Goal: Task Accomplishment & Management: Manage account settings

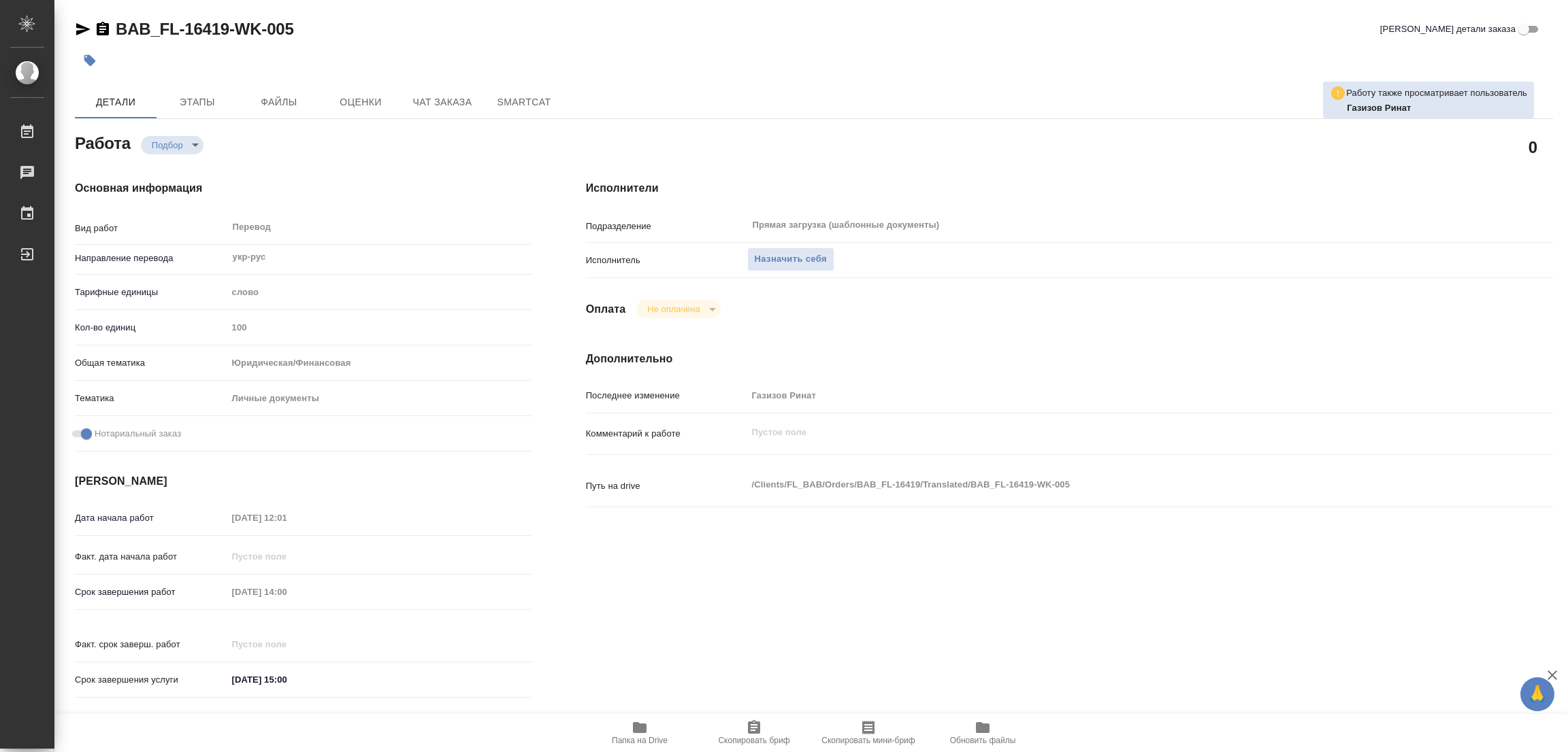
type textarea "x"
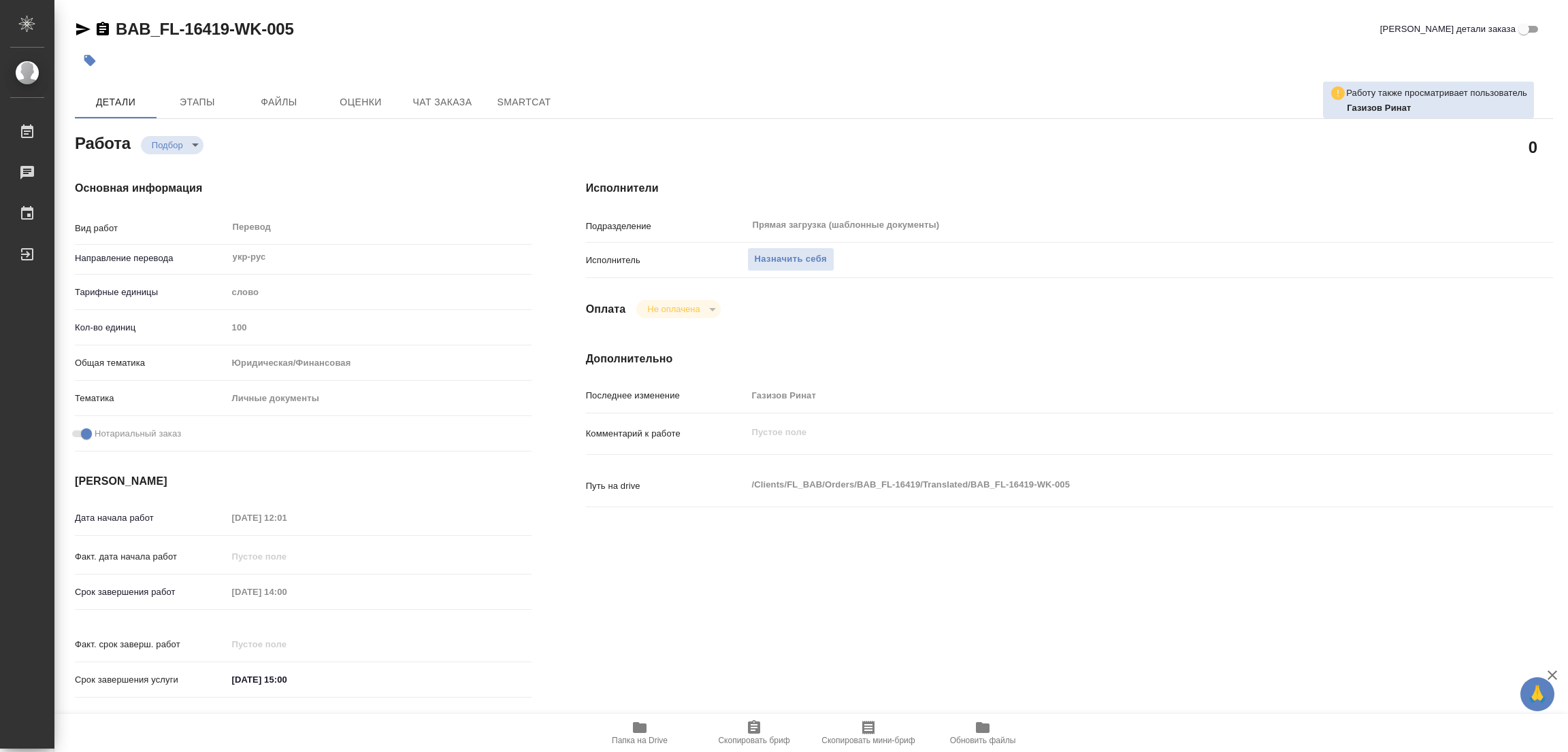
type textarea "x"
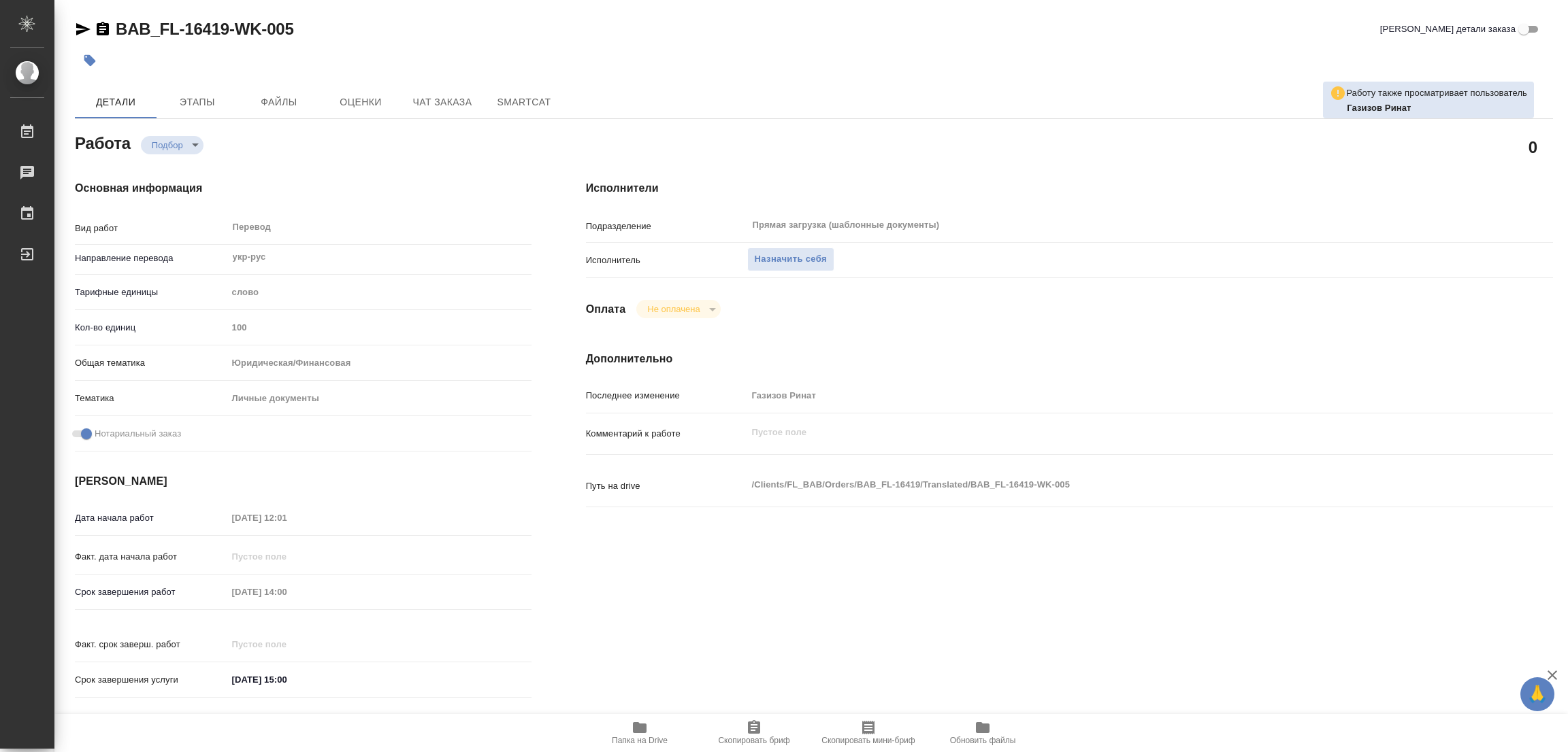
type textarea "x"
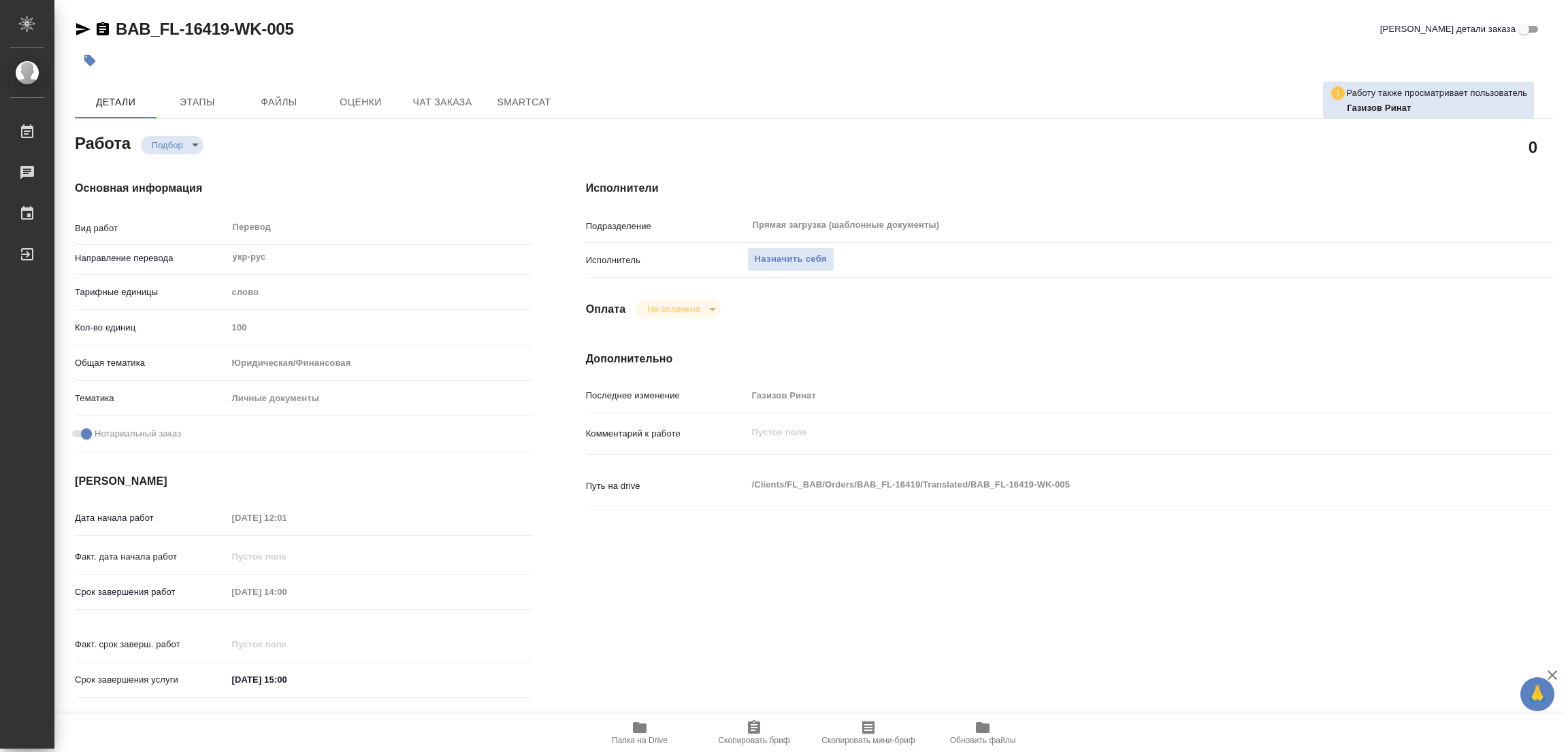
scroll to position [374, 0]
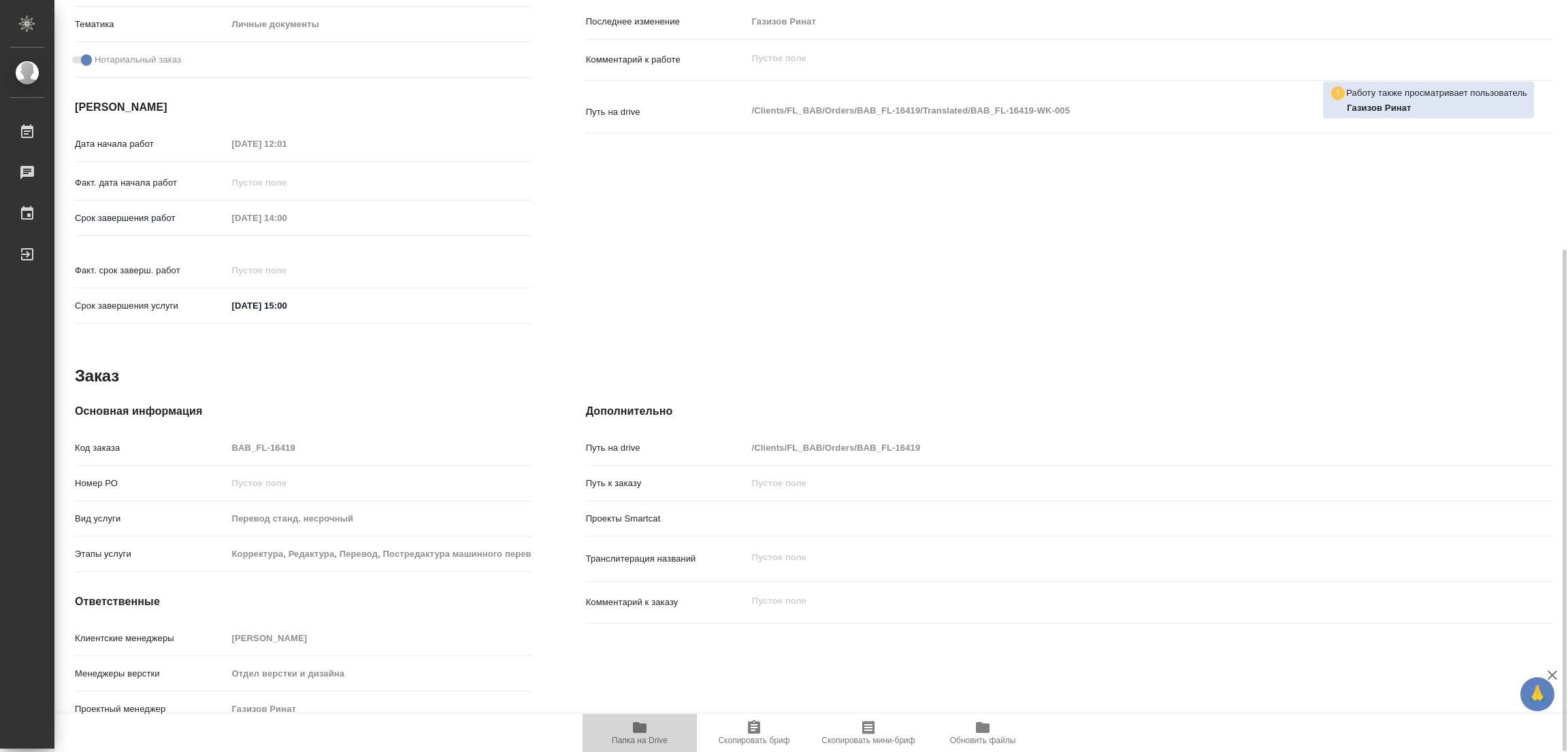
click at [622, 736] on span "Папка на Drive" at bounding box center [640, 741] width 56 height 9
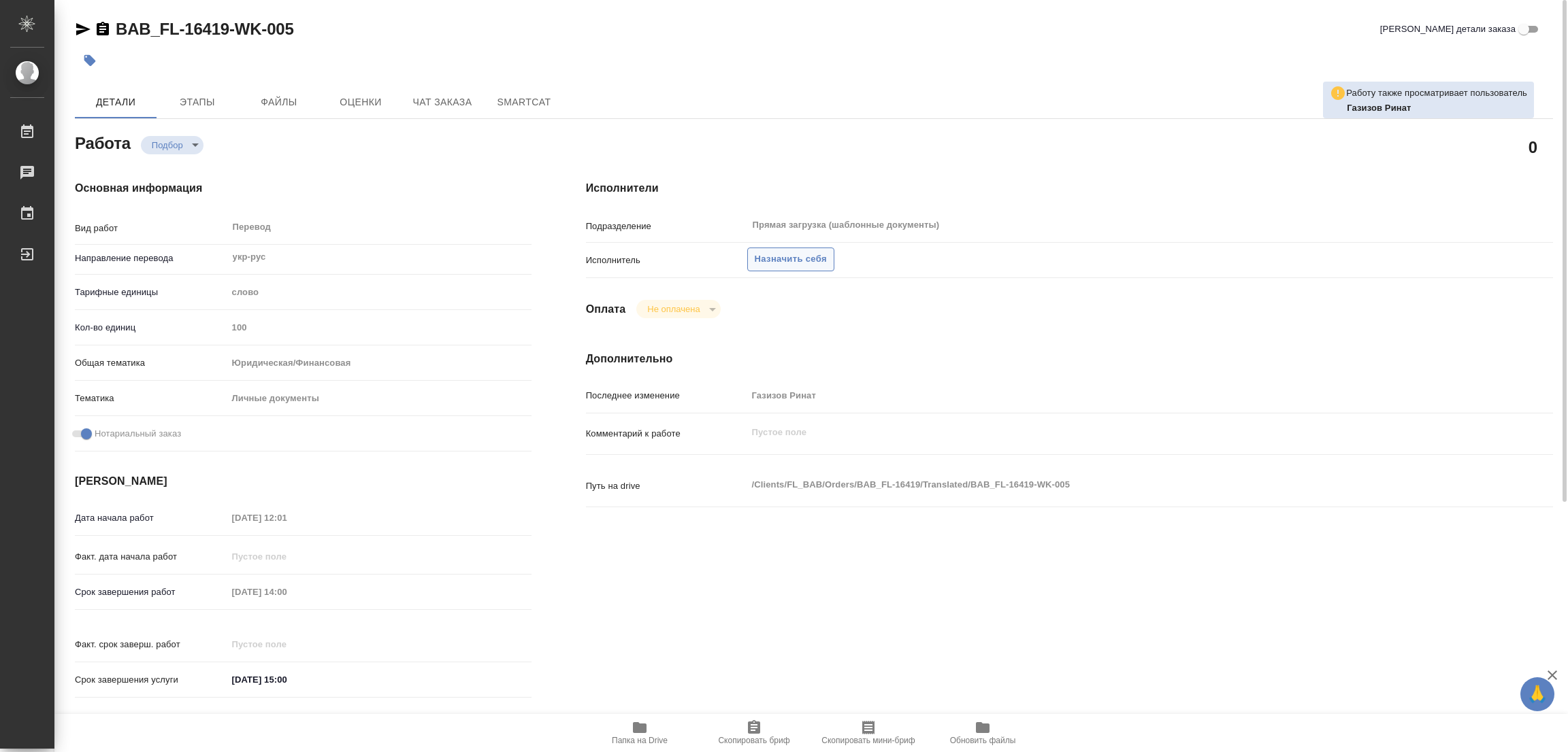
click at [809, 255] on span "Назначить себя" at bounding box center [791, 260] width 72 height 16
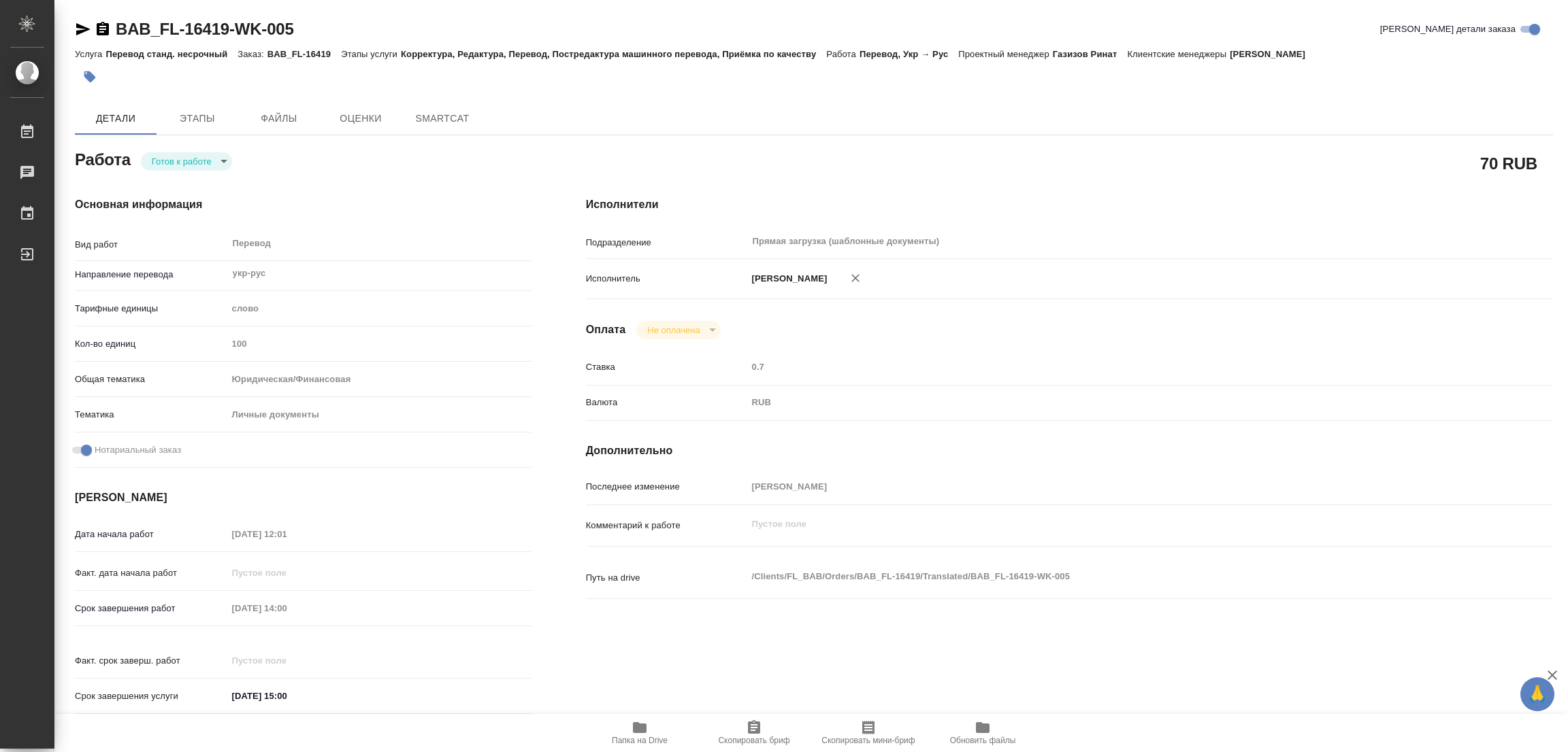
type textarea "x"
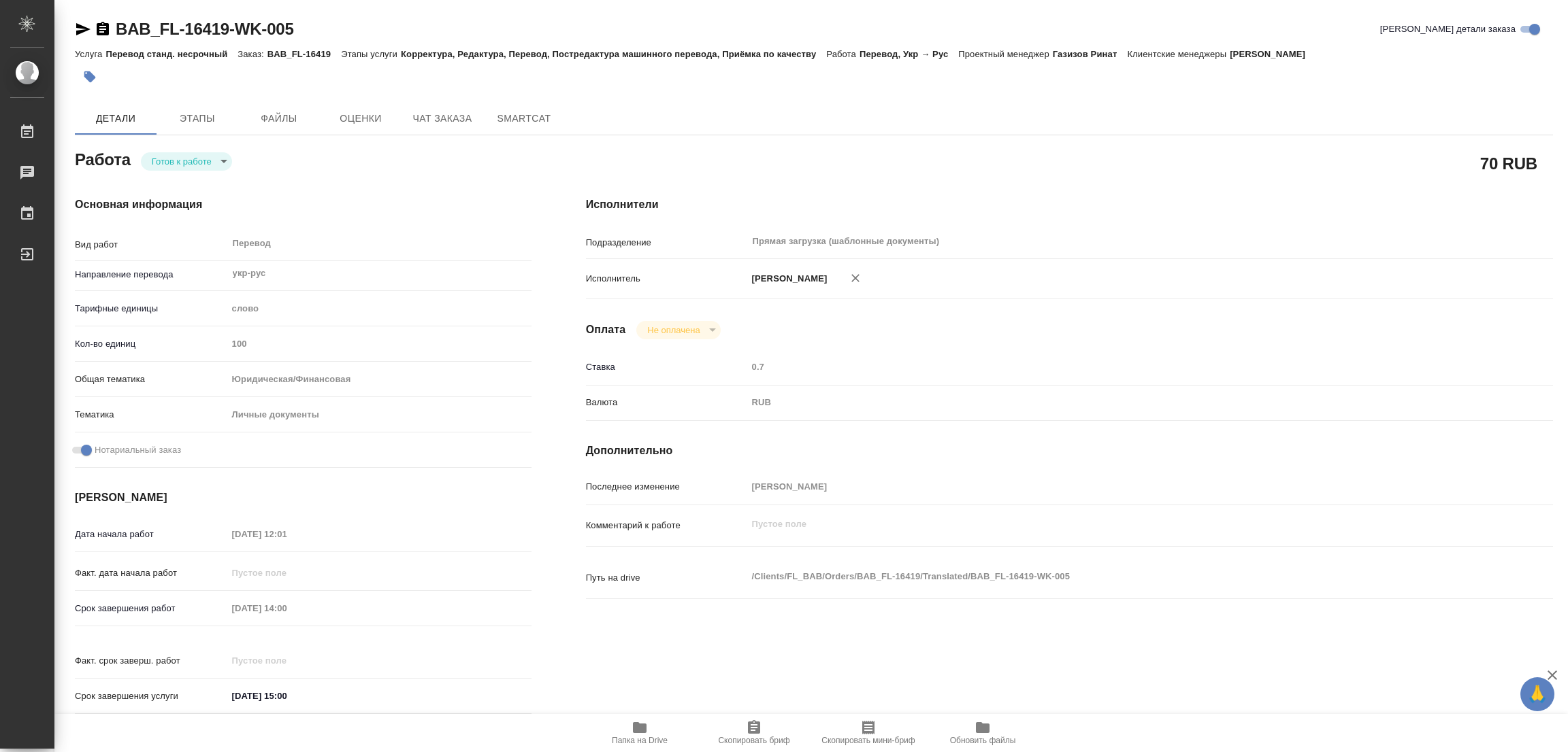
type textarea "x"
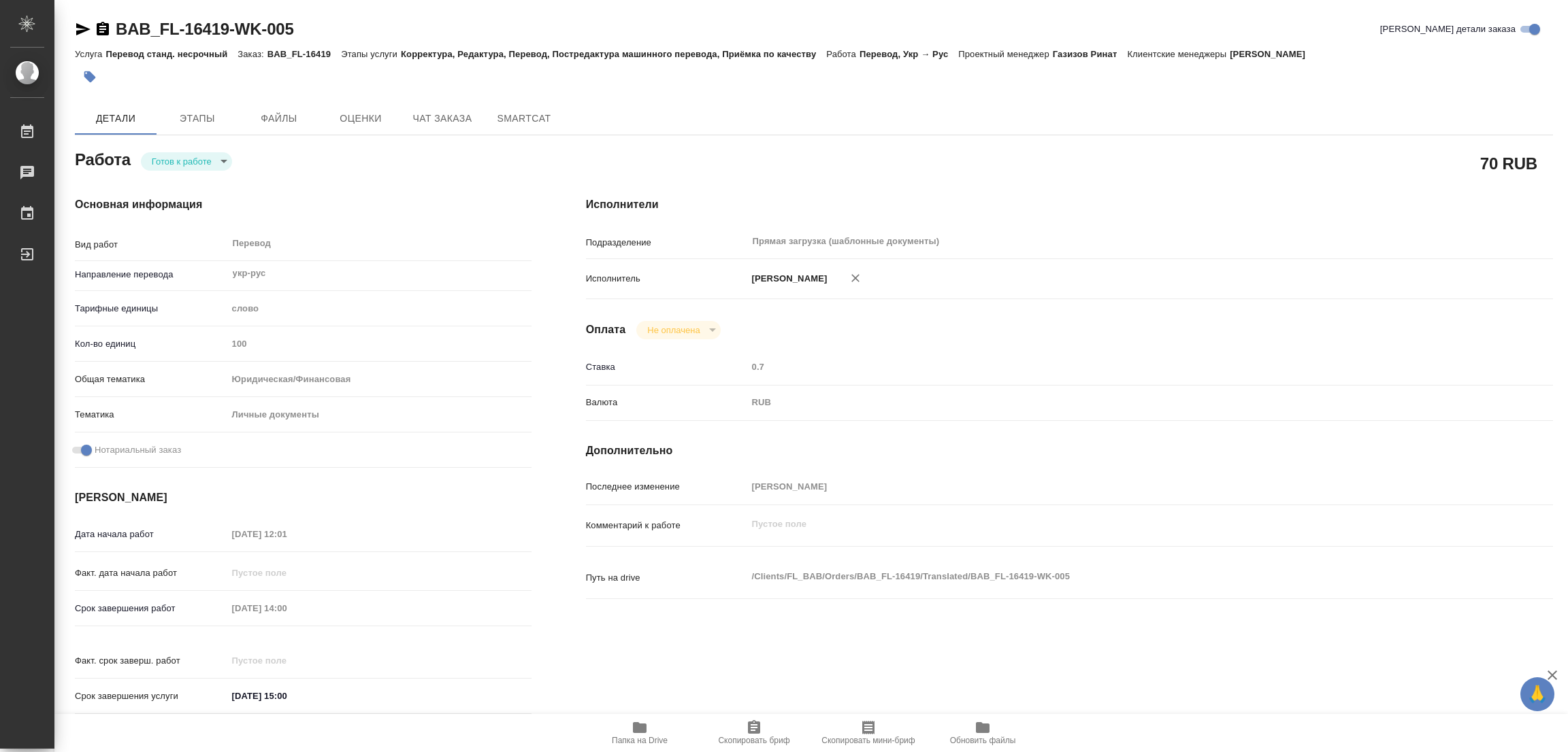
click at [179, 166] on body "🙏 .cls-1 fill:#fff; AWATERA Popova Galina Работы Чаты График Выйти BAB_FL-16419…" at bounding box center [784, 376] width 1568 height 752
type textarea "x"
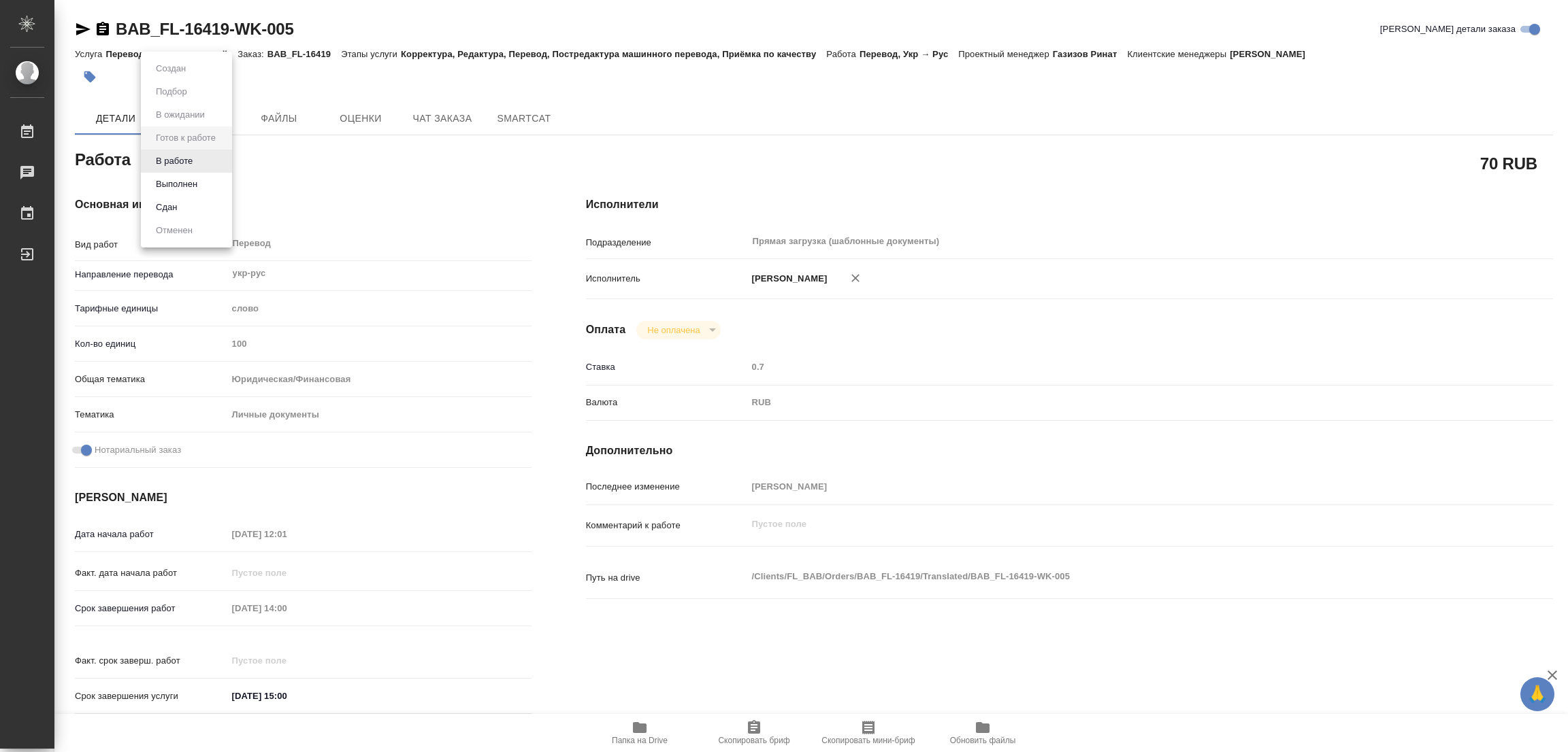
type textarea "x"
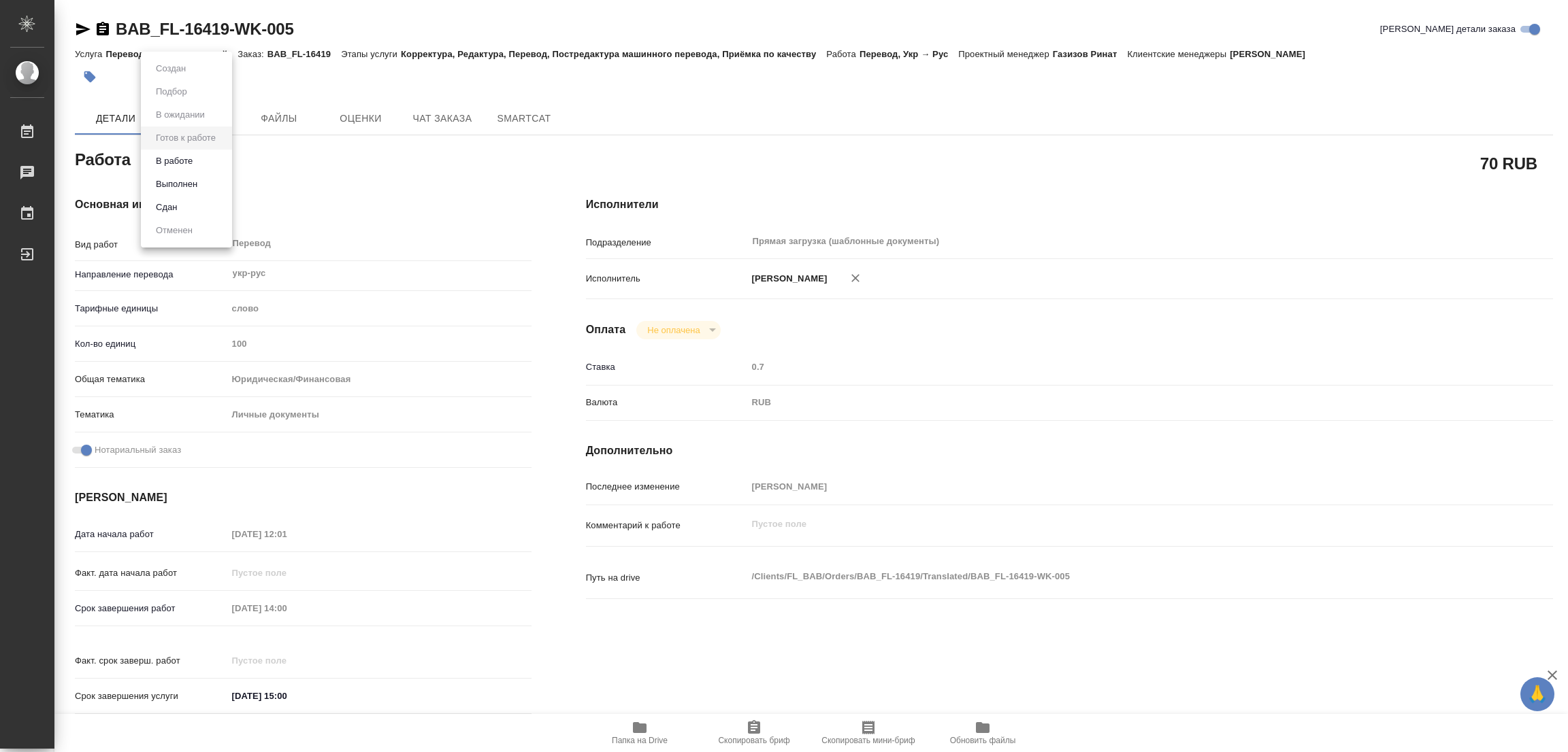
type textarea "x"
click at [170, 160] on button "В работе" at bounding box center [173, 161] width 45 height 15
click at [748, 75] on div at bounding box center [568, 77] width 985 height 30
type textarea "x"
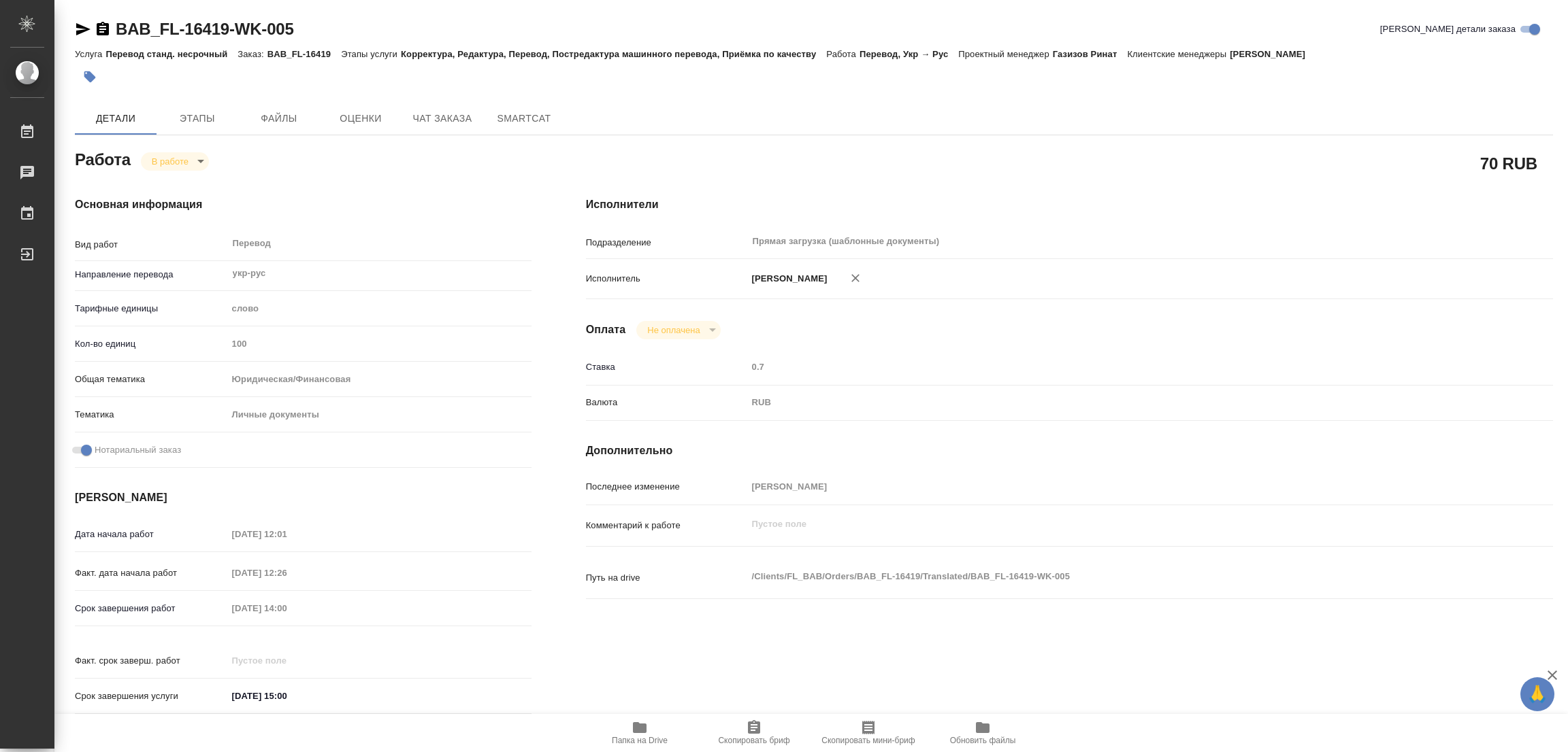
type textarea "x"
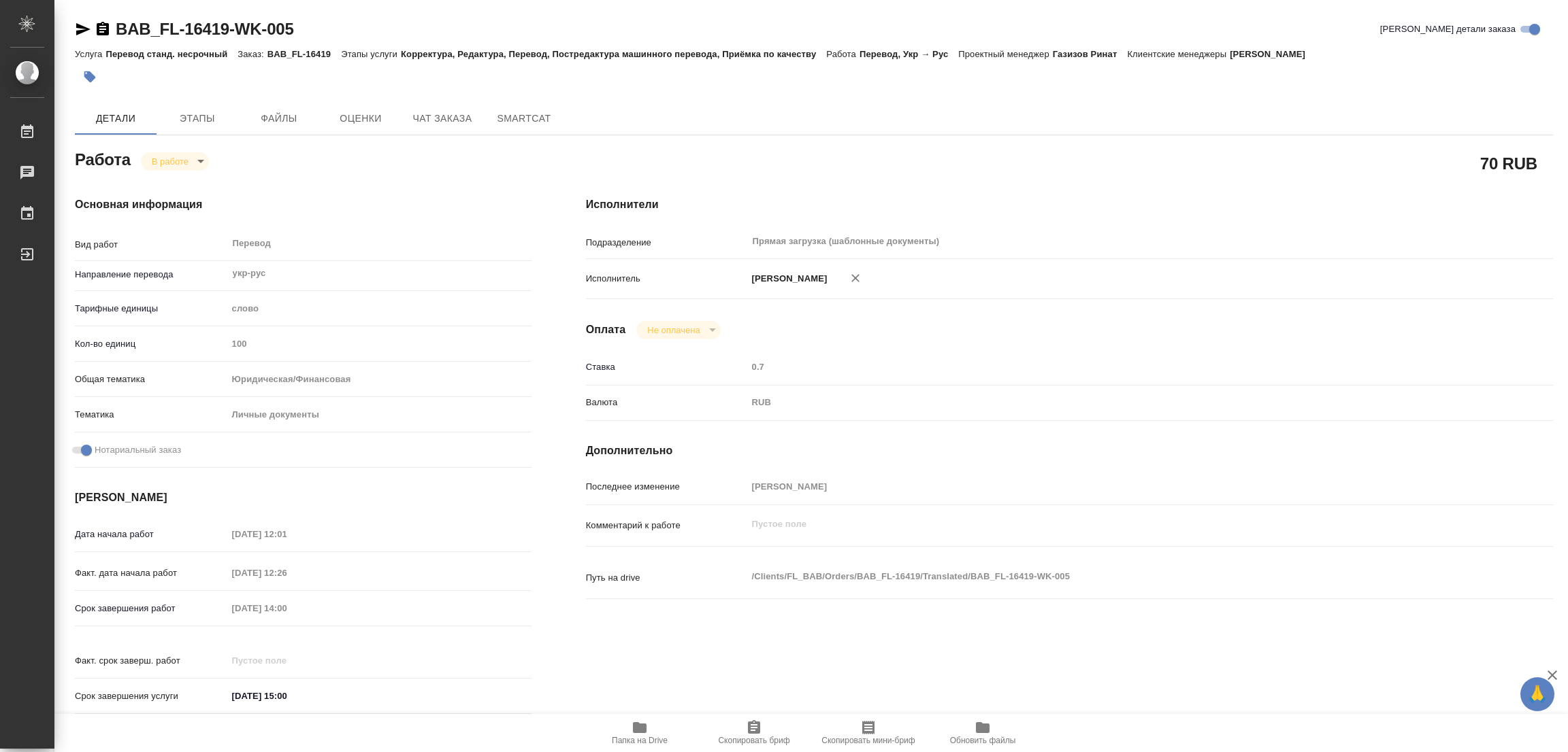
type textarea "x"
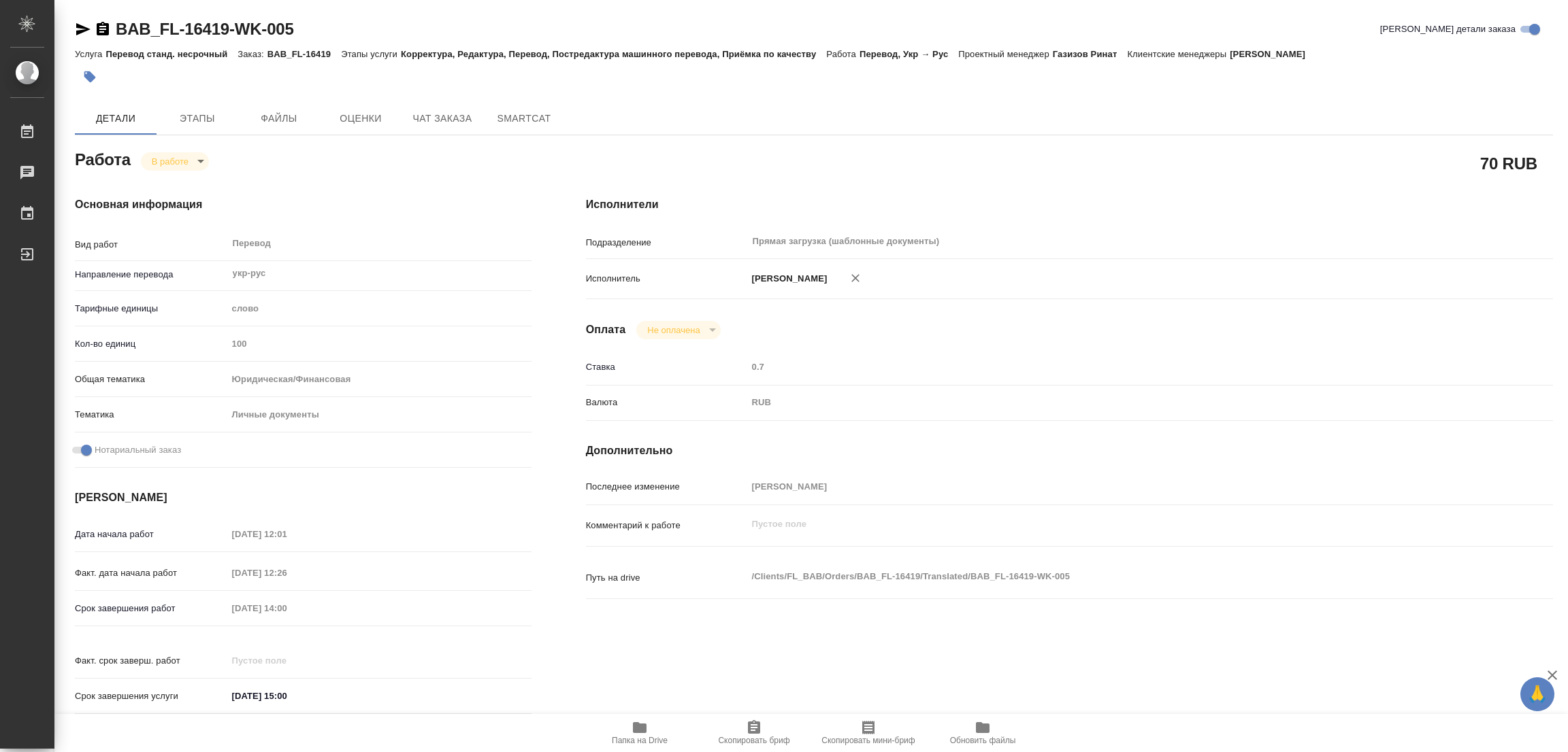
type textarea "x"
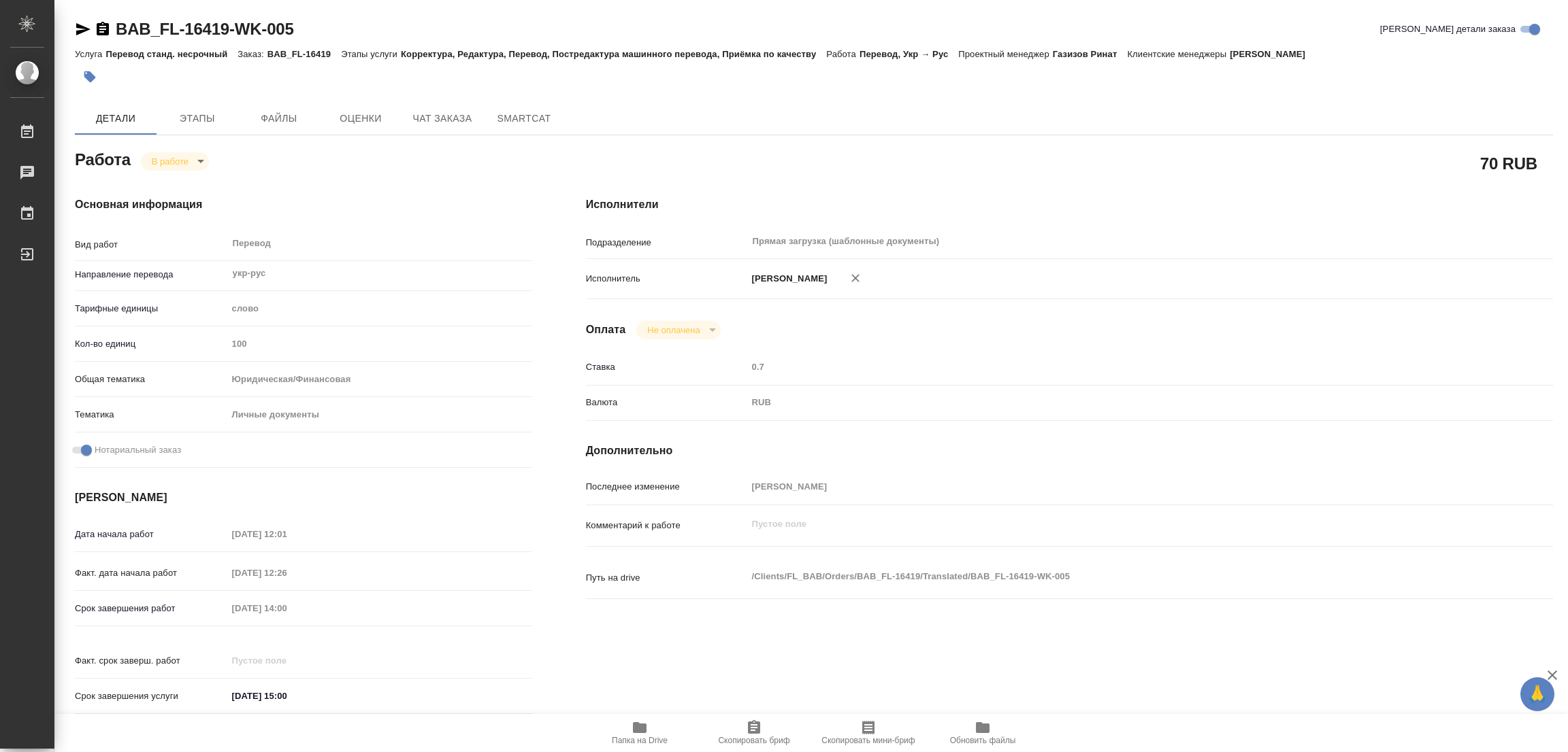
type textarea "x"
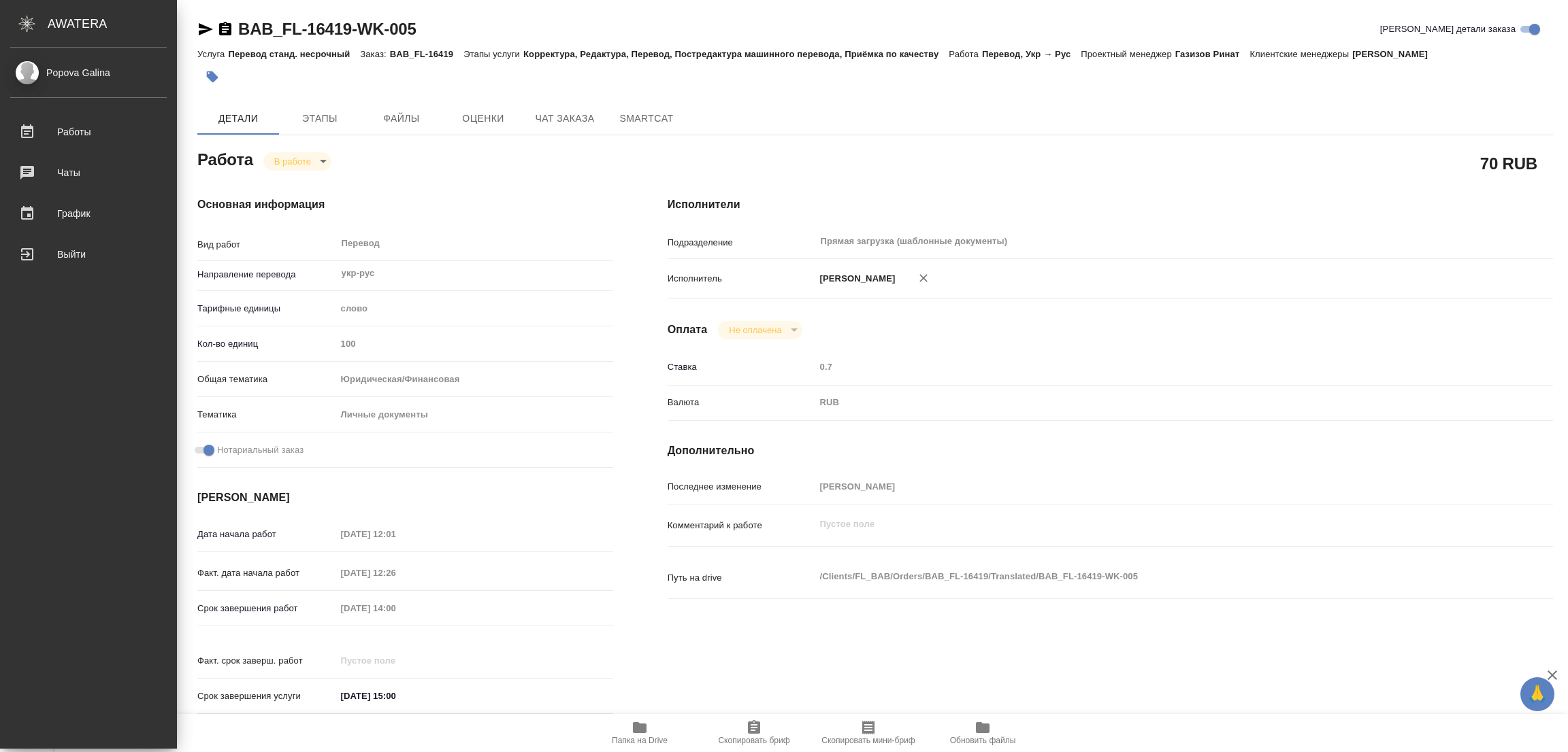
type textarea "x"
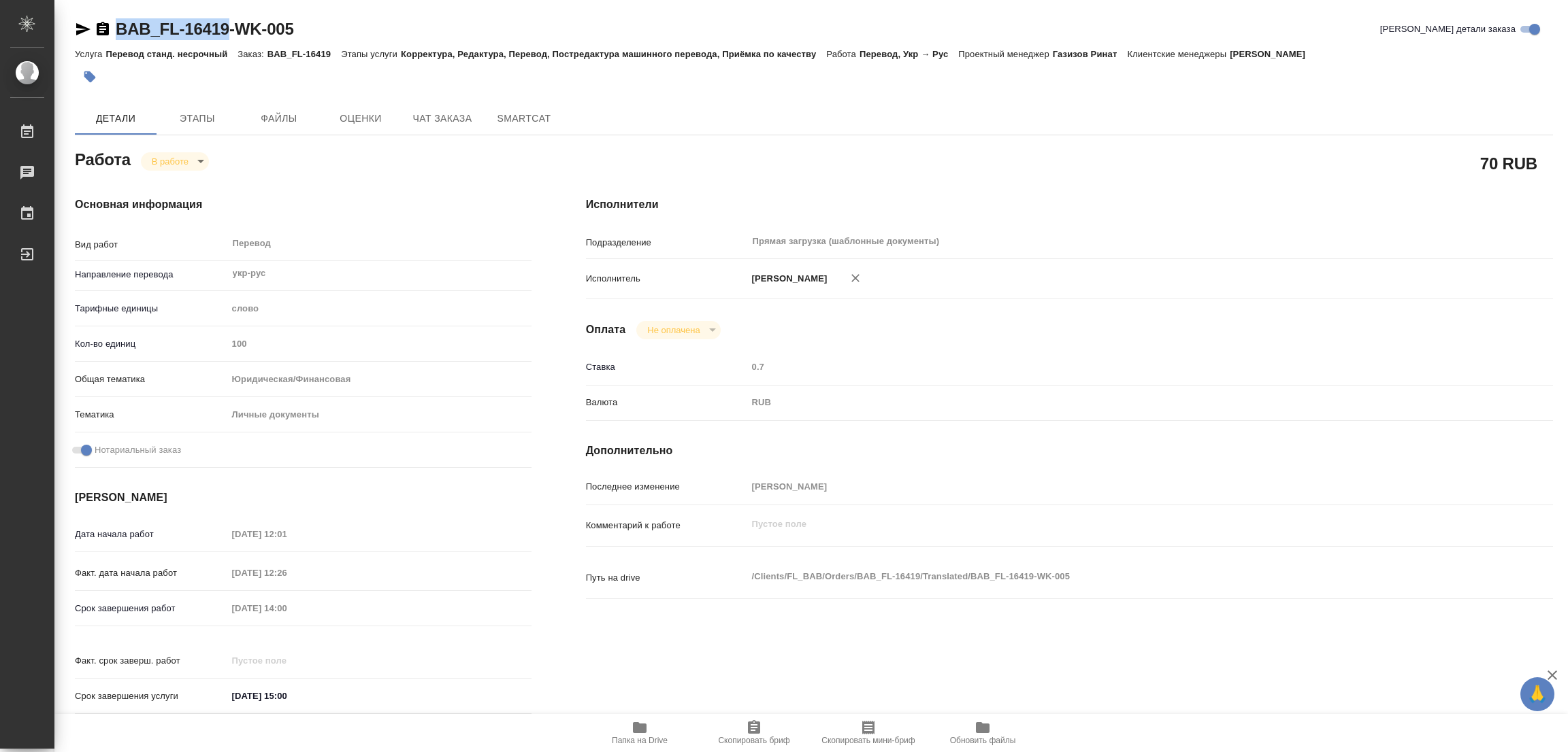
drag, startPoint x: 115, startPoint y: 13, endPoint x: 227, endPoint y: 26, distance: 112.8
click at [227, 26] on div "BAB_FL-16419-WK-005 Кратко детали заказа Услуга Перевод станд. несрочный Заказ:…" at bounding box center [814, 579] width 1493 height 1157
copy link "BAB_FL-16419"
click at [749, 727] on icon "button" at bounding box center [753, 727] width 12 height 13
copy link "BAB_FL-16419"
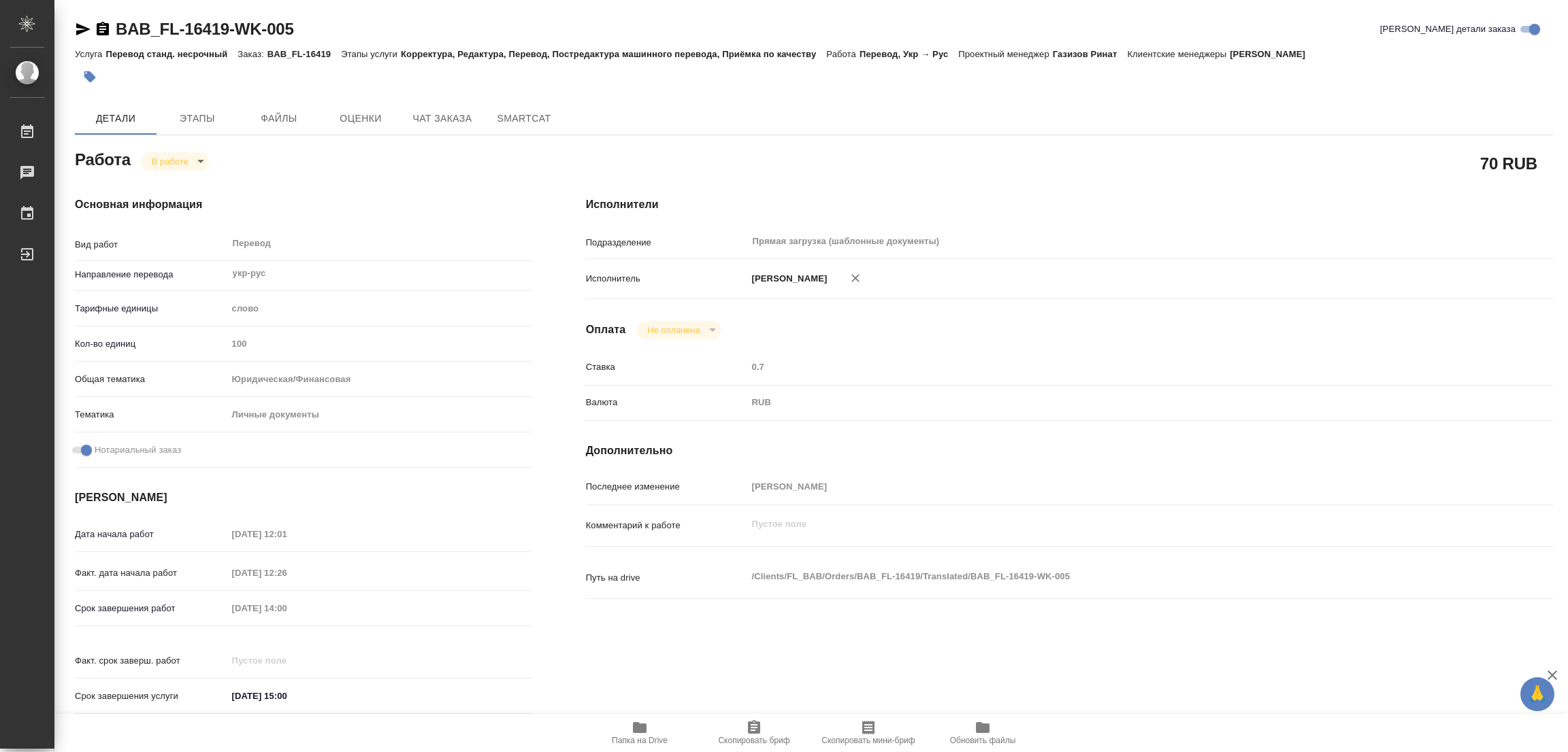
click at [225, 619] on div "Срок завершения работ 29.08.2025 14:00" at bounding box center [303, 608] width 457 height 24
click at [1027, 213] on div "Исполнители Подразделение Прямая загрузка (шаблонные документы) ​ Исполнитель П…" at bounding box center [1070, 459] width 1021 height 581
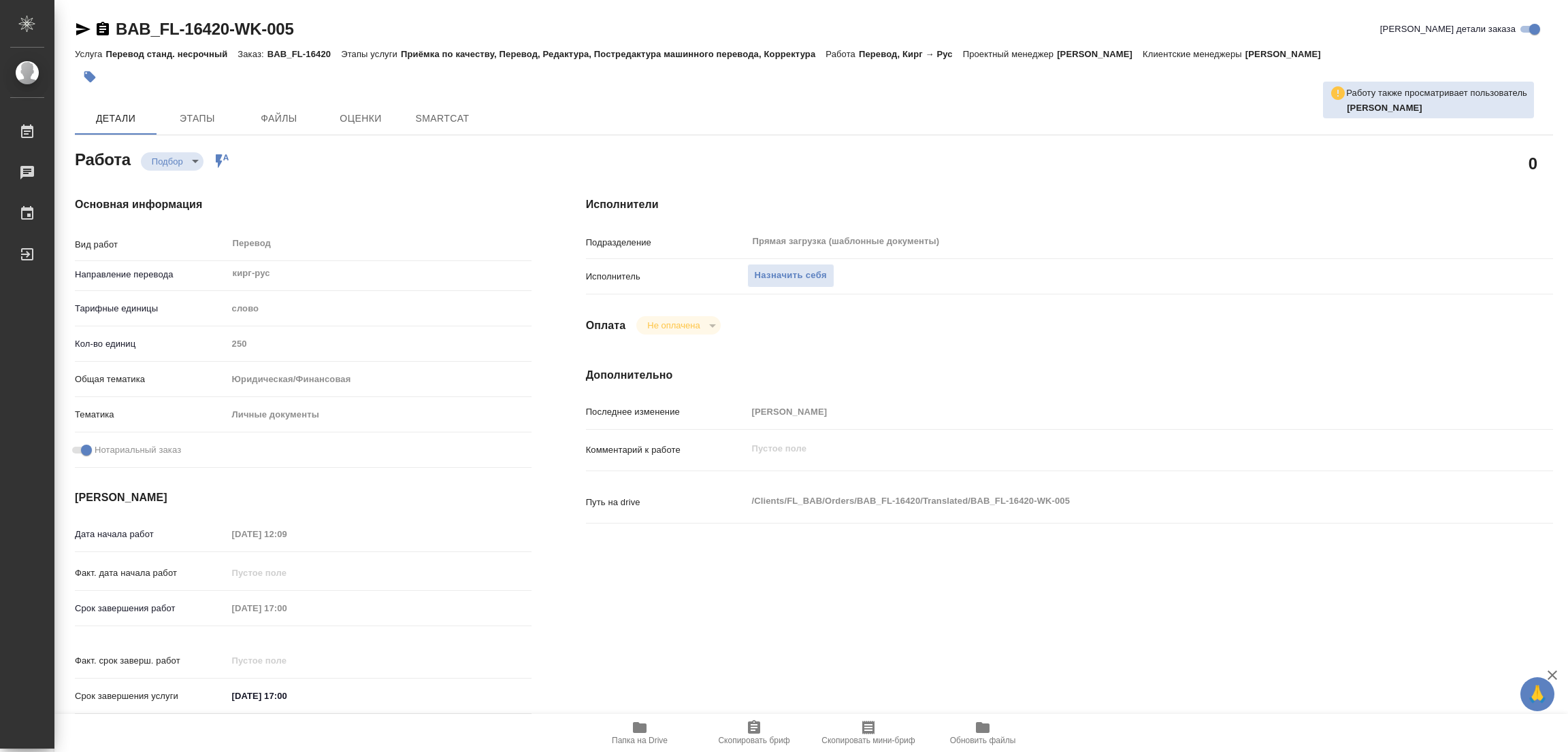
type textarea "x"
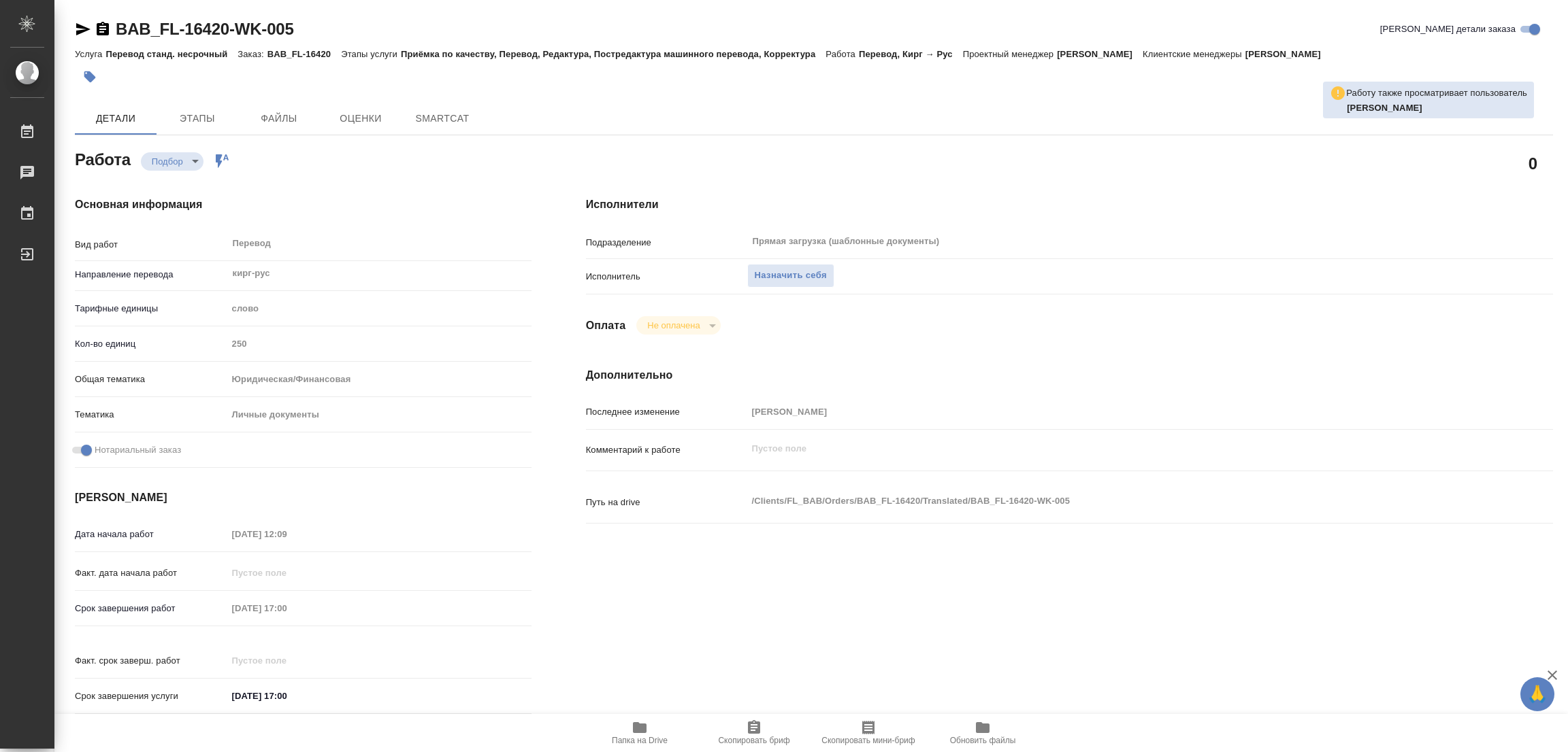
type textarea "x"
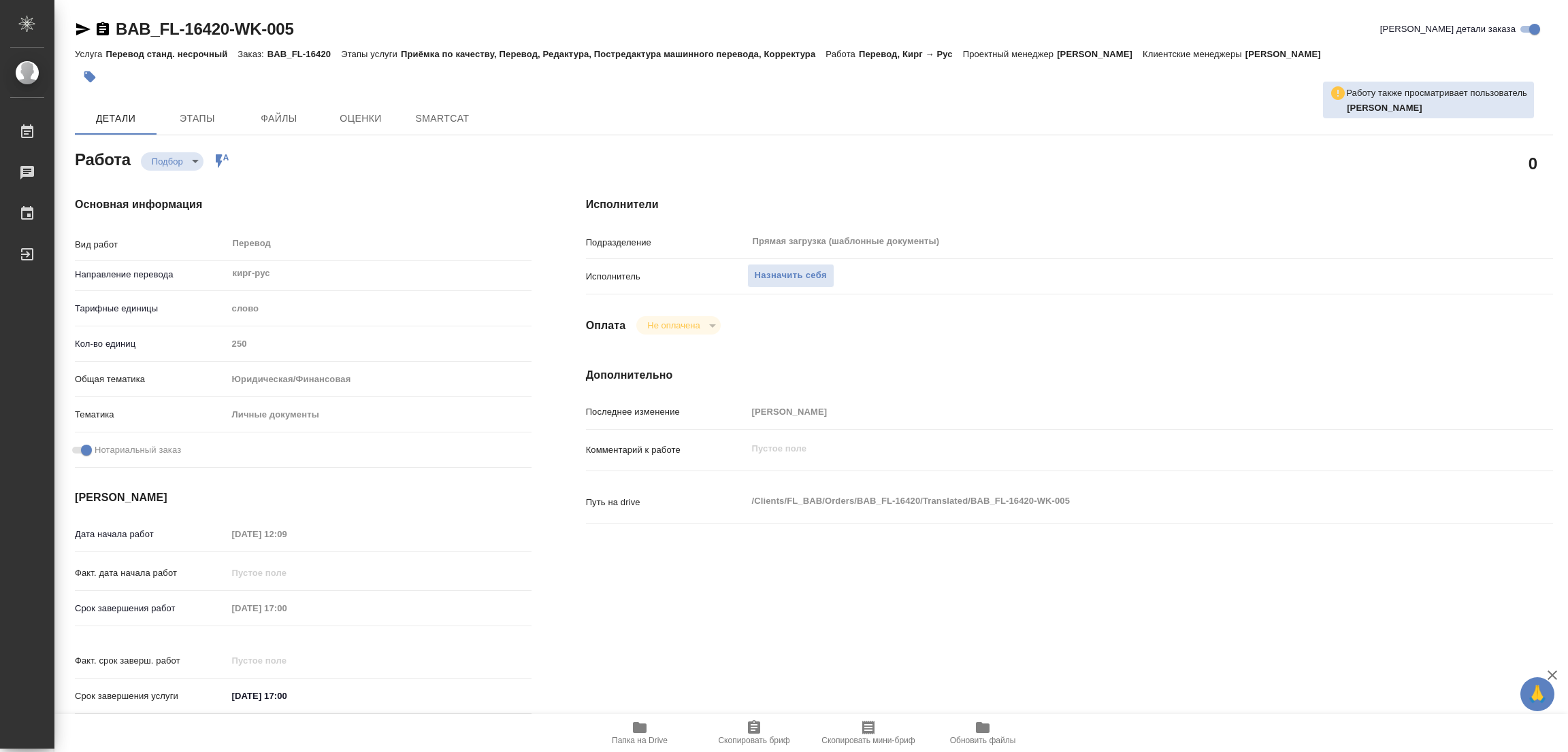
type textarea "x"
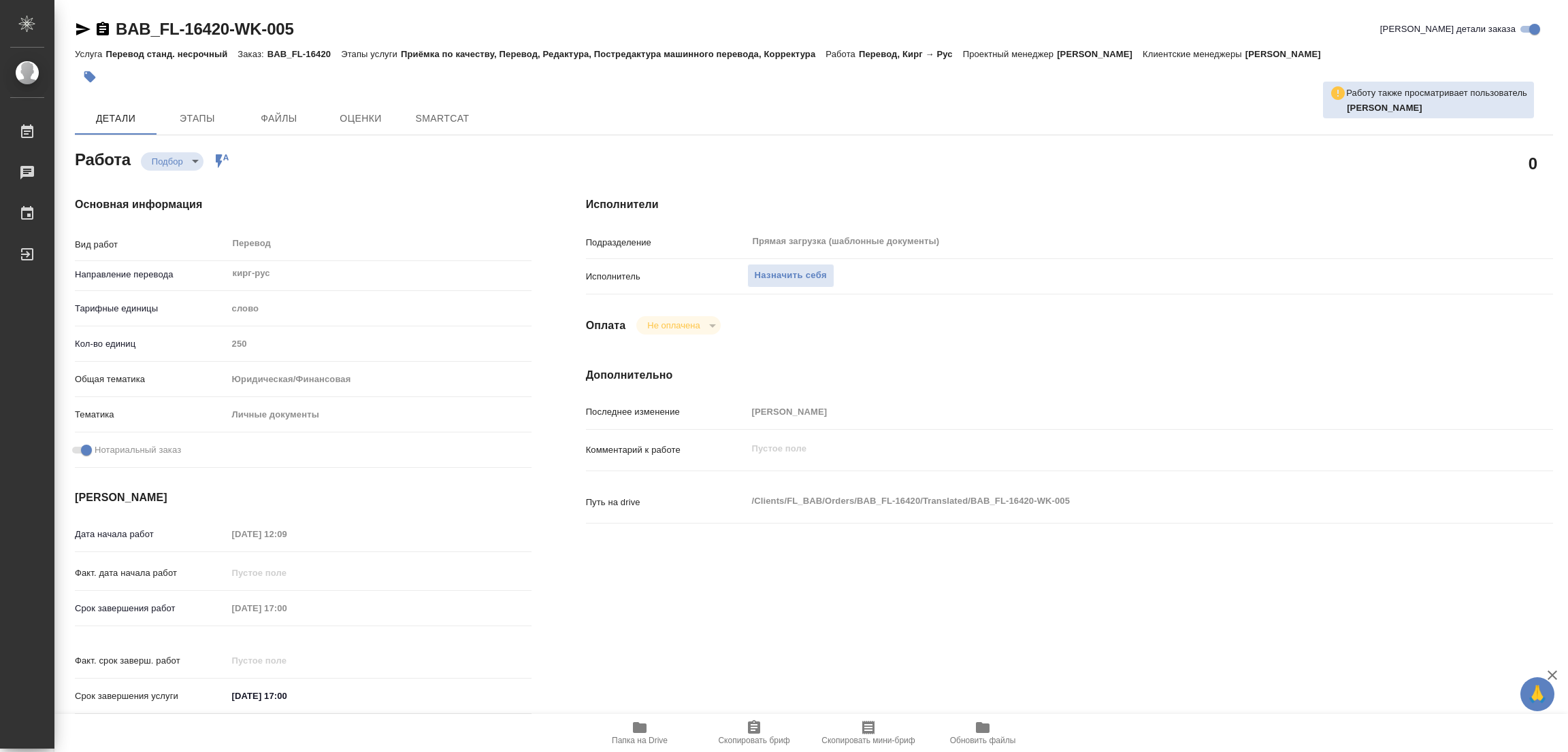
type textarea "x"
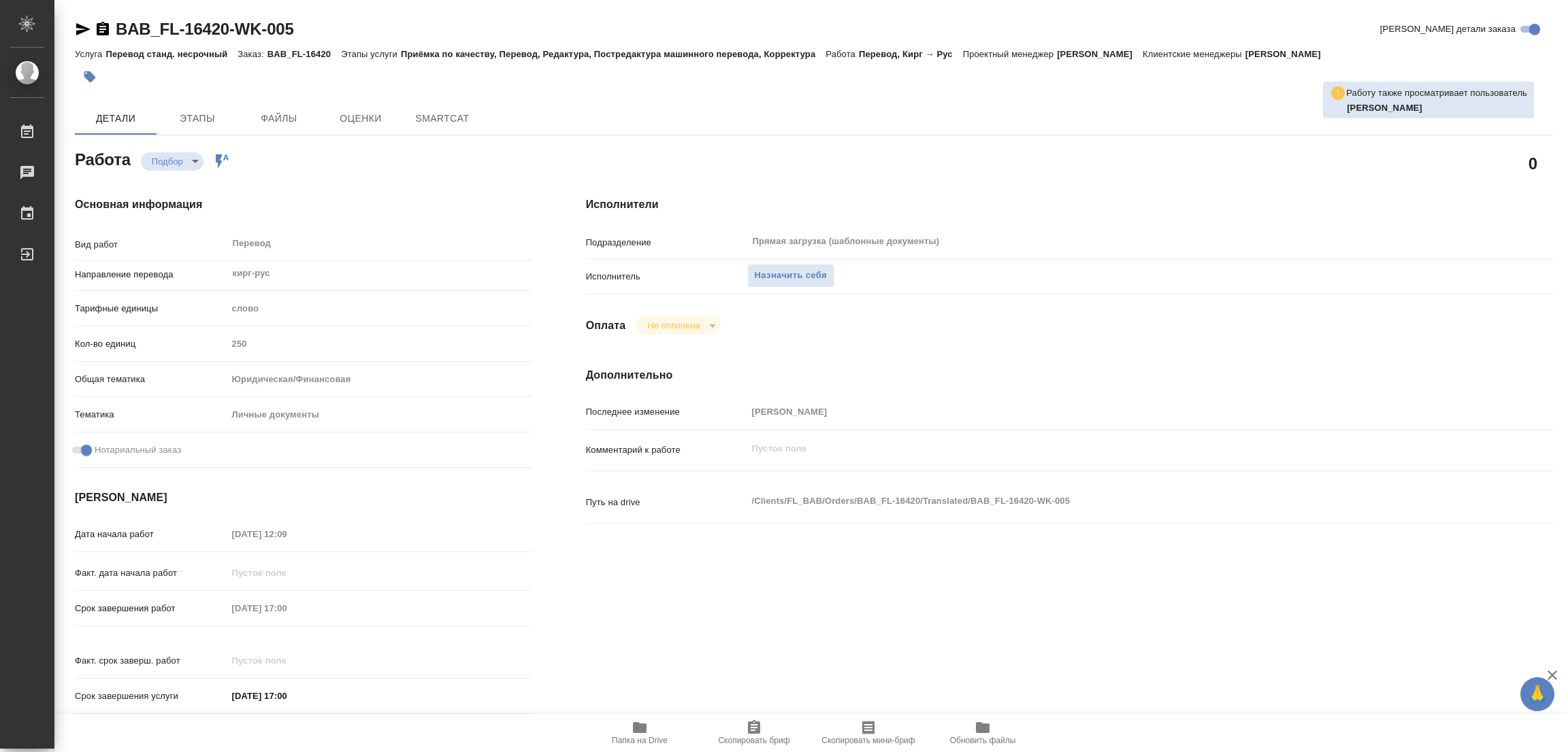
type textarea "x"
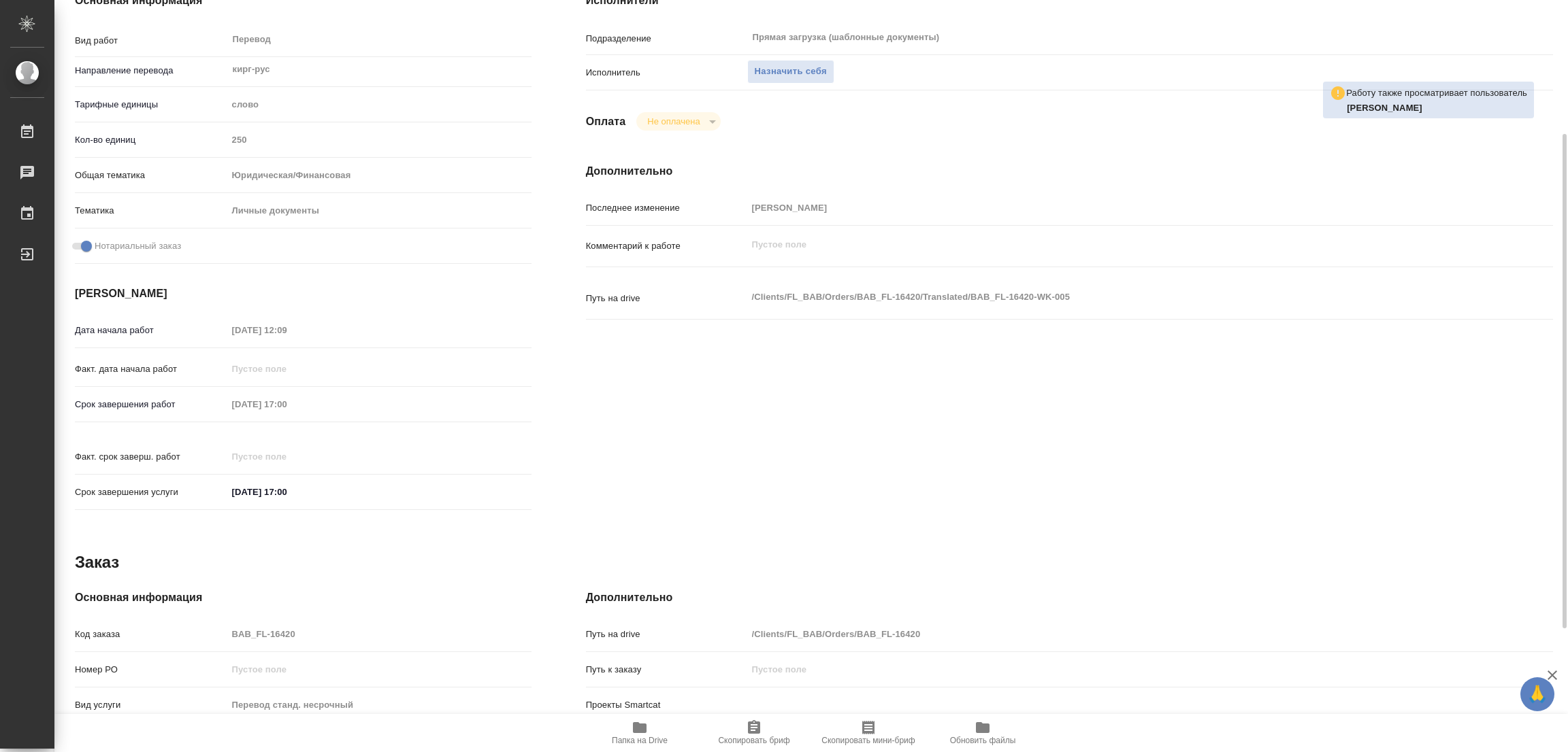
scroll to position [390, 0]
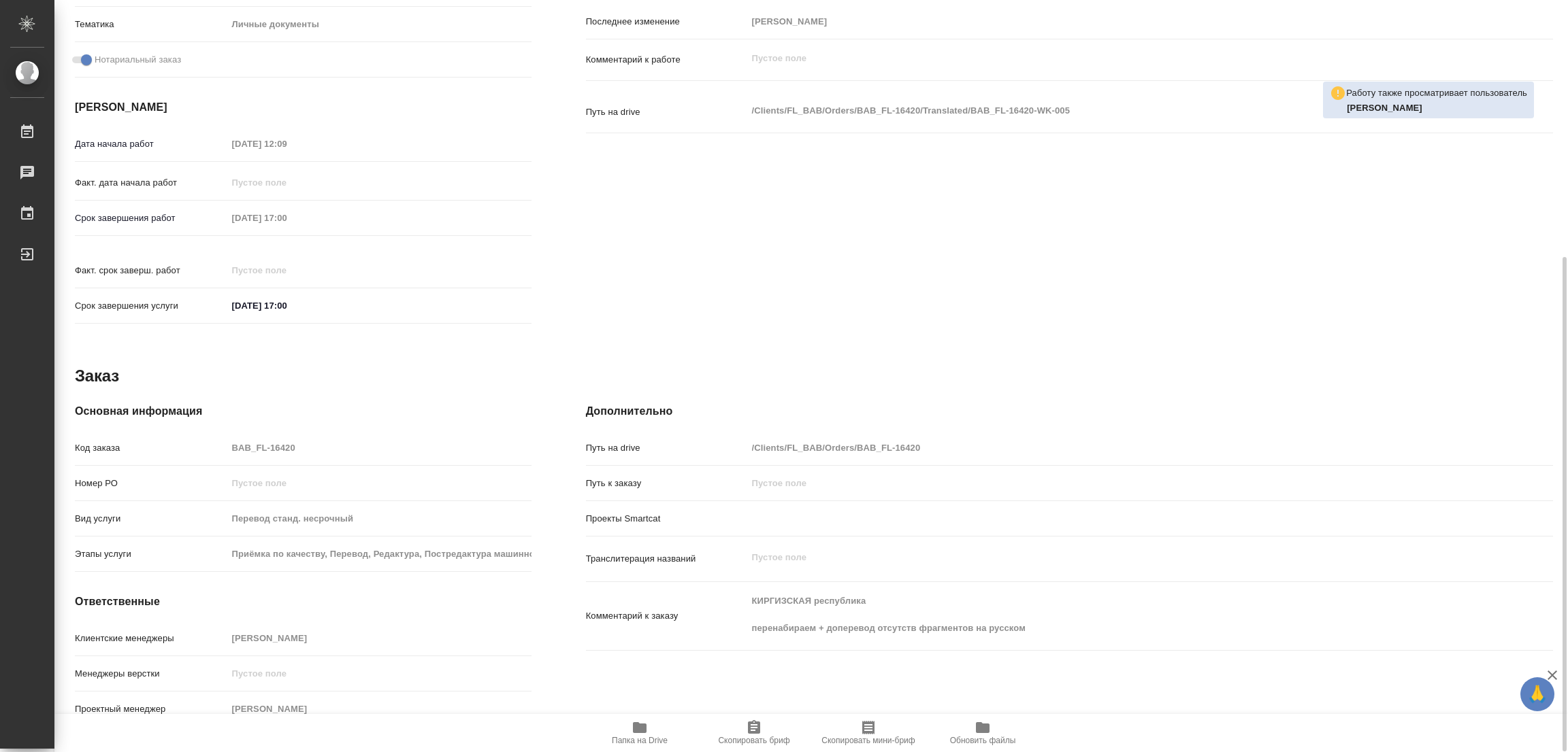
type textarea "x"
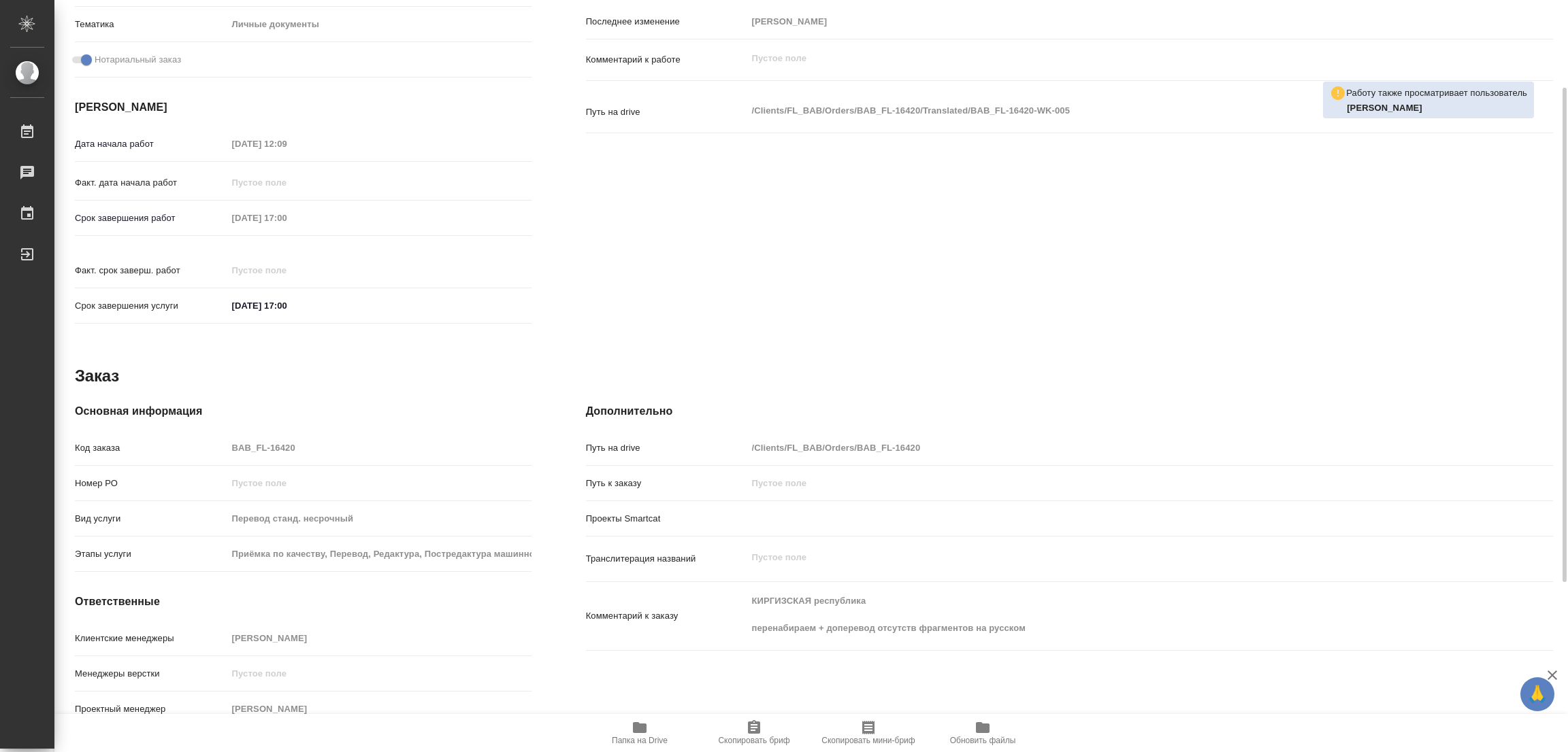
scroll to position [187, 0]
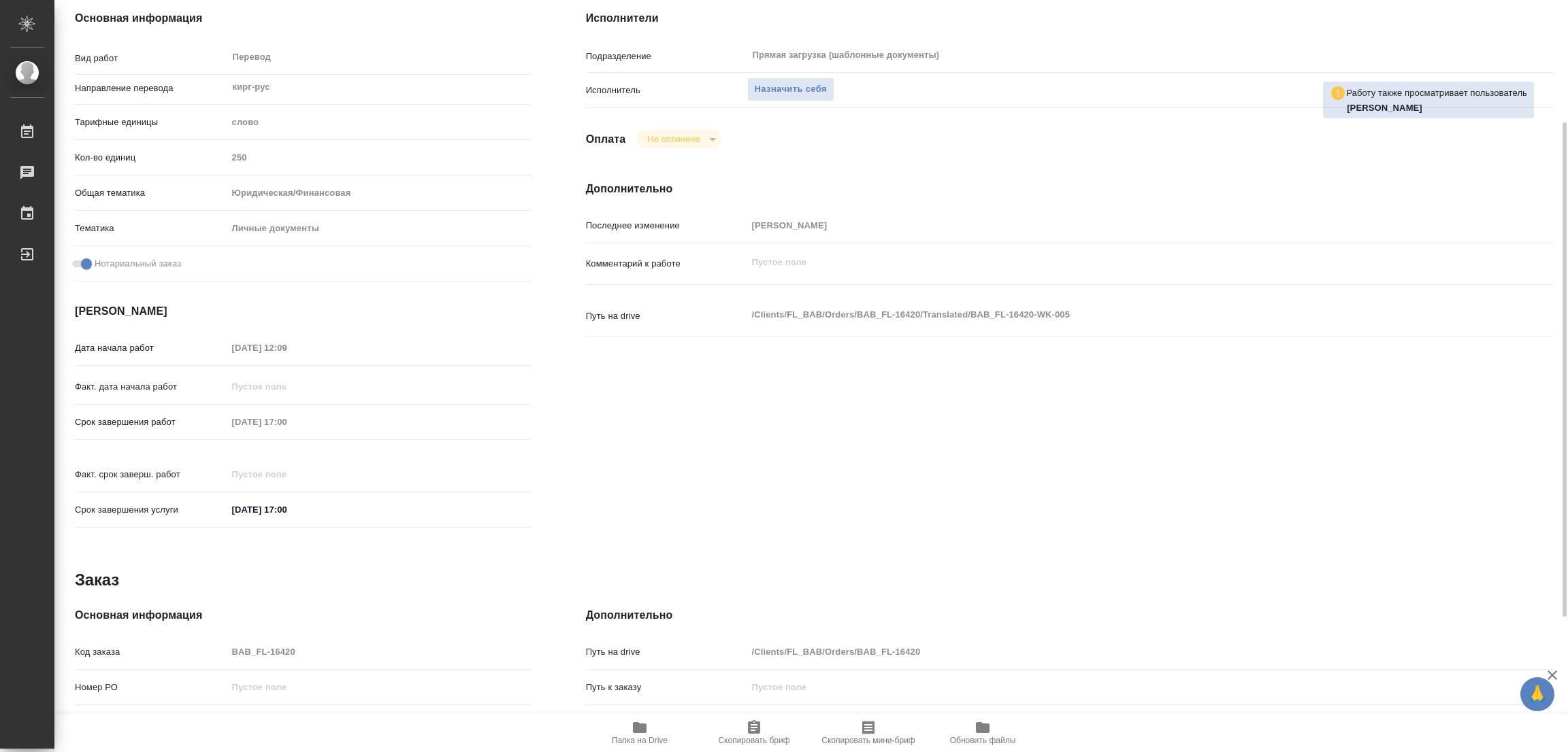
type textarea "x"
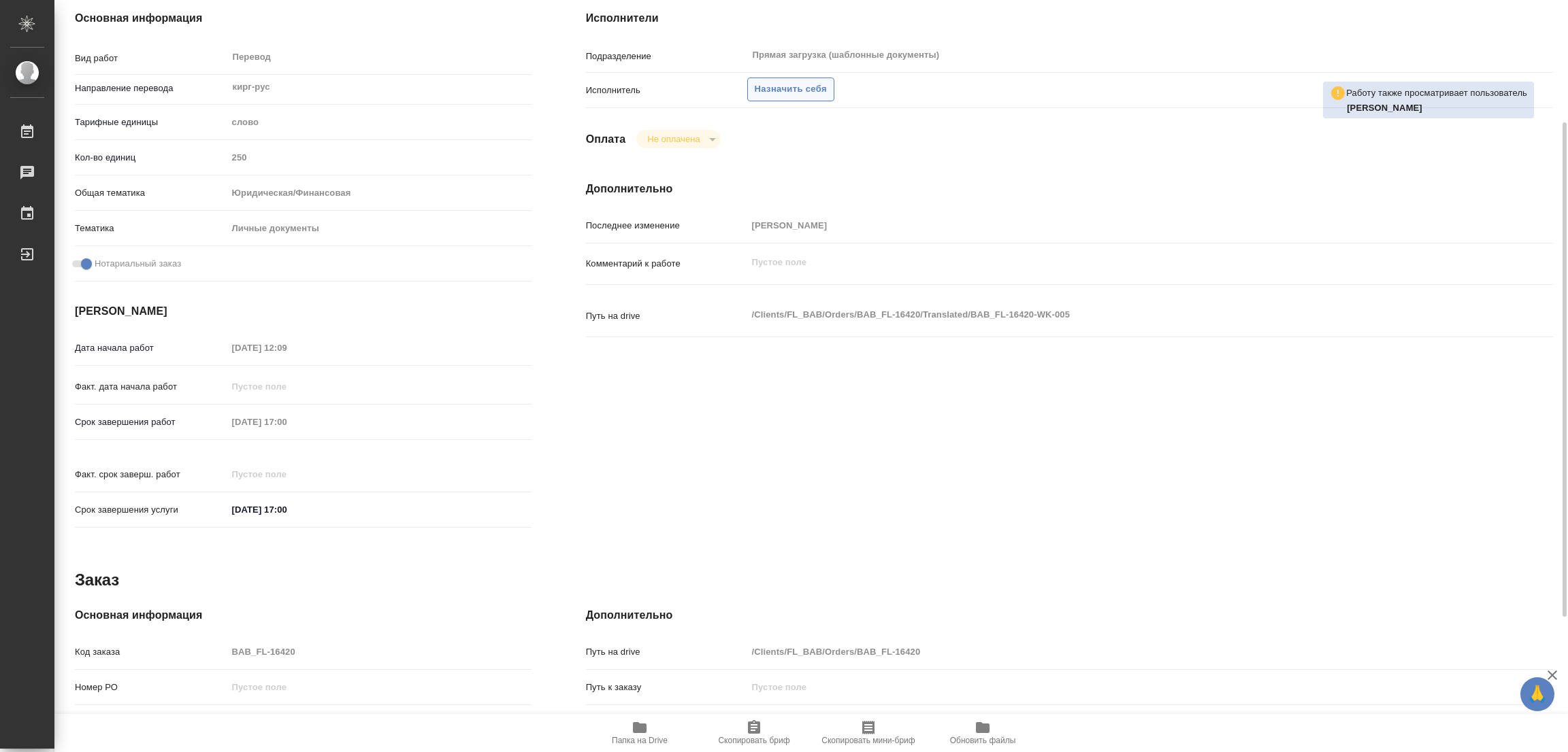
click at [782, 90] on span "Назначить себя" at bounding box center [791, 89] width 72 height 16
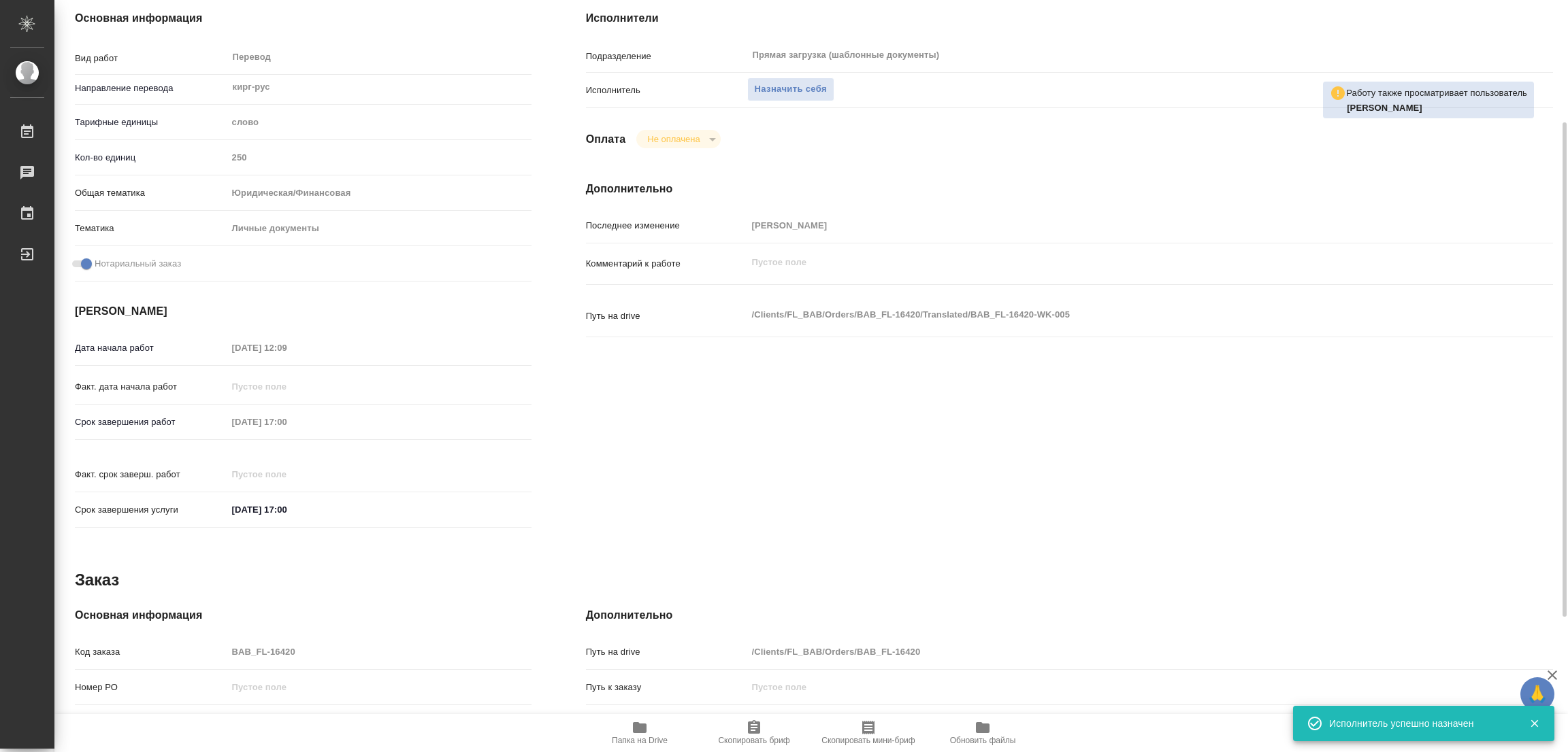
scroll to position [0, 0]
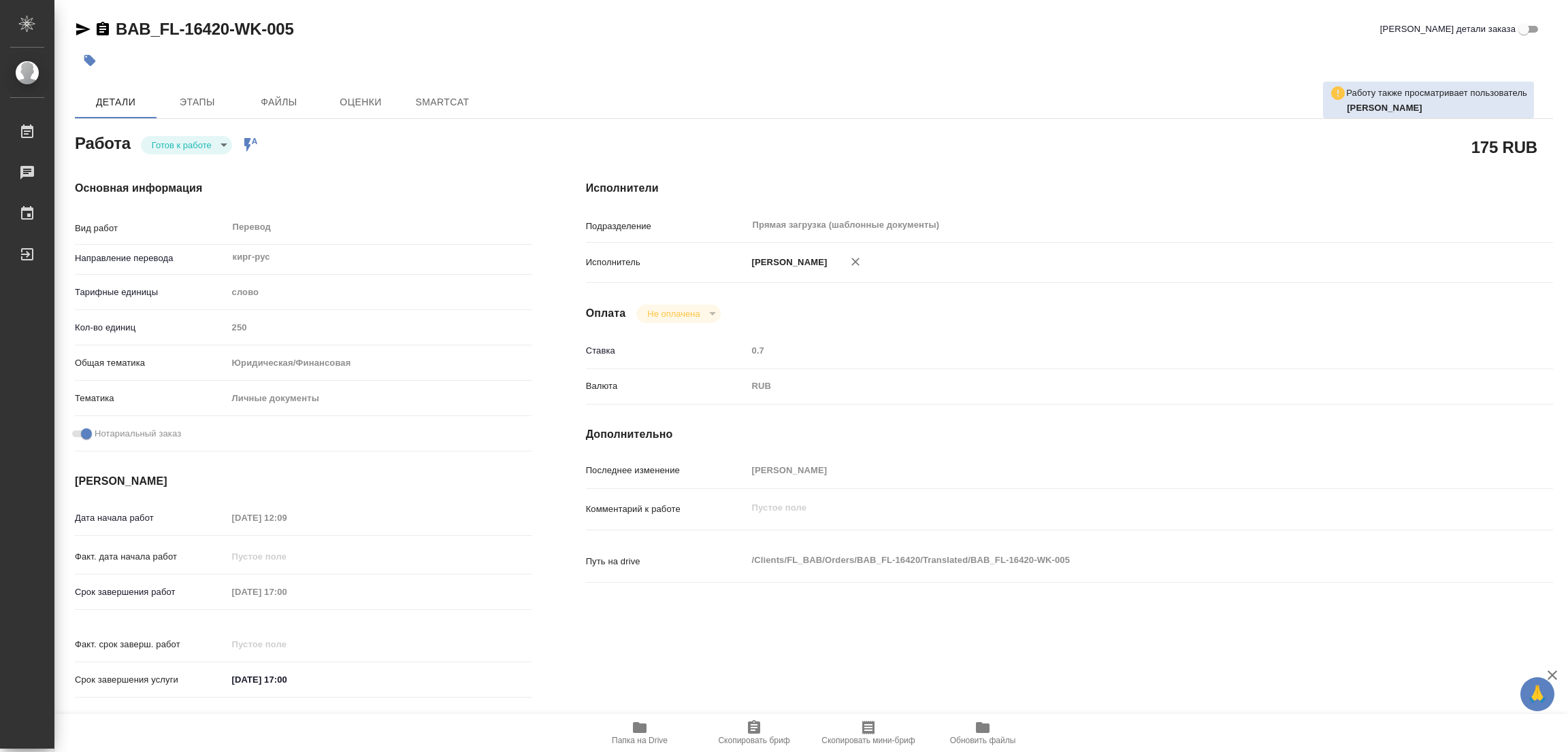
type textarea "x"
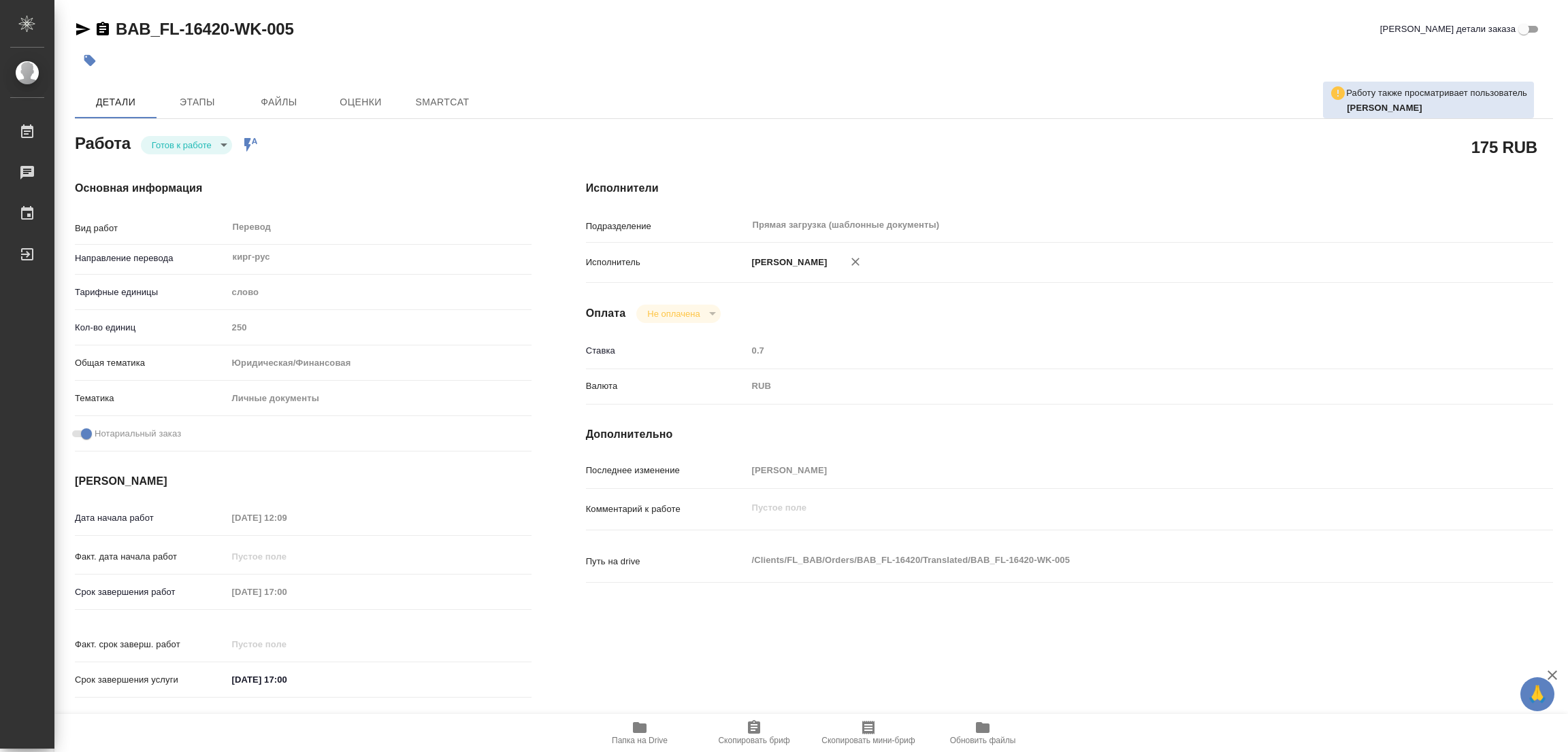
type textarea "x"
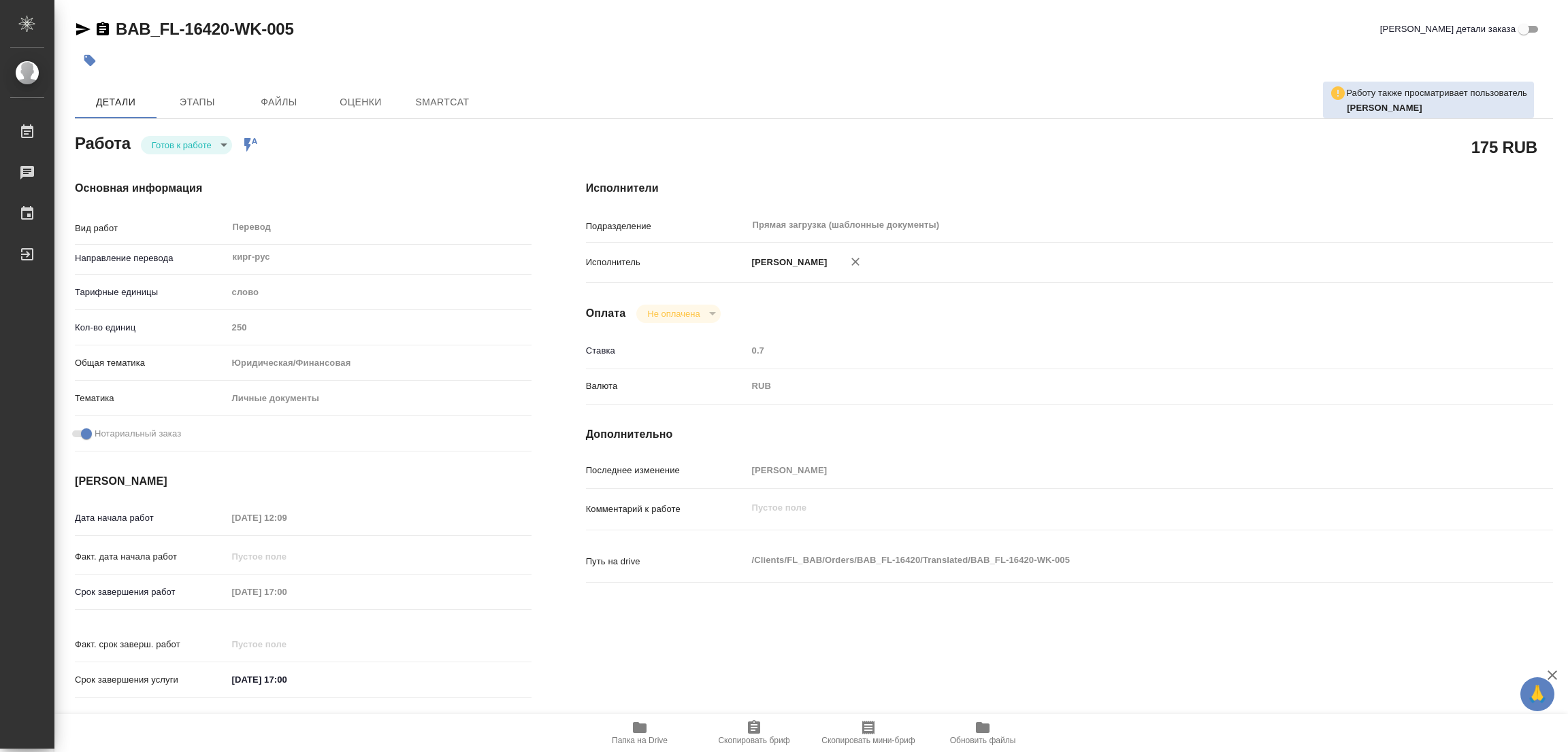
type textarea "x"
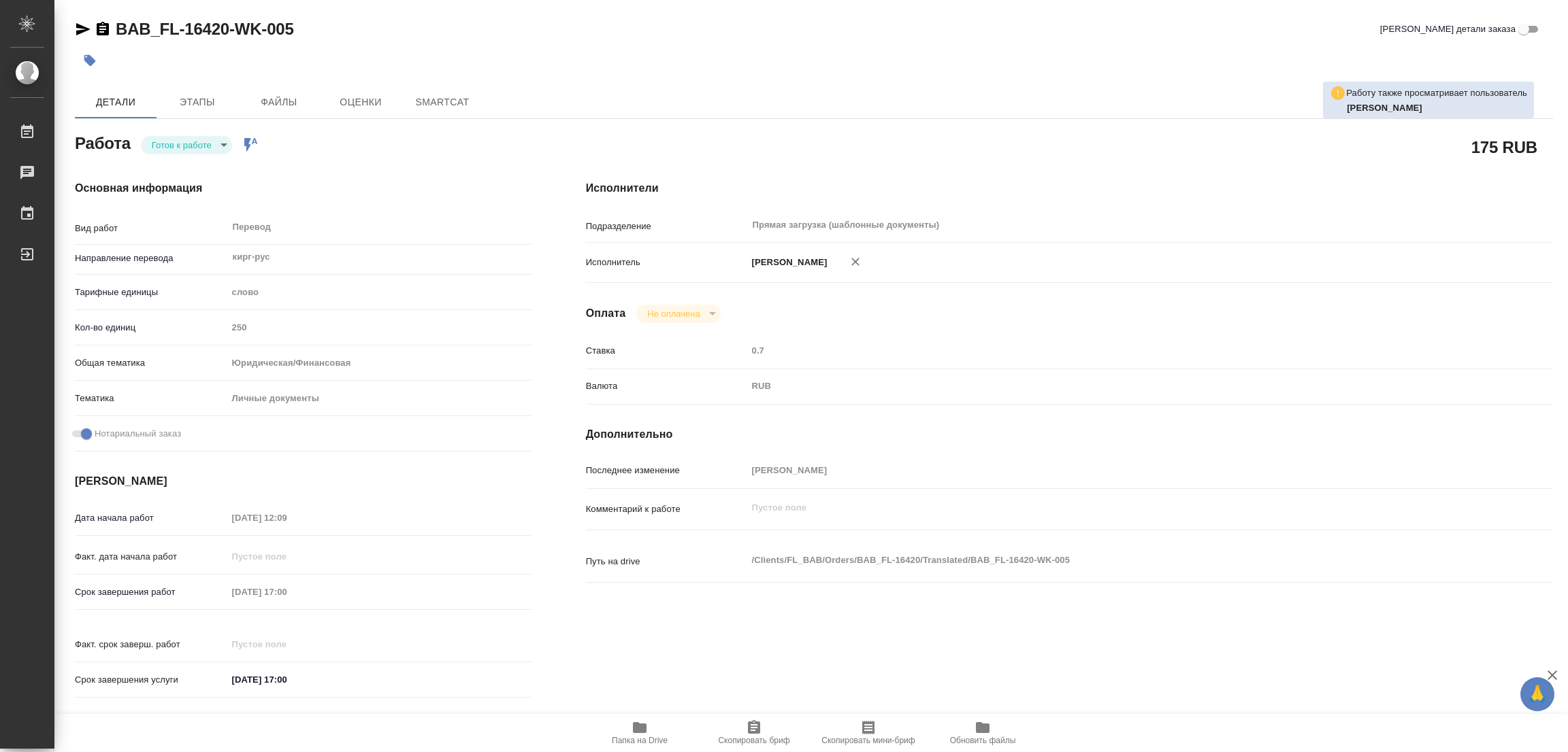
type textarea "x"
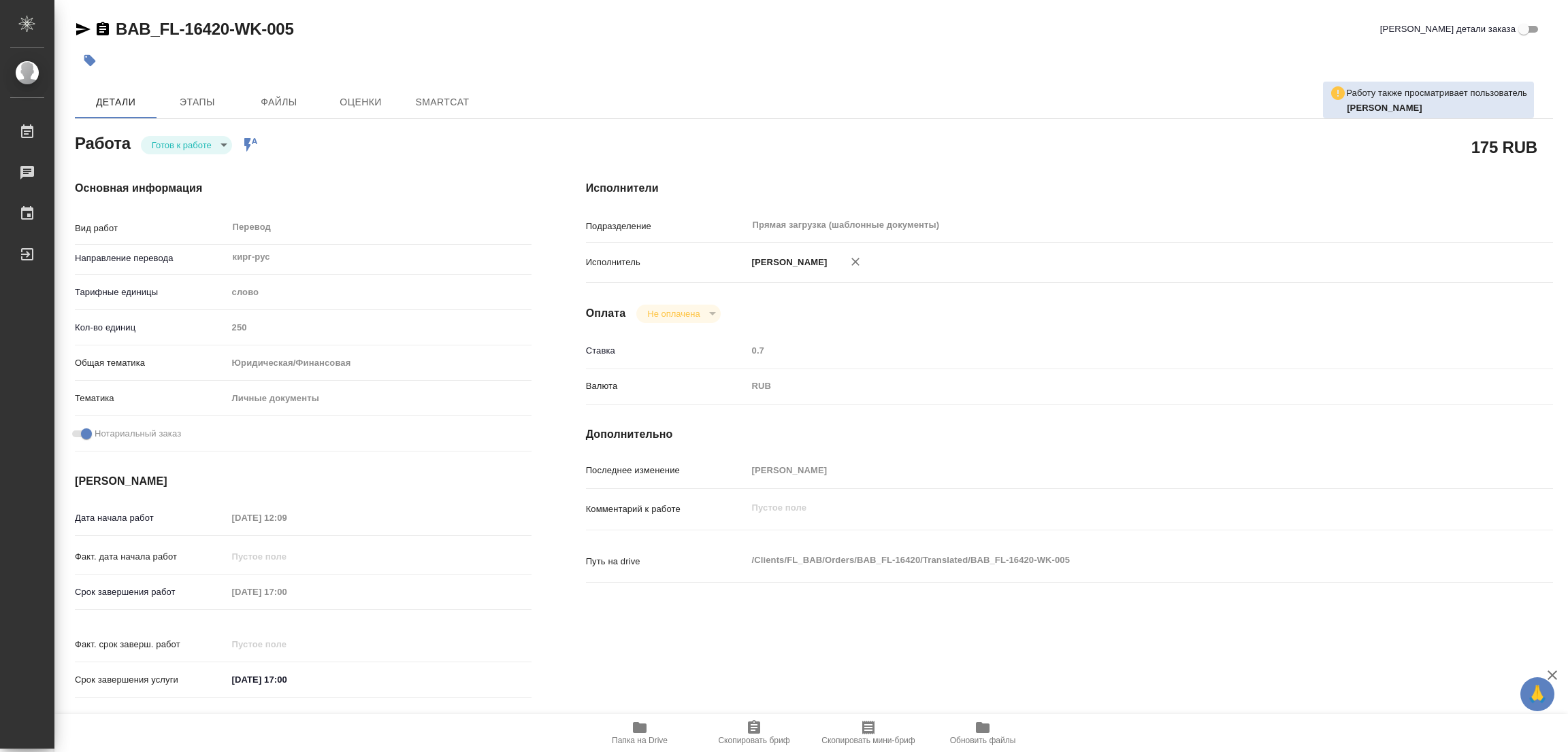
type textarea "x"
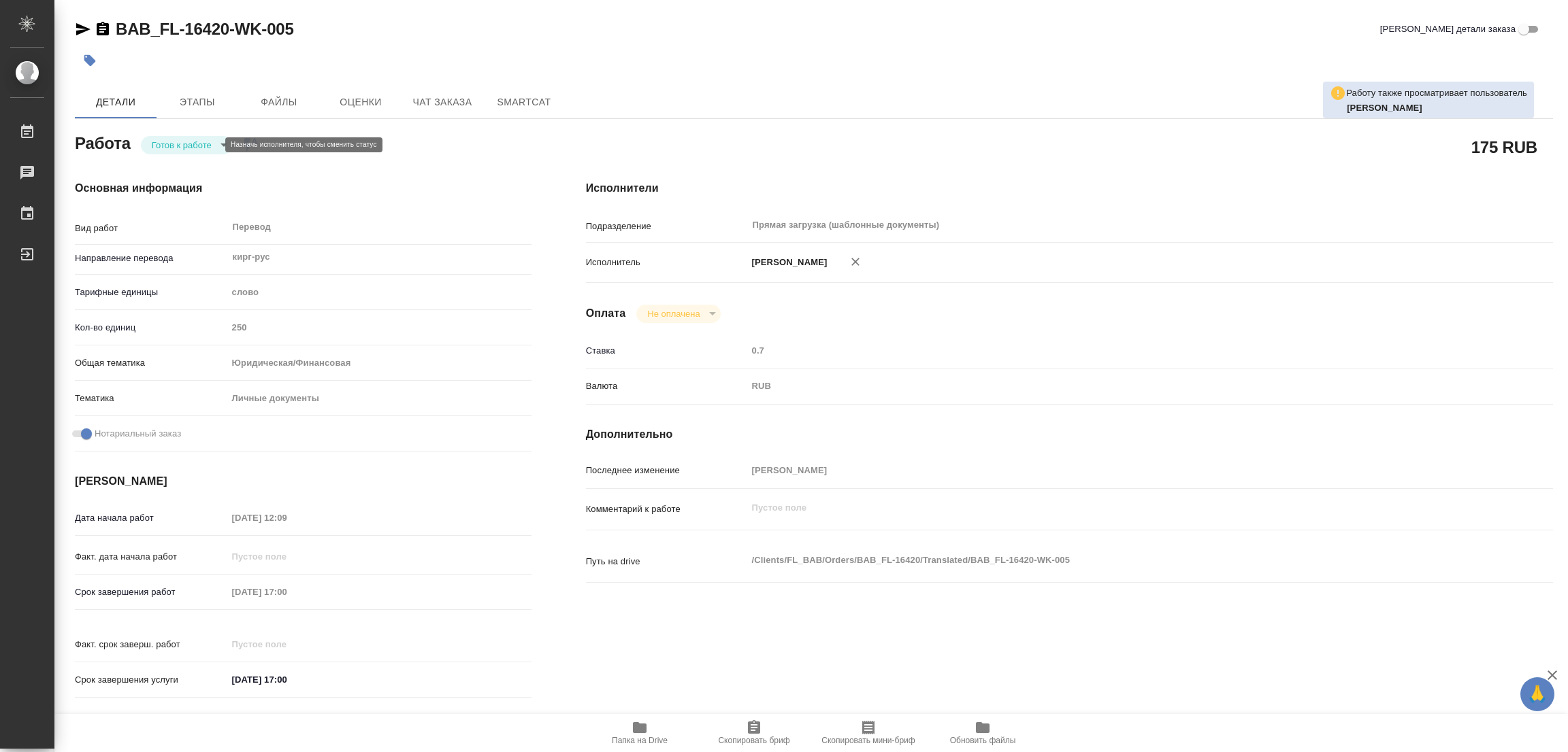
click at [183, 143] on body "🙏 .cls-1 fill:#fff; AWATERA [PERSON_NAME] Работы Чаты График Выйти BAB_FL-16420…" at bounding box center [784, 376] width 1568 height 752
type textarea "x"
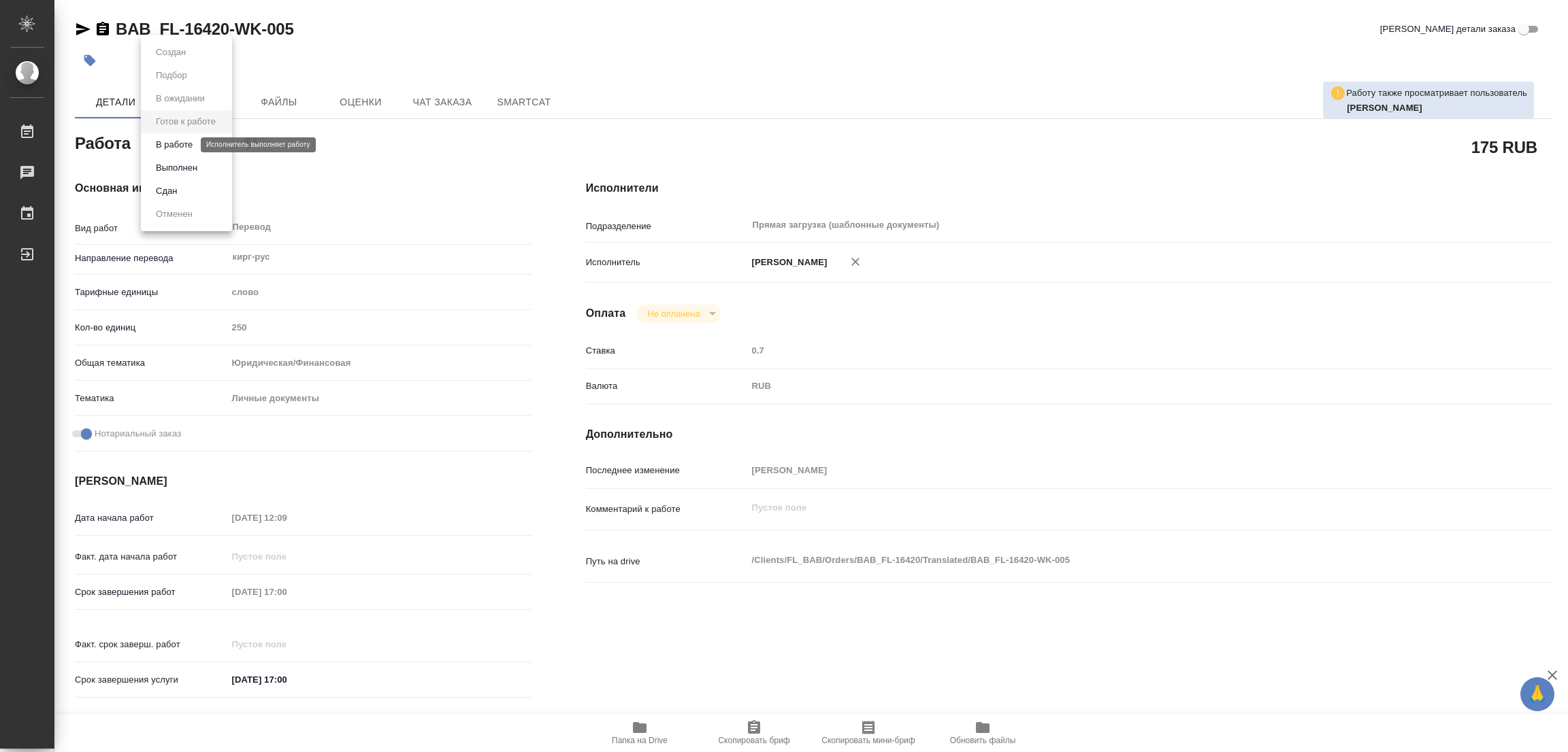
type textarea "x"
click at [182, 143] on button "В работе" at bounding box center [173, 145] width 45 height 15
type textarea "x"
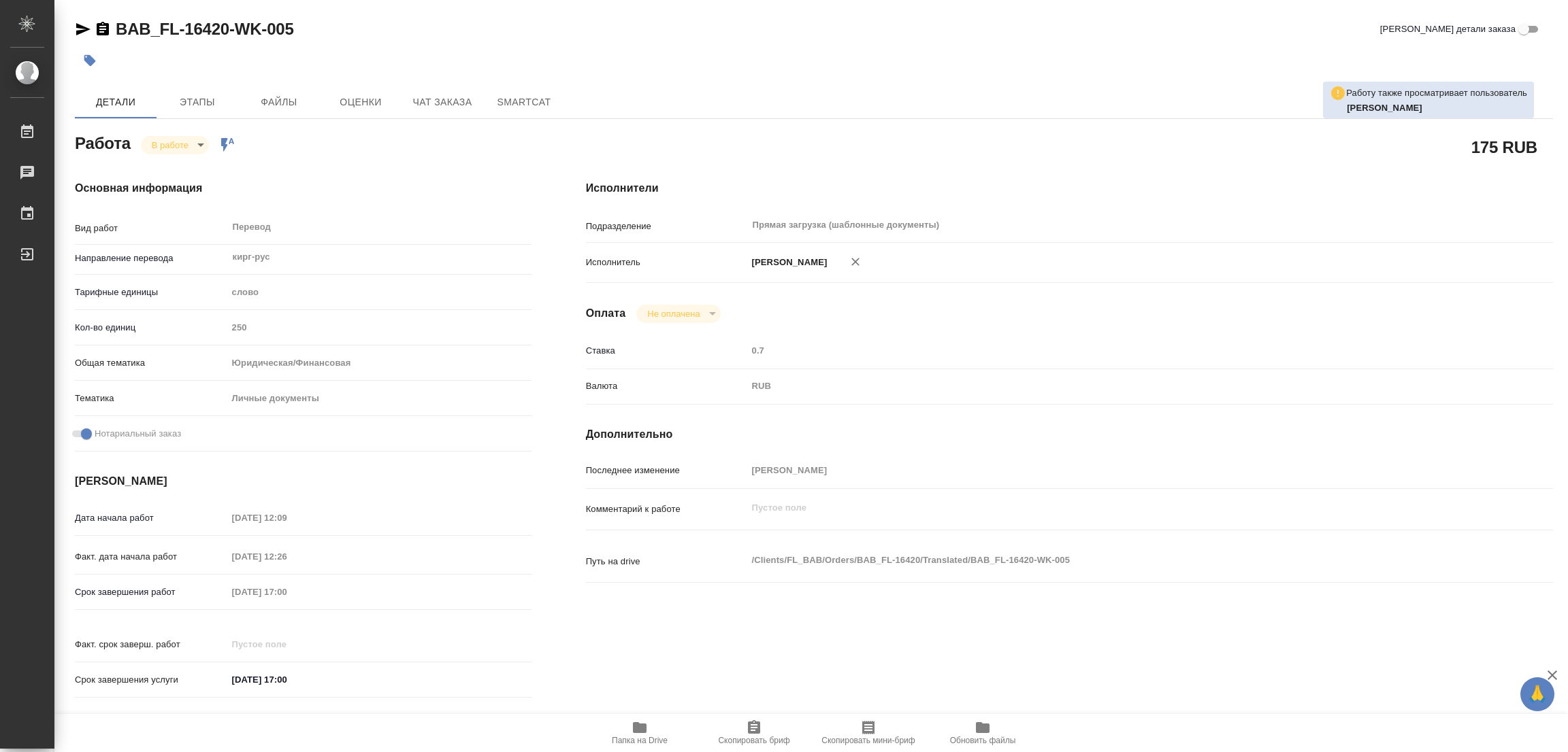
type textarea "x"
click at [639, 737] on span "Папка на Drive" at bounding box center [640, 741] width 56 height 9
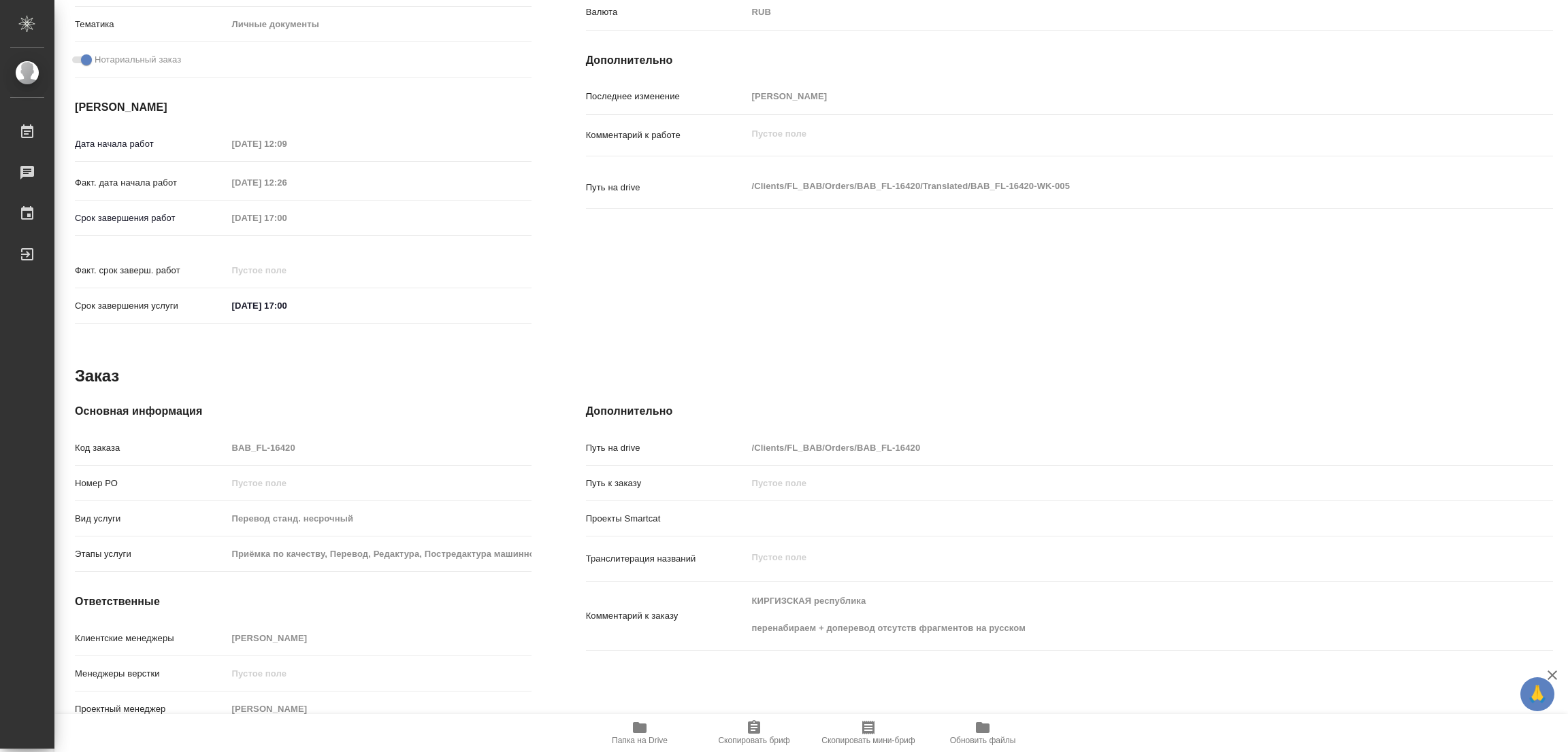
click at [903, 630] on div "Комментарий к заказу КИРГИЗСКАЯ республика перенабираем + доперевод отсутств фр…" at bounding box center [1069, 622] width 967 height 69
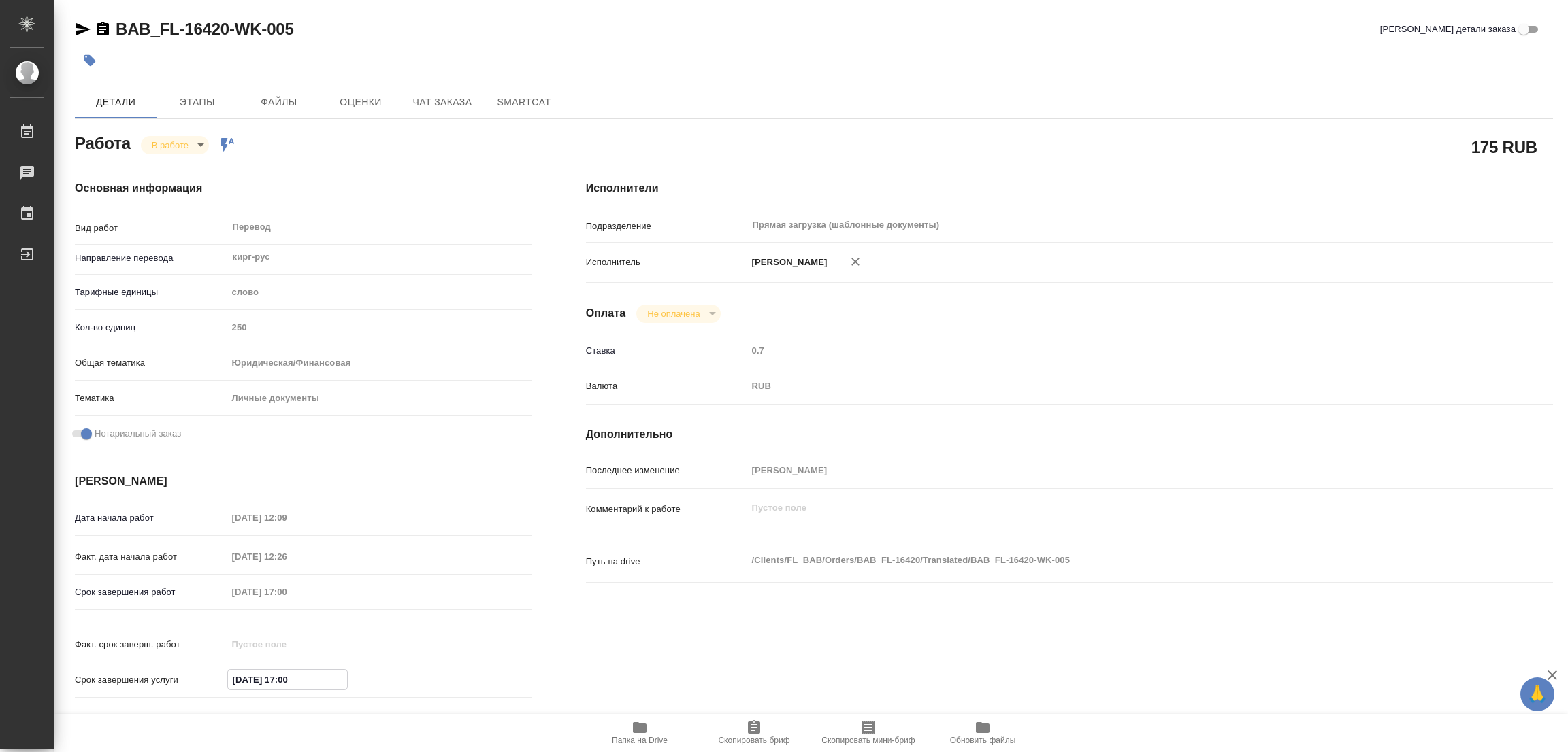
drag, startPoint x: 337, startPoint y: 671, endPoint x: 175, endPoint y: 666, distance: 162.1
click at [175, 668] on div "Срок завершения услуги 29.08.2025 17:00" at bounding box center [303, 679] width 457 height 24
click at [225, 583] on div "Срок завершения работ 29.08.2025 17:00" at bounding box center [303, 592] width 457 height 24
click at [304, 224] on div "Перевод x ​" at bounding box center [374, 228] width 294 height 31
drag, startPoint x: 117, startPoint y: 13, endPoint x: 226, endPoint y: 28, distance: 110.0
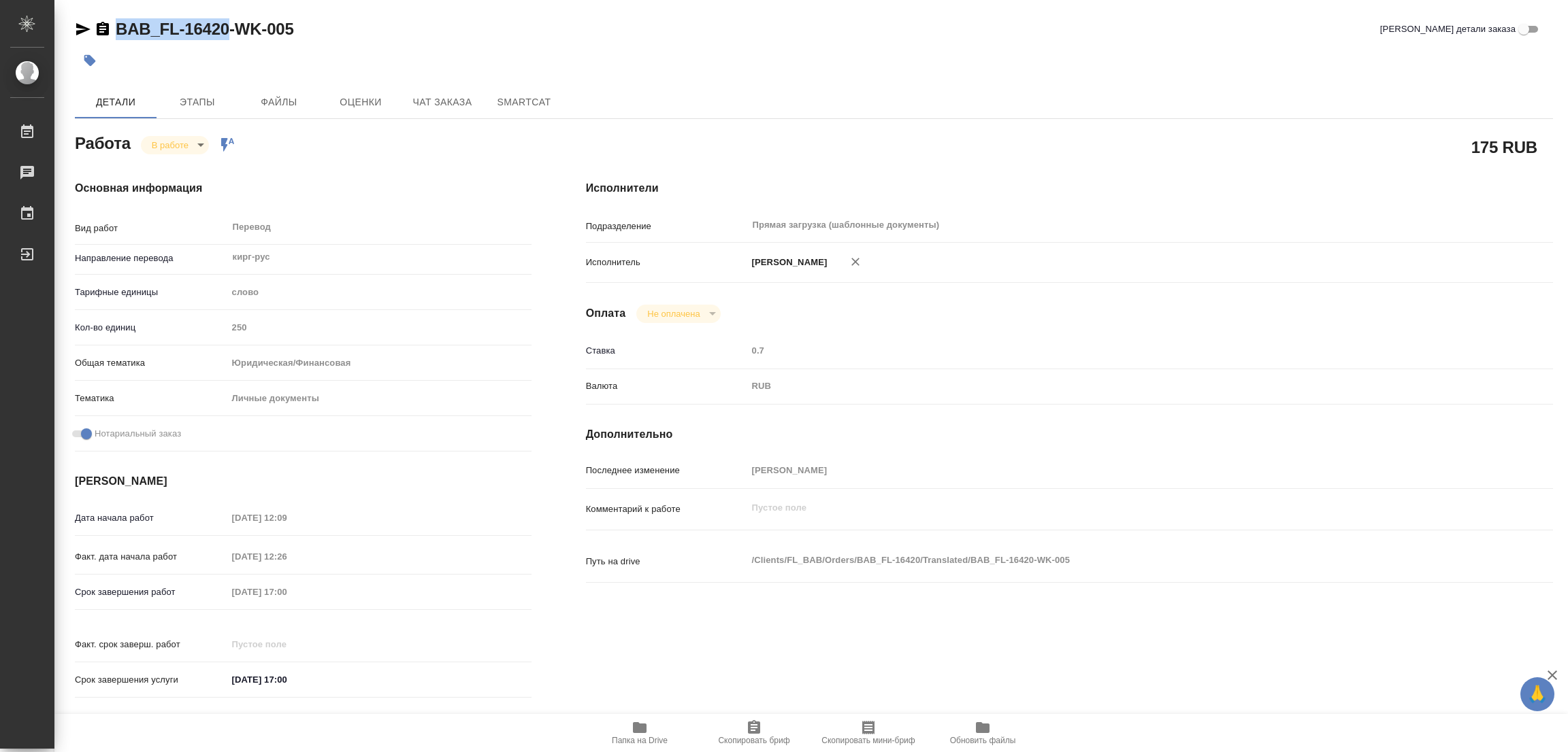
click at [226, 28] on div "BAB_FL-16420-WK-005 Кратко детали заказа Детали Этапы Файлы Оценки Чат заказа S…" at bounding box center [814, 570] width 1493 height 1141
copy link "BAB_FL-16420"
drag, startPoint x: 754, startPoint y: 722, endPoint x: 717, endPoint y: 740, distance: 41.1
click at [754, 722] on icon "button" at bounding box center [753, 727] width 12 height 13
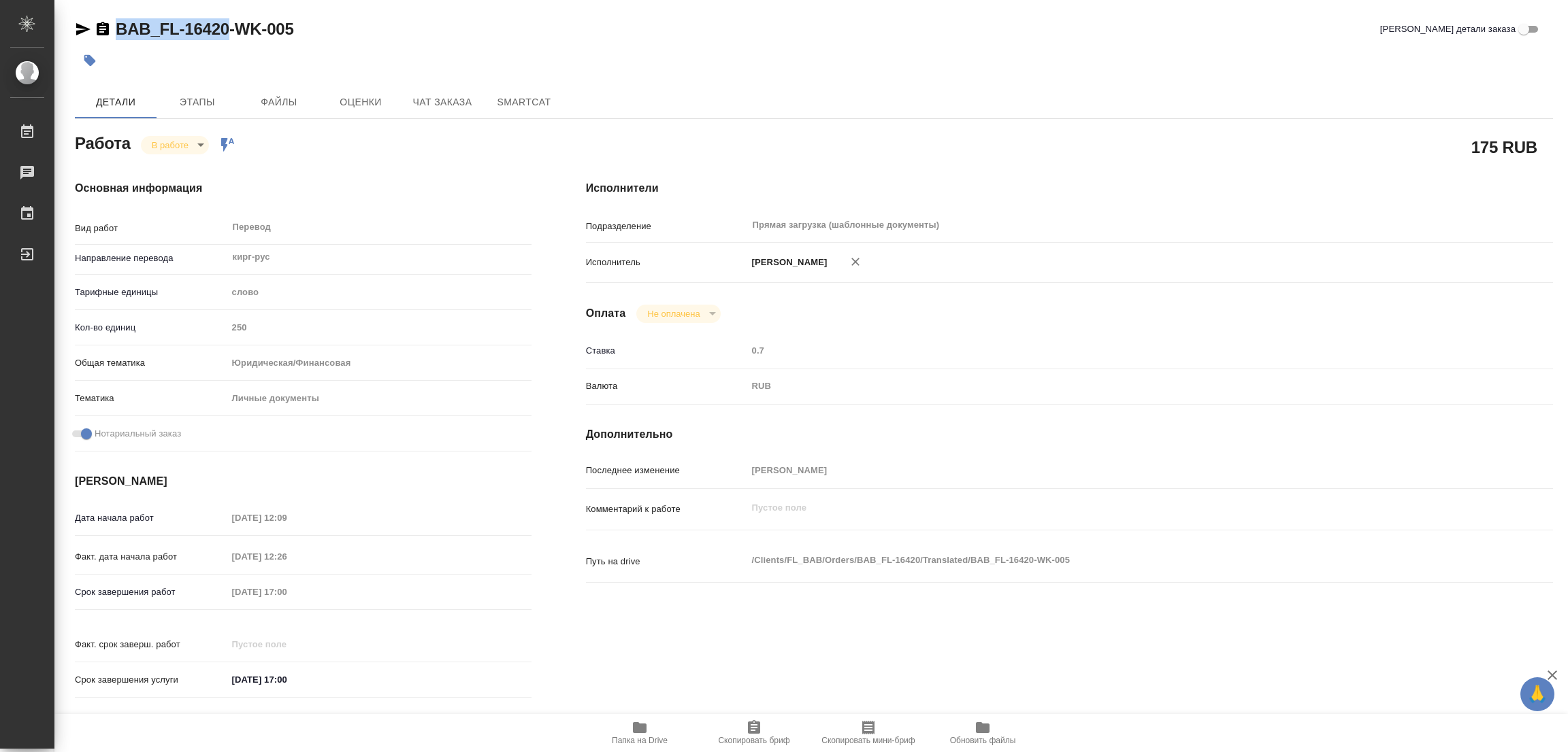
copy link "BAB_FL-16420"
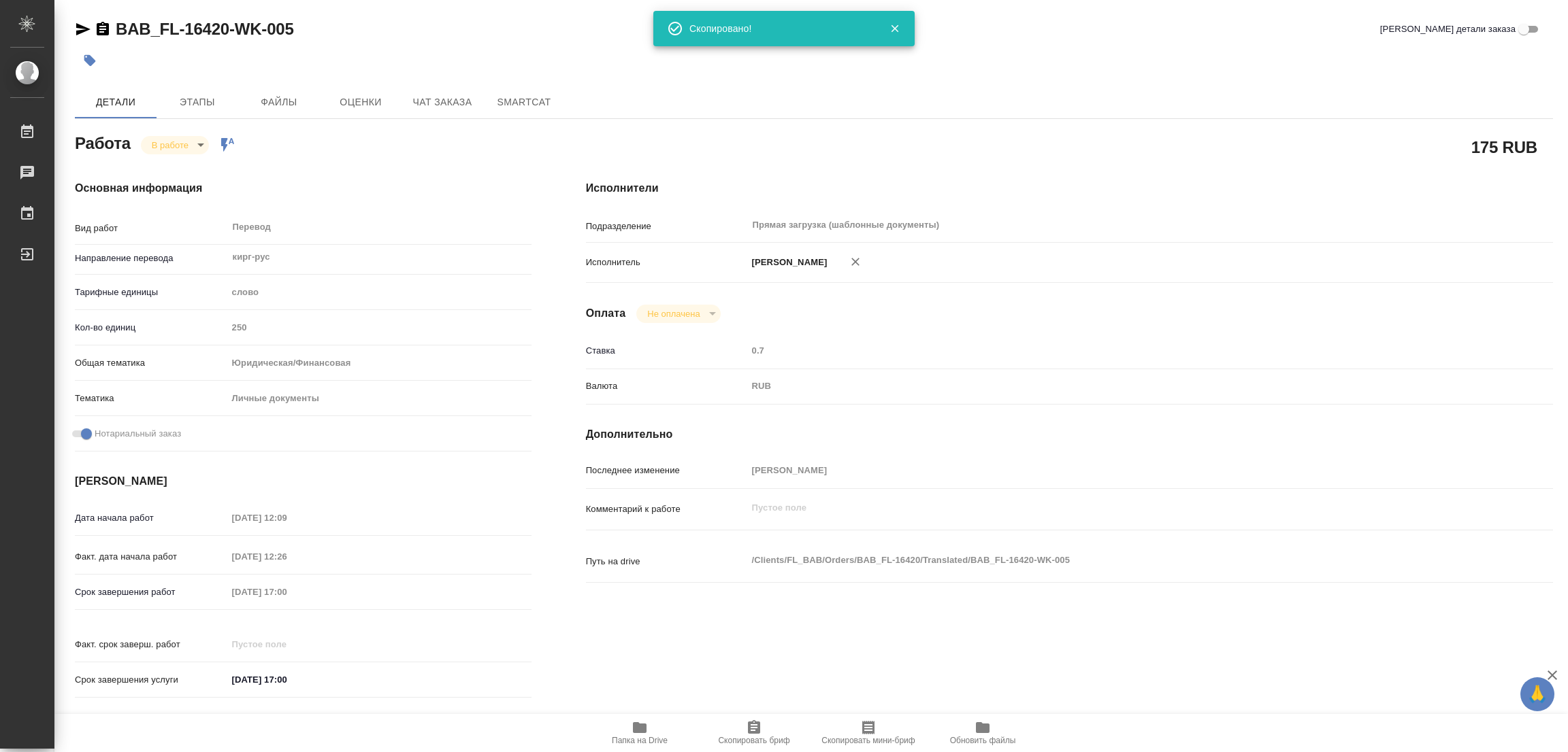
click at [830, 159] on div "Исполнители Подразделение Прямая загрузка (шаблонные документы) ​ Исполнитель П…" at bounding box center [1070, 443] width 1021 height 581
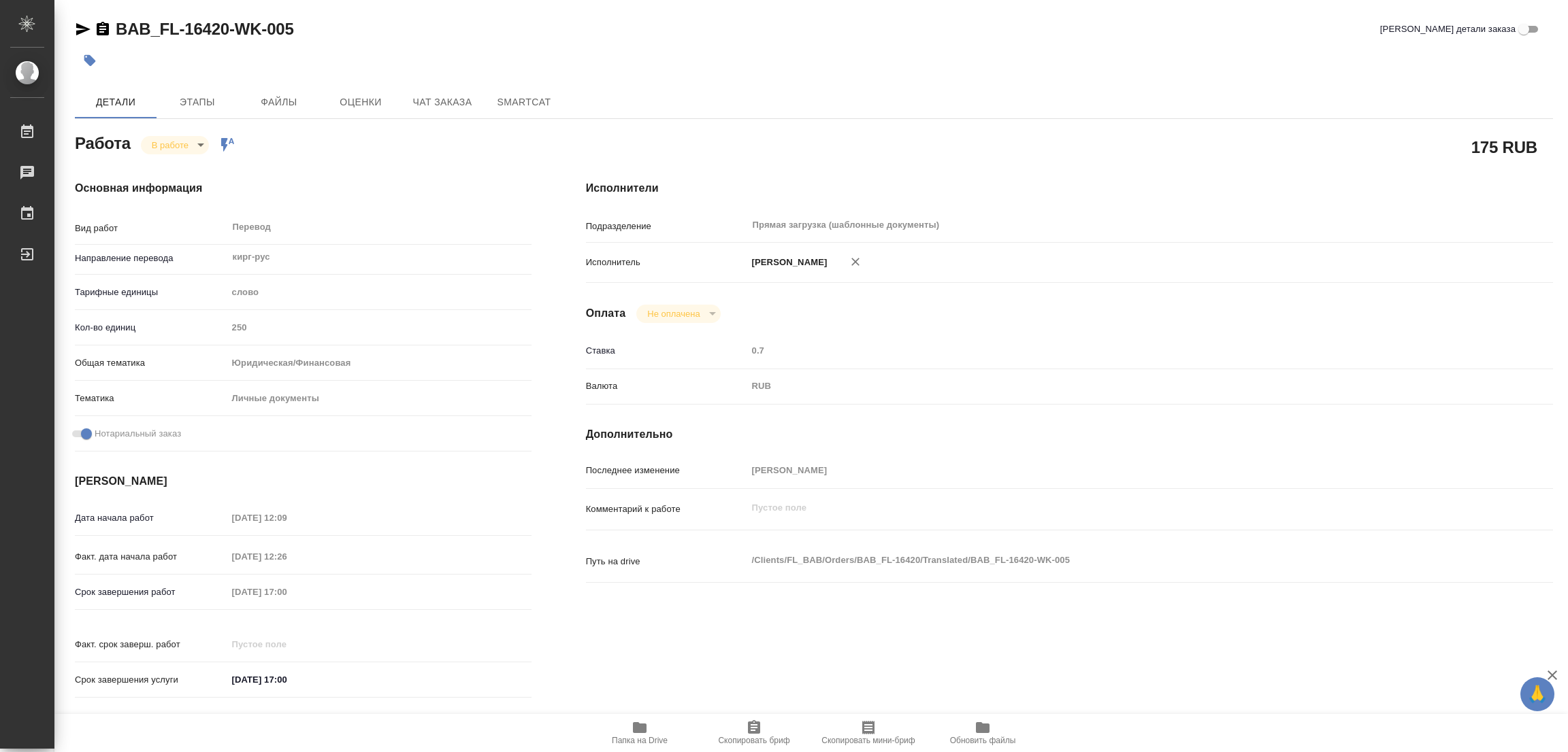
click at [397, 159] on div "Основная информация Вид работ Перевод x ​ Направление перевода кирг-рус ​ Тариф…" at bounding box center [302, 443] width 511 height 581
click at [205, 602] on div "Срок завершения работ 29.08.2025 17:00" at bounding box center [303, 592] width 457 height 24
drag, startPoint x: 389, startPoint y: 45, endPoint x: 381, endPoint y: 29, distance: 17.9
click at [389, 45] on div at bounding box center [568, 61] width 985 height 30
click at [182, 98] on span "Этапы" at bounding box center [197, 102] width 65 height 17
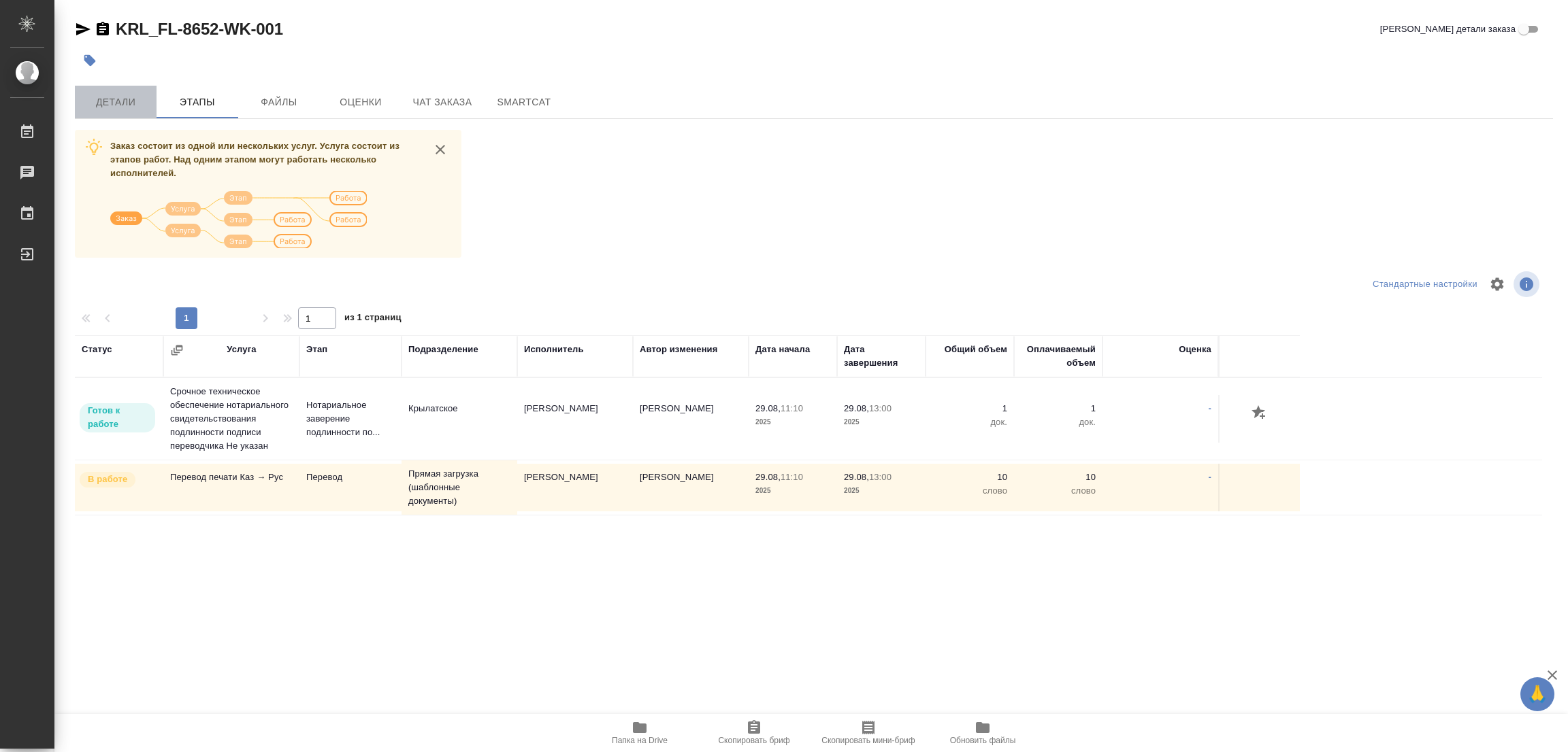
click at [117, 103] on span "Детали" at bounding box center [116, 102] width 65 height 17
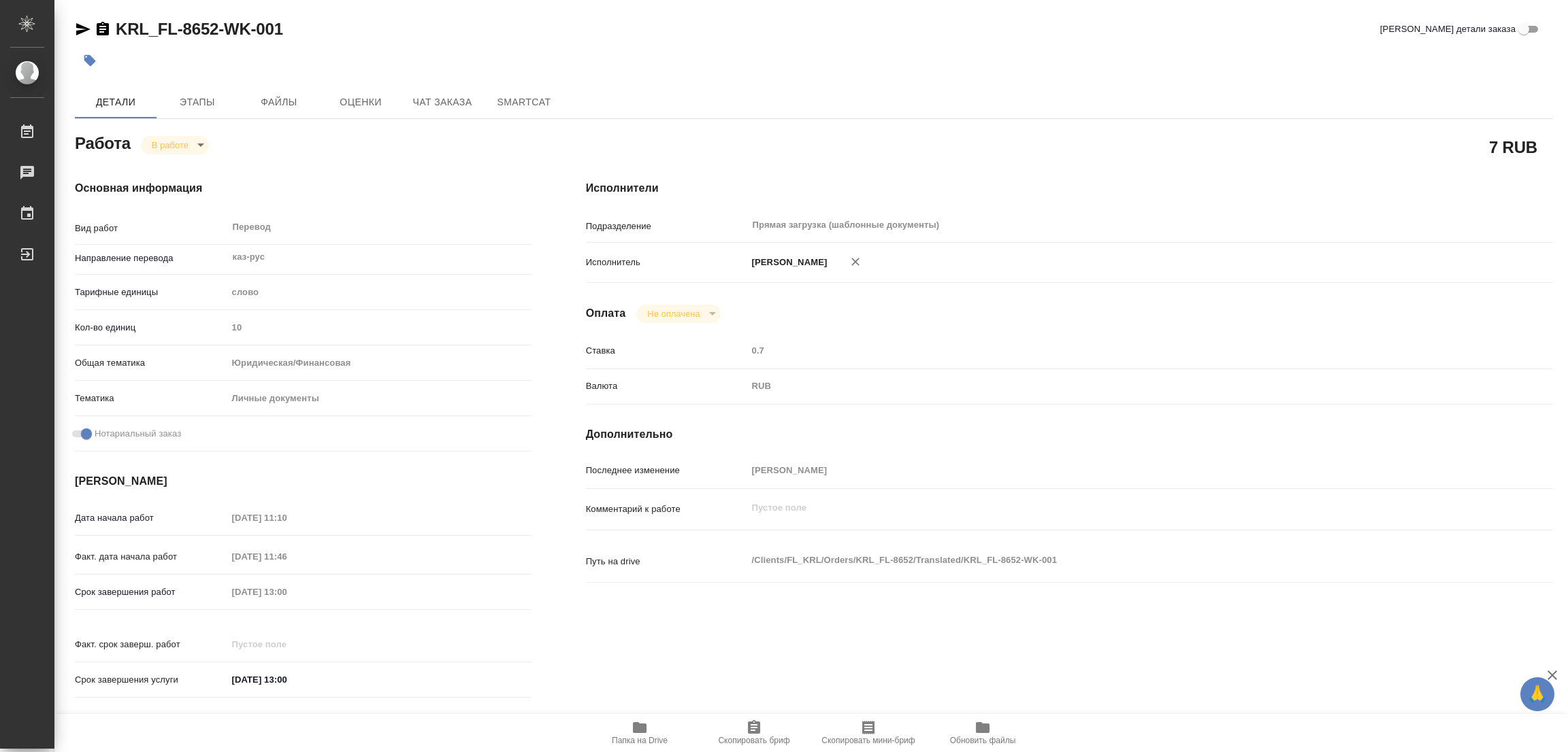
type textarea "x"
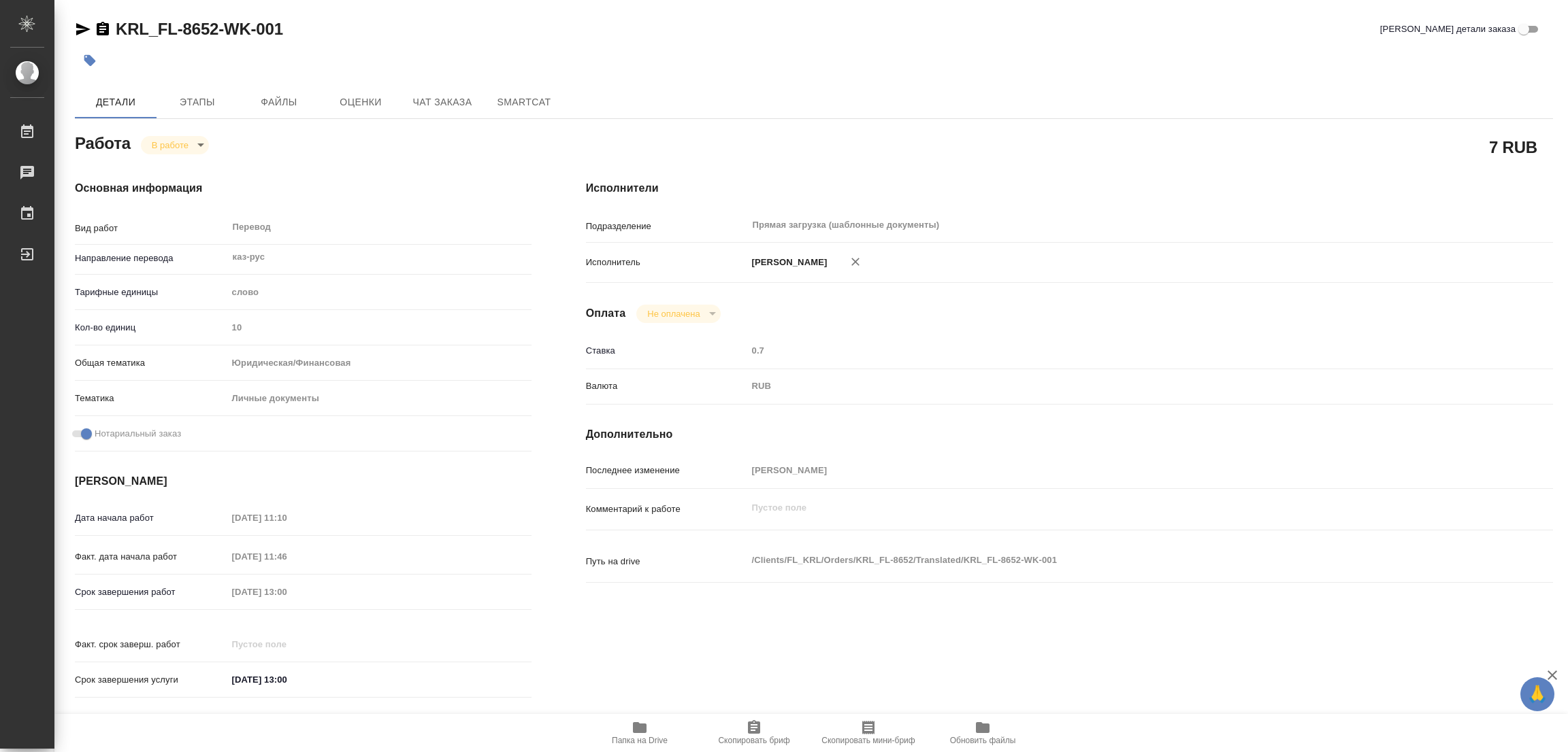
type textarea "x"
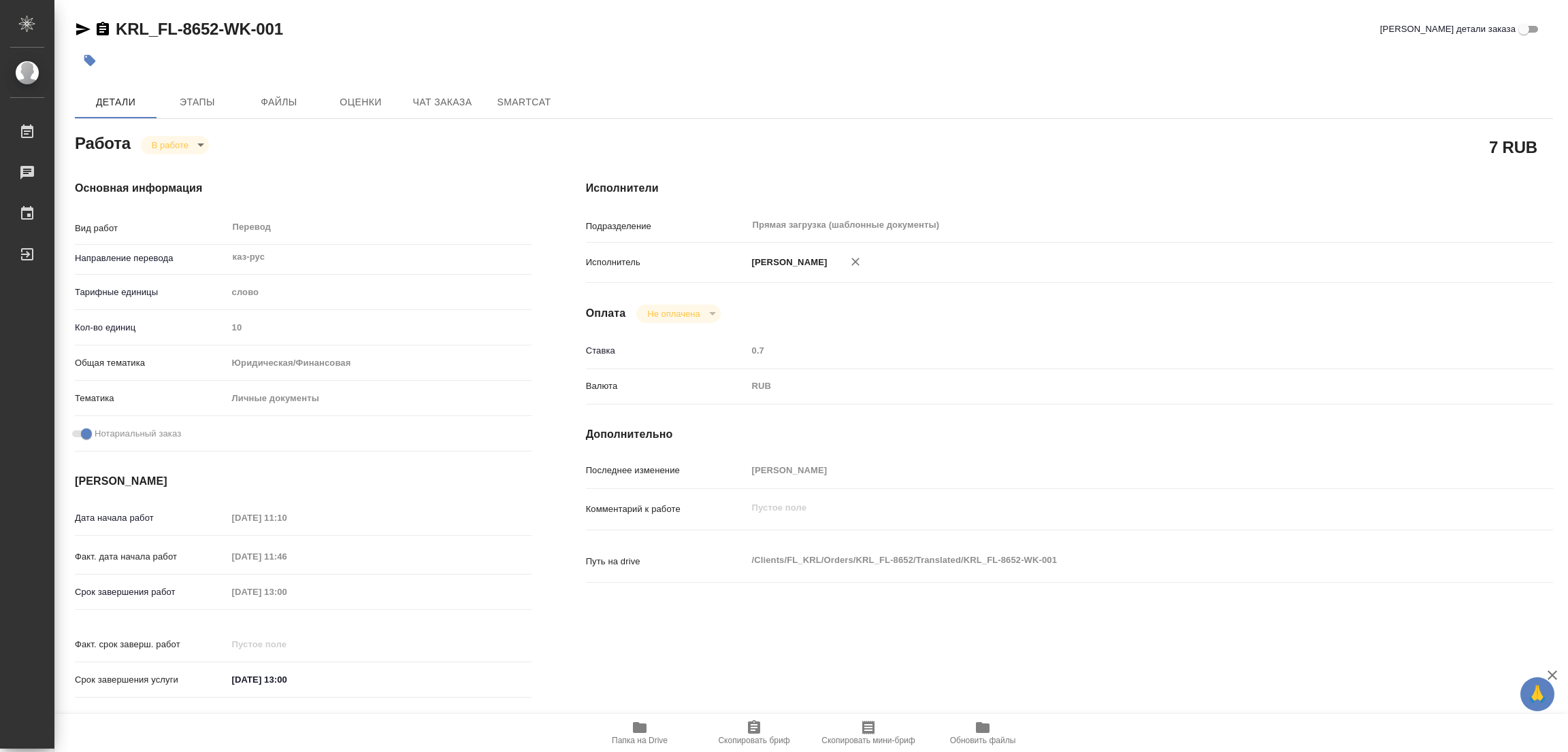
click at [838, 132] on div "7 RUB" at bounding box center [1069, 147] width 967 height 34
type textarea "x"
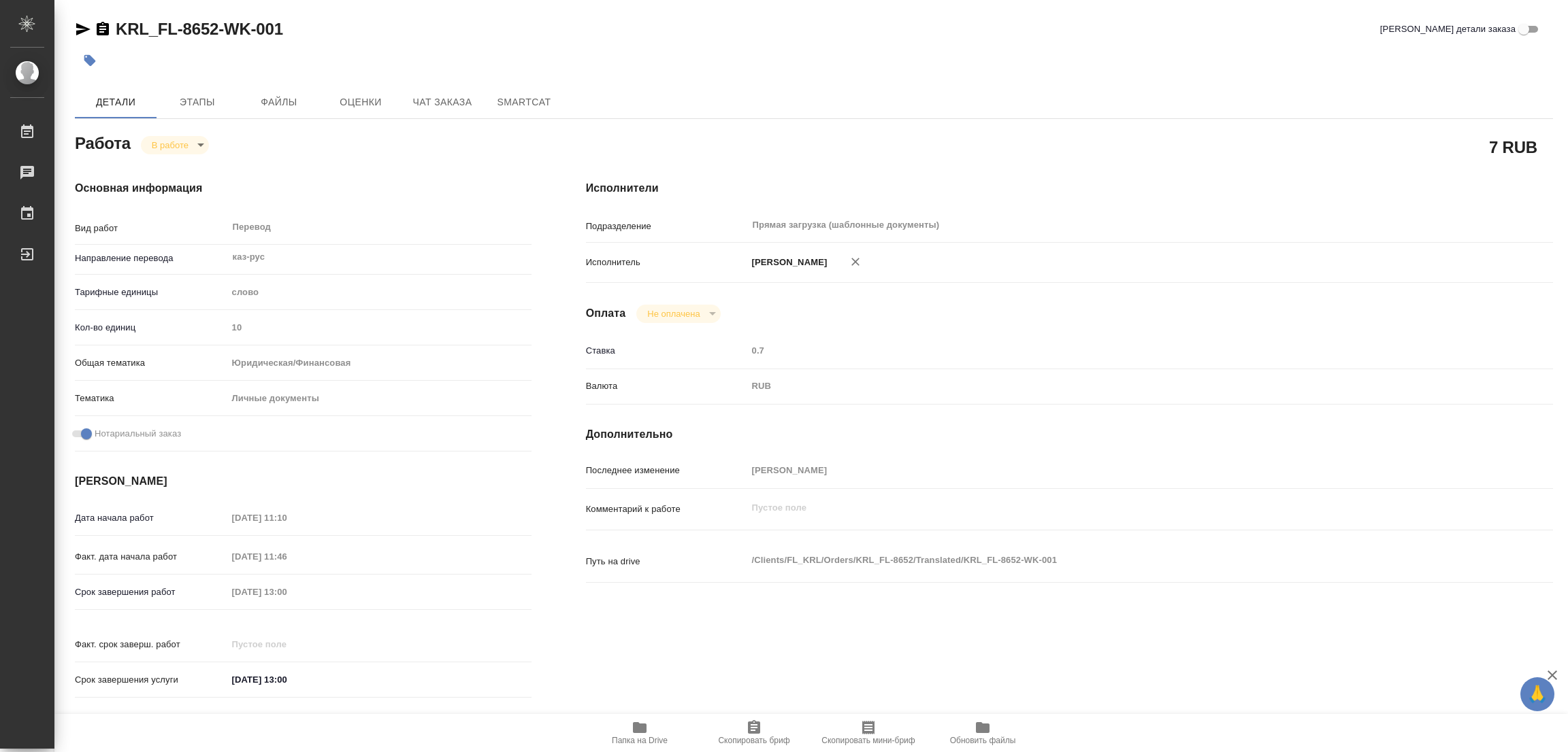
type textarea "x"
drag, startPoint x: 378, startPoint y: 230, endPoint x: 342, endPoint y: 212, distance: 40.2
click at [378, 226] on div "Перевод x ​" at bounding box center [374, 228] width 294 height 31
click at [165, 145] on body "🙏 .cls-1 fill:#fff; AWATERA Popova Galina Работы 0 Чаты График Выйти KRL_FL-865…" at bounding box center [784, 376] width 1568 height 752
click at [183, 168] on button "Выполнен" at bounding box center [176, 168] width 49 height 15
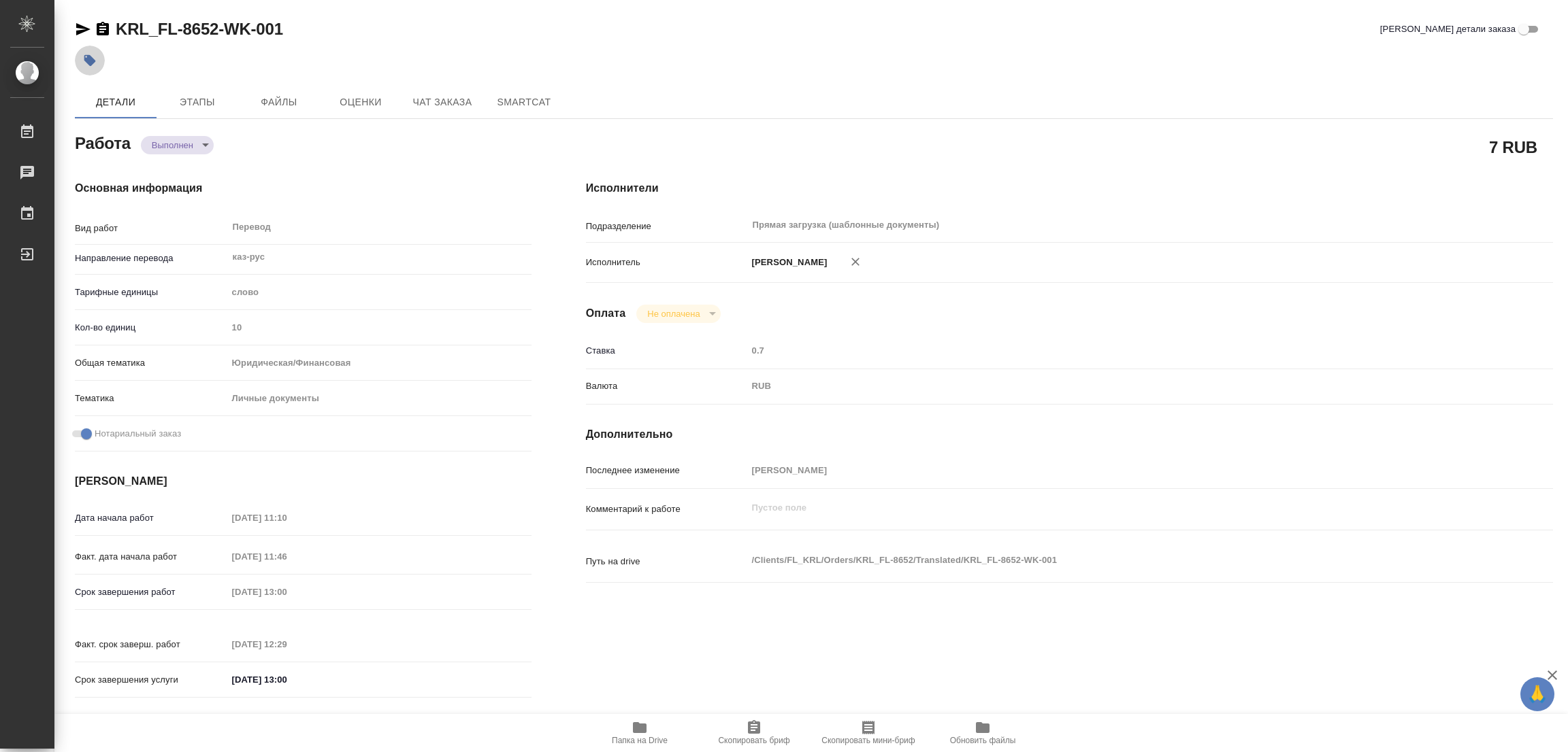
type textarea "x"
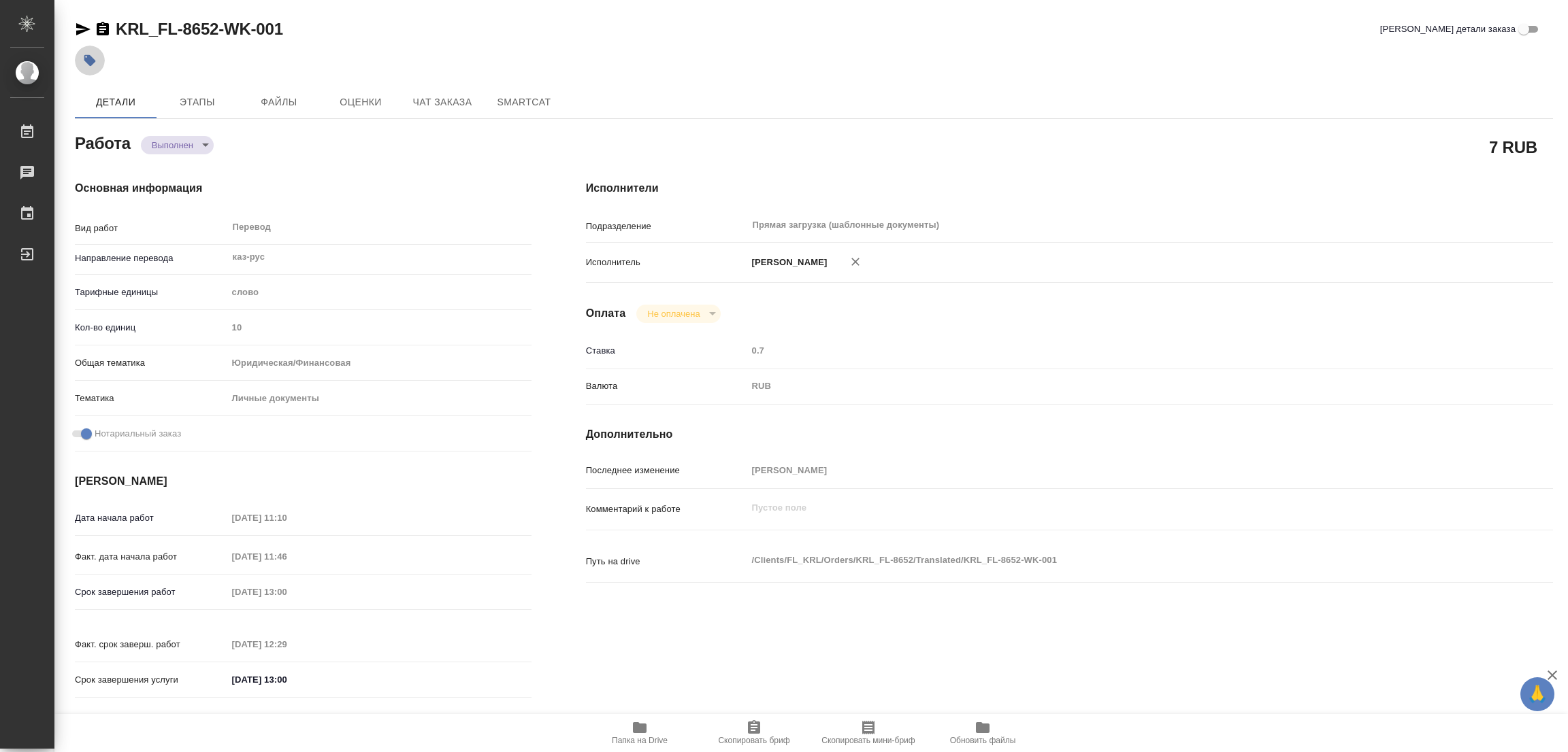
click at [99, 57] on button "button" at bounding box center [90, 61] width 30 height 30
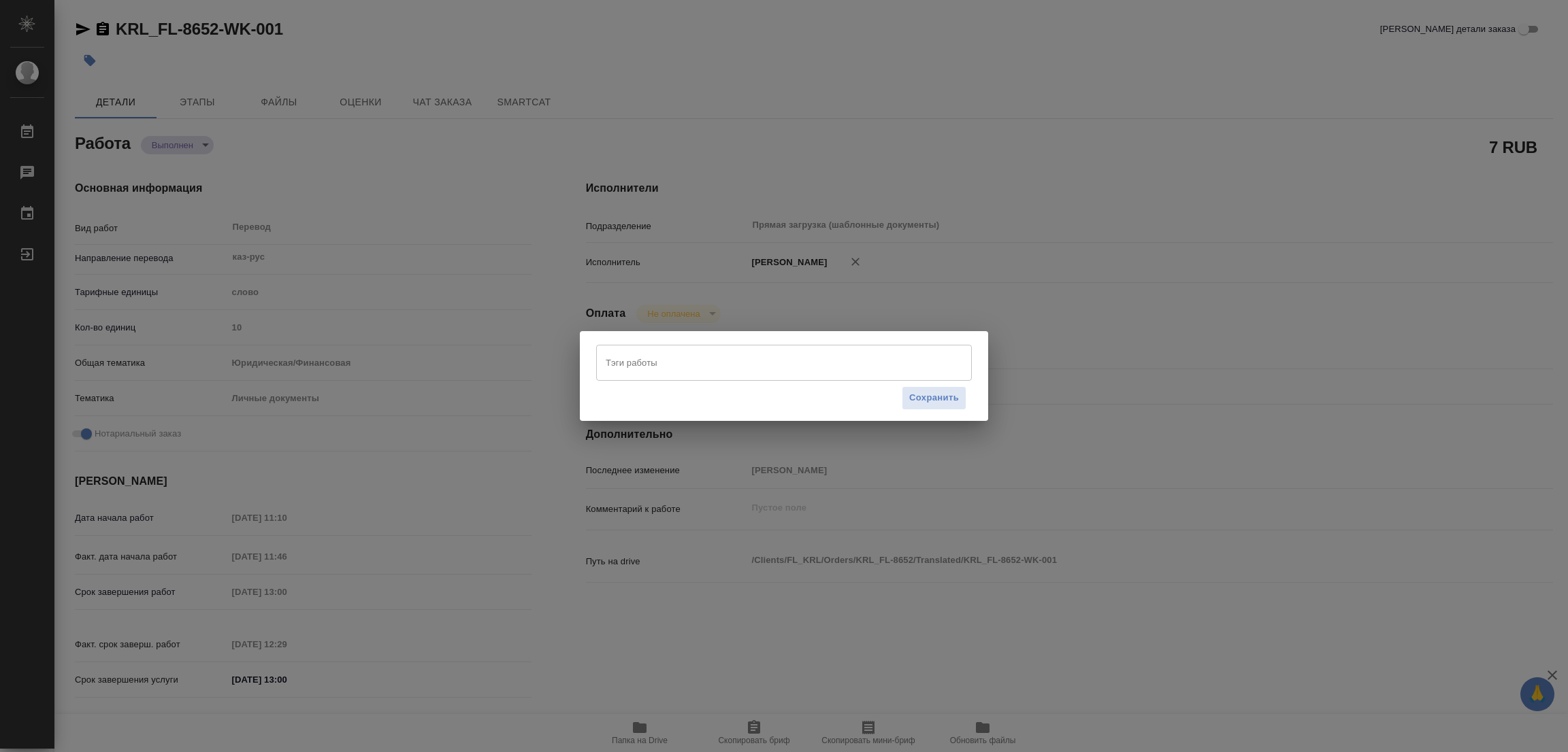
type textarea "x"
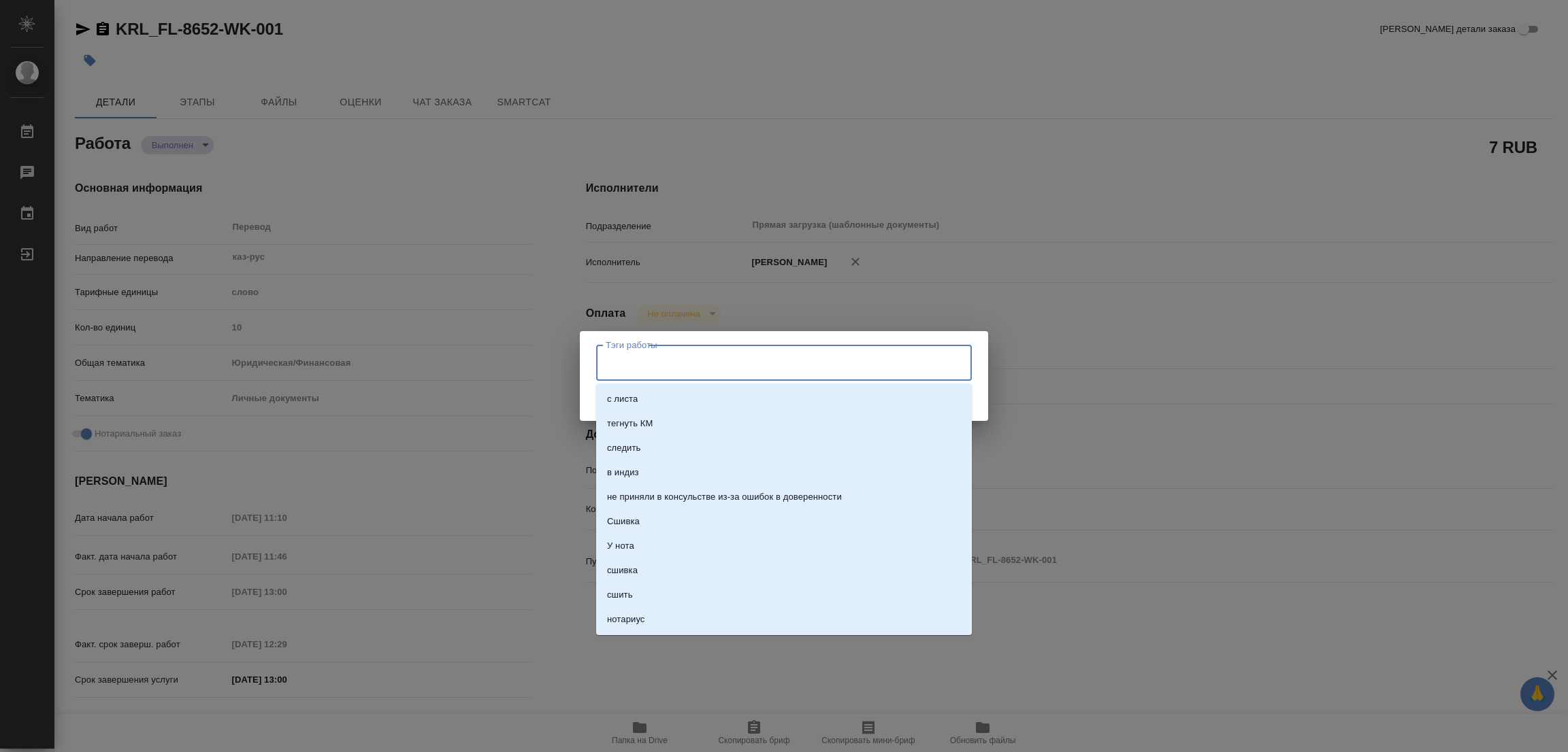
click at [699, 365] on input "Тэги работы" at bounding box center [771, 363] width 337 height 23
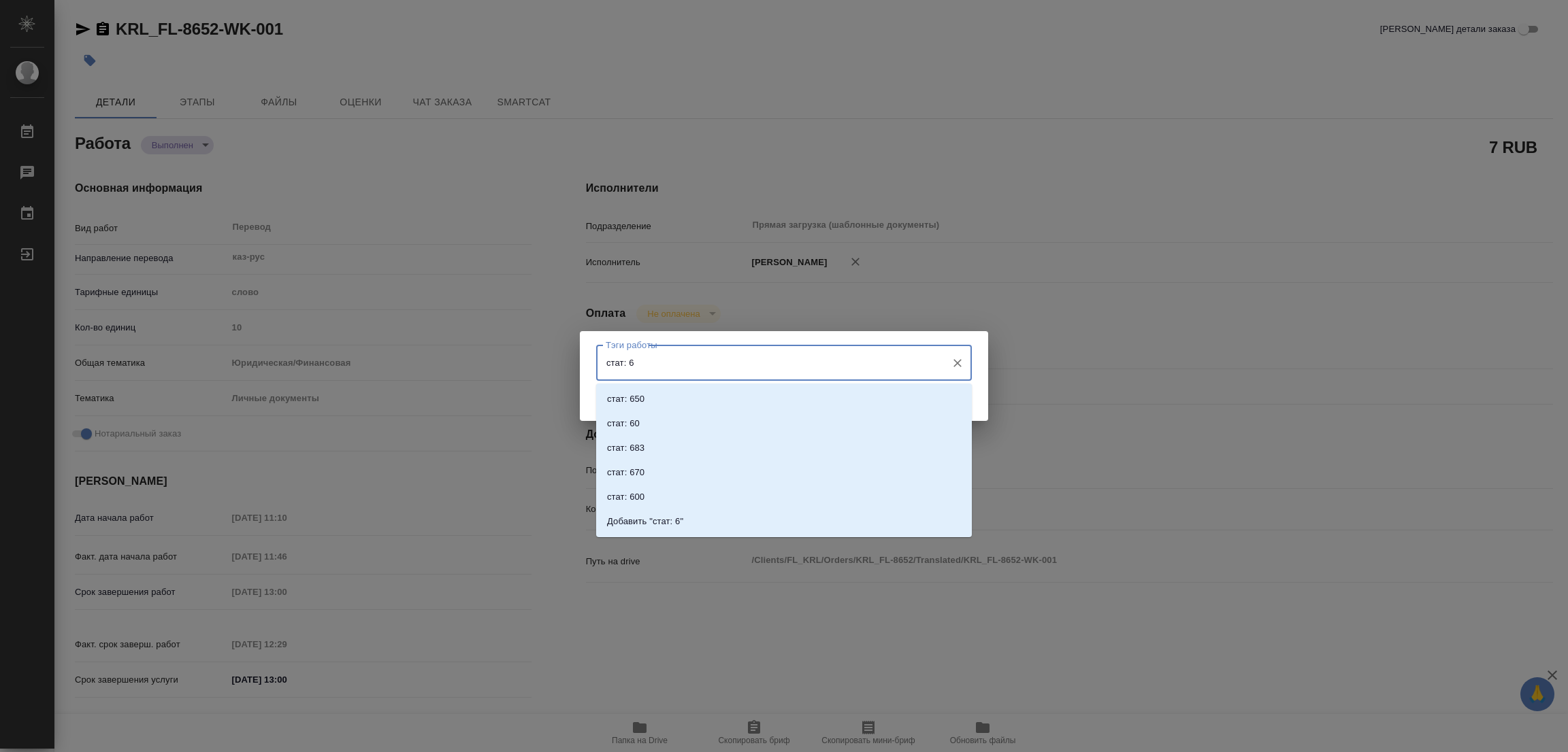
type input "стат: 60"
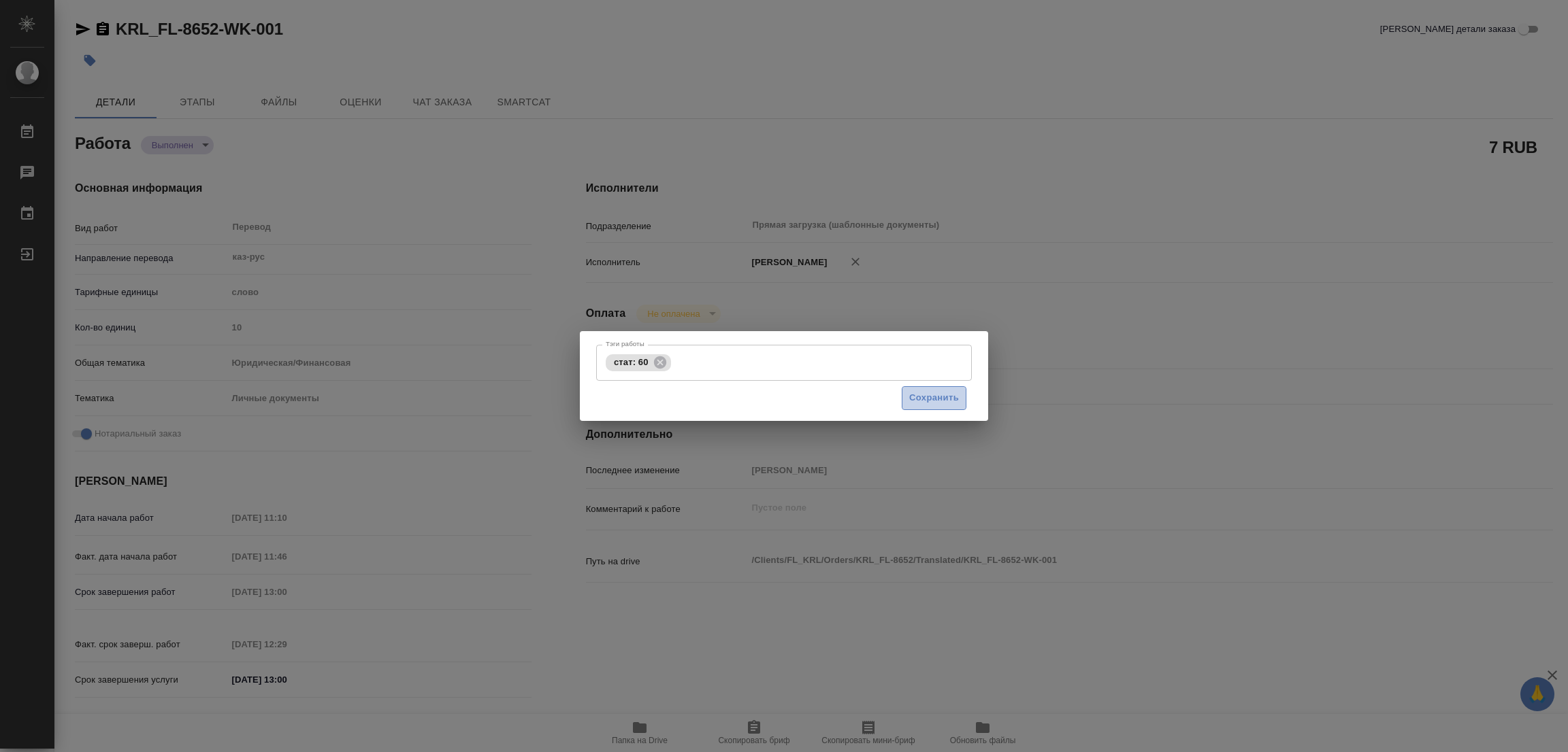
click at [938, 401] on span "Сохранить" at bounding box center [934, 398] width 49 height 16
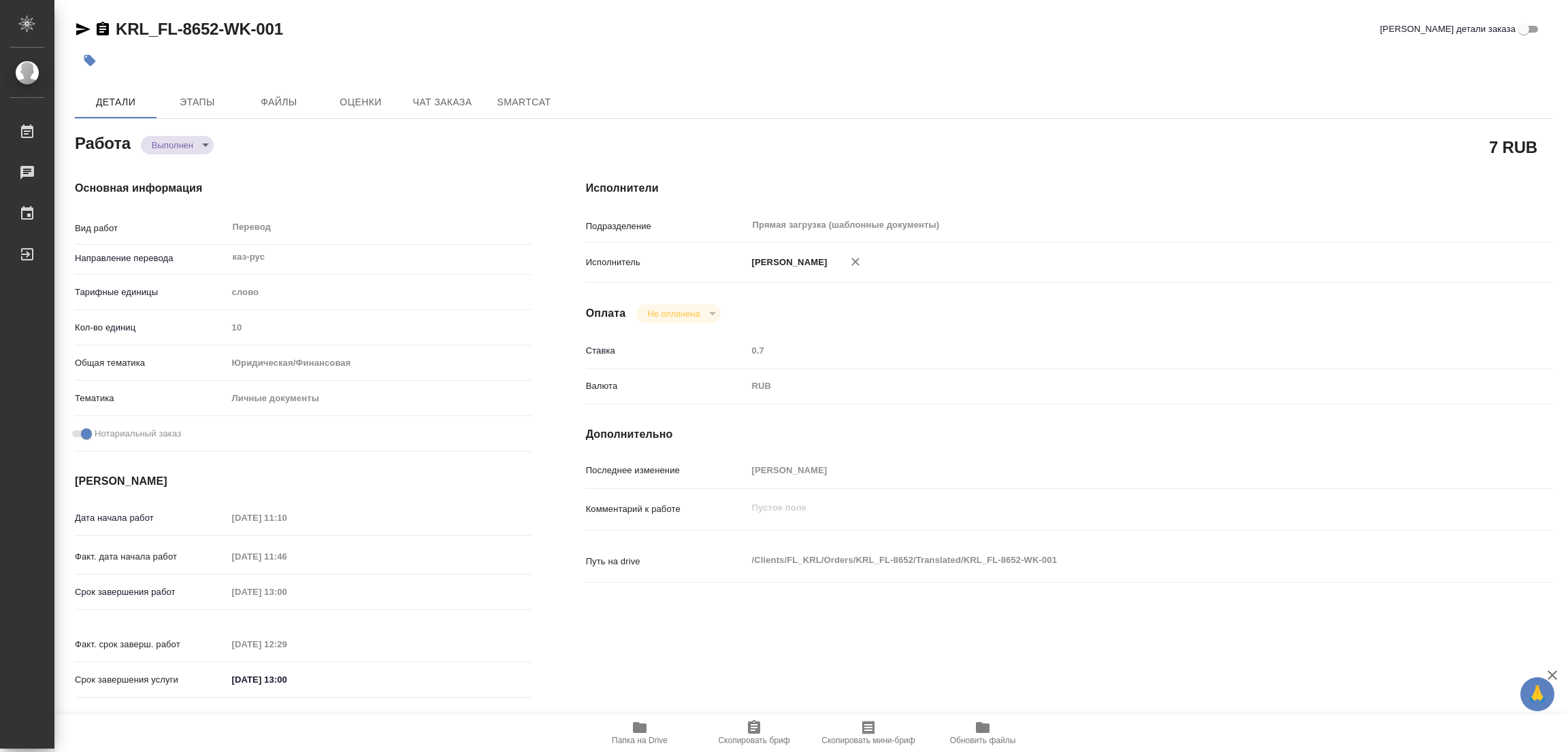
type input "completed"
type textarea "Перевод"
type textarea "x"
type input "каз-рус"
type input "5a8b1489cc6b4906c91bfd90"
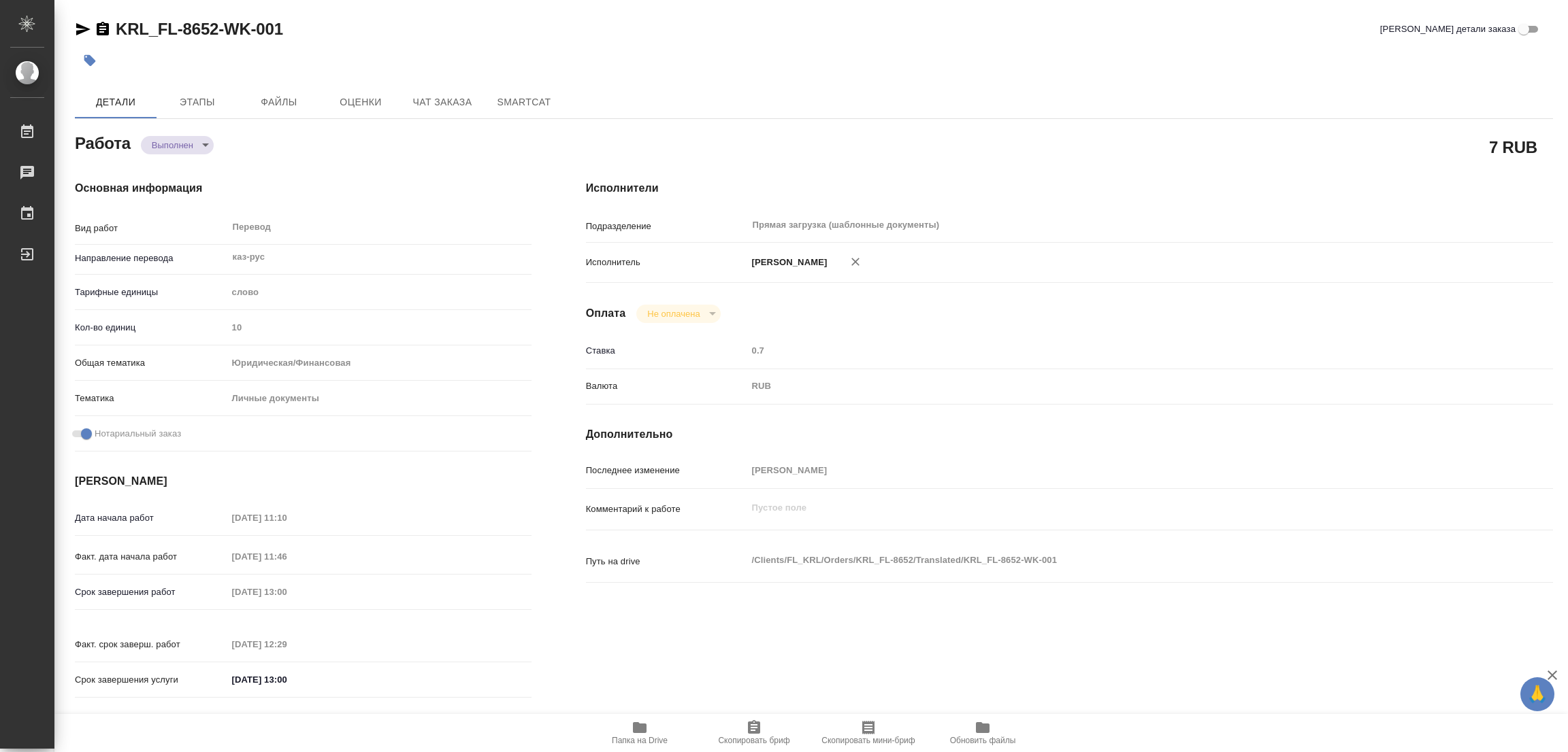
type input "10"
type input "yr-fn"
type input "5a8b8b956a9677013d343cfe"
checkbox input "true"
type input "29.08.2025 11:10"
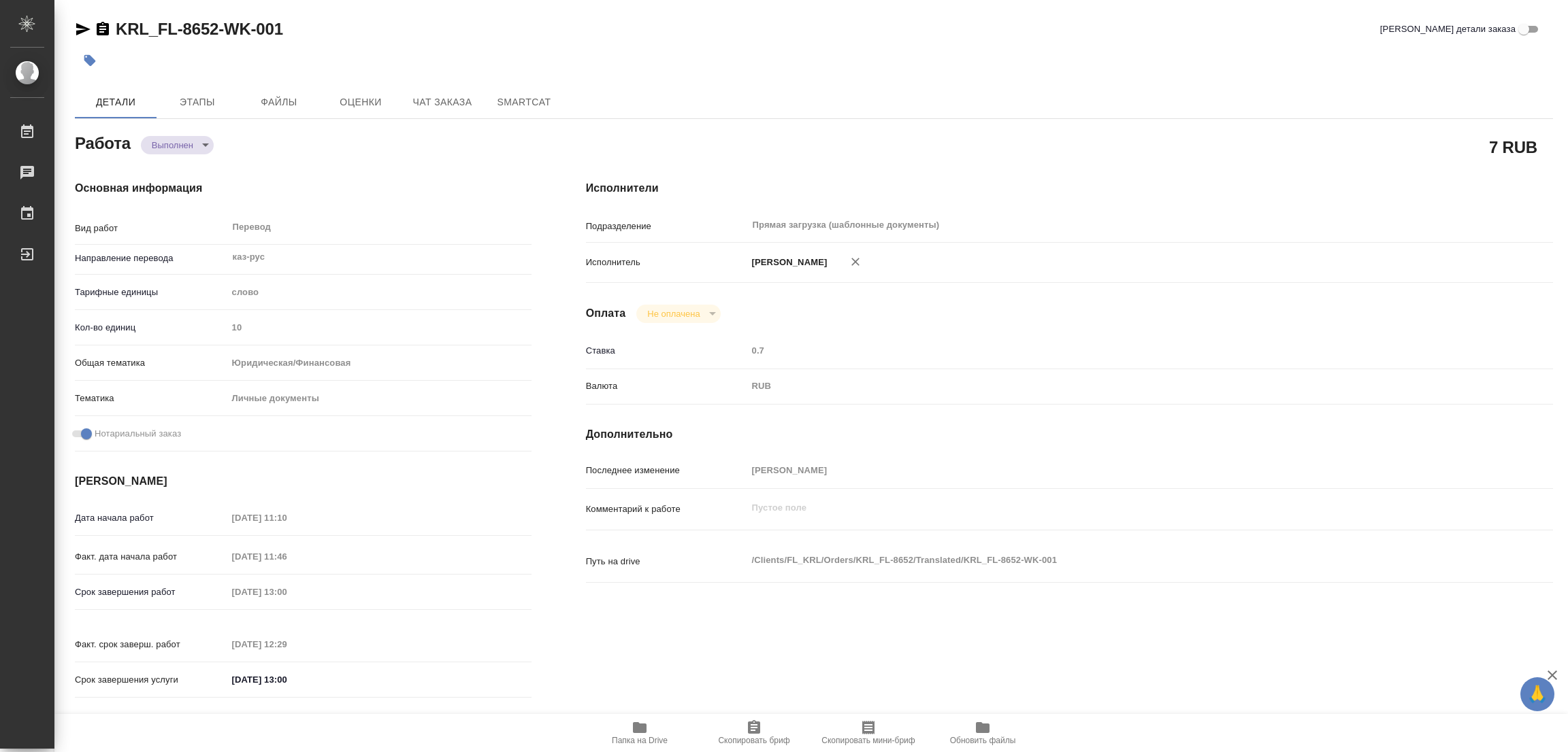
type input "29.08.2025 11:46"
type input "29.08.2025 13:00"
type input "29.08.2025 12:29"
type input "29.08.2025 13:00"
type input "Прямая загрузка (шаблонные документы)"
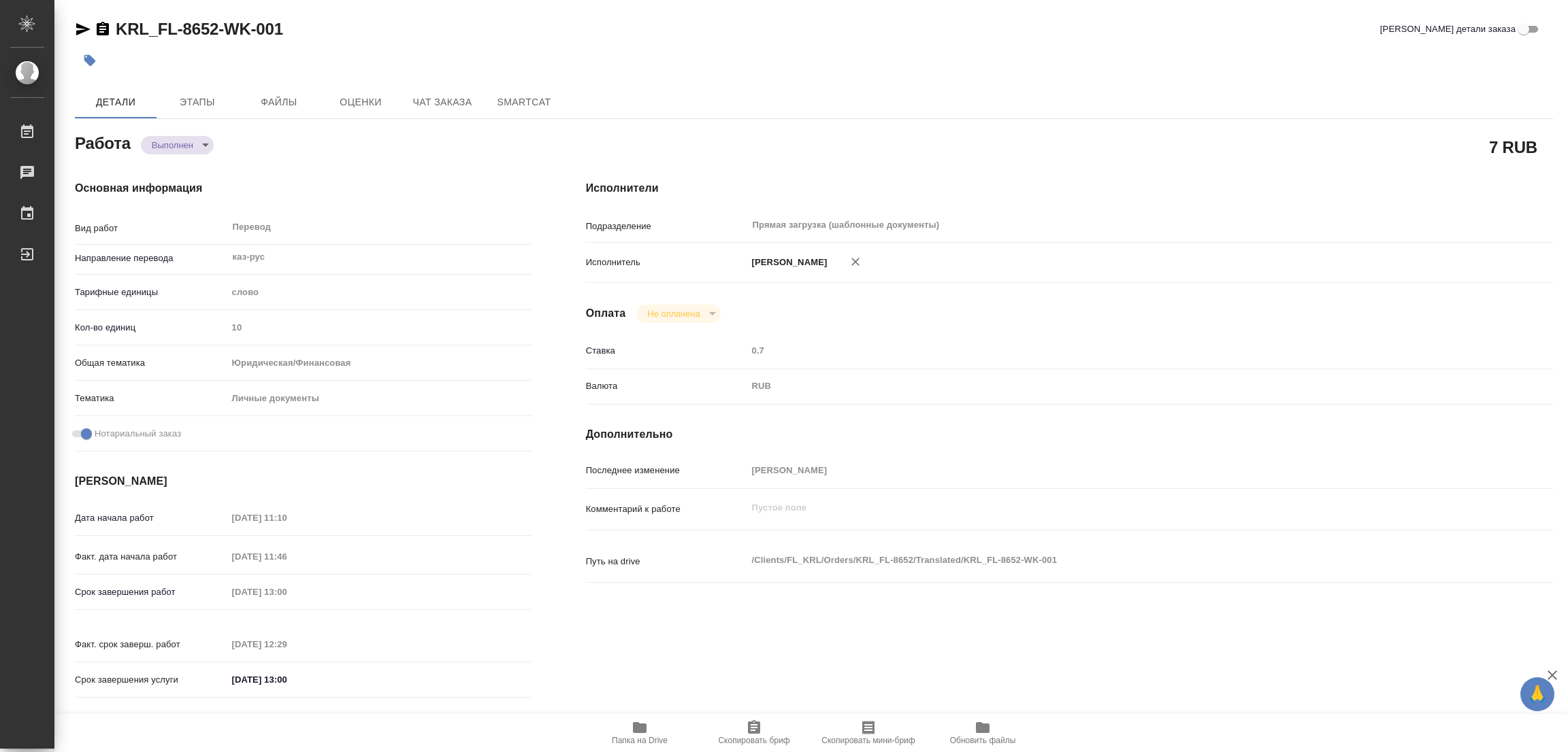
type input "notPayed"
type input "0.7"
type input "RUB"
type input "[PERSON_NAME]"
type textarea "x"
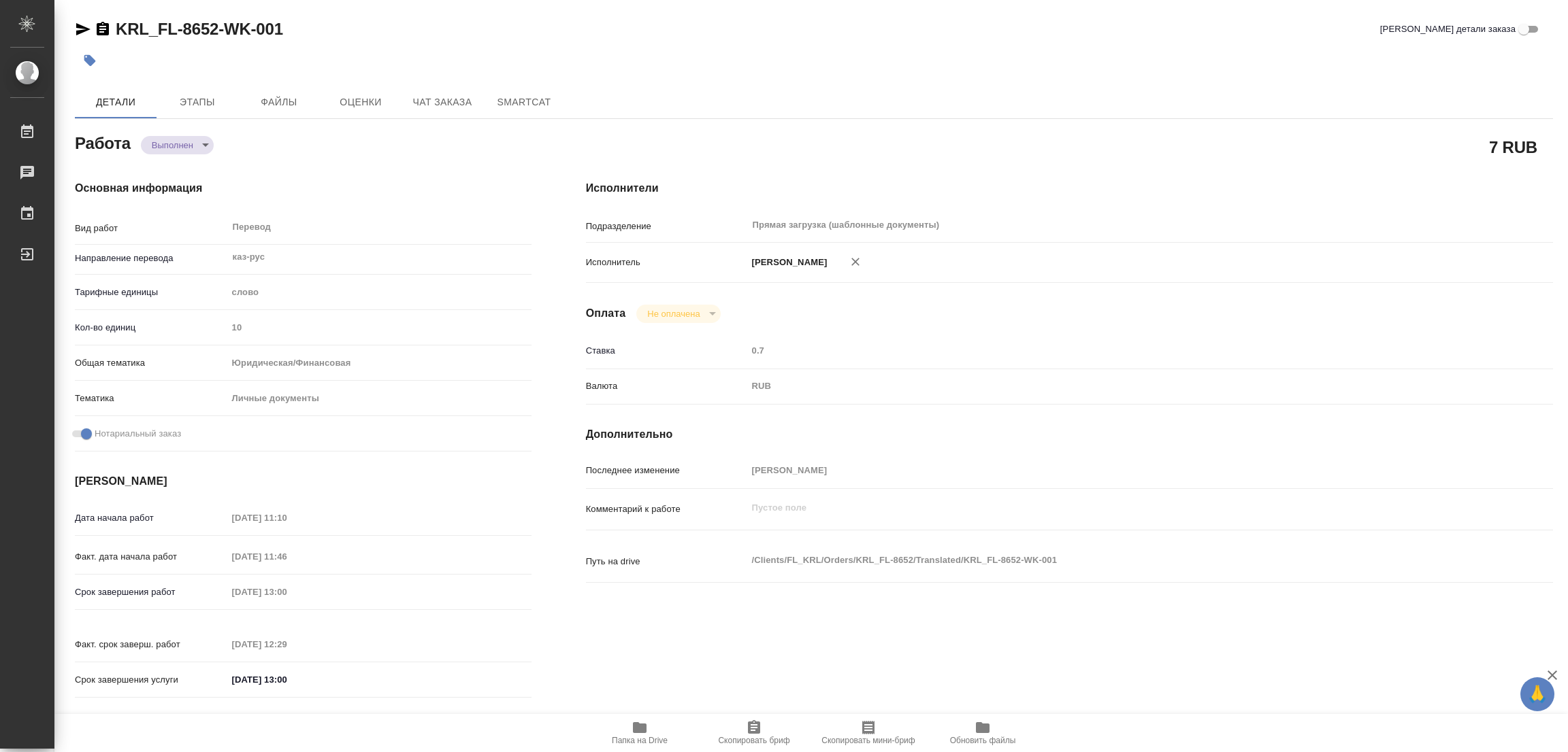
type textarea "/Clients/FL_KRL/Orders/KRL_FL-8652/Translated/KRL_FL-8652-WK-001"
type textarea "x"
type input "KRL_FL-8652"
type input "Перевод печати"
type input "Перевод, Приёмка по качеству"
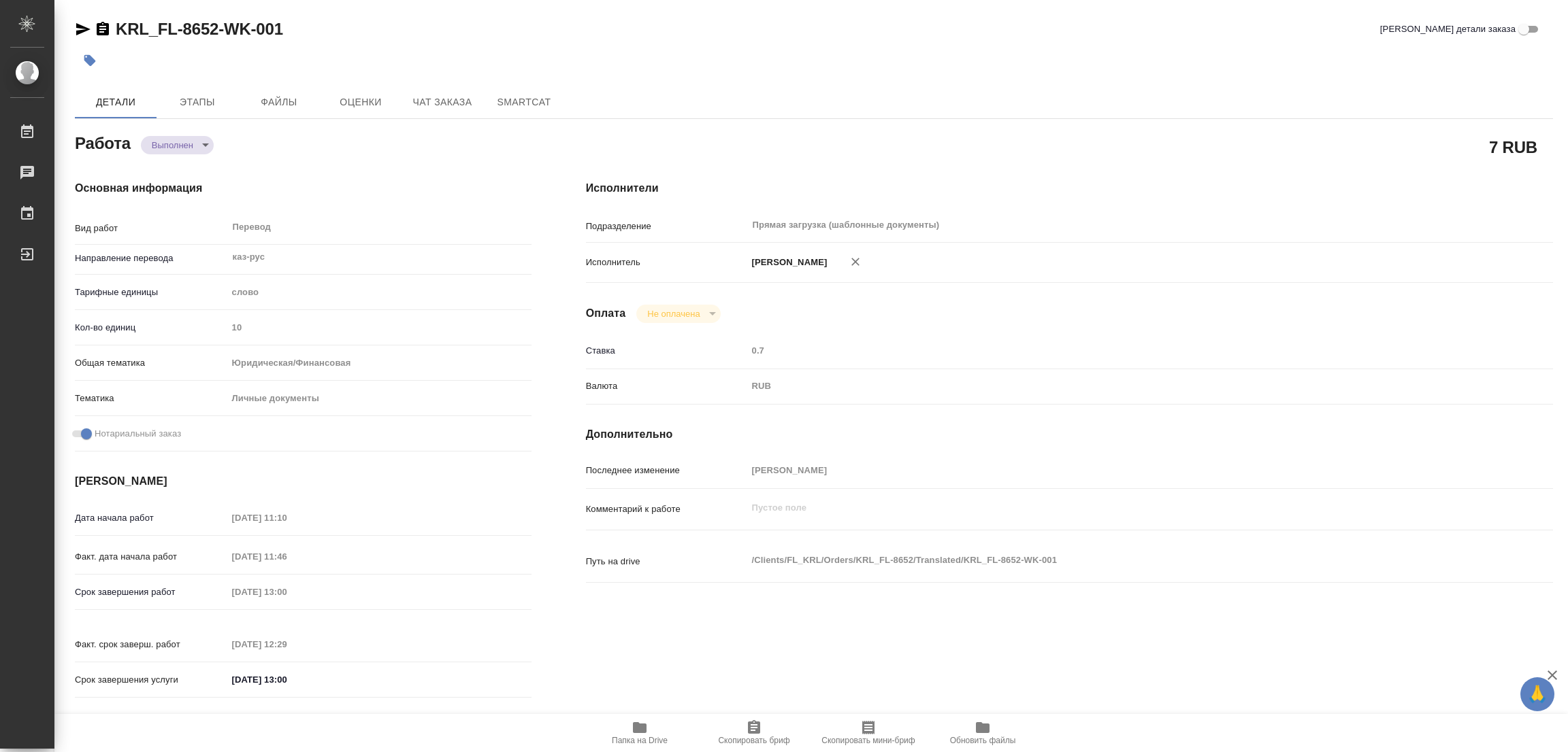
type input "Касымов Тимур"
type input "/Clients/FL_KRL/Orders/KRL_FL-8652"
type textarea "x"
type textarea "НОТ Нужны переводы всех печатей. (прописываем по каждой странице) Пример: Стр. …"
type textarea "x"
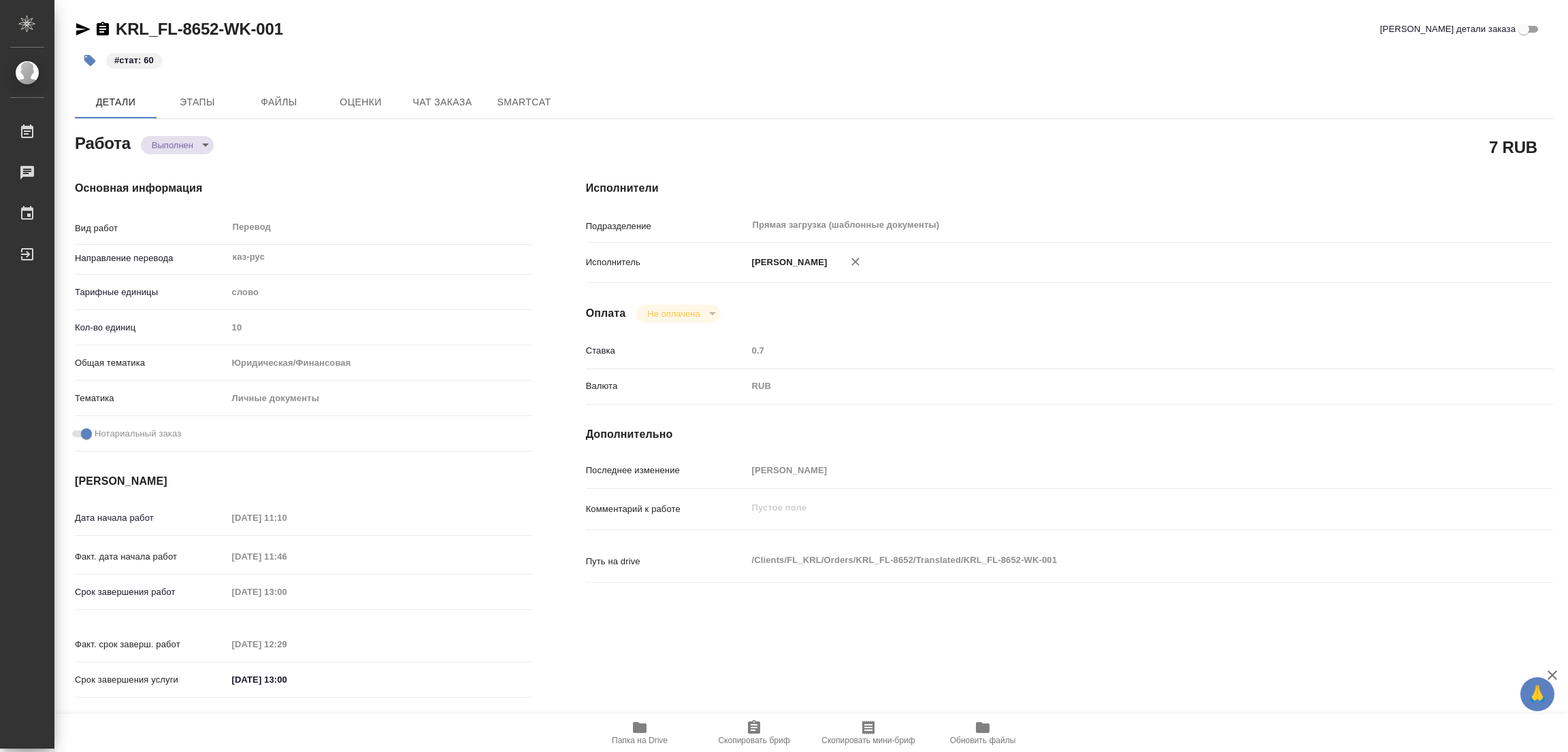
type textarea "x"
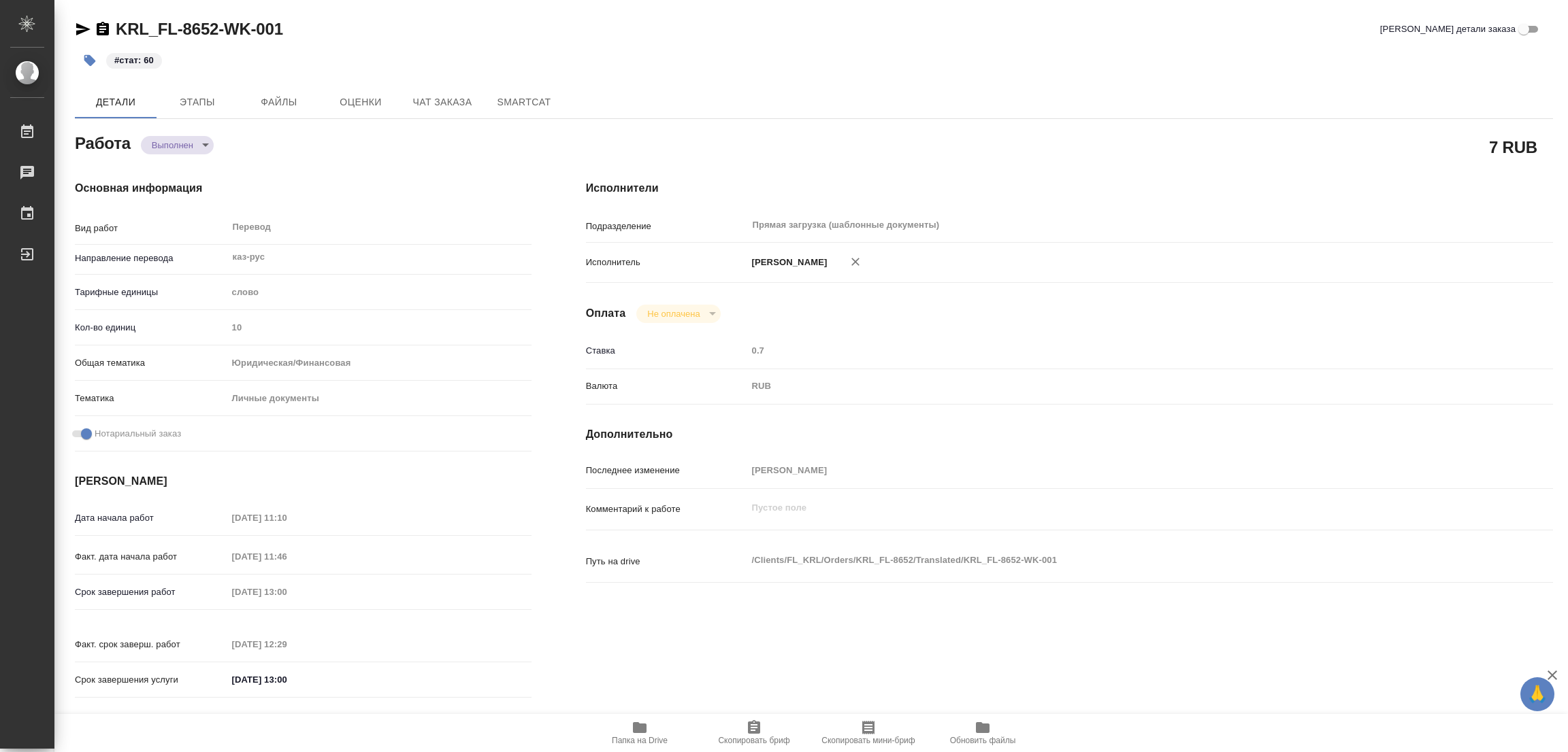
type textarea "x"
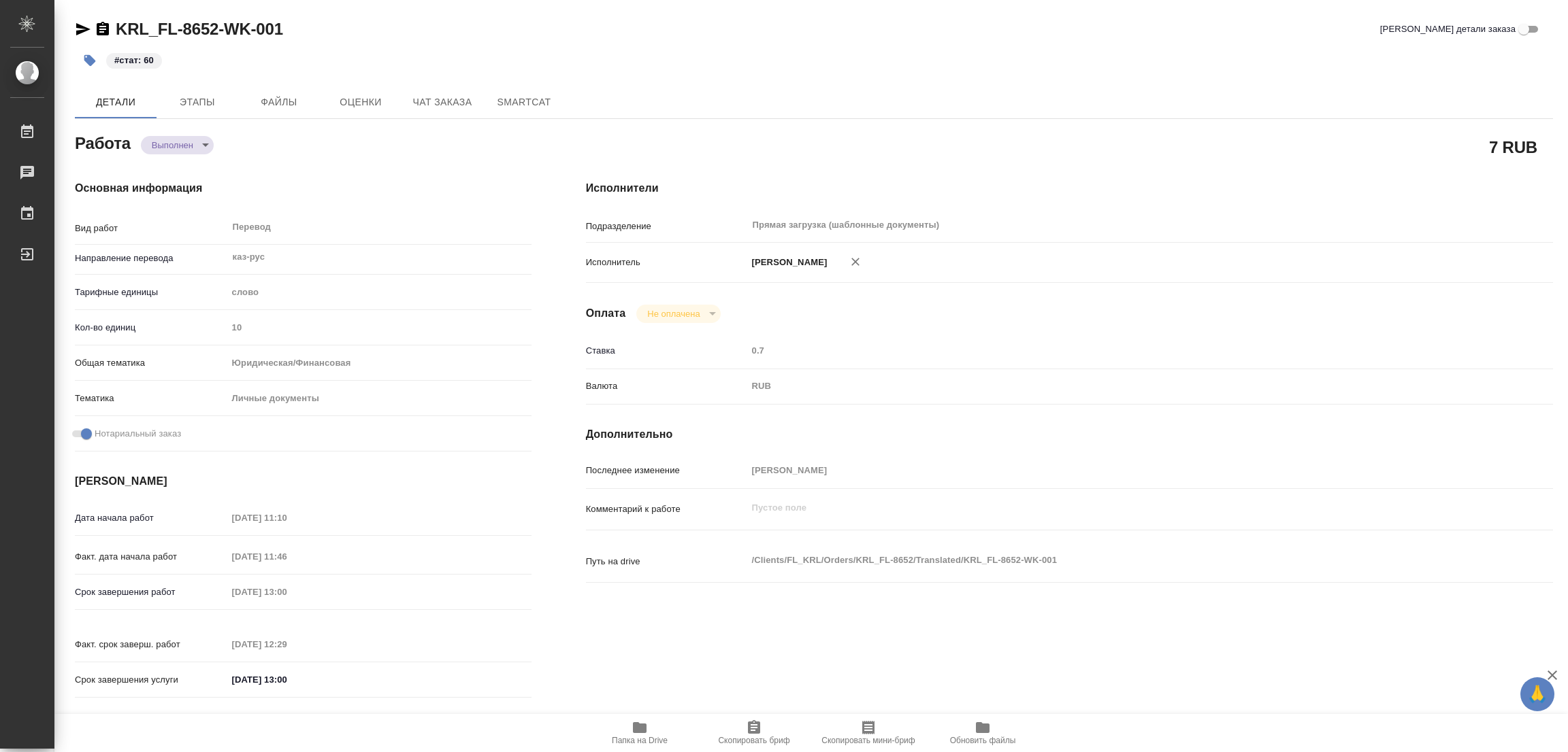
type textarea "x"
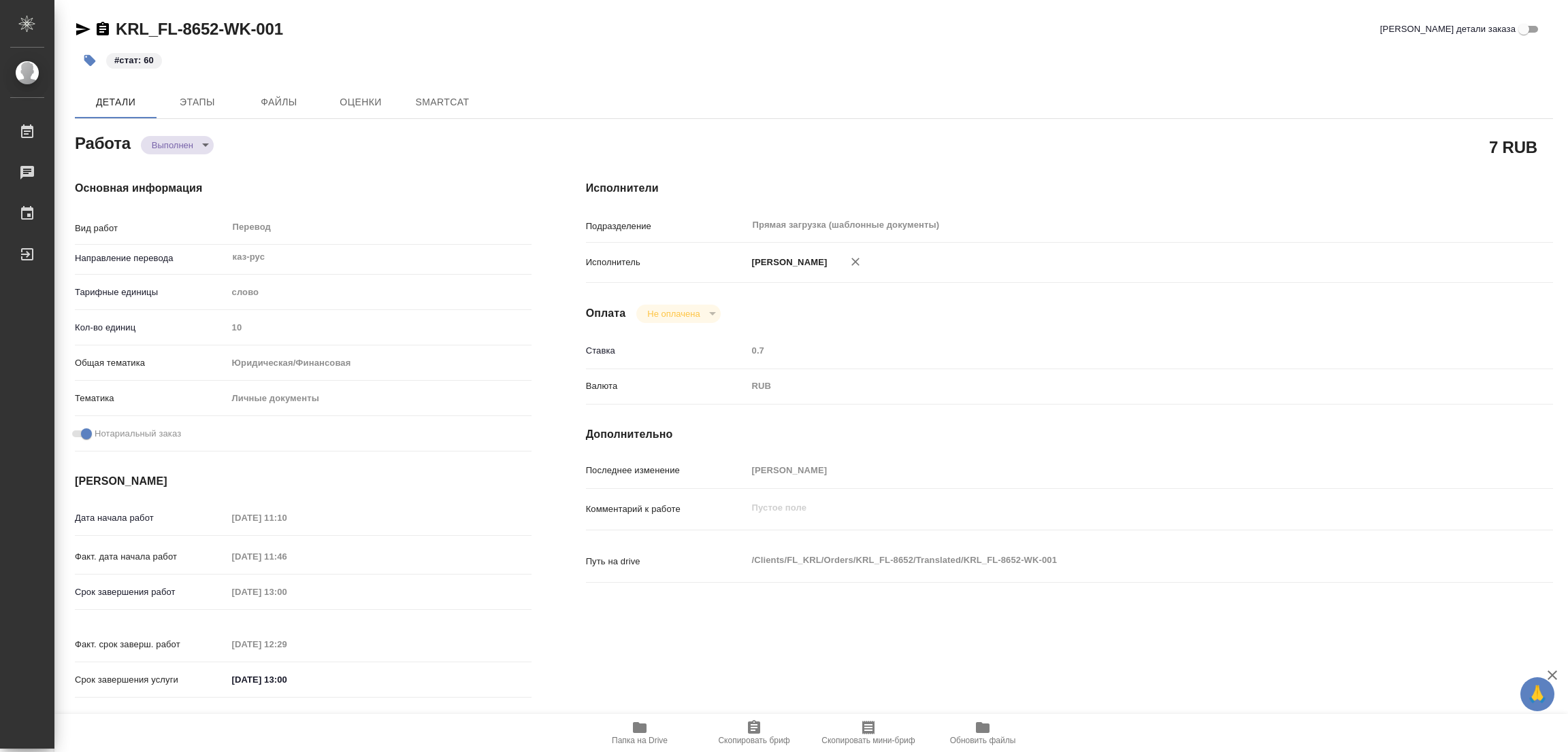
type textarea "x"
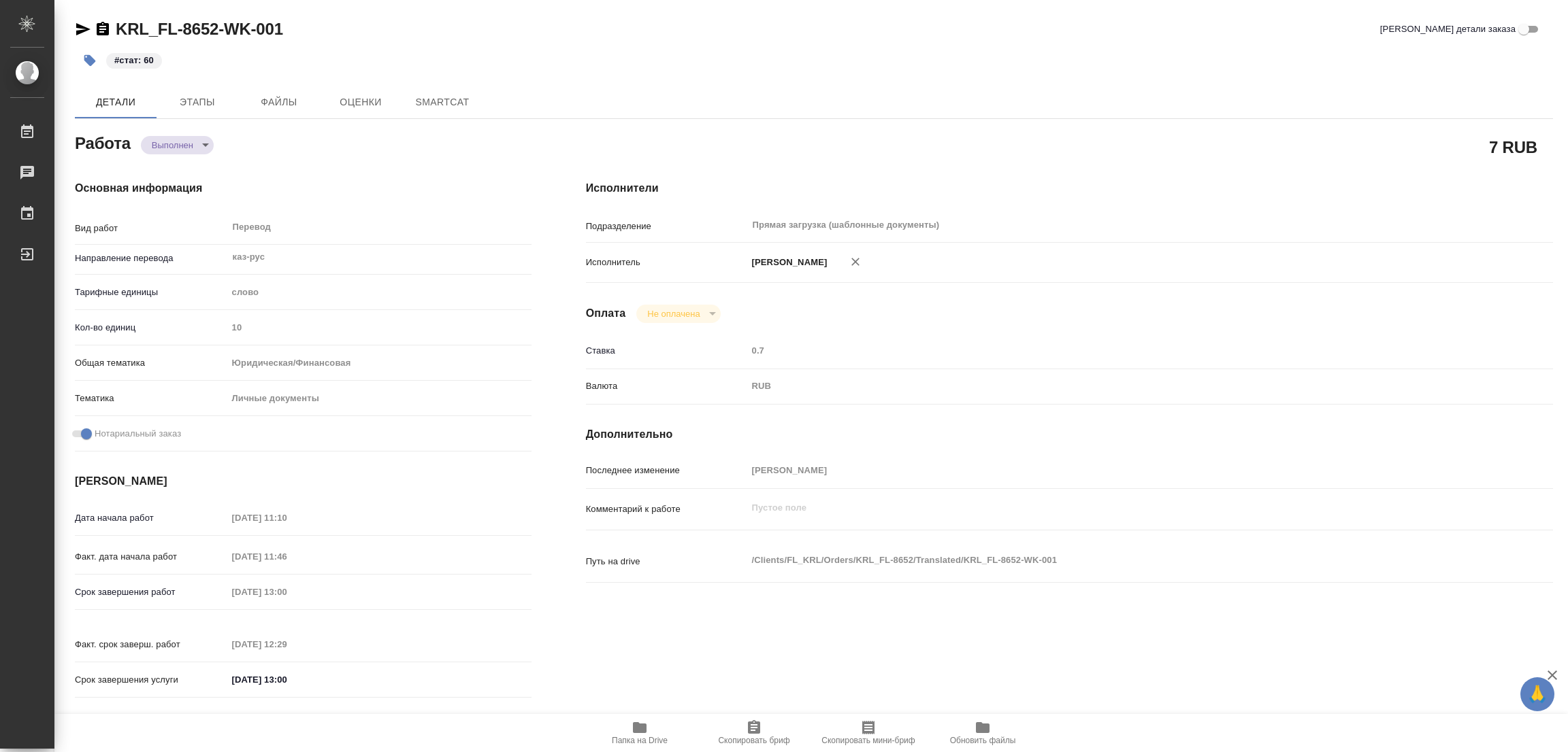
type textarea "x"
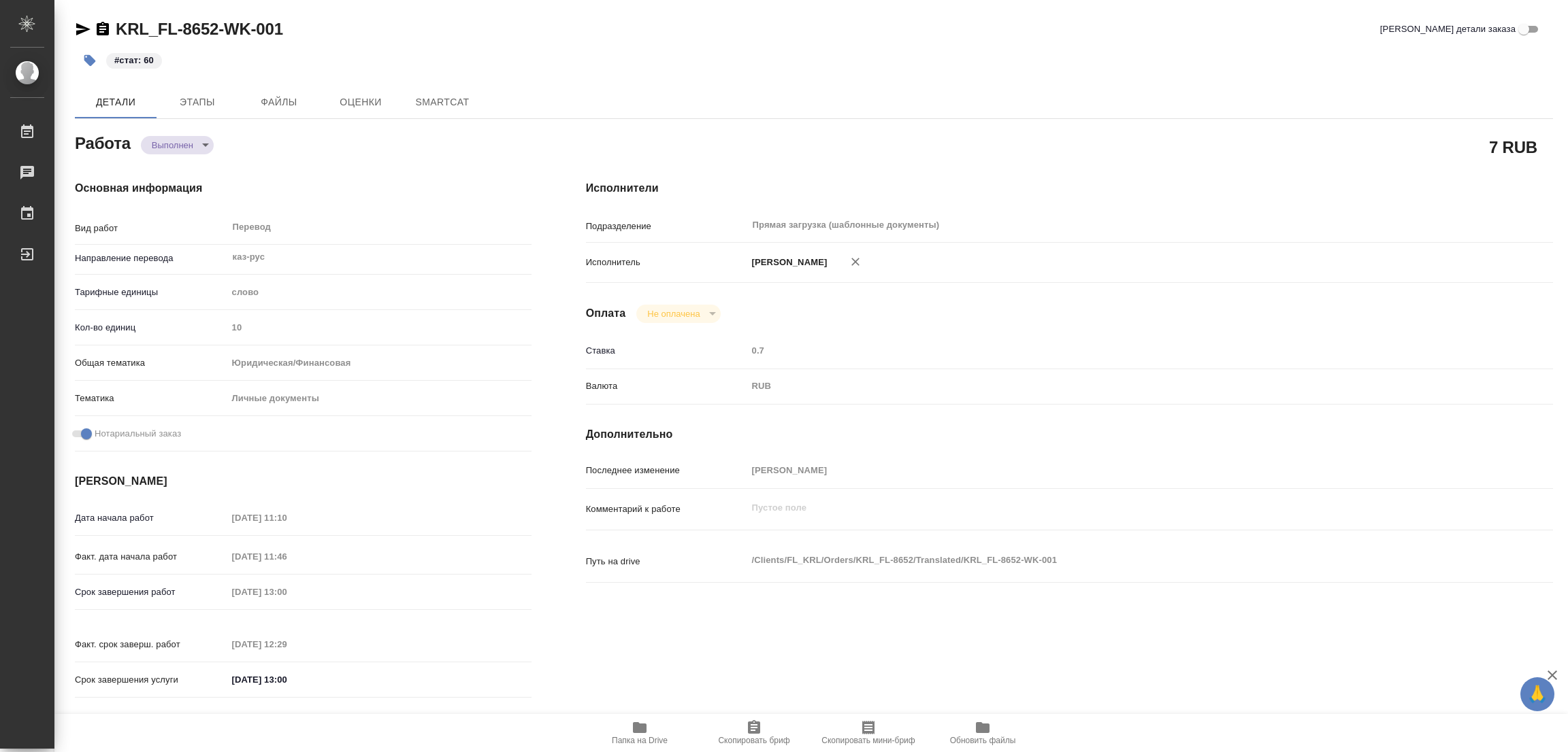
type textarea "x"
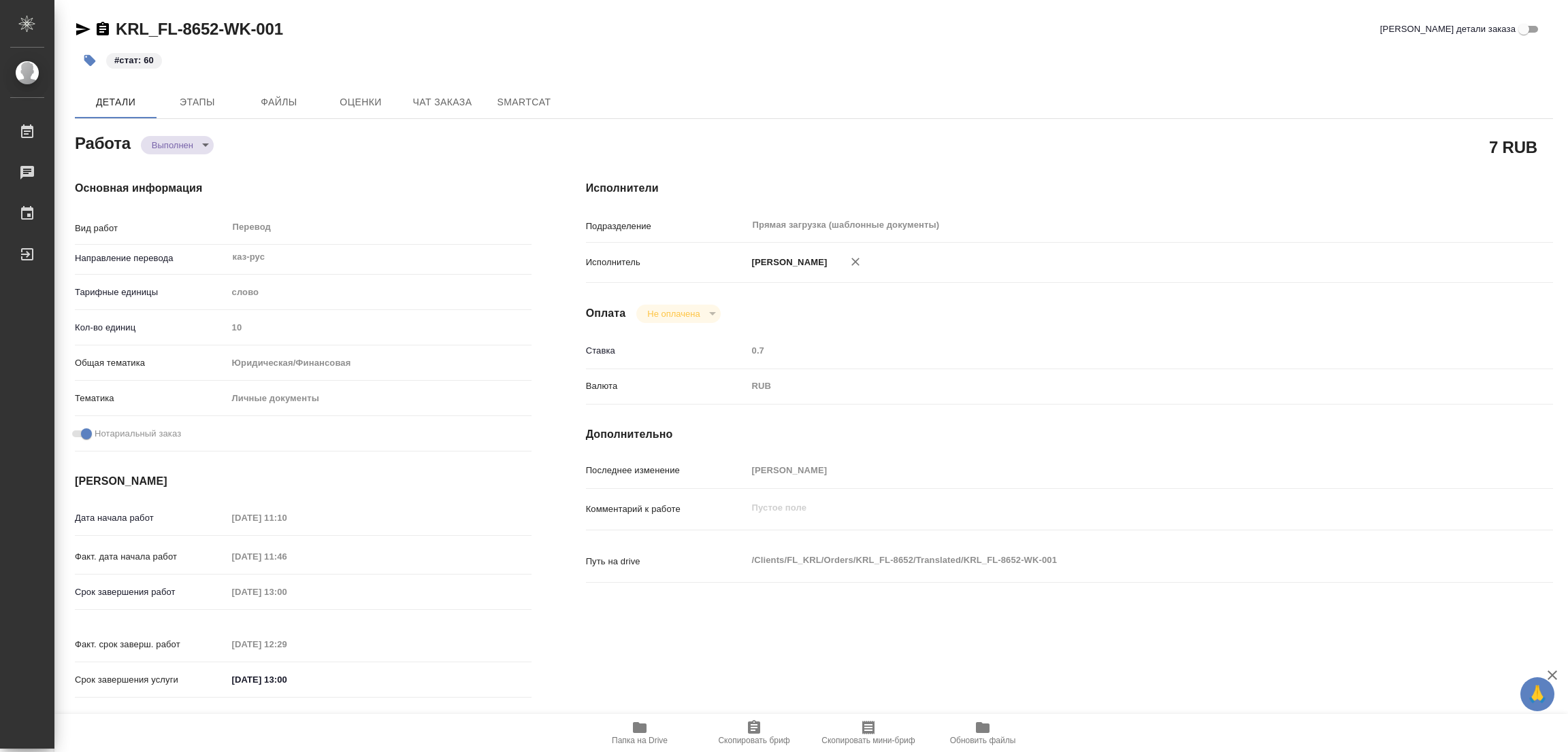
type textarea "x"
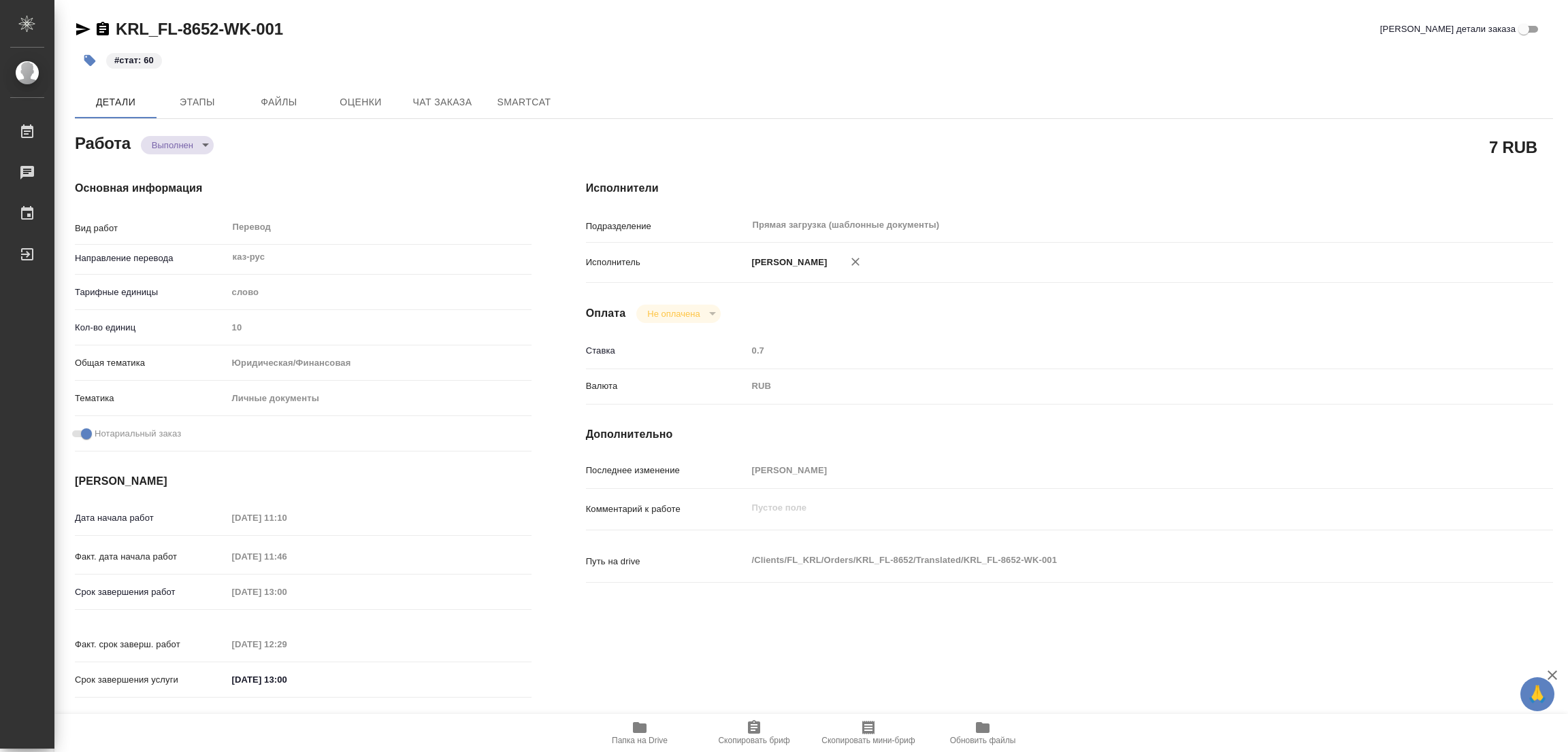
type textarea "x"
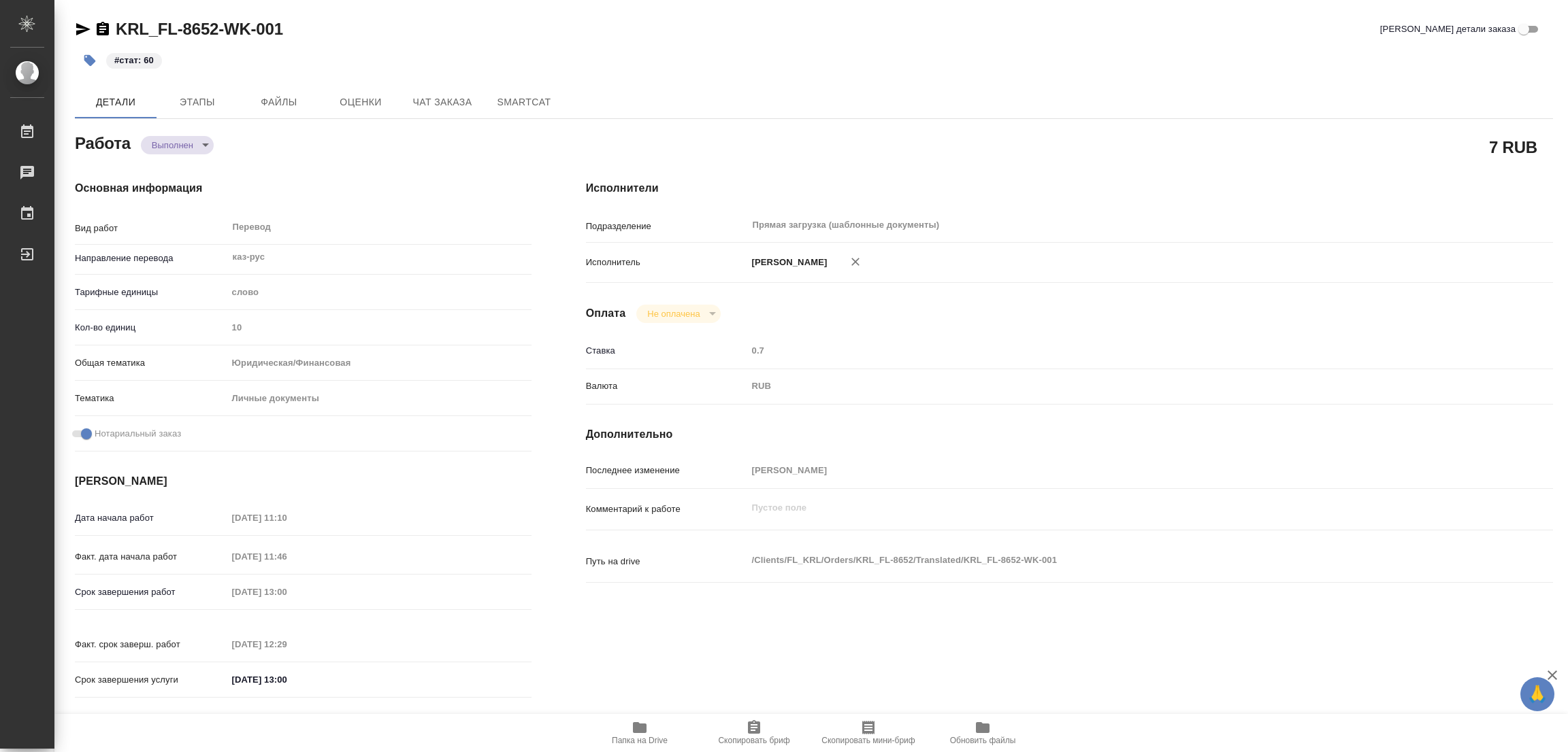
type textarea "x"
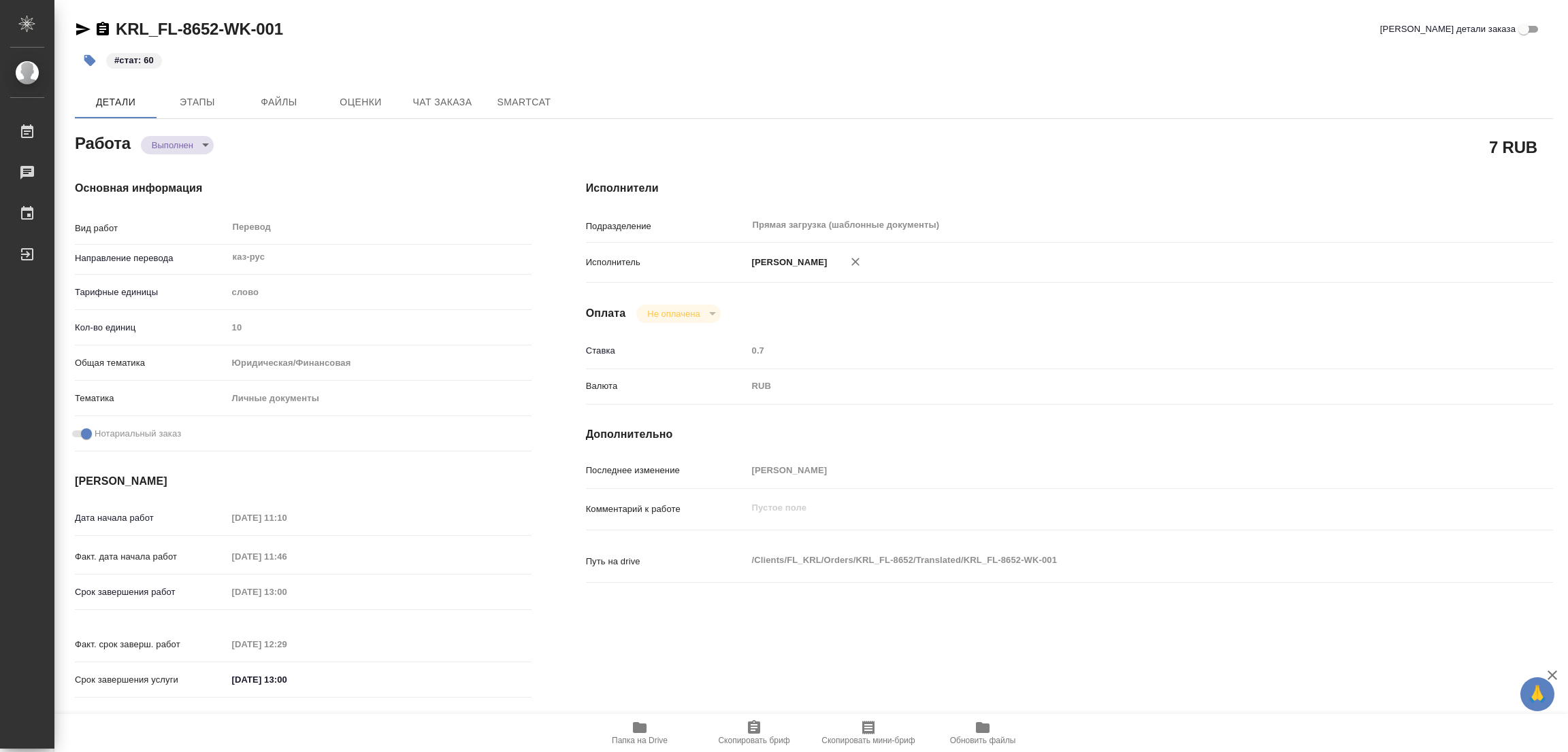
click at [554, 29] on div "KRL_FL-8652-WK-001 Кратко детали заказа" at bounding box center [814, 28] width 1478 height 22
click at [1010, 49] on div "#стат: 60" at bounding box center [568, 61] width 985 height 30
type textarea "x"
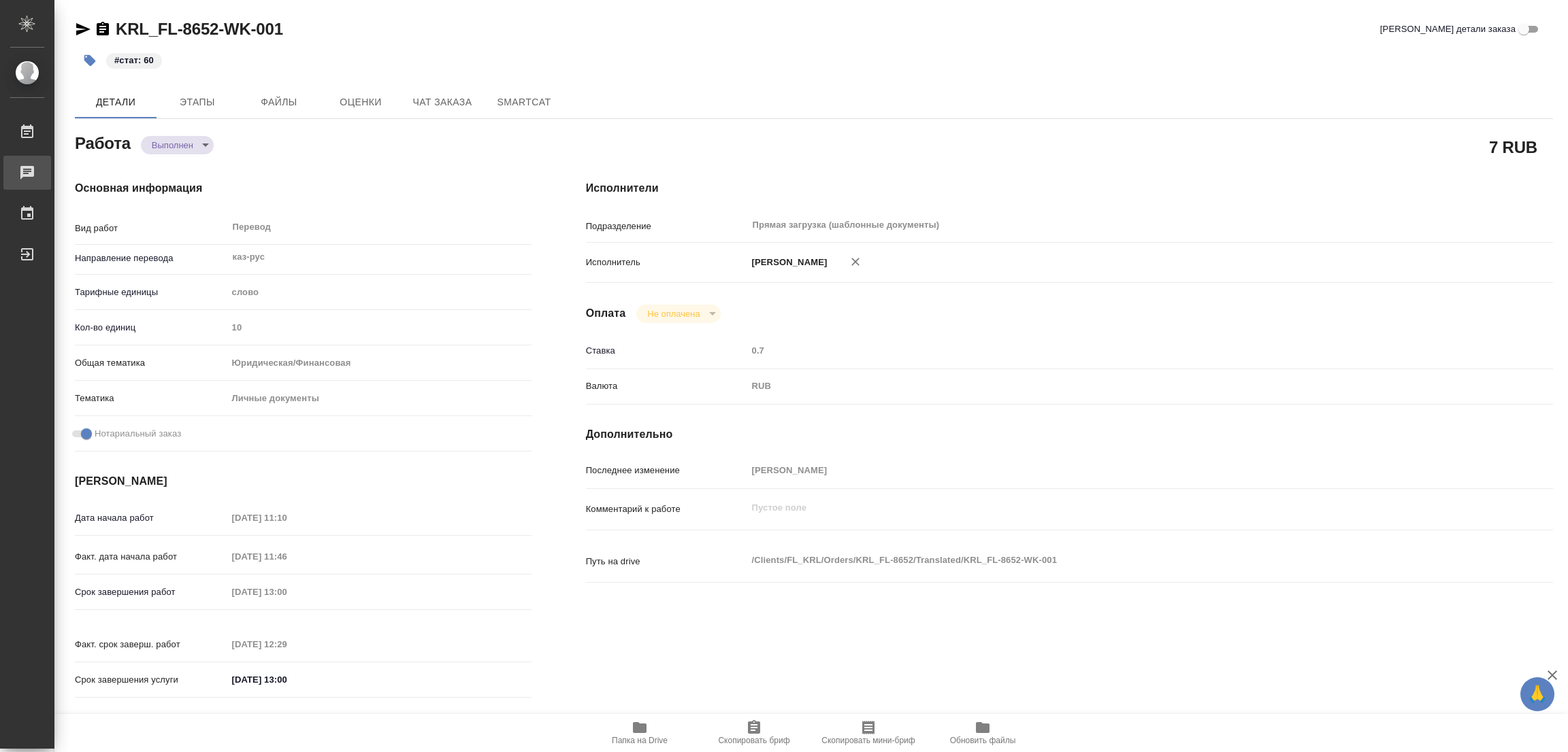
type textarea "x"
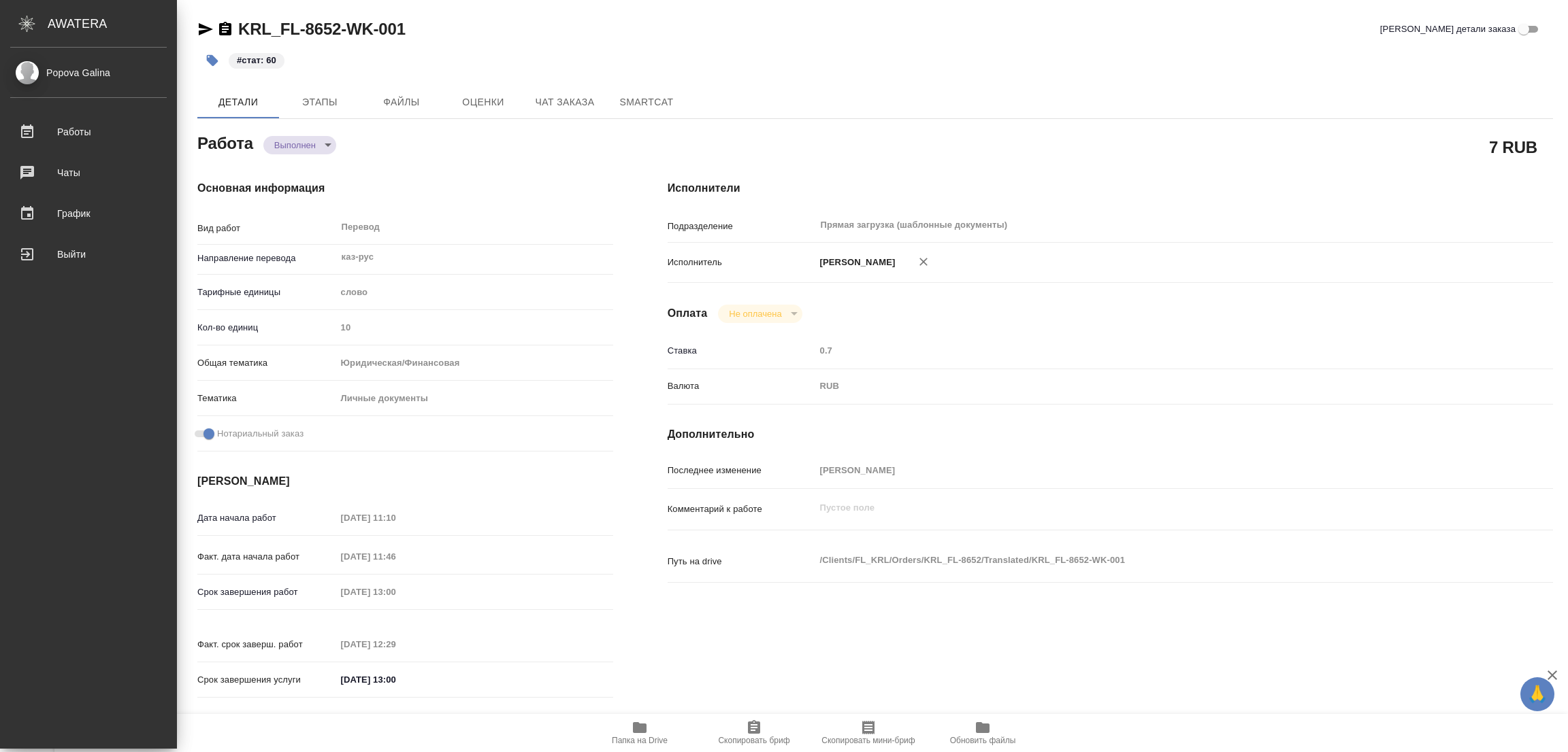
type textarea "x"
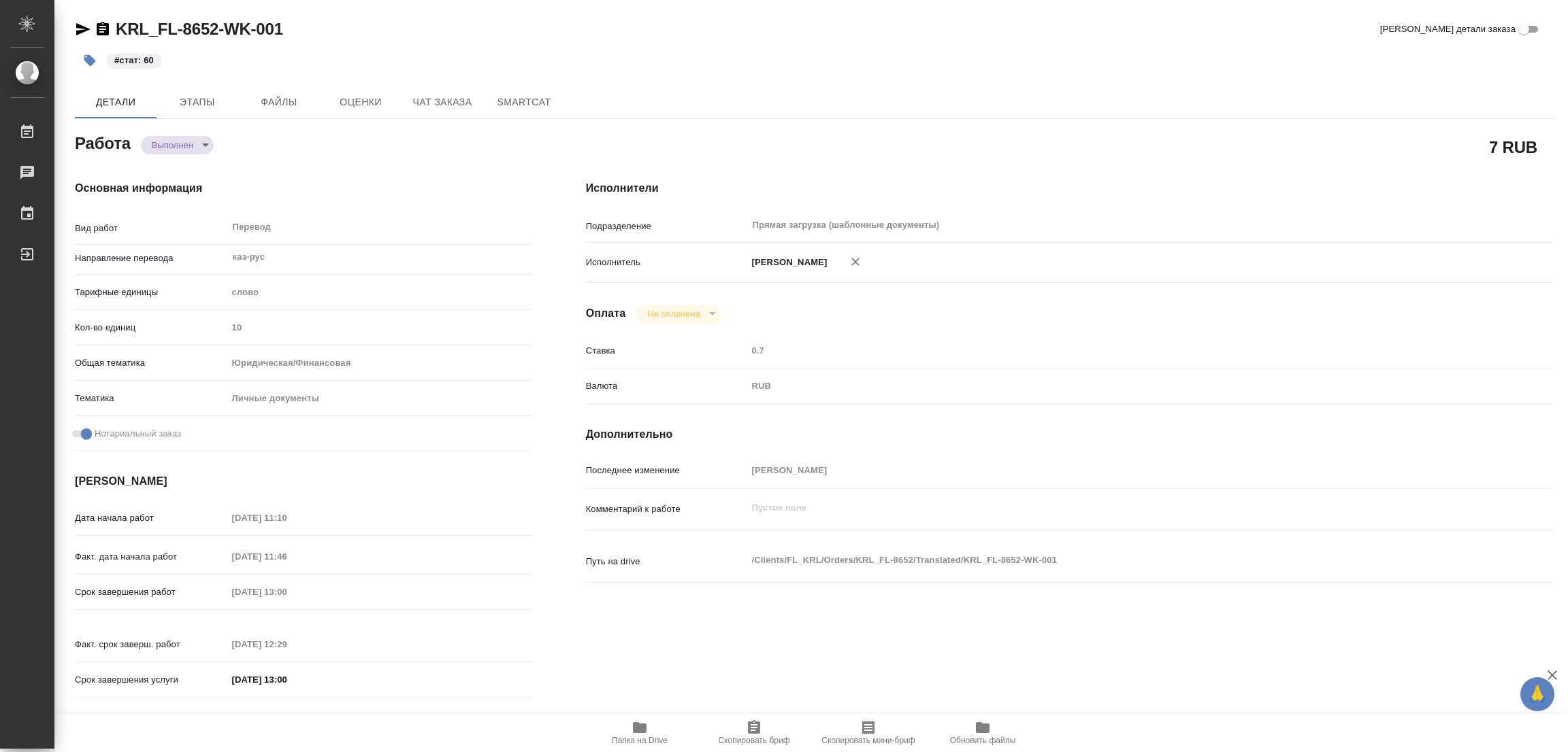
click at [613, 30] on div "KRL_FL-8652-WK-001 Кратко детали заказа" at bounding box center [814, 28] width 1478 height 22
click at [337, 46] on div "#стат: 60" at bounding box center [568, 61] width 985 height 30
type textarea "x"
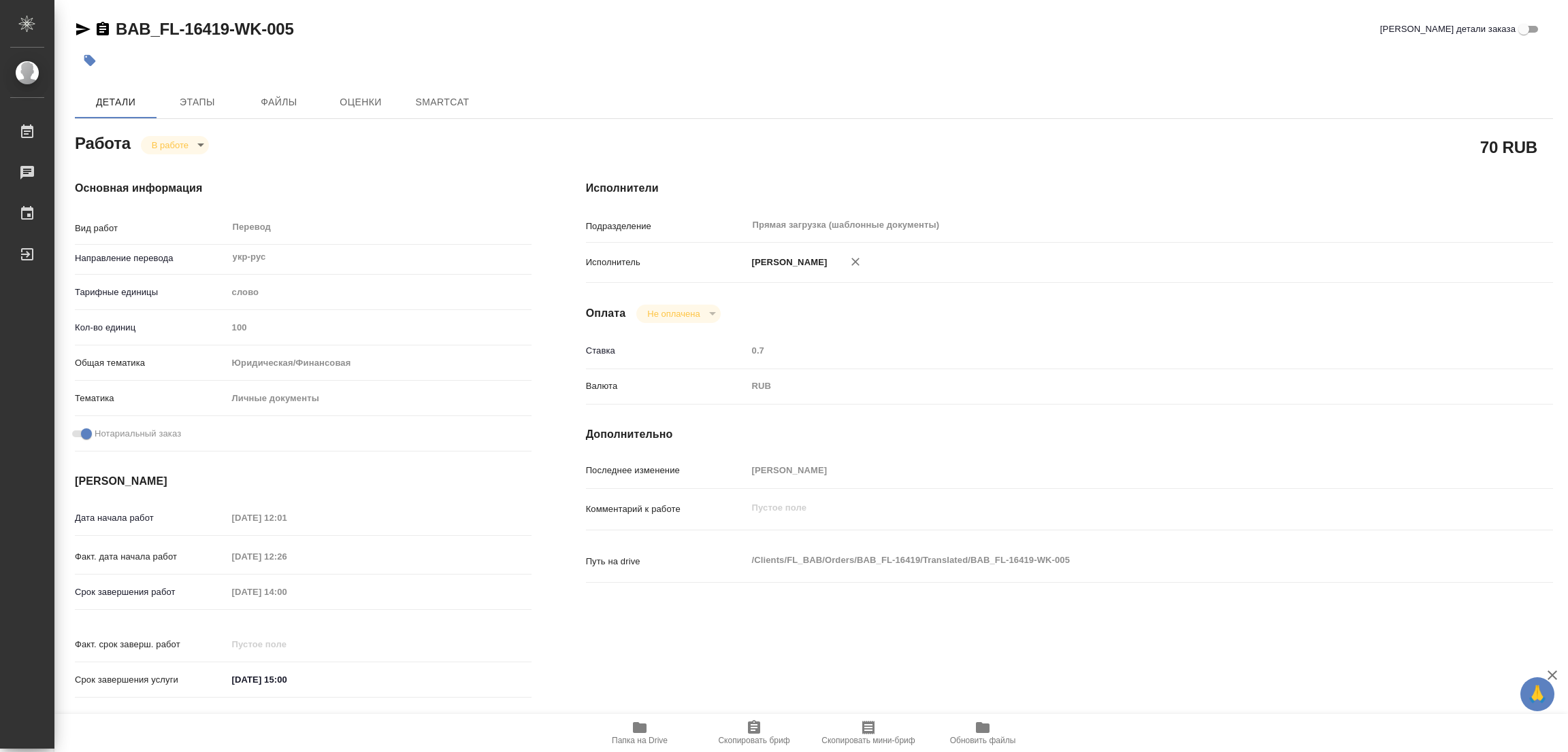
type textarea "x"
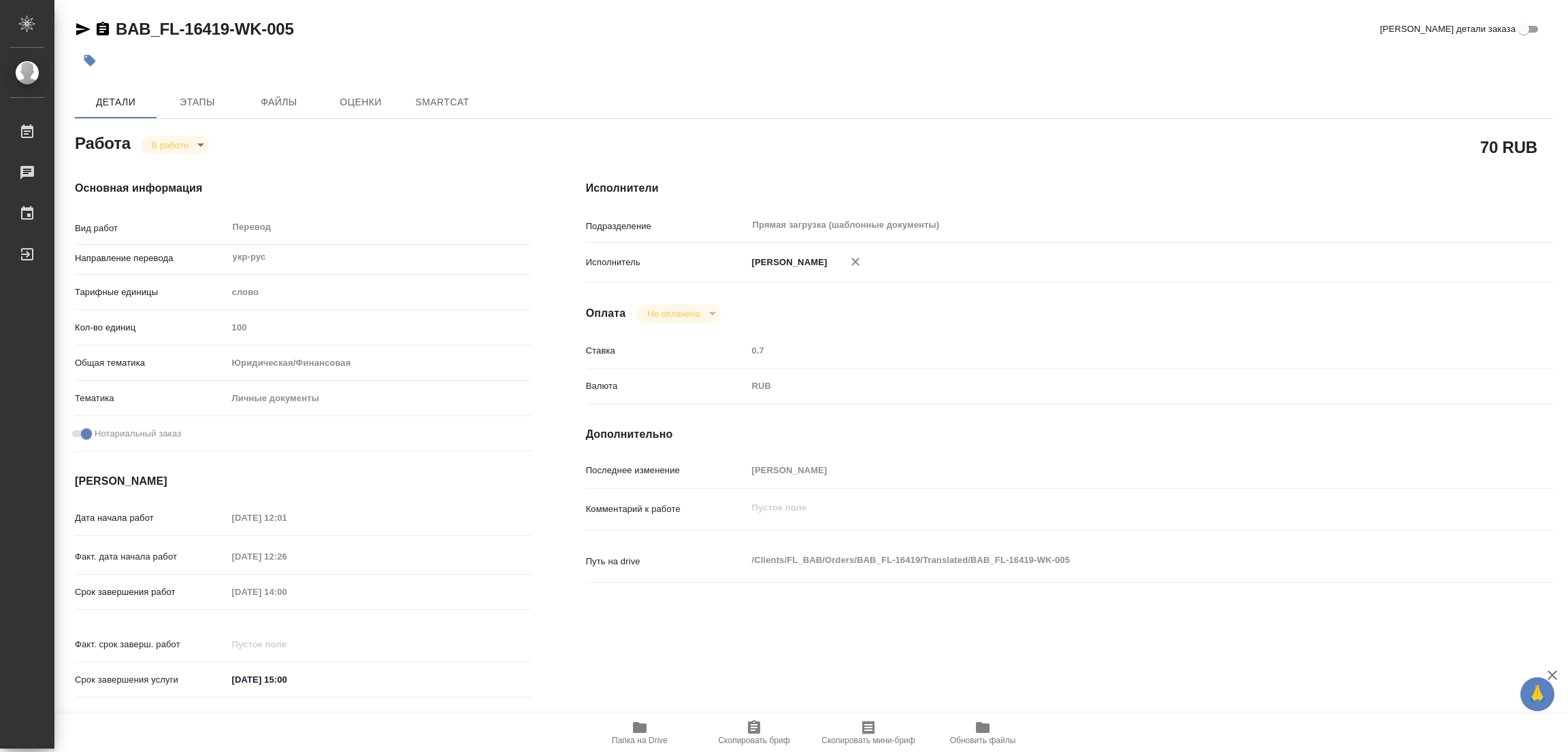
type textarea "x"
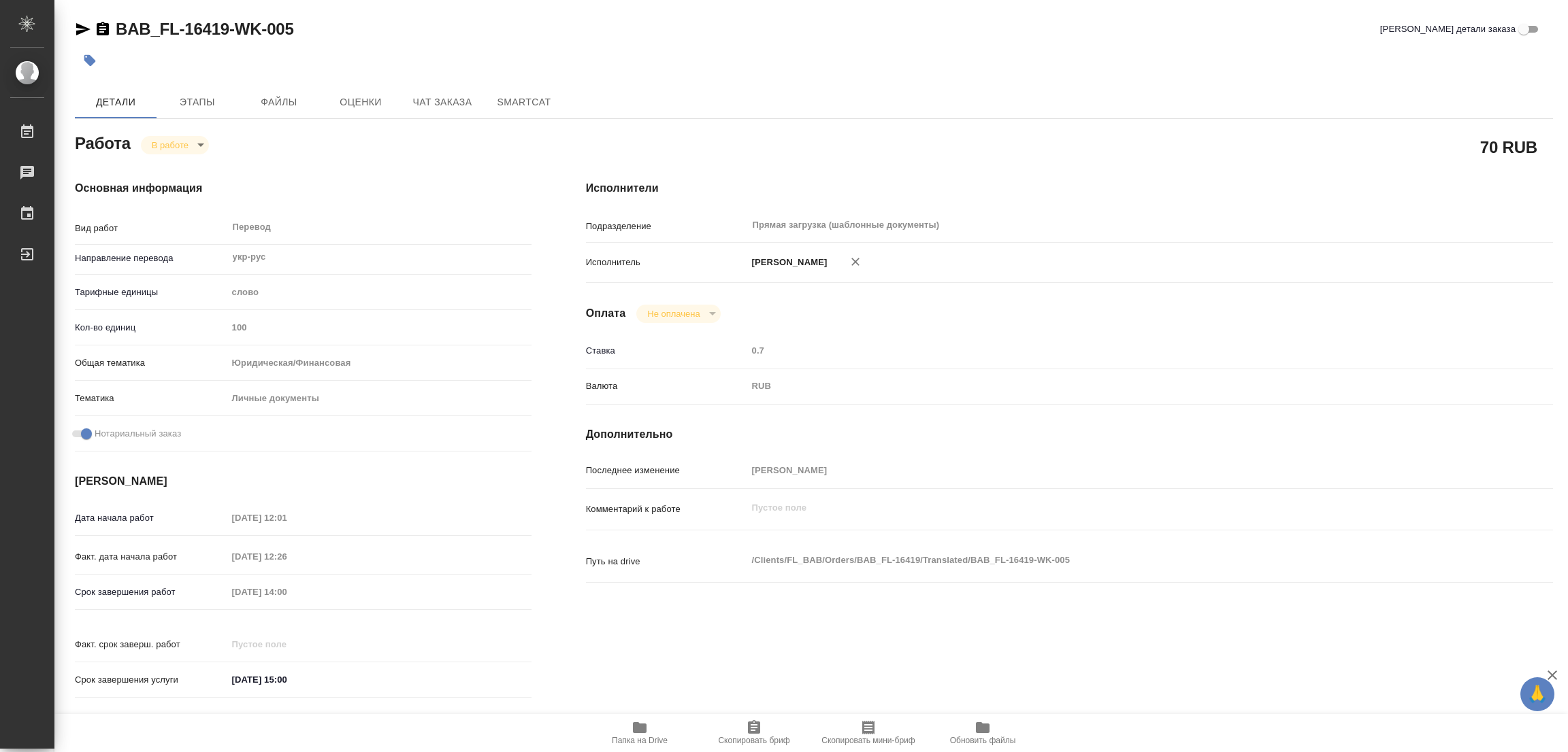
type textarea "x"
click at [643, 726] on icon "button" at bounding box center [640, 727] width 13 height 10
type textarea "x"
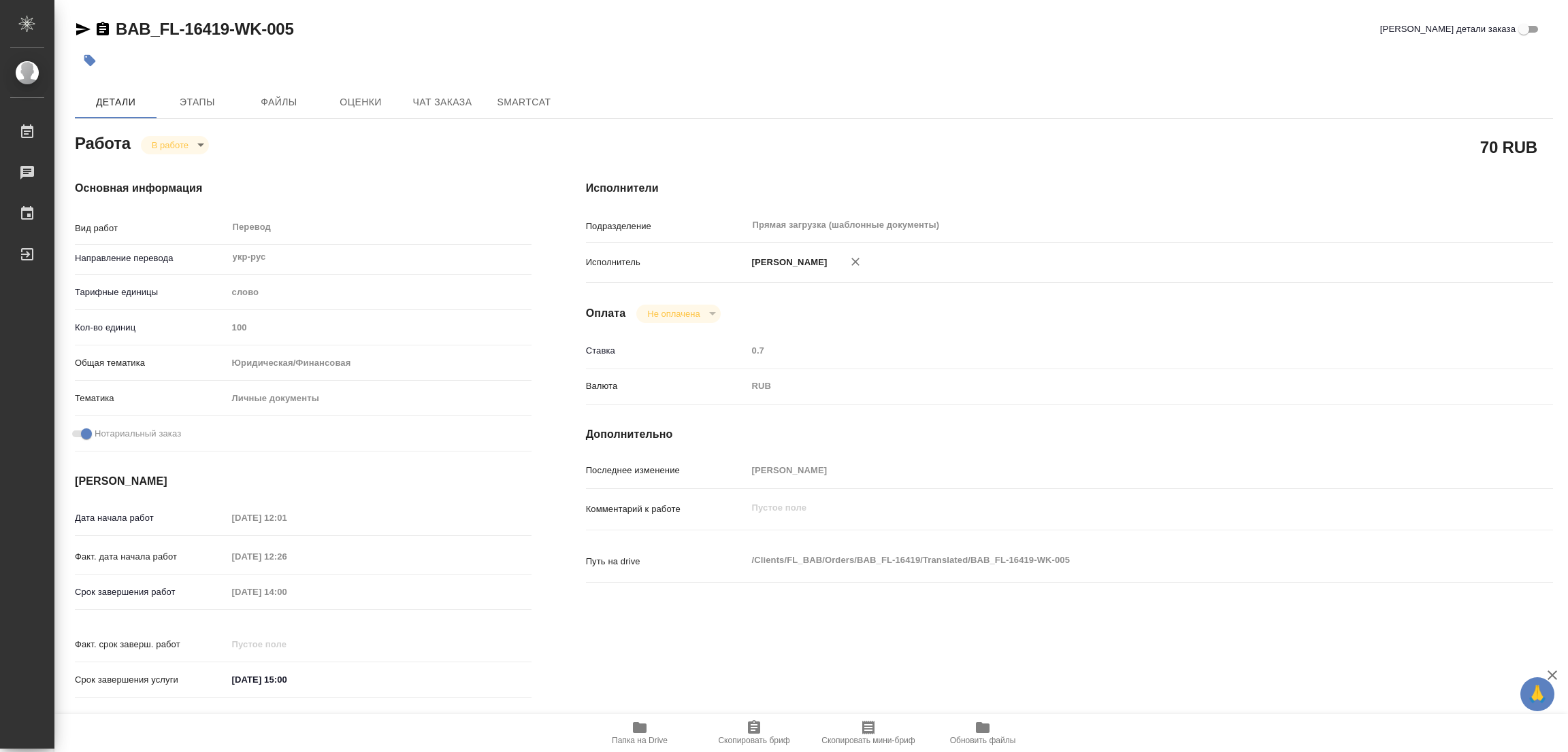
type textarea "x"
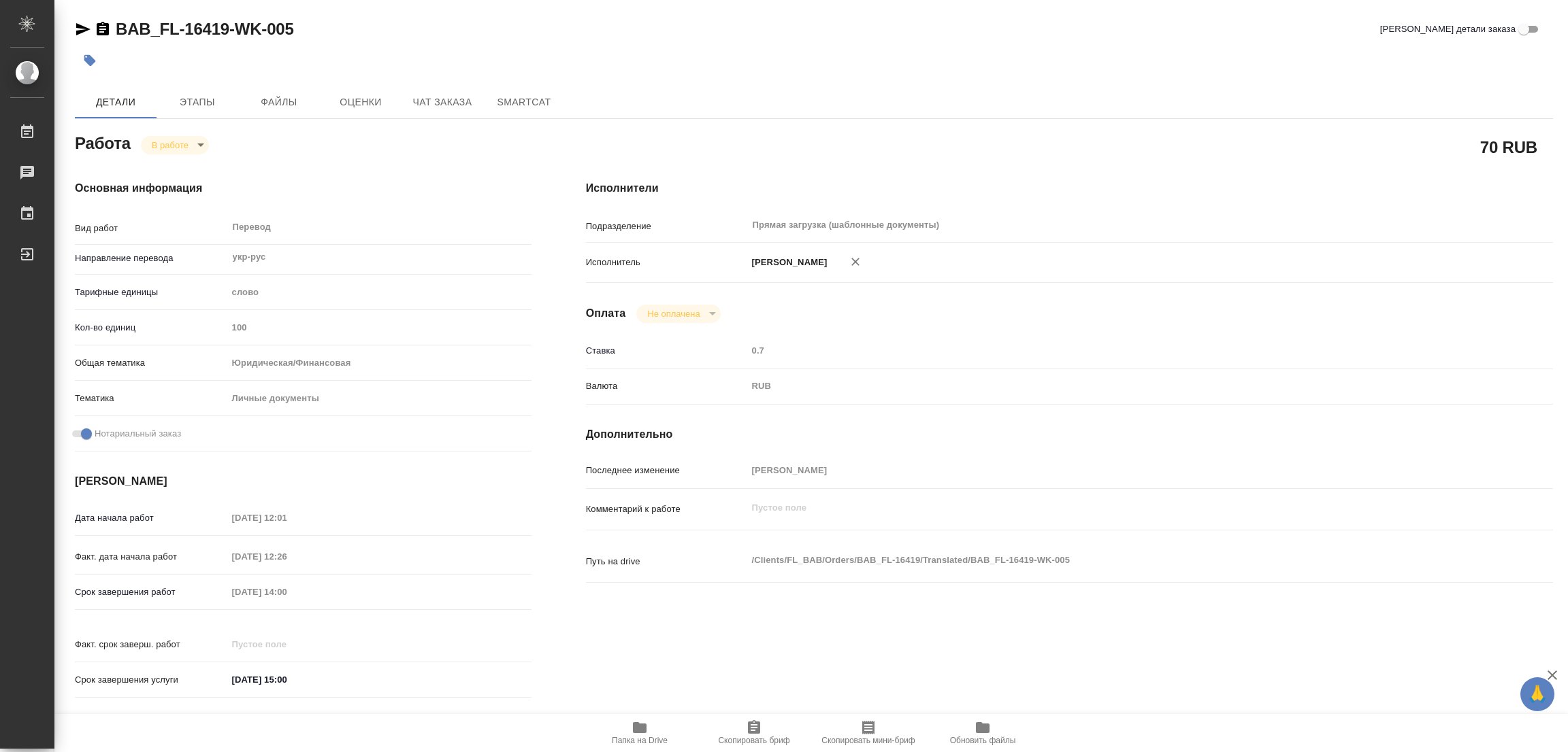
type textarea "x"
click at [197, 110] on span "Этапы" at bounding box center [197, 102] width 65 height 17
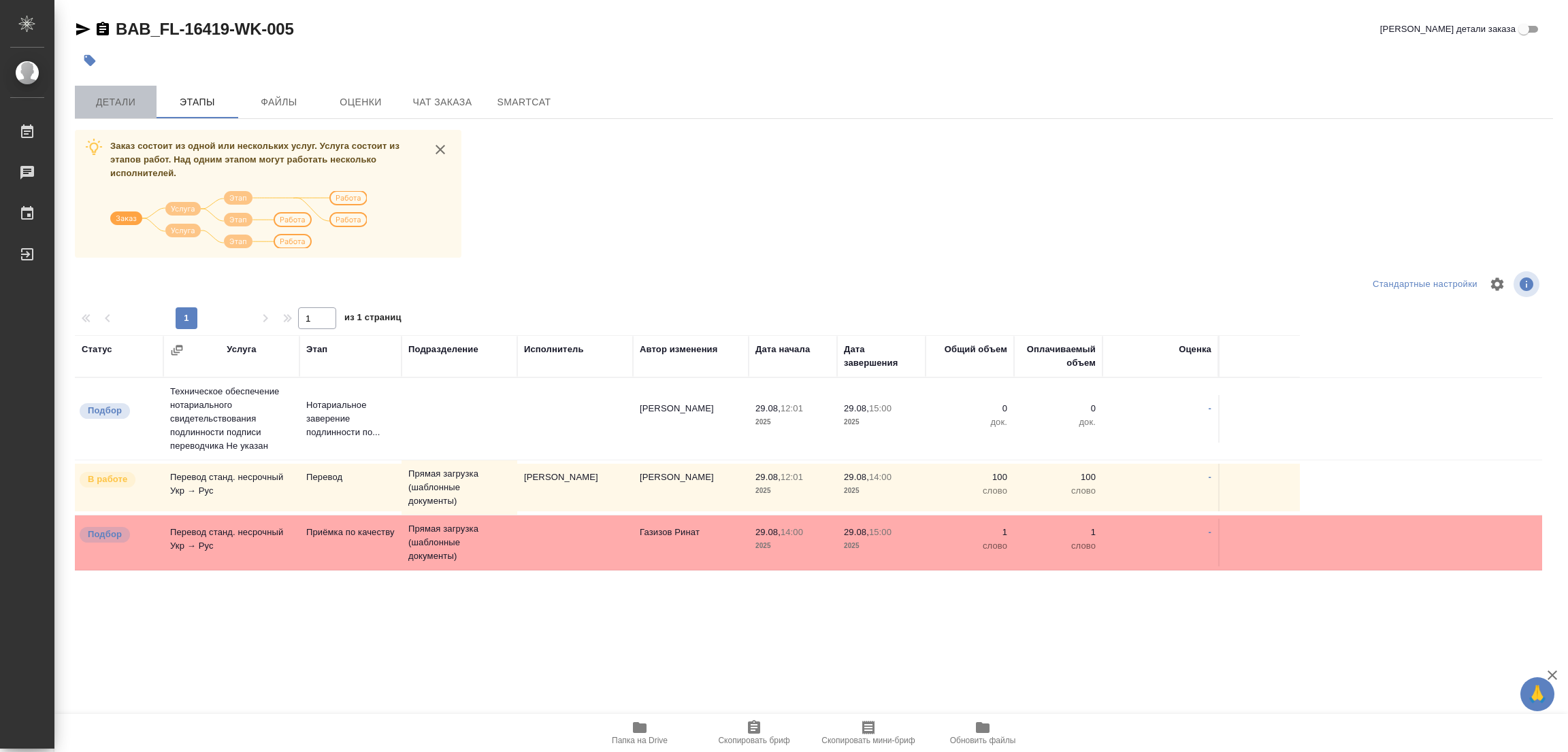
click at [105, 98] on span "Детали" at bounding box center [116, 102] width 65 height 17
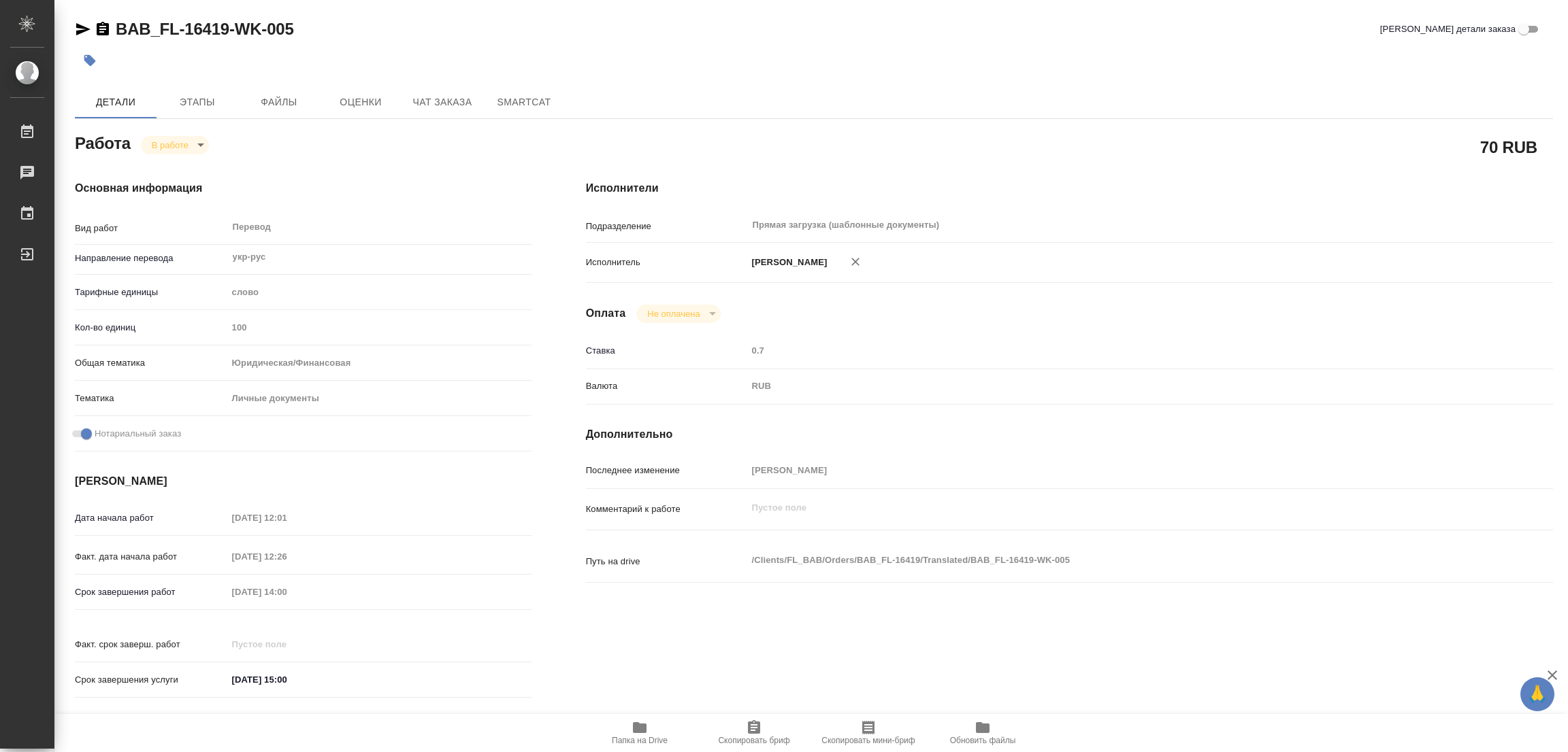
type textarea "x"
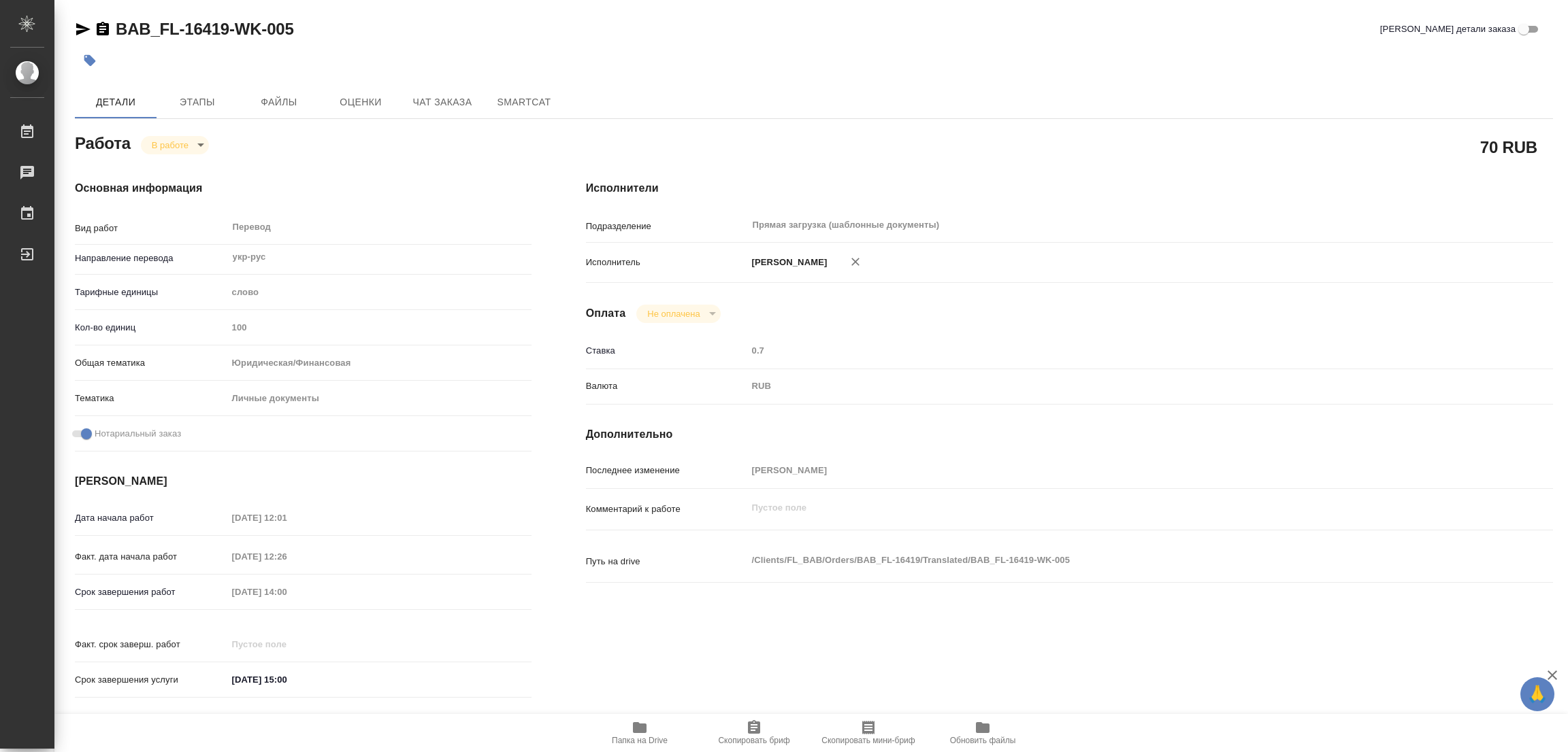
type textarea "x"
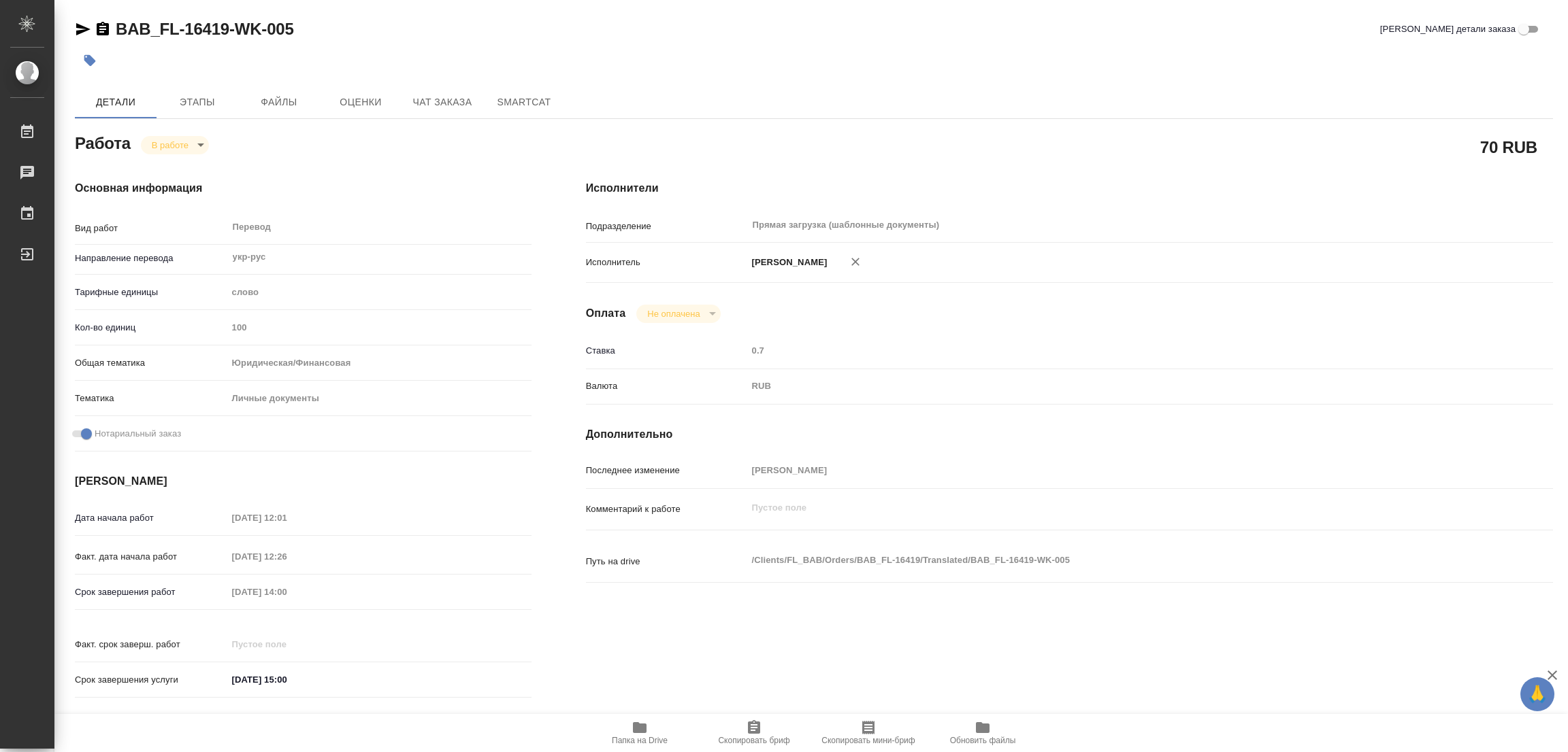
type textarea "x"
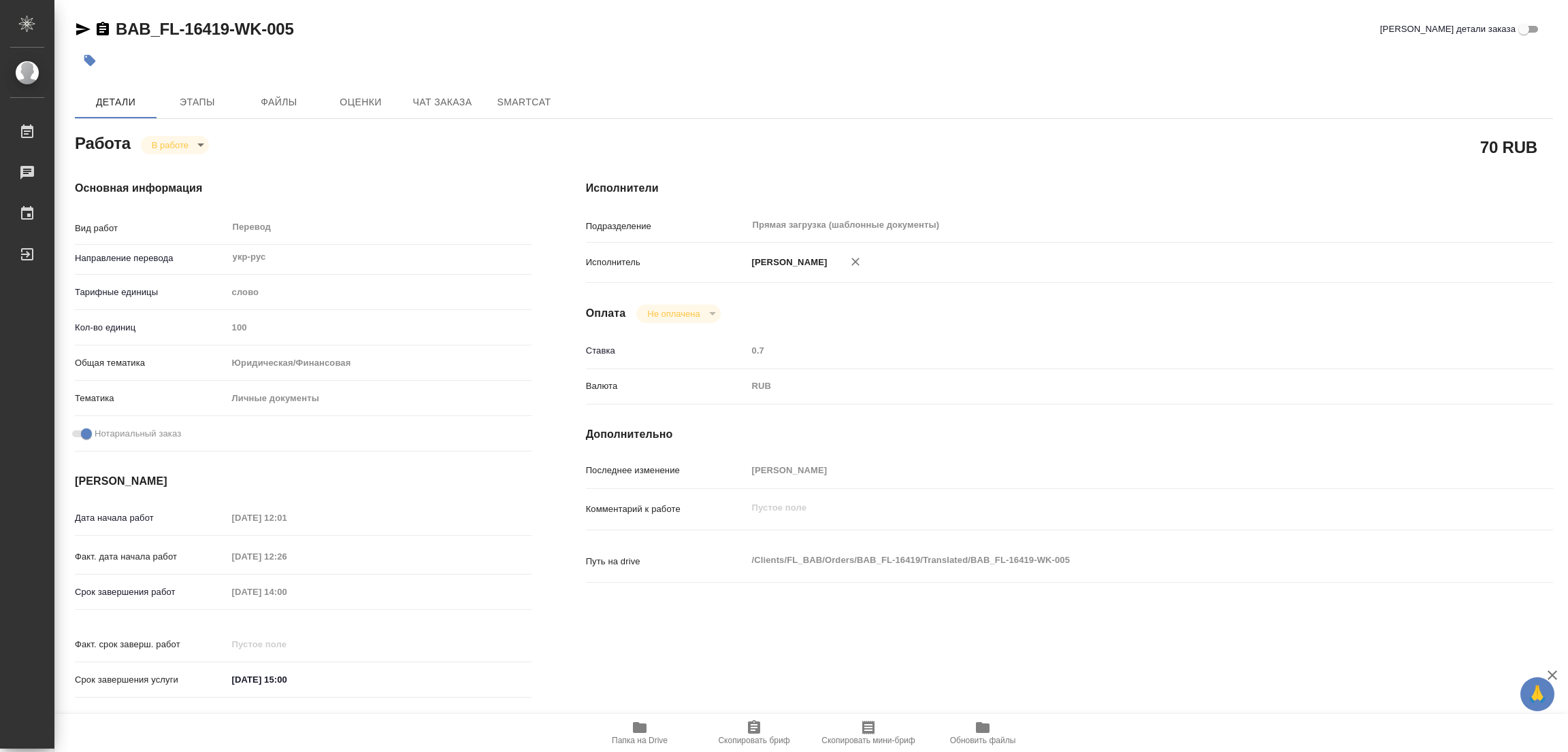
click at [315, 204] on div "Основная информация Вид работ Перевод x ​ Направление перевода укр-рус ​ Тарифн…" at bounding box center [303, 443] width 457 height 527
click at [165, 138] on body "🙏 .cls-1 fill:#fff; AWATERA Popova Galina Работы 0 Чаты График Выйти BAB_FL-164…" at bounding box center [784, 376] width 1568 height 752
click at [170, 168] on button "Выполнен" at bounding box center [176, 168] width 49 height 15
type textarea "x"
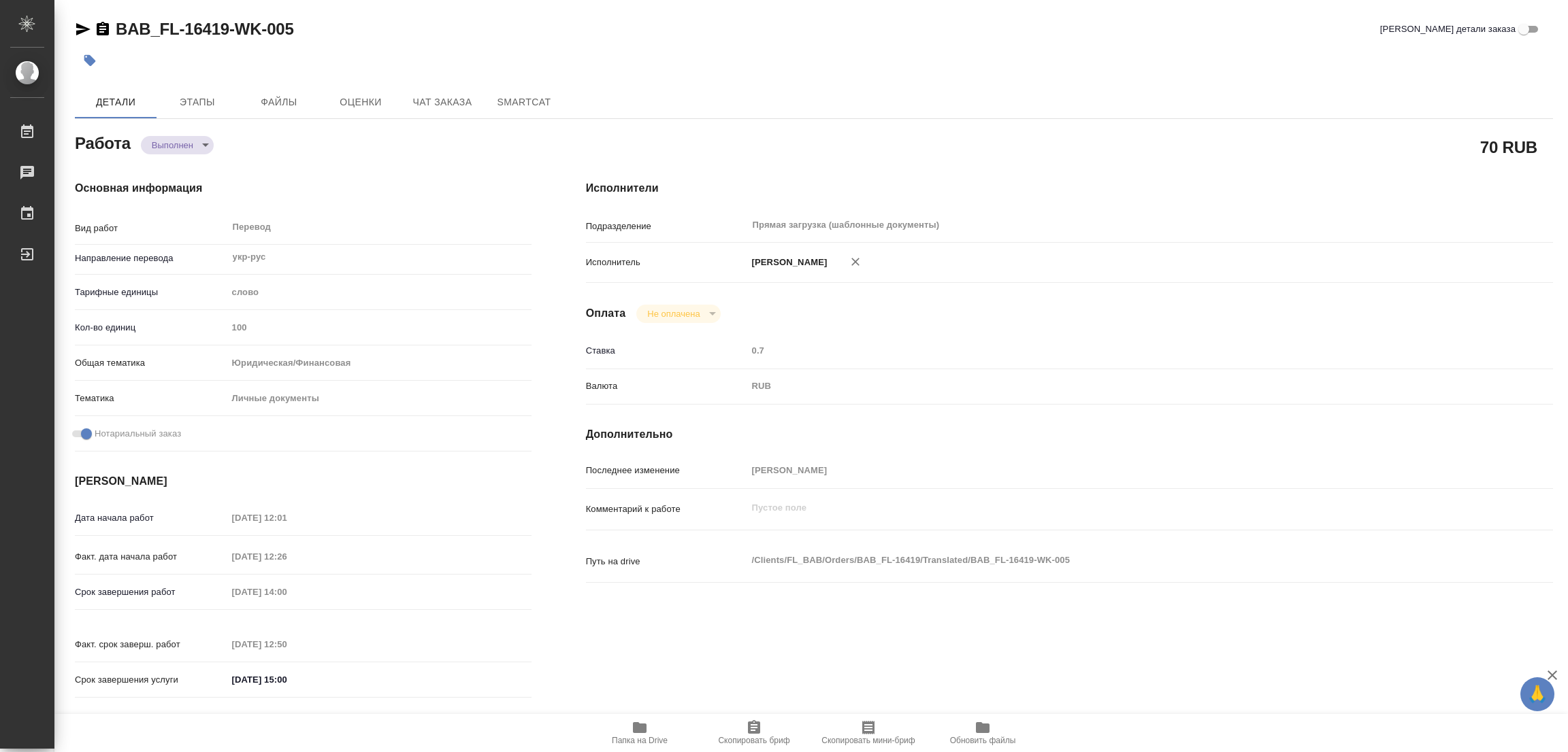
type textarea "x"
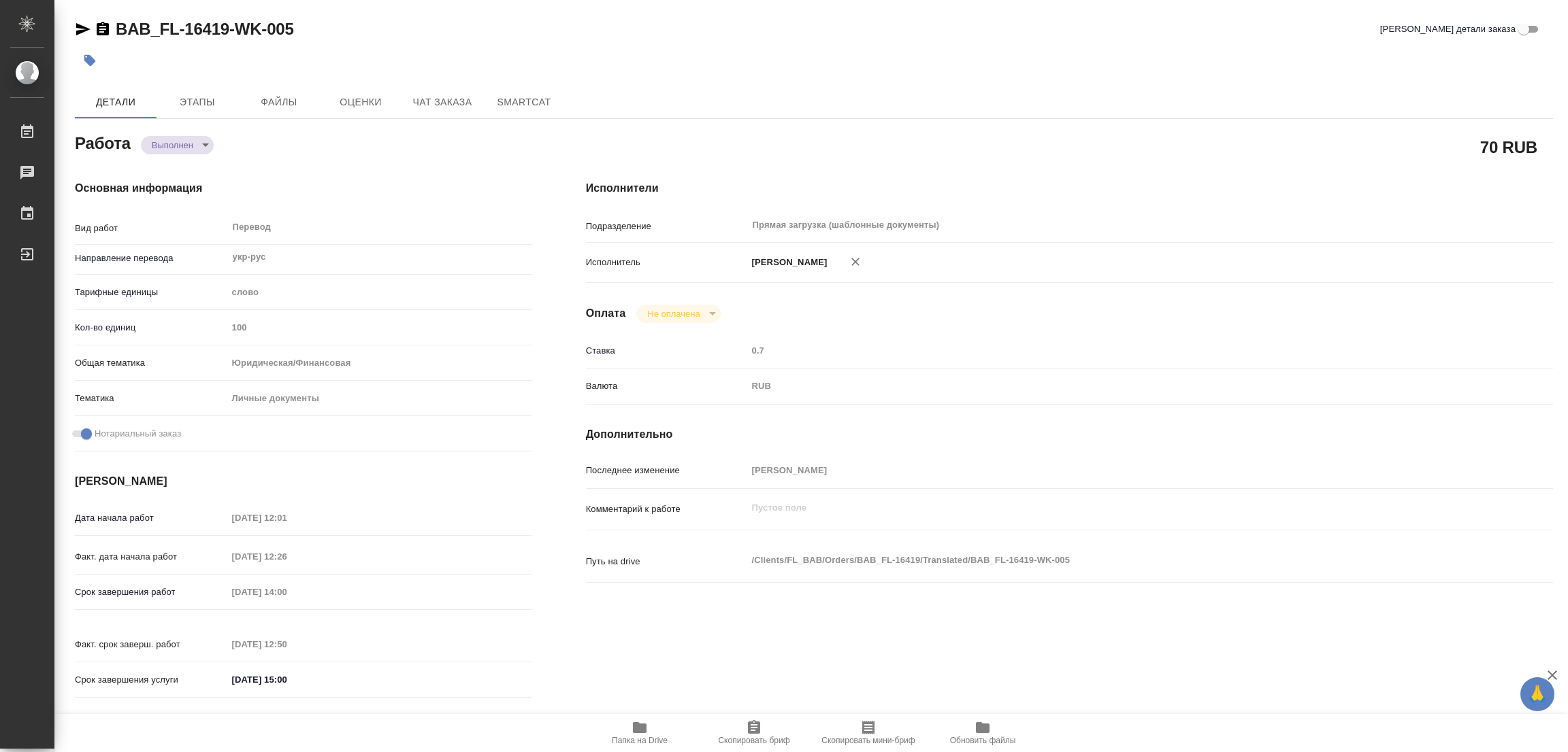
type textarea "x"
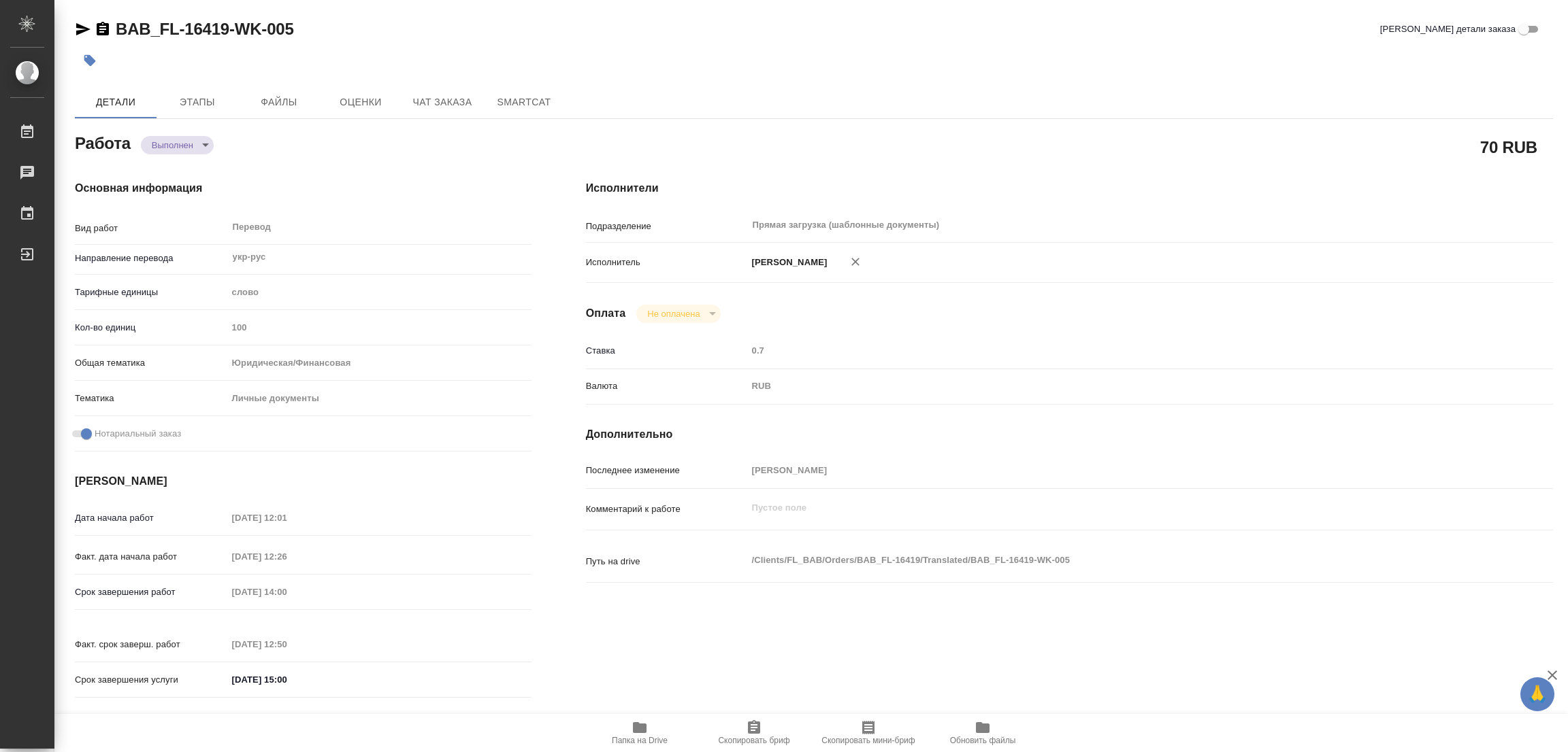
type textarea "x"
click at [86, 59] on icon "button" at bounding box center [90, 61] width 11 height 11
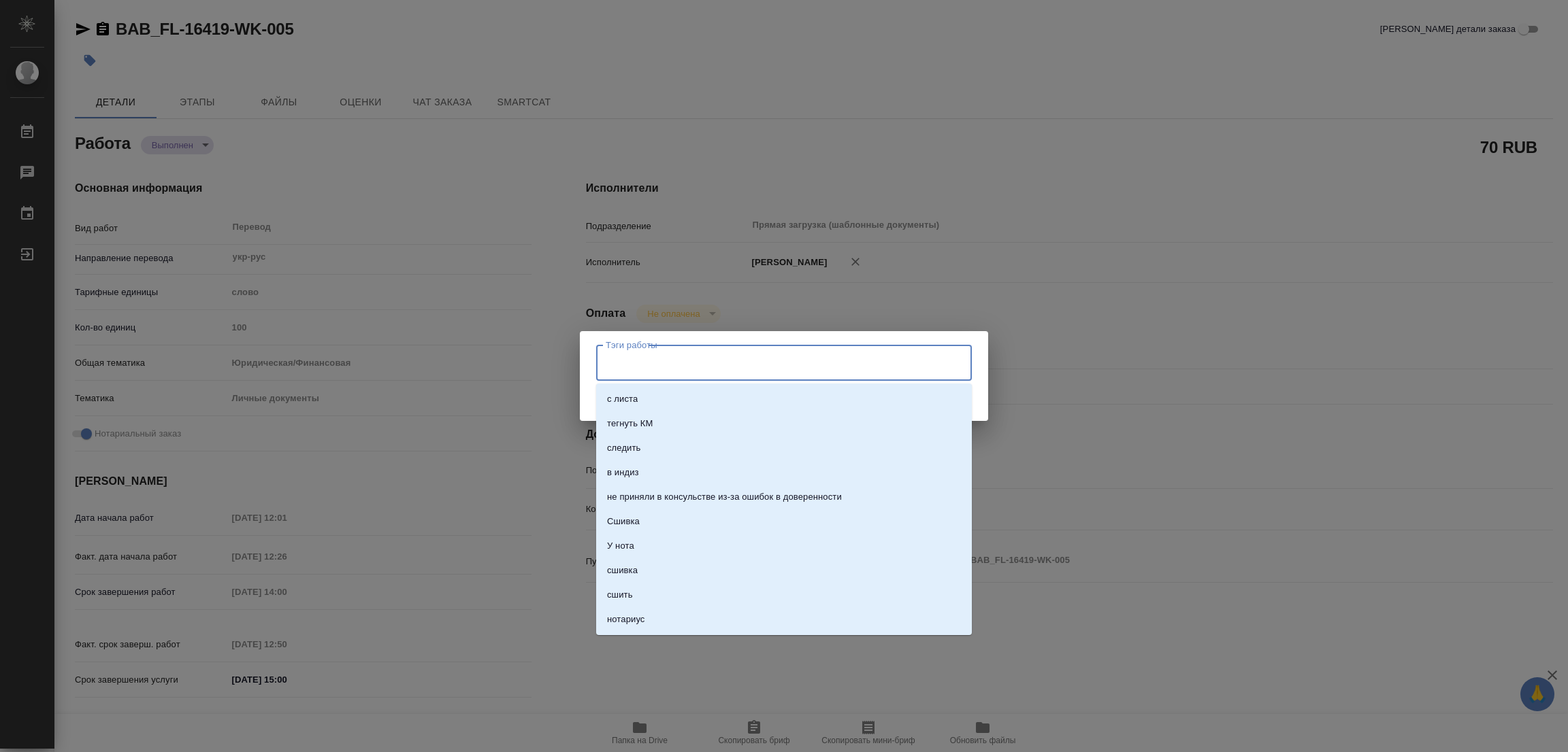
click at [663, 358] on input "Тэги работы" at bounding box center [771, 363] width 337 height 23
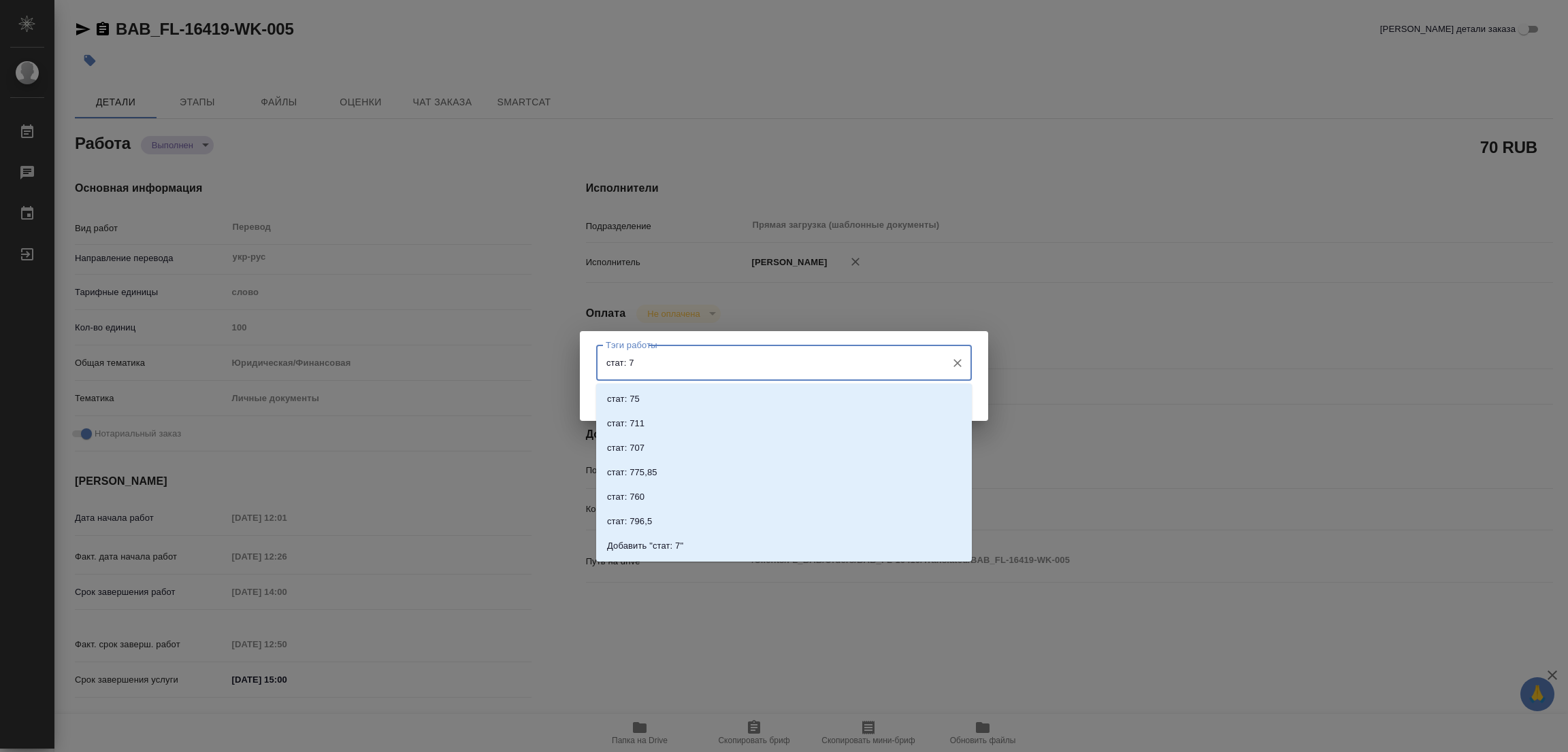
type input "стат: 75"
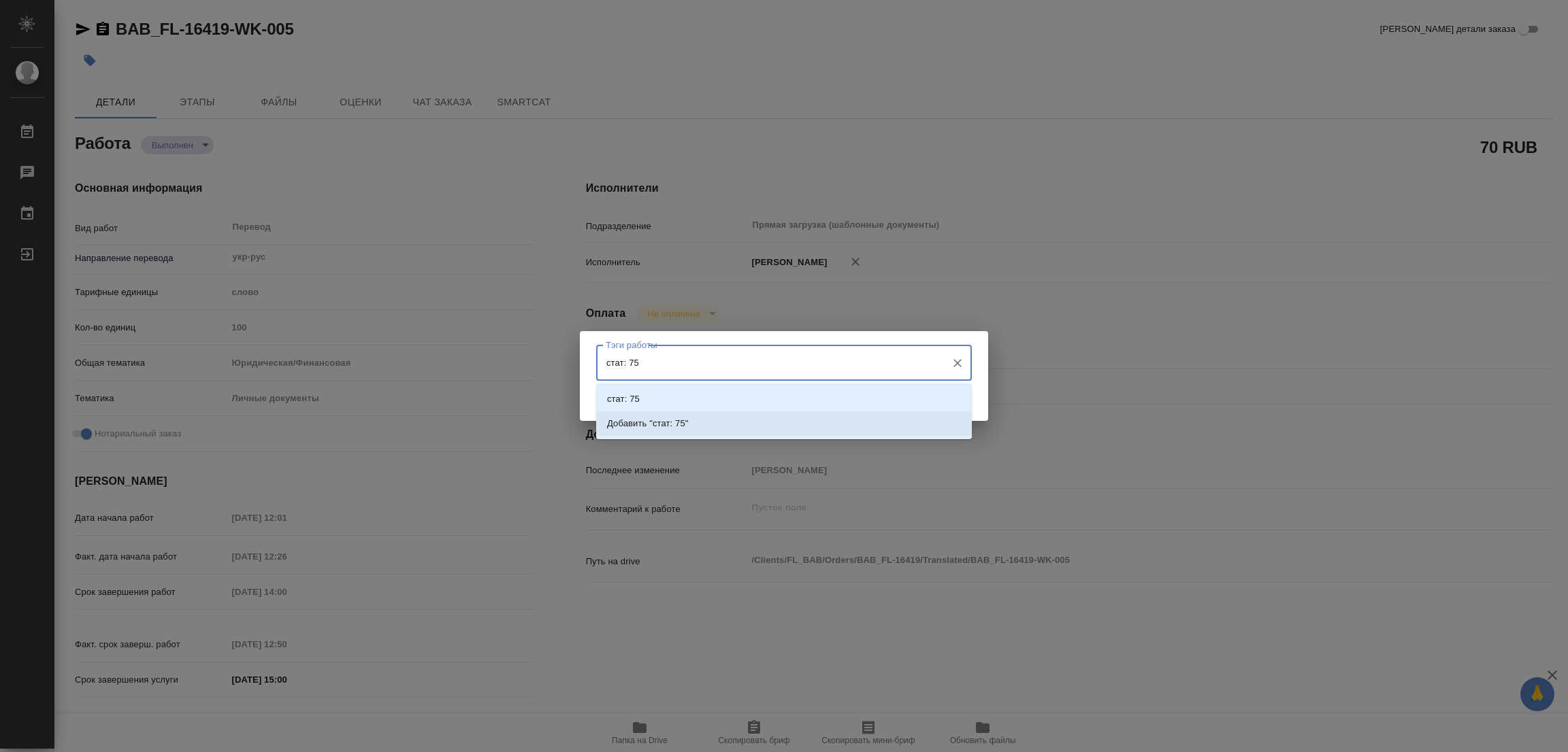
click at [658, 417] on p "Добавить "стат: 75"" at bounding box center [648, 423] width 81 height 13
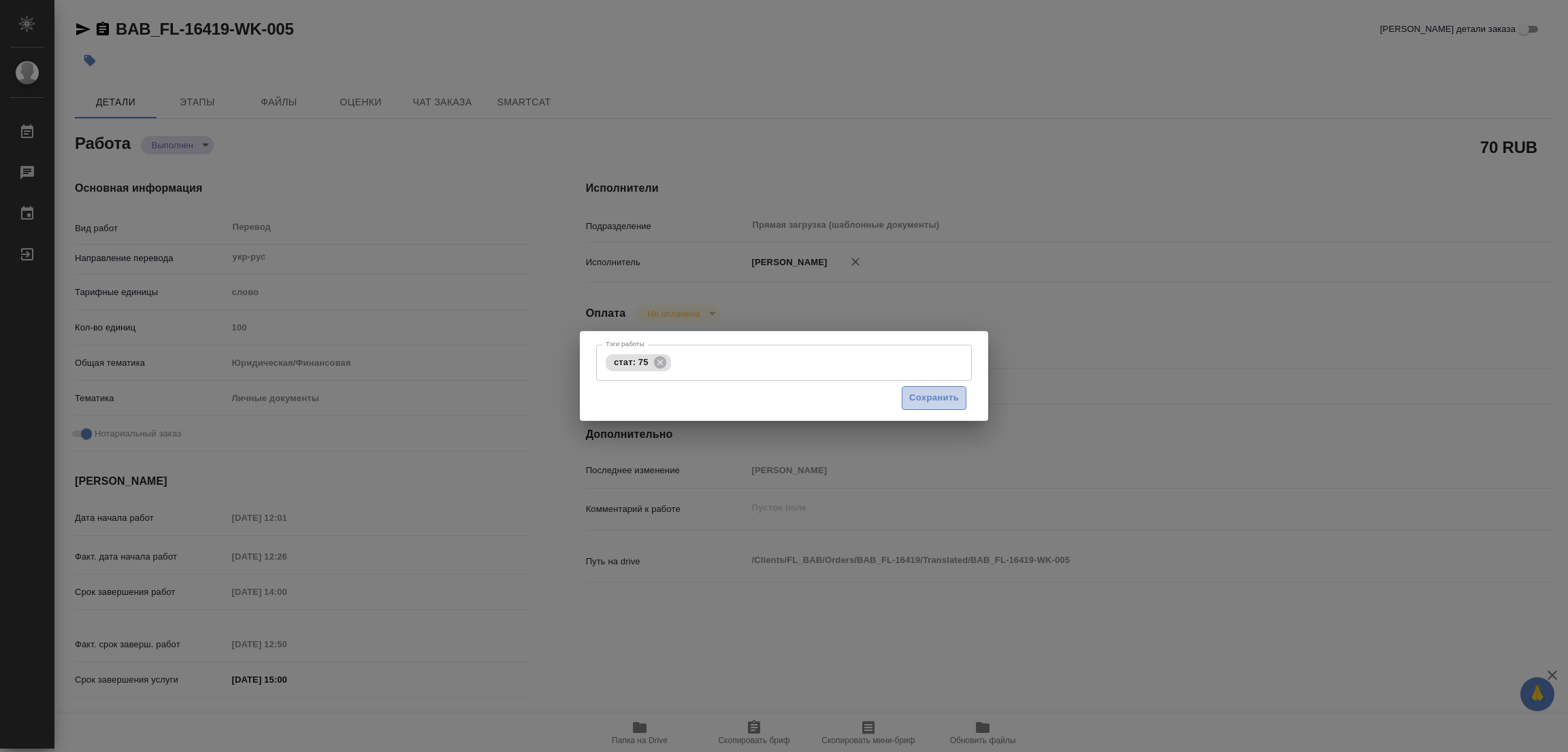
click at [921, 400] on span "Сохранить" at bounding box center [934, 398] width 49 height 16
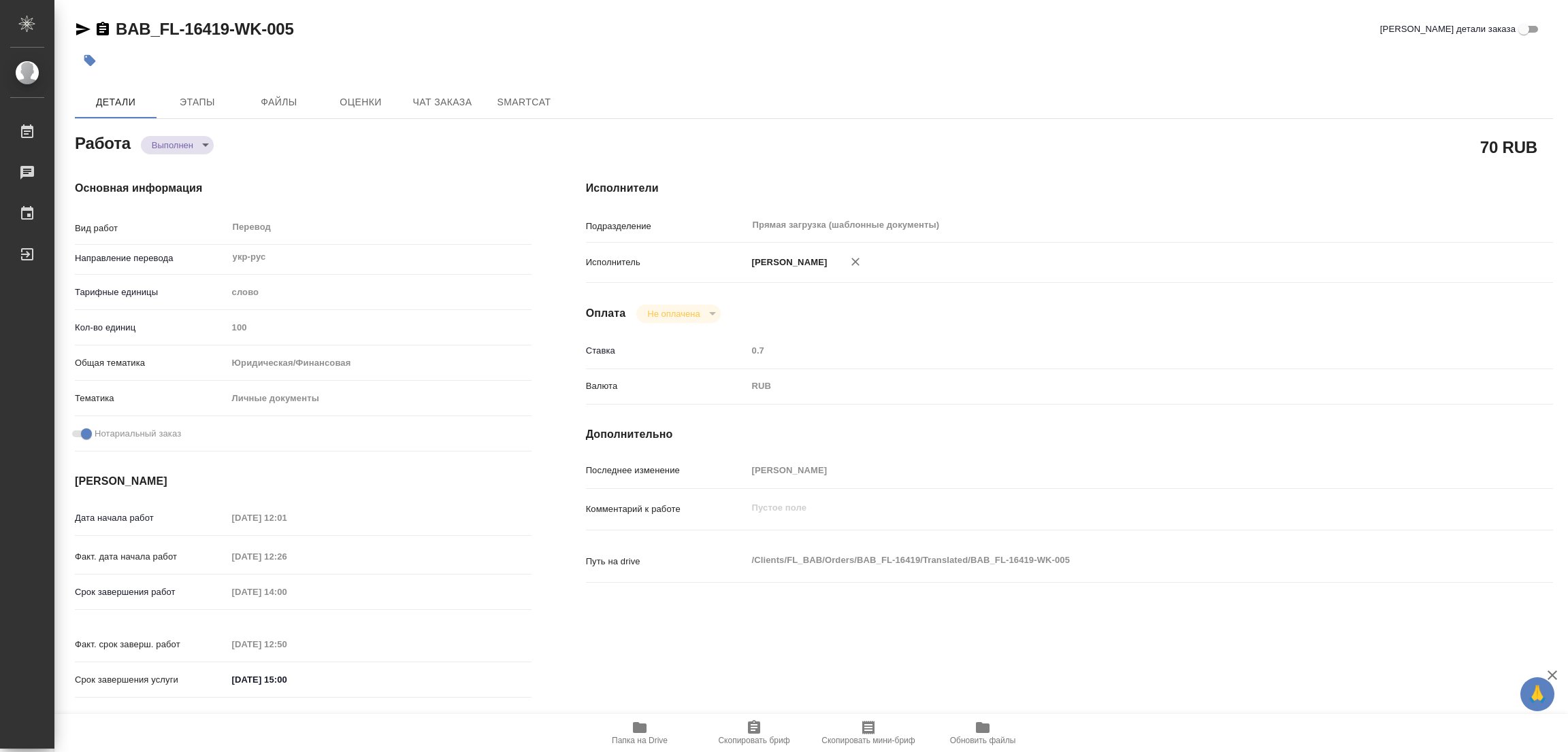
type input "completed"
type textarea "Перевод"
type textarea "x"
type input "укр-рус"
type input "5a8b1489cc6b4906c91bfd90"
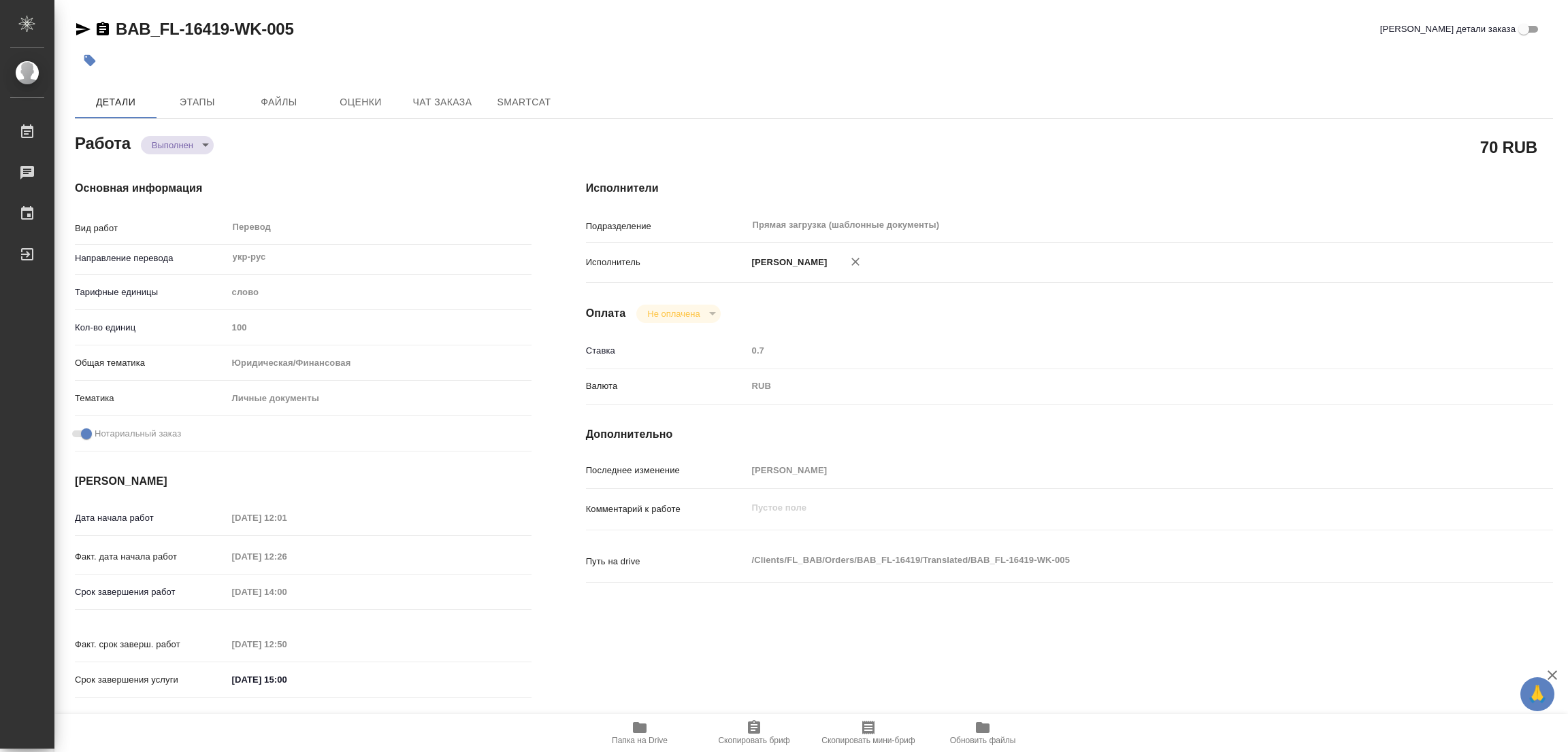
type input "100"
type input "yr-fn"
type input "5a8b8b956a9677013d343cfe"
checkbox input "true"
type input "29.08.2025 12:01"
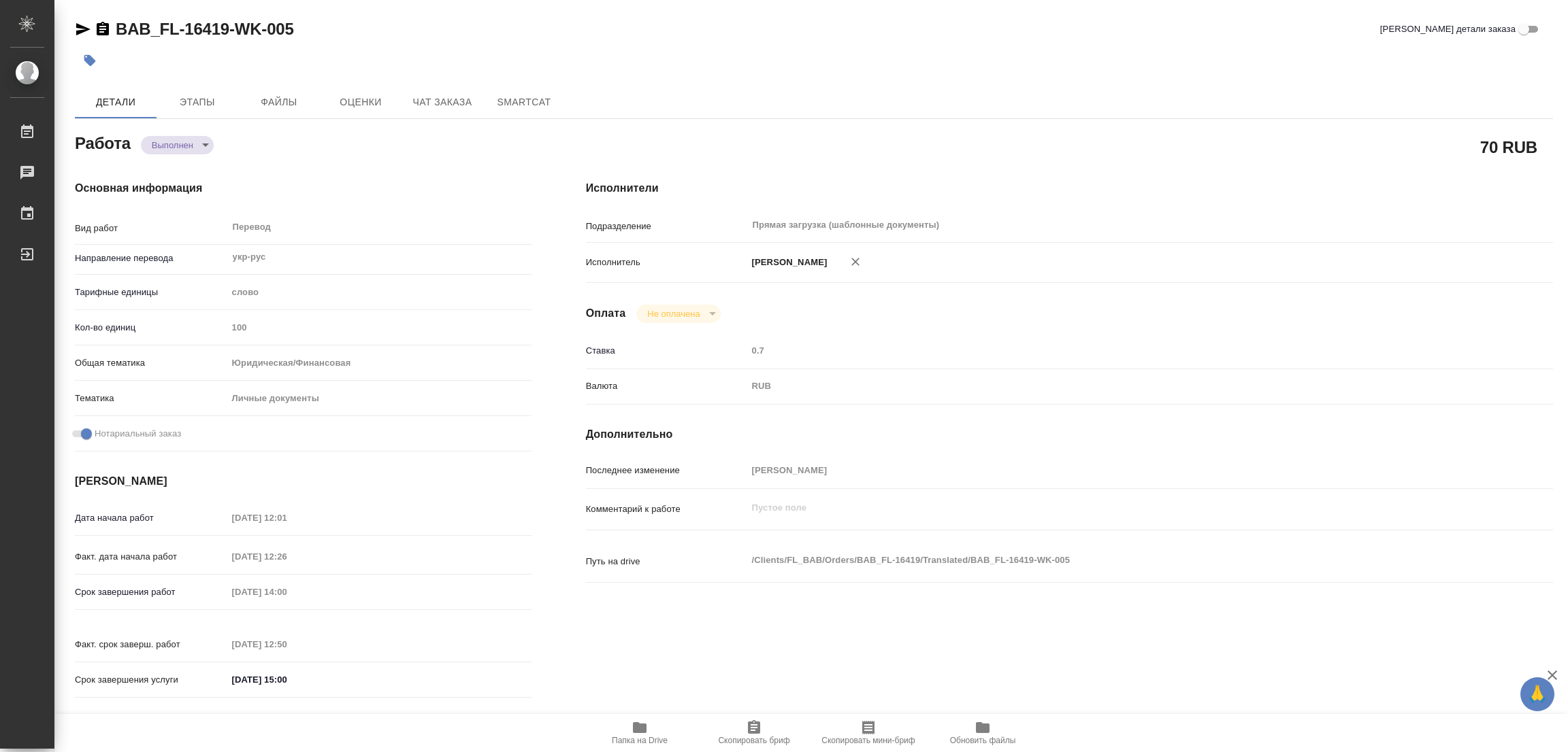
type input "29.08.2025 12:26"
type input "29.08.2025 14:00"
type input "29.08.2025 12:50"
type input "29.08.2025 15:00"
type input "Прямая загрузка (шаблонные документы)"
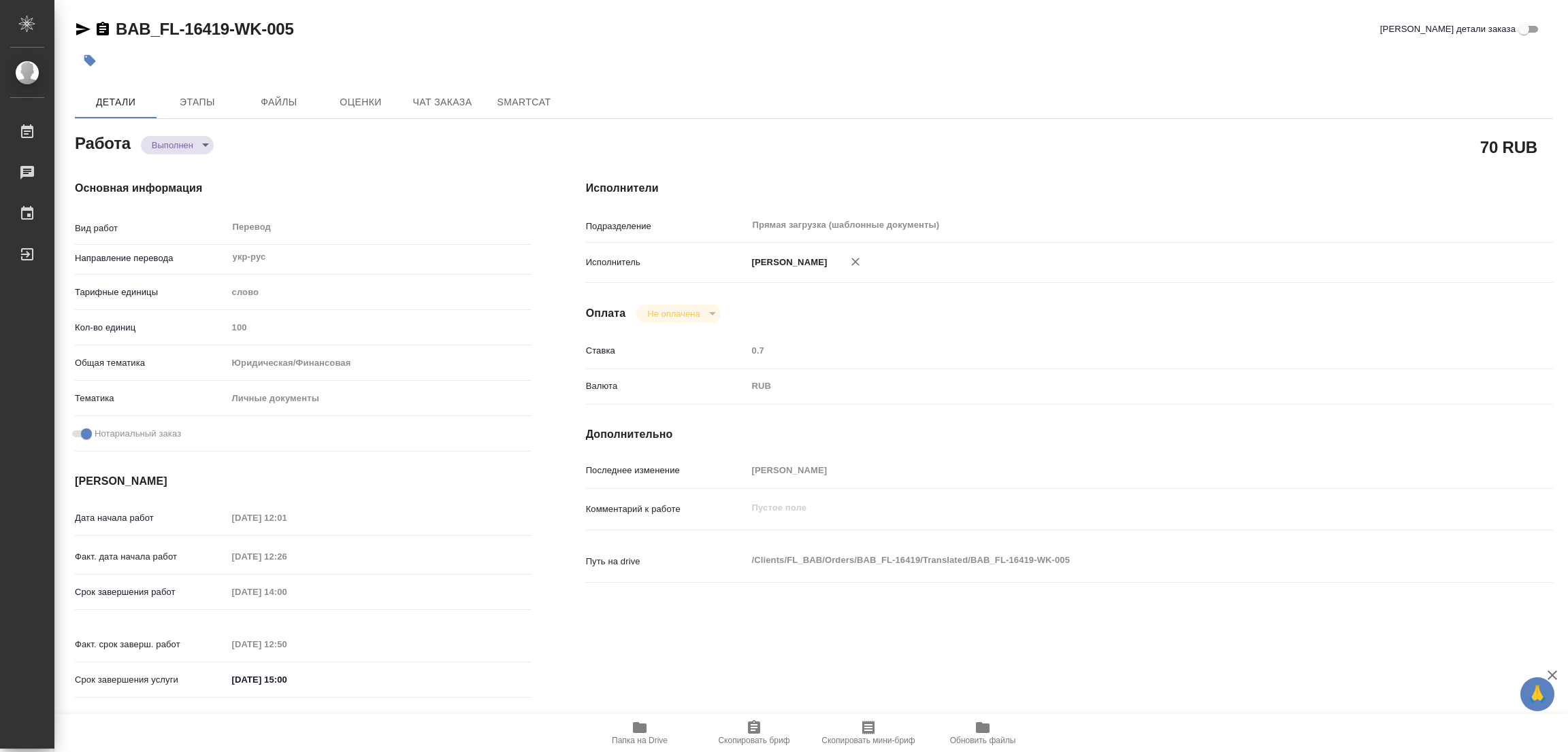
type input "notPayed"
type input "0.7"
type input "RUB"
type input "[PERSON_NAME]"
type textarea "x"
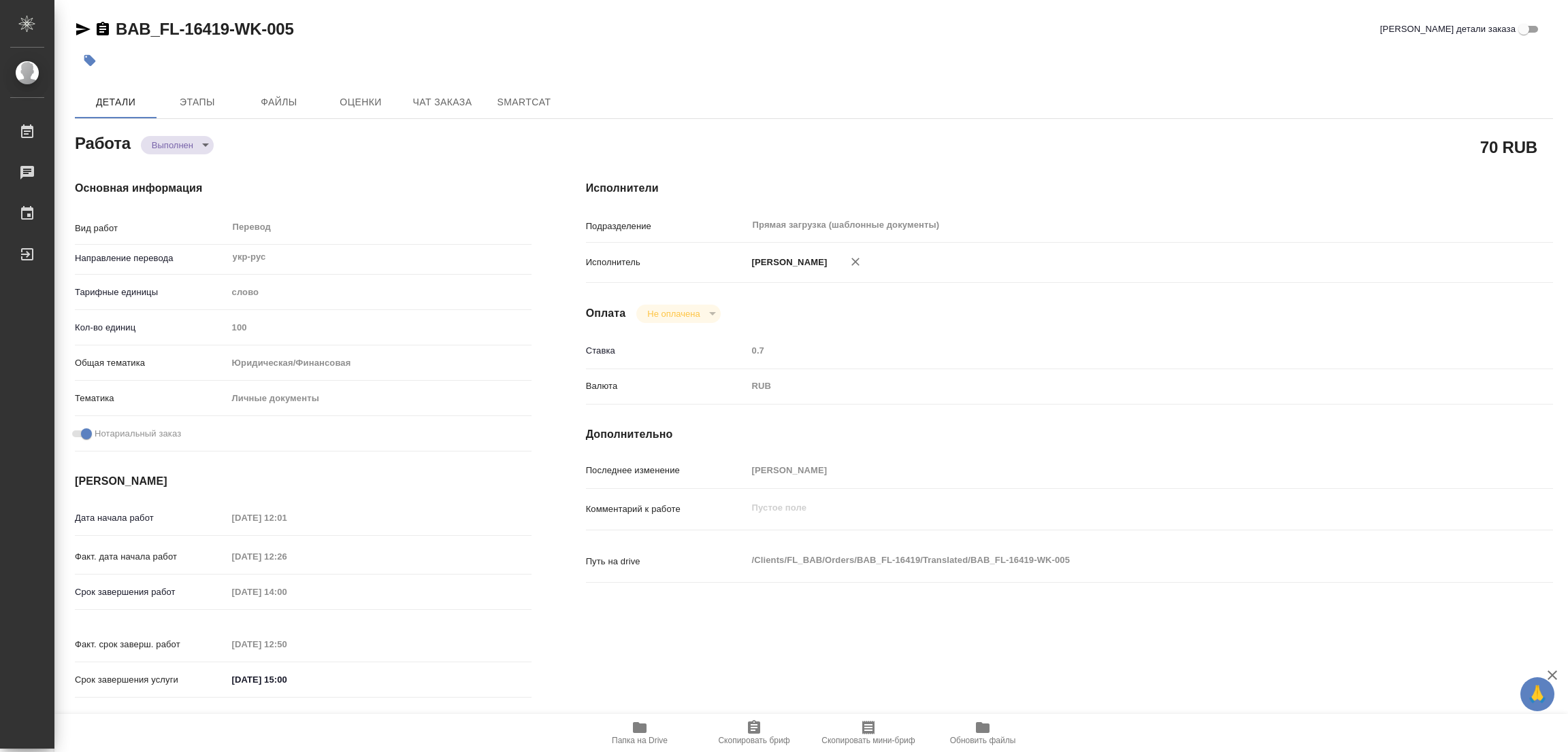
type textarea "/Clients/FL_BAB/Orders/BAB_FL-16419/Translated/BAB_FL-16419-WK-005"
type textarea "x"
type input "BAB_FL-16419"
type input "Перевод станд. несрочный"
type input "Корректура, Редактура, Перевод, Постредактура машинного перевода, Приёмка по ка…"
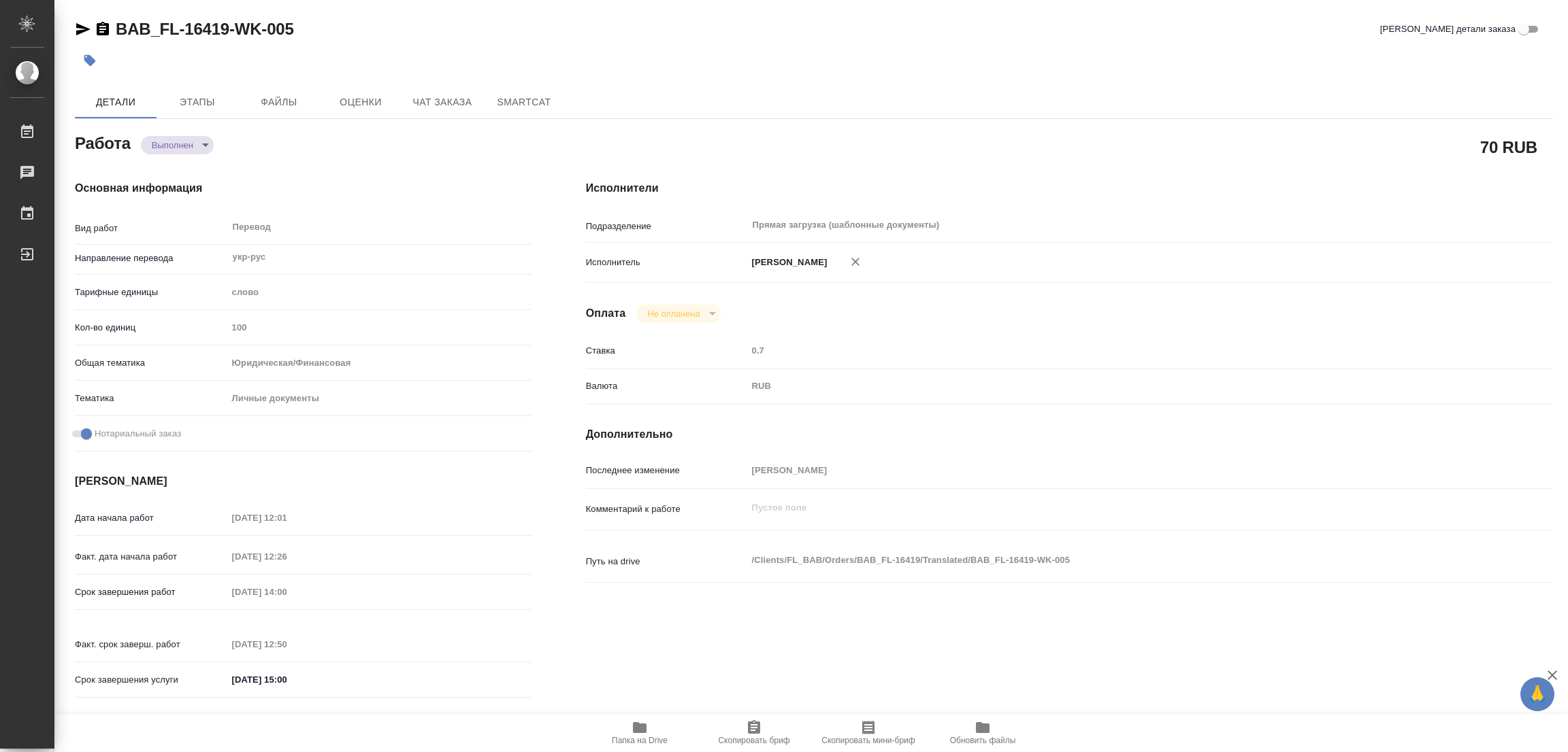
type input "Голубев Дмитрий"
type input "Отдел верстки и дизайна"
type input "/Clients/FL_BAB/Orders/BAB_FL-16419"
type textarea "x"
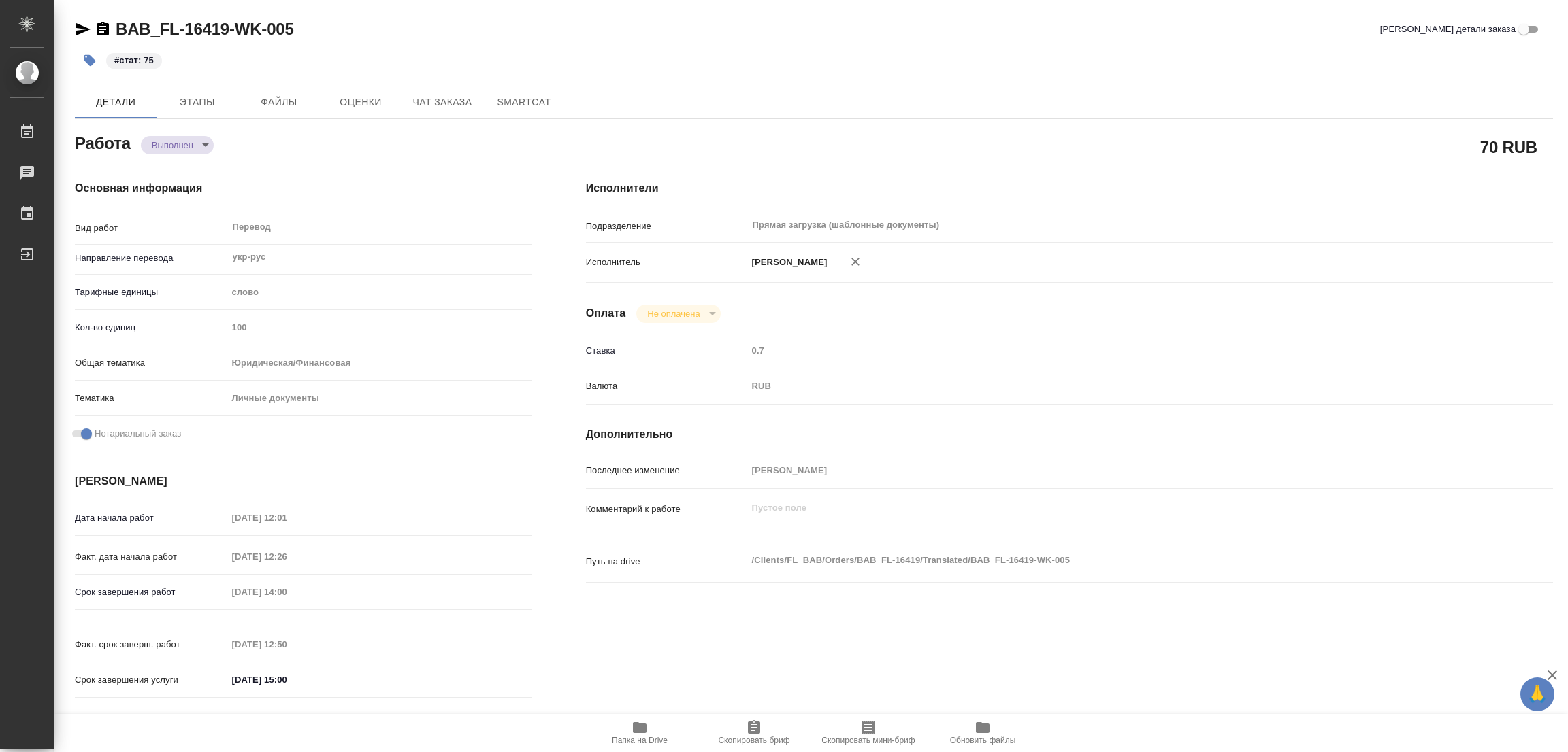
type textarea "x"
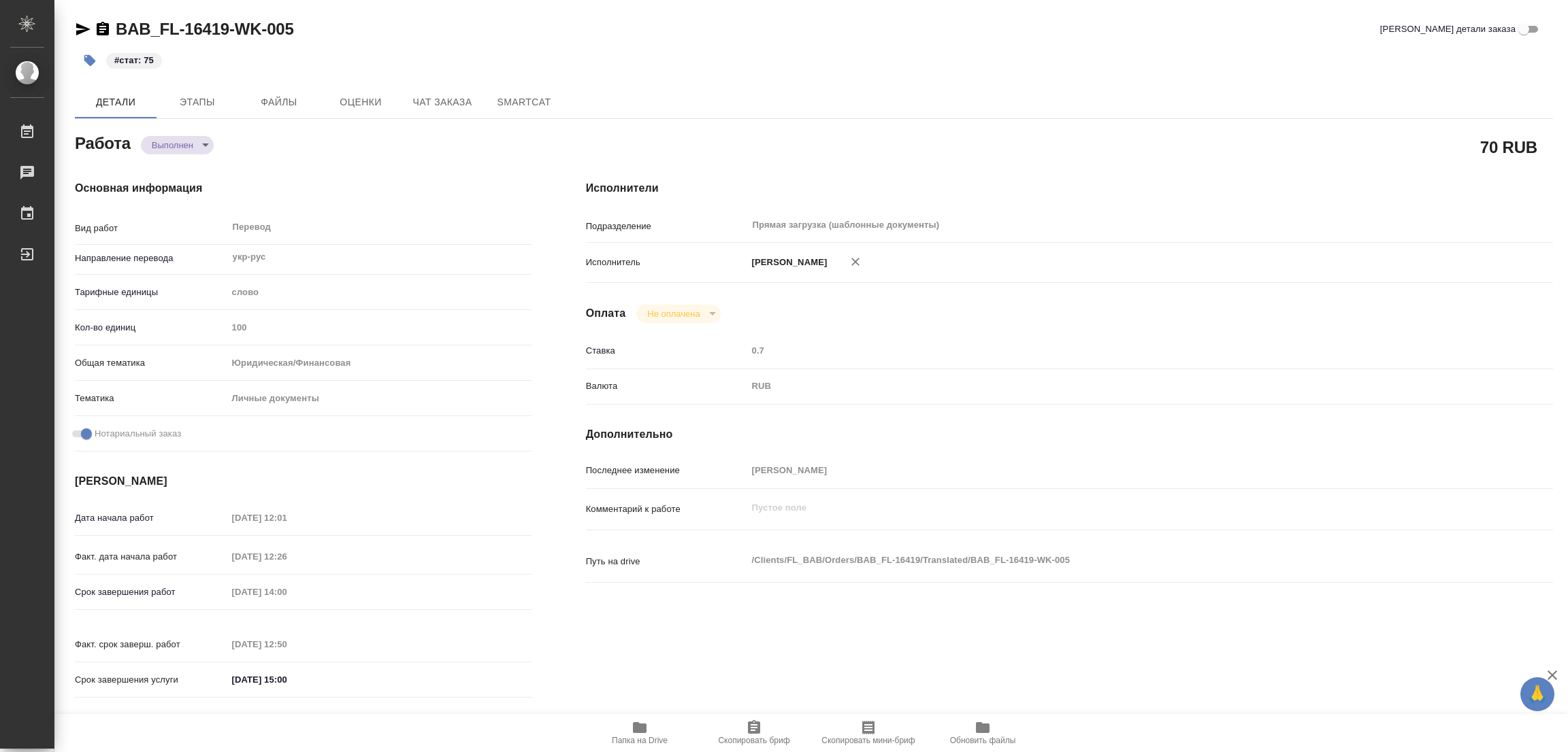
type textarea "x"
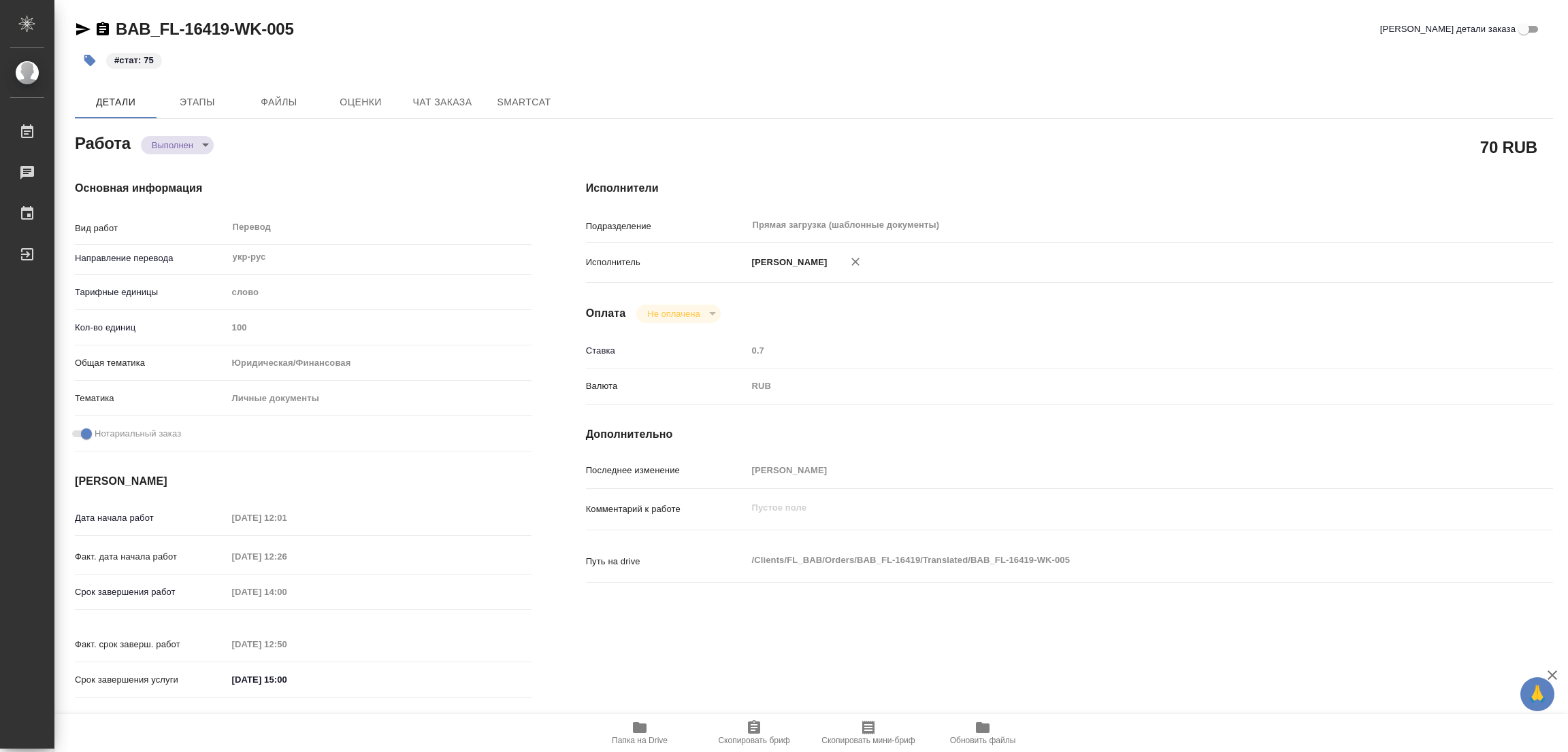
click at [756, 69] on div "#стат: 75" at bounding box center [568, 61] width 985 height 30
type textarea "x"
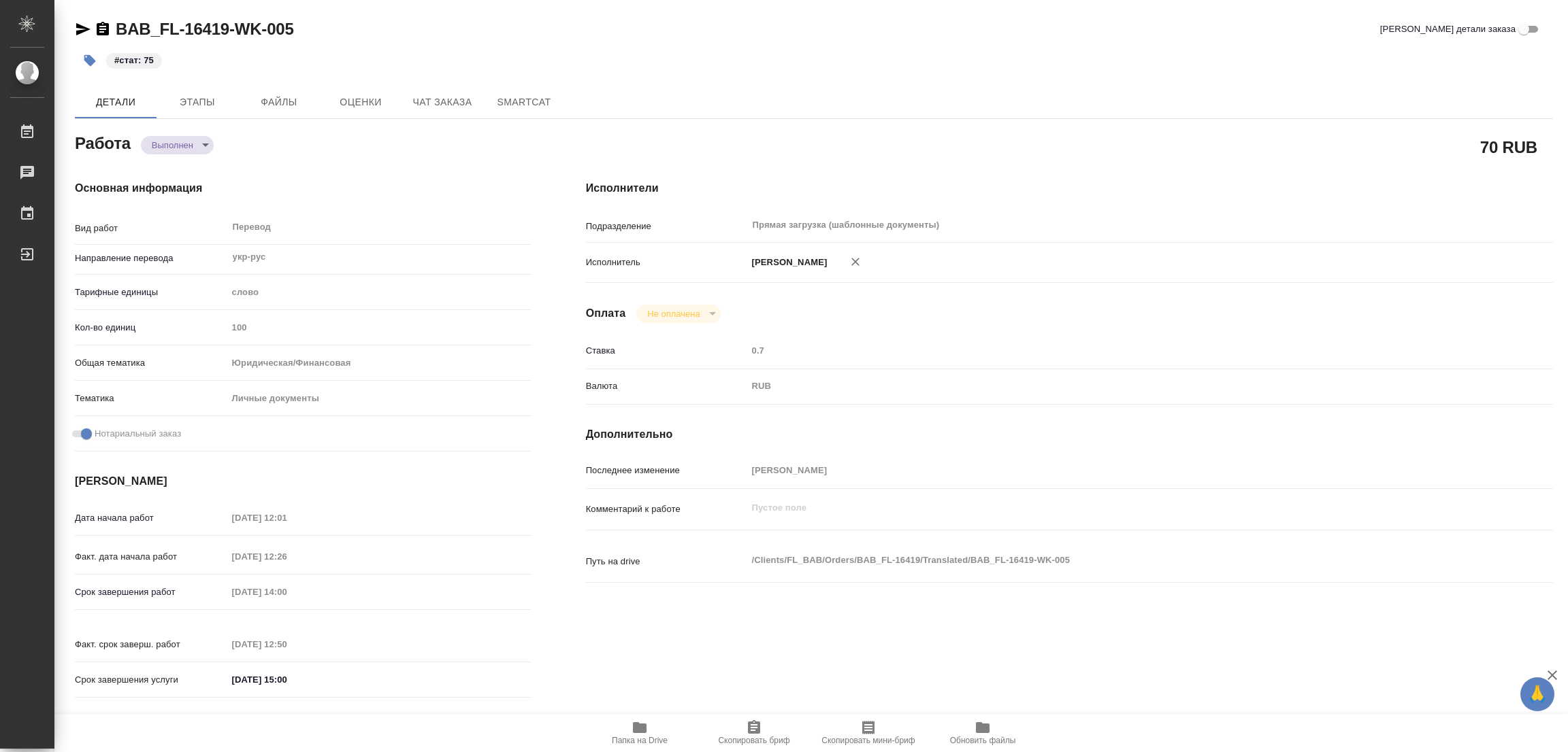
type textarea "x"
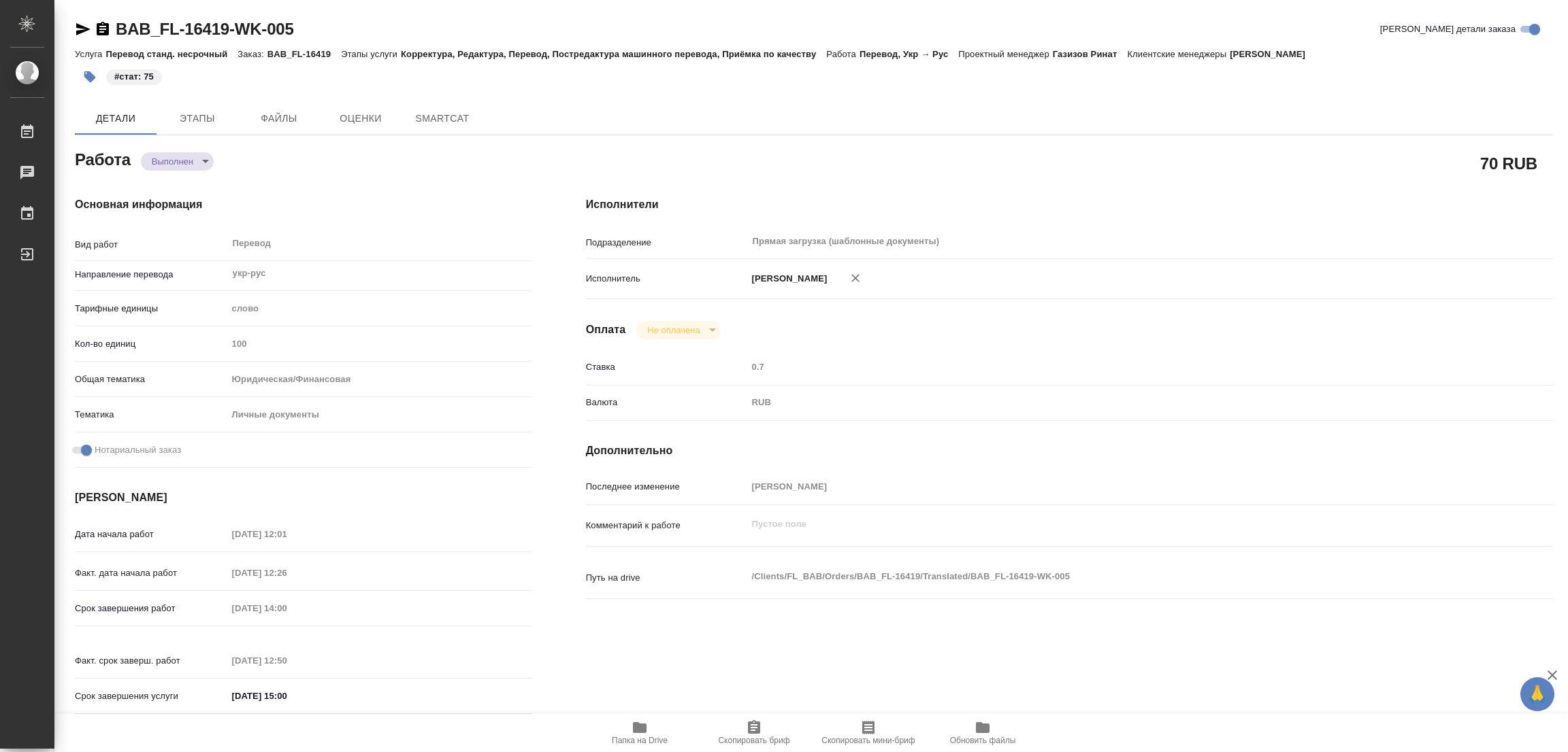
type textarea "x"
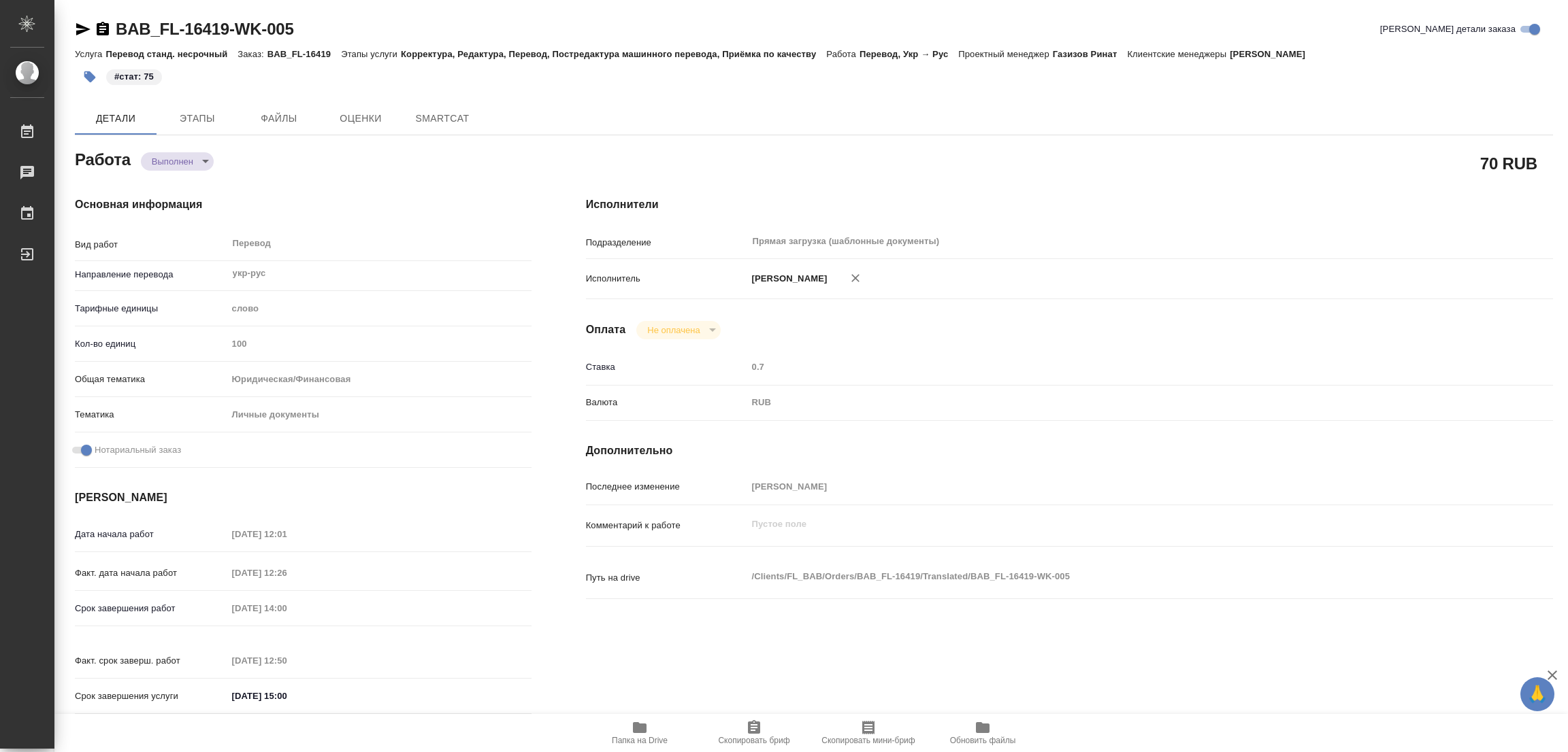
type textarea "x"
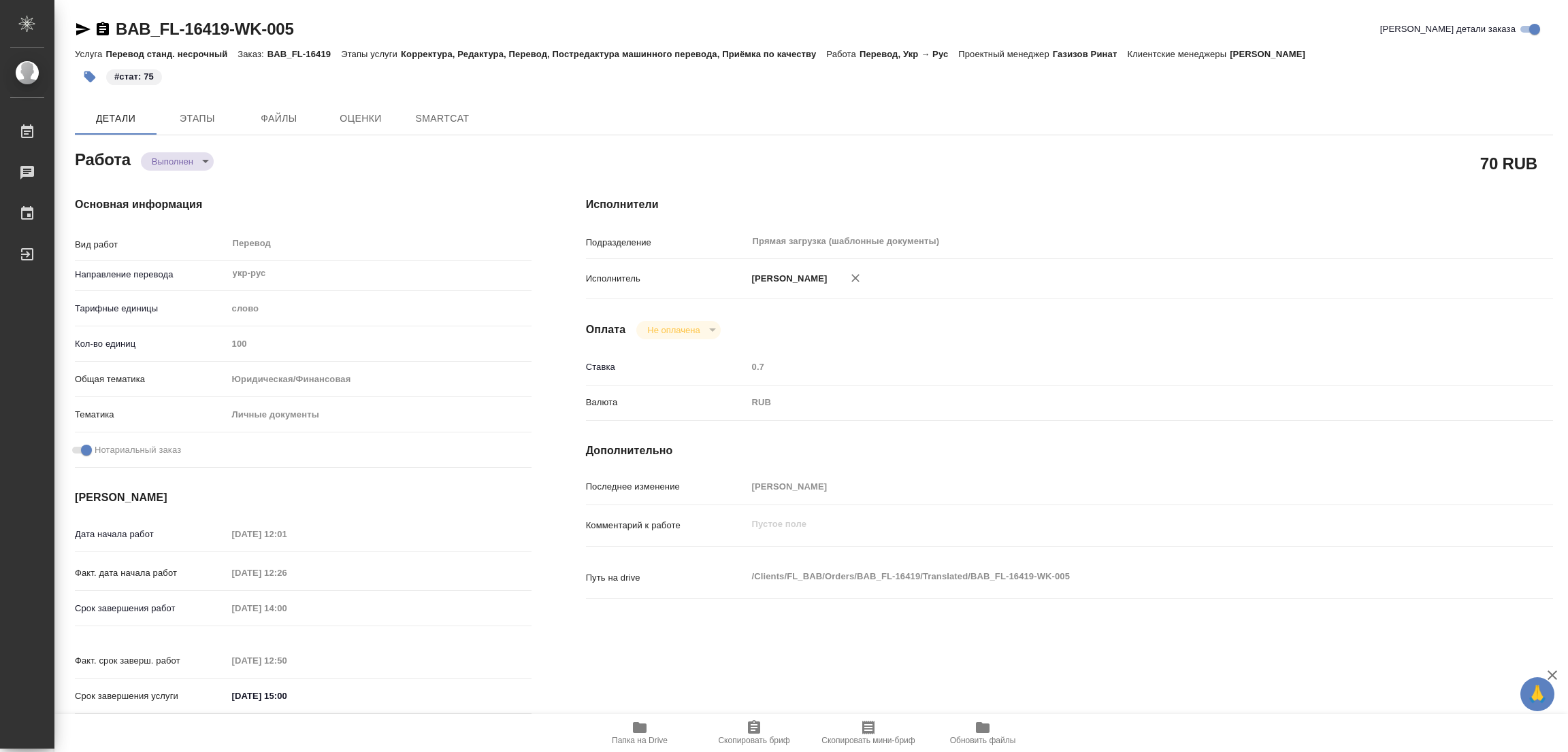
type textarea "x"
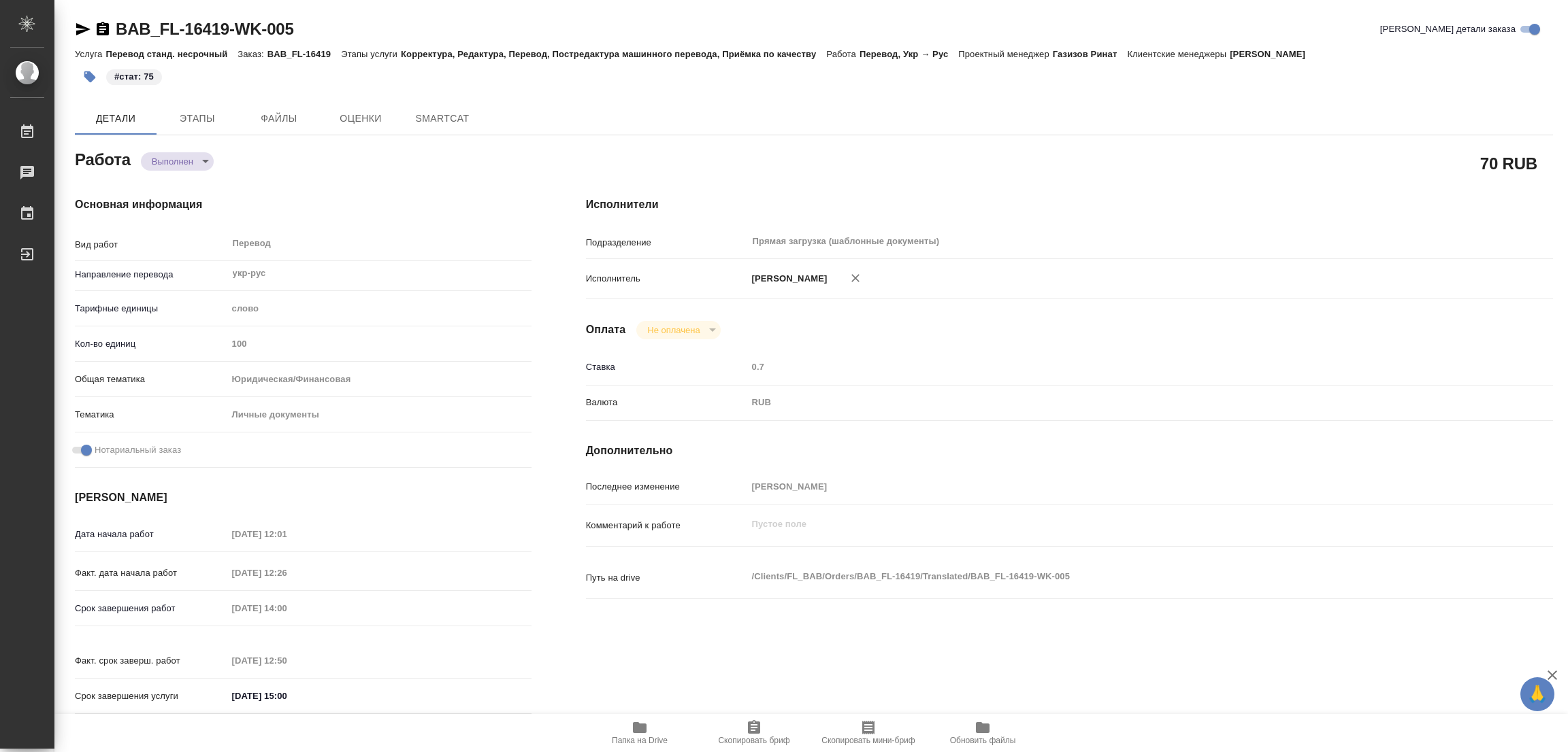
type textarea "x"
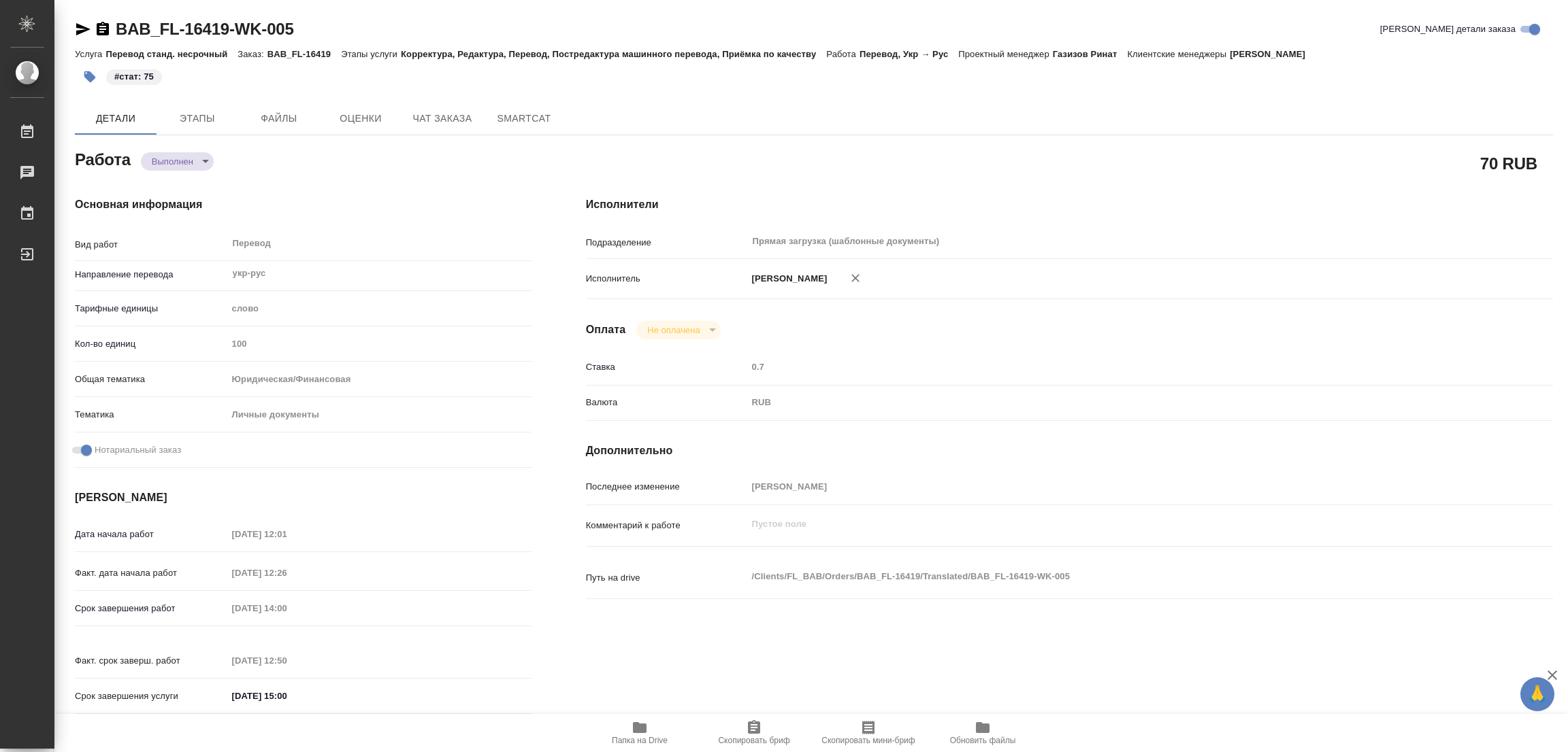
type textarea "x"
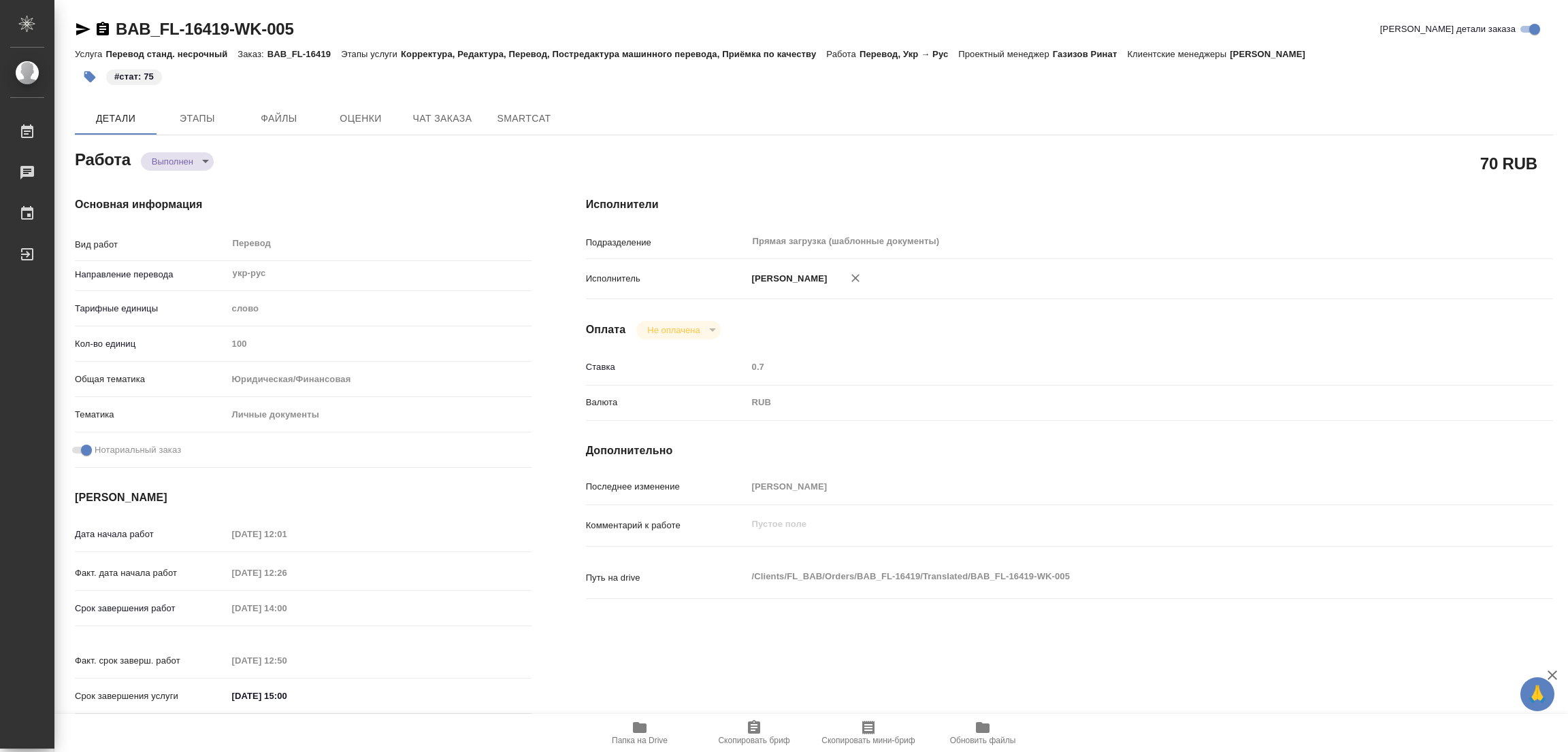
type textarea "x"
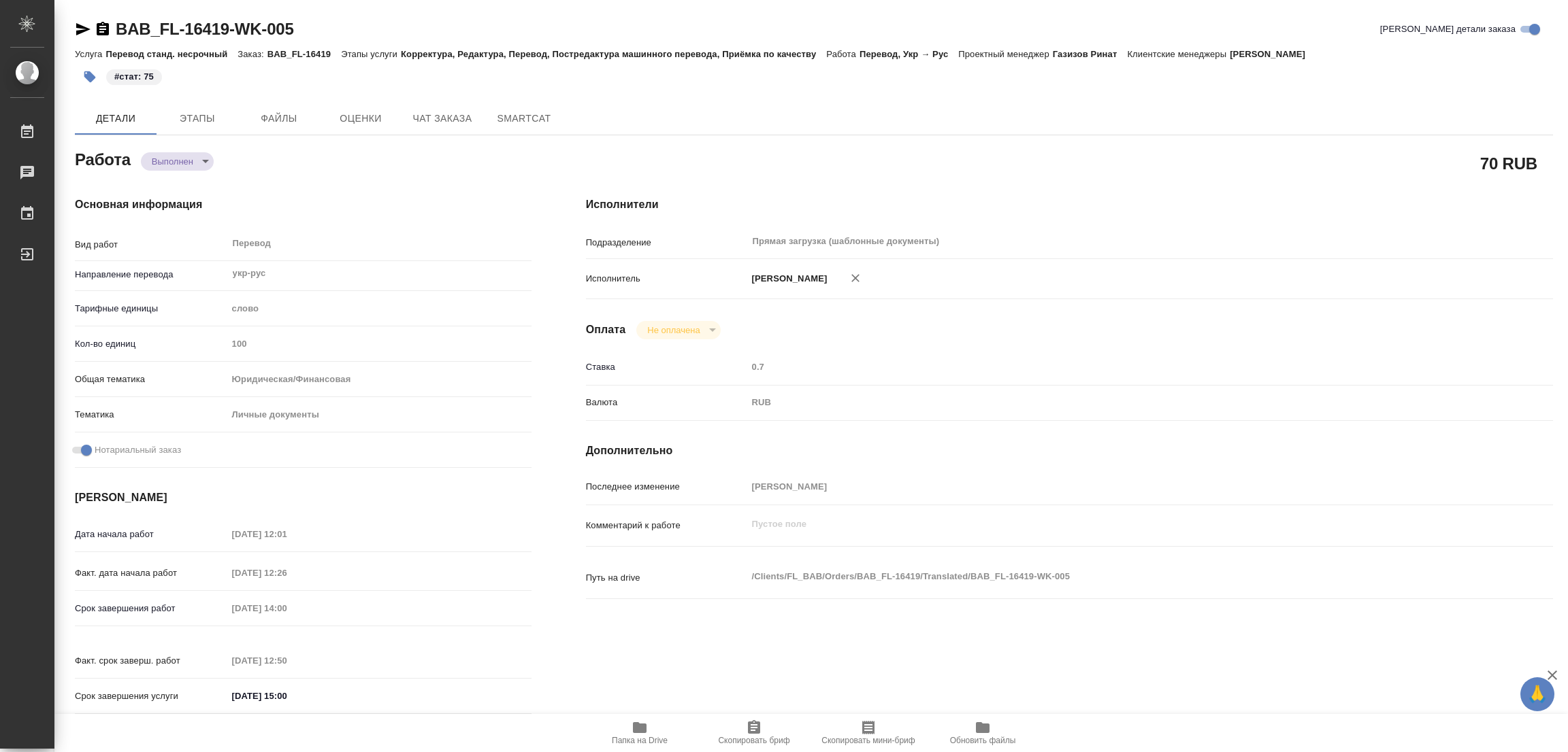
click at [1182, 177] on div "Исполнители Подразделение Прямая загрузка (шаблонные документы) ​ Исполнитель П…" at bounding box center [1070, 459] width 1021 height 581
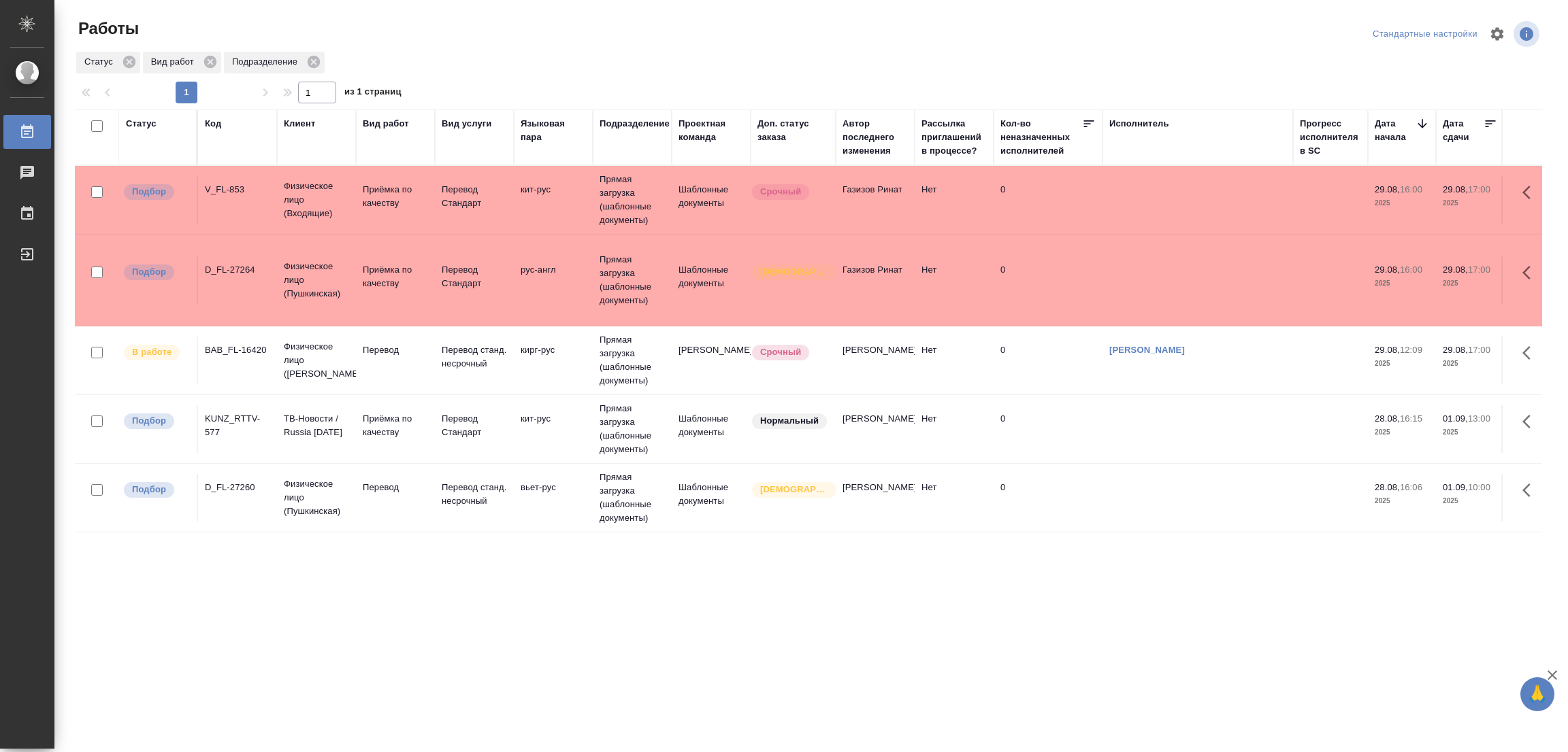
click at [428, 725] on div ".cls-1 fill:#fff; AWATERA [PERSON_NAME] Работы 0 Чаты График Выйти Работы Станд…" at bounding box center [784, 376] width 1568 height 752
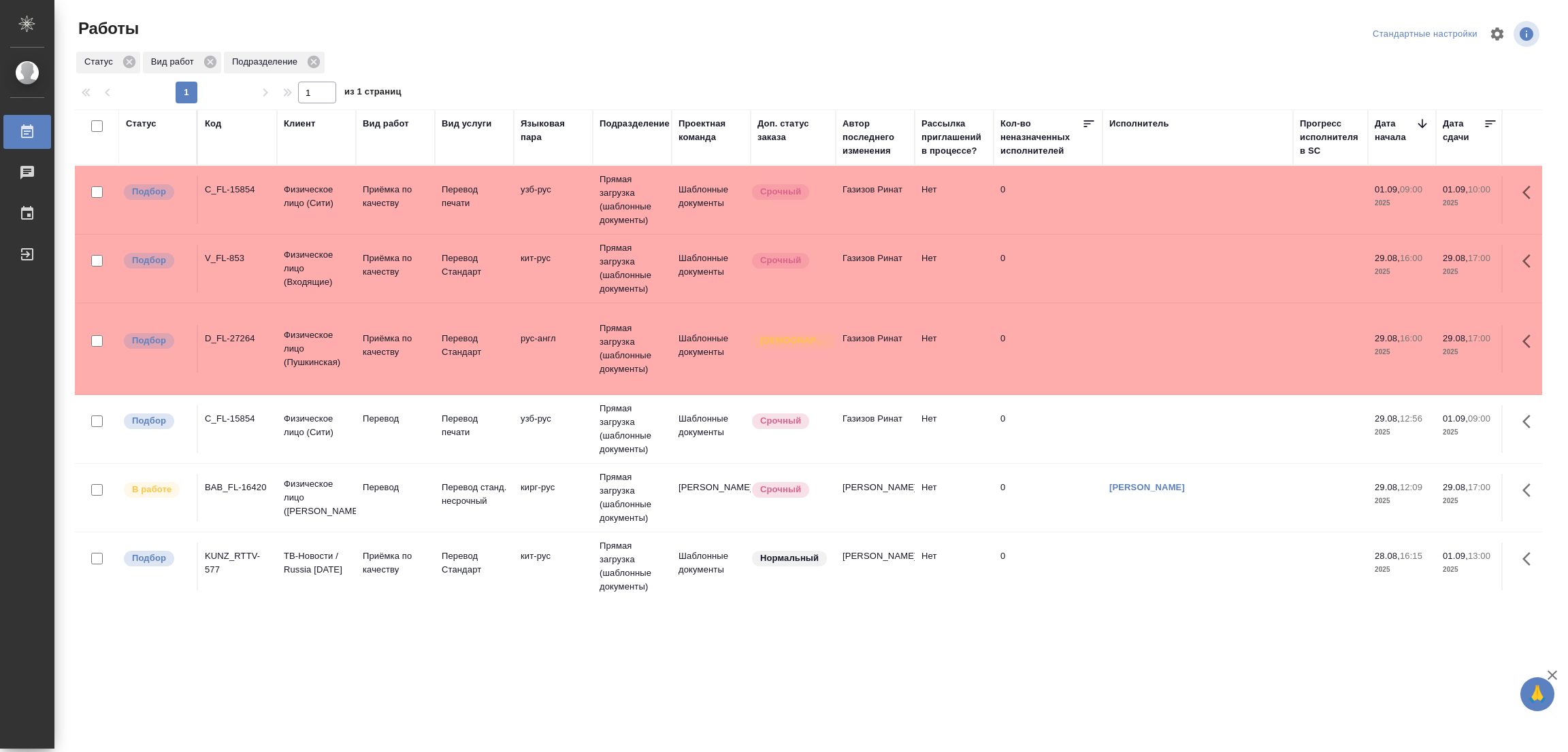
click at [369, 224] on td "Перевод" at bounding box center [395, 200] width 79 height 47
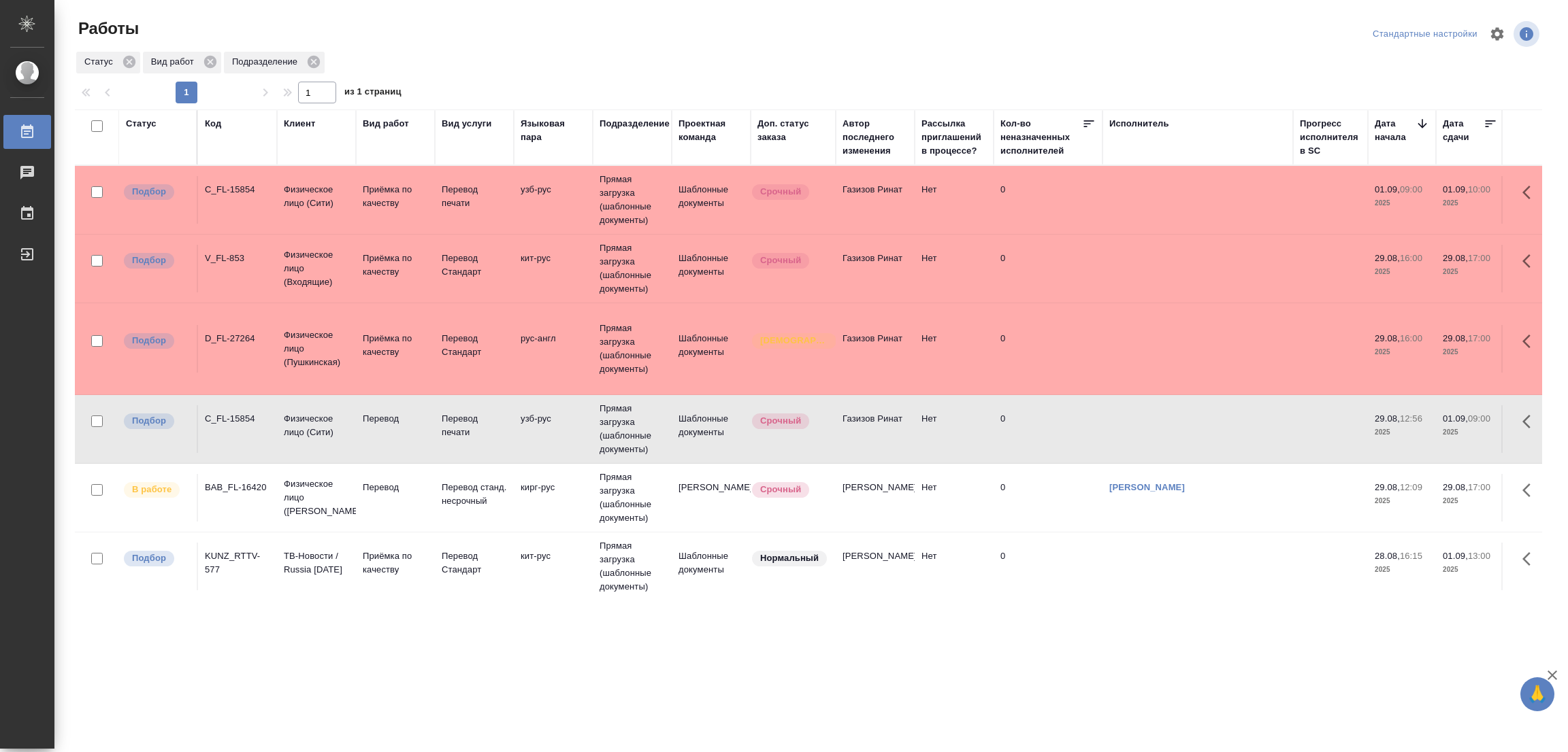
click at [369, 224] on td "Перевод" at bounding box center [395, 200] width 79 height 47
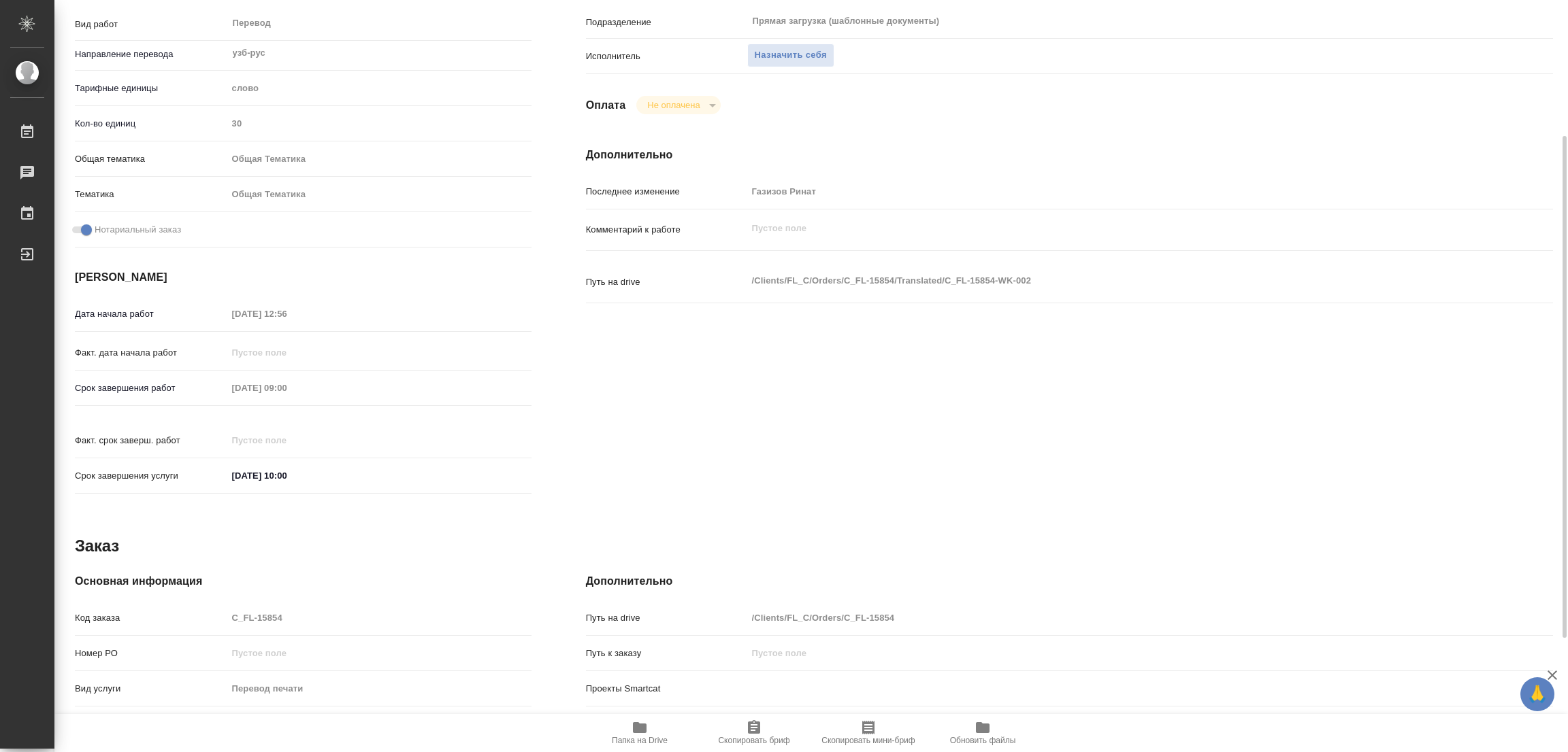
scroll to position [374, 0]
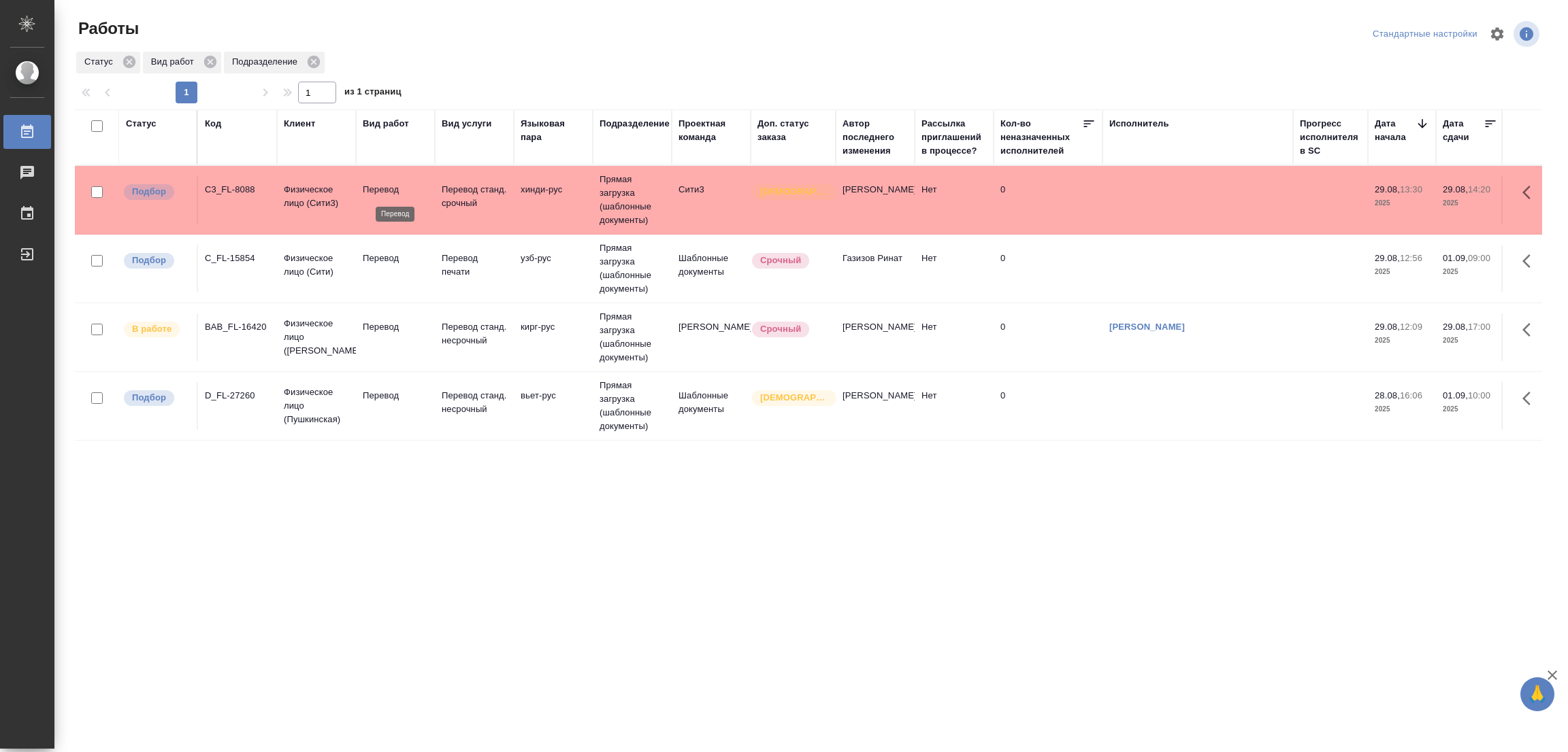
click at [370, 184] on p "Перевод" at bounding box center [395, 189] width 65 height 13
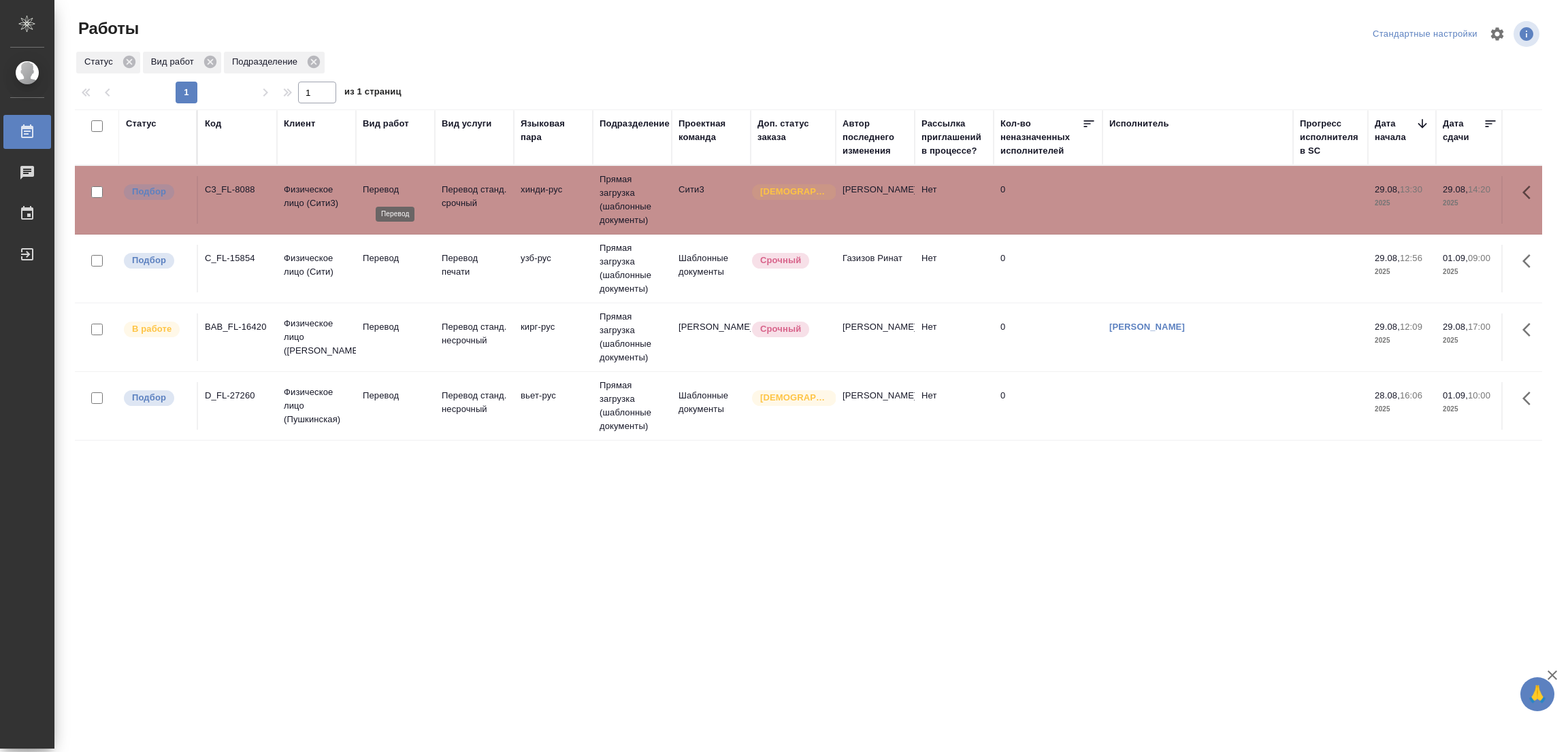
click at [370, 183] on p "Перевод" at bounding box center [395, 189] width 65 height 13
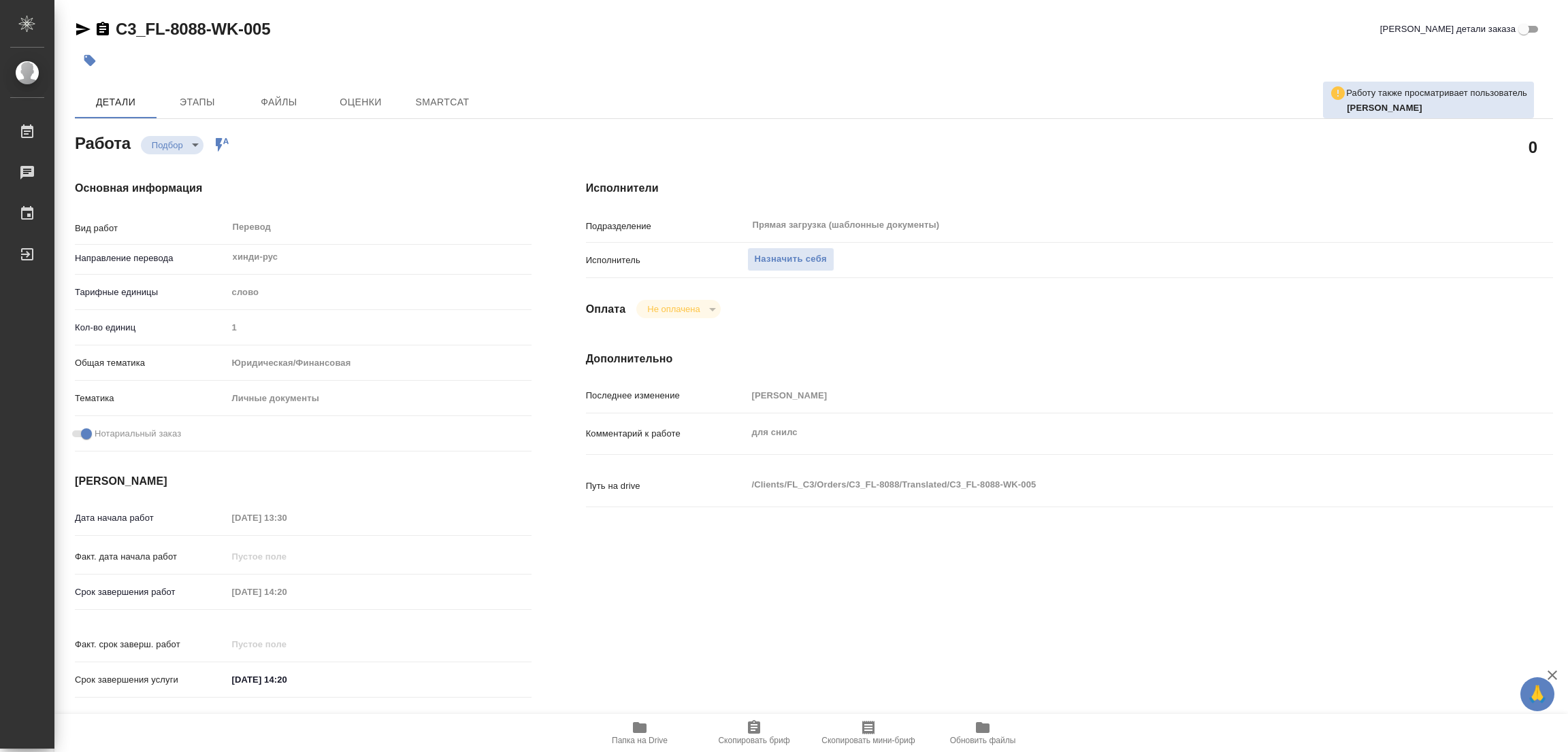
type textarea "x"
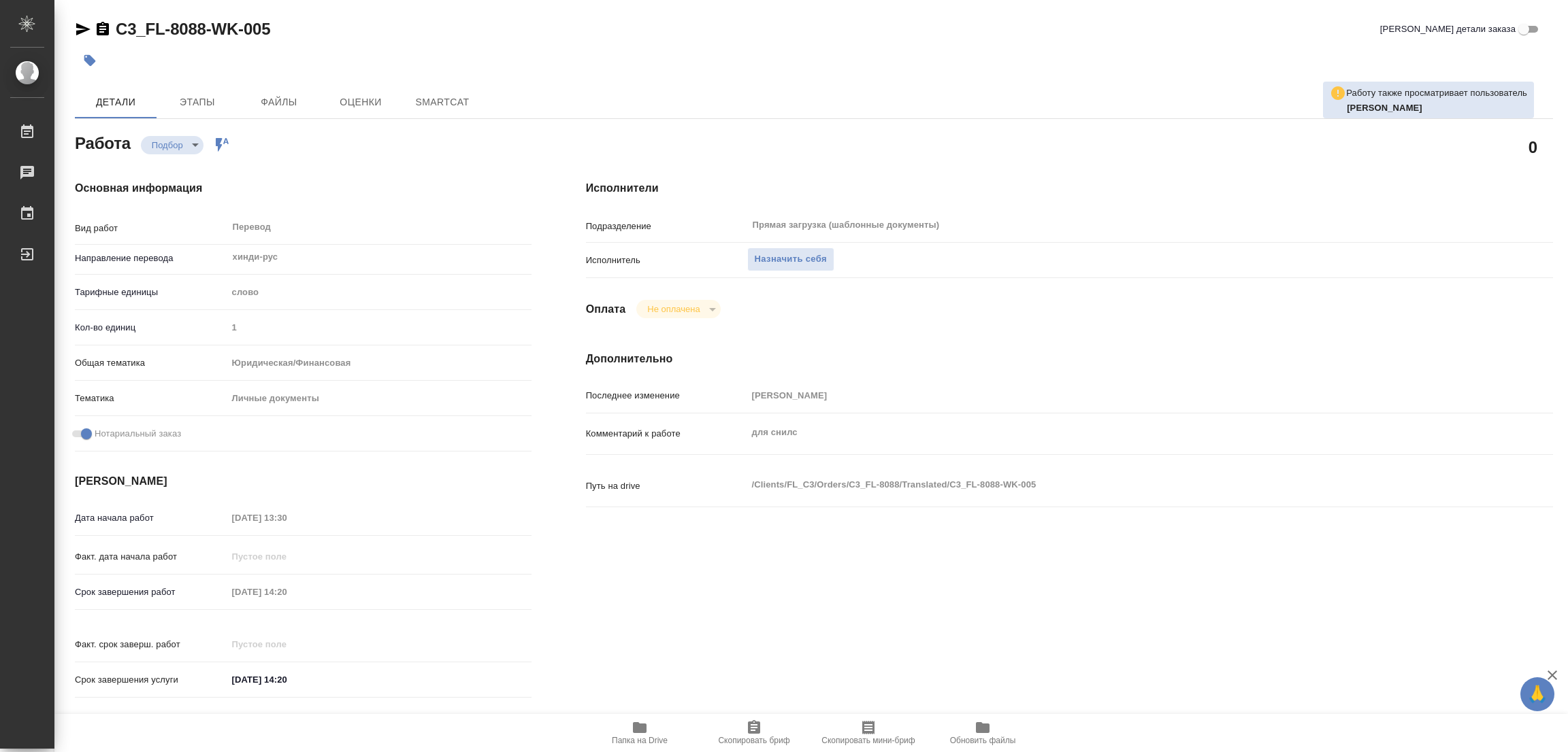
type textarea "x"
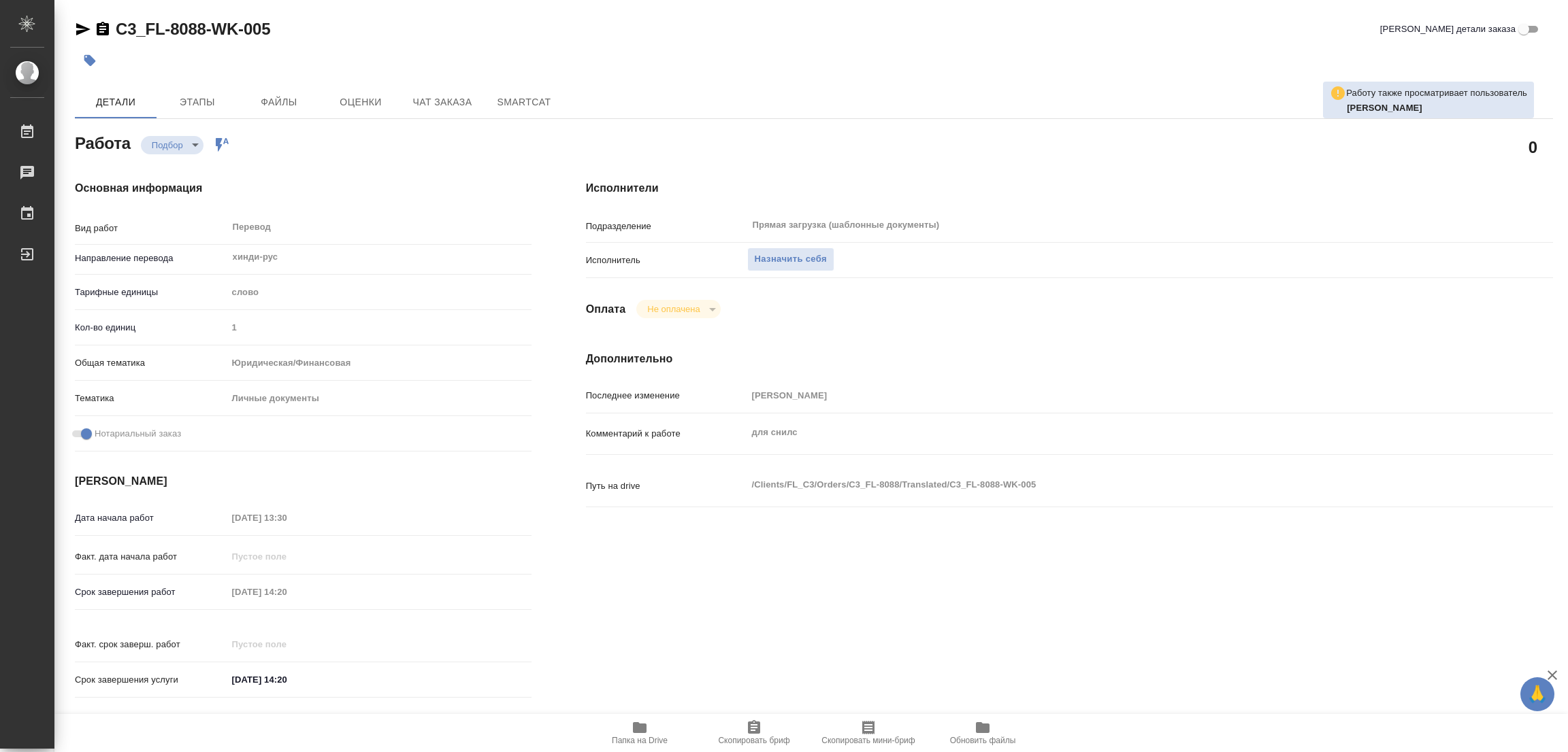
type textarea "x"
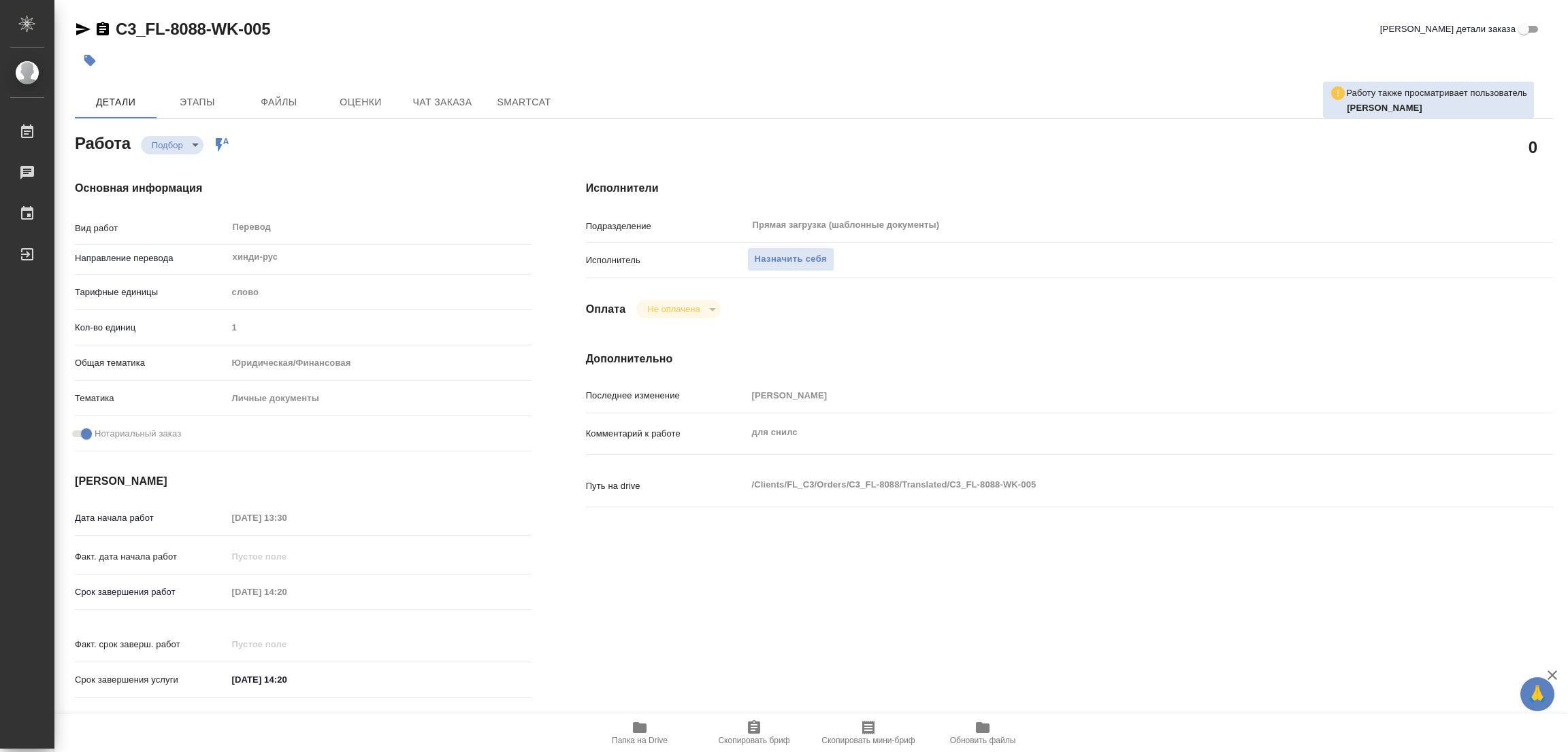
type textarea "x"
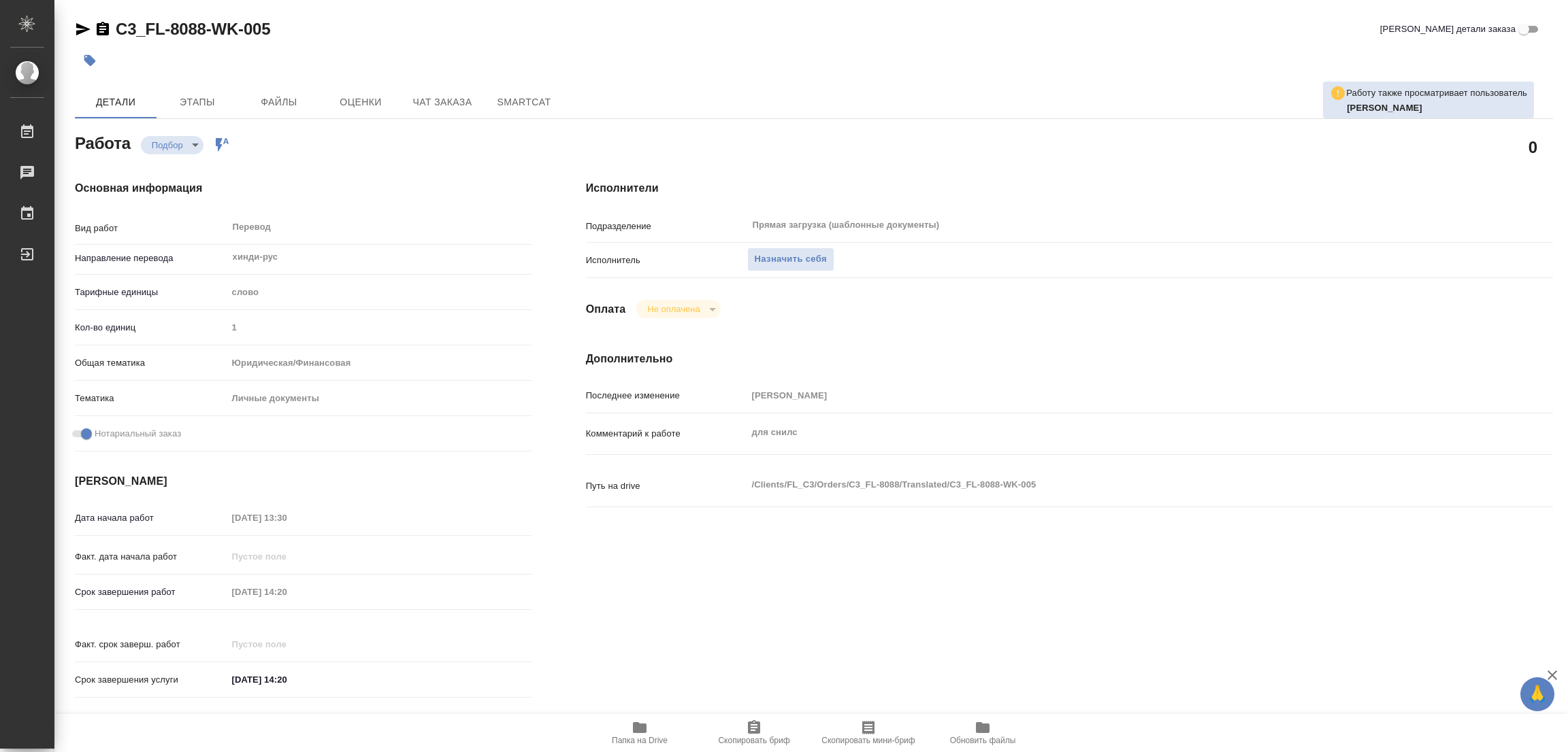
type textarea "x"
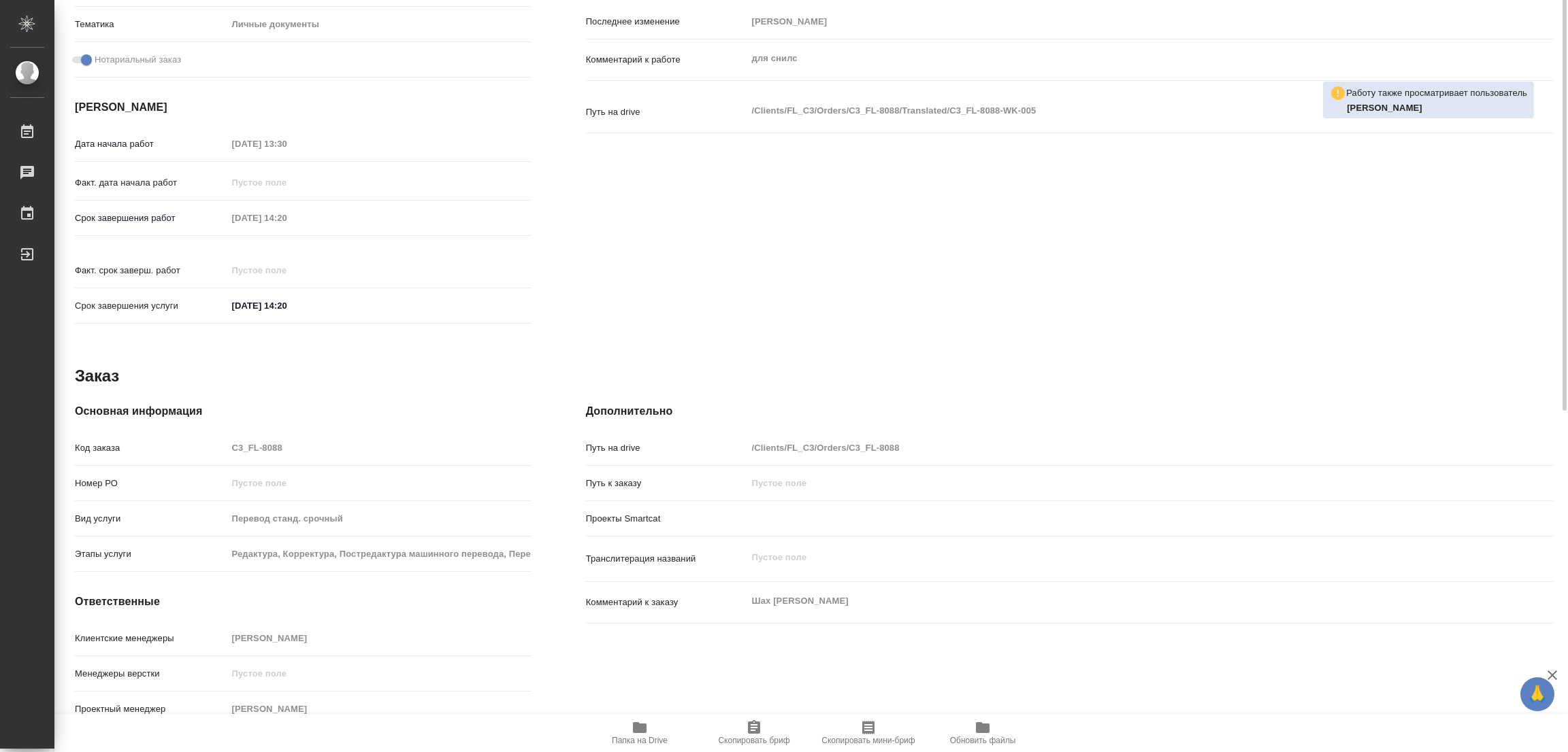
scroll to position [68, 0]
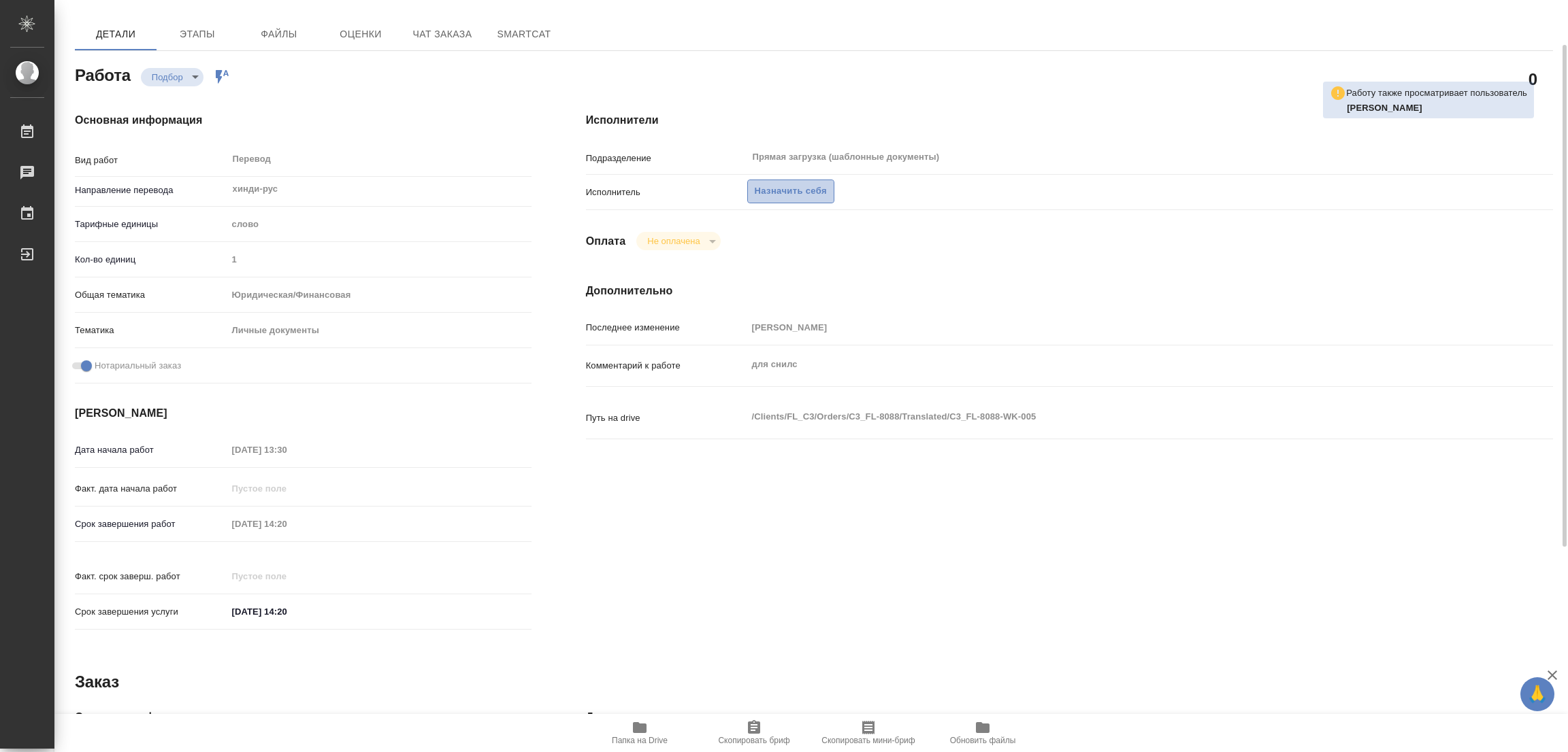
click at [784, 189] on span "Назначить себя" at bounding box center [791, 191] width 72 height 16
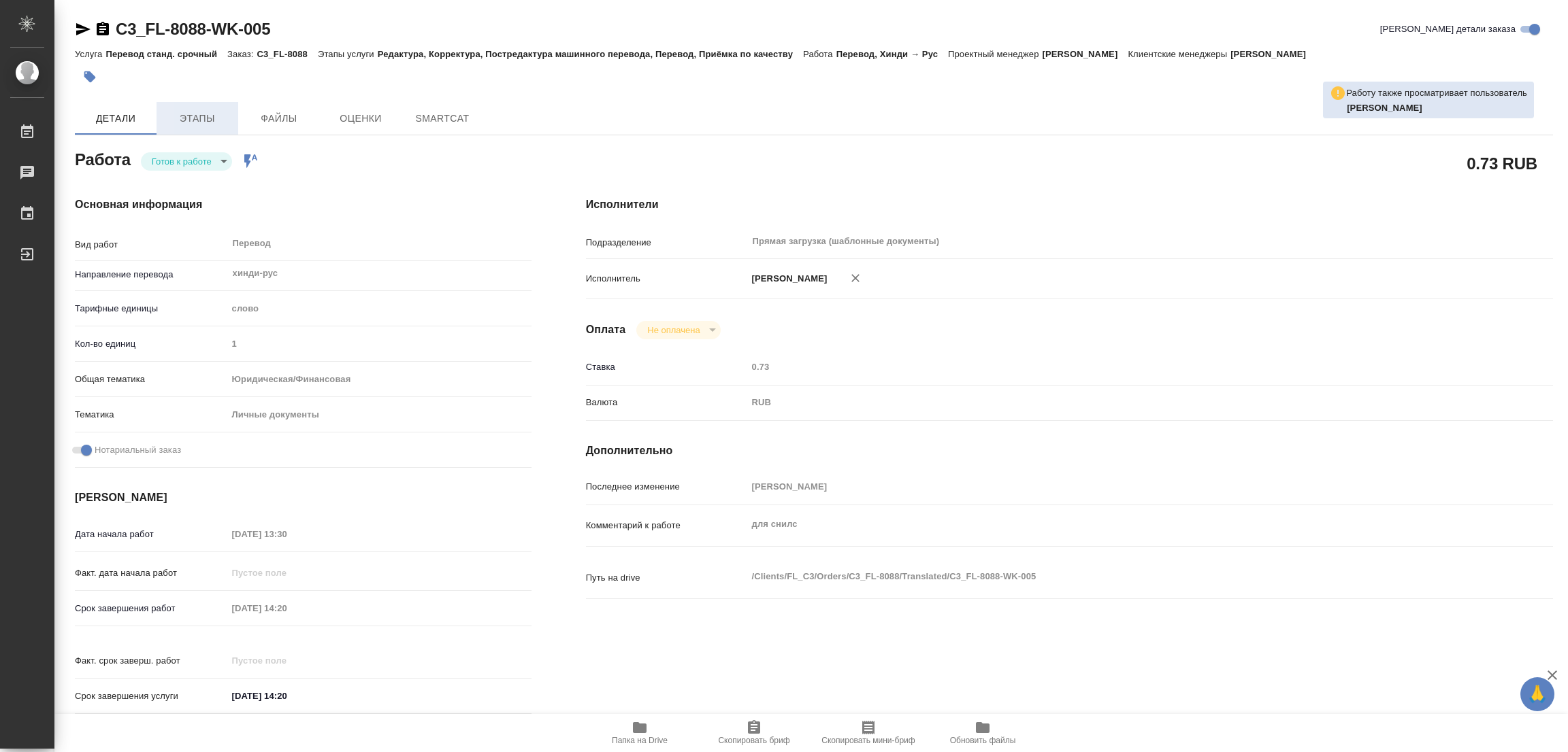
type textarea "x"
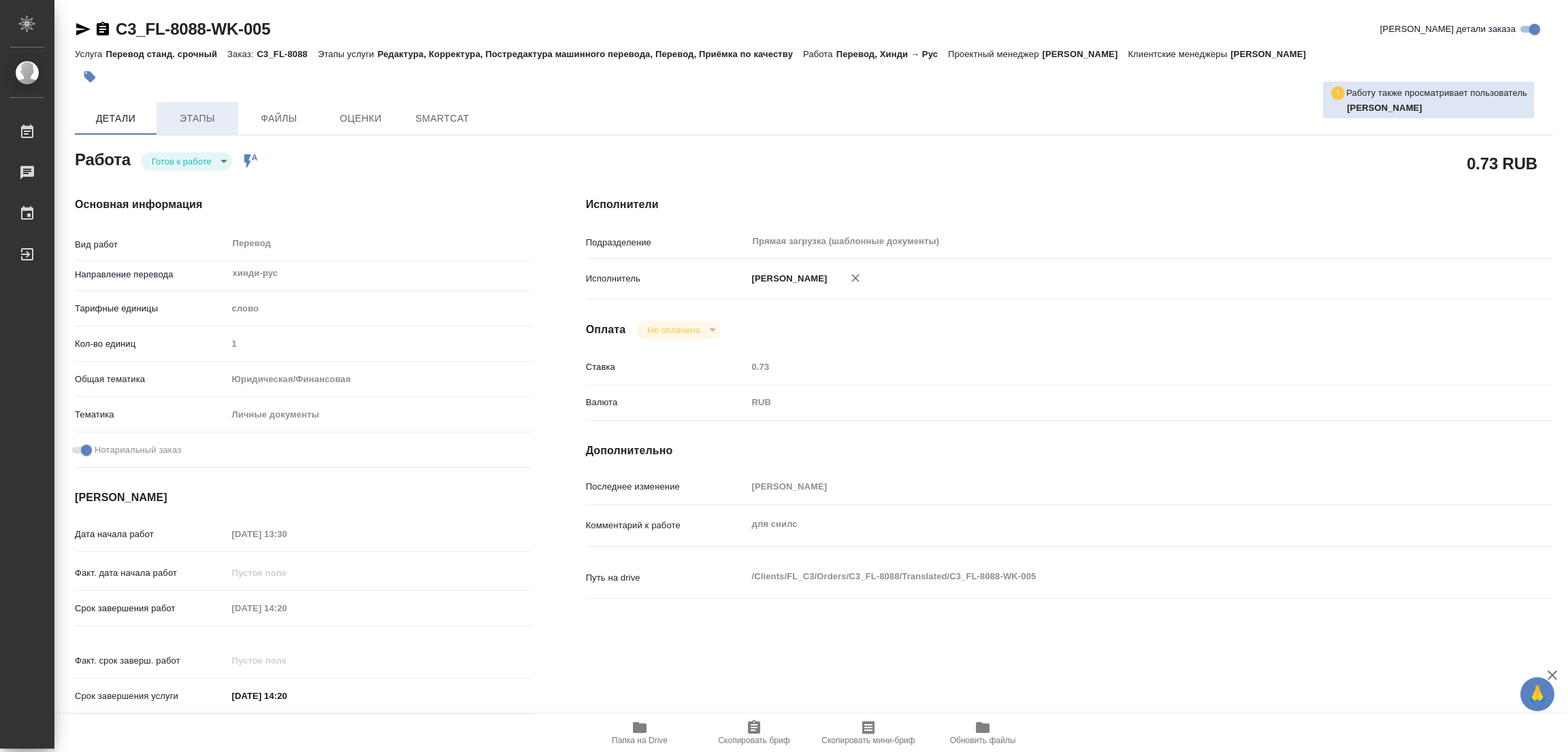
type textarea "x"
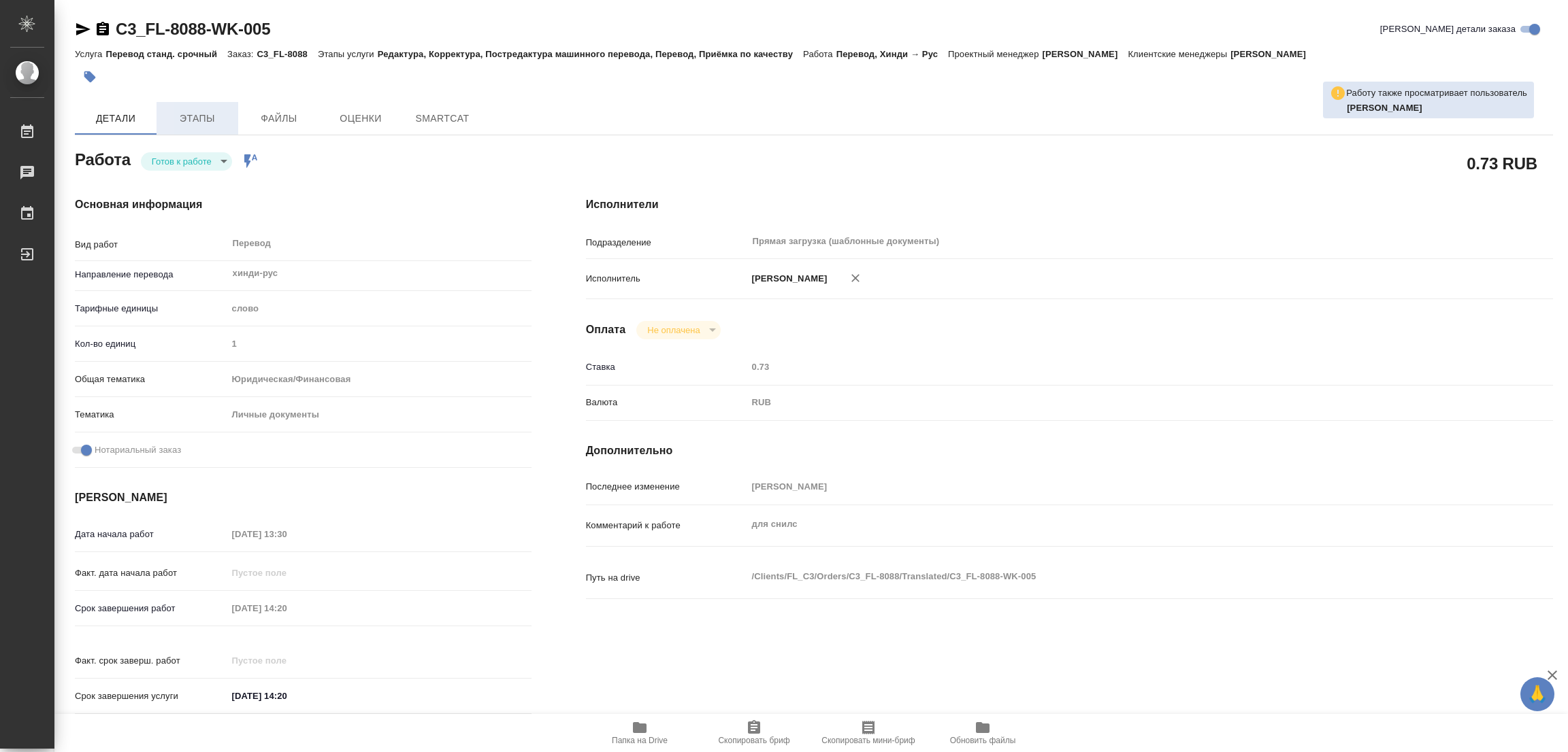
type textarea "x"
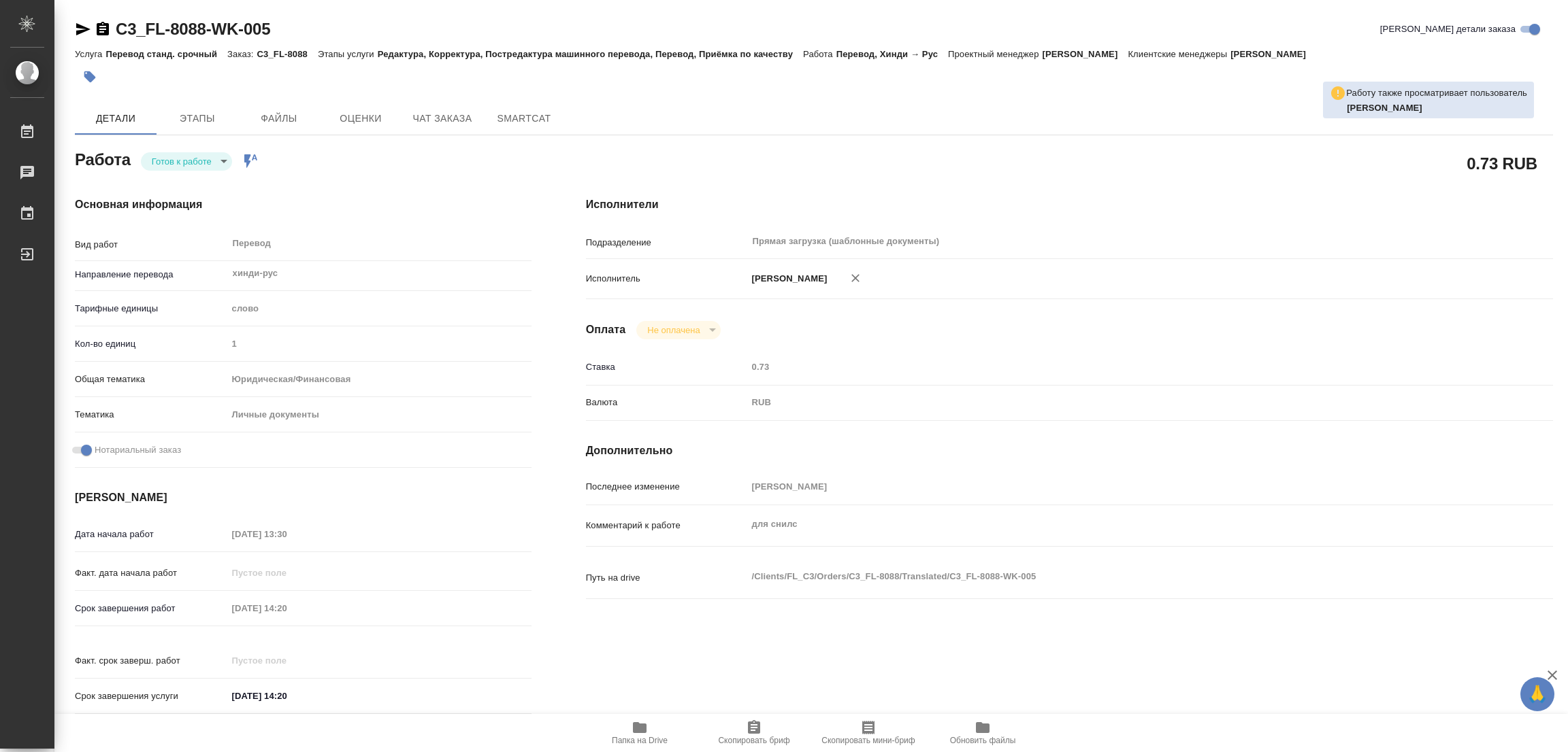
type textarea "x"
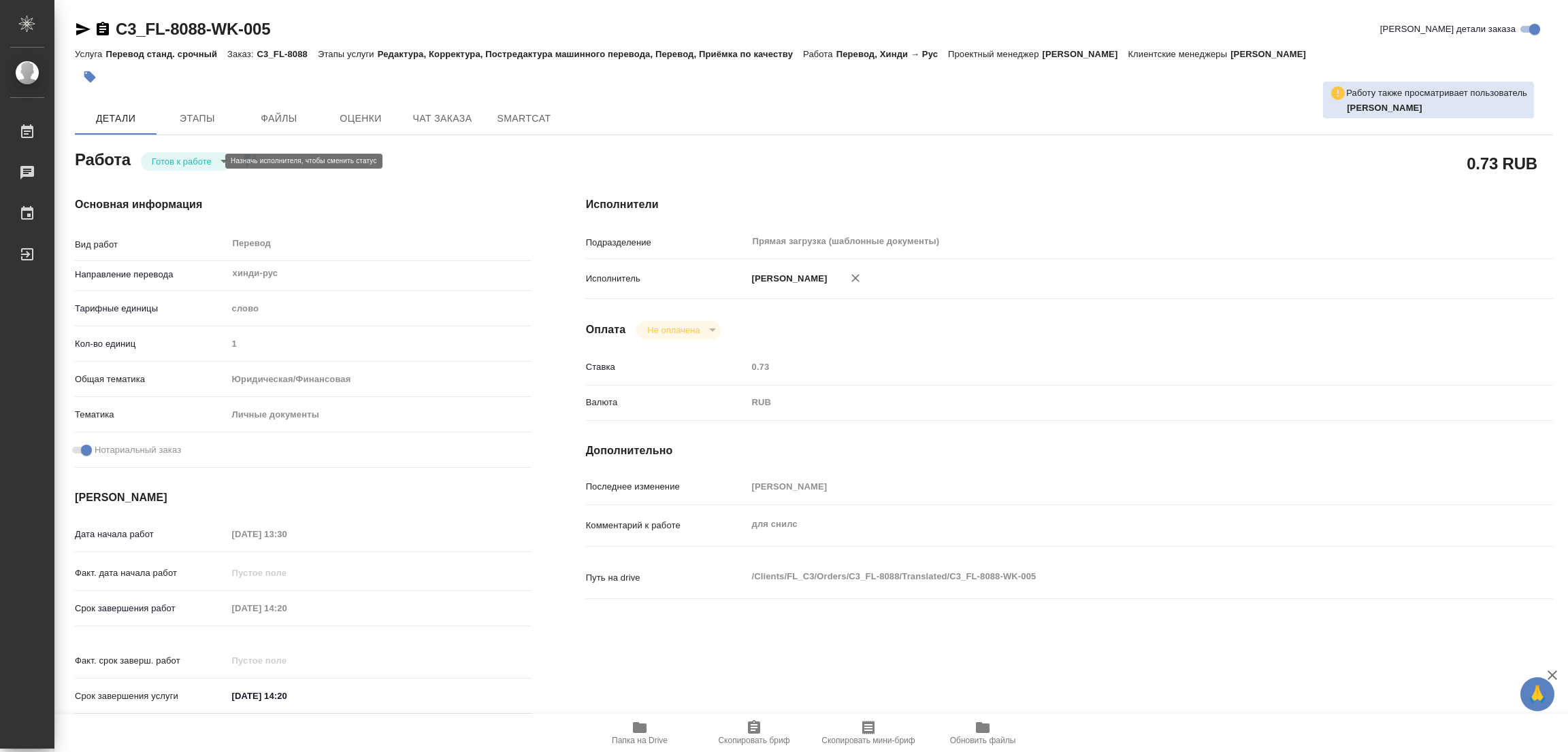
click at [175, 160] on body "🙏 .cls-1 fill:#fff; AWATERA Popova Galina Работы Чаты График Выйти C3_FL-8088-W…" at bounding box center [784, 376] width 1568 height 752
click at [175, 160] on button "В работе" at bounding box center [173, 161] width 45 height 15
type textarea "x"
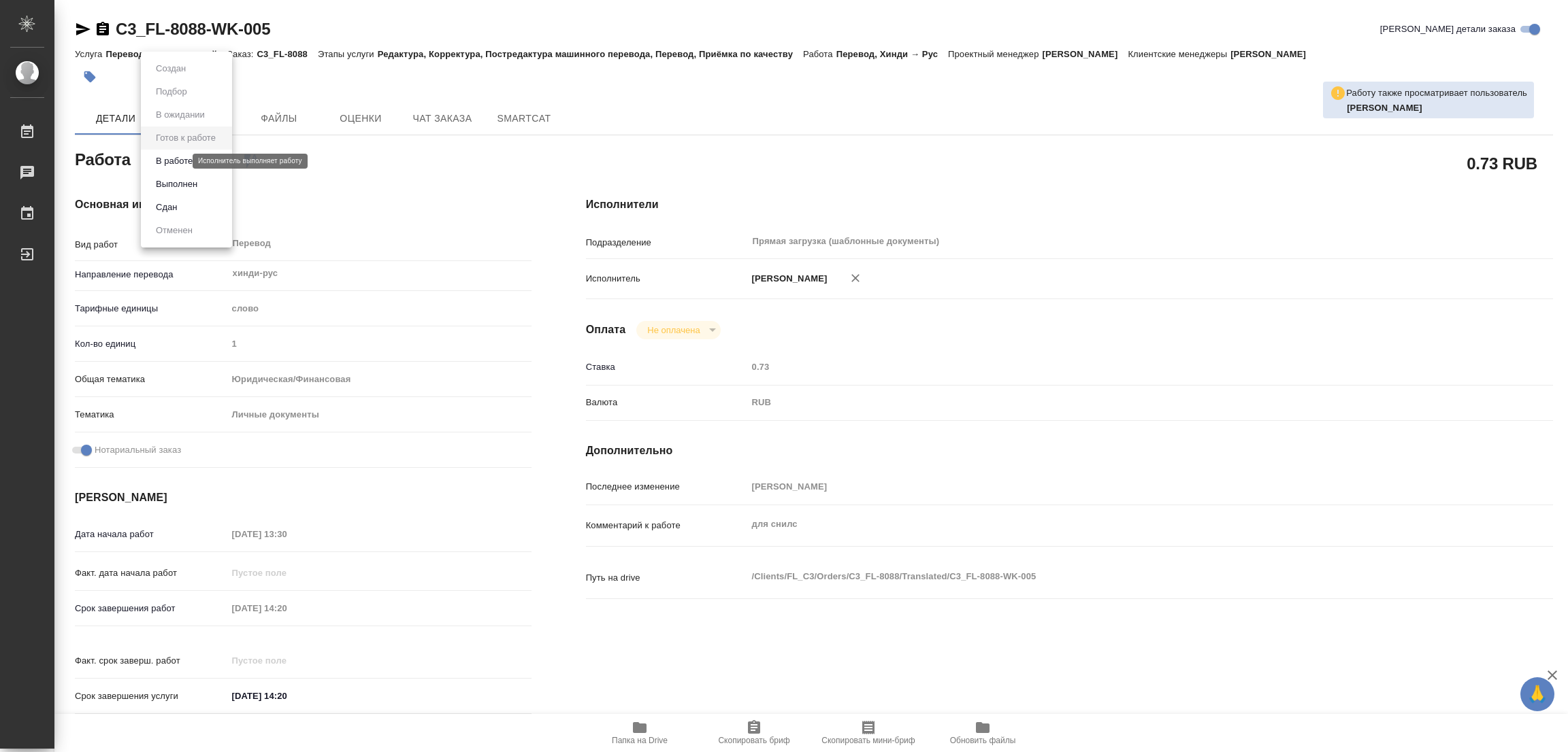
type textarea "x"
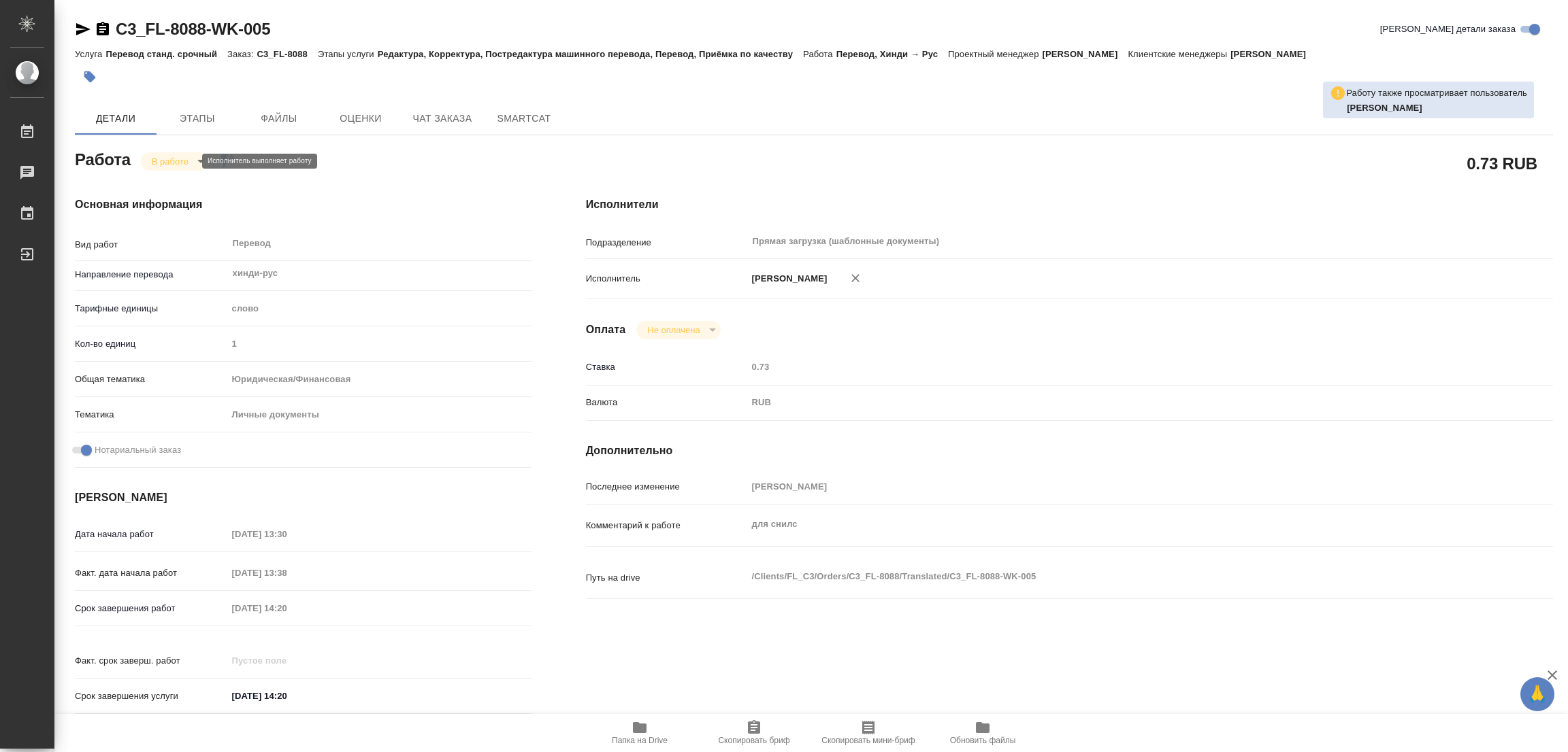
type textarea "x"
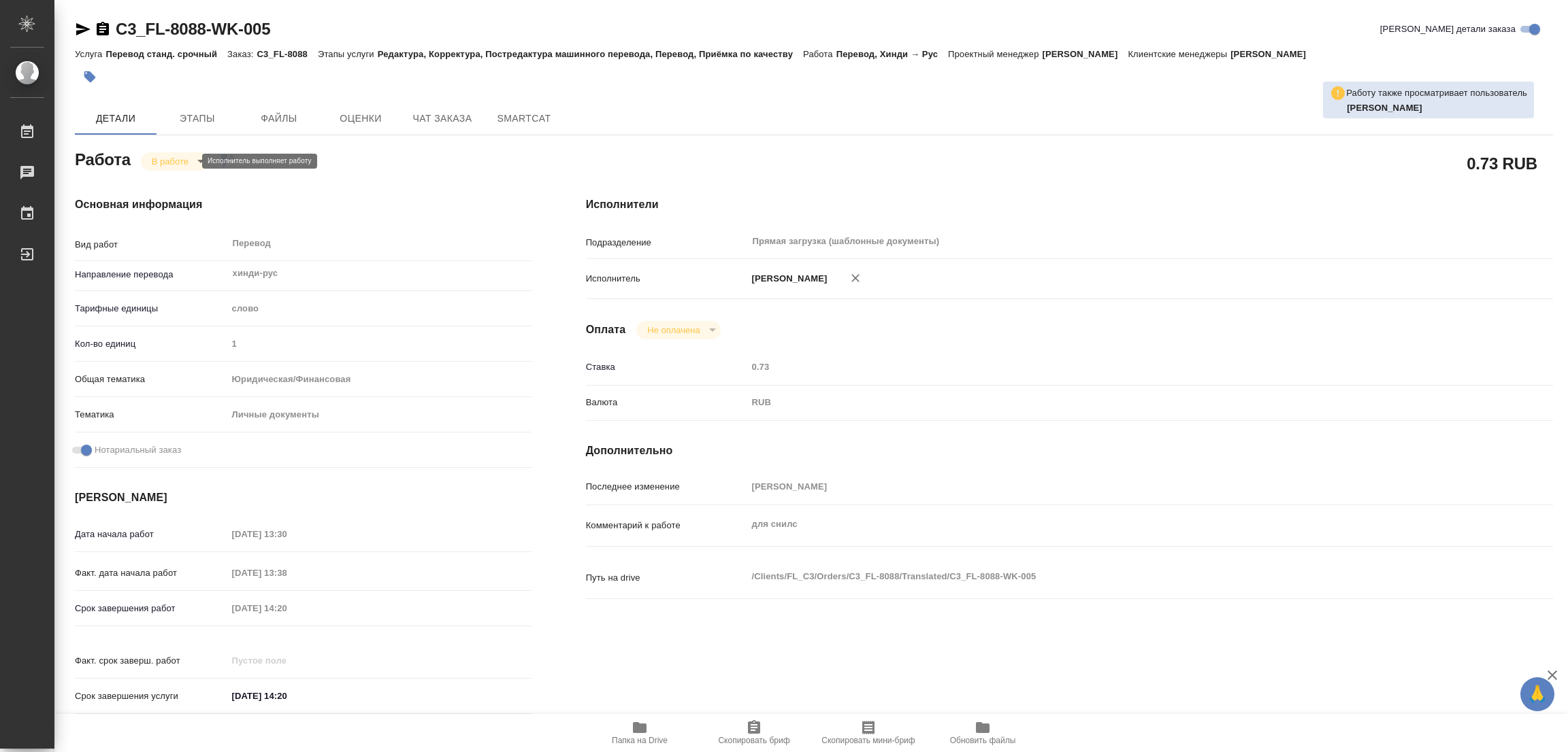
type textarea "x"
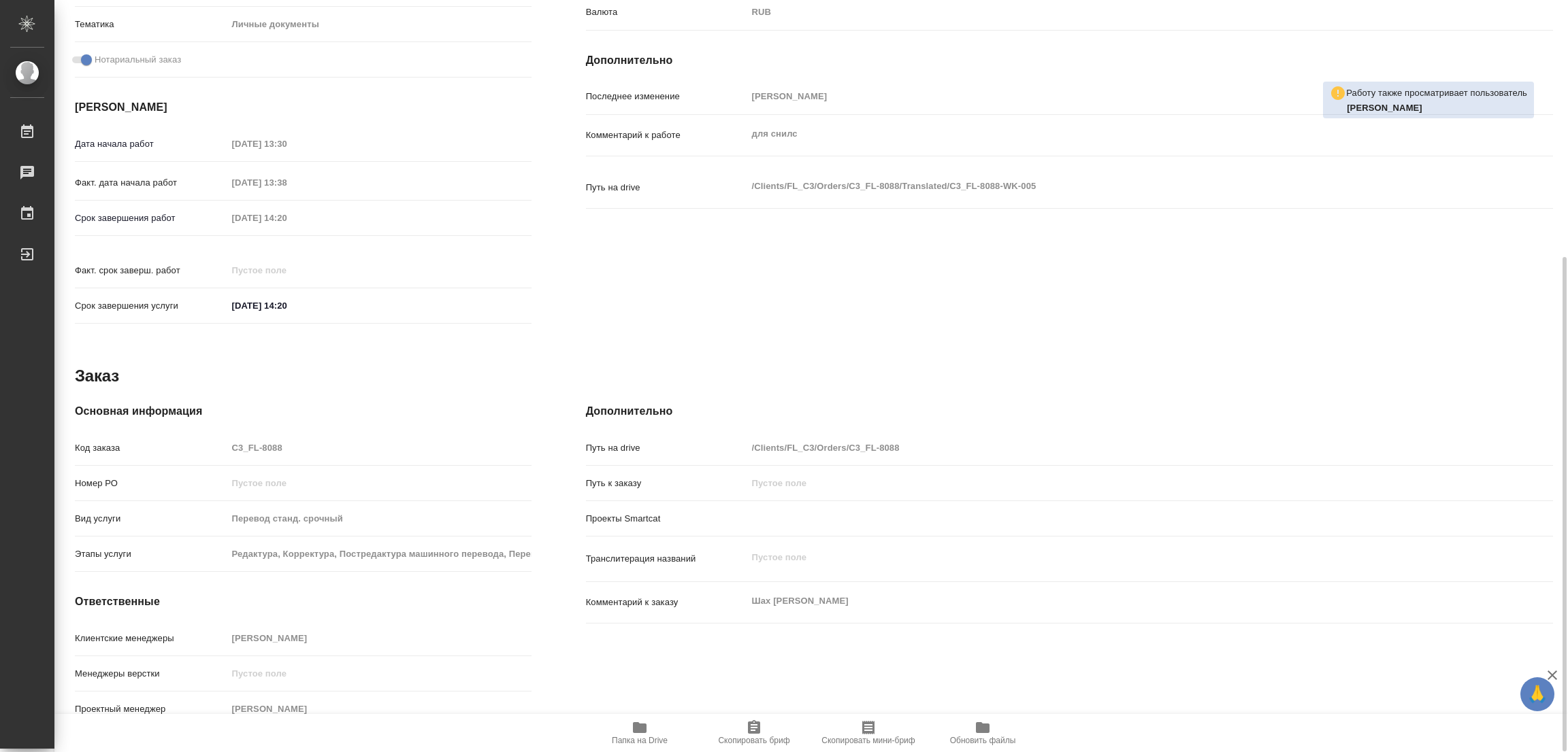
type textarea "x"
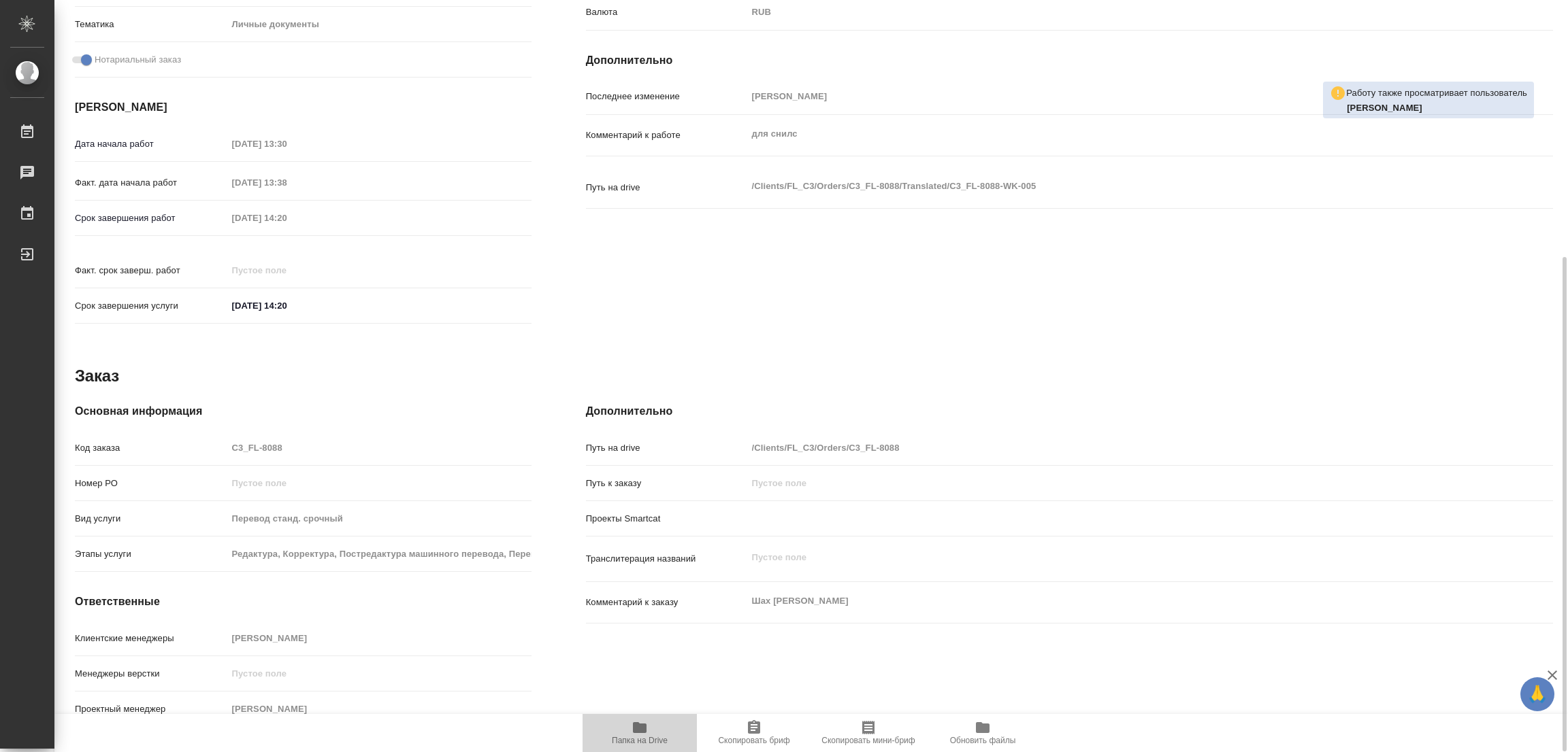
click at [630, 730] on span "Папка на Drive" at bounding box center [639, 732] width 98 height 26
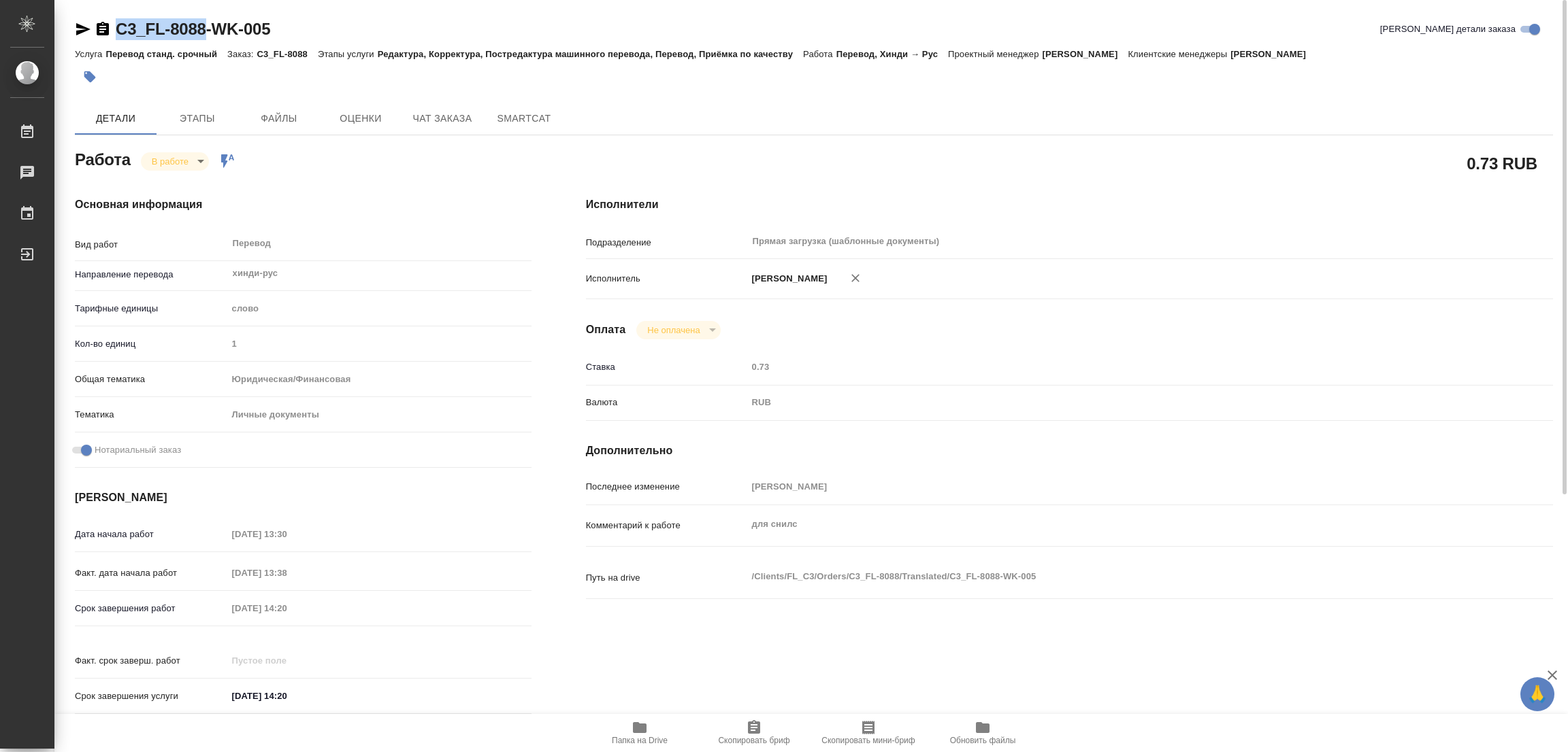
drag, startPoint x: 110, startPoint y: 14, endPoint x: 207, endPoint y: 25, distance: 97.6
click at [207, 25] on div "C3_FL-8088-WK-005 Кратко детали заказа Услуга Перевод станд. срочный Заказ: C3_…" at bounding box center [814, 579] width 1493 height 1157
copy link "C3_FL-8088"
click at [748, 741] on span "Скопировать бриф" at bounding box center [753, 741] width 71 height 9
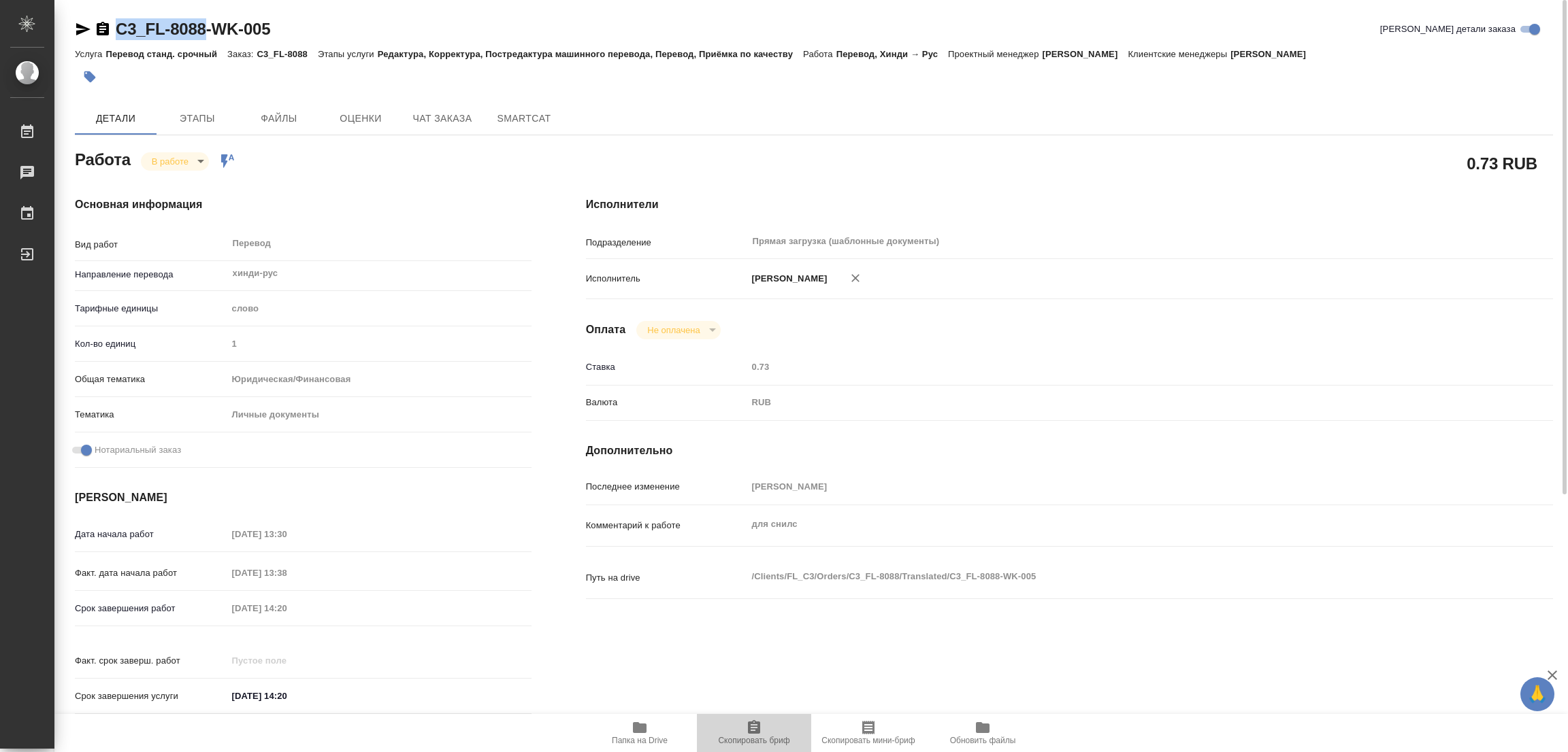
copy link "C3_FL-8088"
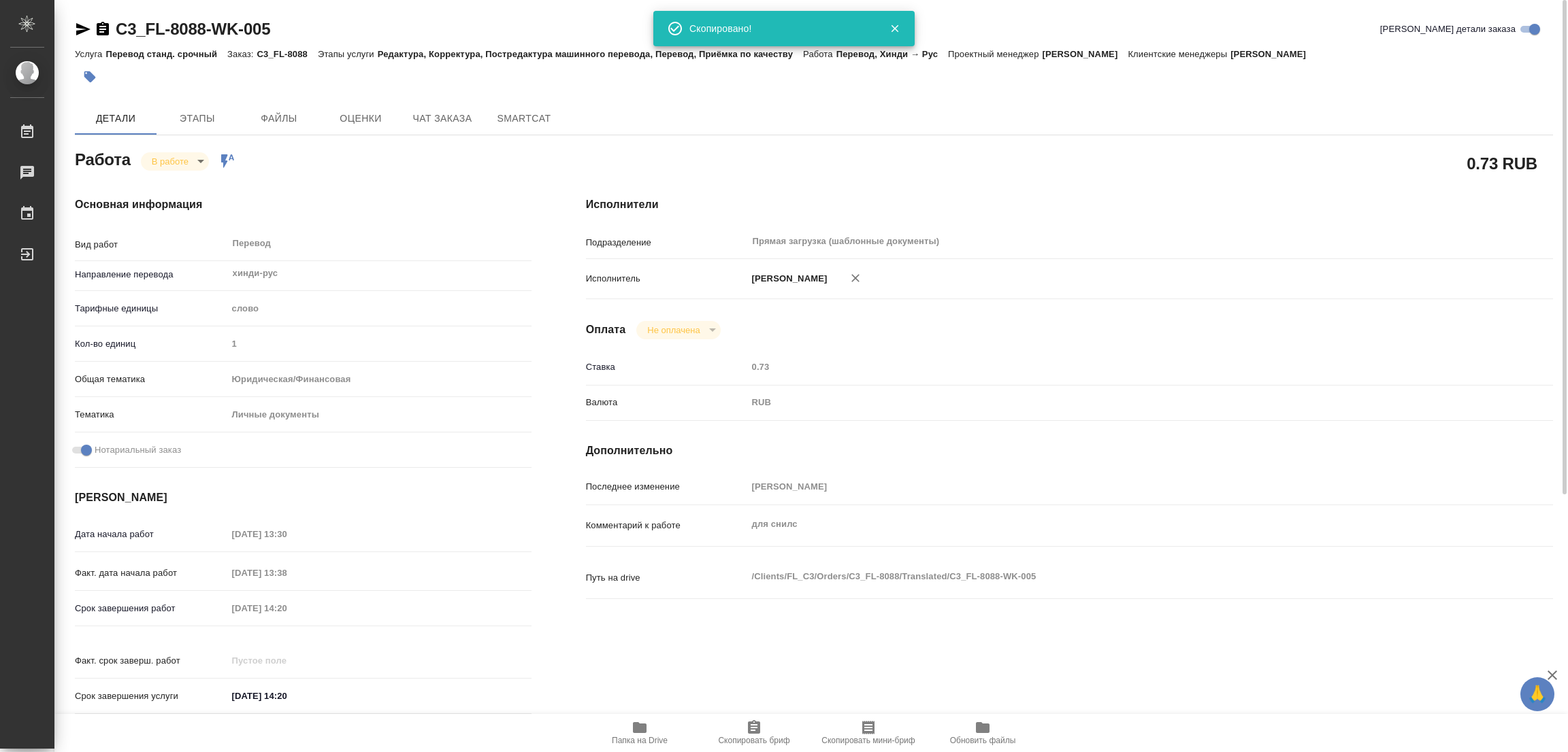
click at [964, 184] on div "Исполнители Подразделение Прямая загрузка (шаблонные документы) ​ Исполнитель П…" at bounding box center [1070, 459] width 1021 height 581
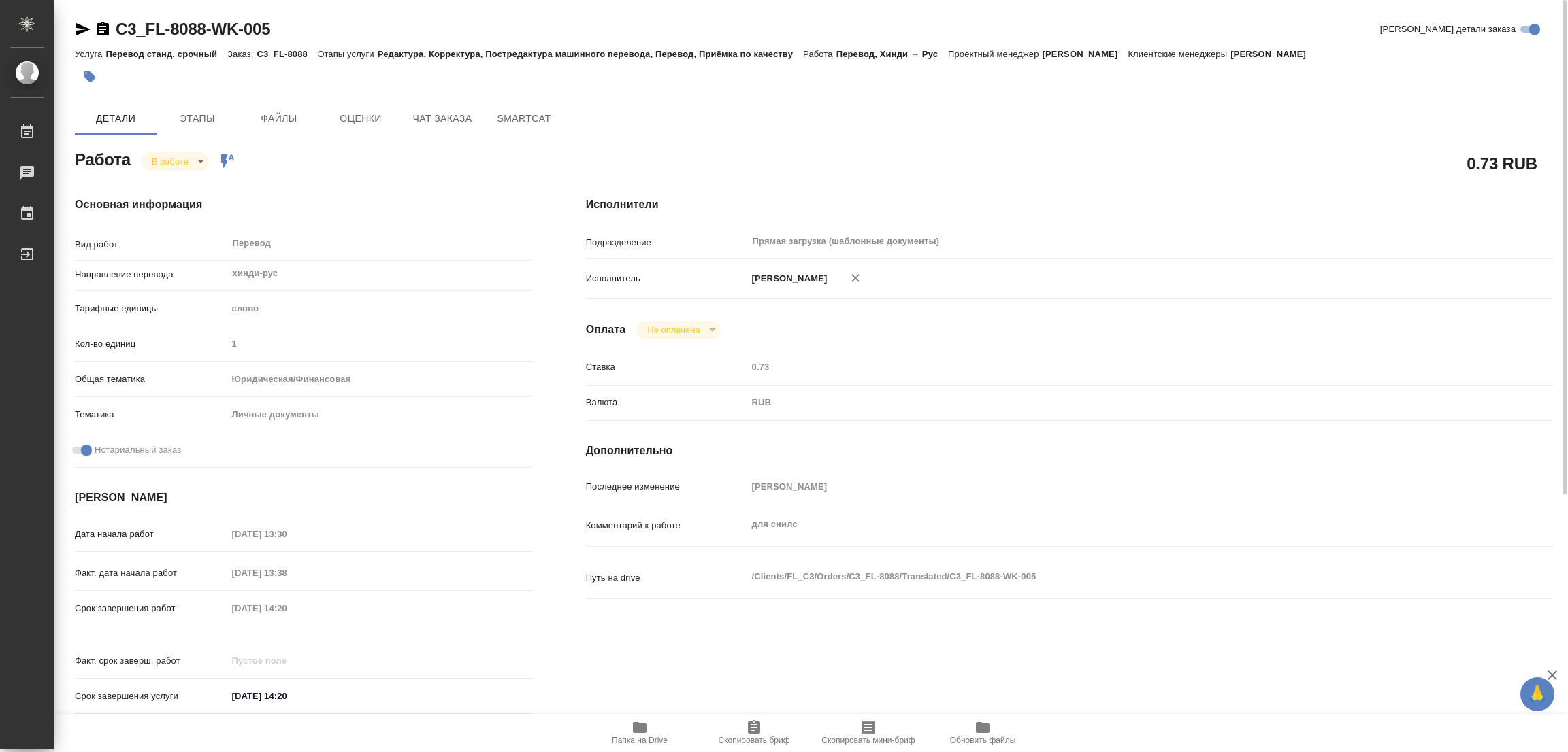
click at [153, 612] on div "Срок завершения работ 29.08.2025 14:20" at bounding box center [303, 608] width 457 height 24
type textarea "x"
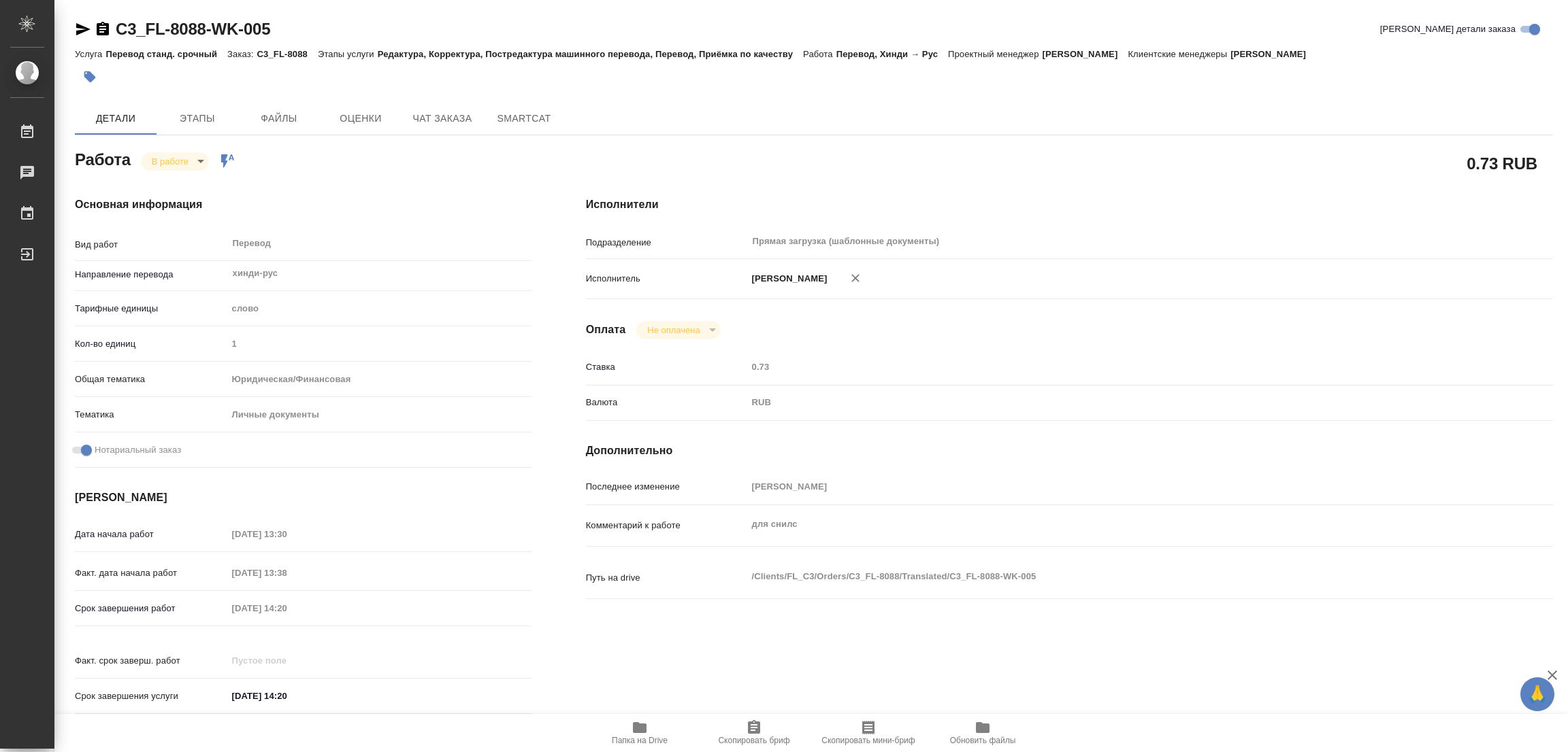
type textarea "x"
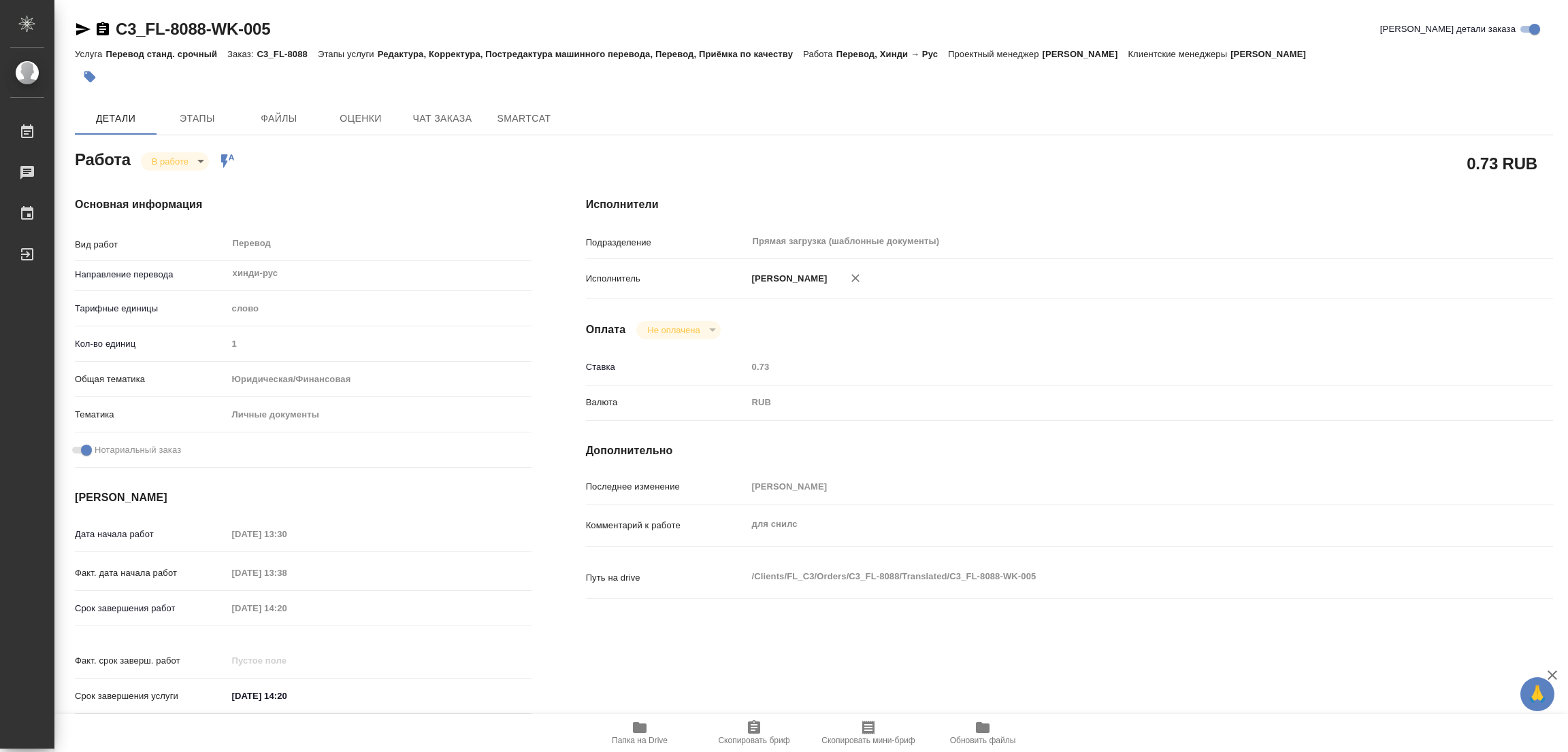
type textarea "x"
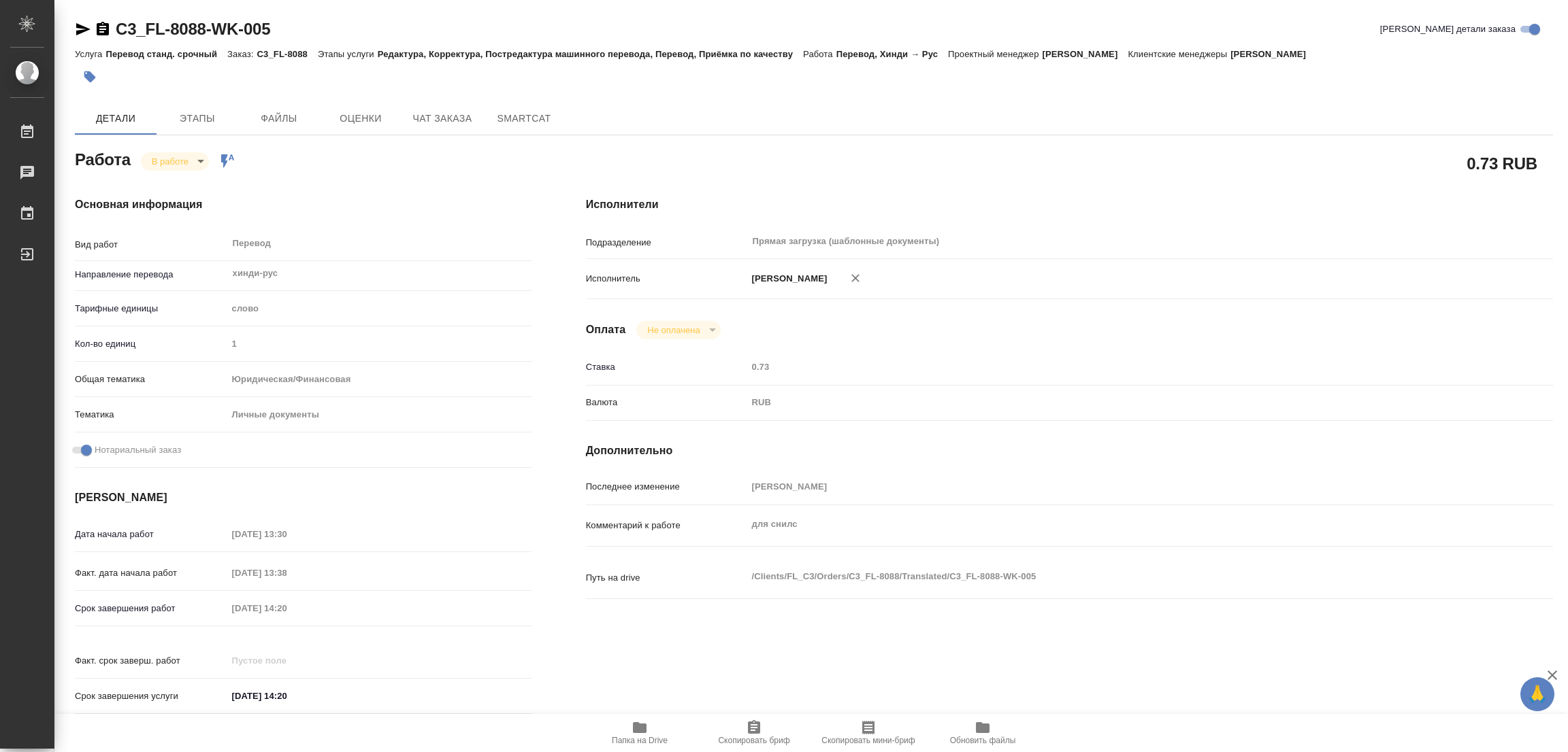
type textarea "x"
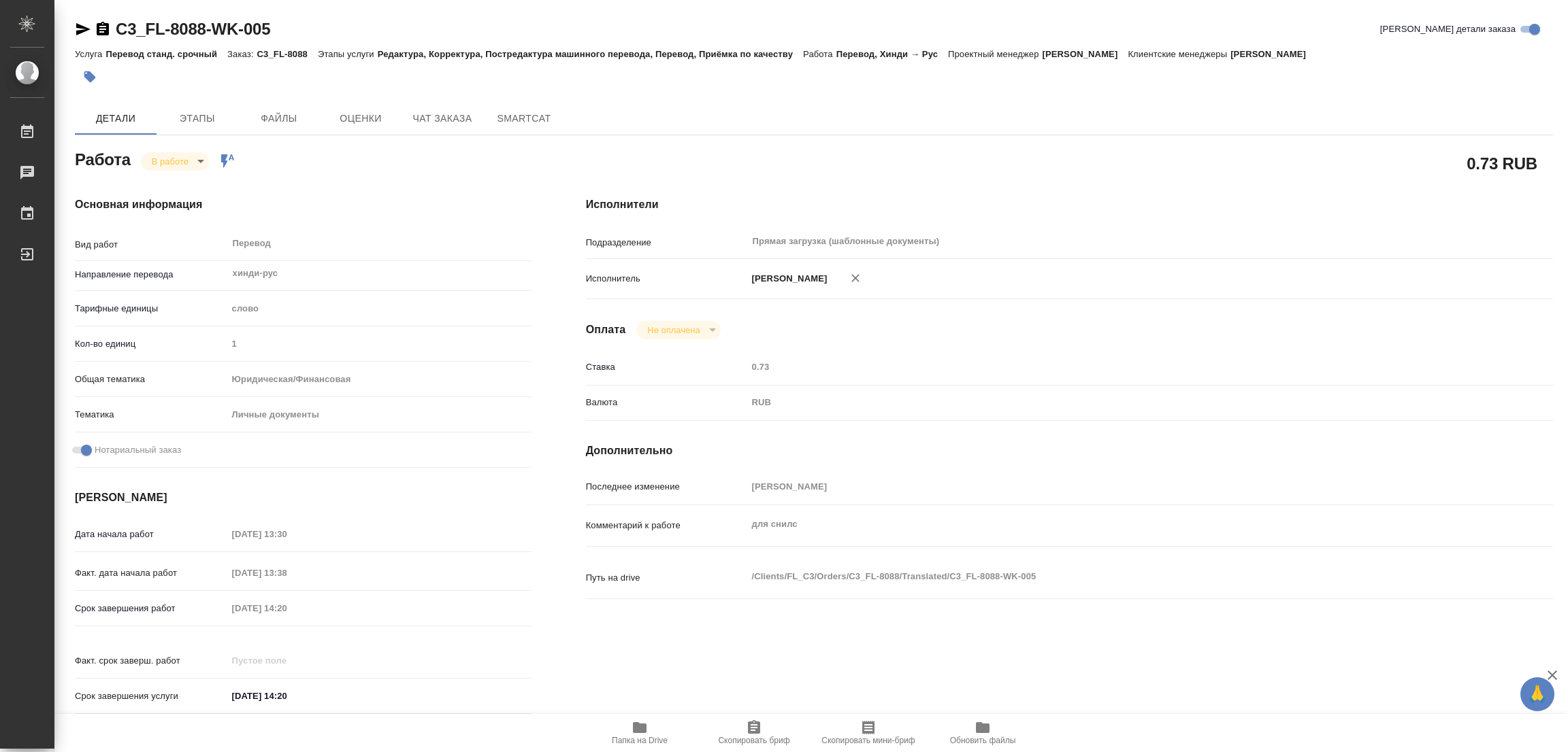
type textarea "x"
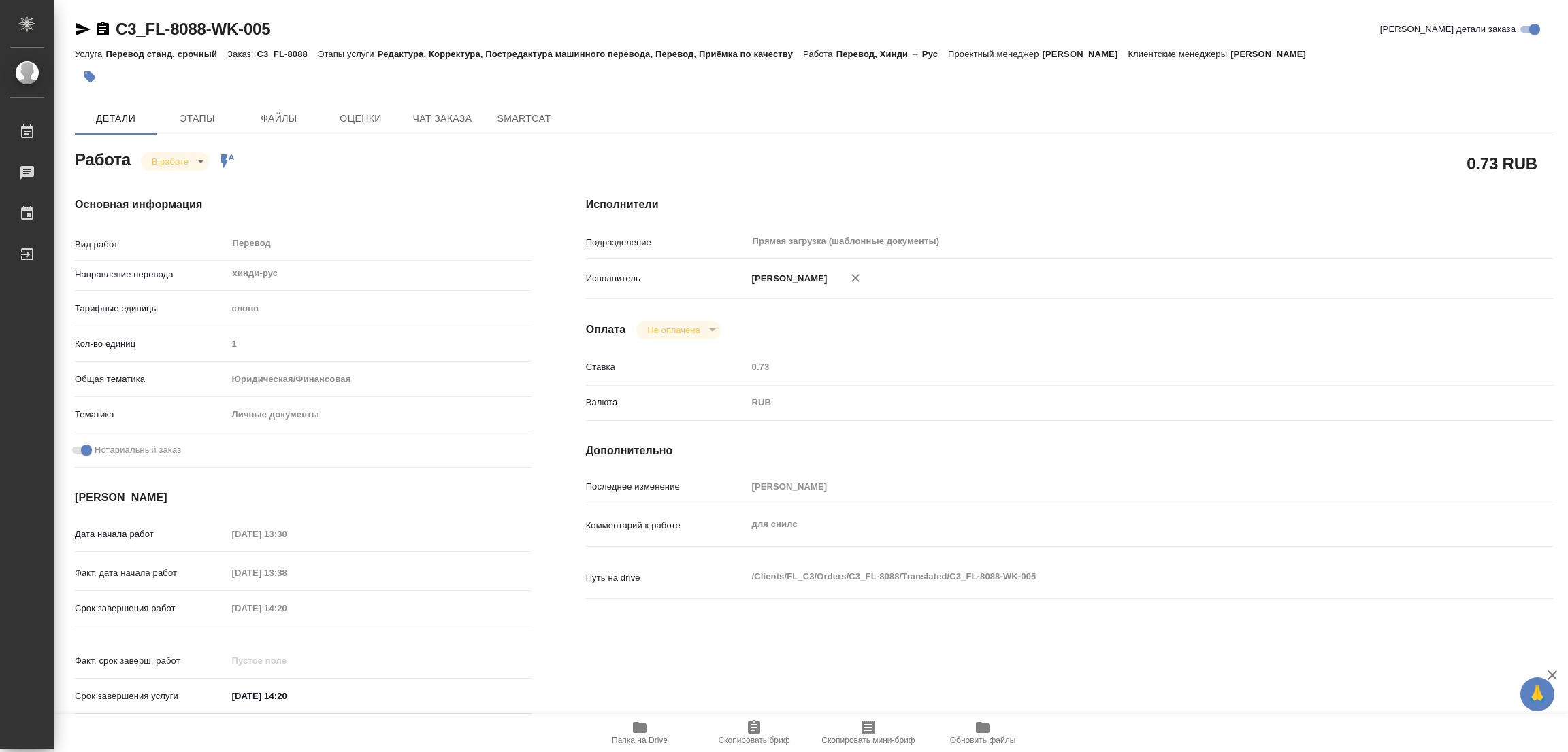
type textarea "x"
click at [186, 115] on span "Этапы" at bounding box center [197, 118] width 65 height 17
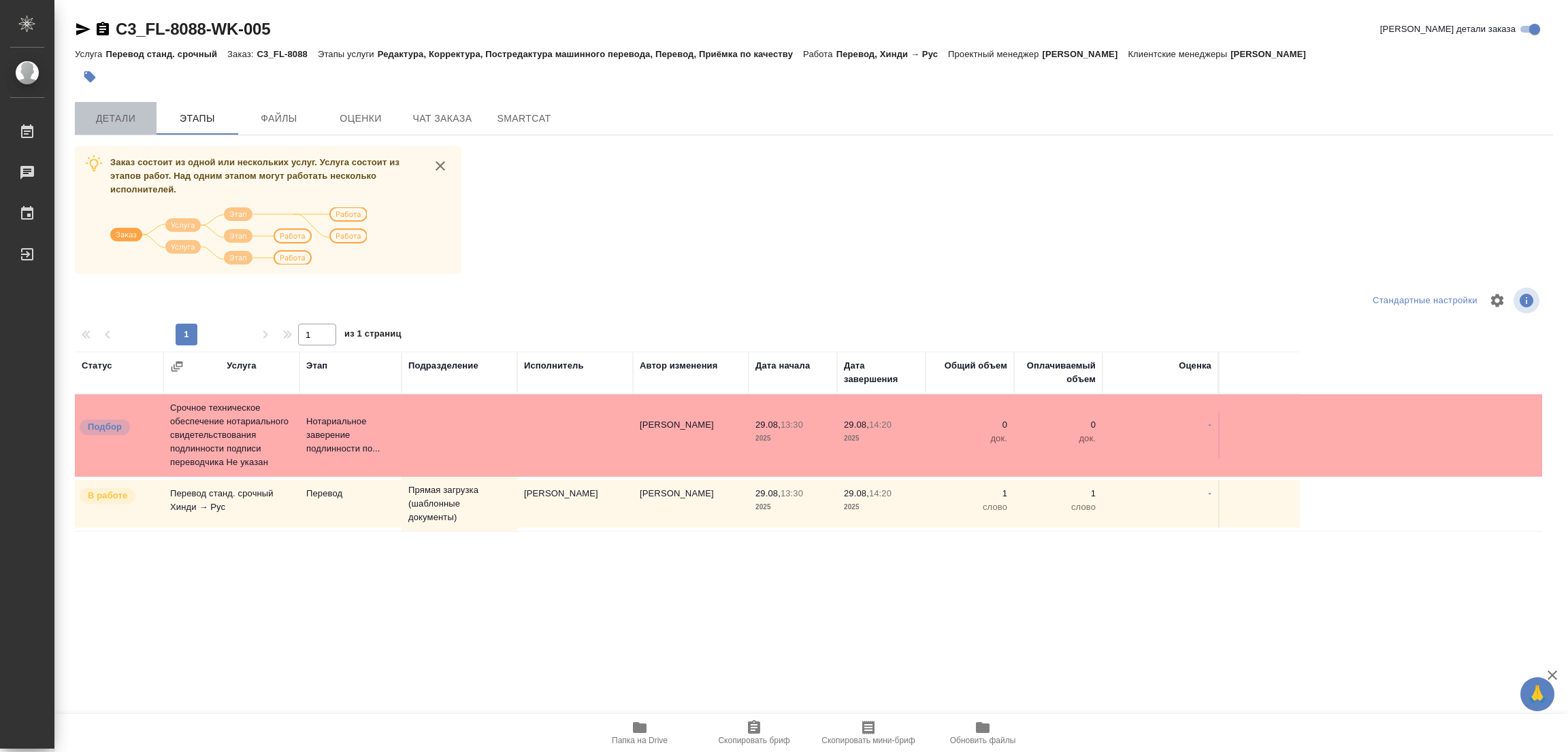
click at [108, 113] on span "Детали" at bounding box center [116, 118] width 65 height 17
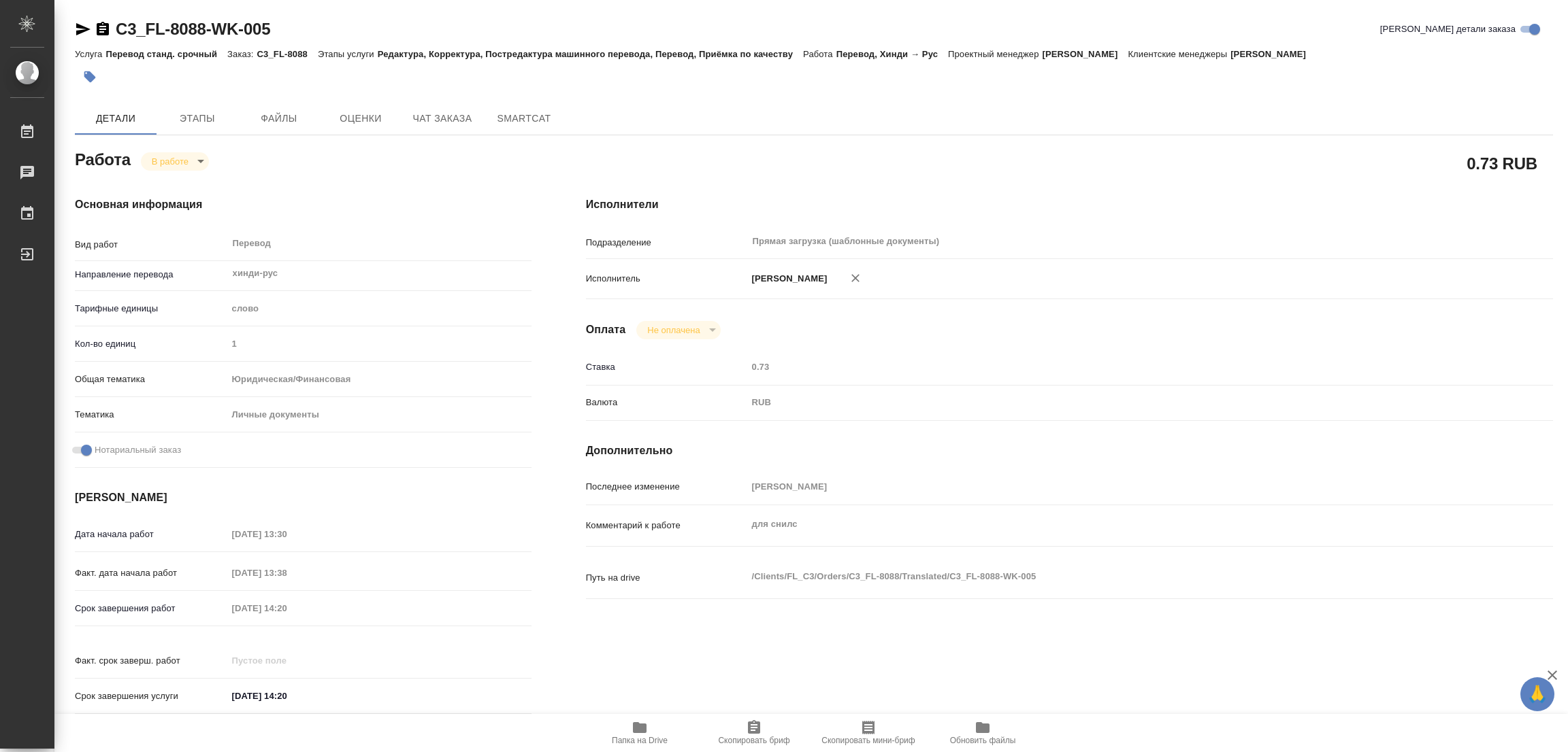
type textarea "x"
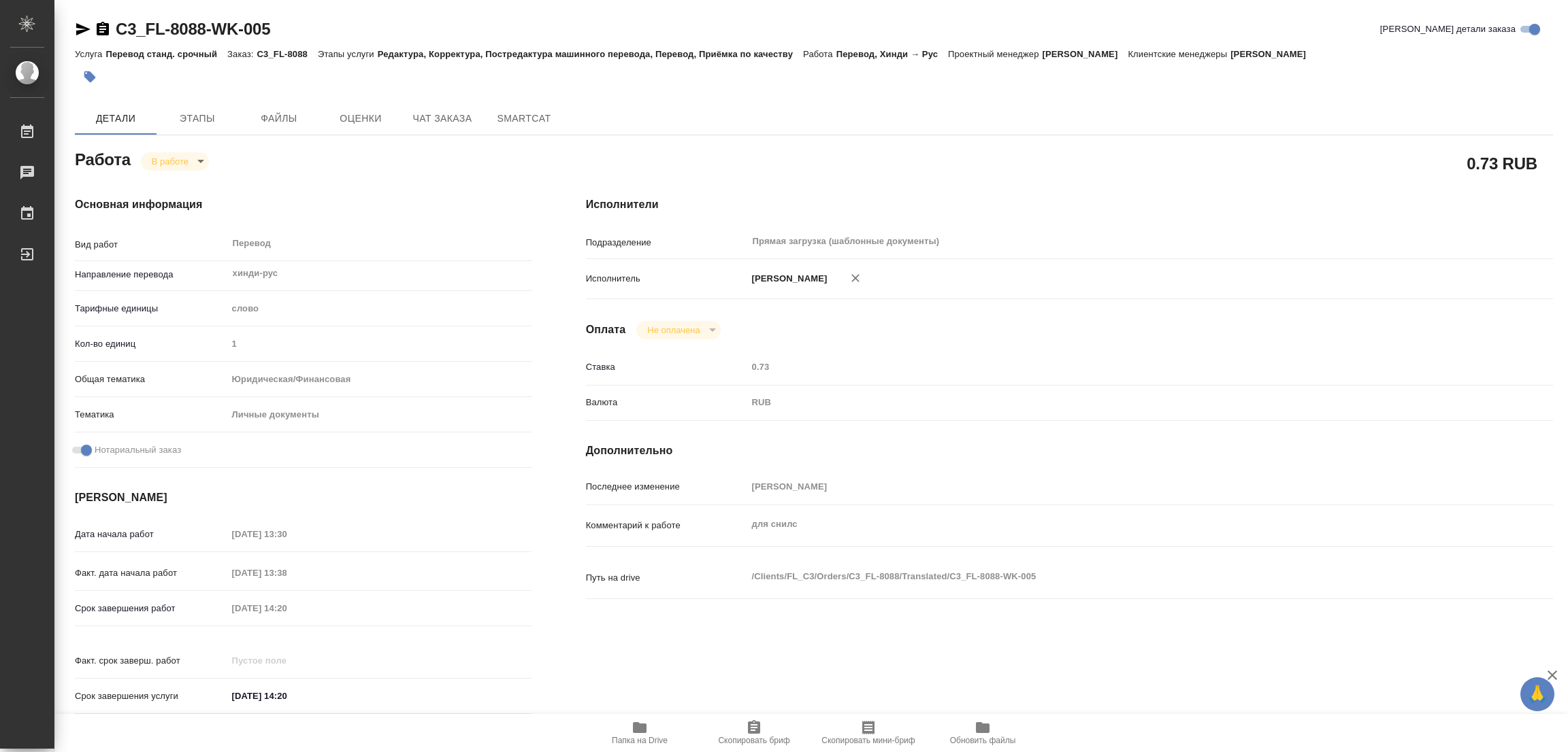
type textarea "x"
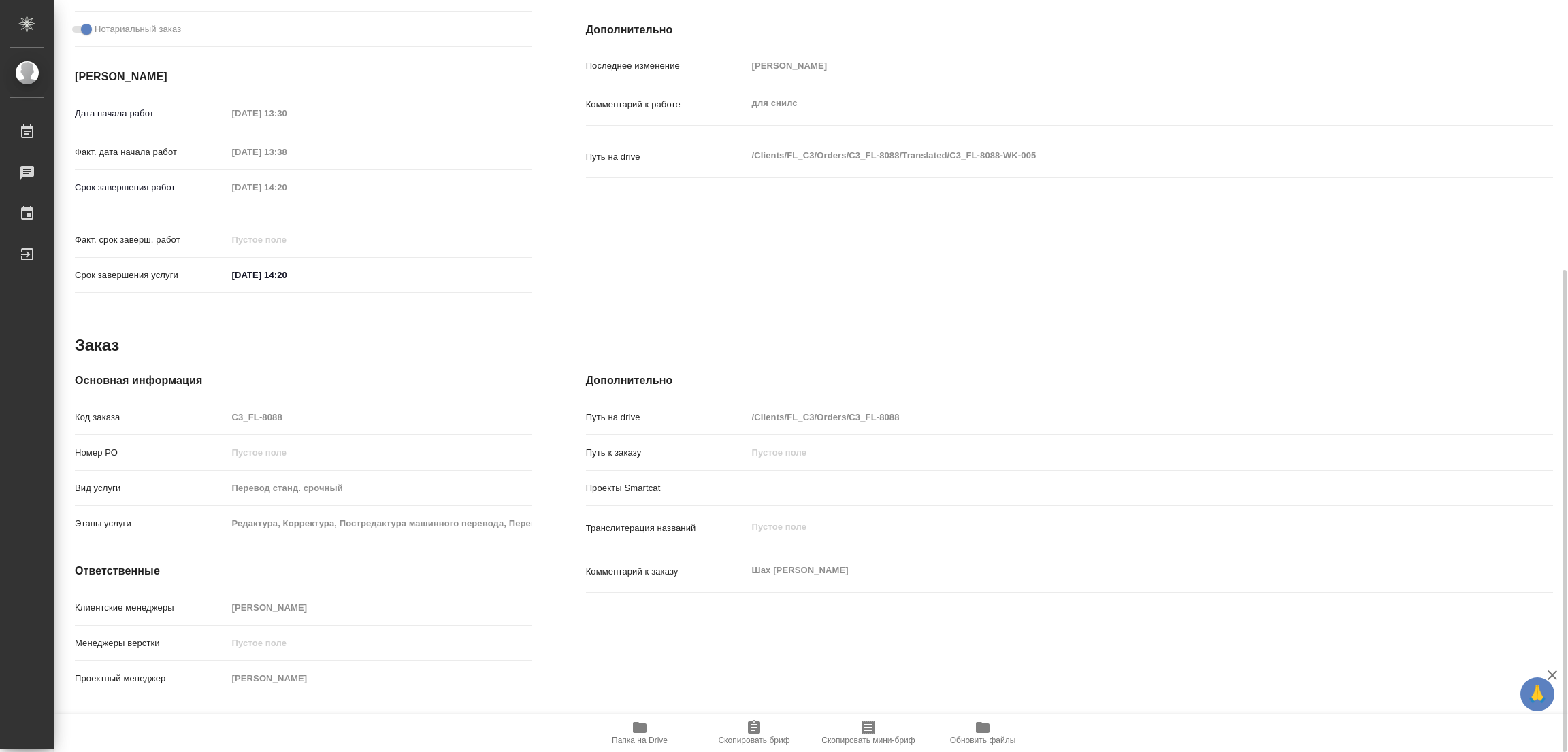
type textarea "x"
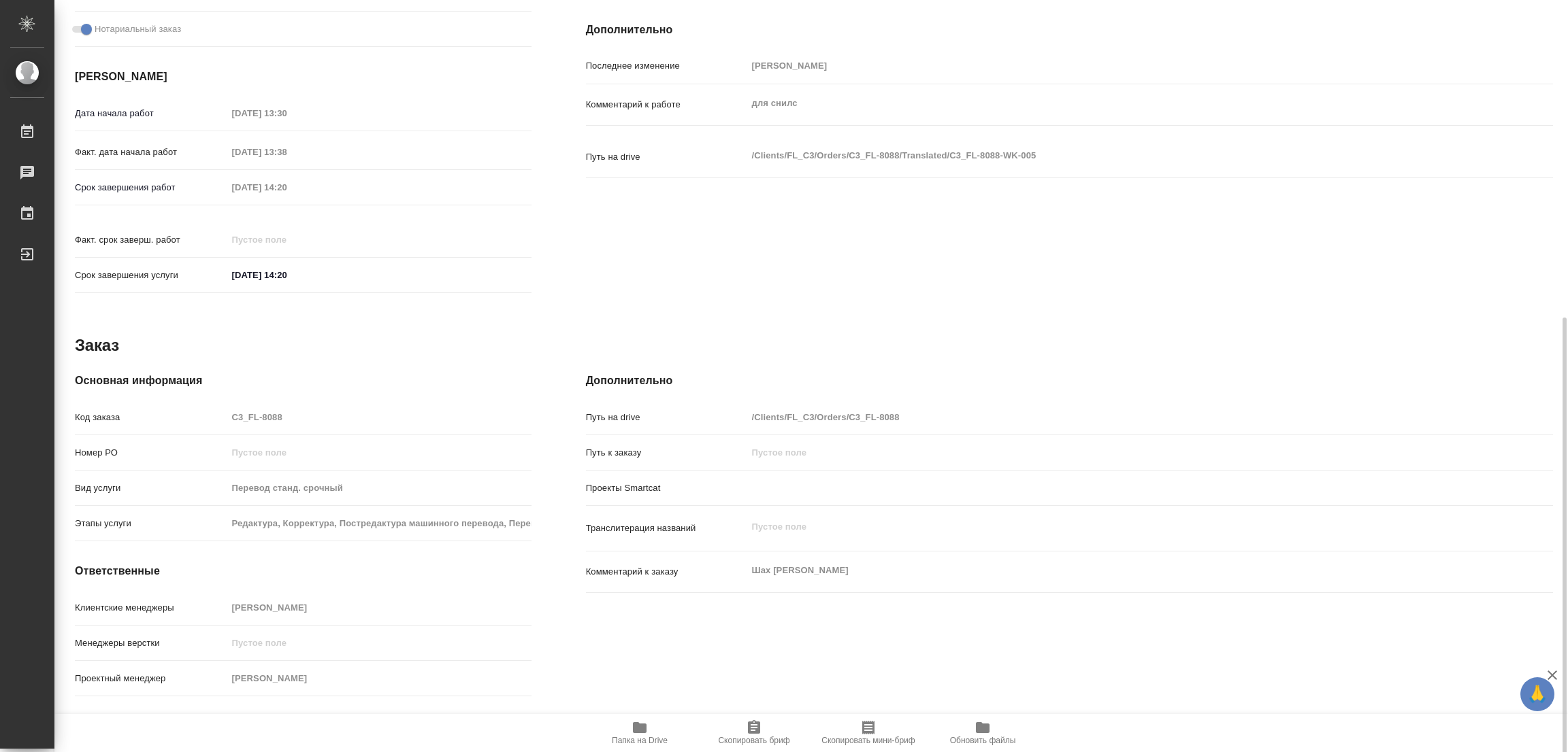
scroll to position [464, 0]
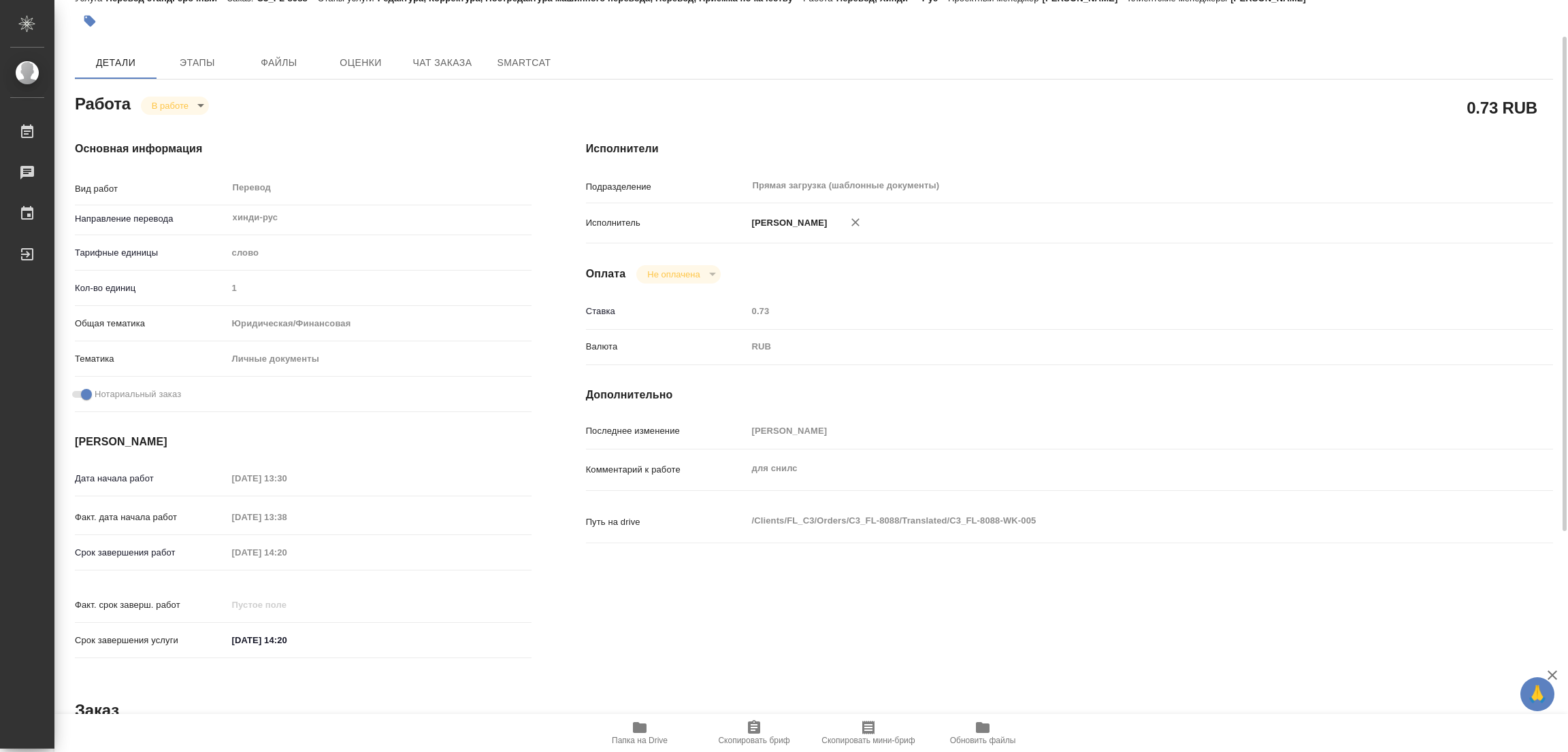
scroll to position [0, 0]
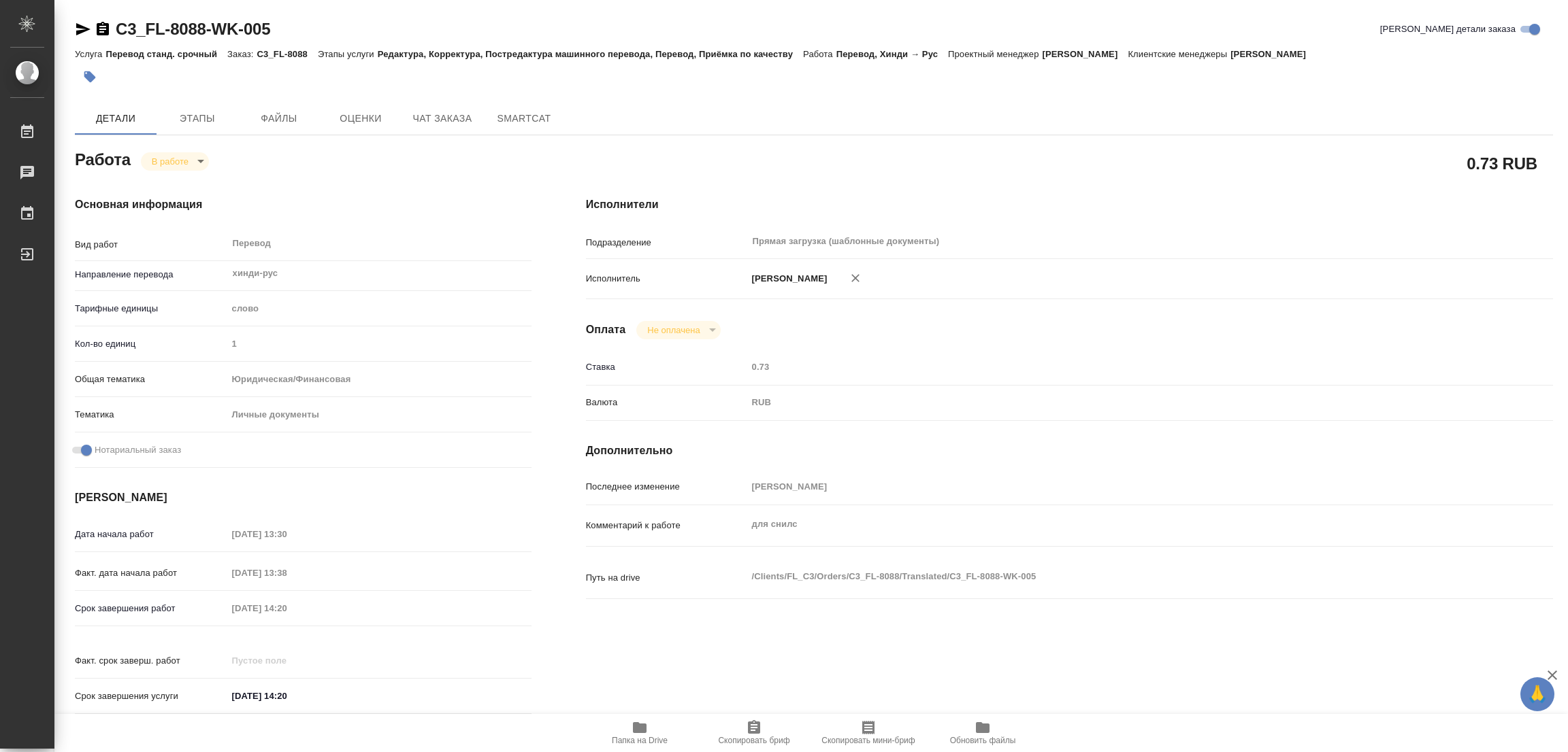
click at [537, 16] on div "C3_FL-8088-WK-005 Кратко детали заказа Услуга Перевод станд. срочный Заказ: C3_…" at bounding box center [814, 579] width 1493 height 1157
click at [110, 116] on span "Детали" at bounding box center [116, 118] width 65 height 17
click at [155, 159] on body "🙏 .cls-1 fill:#fff; AWATERA Popova Galina Работы 0 Чаты График Выйти C3_FL-8088…" at bounding box center [784, 376] width 1568 height 752
click at [176, 172] on li "Выполнен" at bounding box center [186, 184] width 90 height 23
type textarea "x"
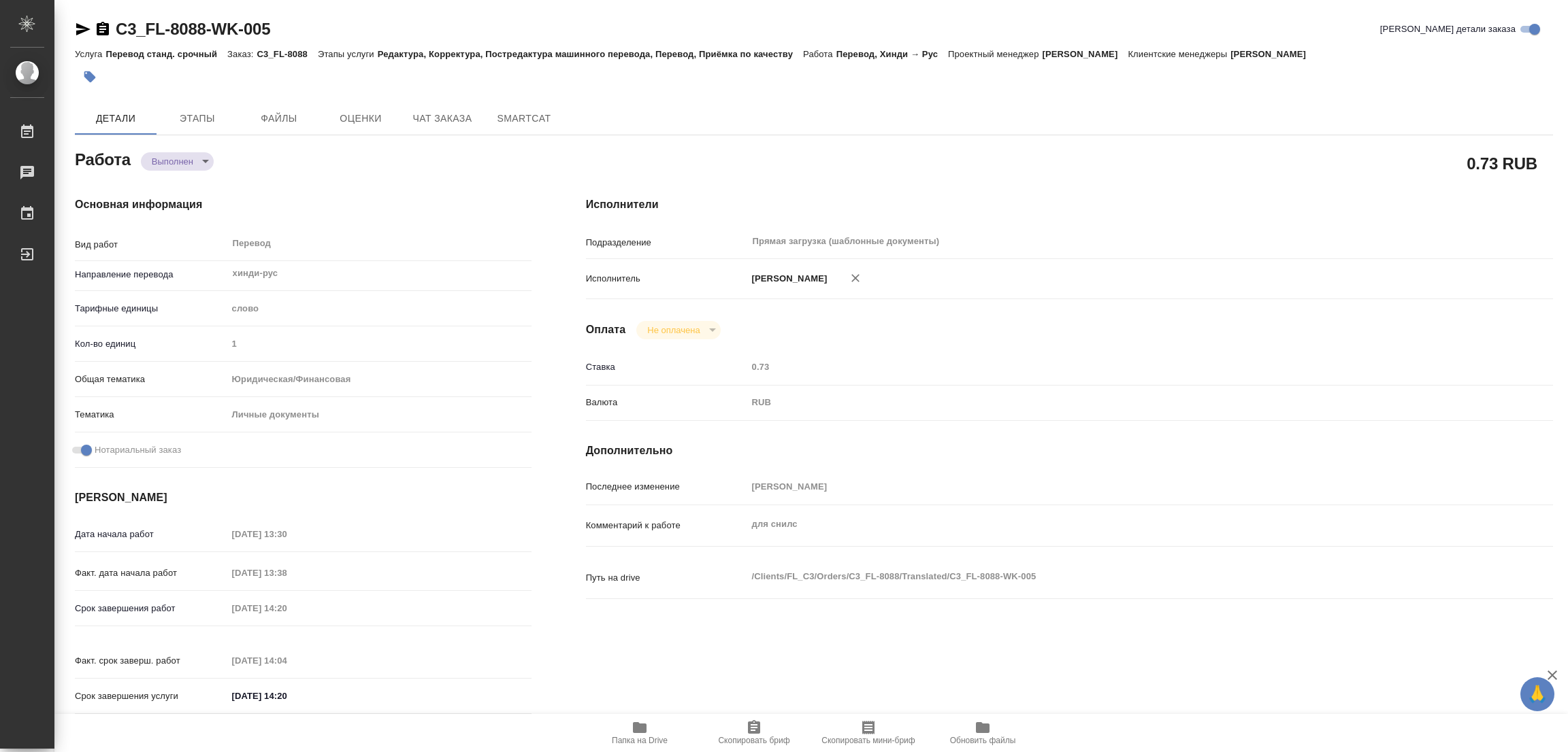
type textarea "x"
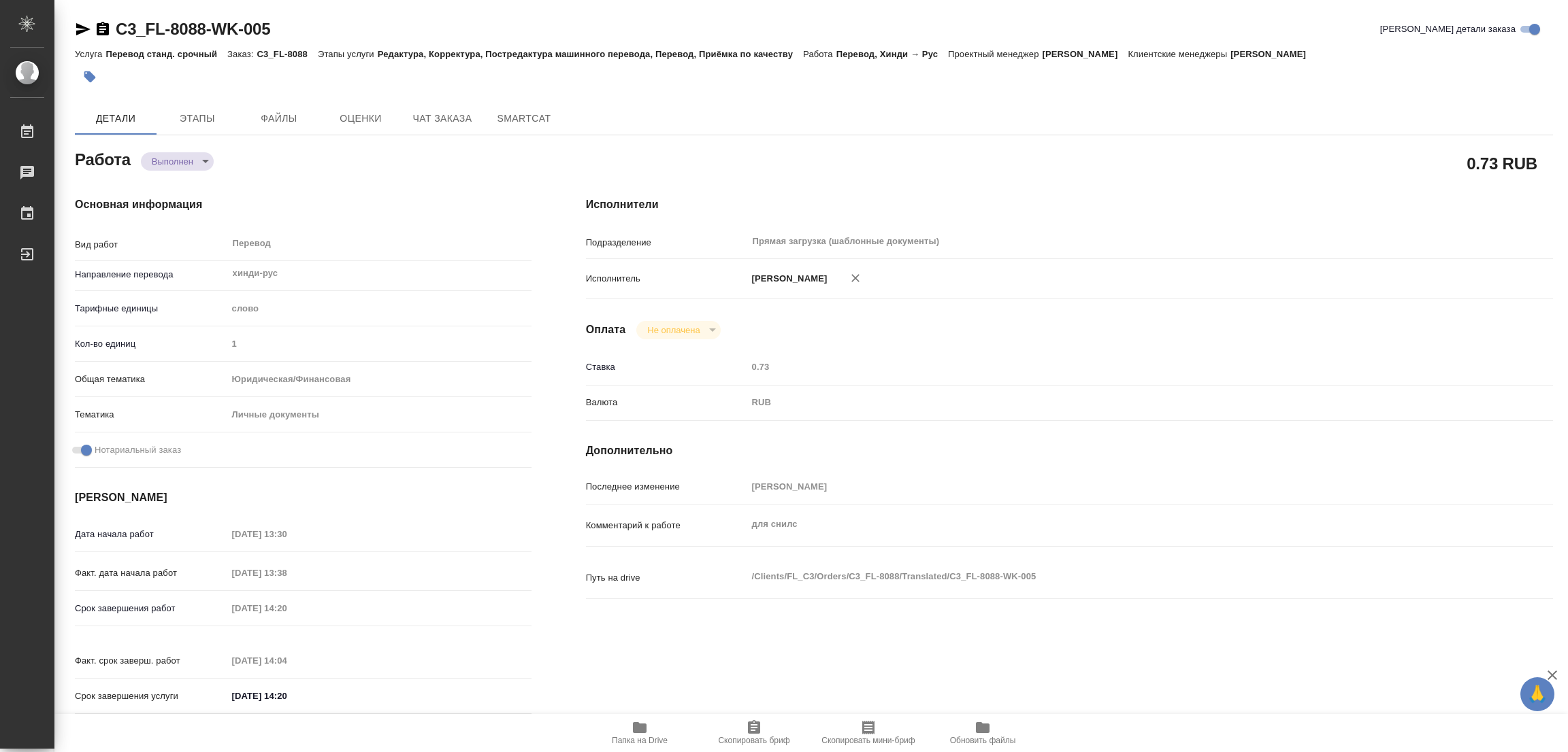
type textarea "x"
click at [87, 78] on icon "button" at bounding box center [90, 77] width 11 height 11
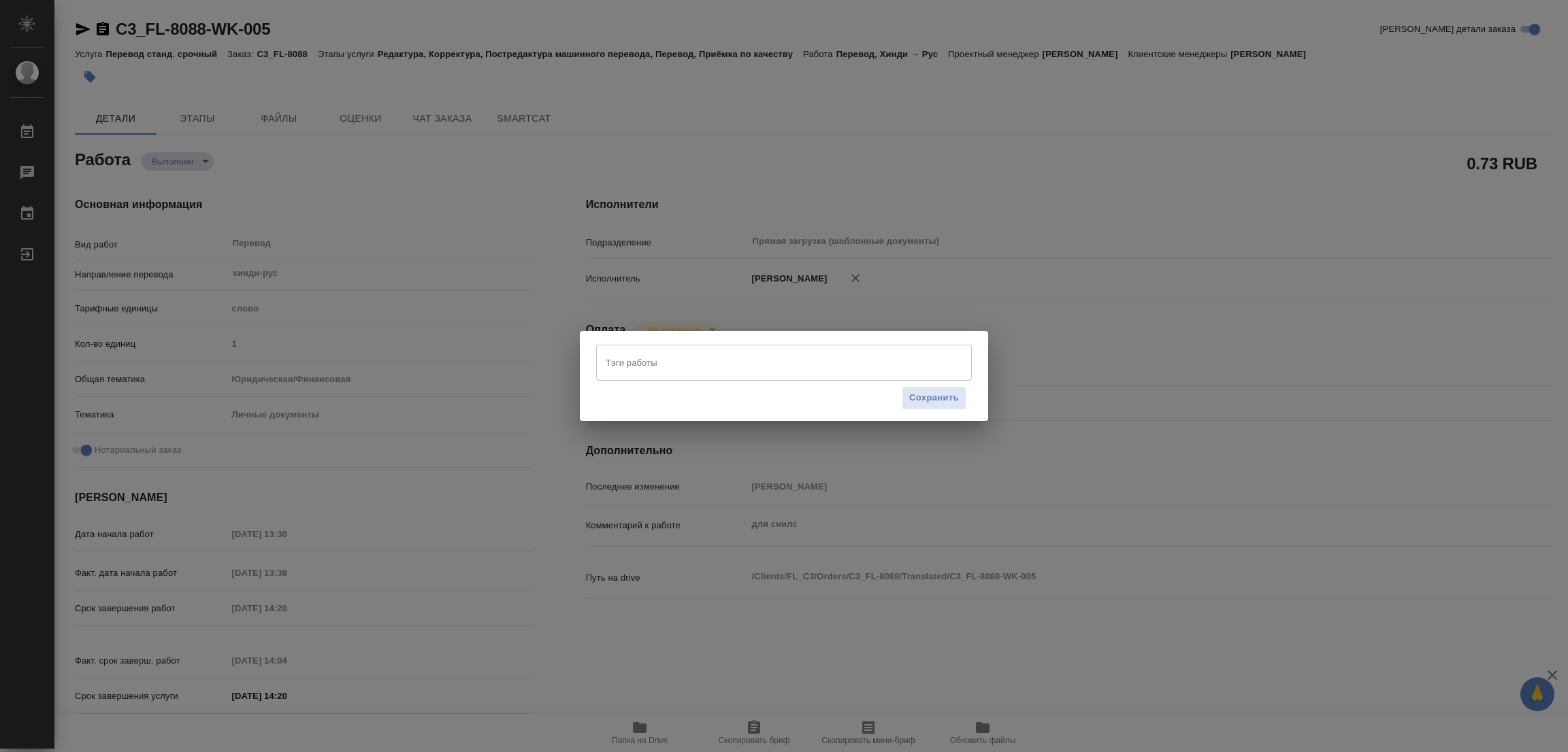
type textarea "x"
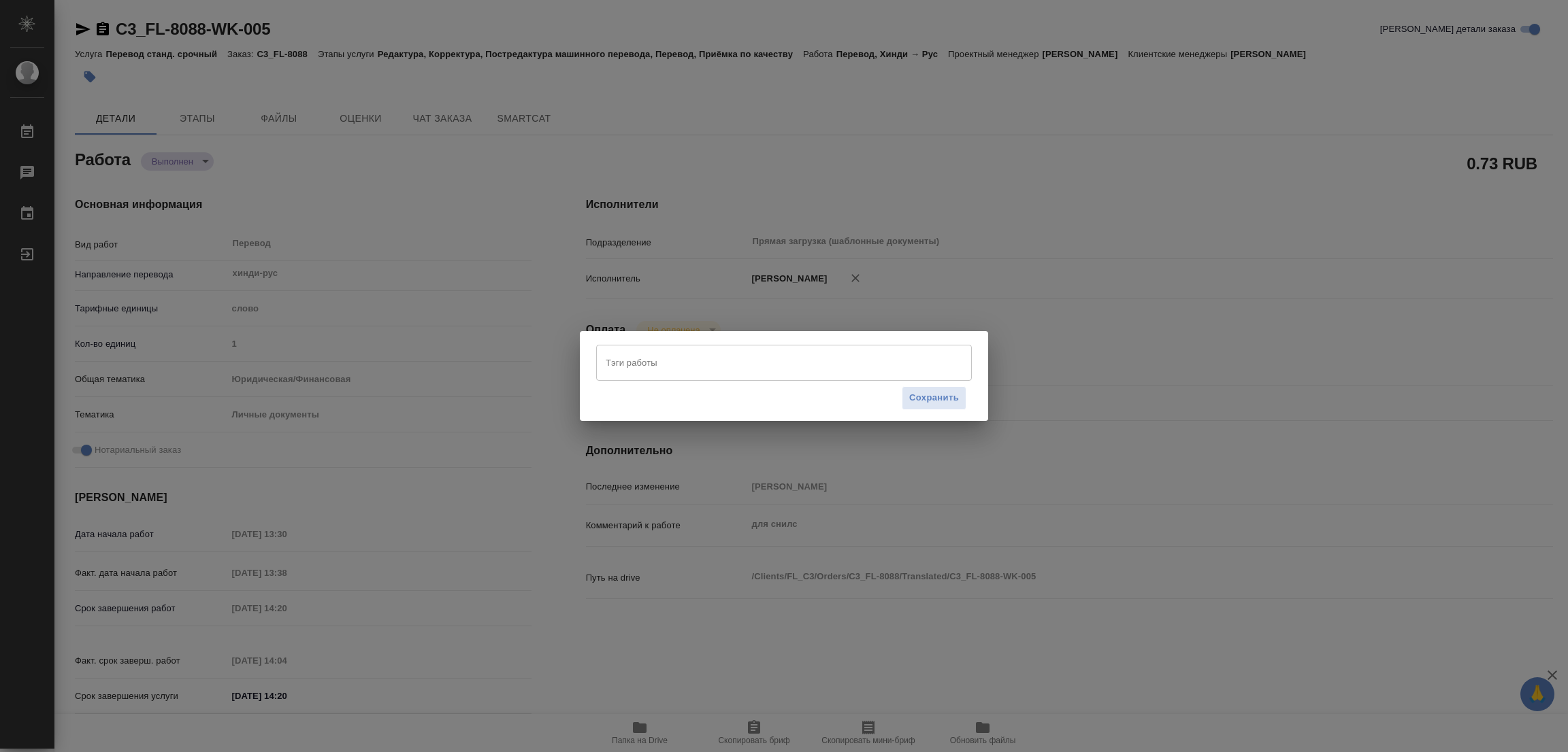
click at [694, 365] on input "Тэги работы" at bounding box center [771, 363] width 337 height 23
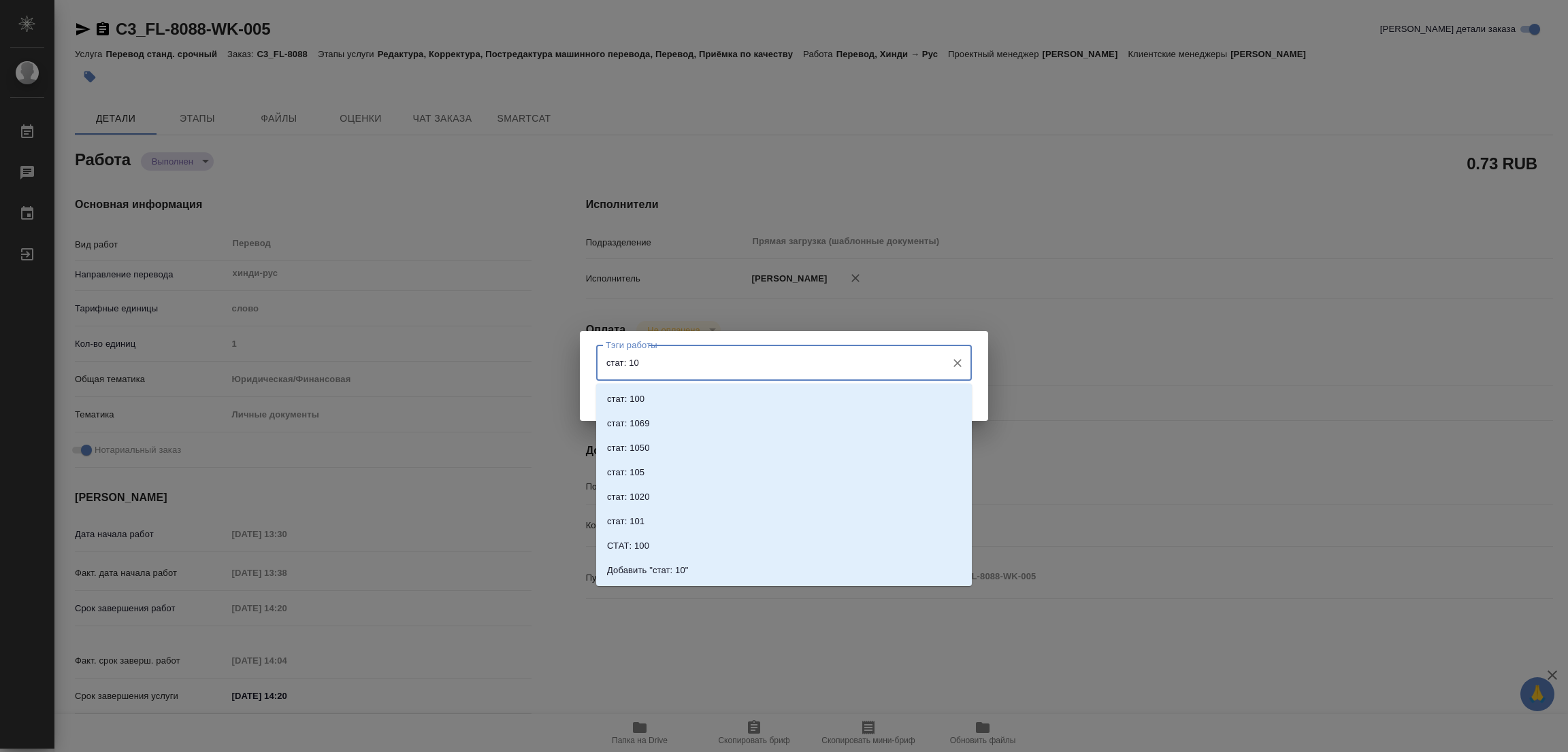
type input "стат: 100"
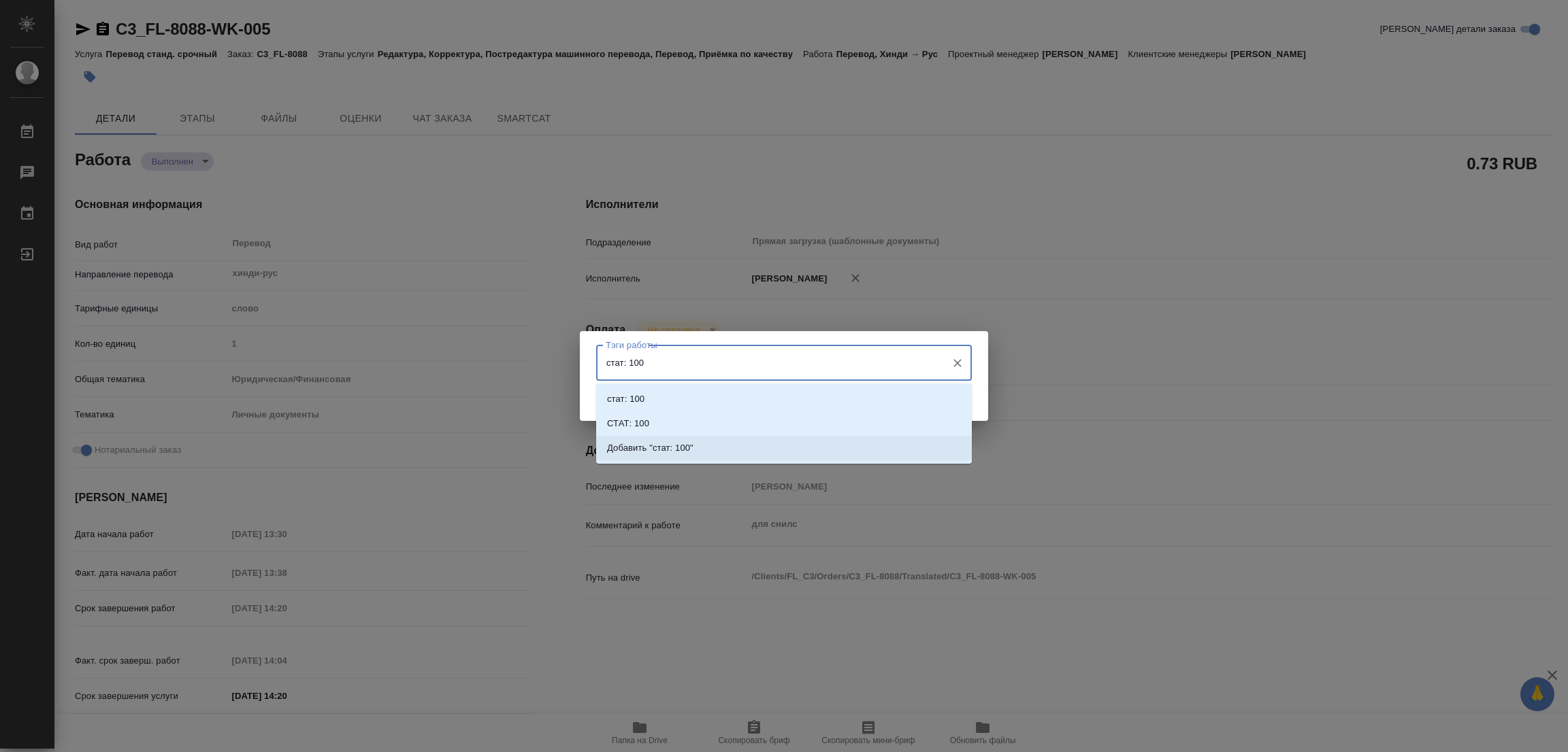
click at [679, 443] on p "Добавить "стат: 100"" at bounding box center [650, 448] width 86 height 13
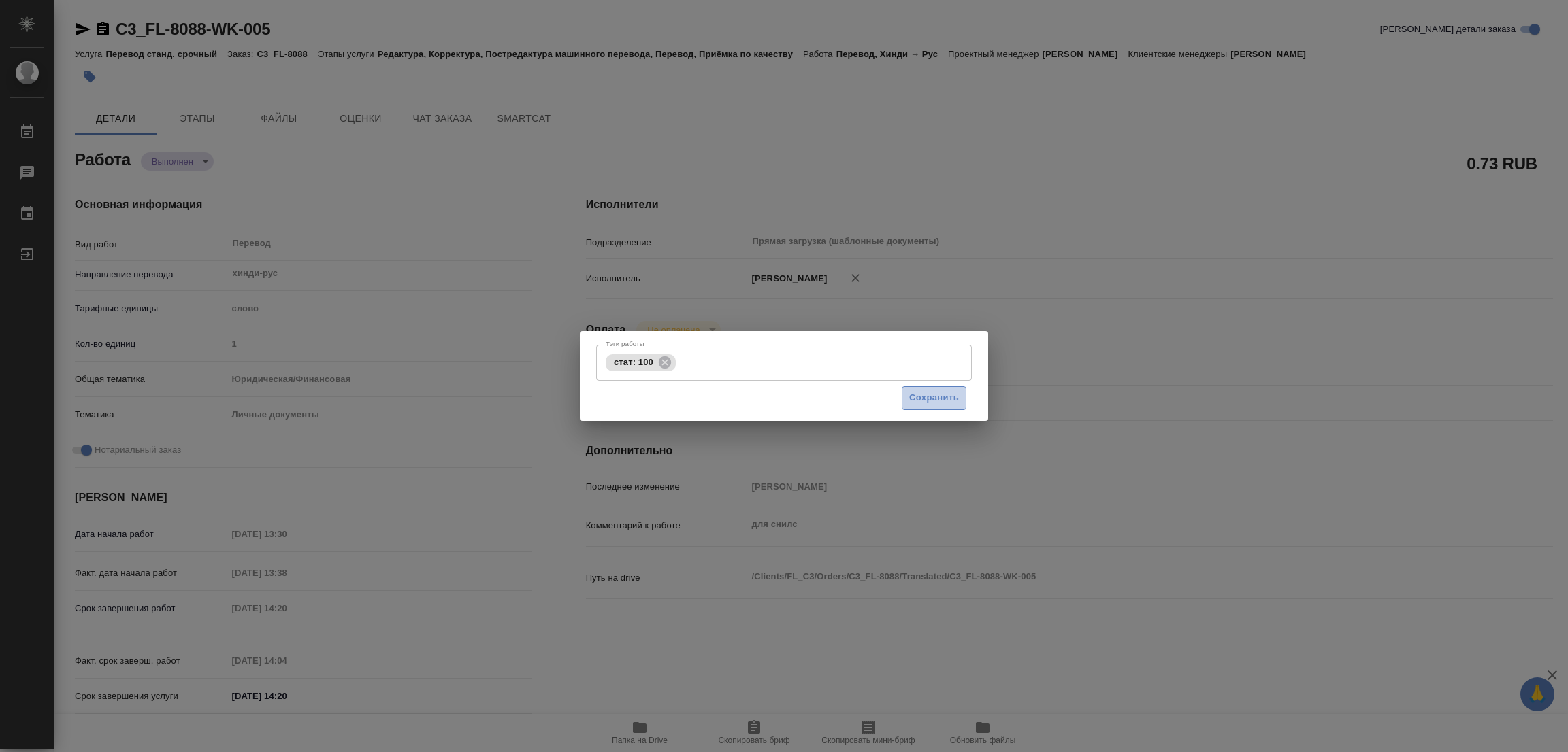
click at [921, 403] on span "Сохранить" at bounding box center [934, 398] width 49 height 16
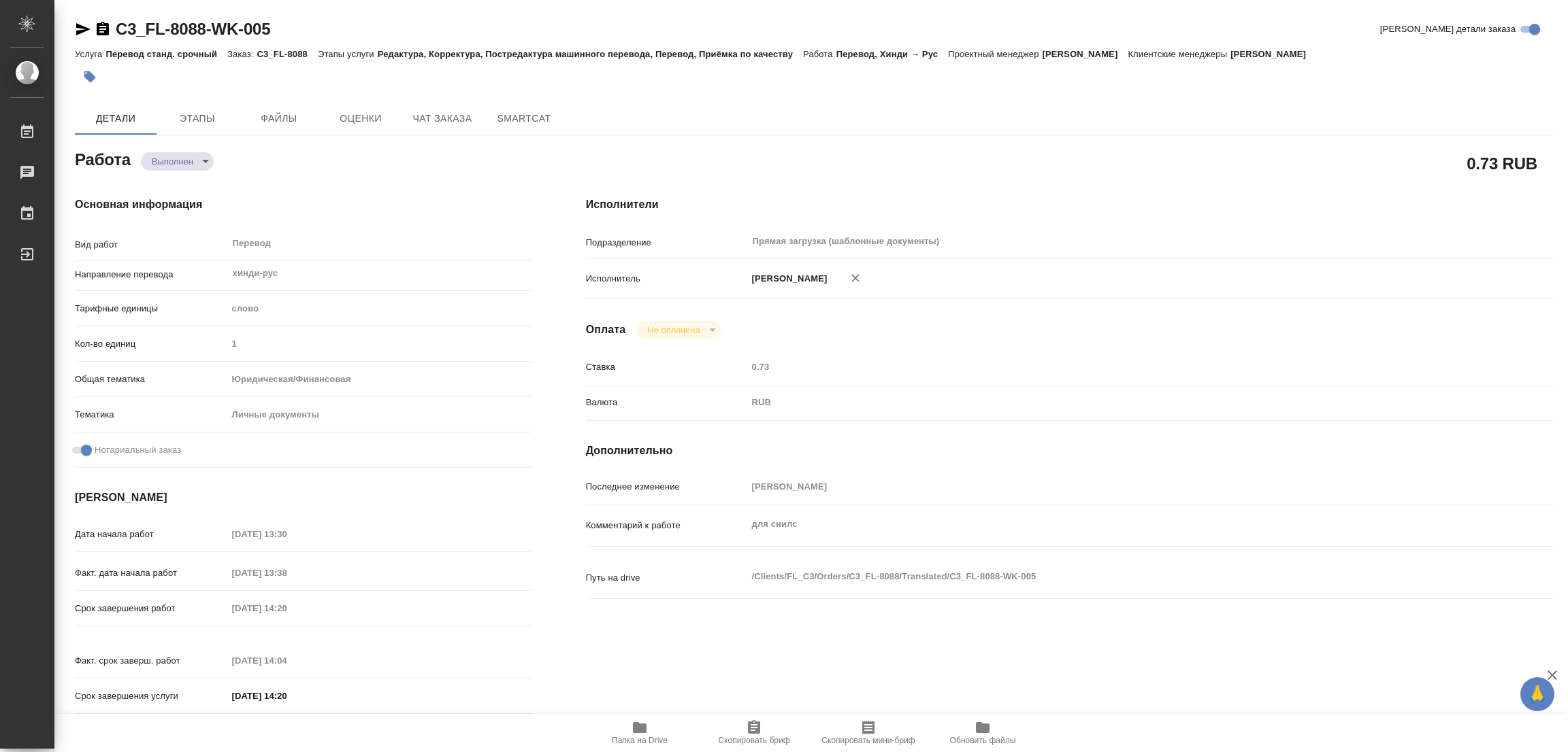
type input "completed"
type textarea "Перевод"
type textarea "x"
type input "хинди-рус"
type input "5a8b1489cc6b4906c91bfd90"
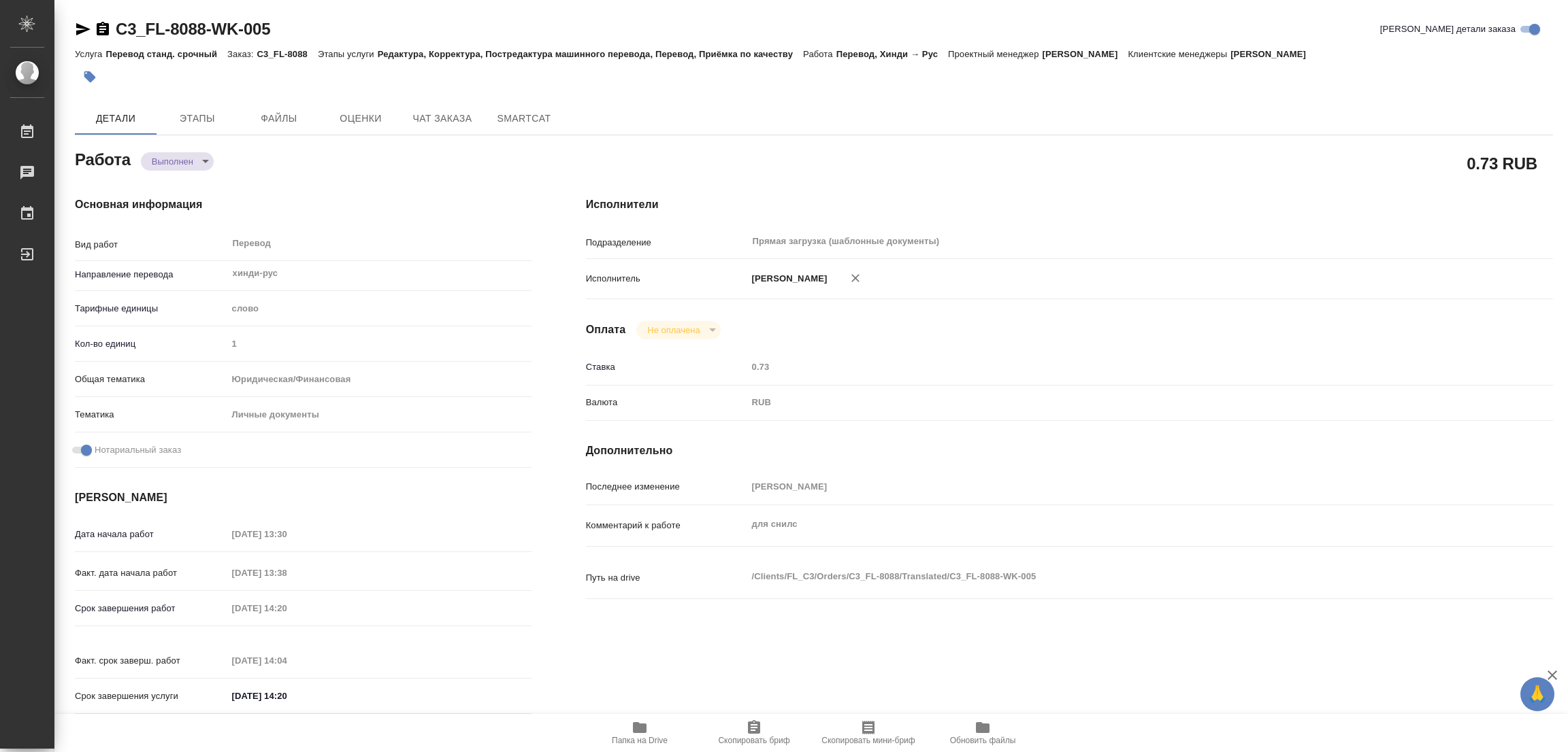
type input "1"
type input "yr-fn"
type input "5a8b8b956a9677013d343cfe"
checkbox input "true"
type input "29.08.2025 13:30"
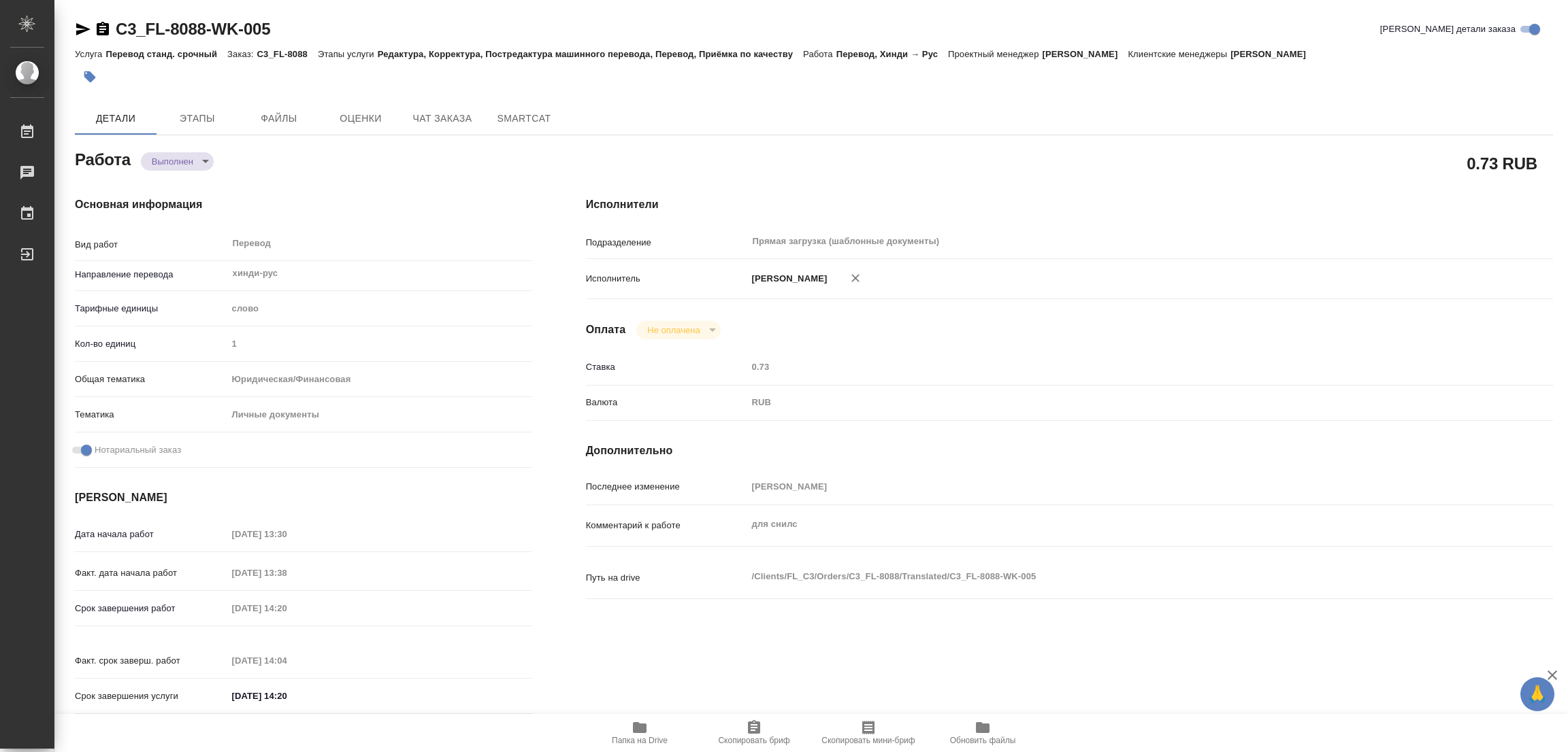
type input "29.08.2025 13:38"
type input "29.08.2025 14:20"
type input "29.08.2025 14:04"
type input "29.08.2025 14:20"
type input "Прямая загрузка (шаблонные документы)"
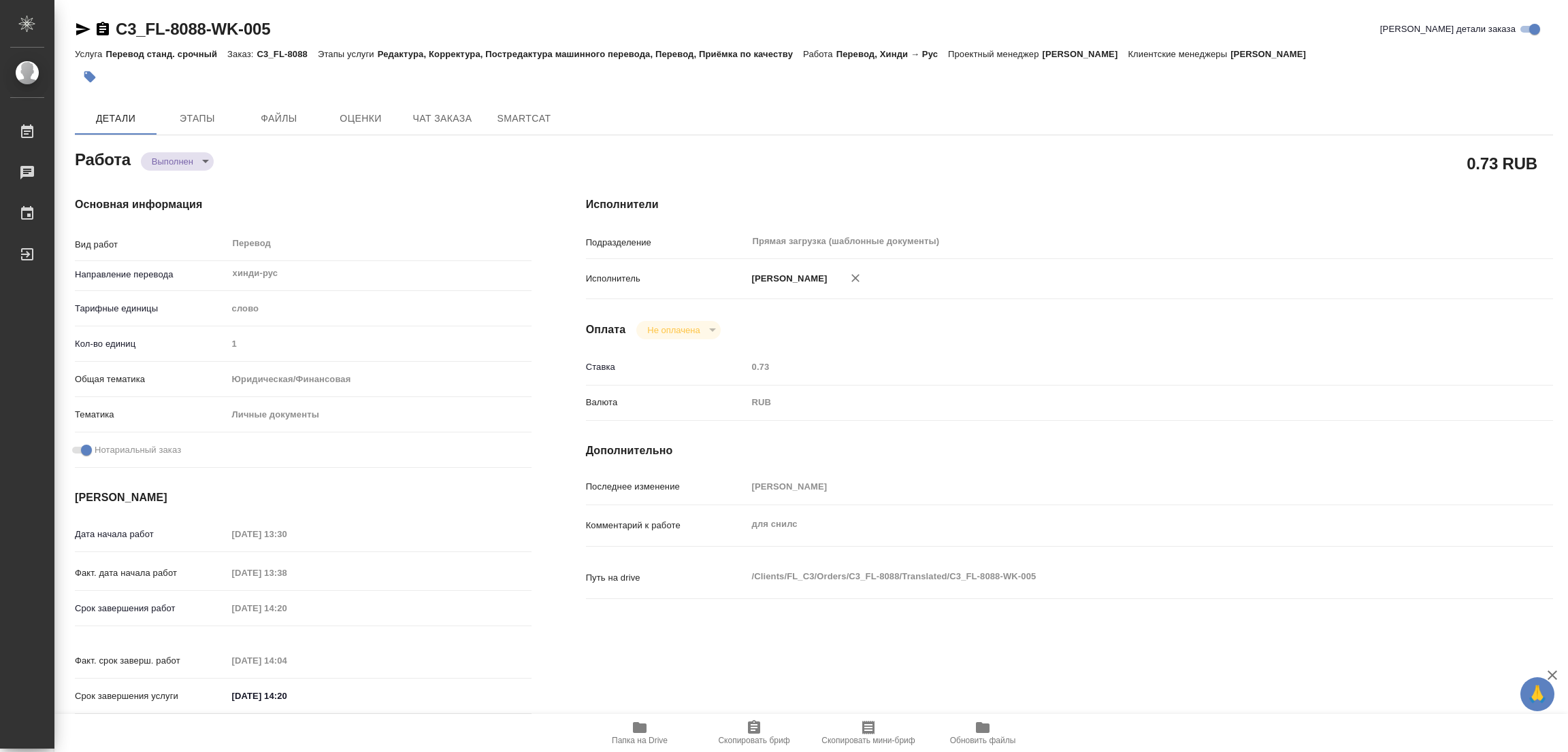
type input "notPayed"
type input "0.73"
type input "RUB"
type input "[PERSON_NAME]"
type textarea "для снилс"
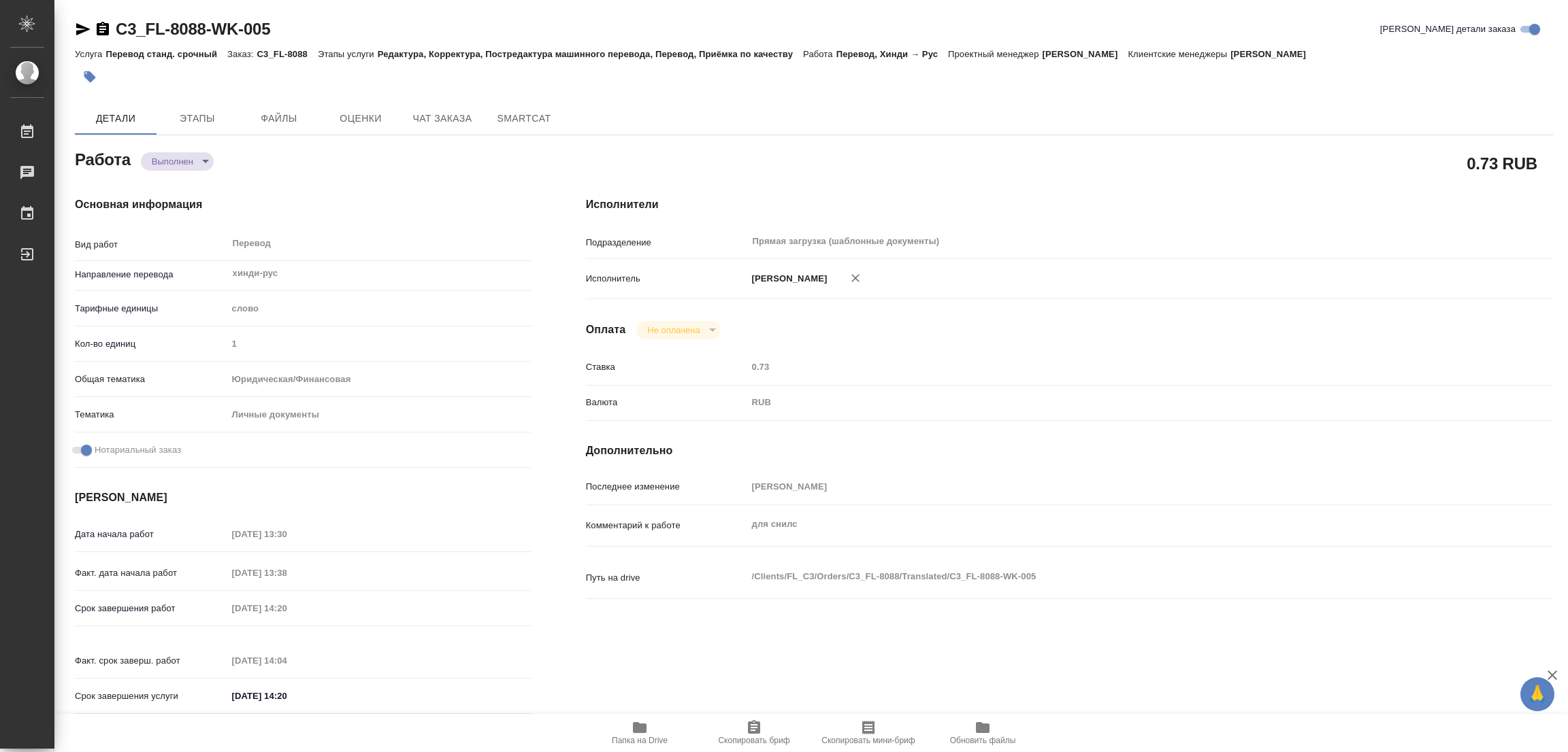
type textarea "x"
type textarea "/Clients/FL_C3/Orders/C3_FL-8088/Translated/C3_FL-8088-WK-005"
type textarea "x"
type input "C3_FL-8088"
type input "Перевод станд. срочный"
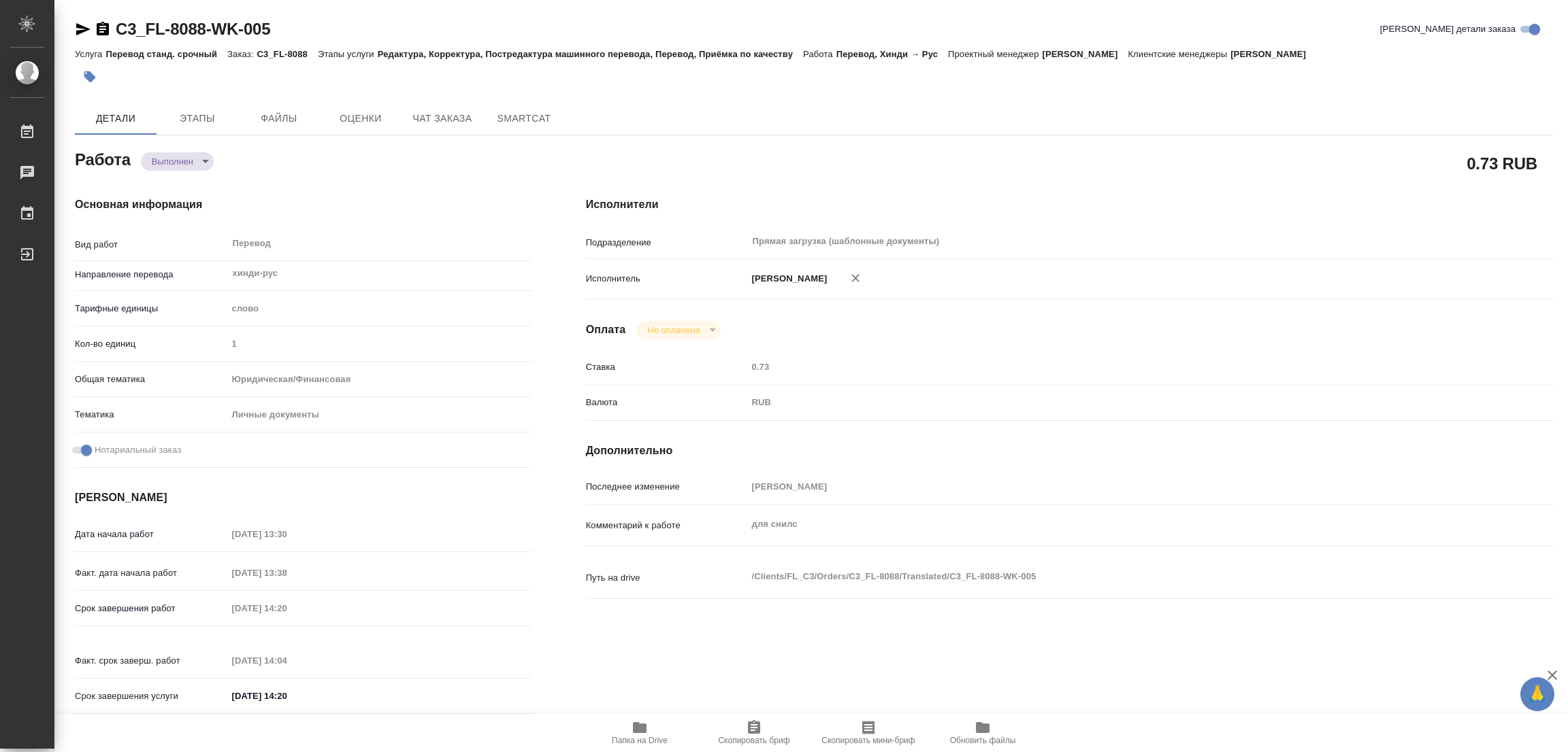
type input "Редактура, Корректура, Постредактура машинного перевода, Перевод, Приёмка по ка…"
type input "Никитина Татьяна"
type input "/Clients/FL_C3/Orders/C3_FL-8088"
type textarea "x"
type textarea "Шах Теджас Хитеш"
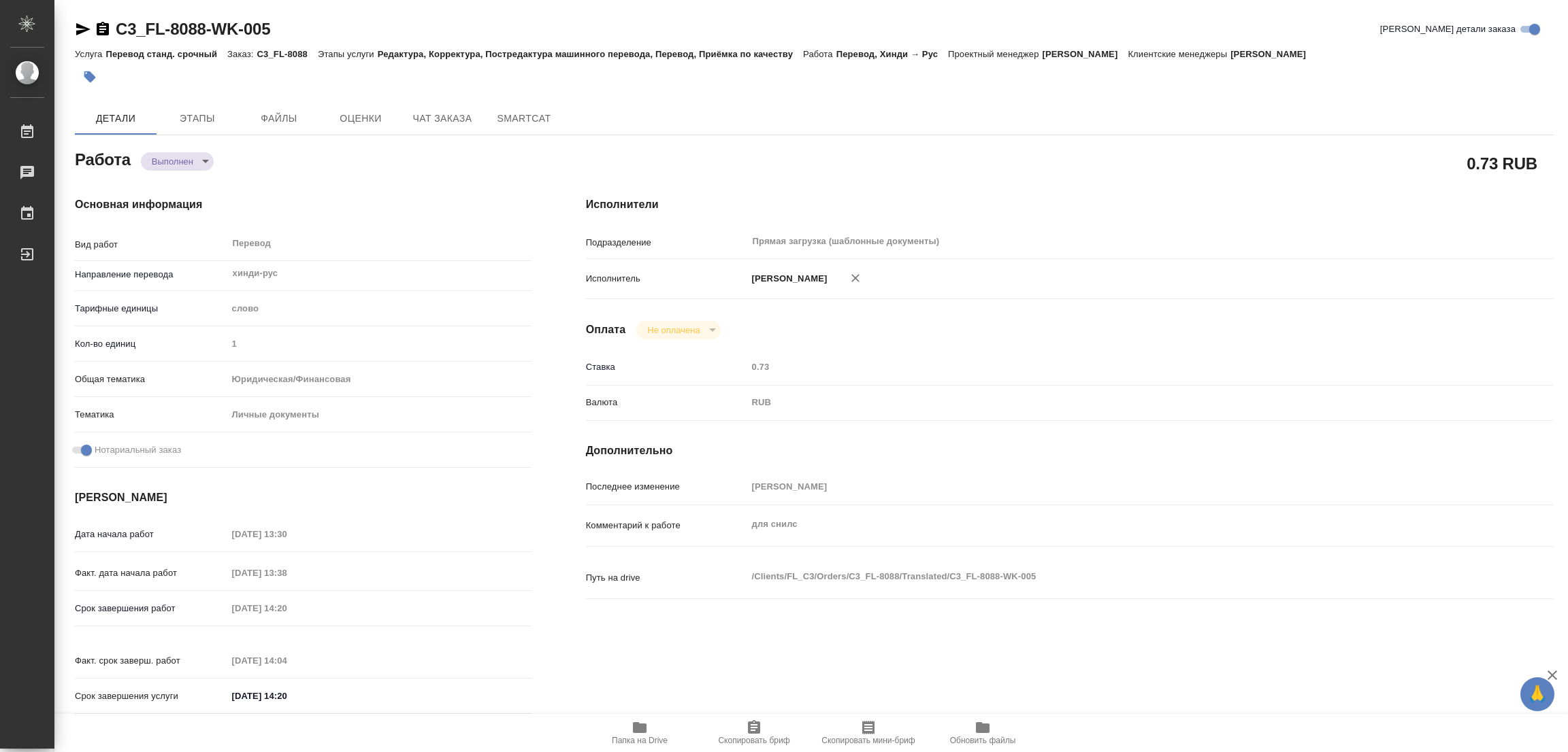
type textarea "x"
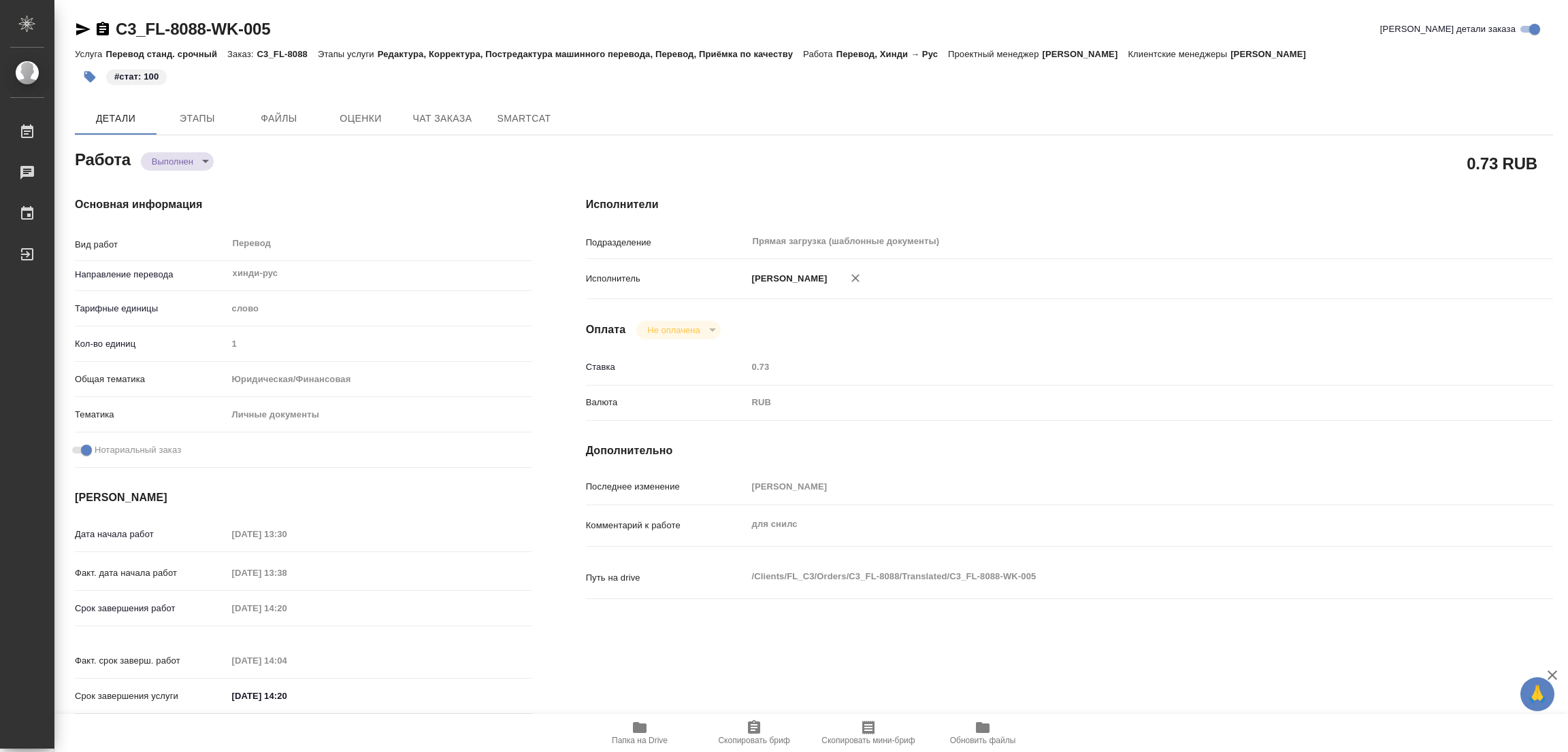
type textarea "x"
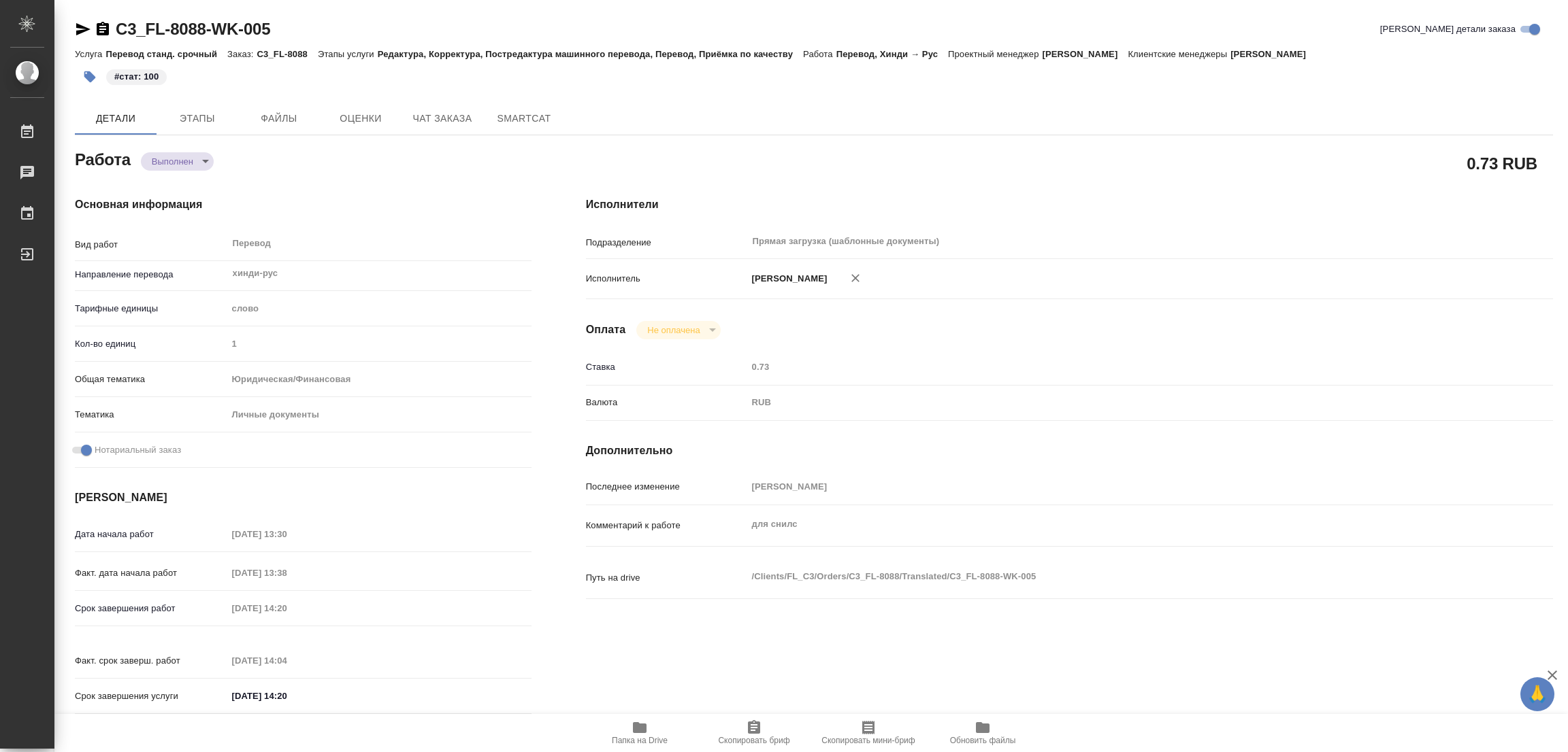
type textarea "x"
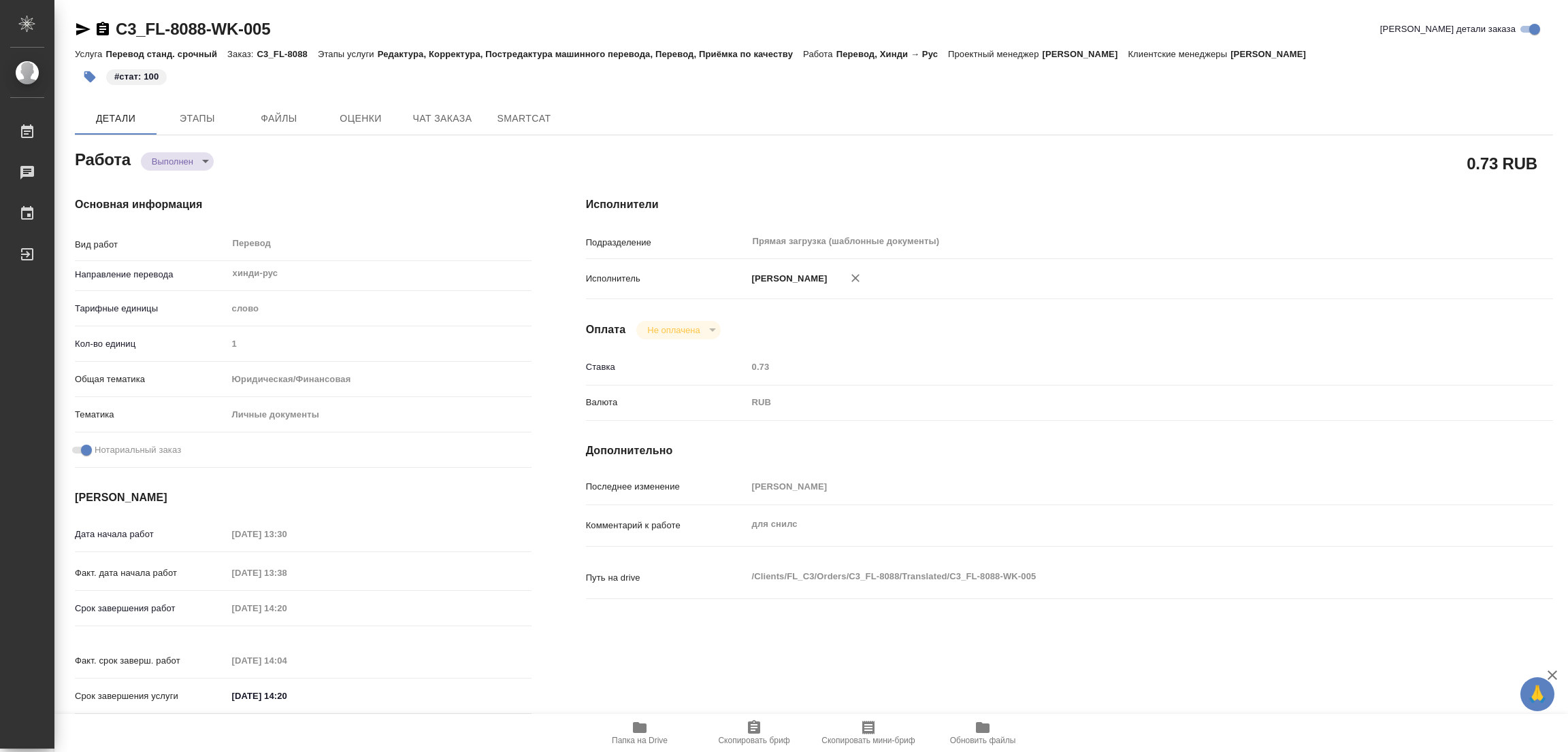
type textarea "x"
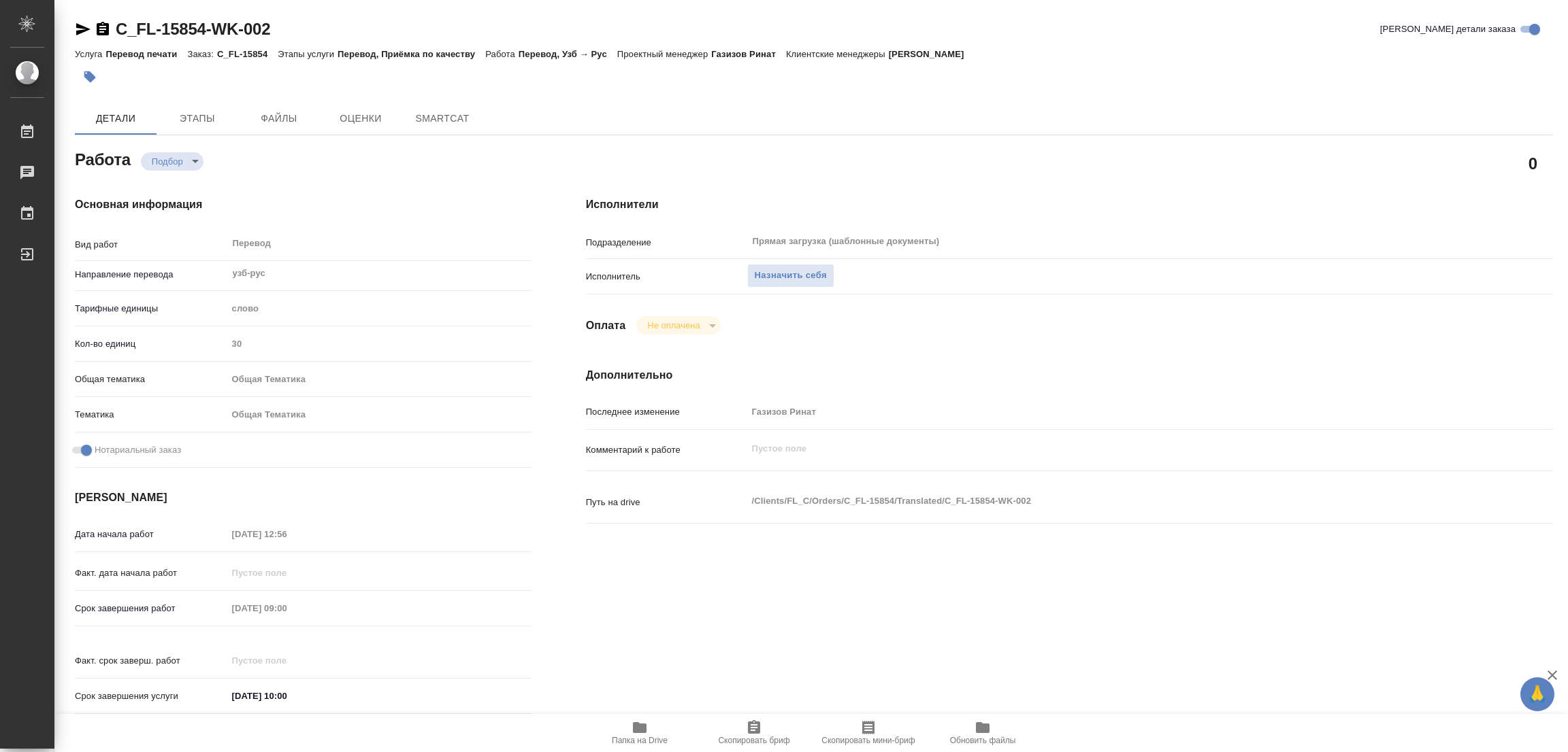
type textarea "x"
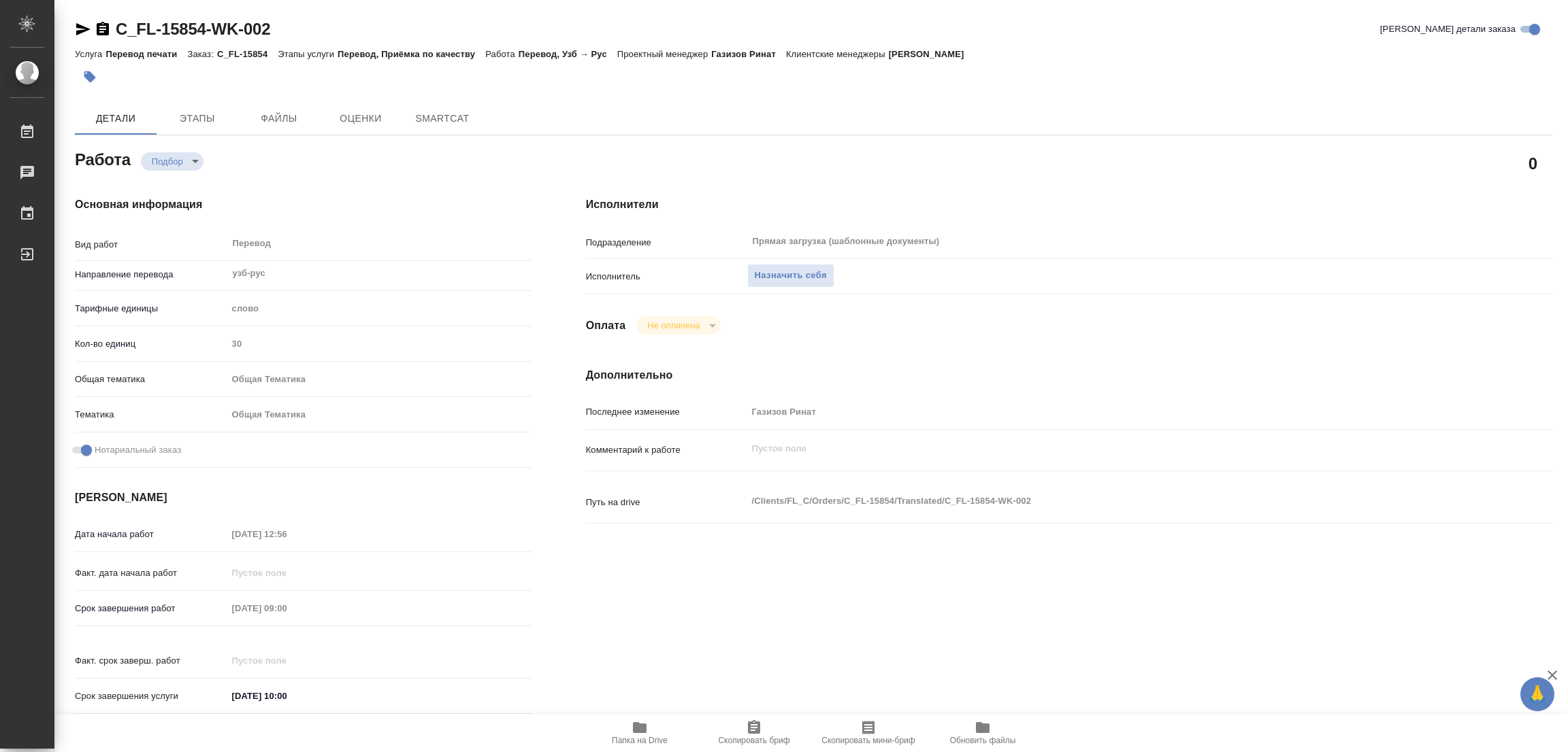
type textarea "x"
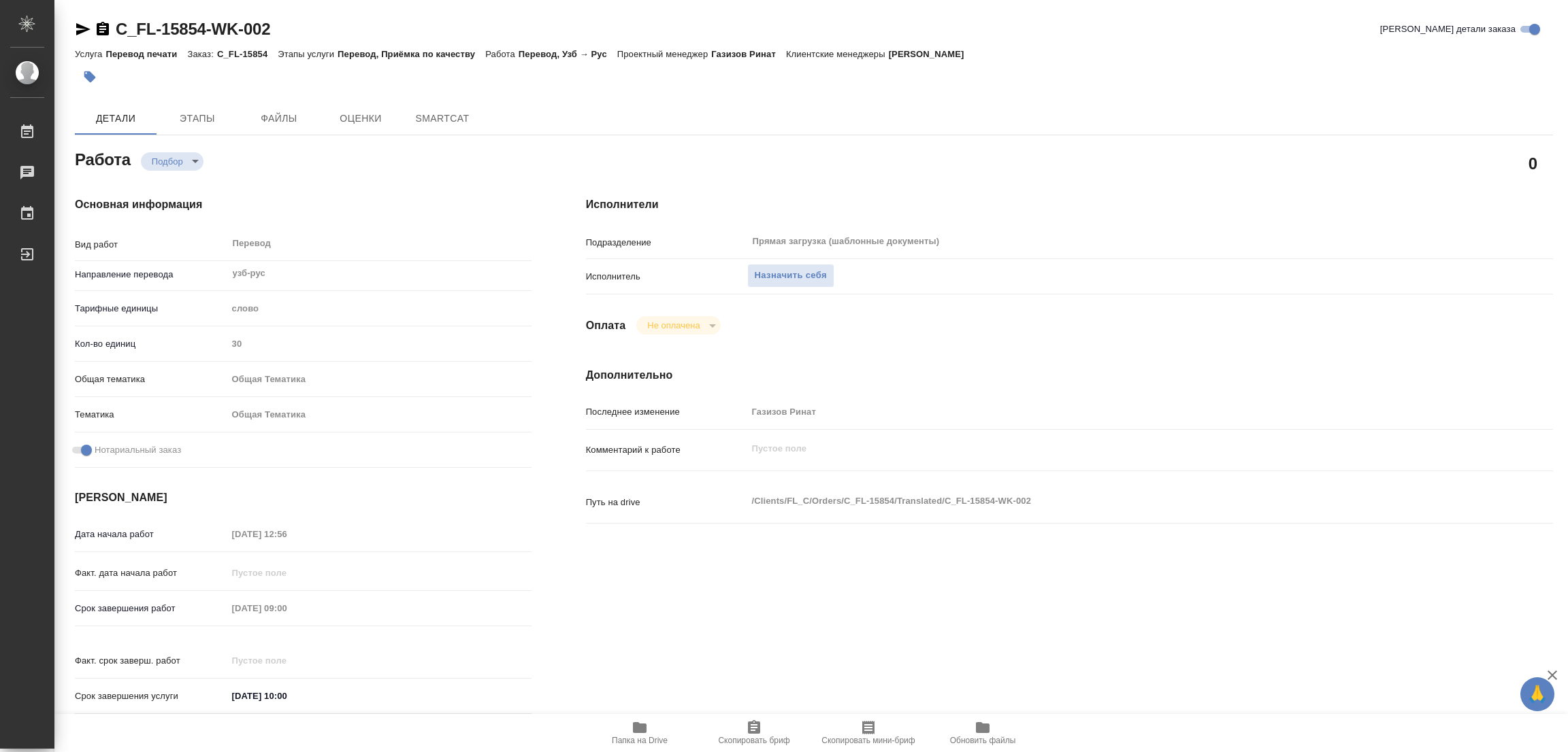
type textarea "x"
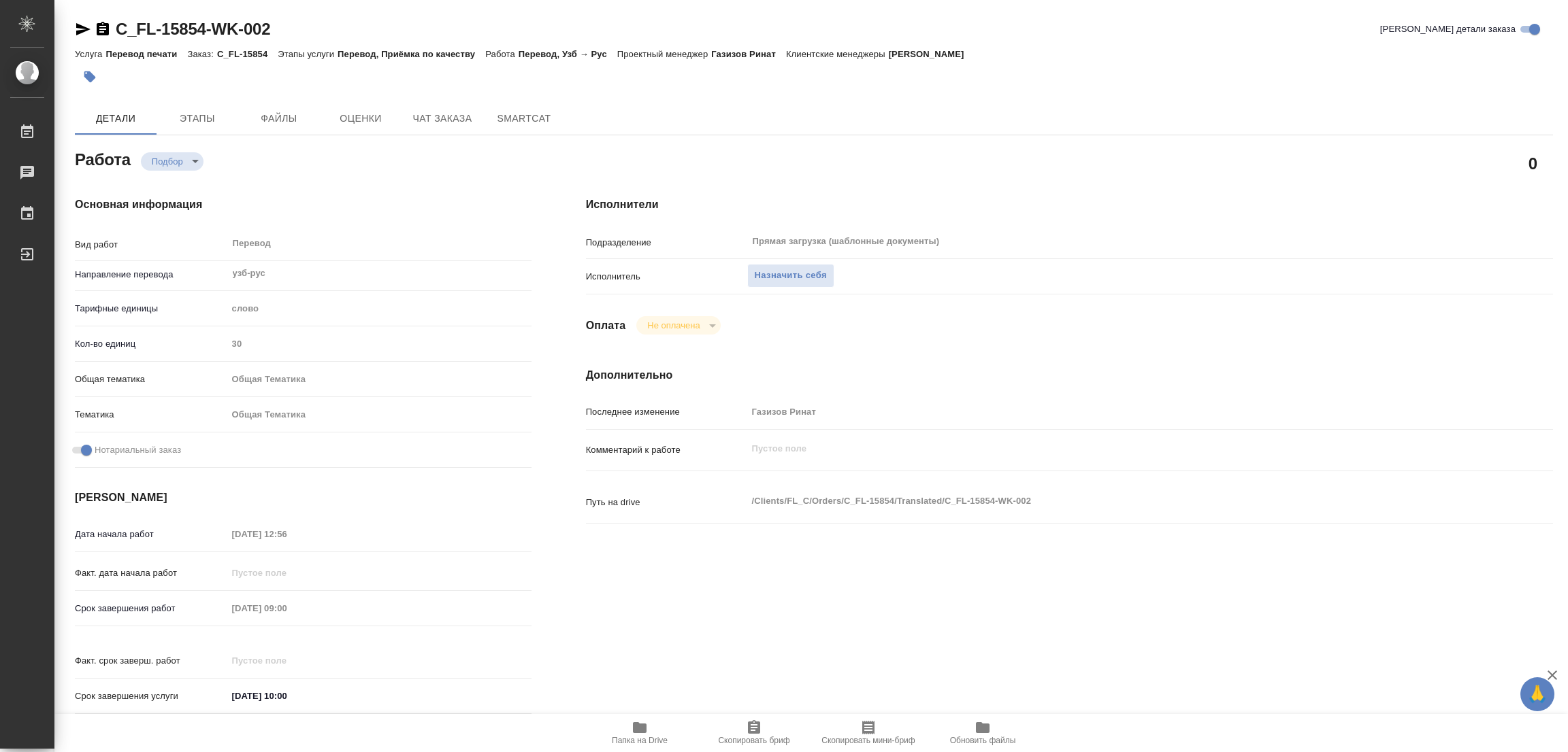
type textarea "x"
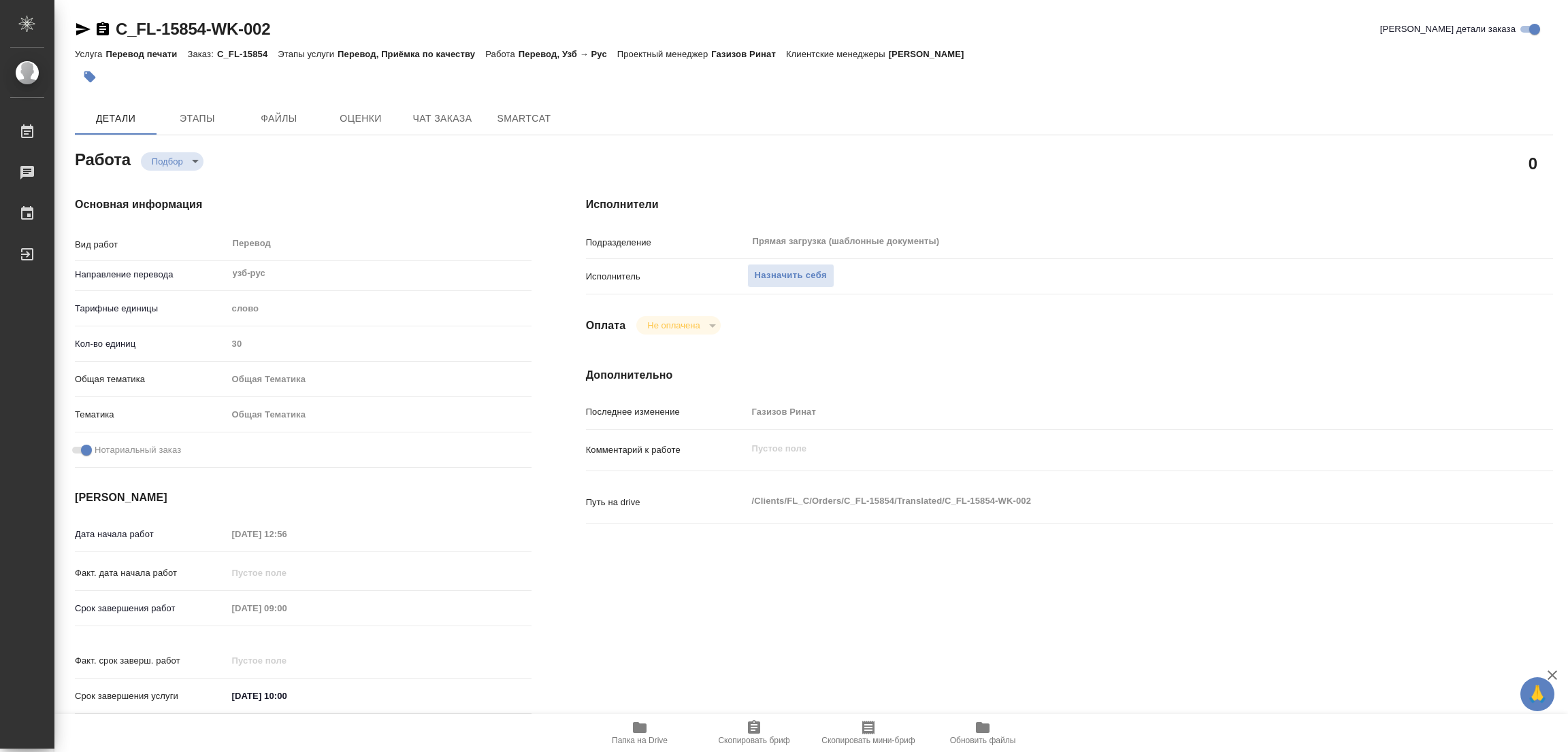
type textarea "x"
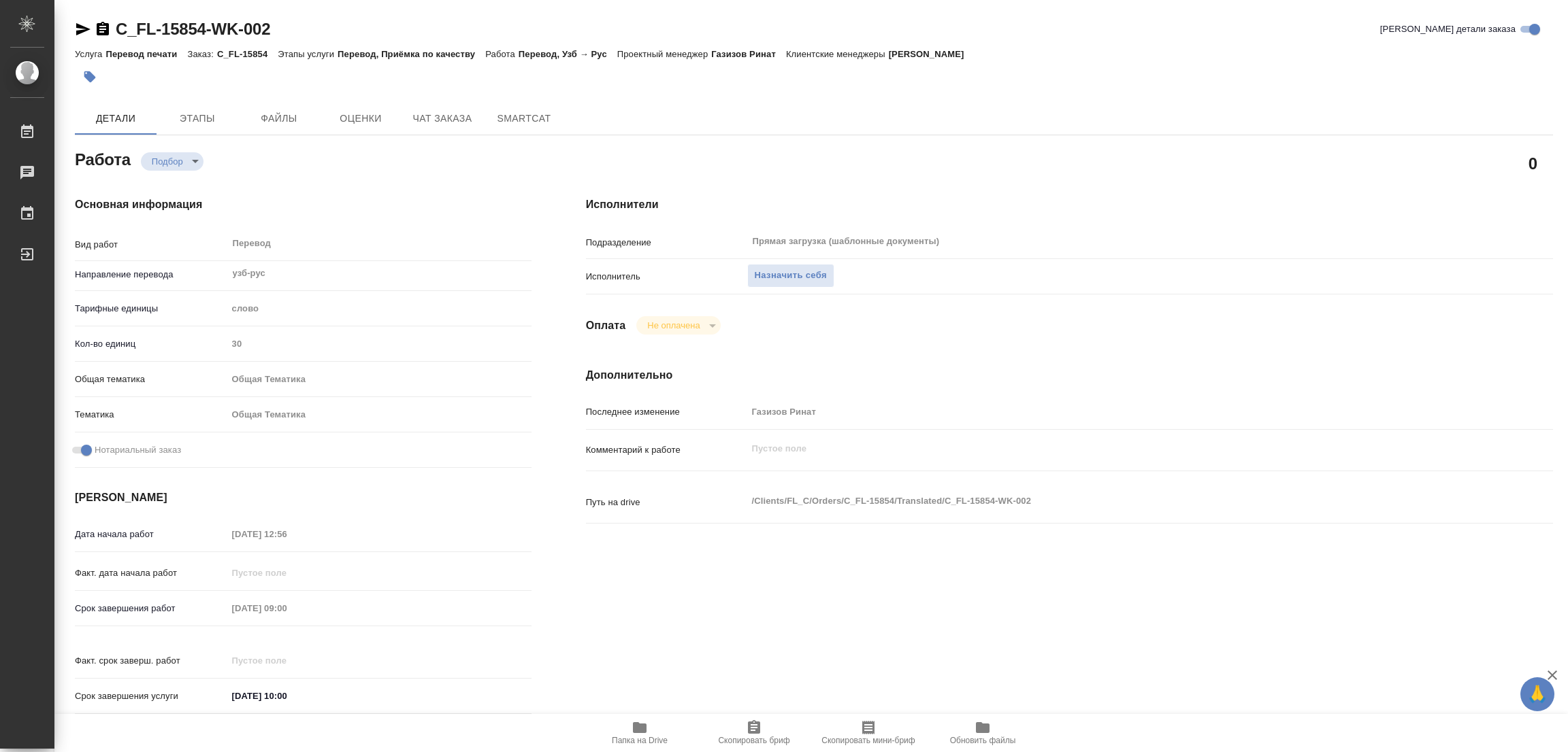
type textarea "x"
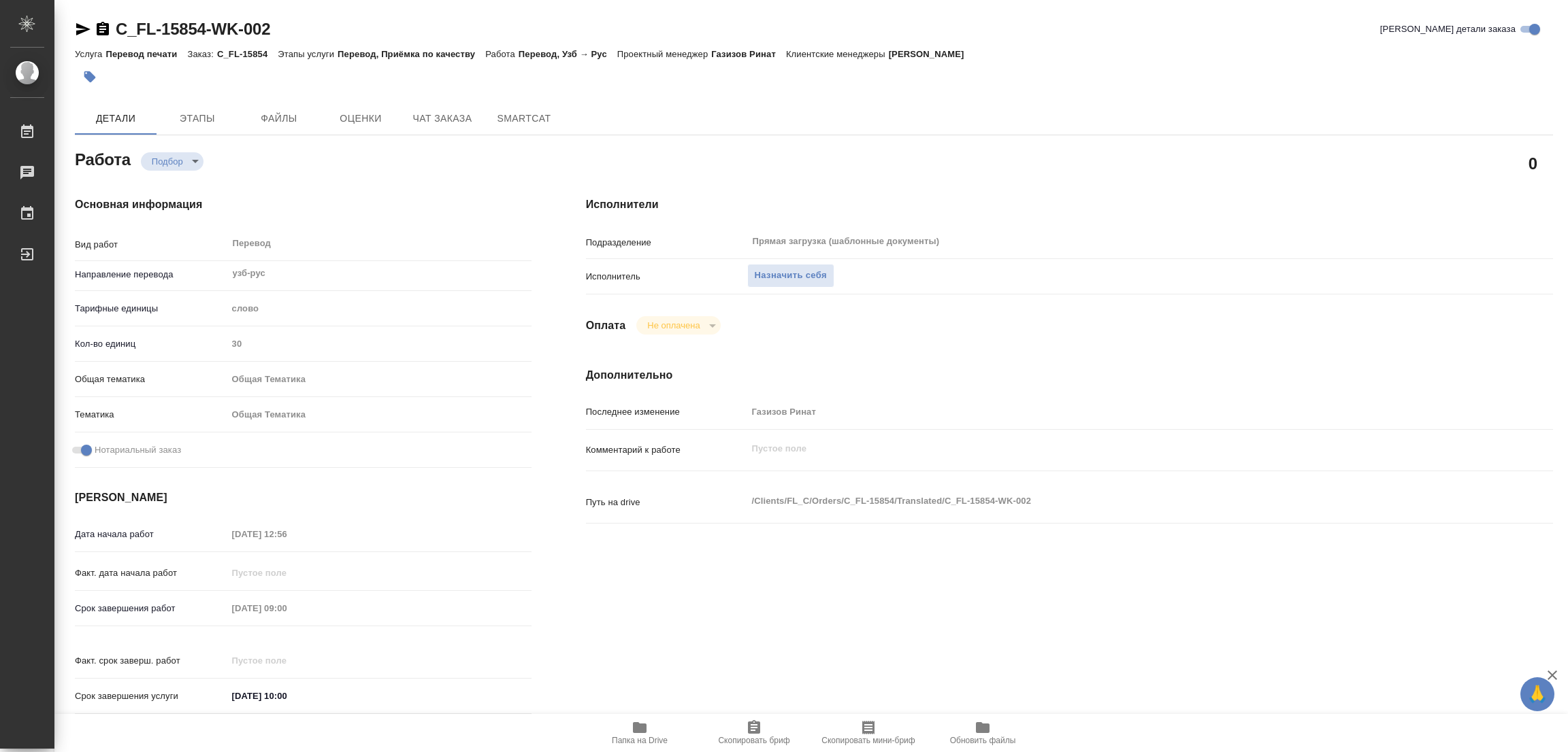
type textarea "x"
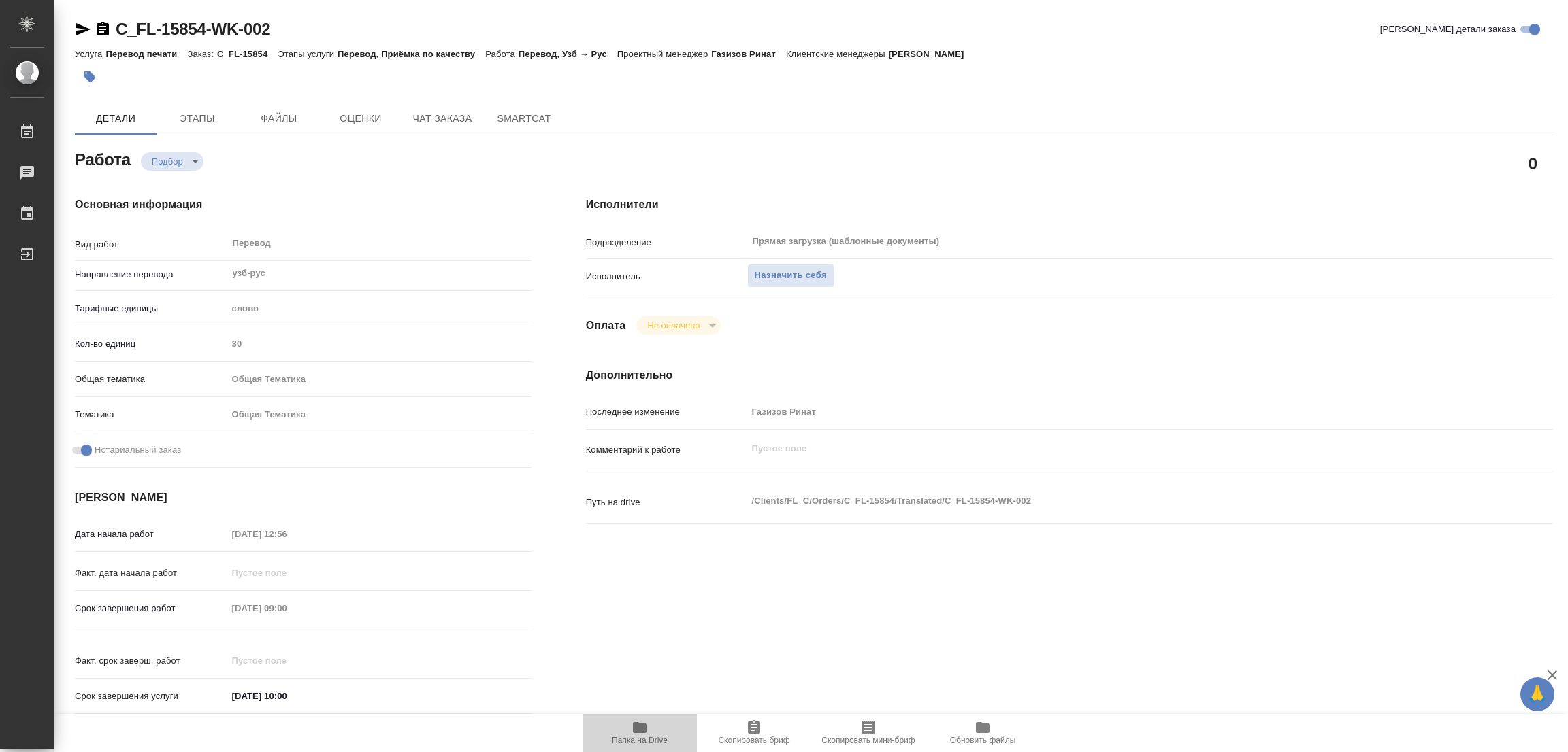
click at [638, 734] on icon "button" at bounding box center [640, 727] width 16 height 16
click at [769, 274] on span "Назначить себя" at bounding box center [791, 276] width 72 height 16
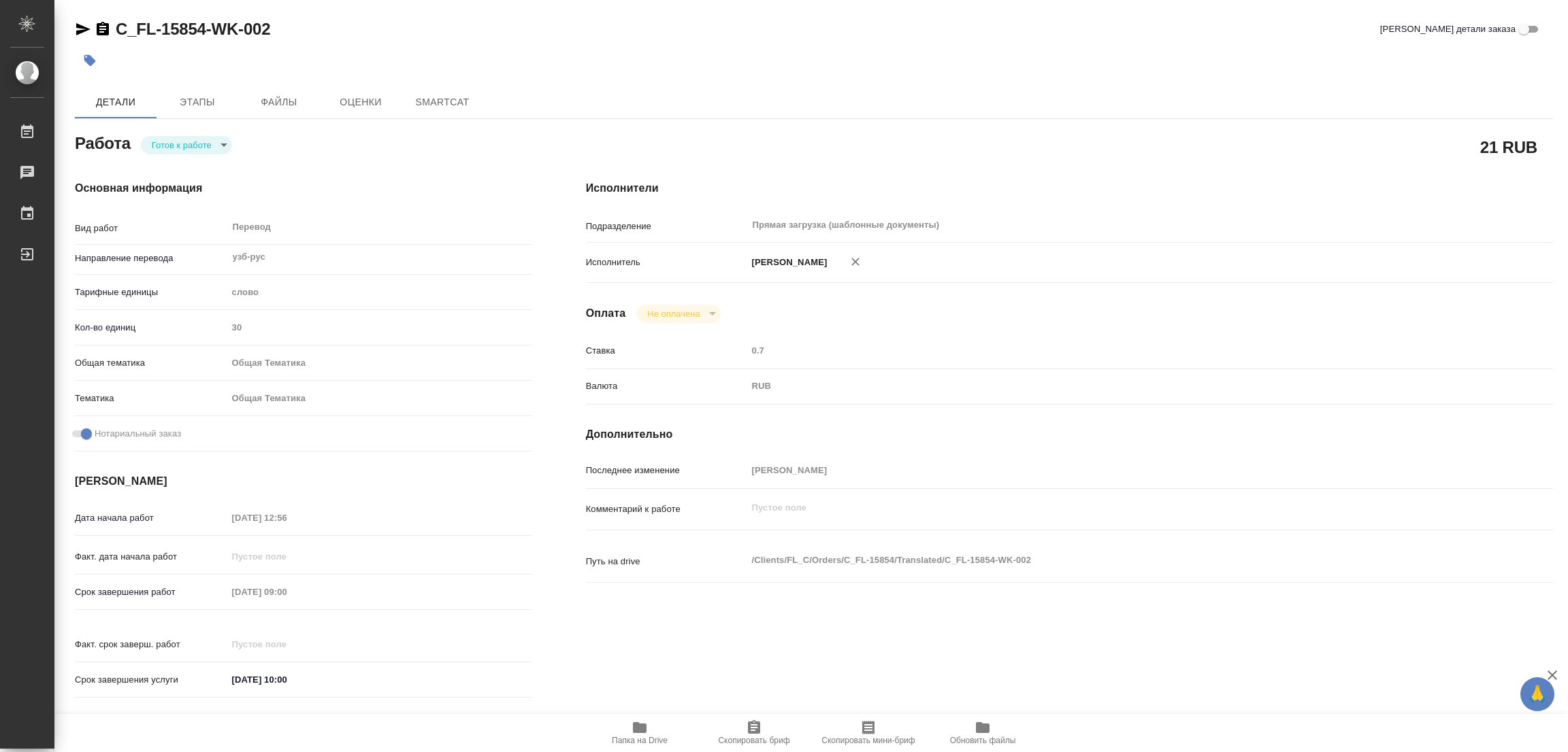
type textarea "x"
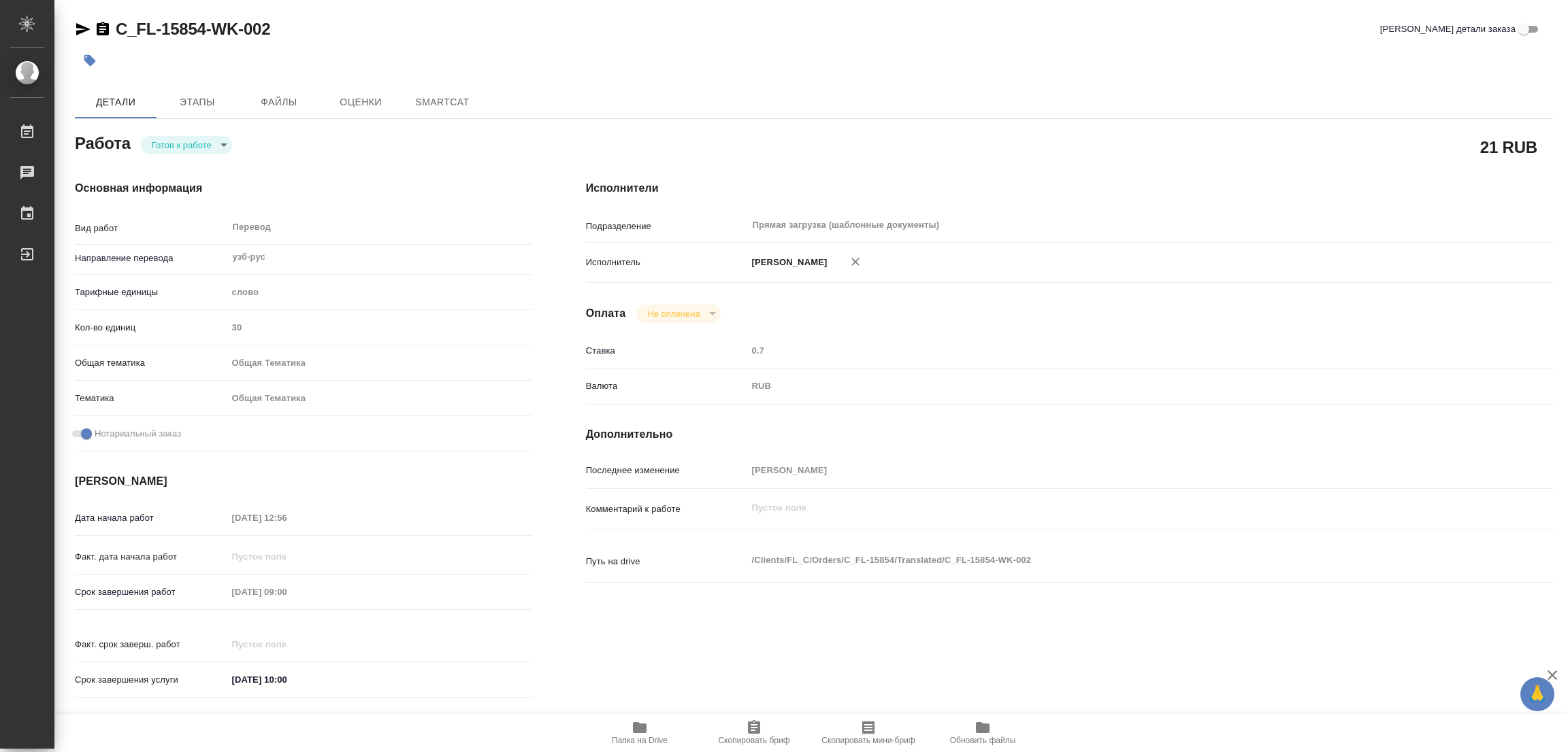
type textarea "x"
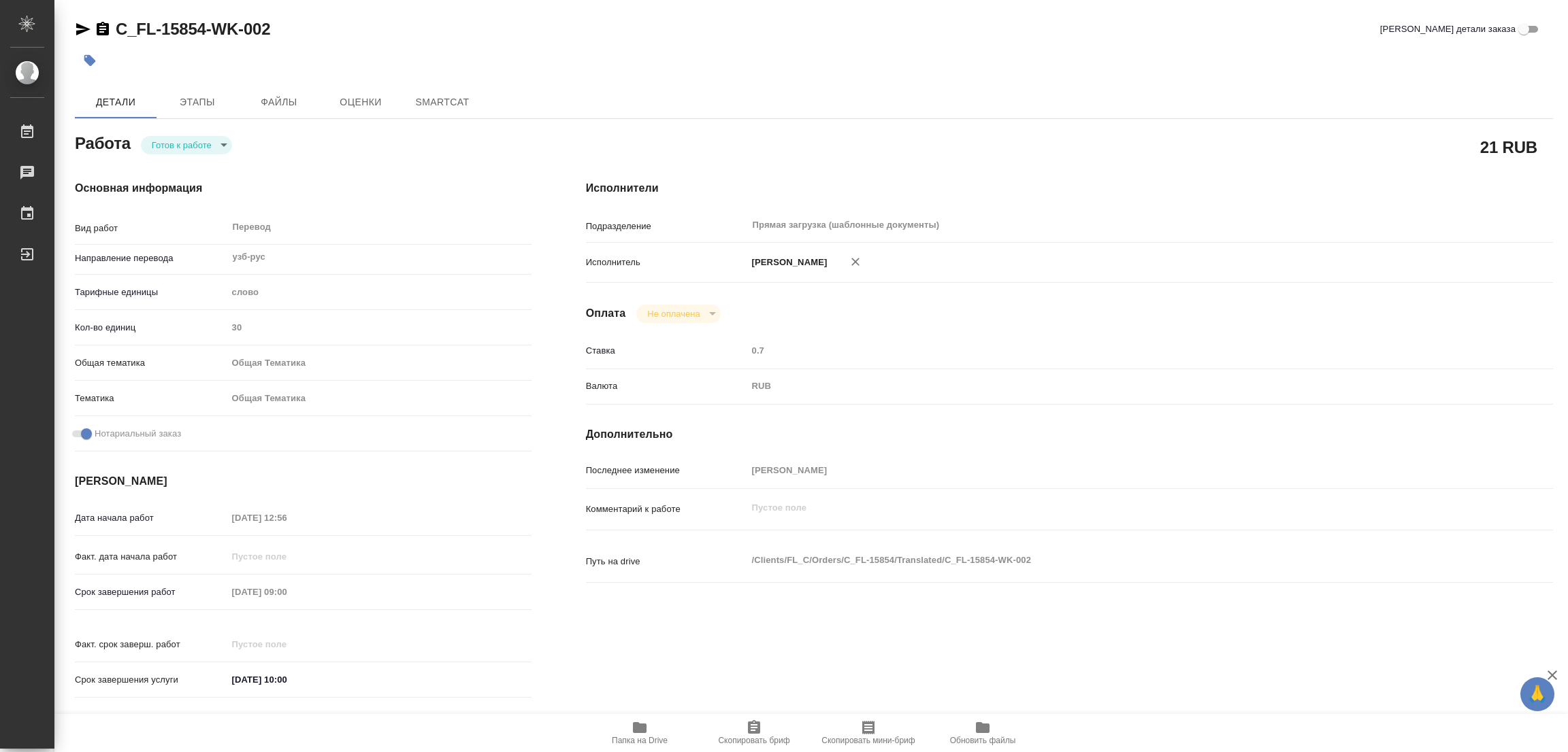
type textarea "x"
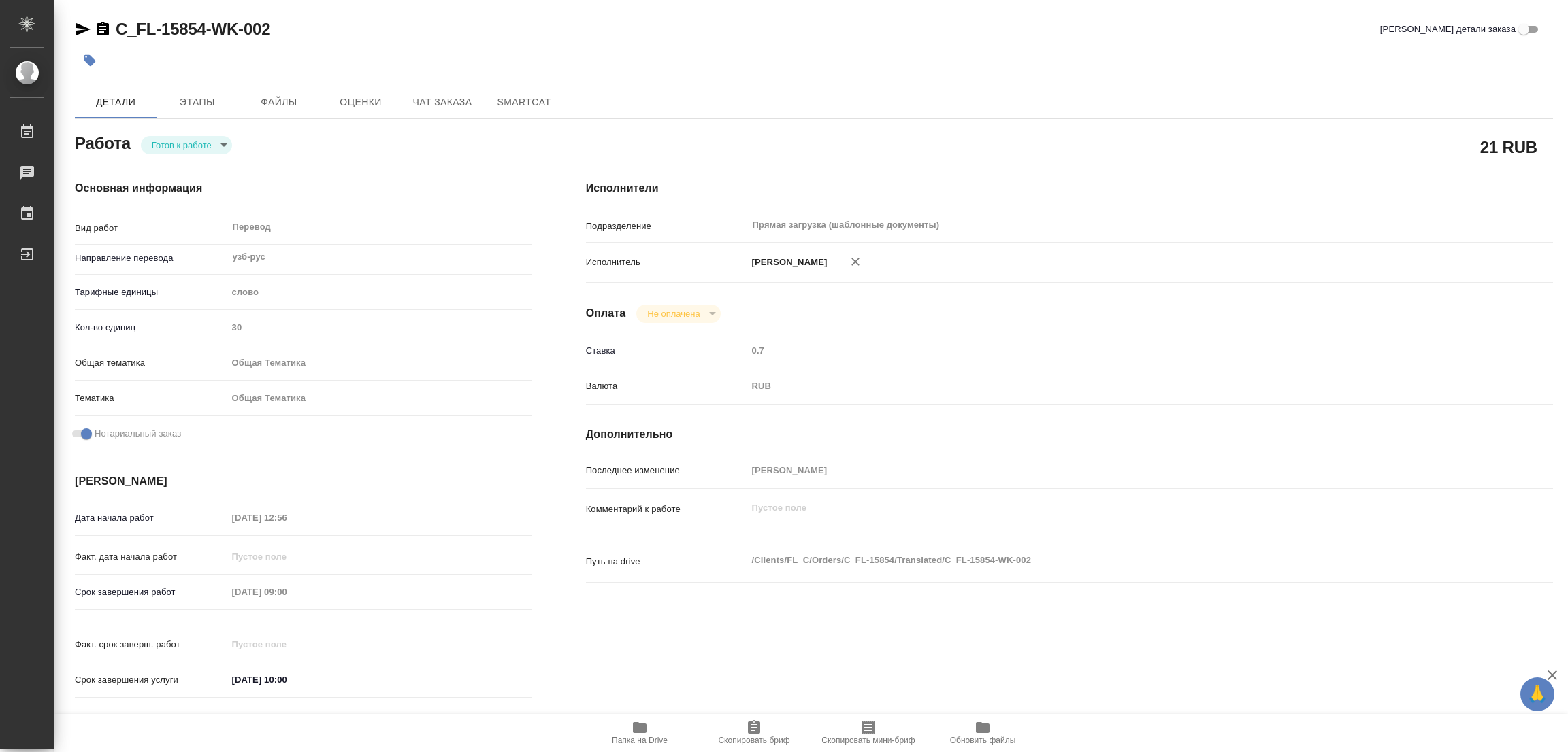
type textarea "x"
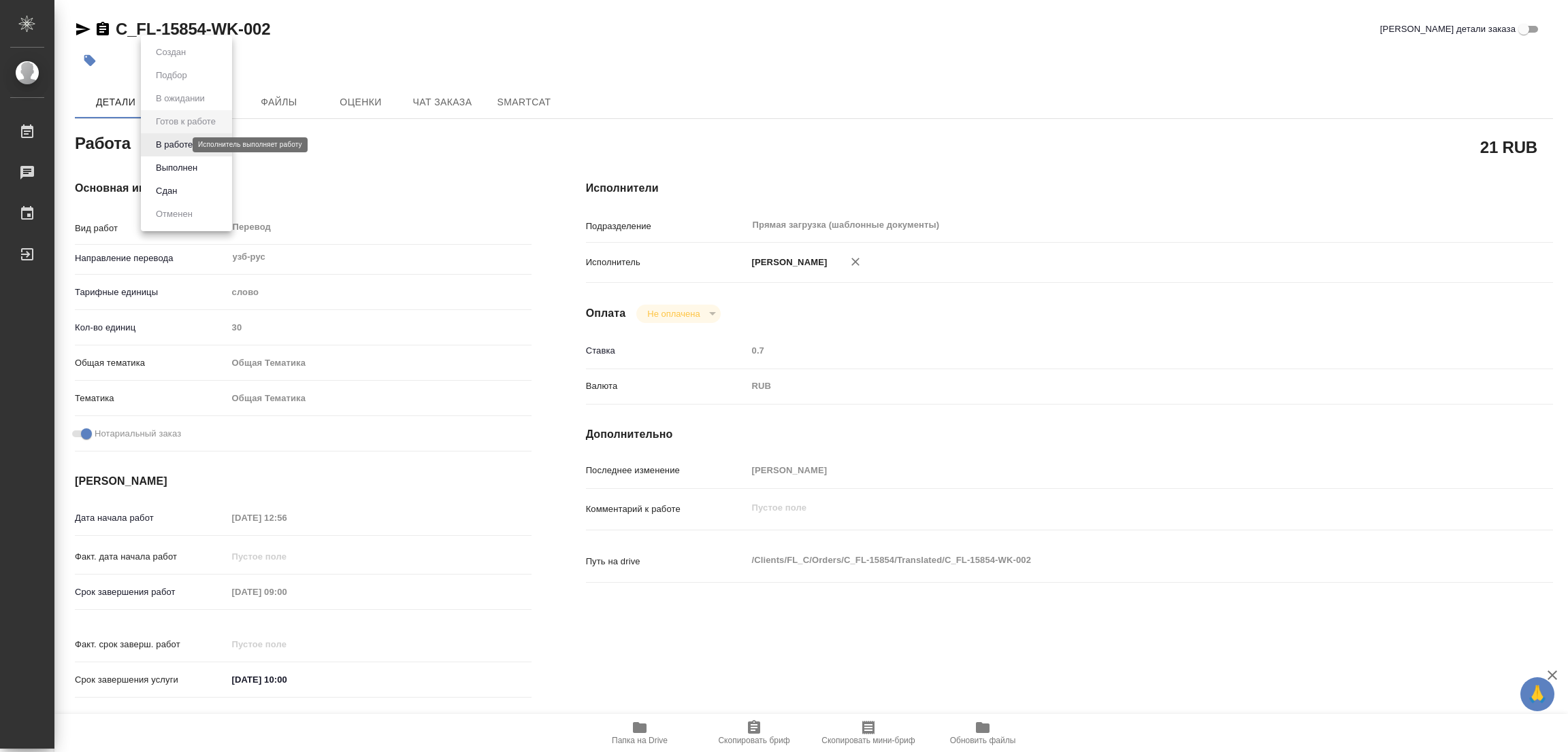
click at [171, 144] on body "🙏 .cls-1 fill:#fff; AWATERA Popova Galina Работы Чаты График Выйти C_FL-15854-W…" at bounding box center [784, 376] width 1568 height 752
type textarea "x"
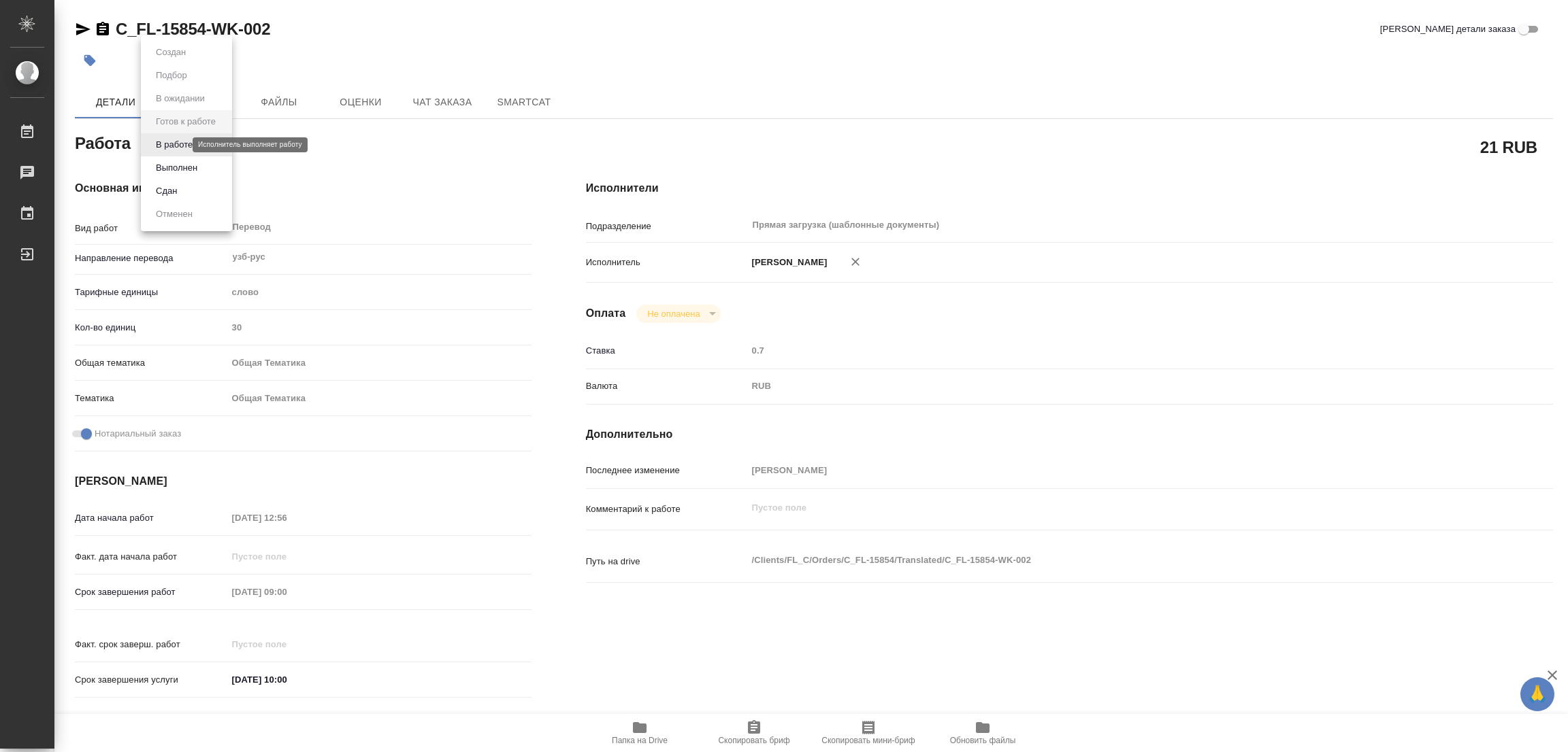
type textarea "x"
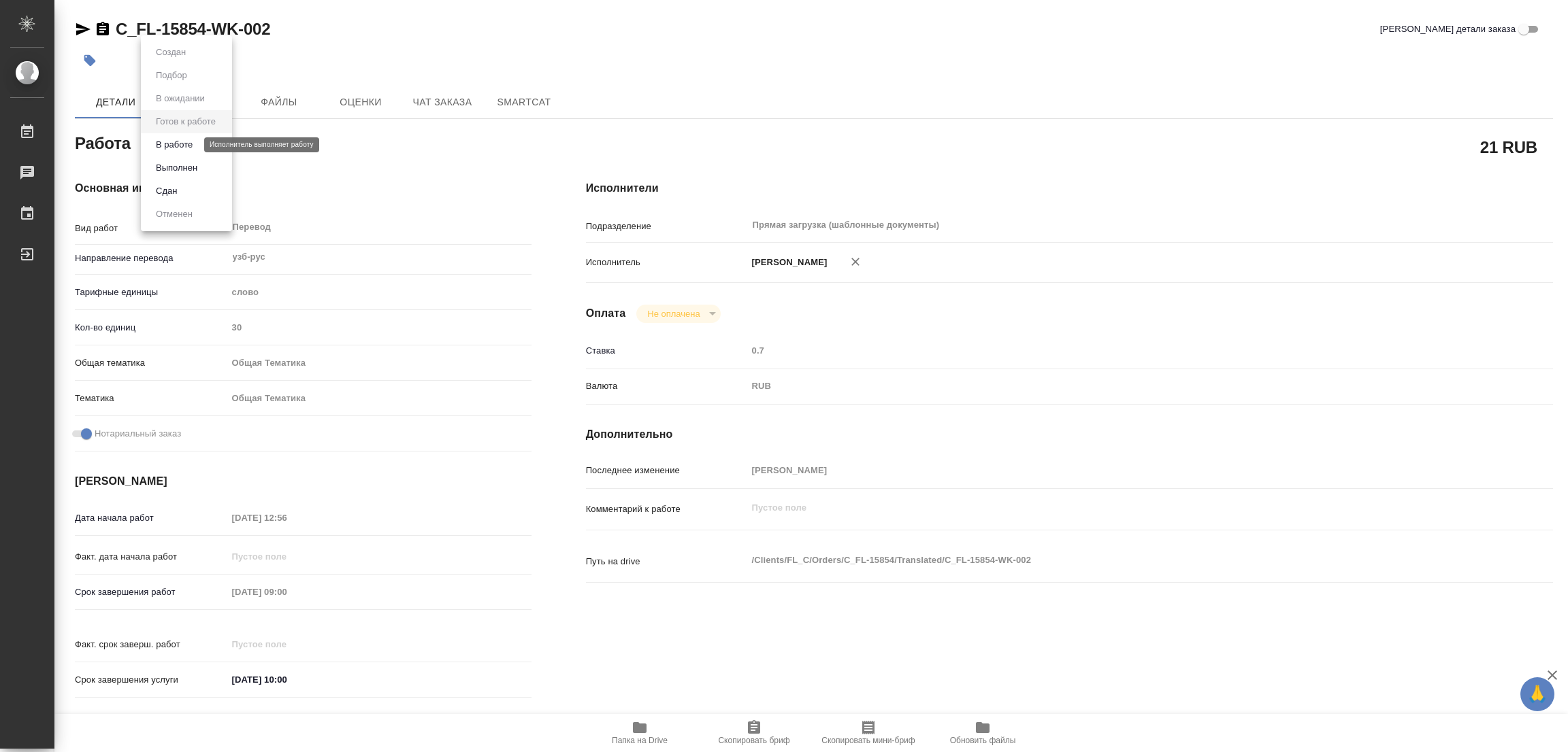
type textarea "x"
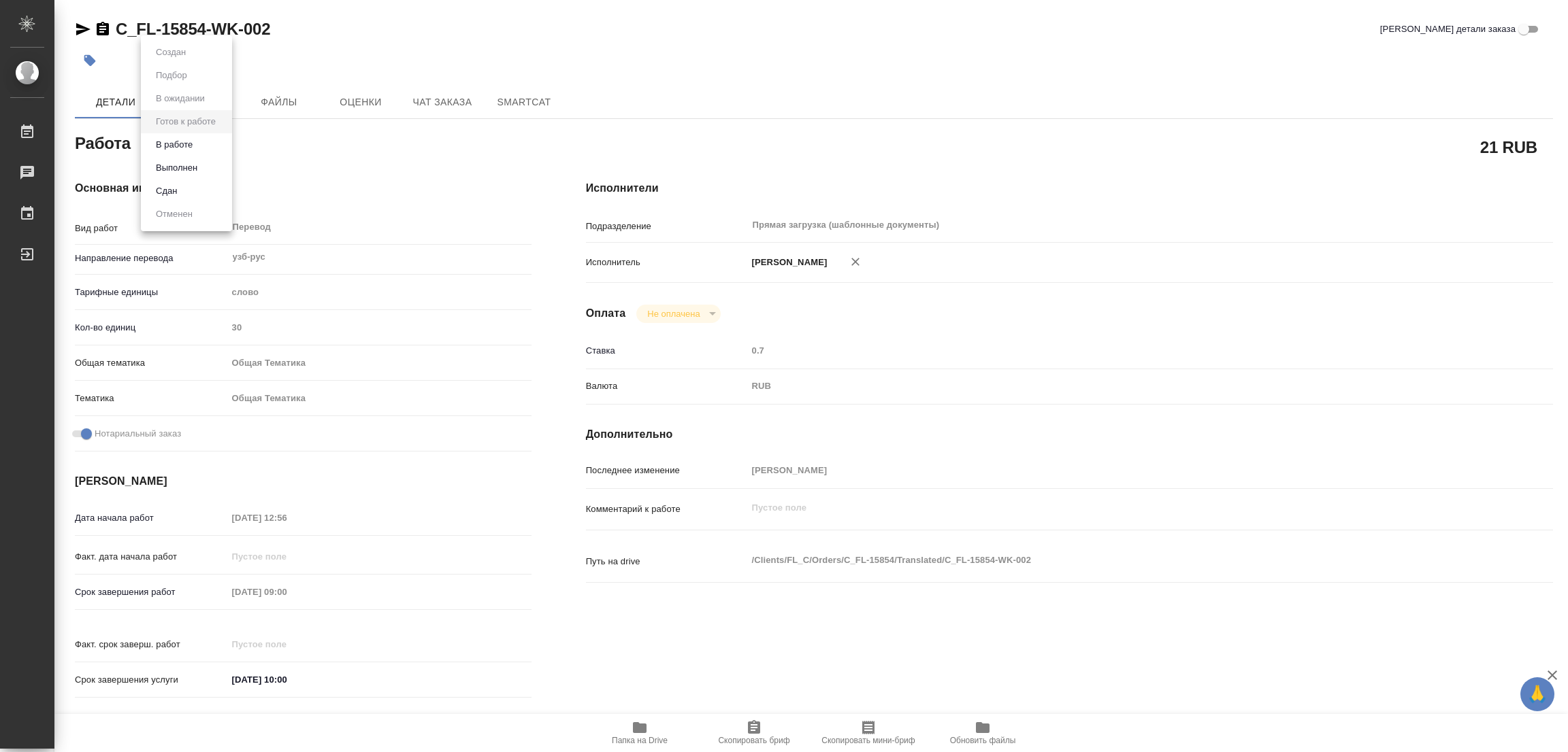
type textarea "x"
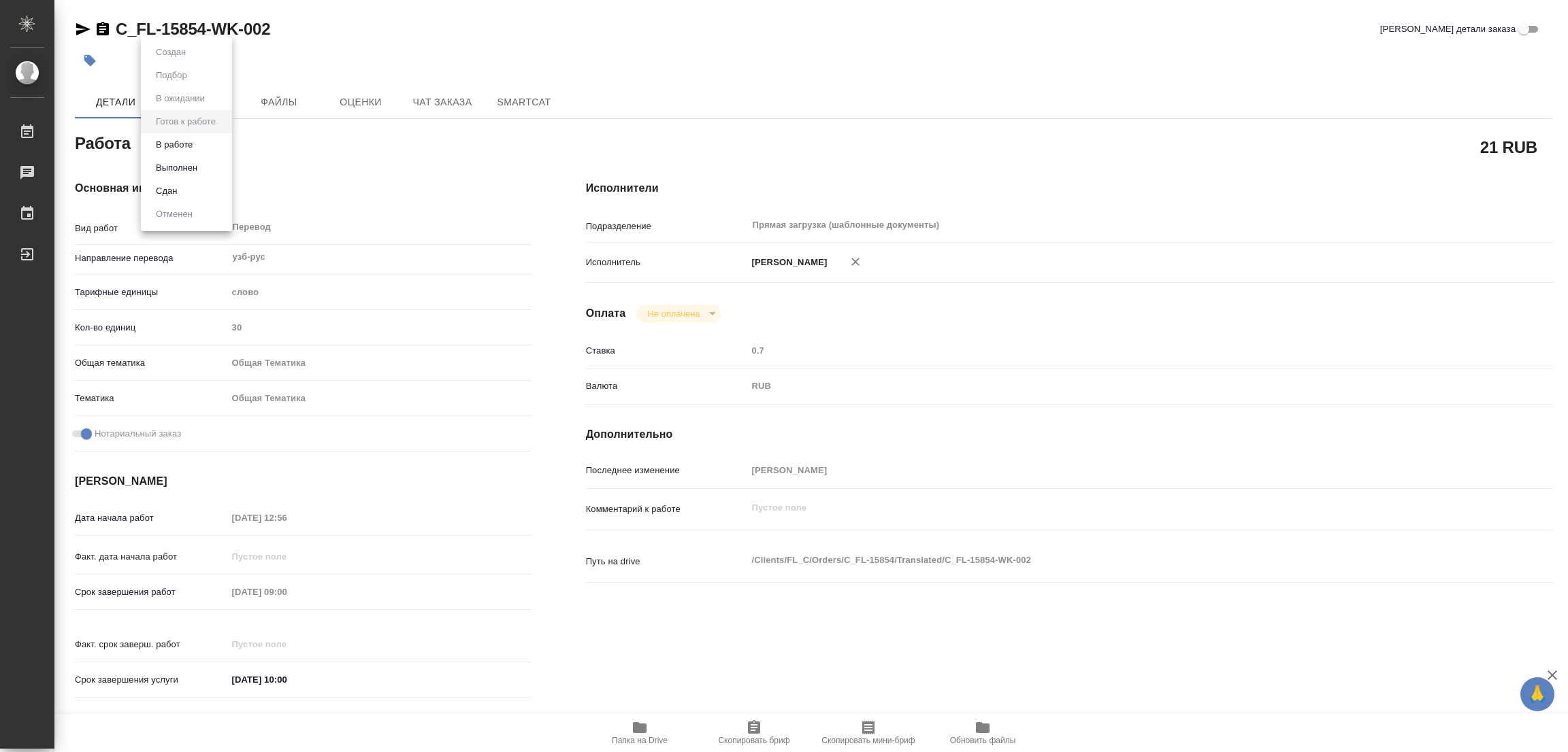
type textarea "x"
click at [171, 142] on button "В работе" at bounding box center [173, 145] width 45 height 15
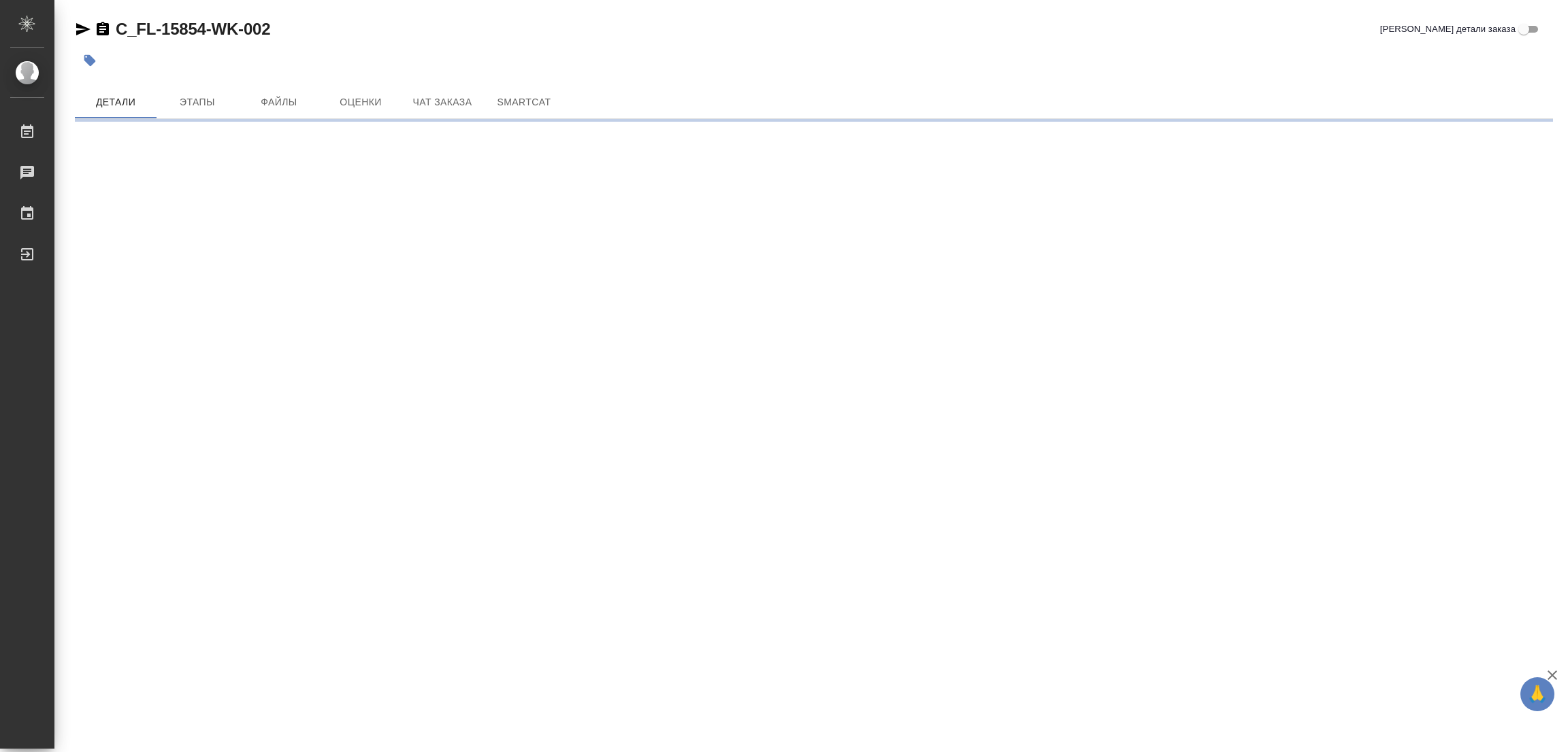
click at [1003, 25] on div "C_FL-15854-WK-002 Кратко детали заказа" at bounding box center [814, 28] width 1478 height 22
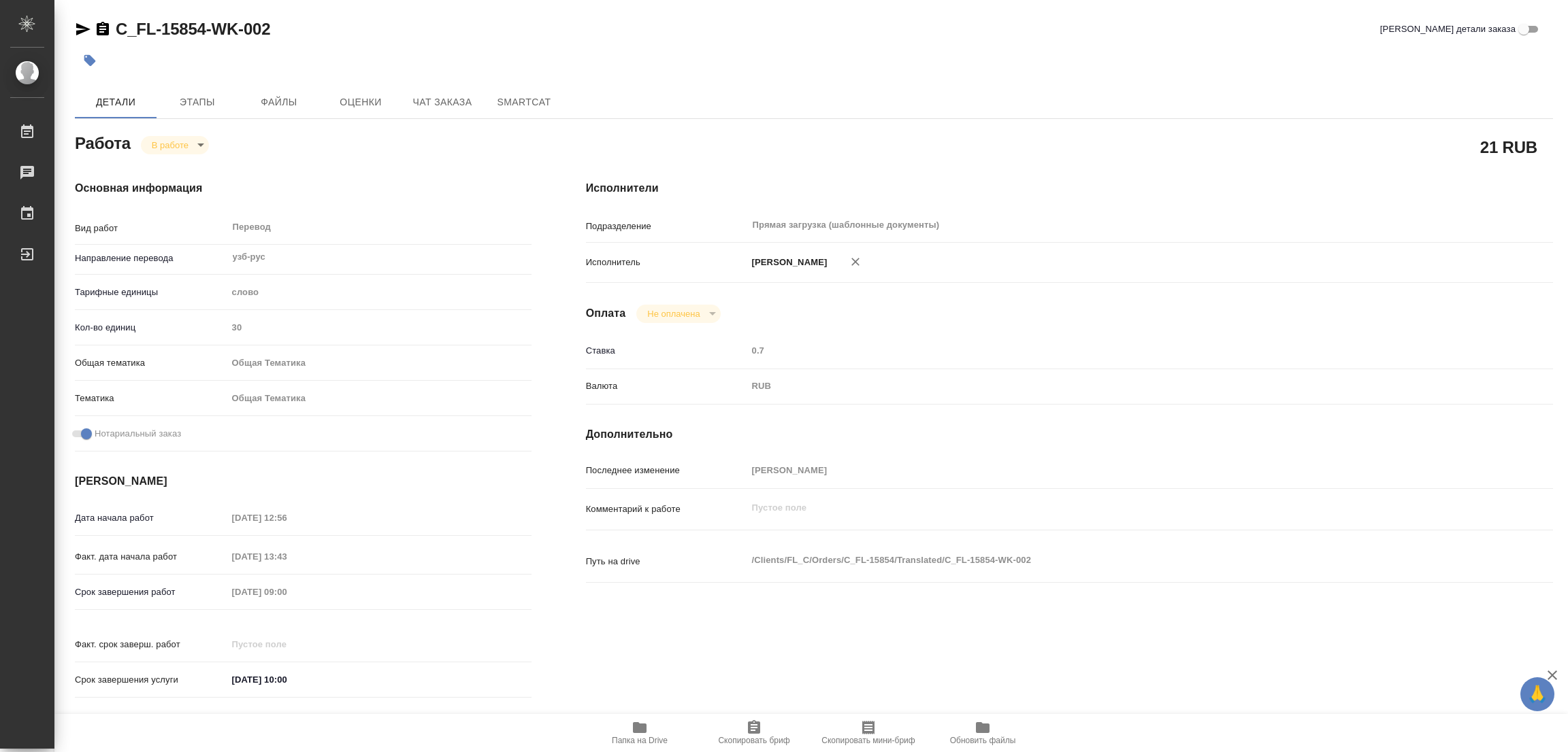
type textarea "x"
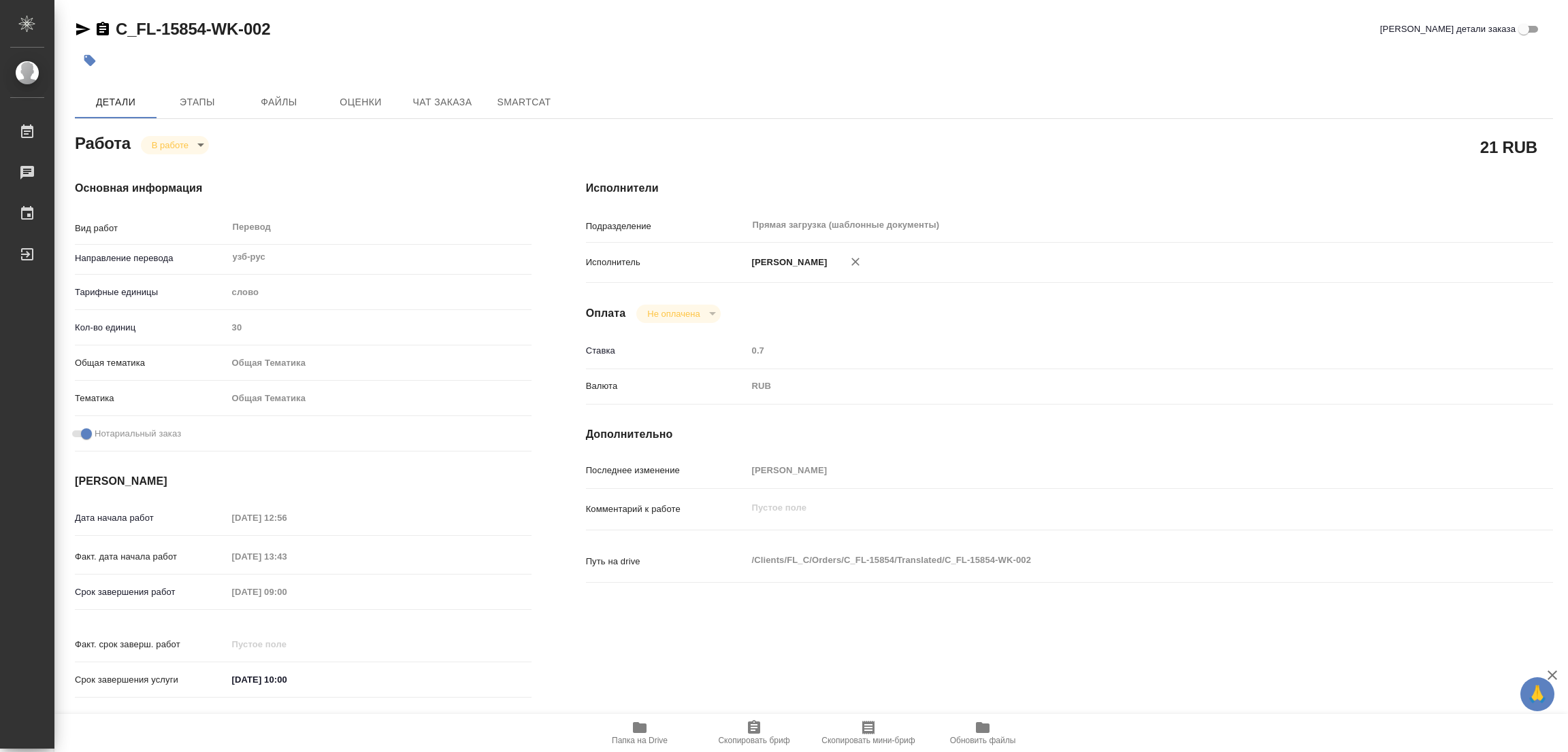
type textarea "x"
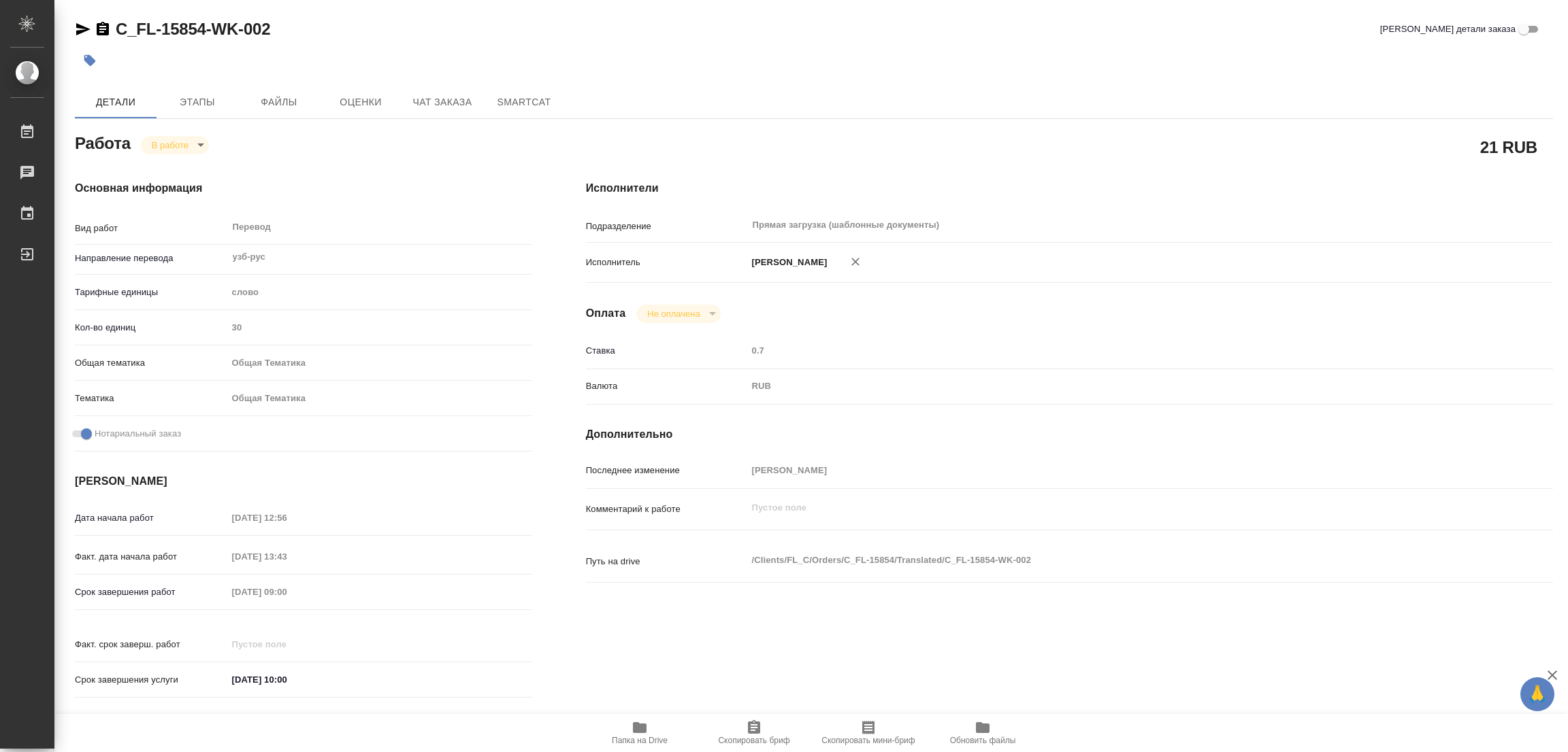
type textarea "x"
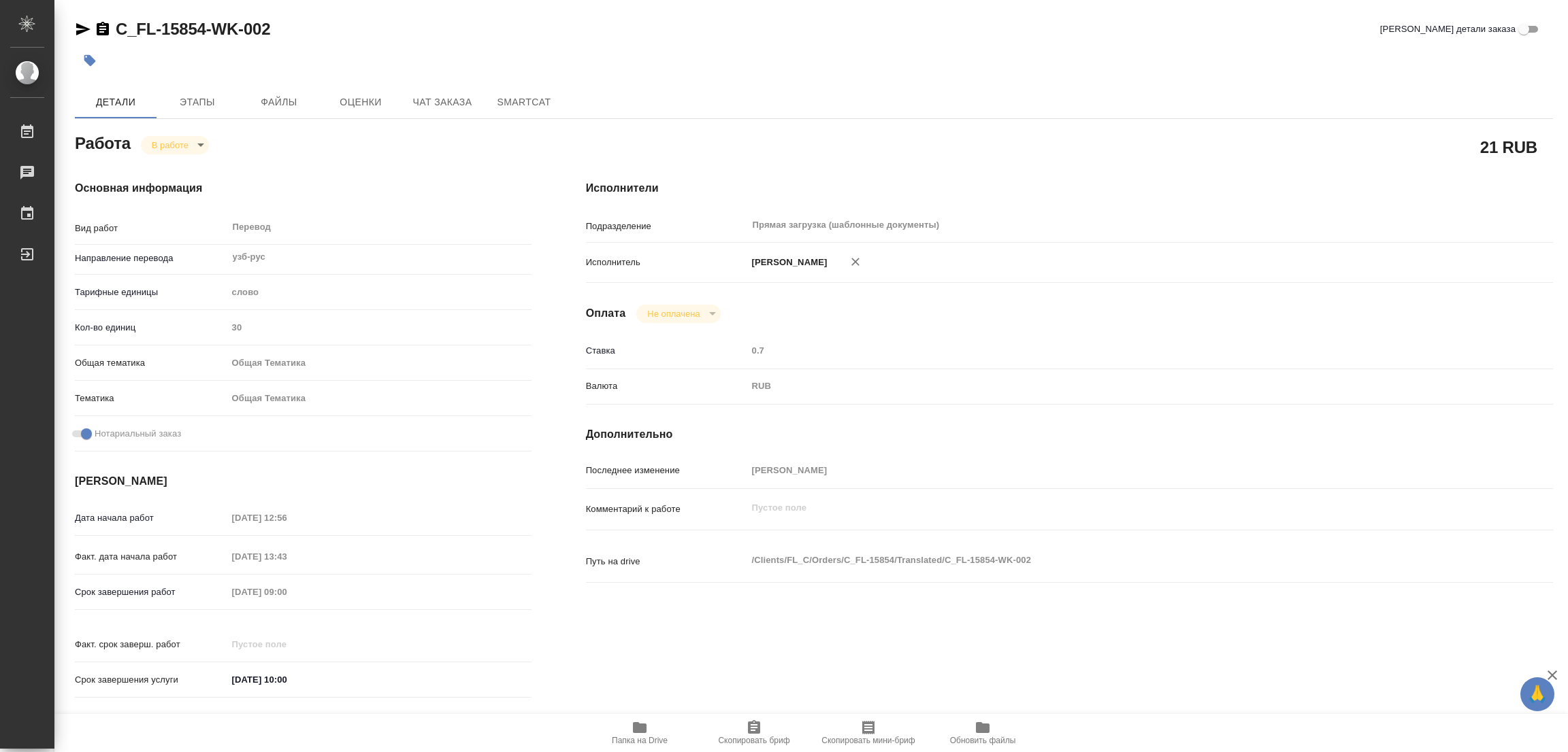
type textarea "x"
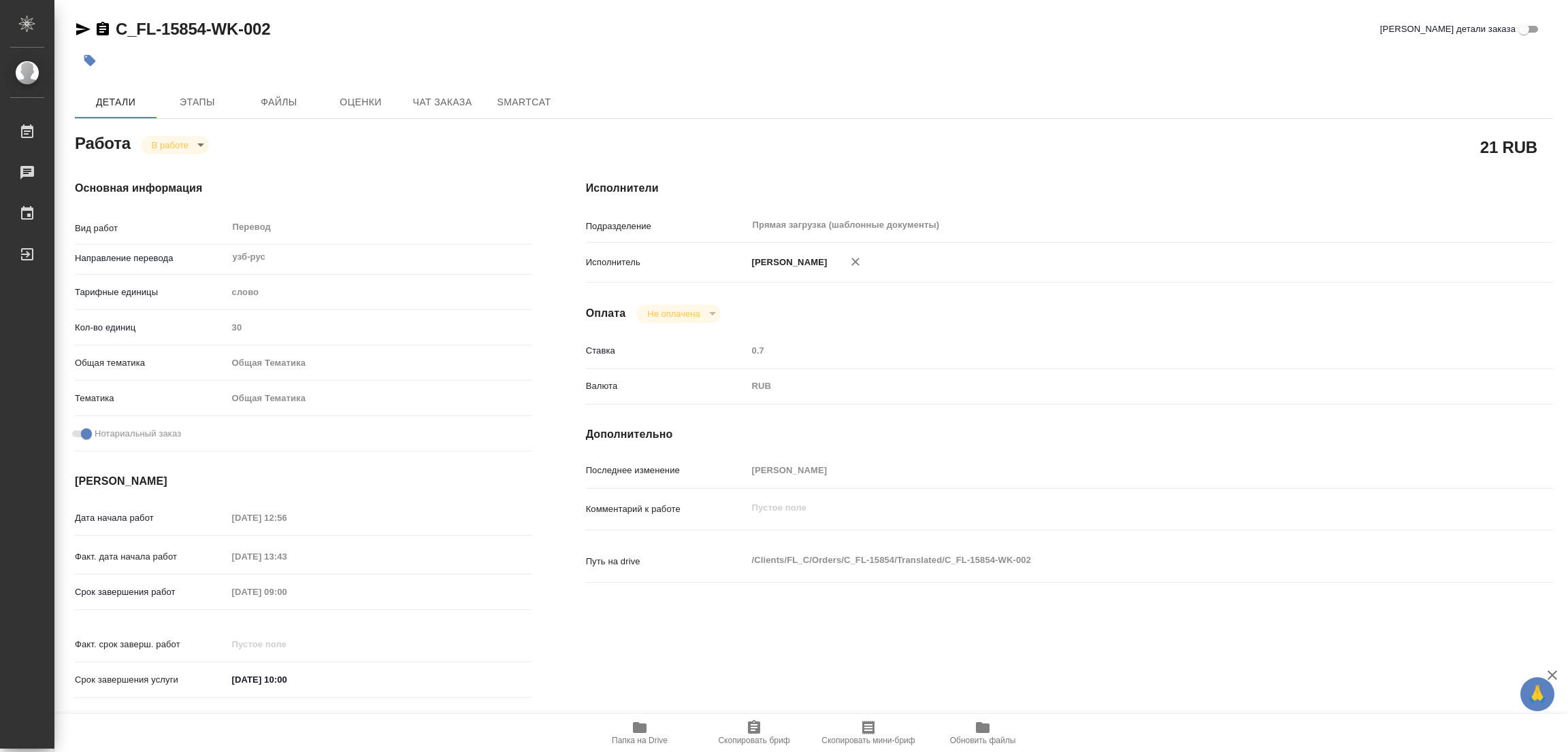
type textarea "x"
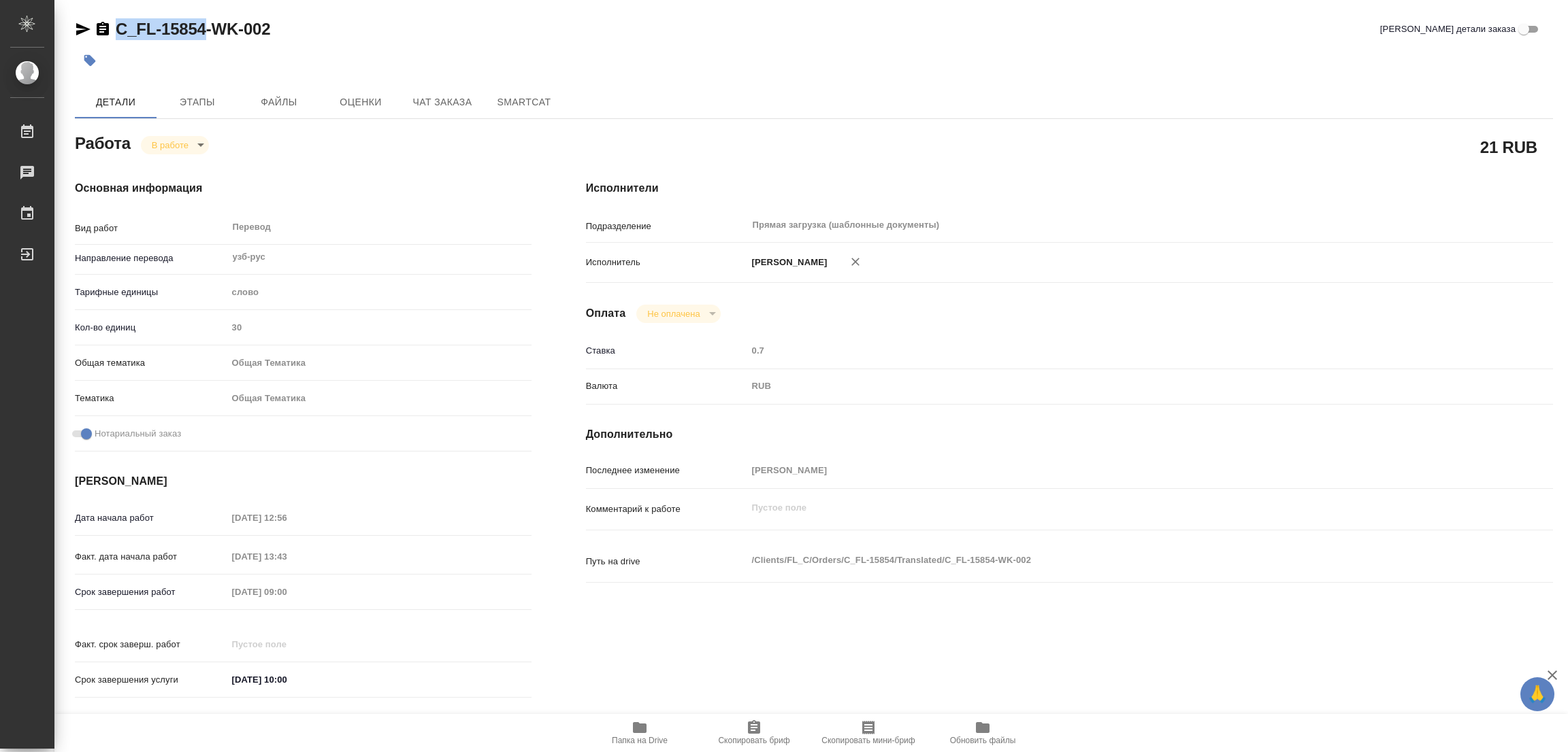
drag, startPoint x: 113, startPoint y: 9, endPoint x: 203, endPoint y: 26, distance: 91.6
click at [203, 26] on div "C_FL-15854-WK-002 Кратко детали заказа Детали Этапы Файлы Оценки Чат заказа Sma…" at bounding box center [814, 570] width 1493 height 1141
copy link "C_FL-15854"
drag, startPoint x: 773, startPoint y: 735, endPoint x: 749, endPoint y: 750, distance: 28.3
click at [773, 735] on span "Скопировать бриф" at bounding box center [753, 732] width 98 height 26
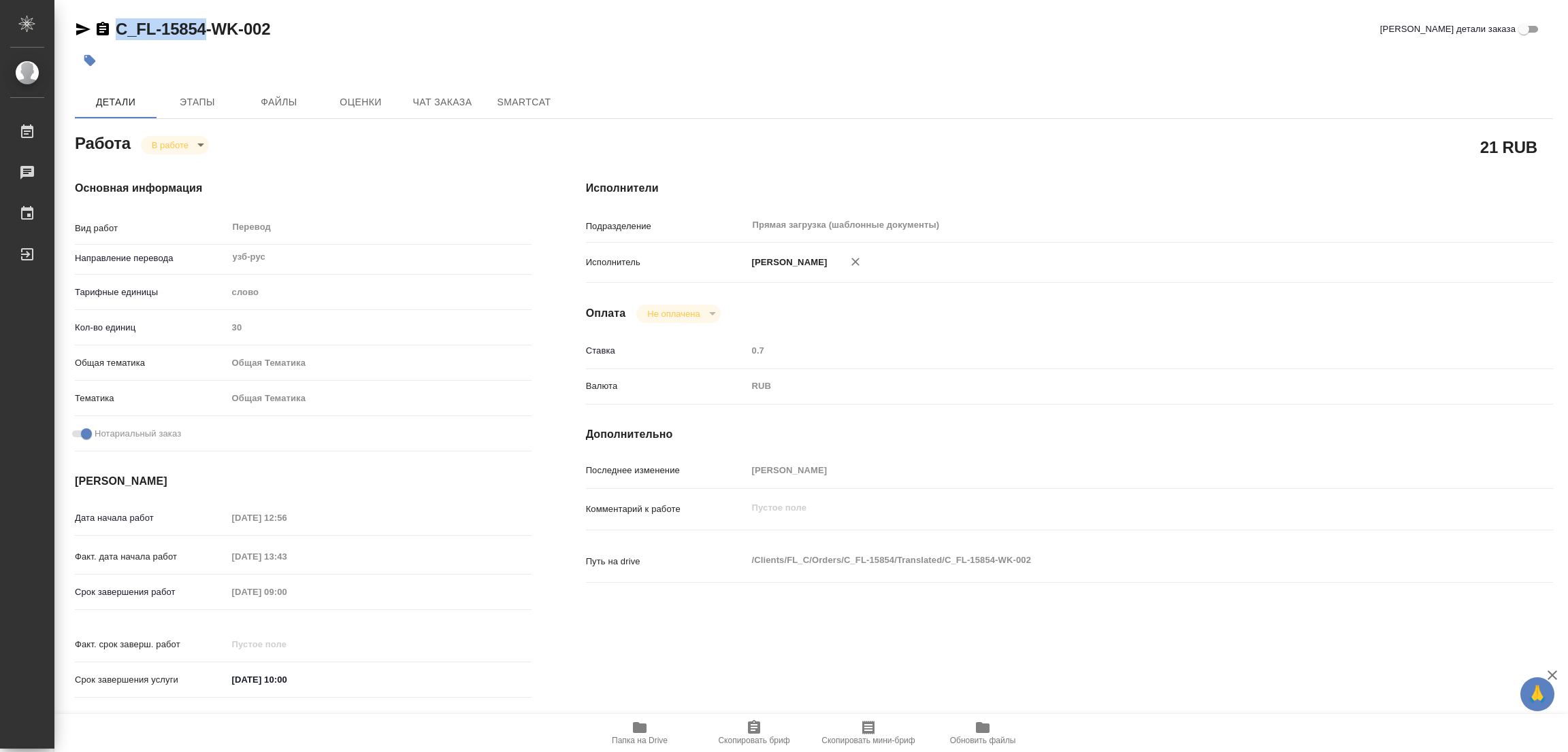
copy link "C_FL-15854"
click at [1039, 189] on h4 "Исполнители" at bounding box center [1069, 188] width 967 height 16
click at [936, 81] on div "C_FL-15854-WK-002 Кратко детали заказа Детали Этапы Файлы Оценки Чат заказа Sma…" at bounding box center [814, 570] width 1493 height 1141
click at [855, 52] on div at bounding box center [568, 61] width 985 height 30
type textarea "x"
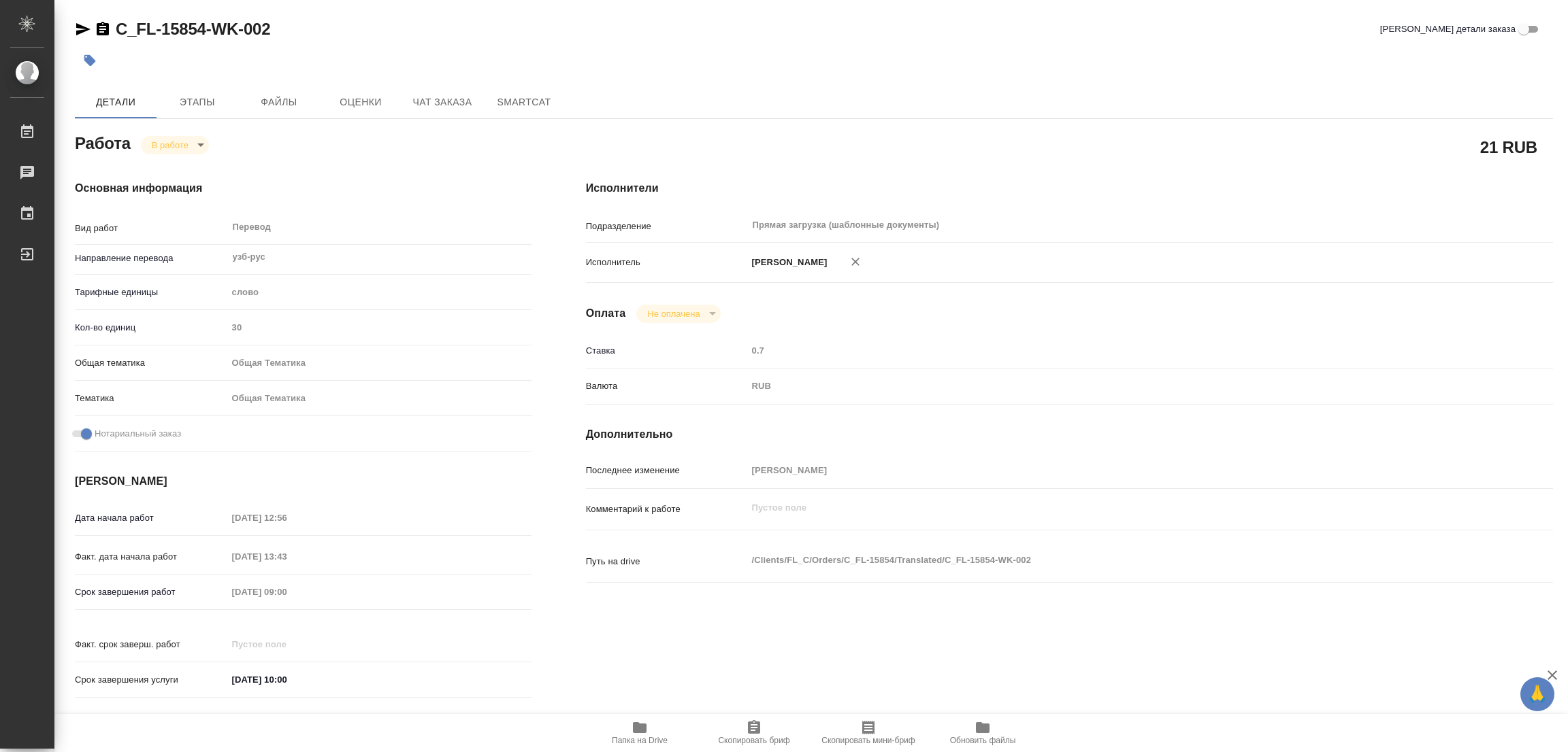
type textarea "x"
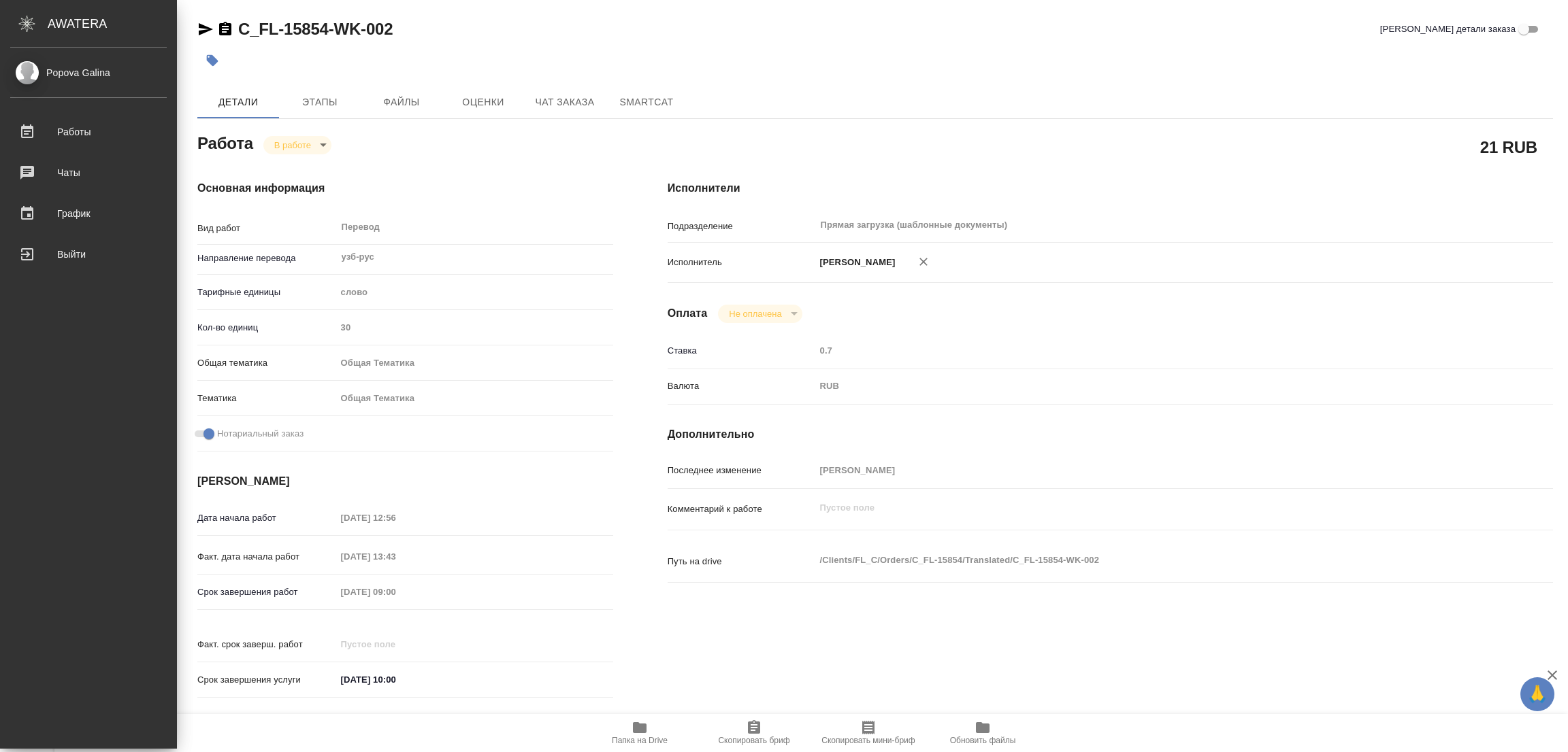
type textarea "x"
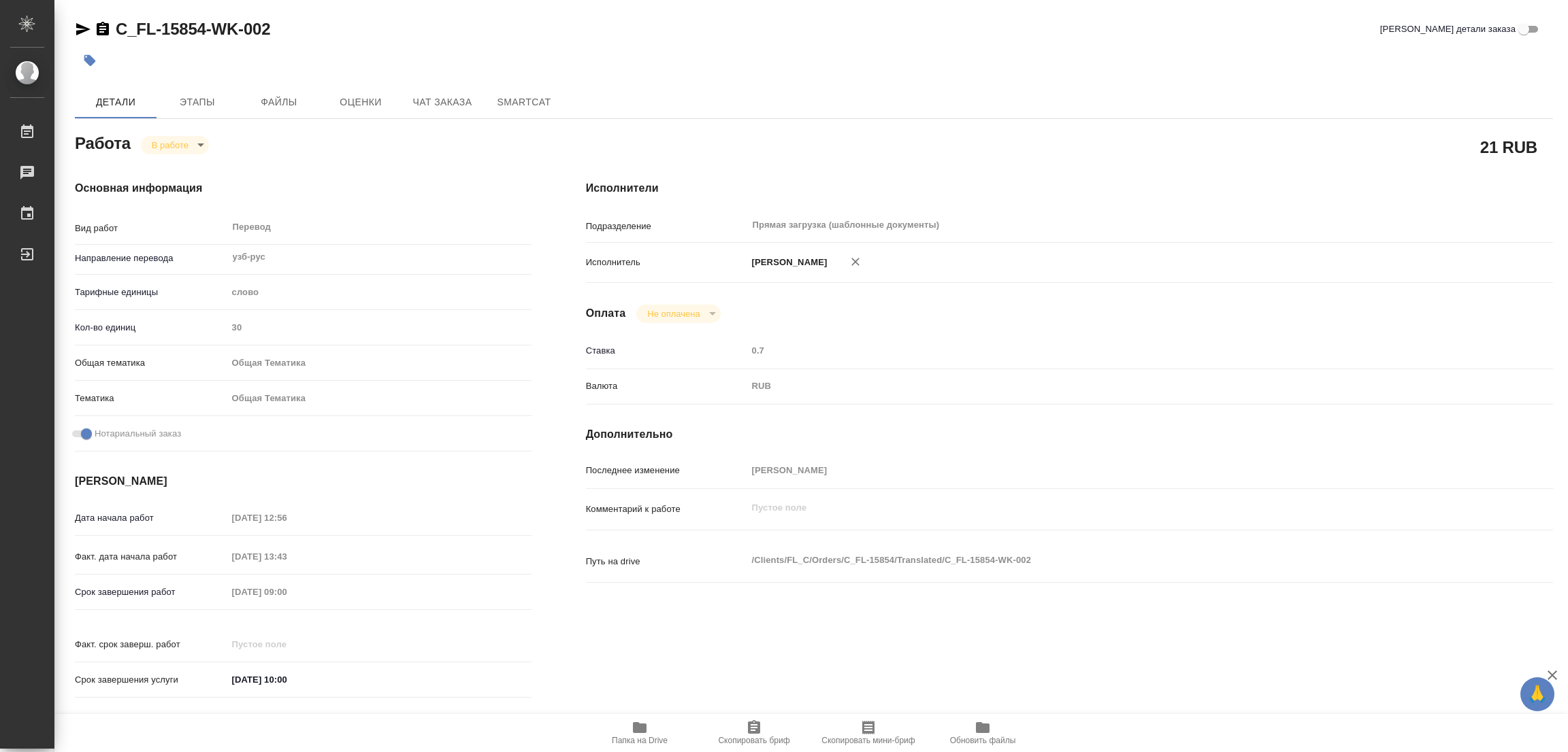
drag, startPoint x: 391, startPoint y: 213, endPoint x: 349, endPoint y: 257, distance: 60.8
click at [390, 216] on div "Перевод x ​" at bounding box center [374, 228] width 294 height 31
click at [171, 600] on div "Срок завершения работ 01.09.2025 09:00" at bounding box center [303, 592] width 457 height 24
click at [1076, 626] on div "Исполнители Подразделение Прямая загрузка (шаблонные документы) ​ Исполнитель П…" at bounding box center [1070, 443] width 1021 height 581
click at [207, 91] on button "Этапы" at bounding box center [197, 101] width 81 height 32
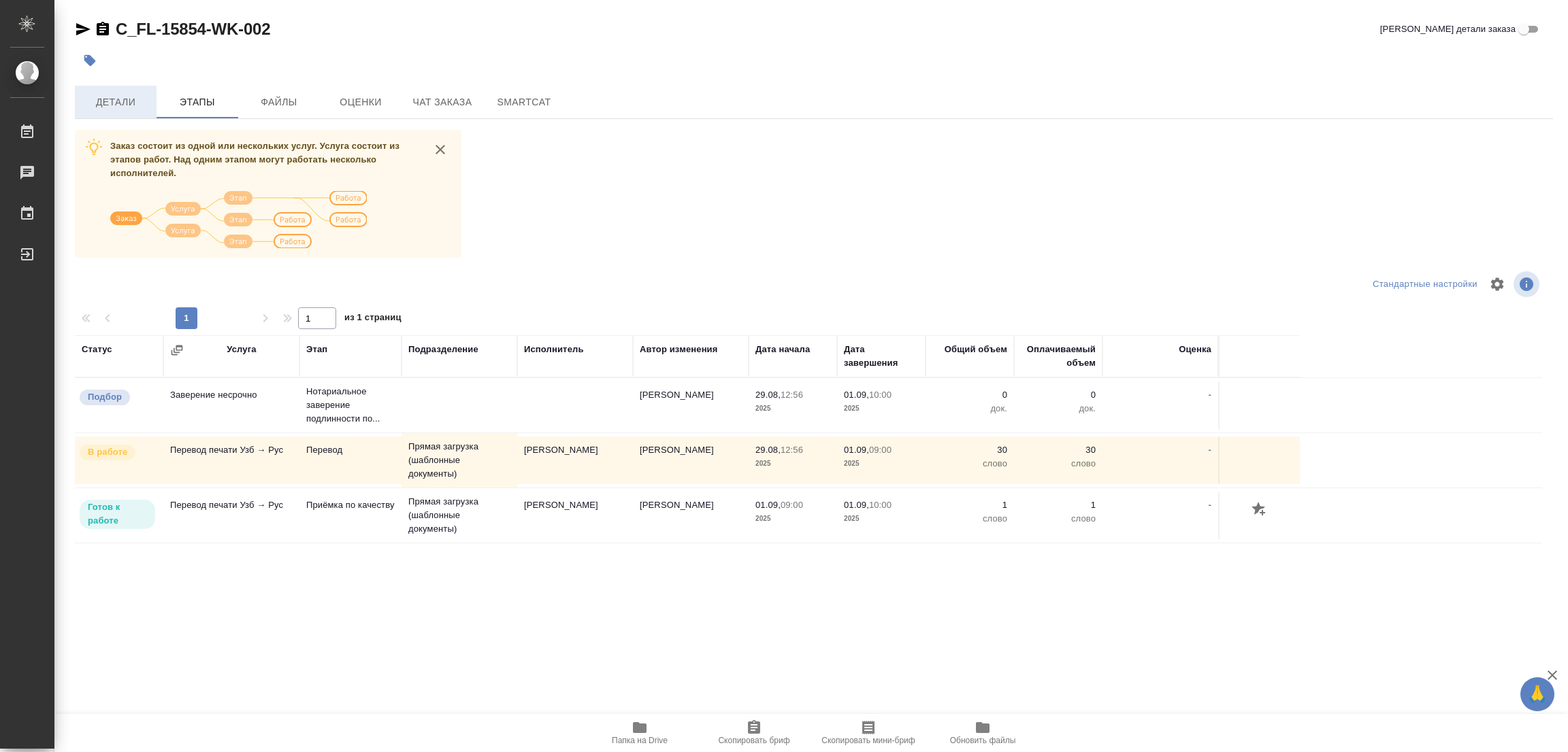
click at [105, 102] on span "Детали" at bounding box center [116, 102] width 65 height 17
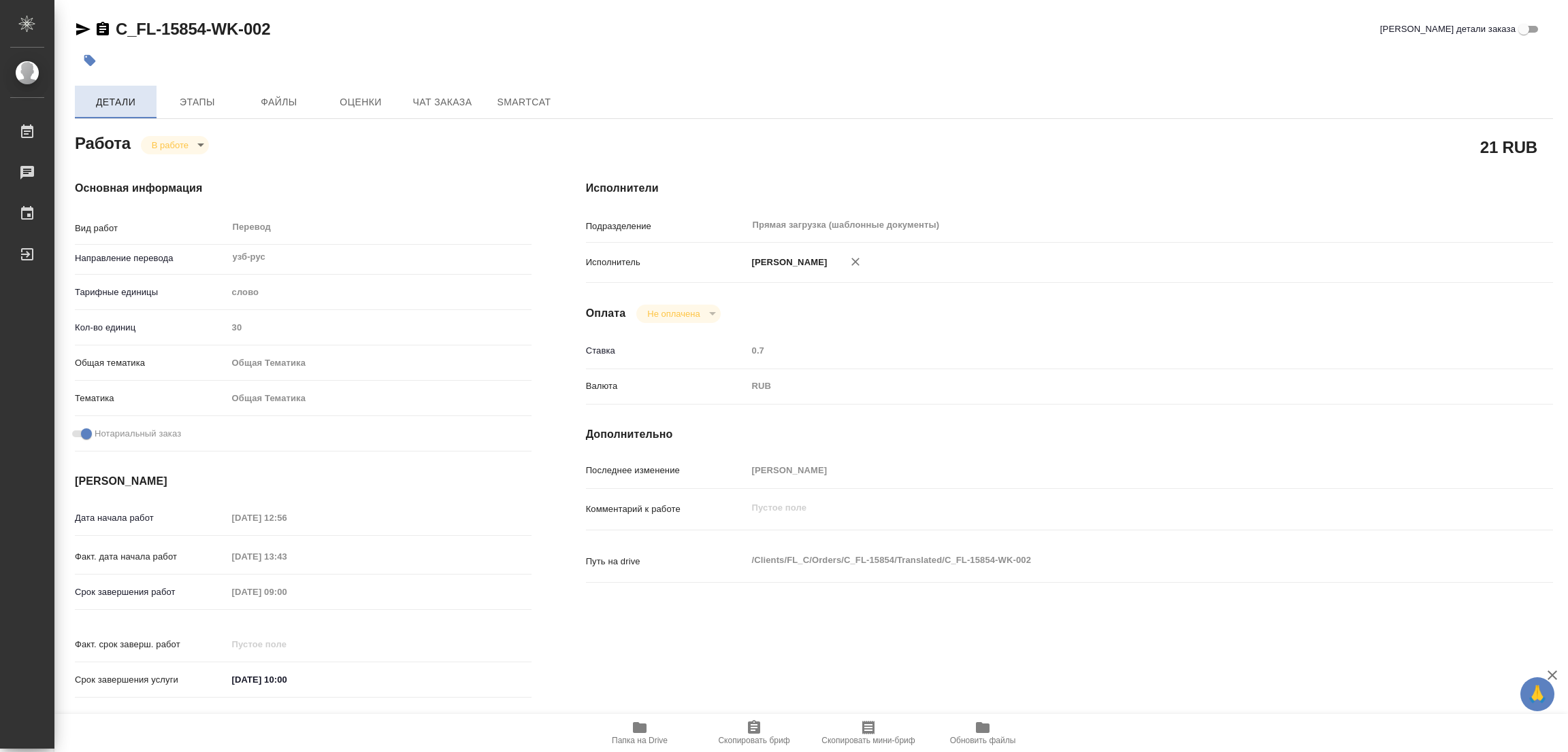
type textarea "x"
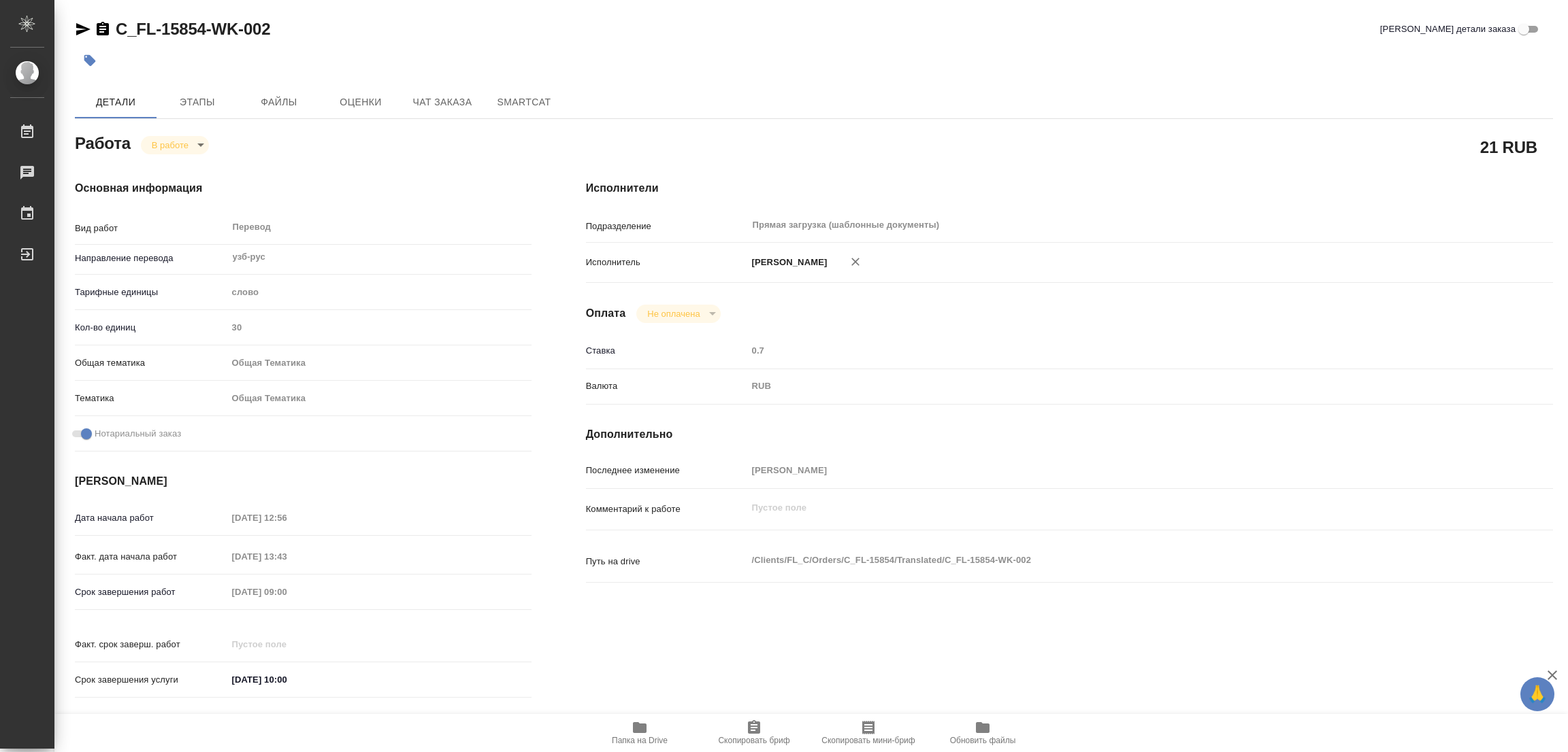
type textarea "x"
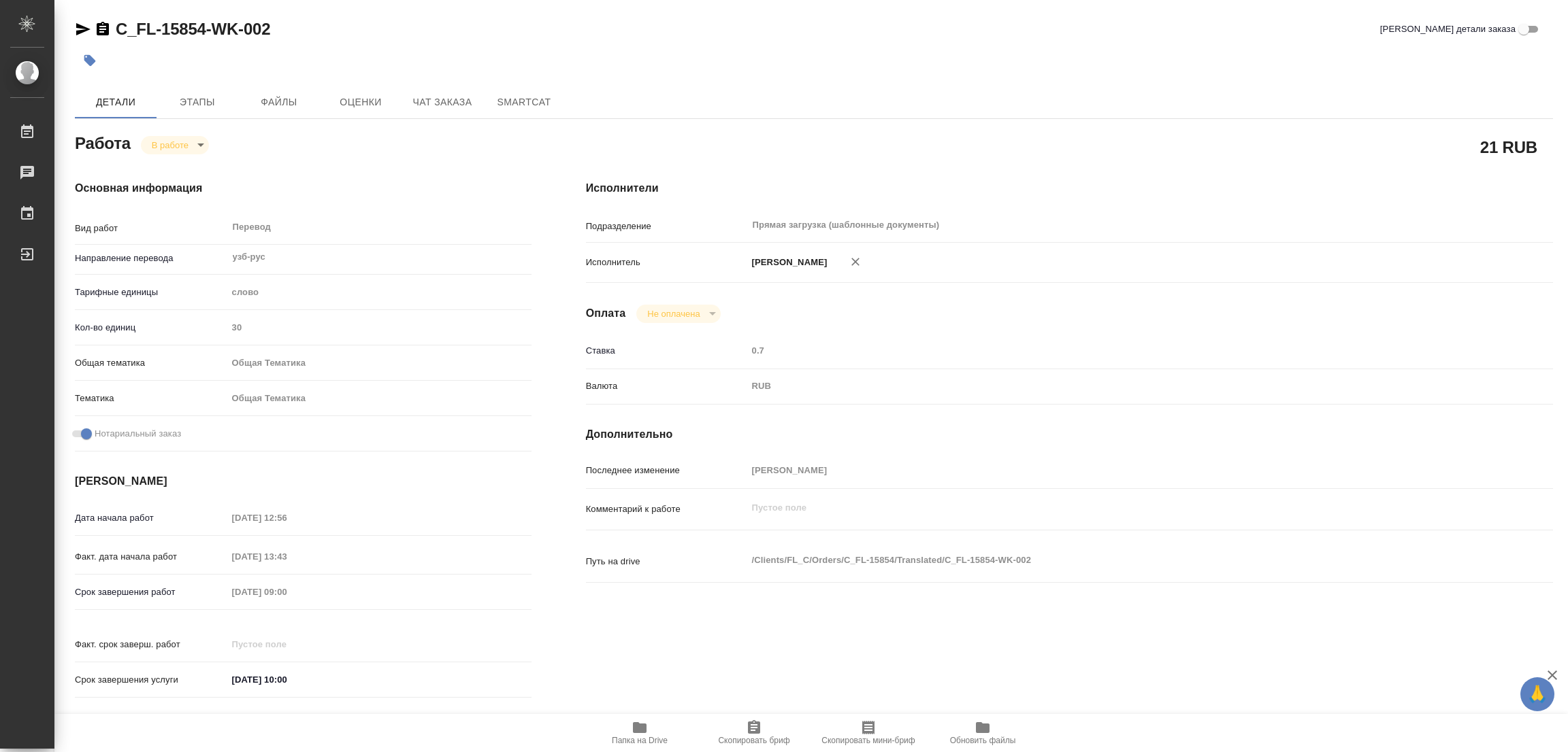
type textarea "x"
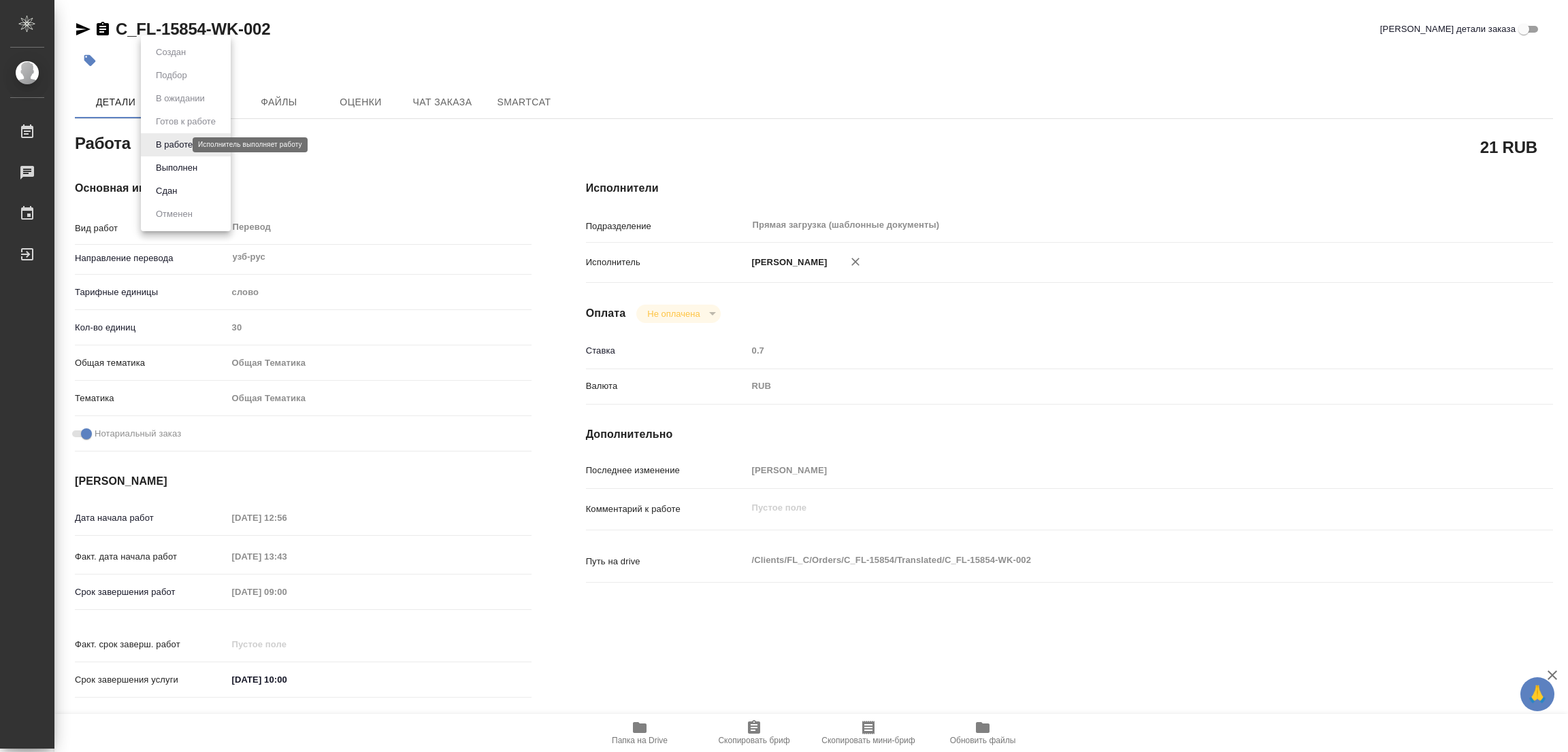
click at [177, 148] on body "🙏 .cls-1 fill:#fff; AWATERA Popova Galina Работы 0 Чаты График Выйти C_FL-15854…" at bounding box center [784, 376] width 1568 height 752
click at [172, 169] on button "Выполнен" at bounding box center [176, 168] width 49 height 15
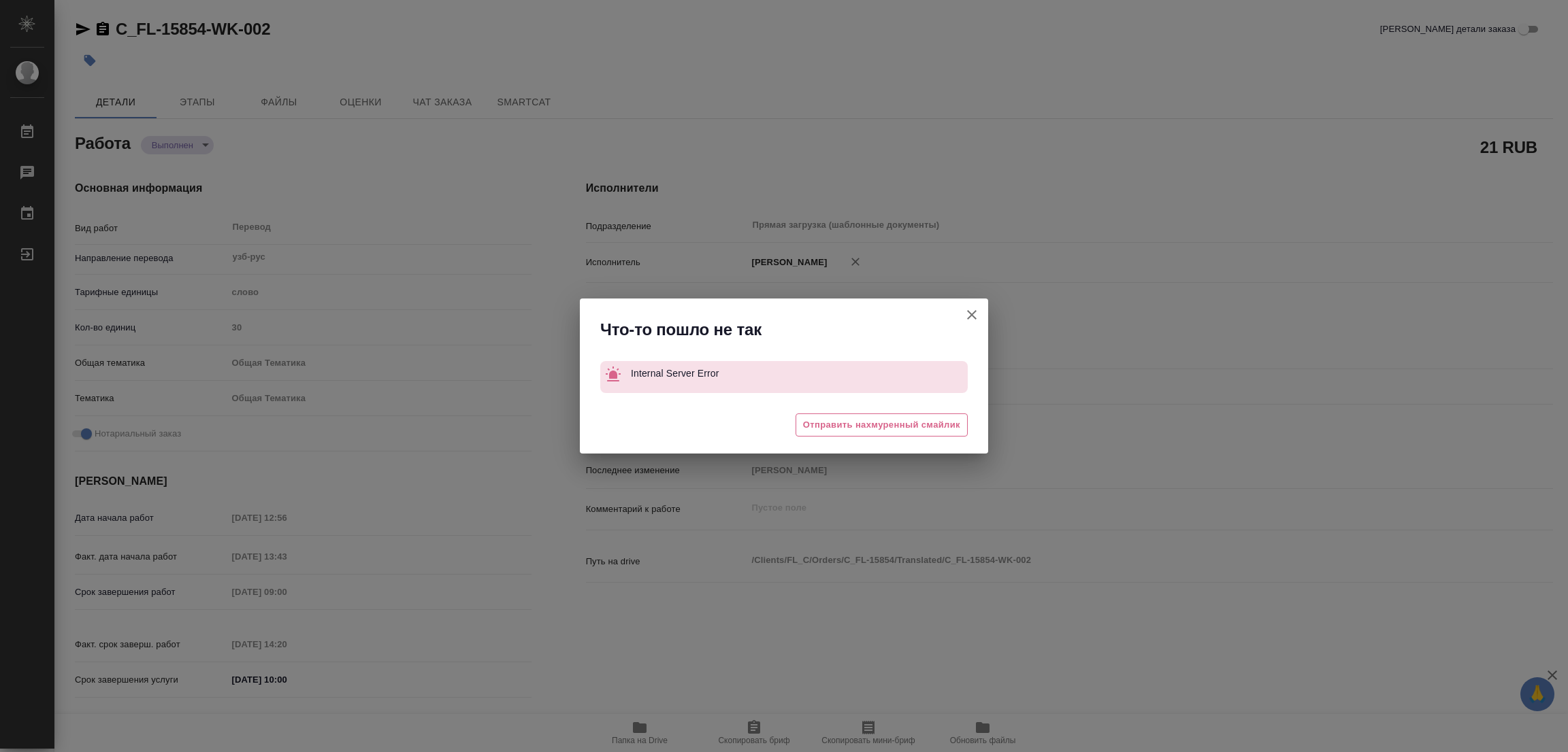
type textarea "x"
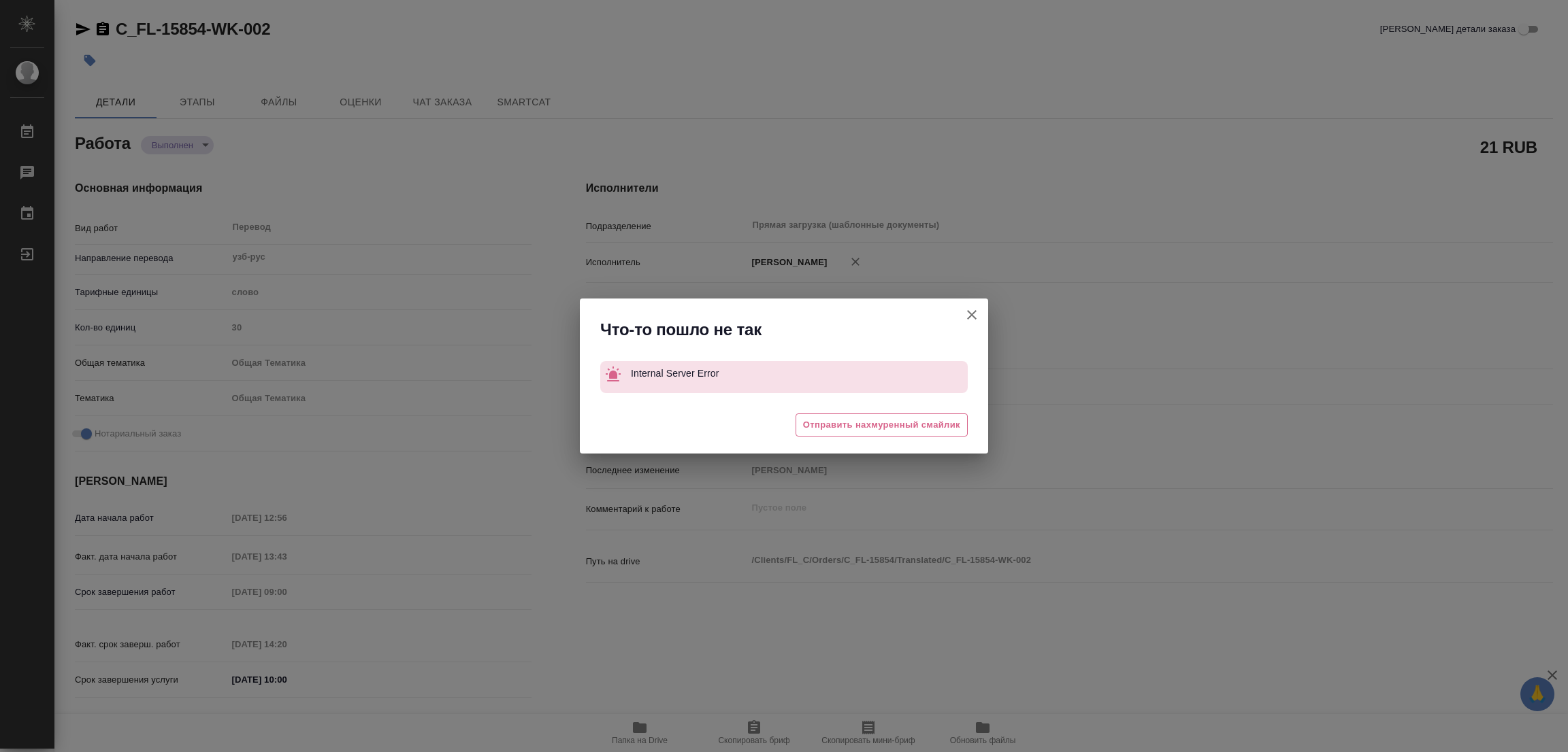
type textarea "x"
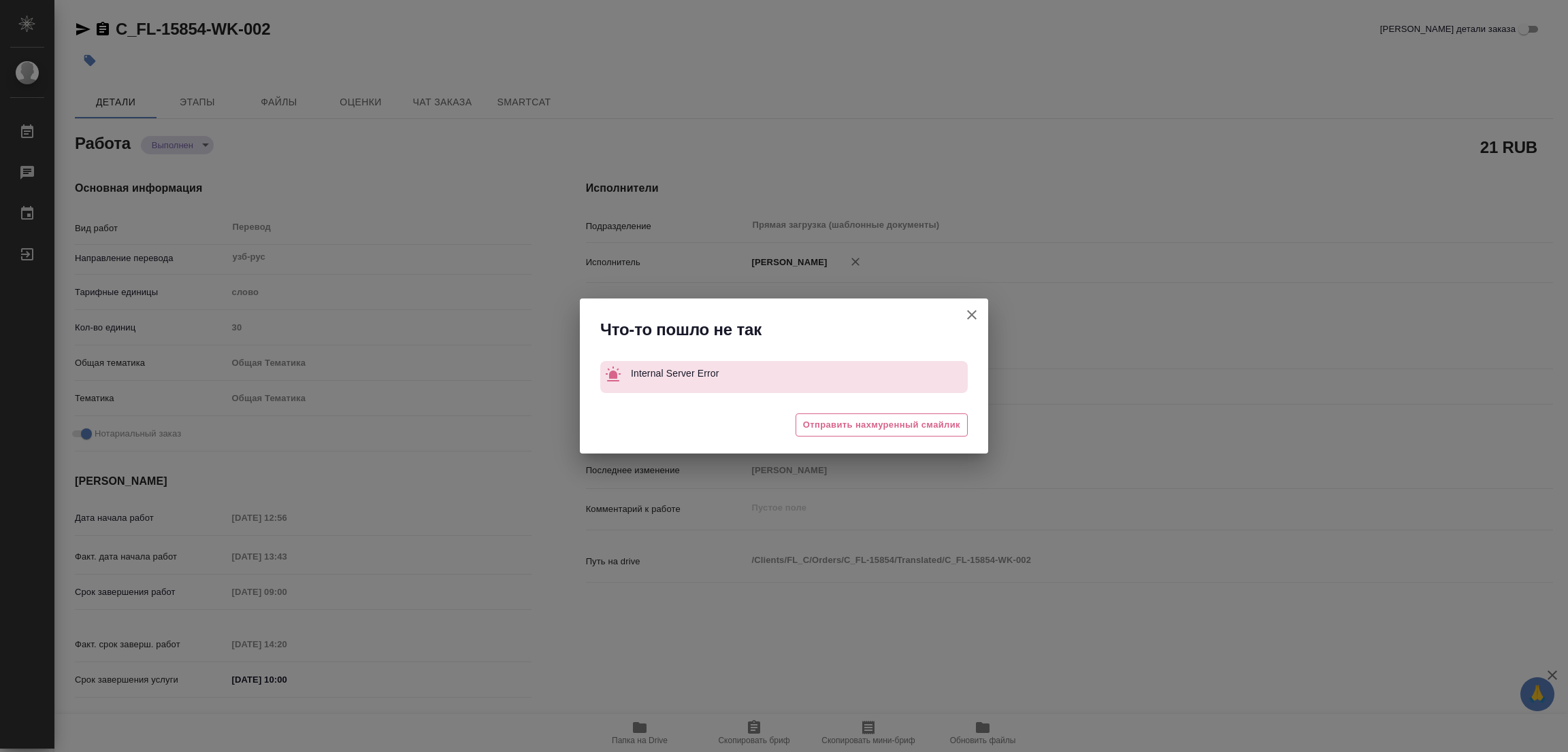
type textarea "x"
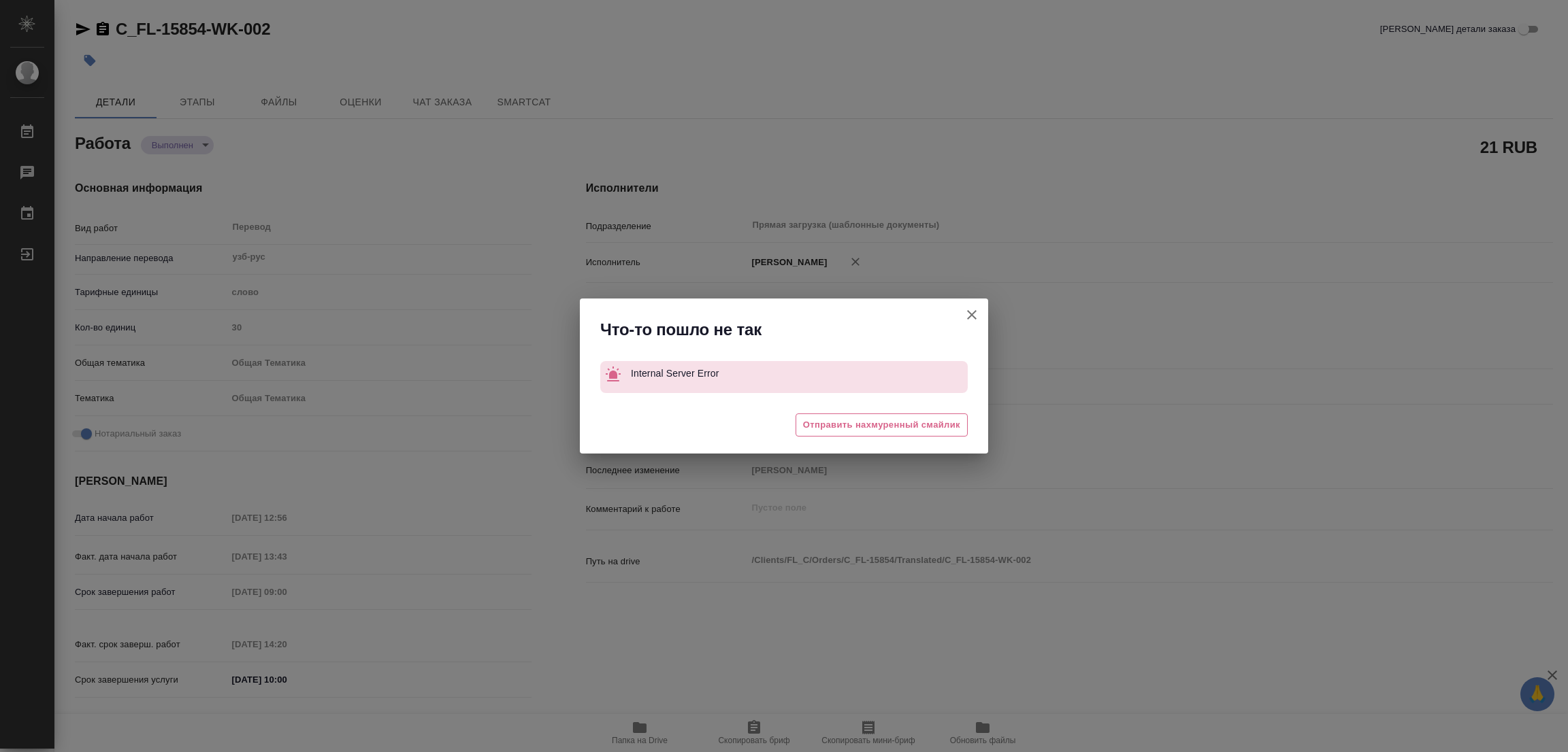
click at [963, 316] on button "[PERSON_NAME] детали заказа" at bounding box center [971, 314] width 32 height 32
type textarea "x"
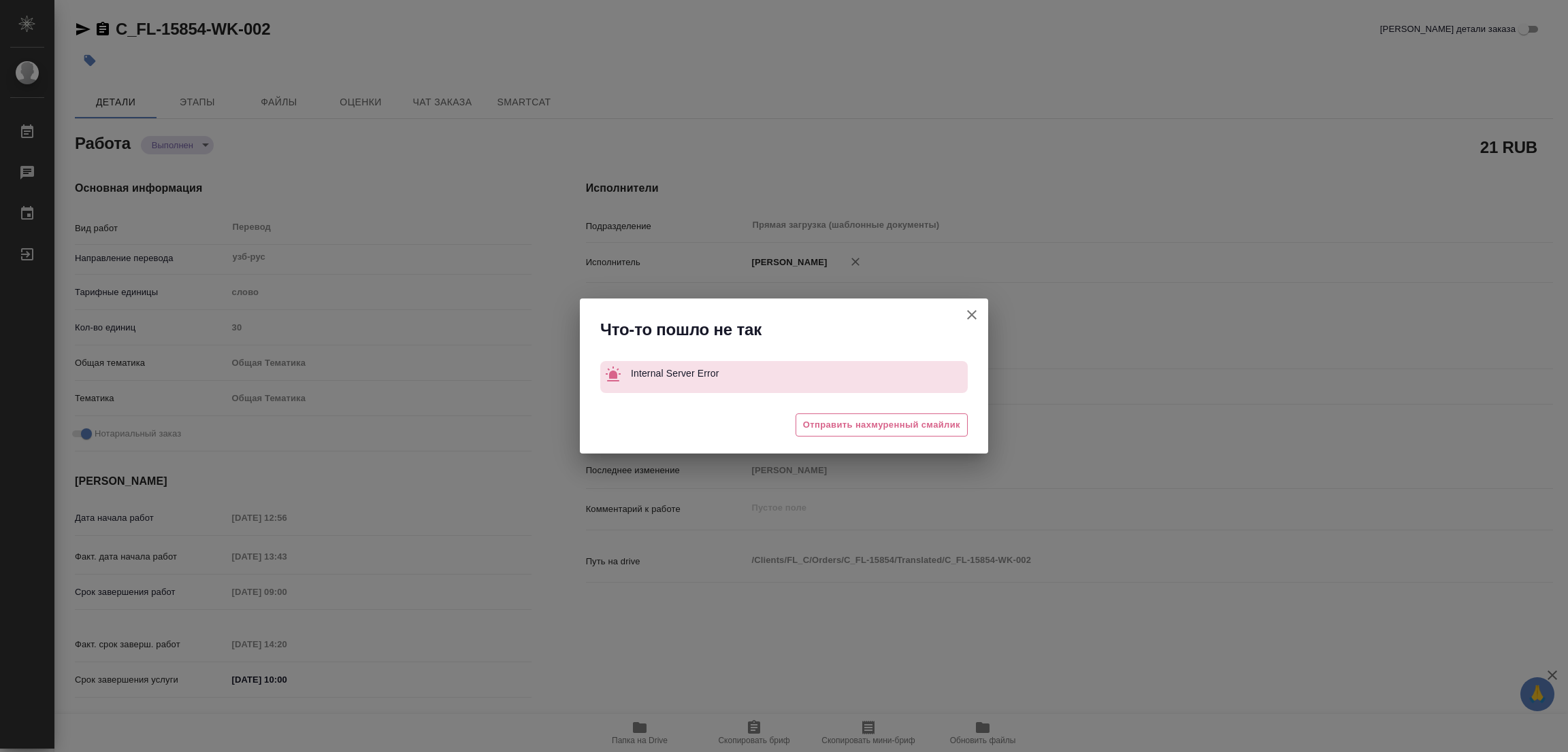
type textarea "x"
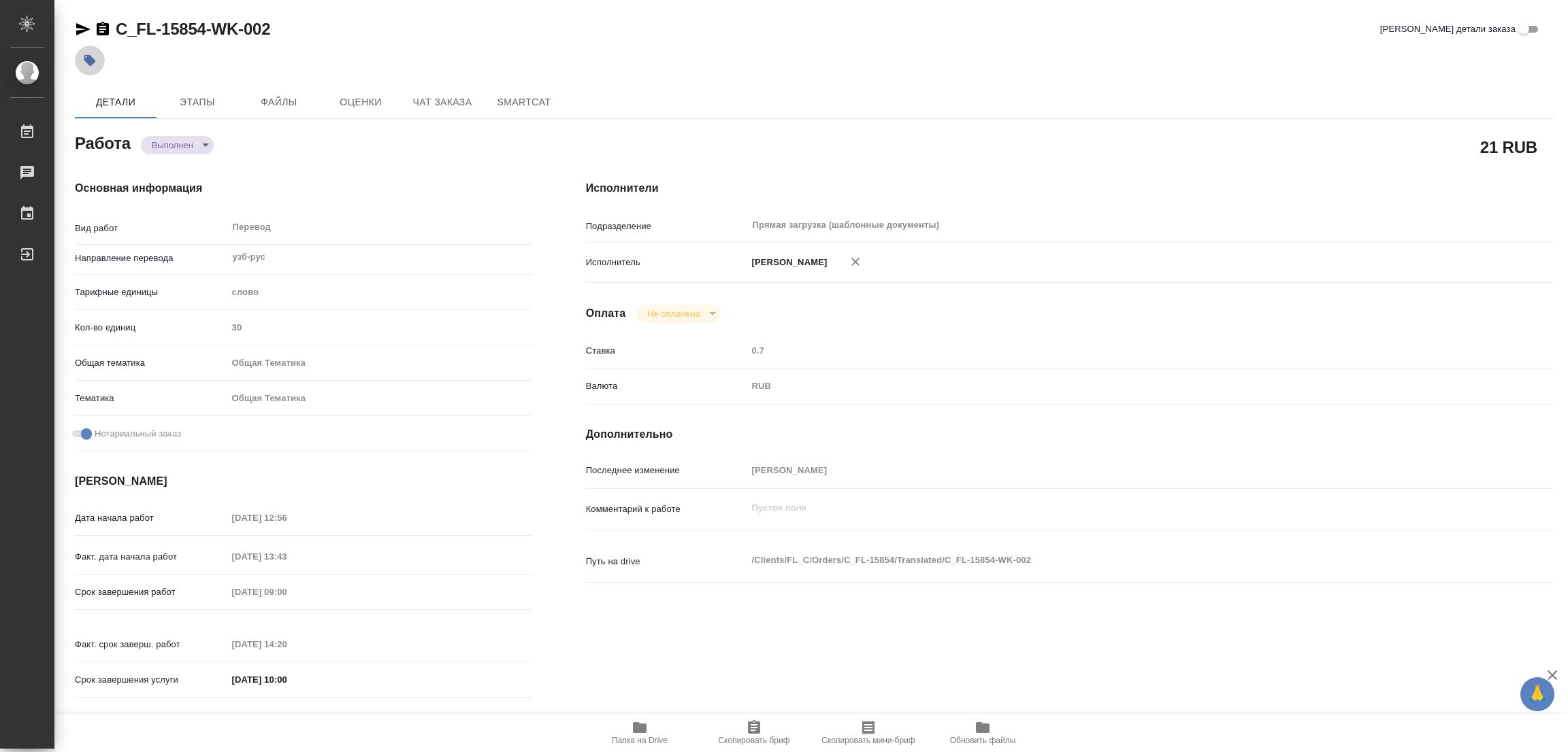
click at [98, 54] on button "button" at bounding box center [90, 61] width 30 height 30
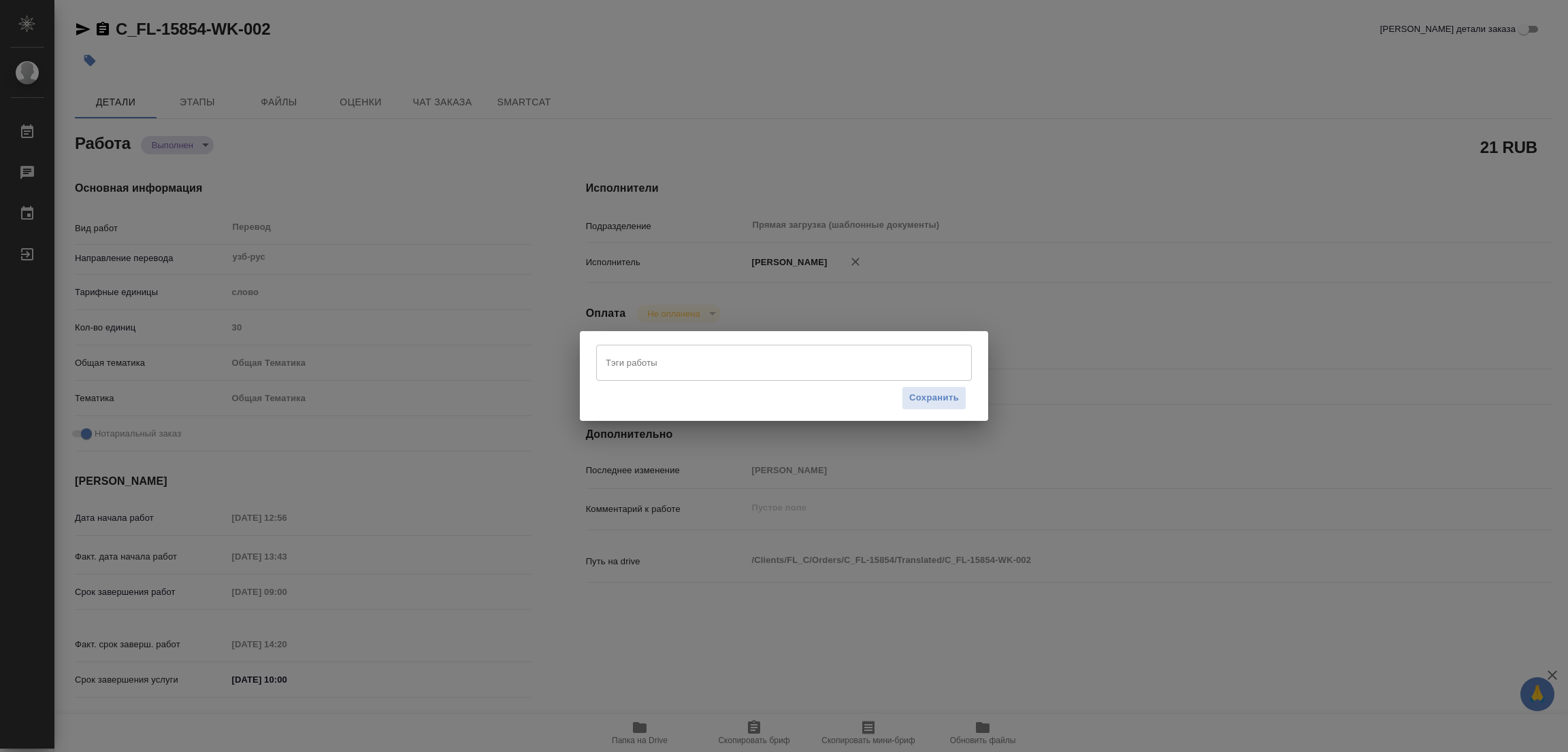
click at [723, 376] on div "Тэги работы" at bounding box center [784, 362] width 375 height 35
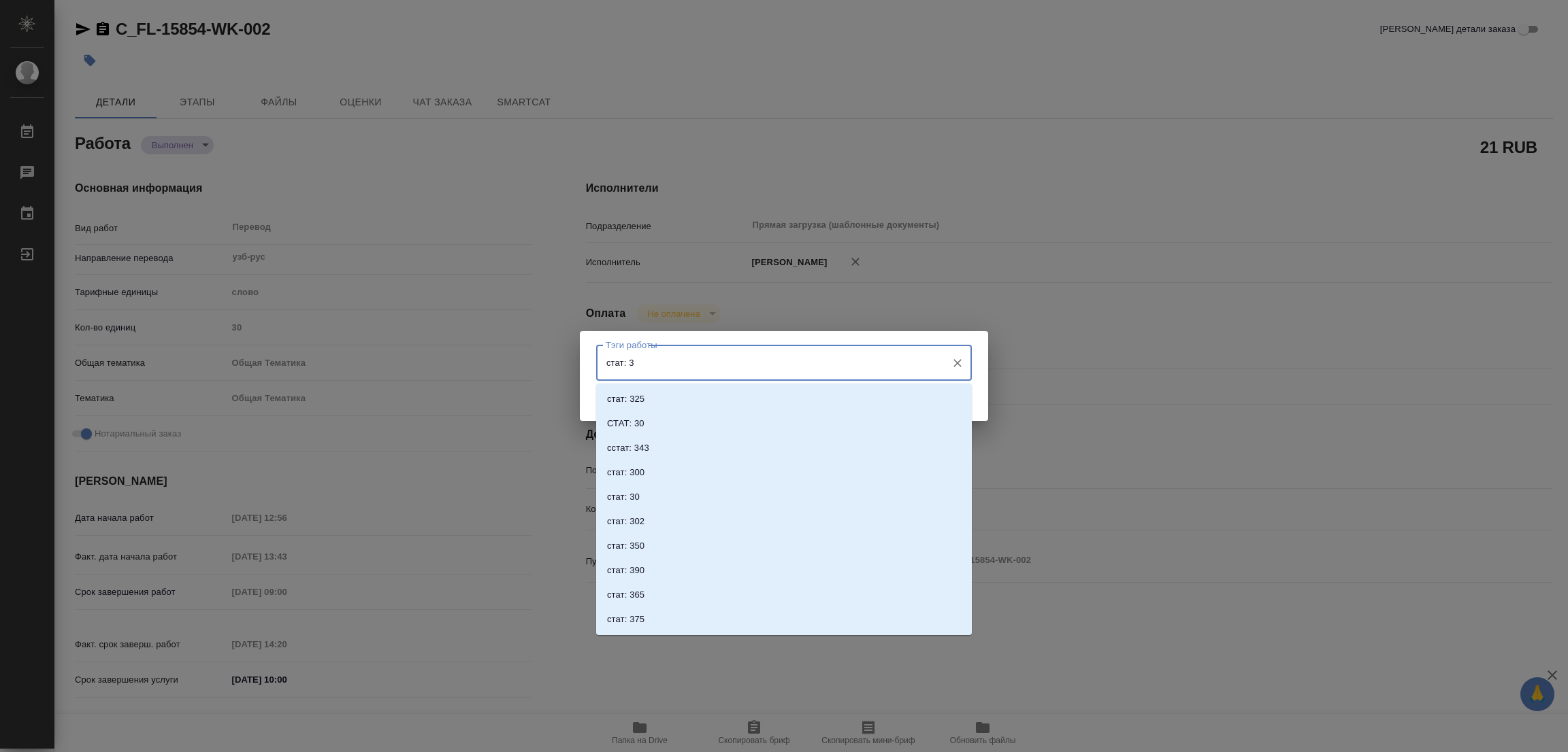
type input "стат: 30"
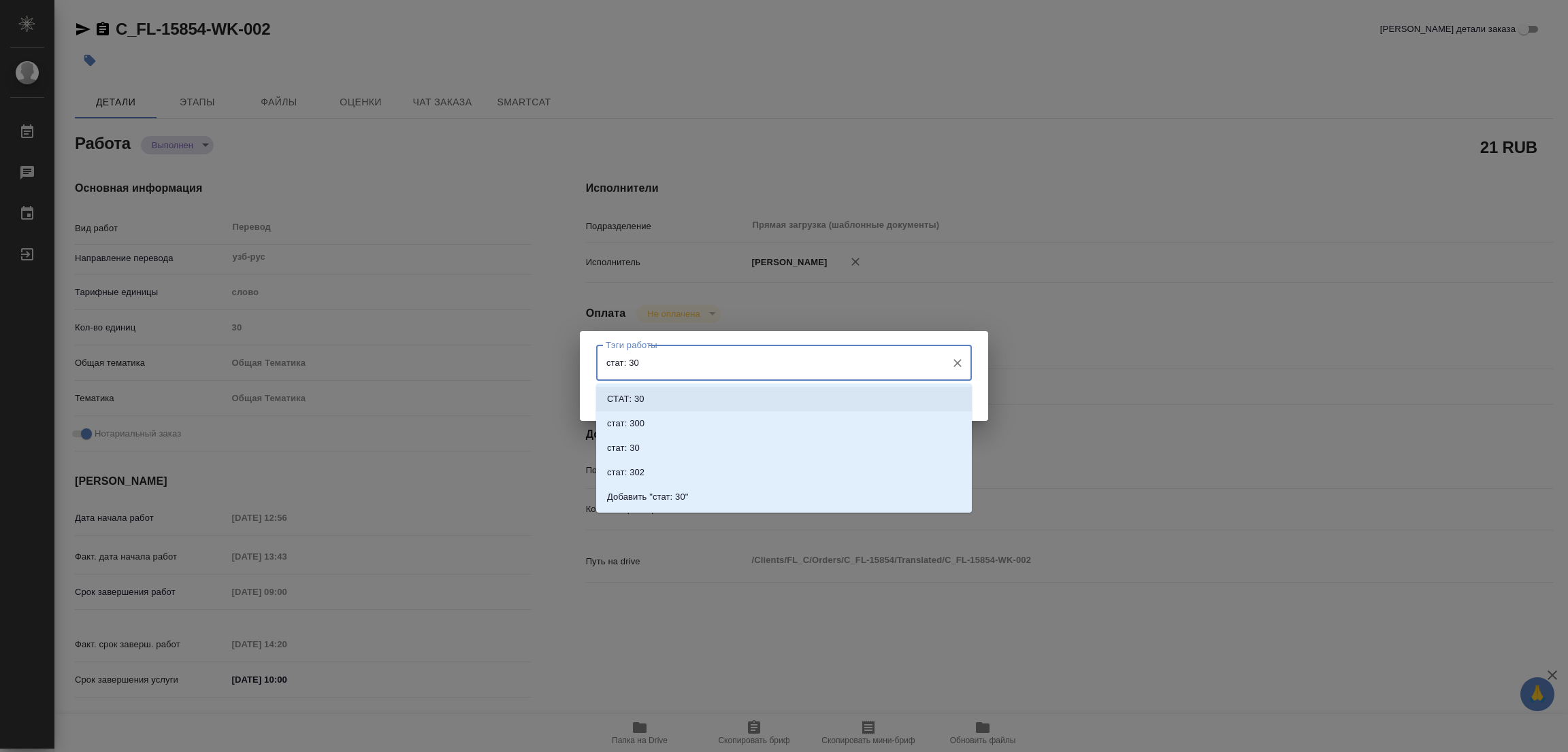
click at [643, 396] on li "СТАТ: 30" at bounding box center [784, 400] width 375 height 25
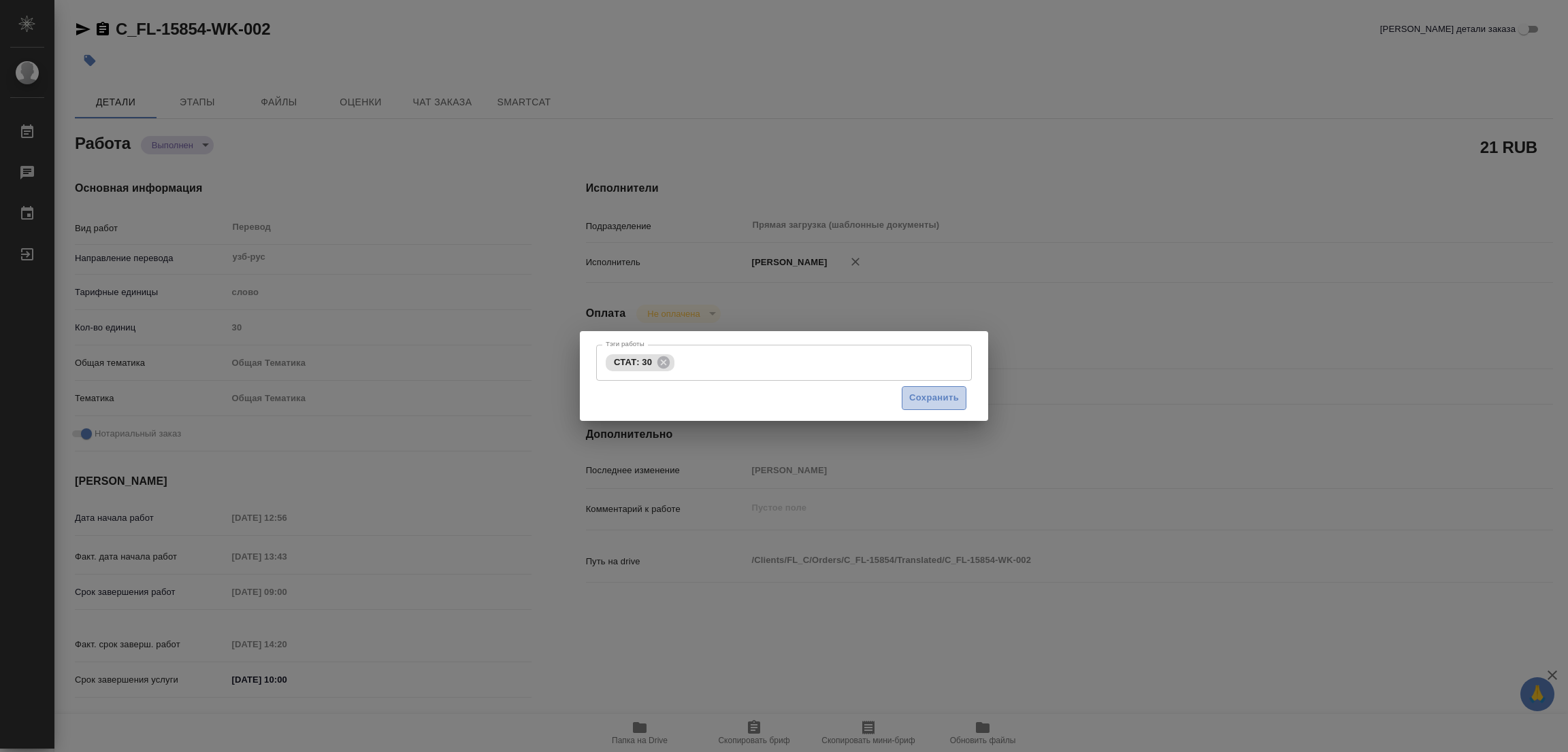
click at [926, 397] on span "Сохранить" at bounding box center [934, 398] width 49 height 16
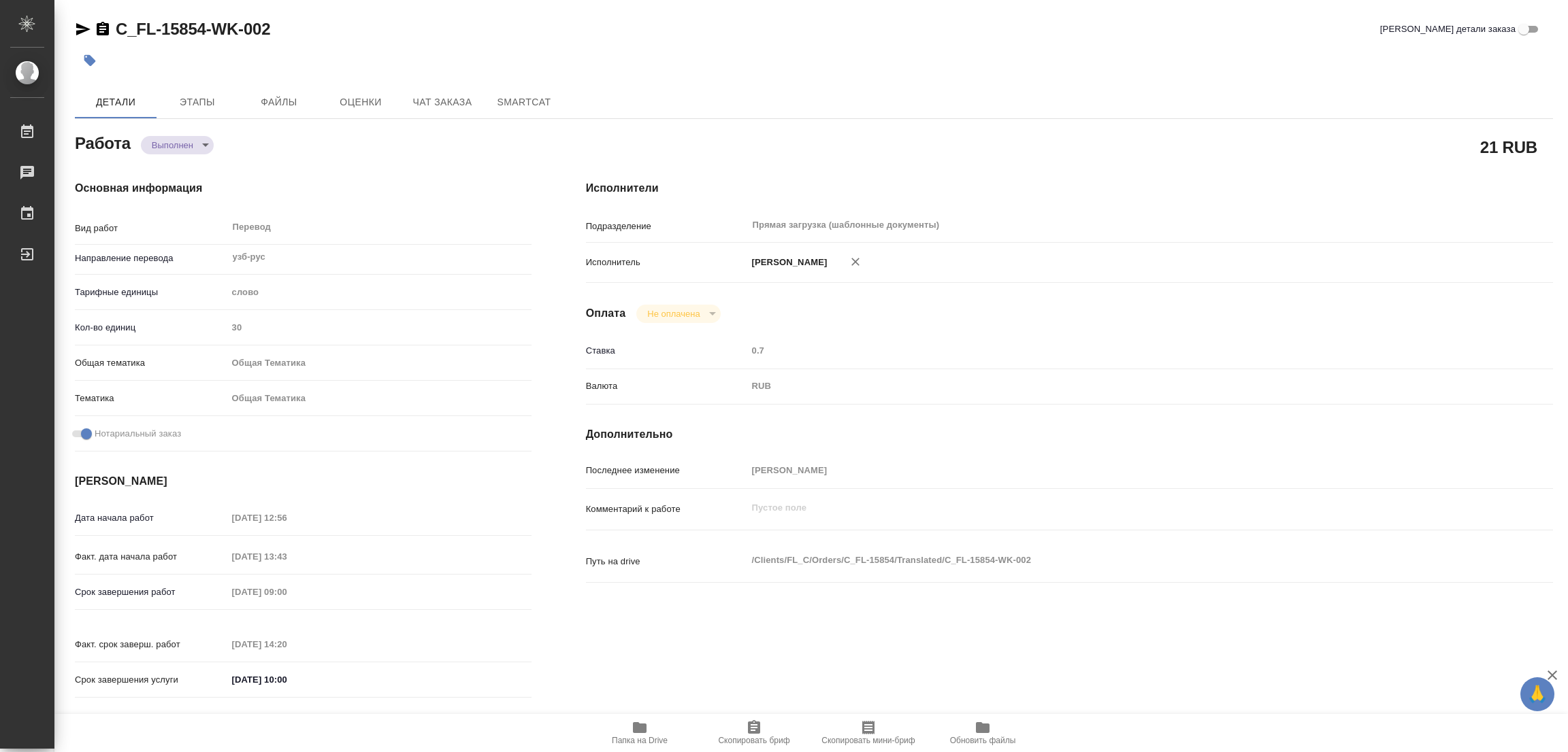
click at [965, 146] on div "21 RUB" at bounding box center [1069, 147] width 967 height 34
type input "completed"
type textarea "Перевод"
type textarea "x"
type input "узб-рус"
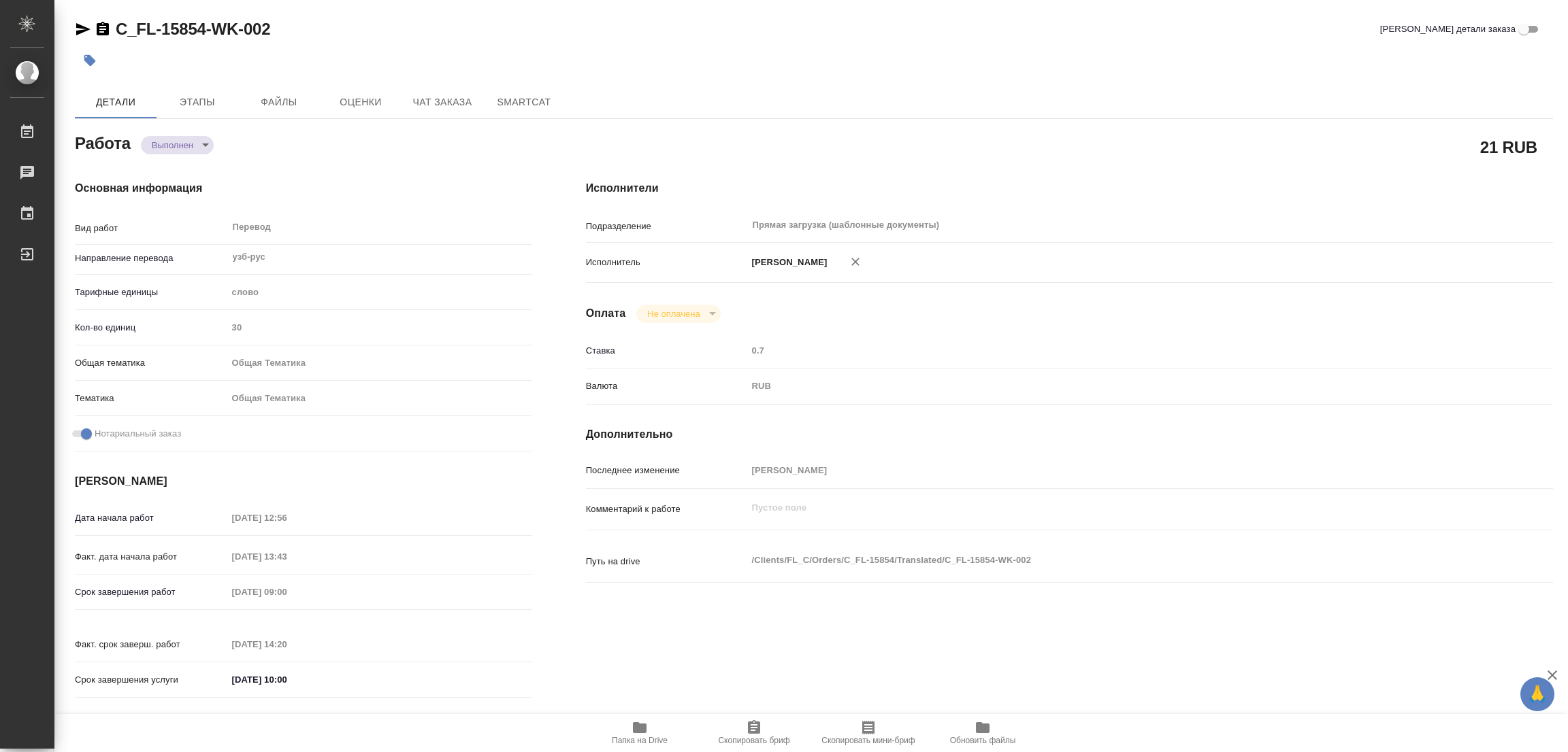
type input "5a8b1489cc6b4906c91bfd90"
type input "30"
type input "obtem"
type input "6012b1ca196b0e5c9229a120"
checkbox input "true"
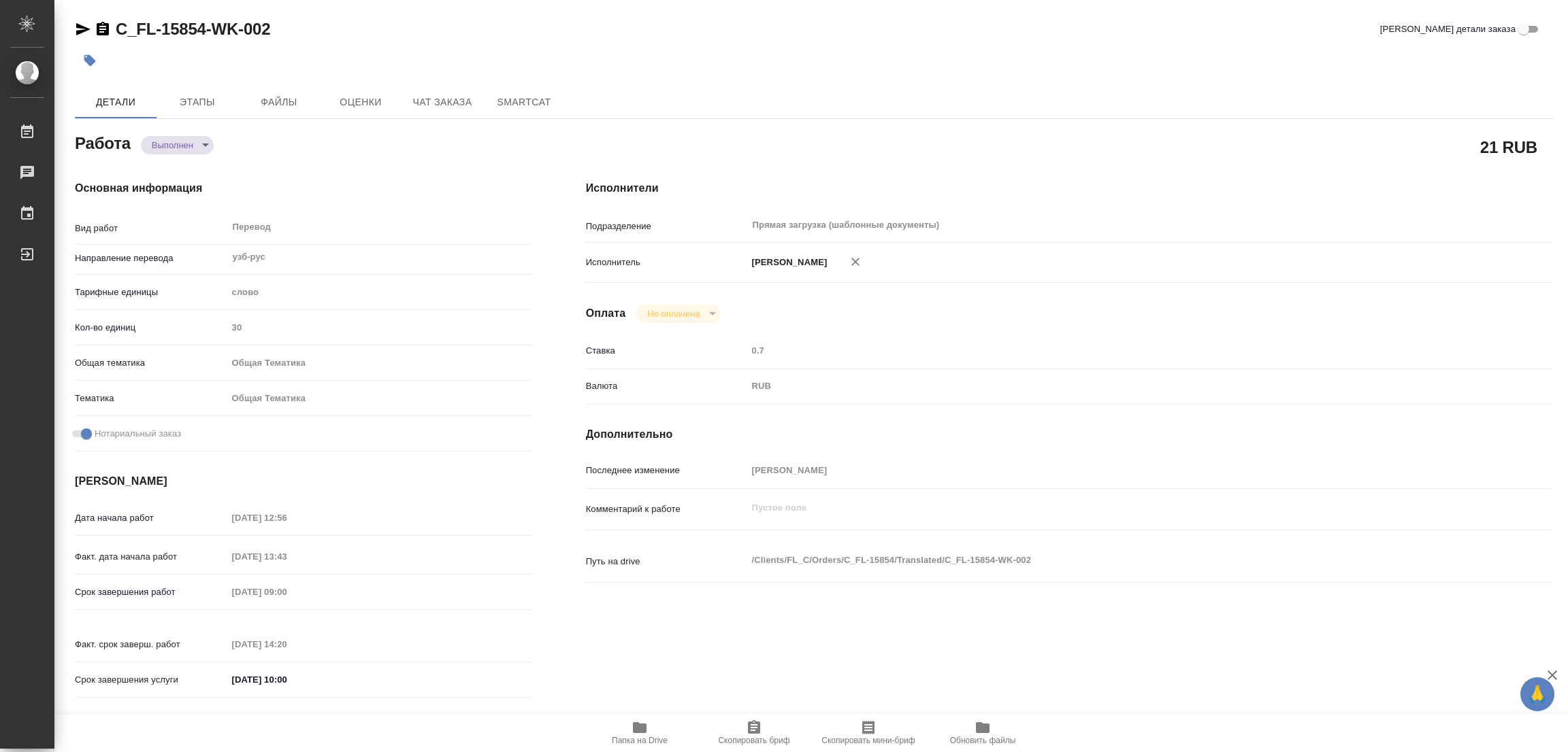
type input "29.08.2025 12:56"
type input "29.08.2025 13:43"
type input "01.09.2025 09:00"
type input "29.08.2025 14:20"
type input "01.09.2025 10:00"
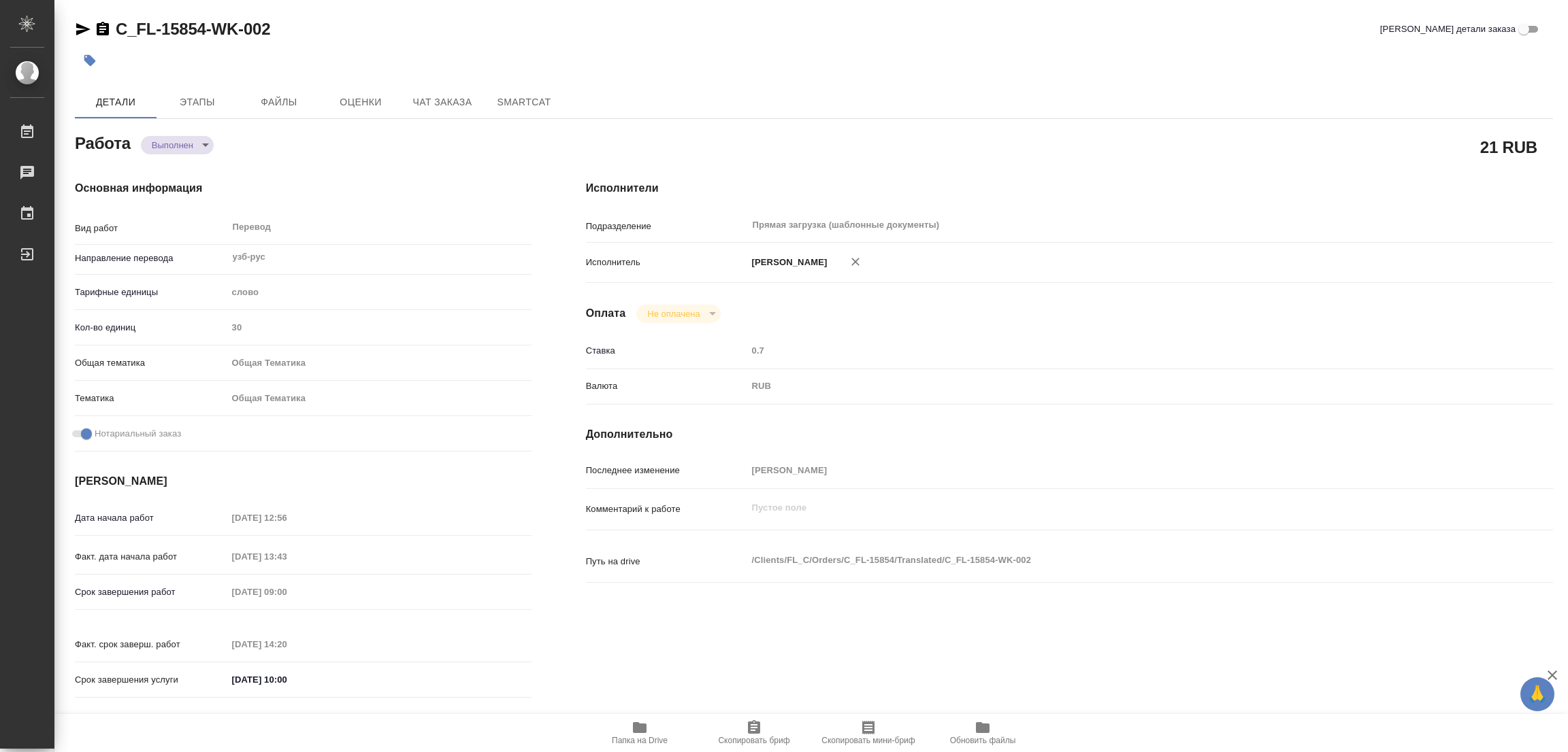
type input "Прямая загрузка (шаблонные документы)"
type input "notPayed"
type input "0.7"
type input "RUB"
type input "[PERSON_NAME]"
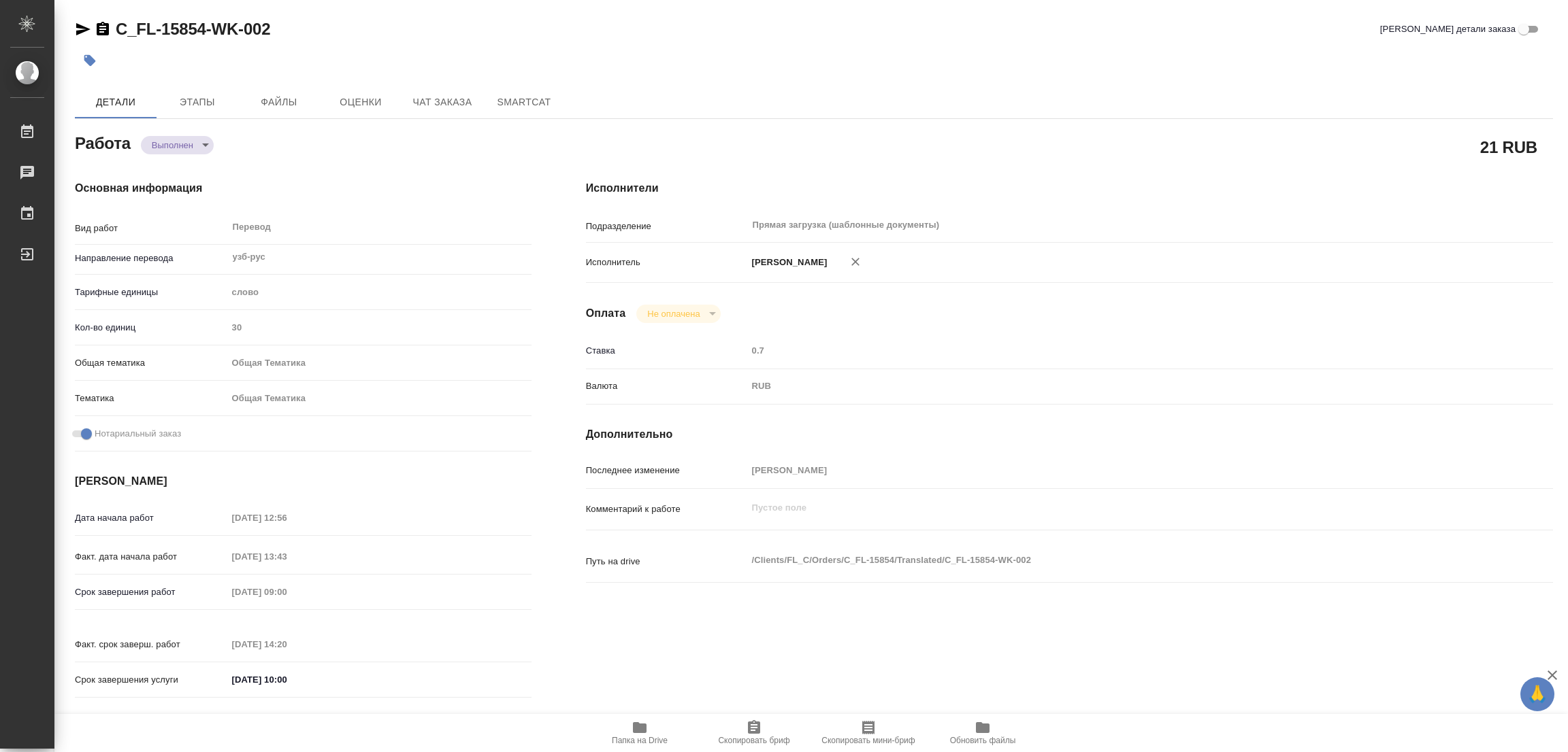
type textarea "x"
type textarea "/Clients/FL_C/Orders/C_FL-15854/Translated/C_FL-15854-WK-002"
type textarea "x"
type input "C_FL-15854"
type input "Перевод печати"
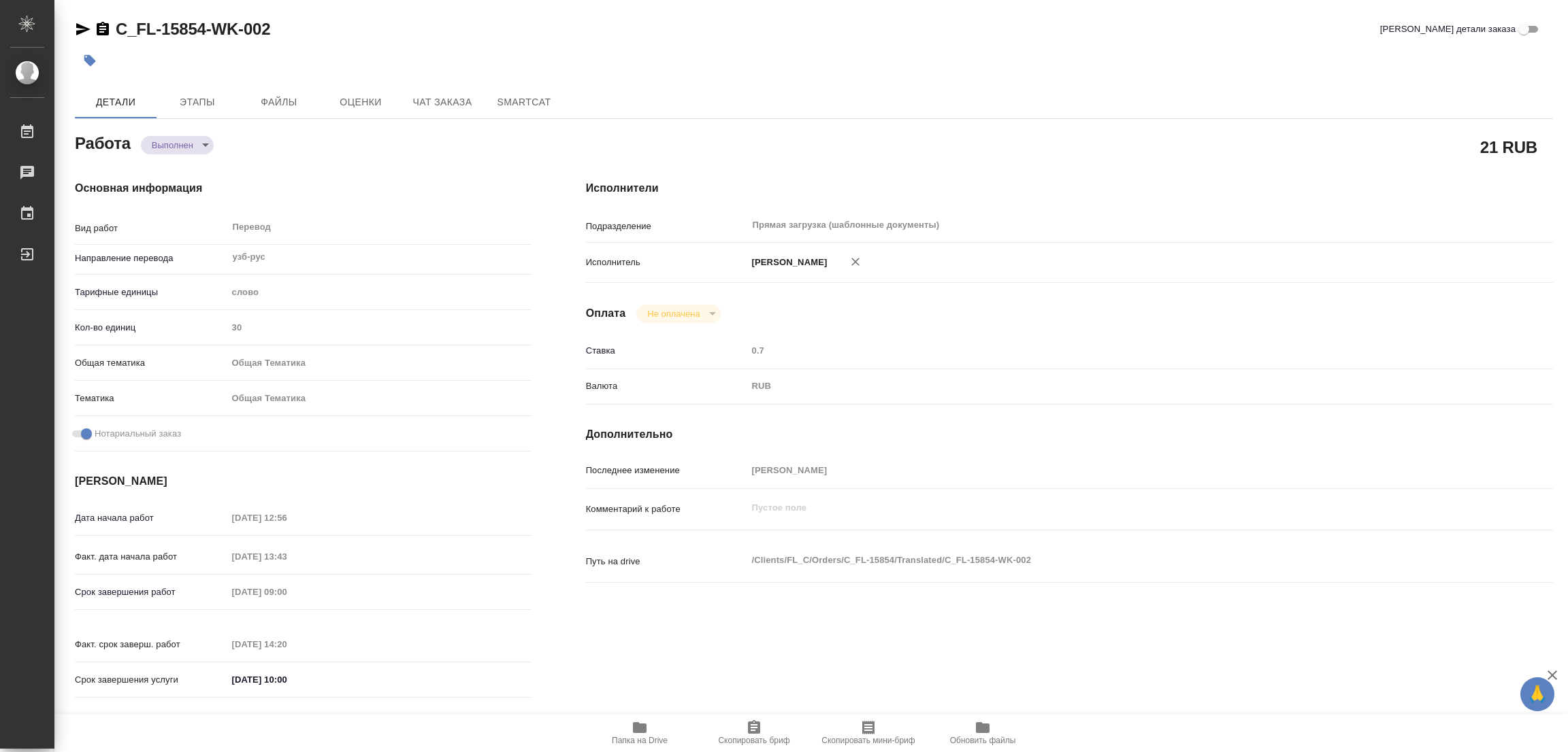
type input "Перевод, Приёмка по качеству"
type input "Лямина Надежда"
type input "/Clients/FL_C/Orders/C_FL-15854"
type textarea "x"
type textarea "нот перевод печати"
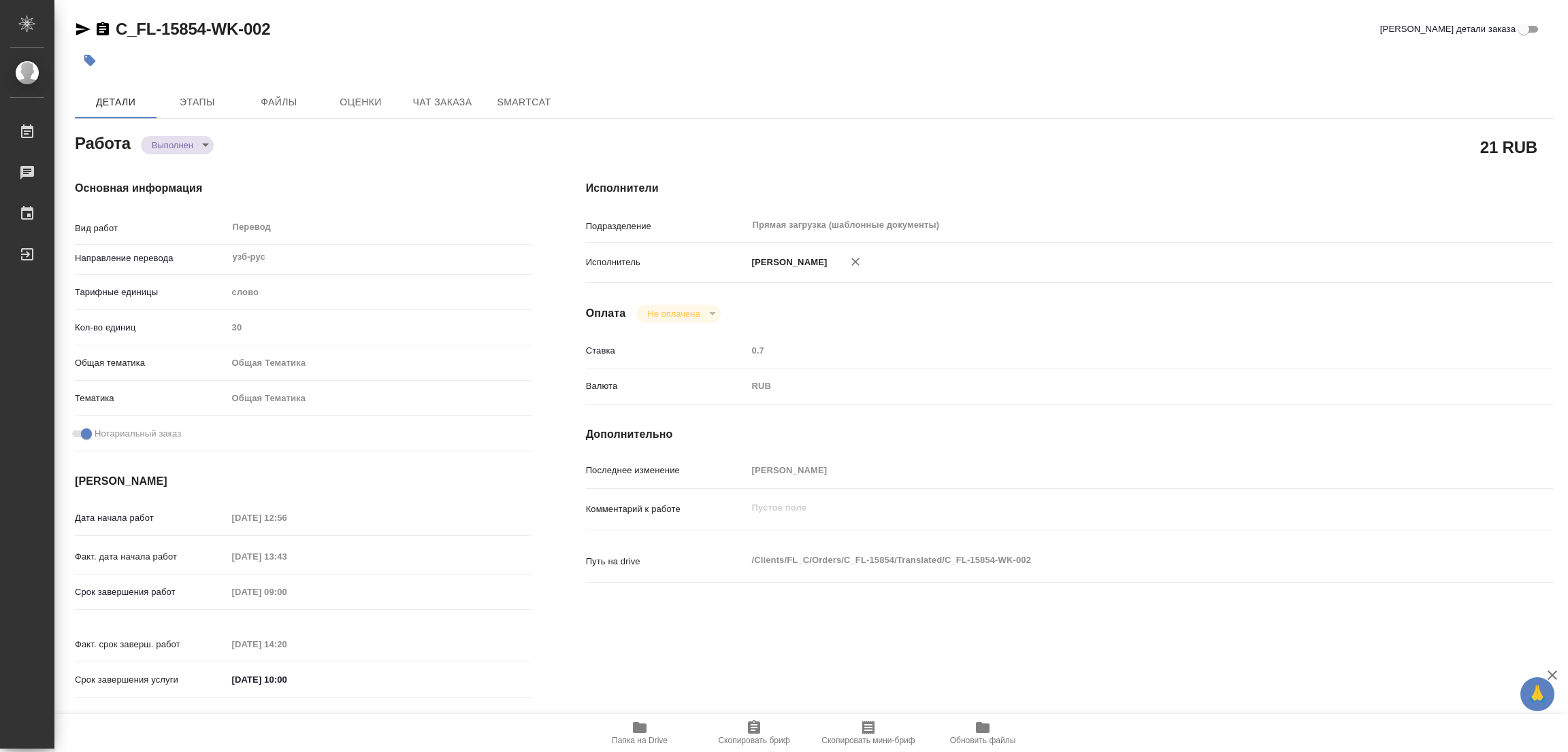
type textarea "x"
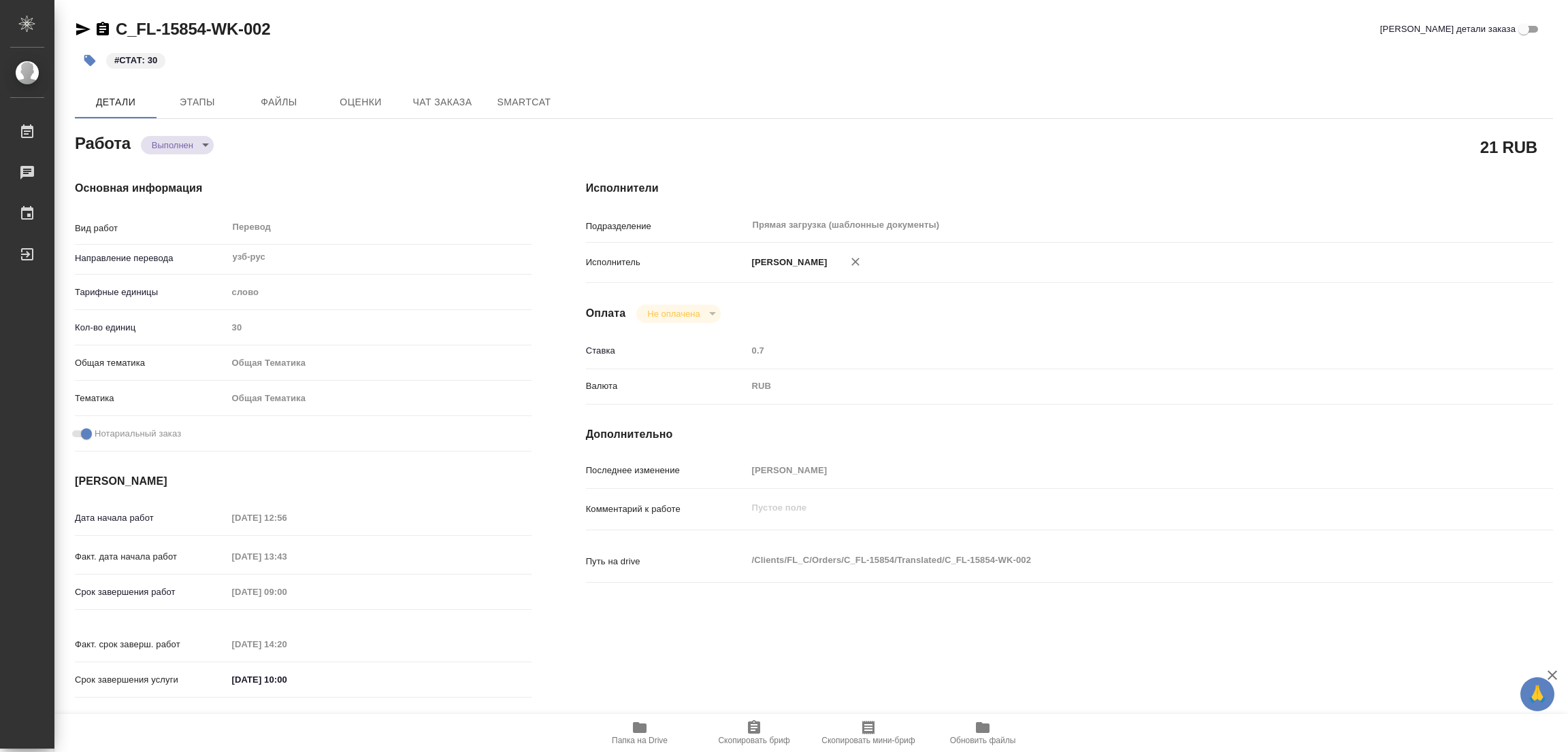
type textarea "x"
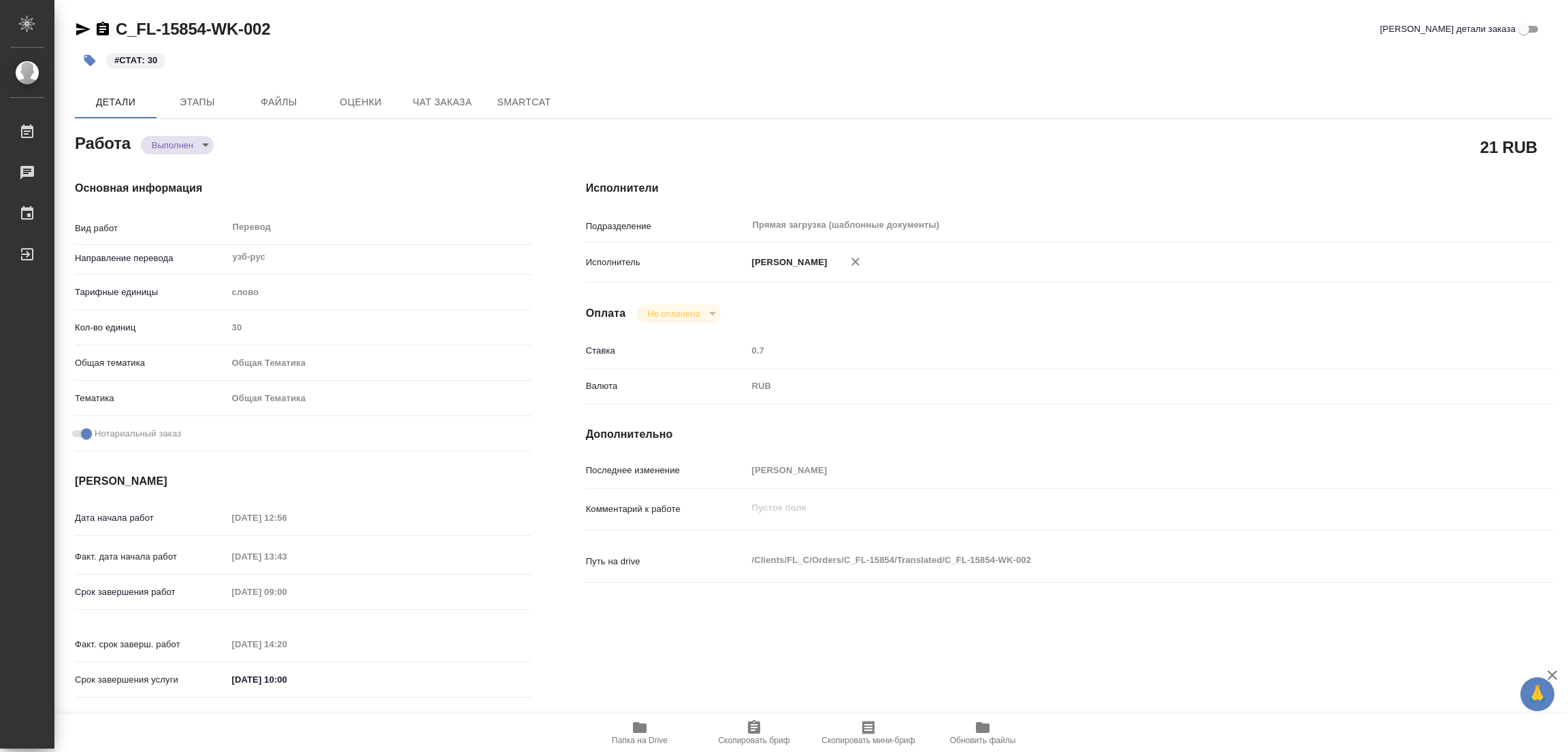
type textarea "x"
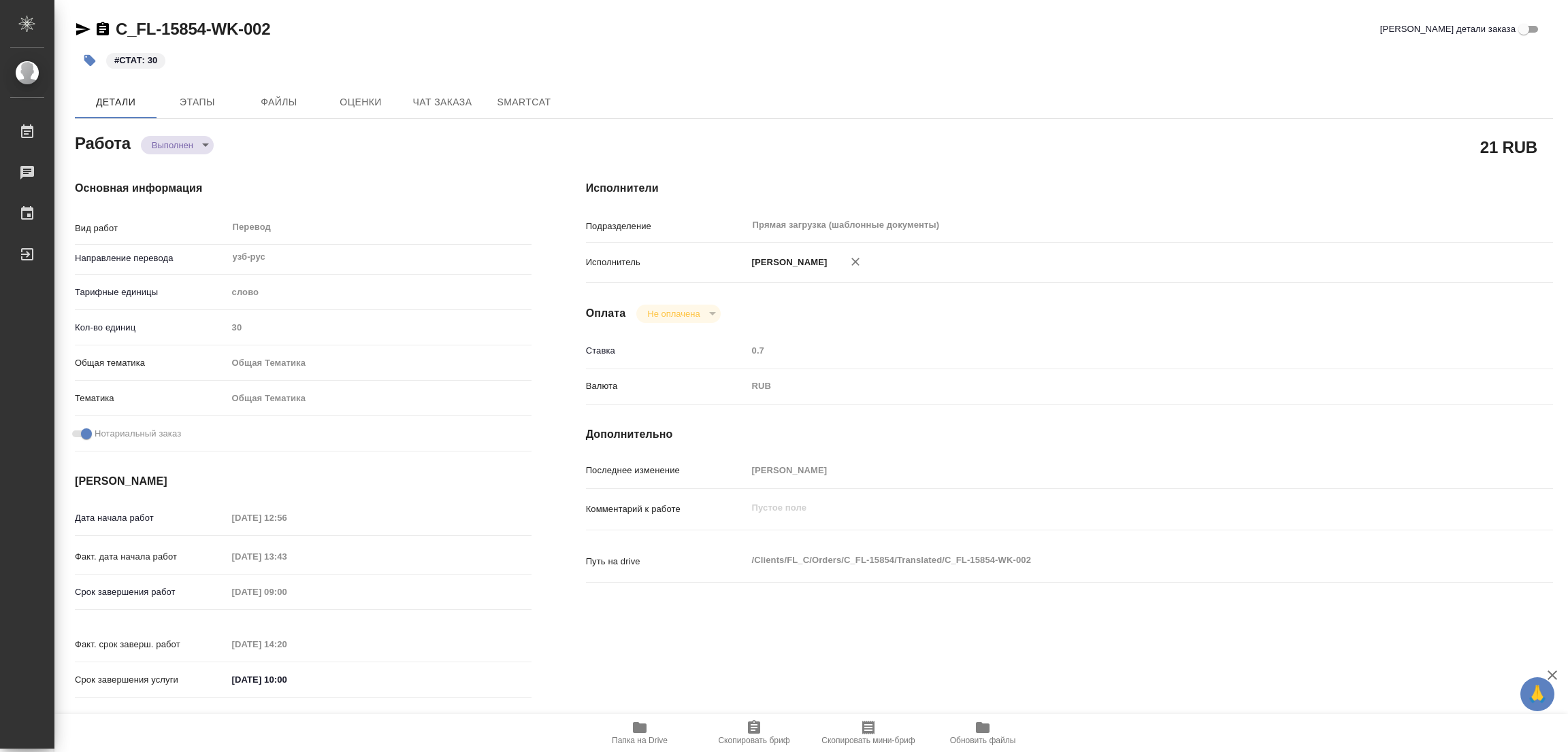
type textarea "x"
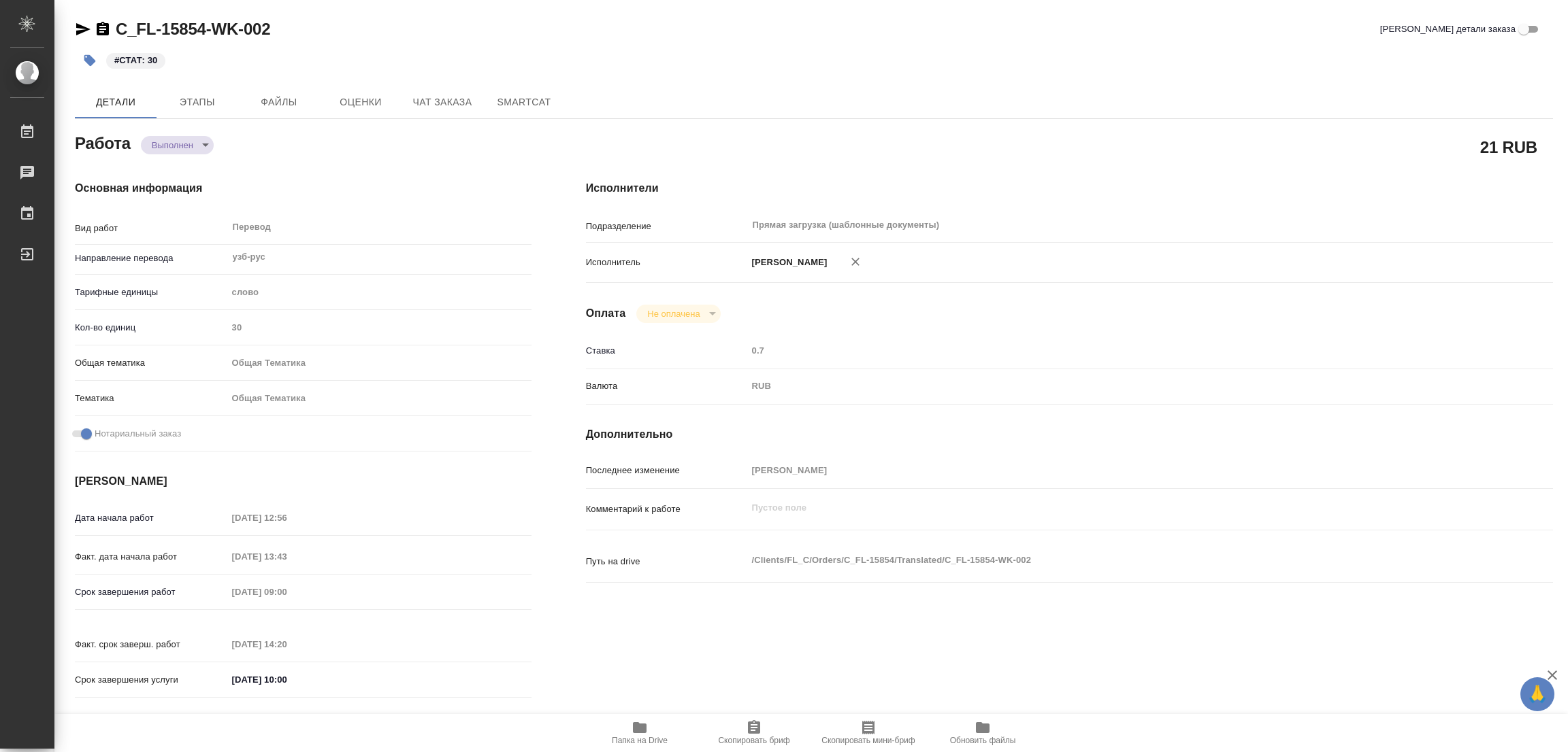
type textarea "x"
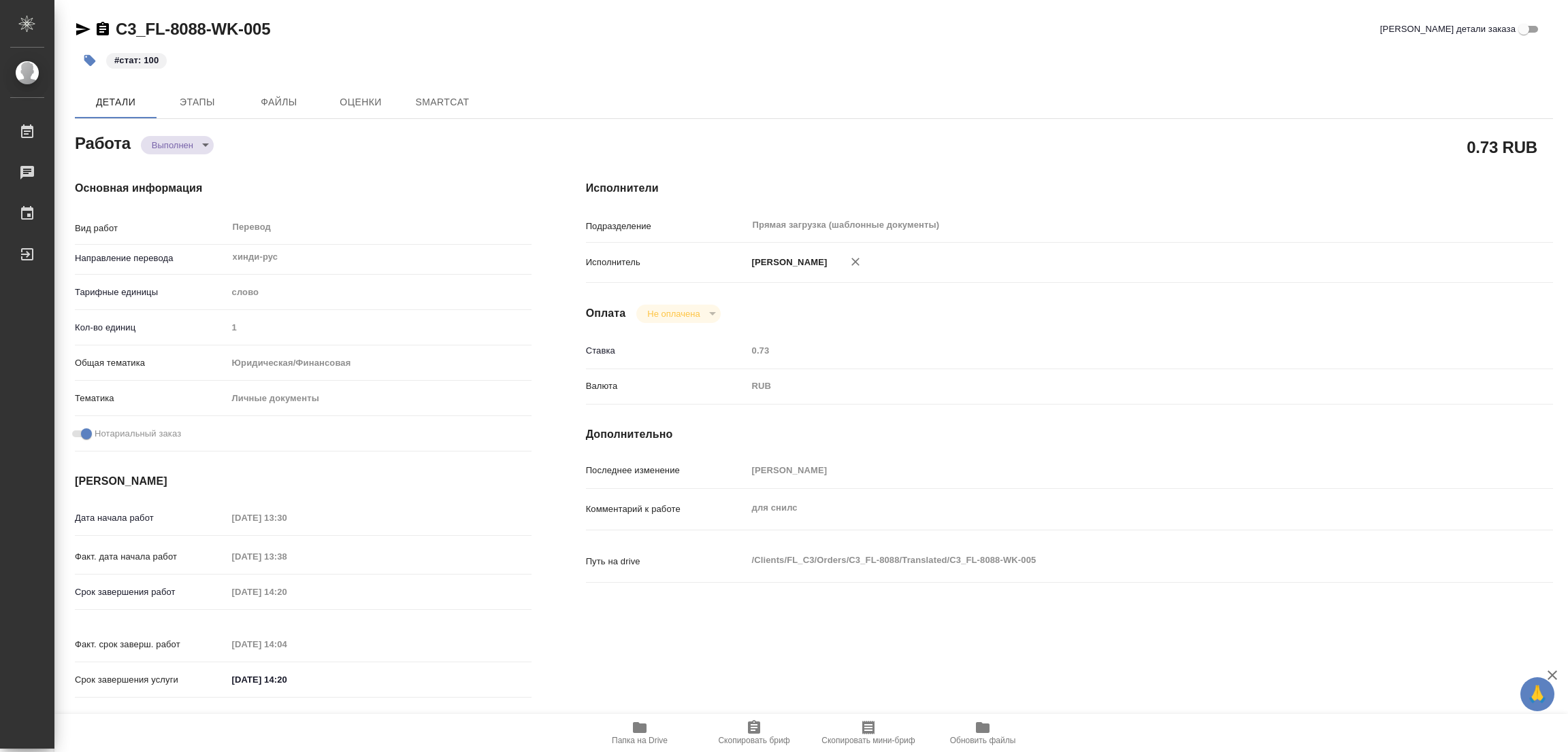
type textarea "x"
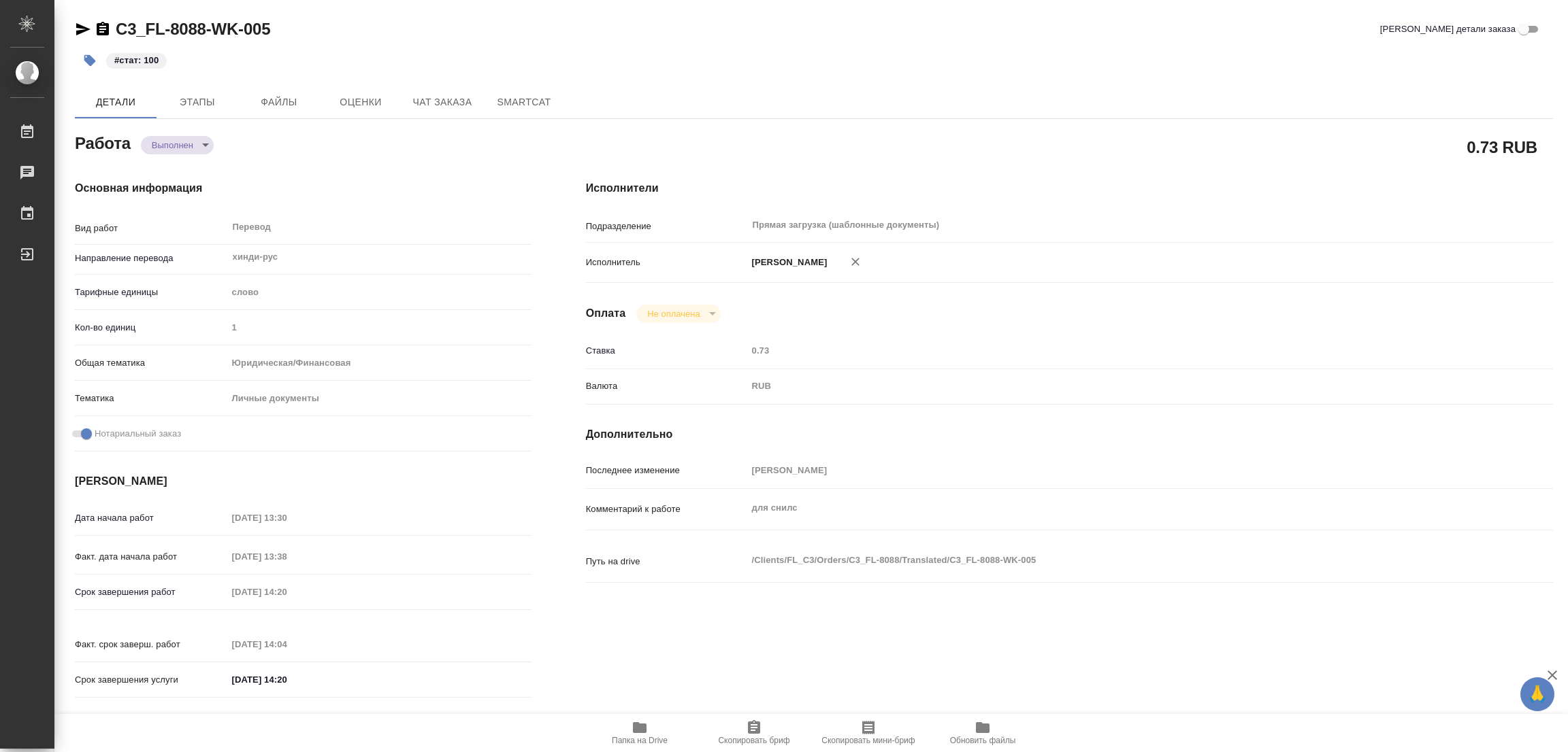
type textarea "x"
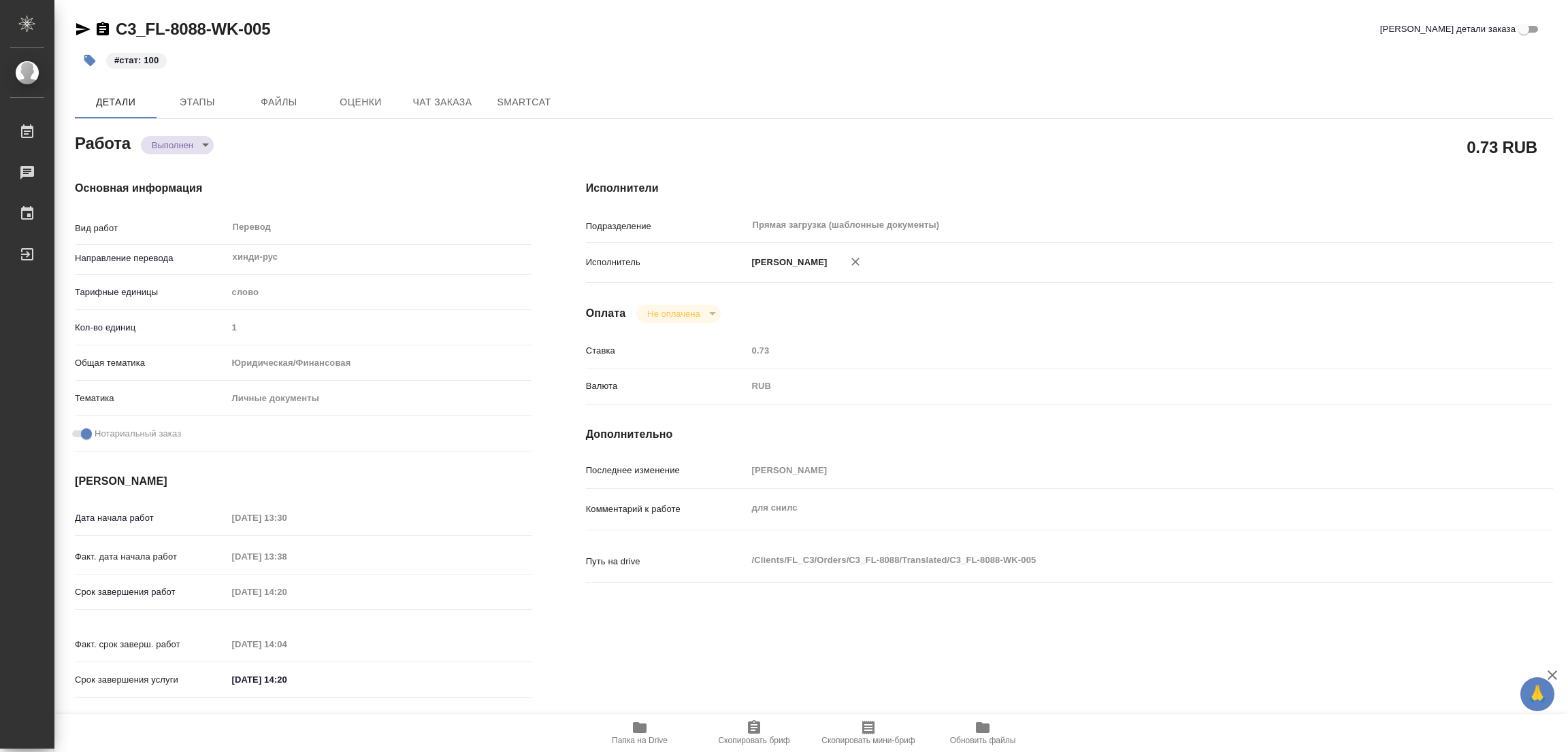
type textarea "x"
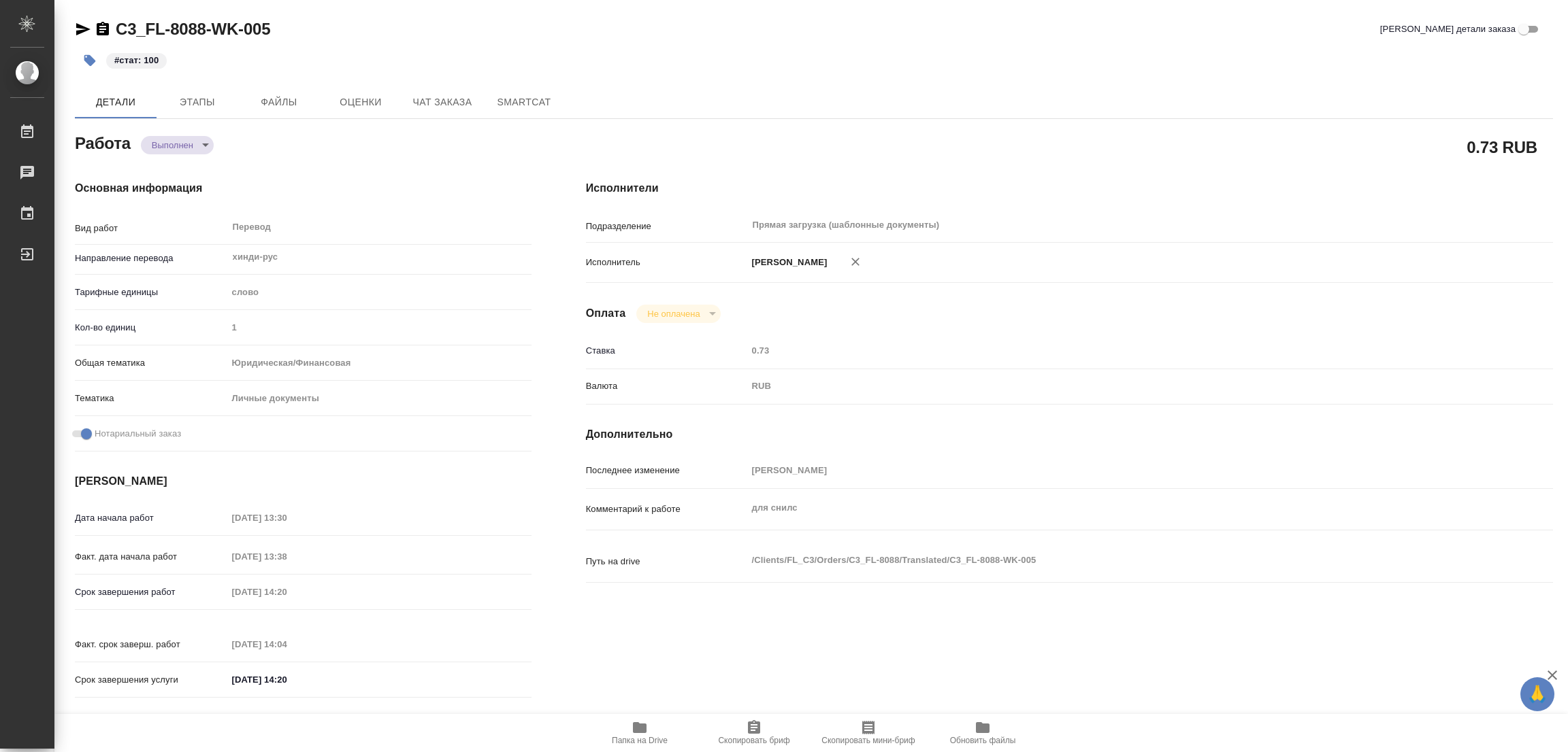
type textarea "x"
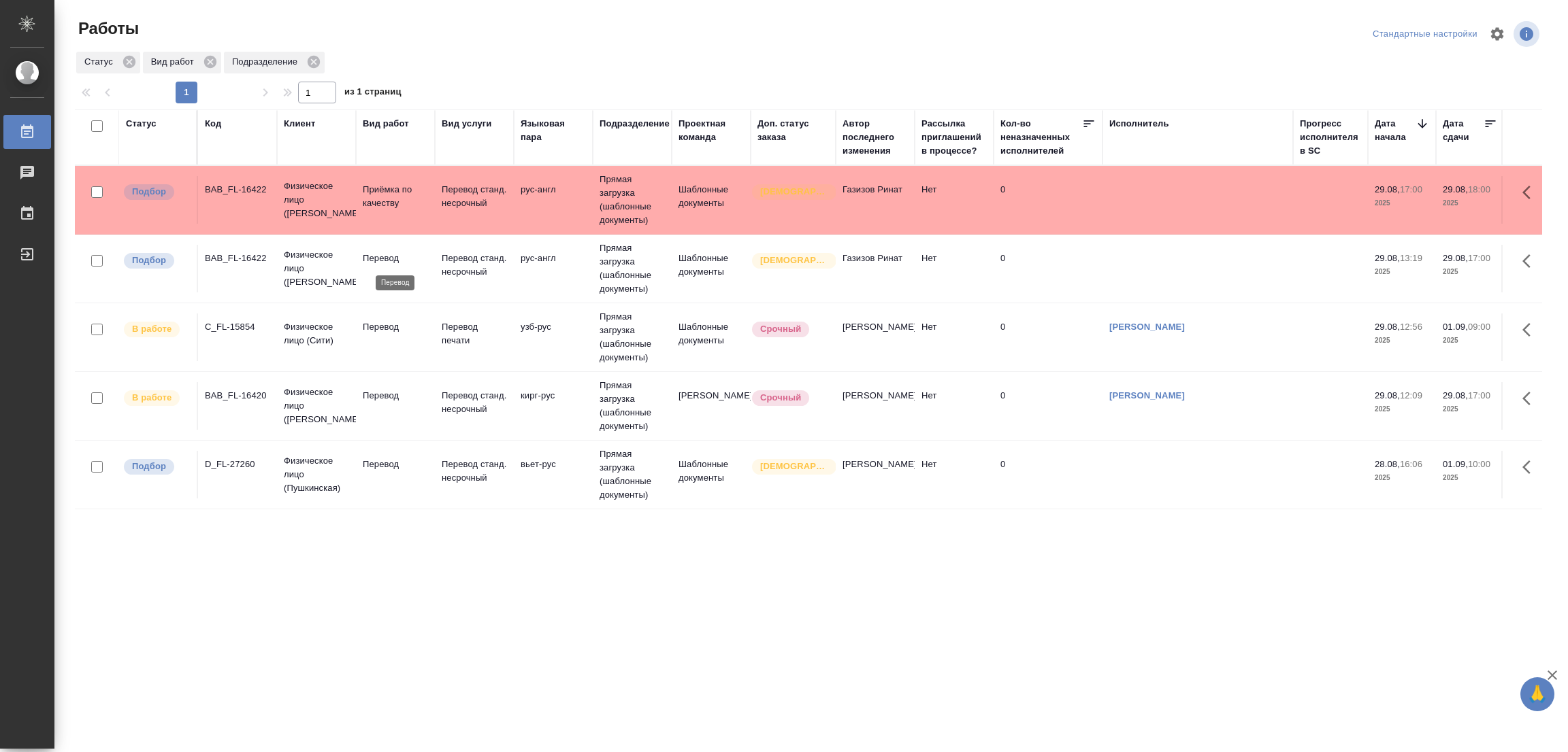
click at [385, 258] on p "Перевод" at bounding box center [395, 259] width 65 height 13
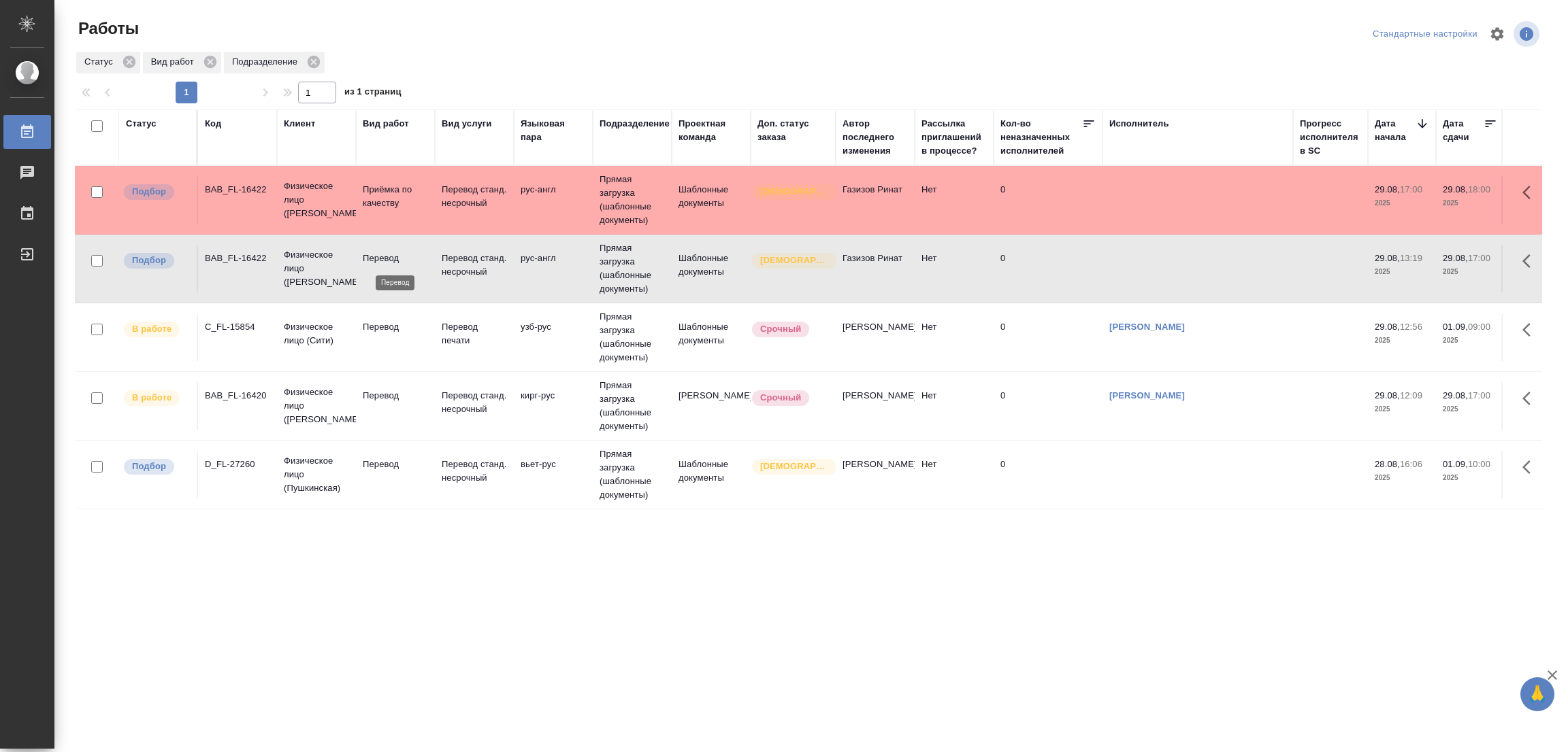
click at [385, 257] on p "Перевод" at bounding box center [395, 259] width 65 height 13
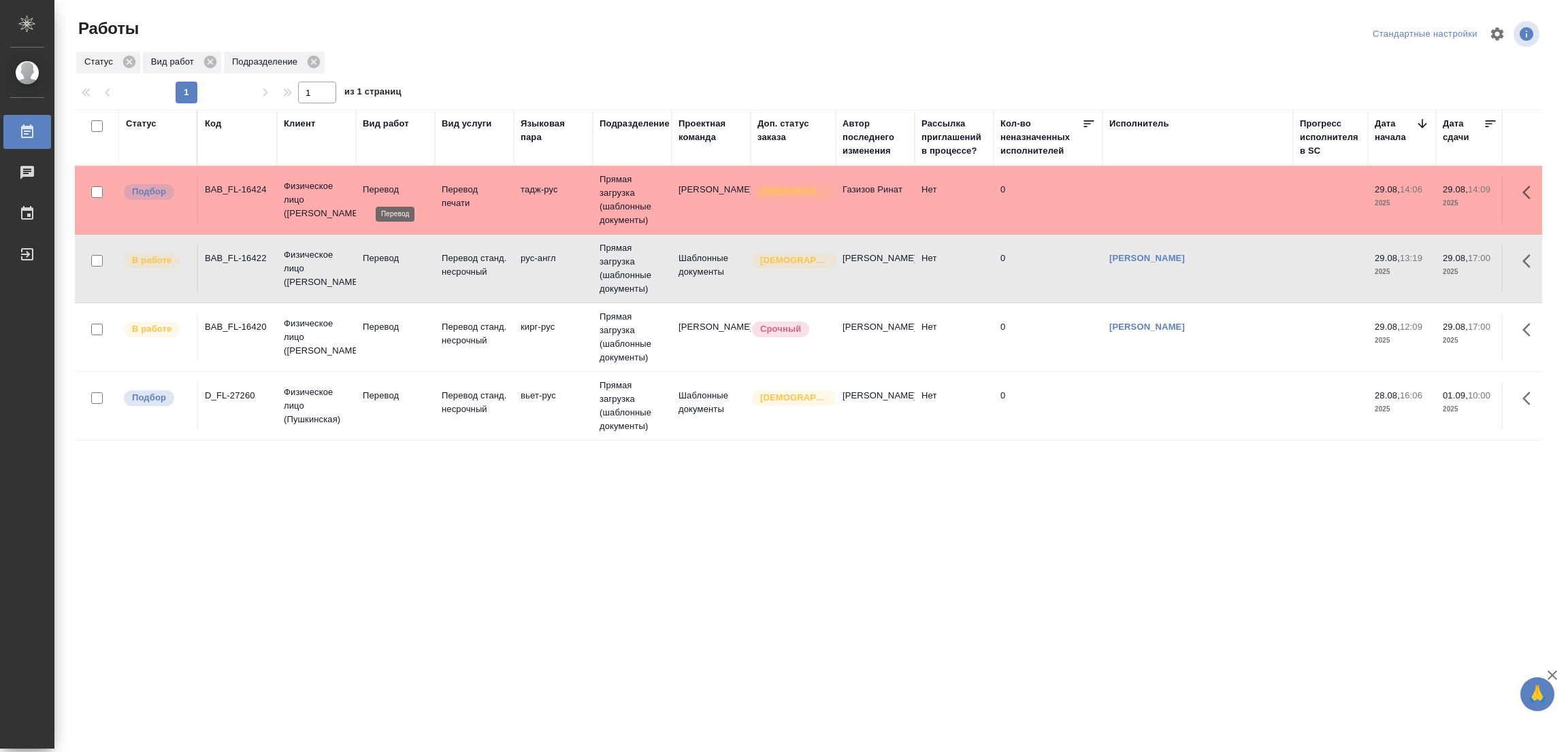
click at [370, 183] on p "Перевод" at bounding box center [395, 189] width 65 height 13
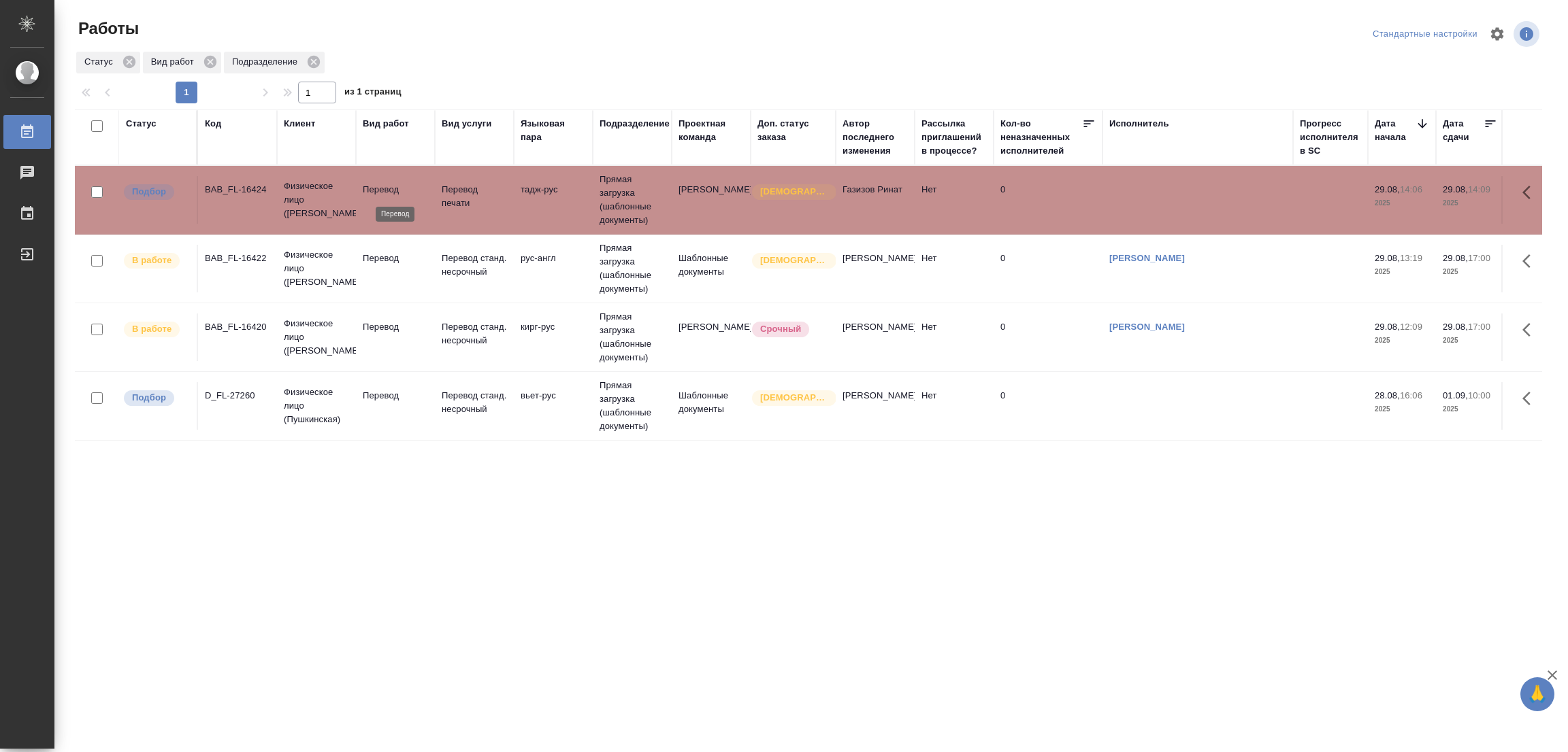
click at [370, 183] on p "Перевод" at bounding box center [395, 189] width 65 height 13
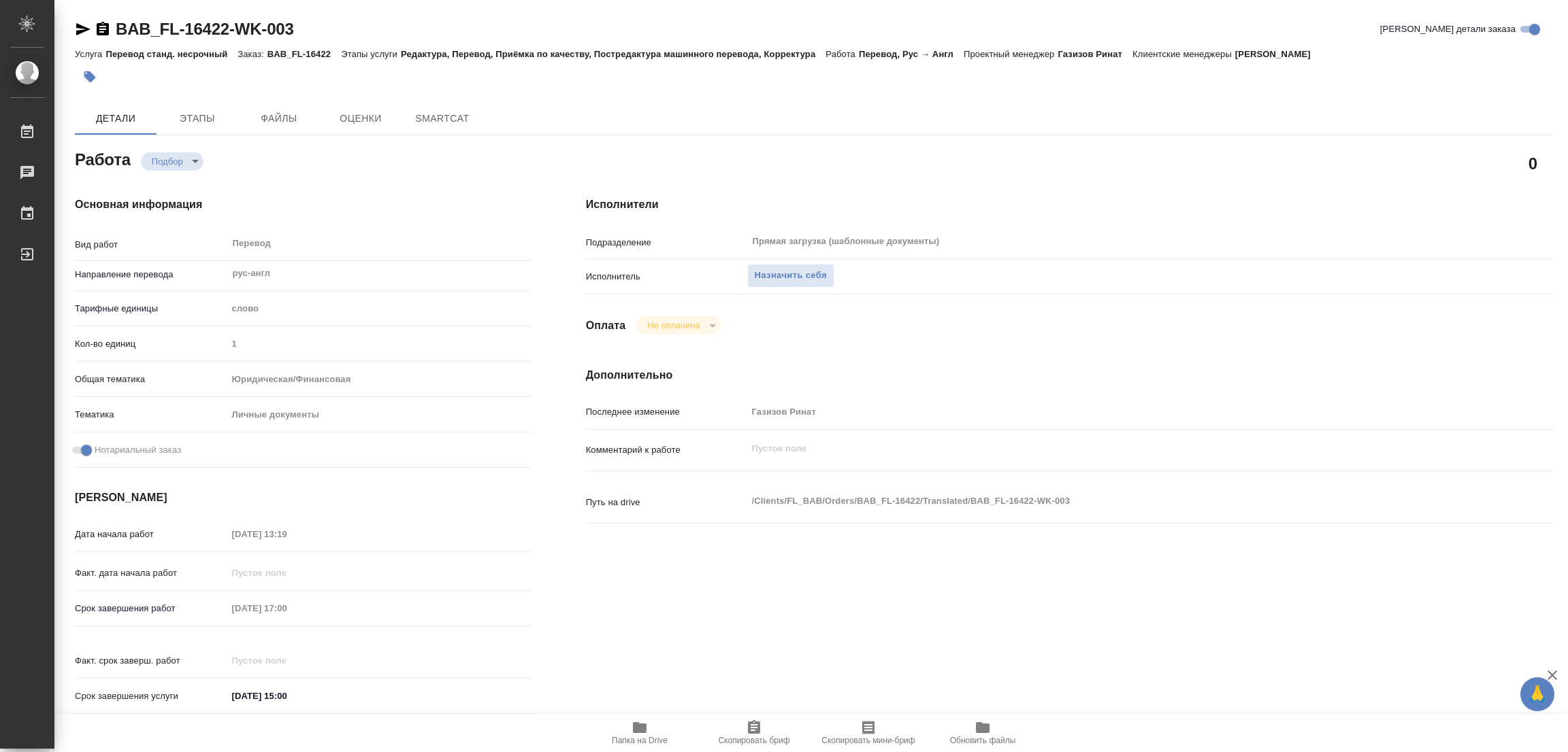
type textarea "x"
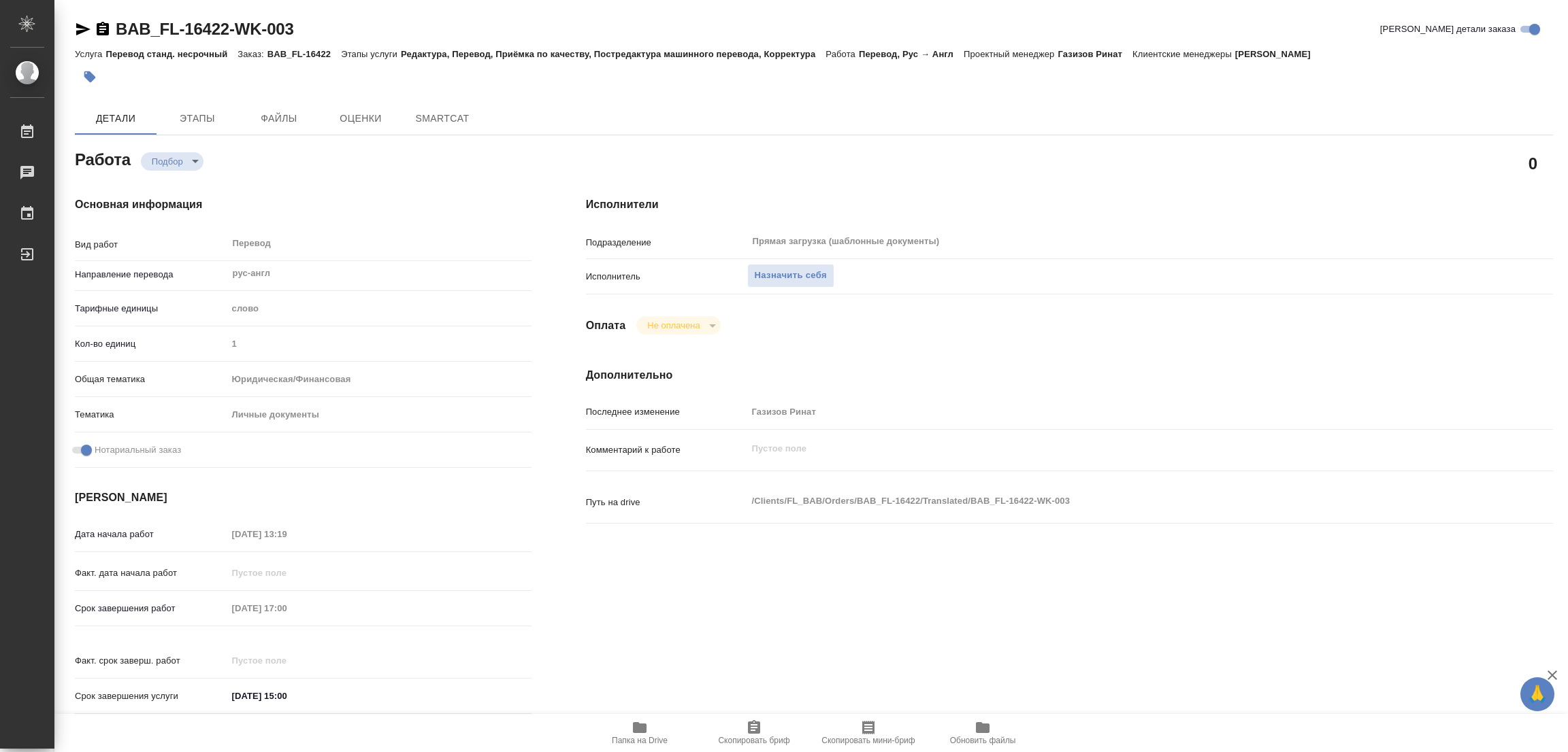
type textarea "x"
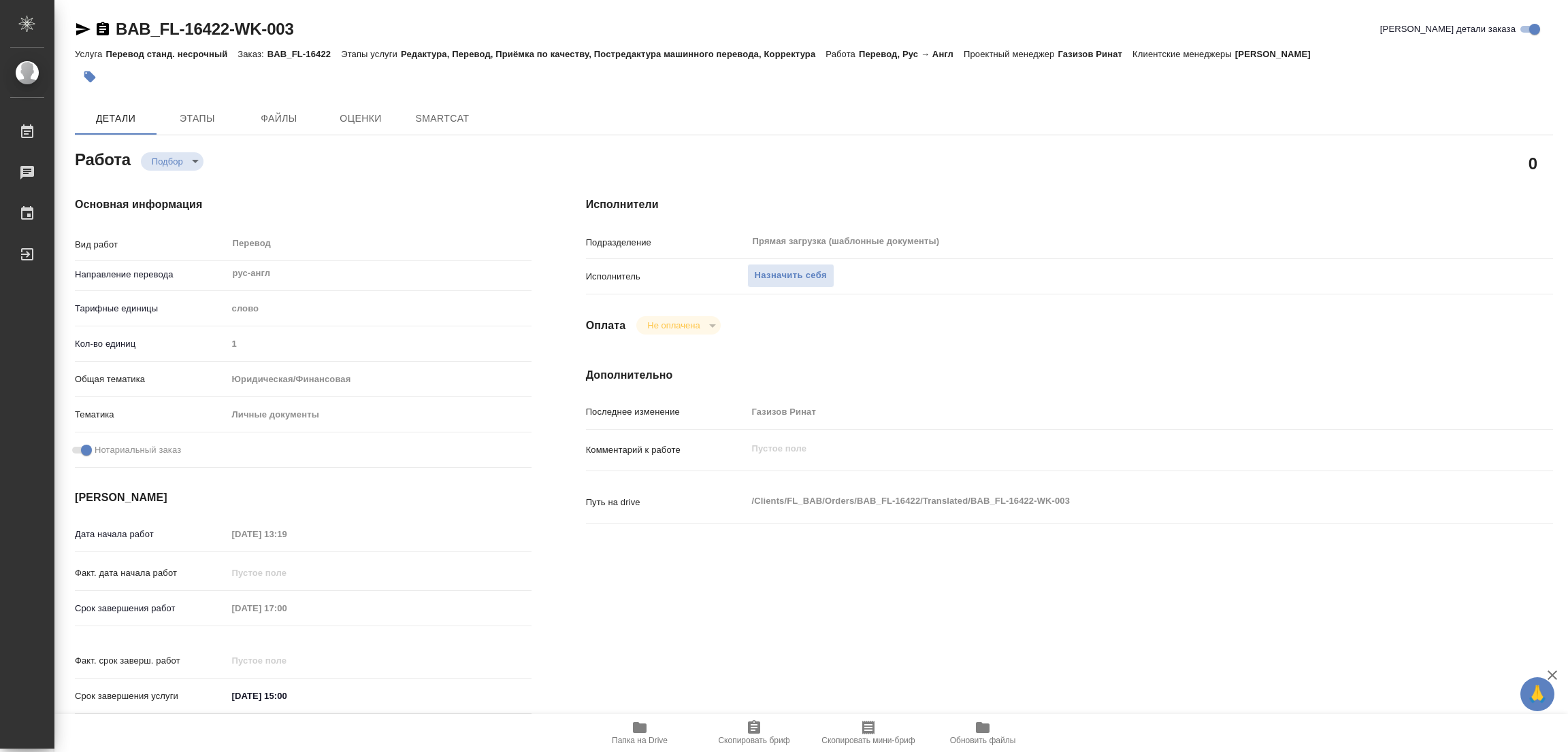
scroll to position [390, 0]
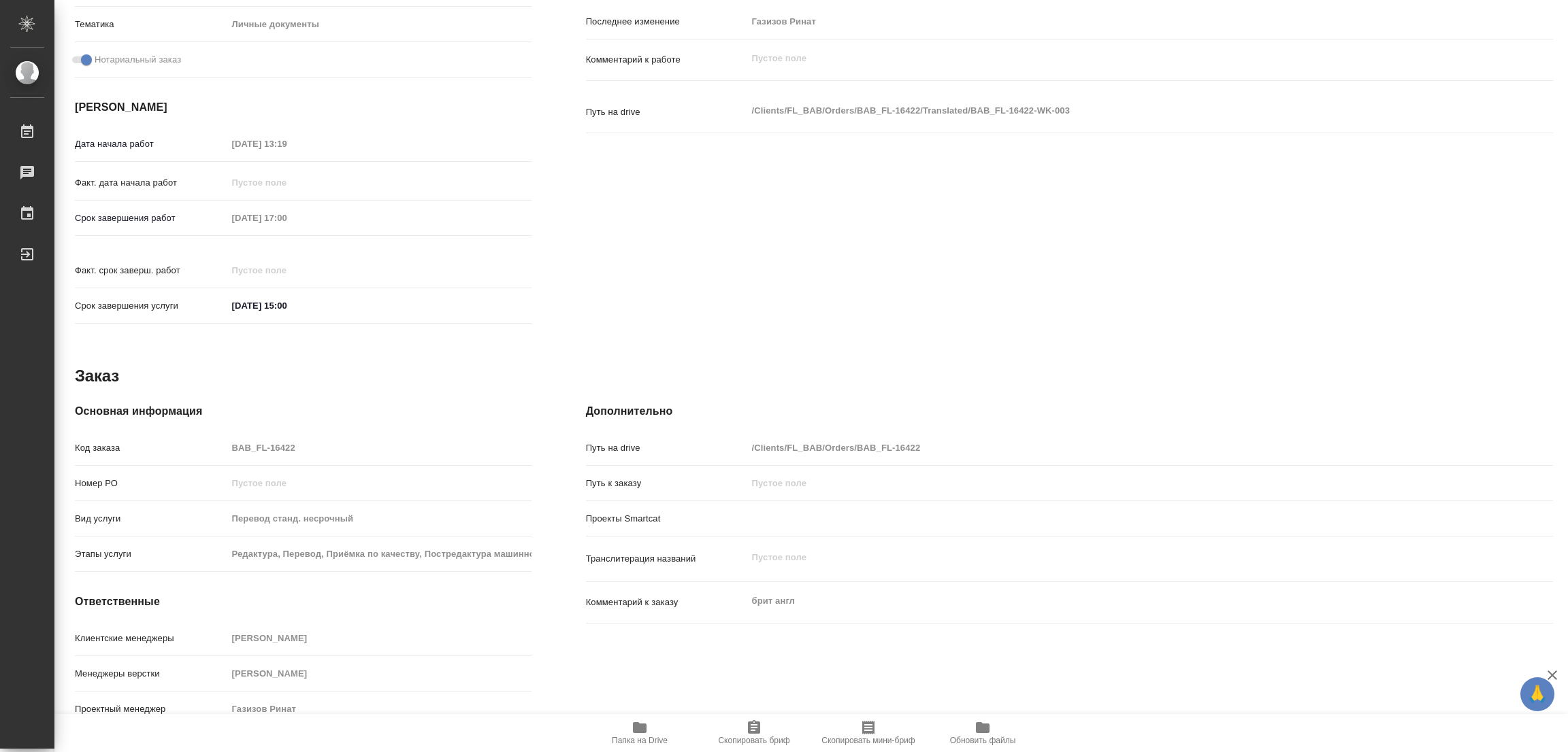
type textarea "x"
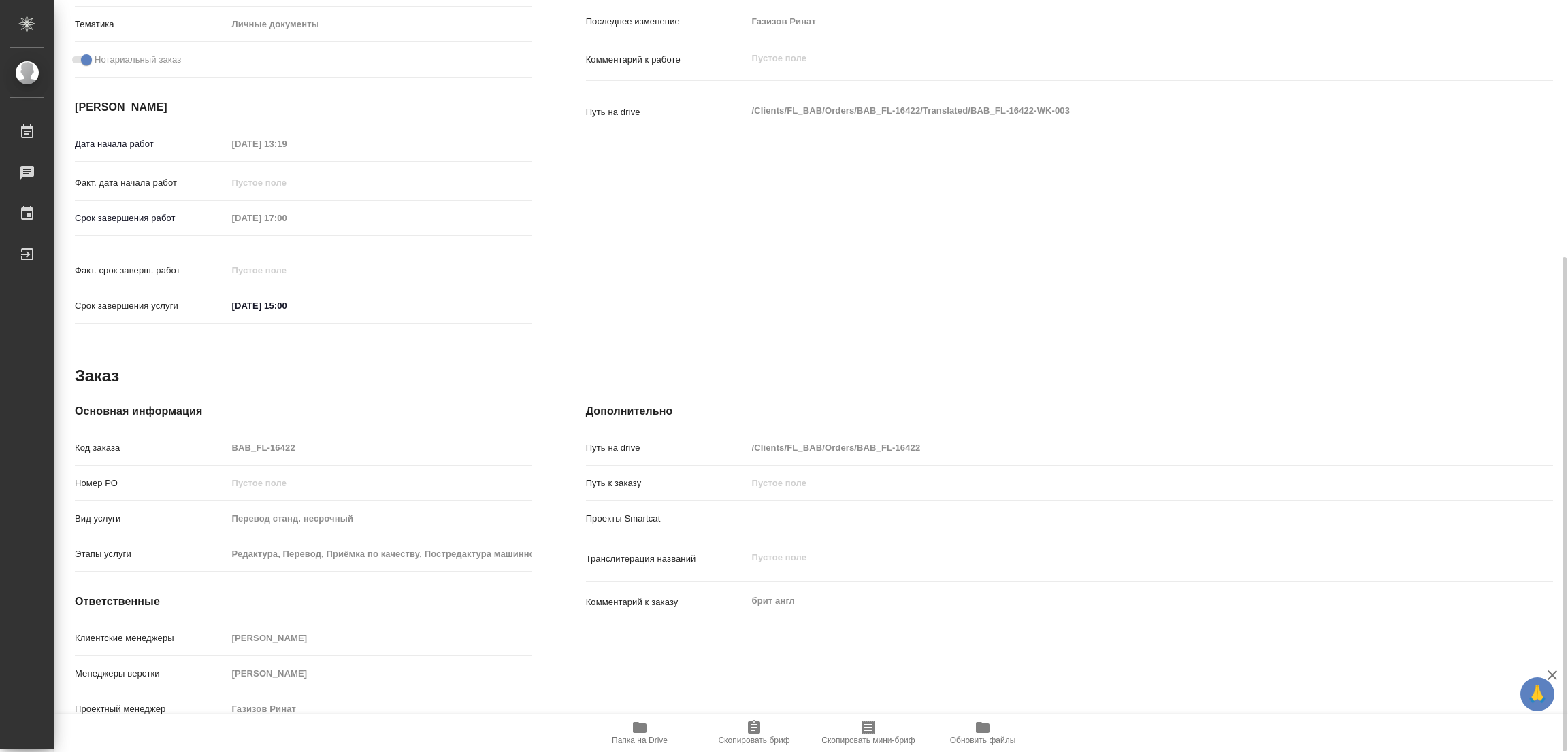
type textarea "x"
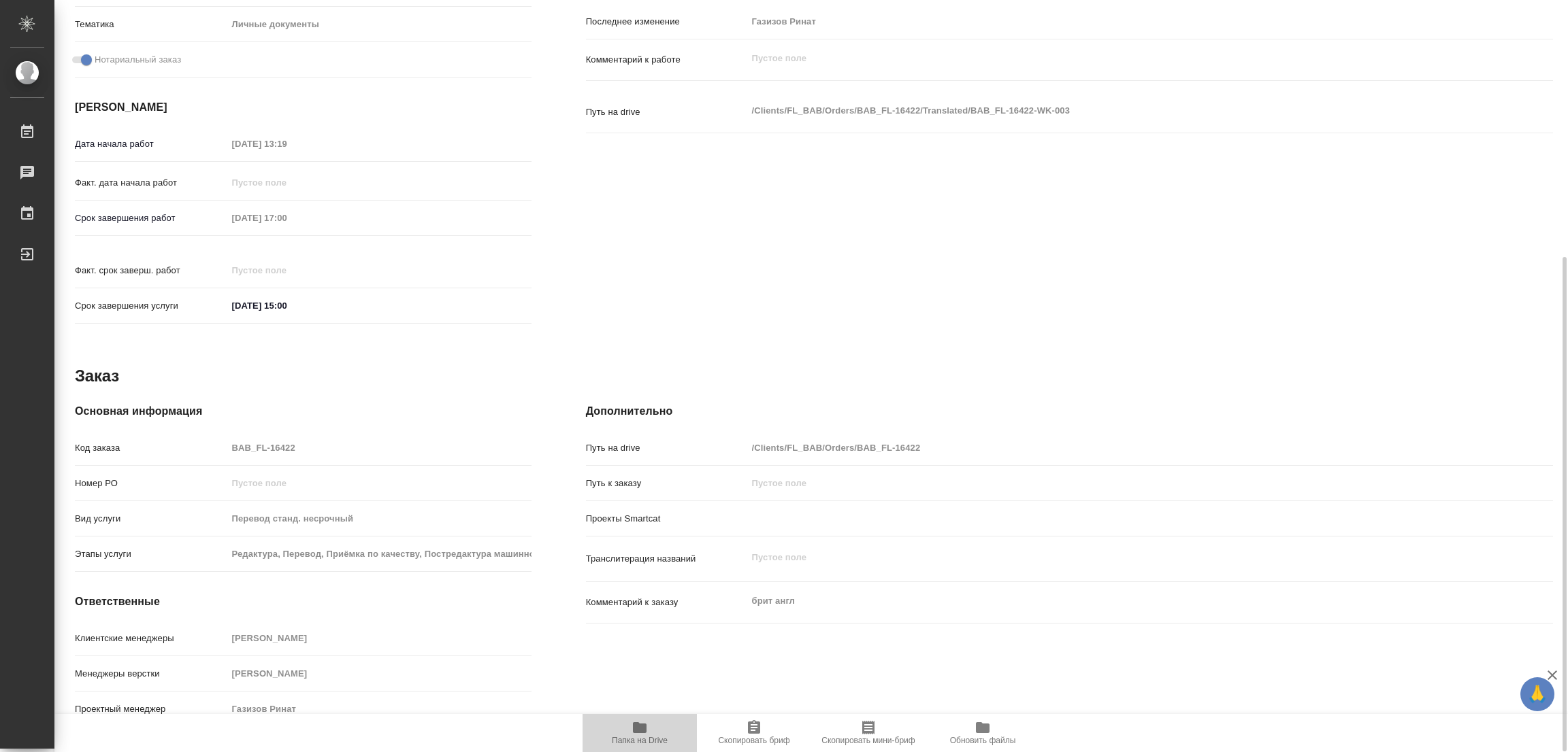
click at [632, 723] on icon "button" at bounding box center [640, 727] width 16 height 16
type textarea "x"
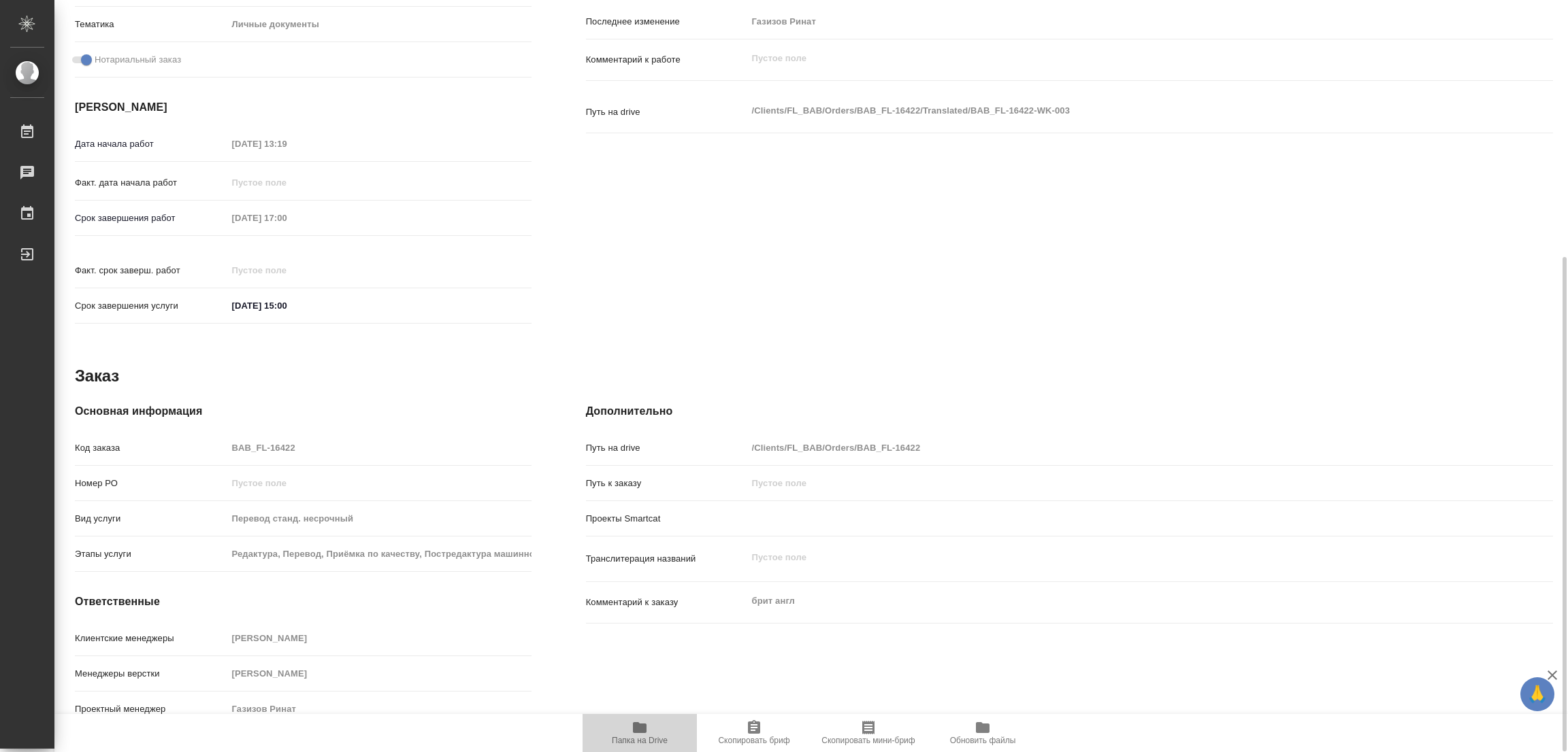
type textarea "x"
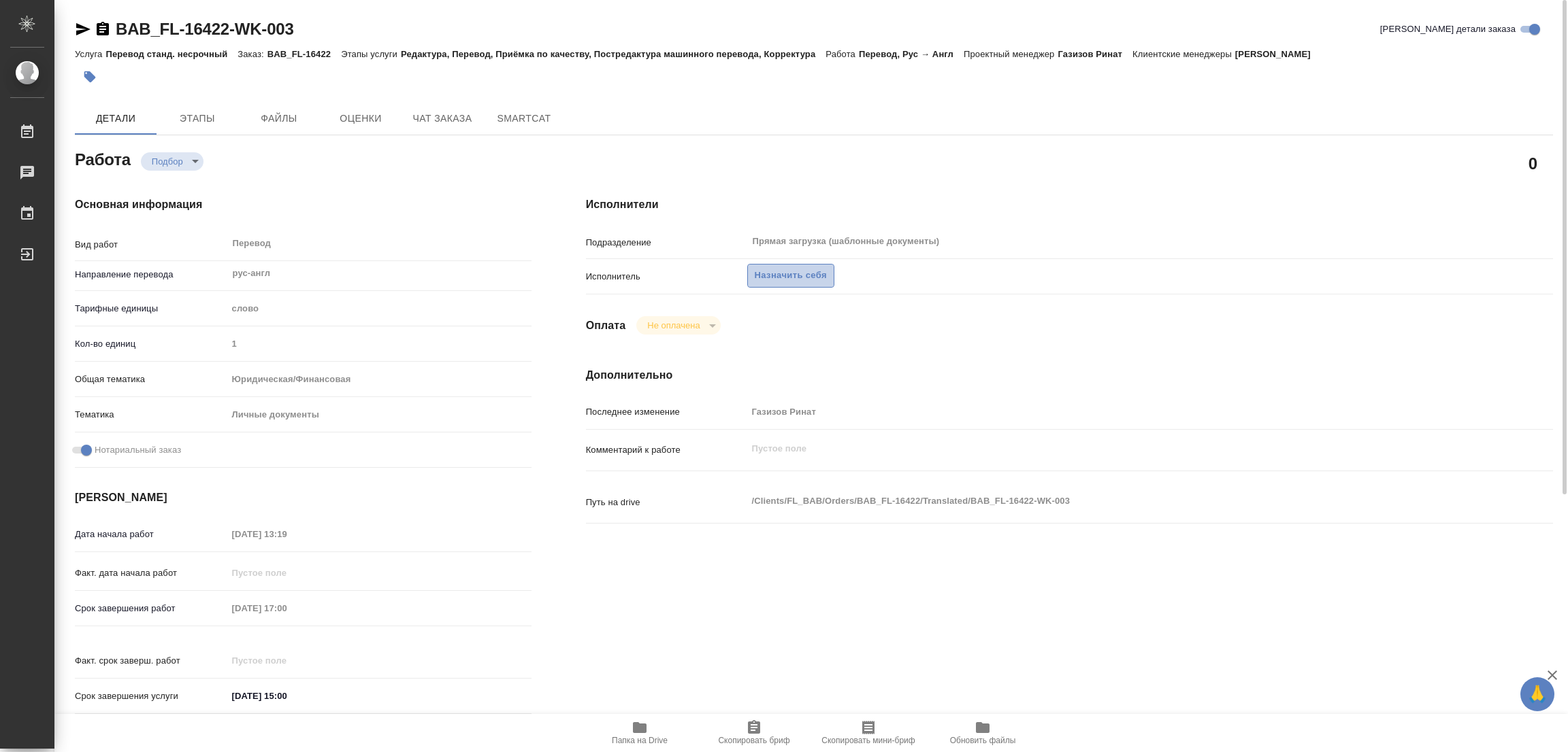
click at [796, 269] on span "Назначить себя" at bounding box center [791, 276] width 72 height 16
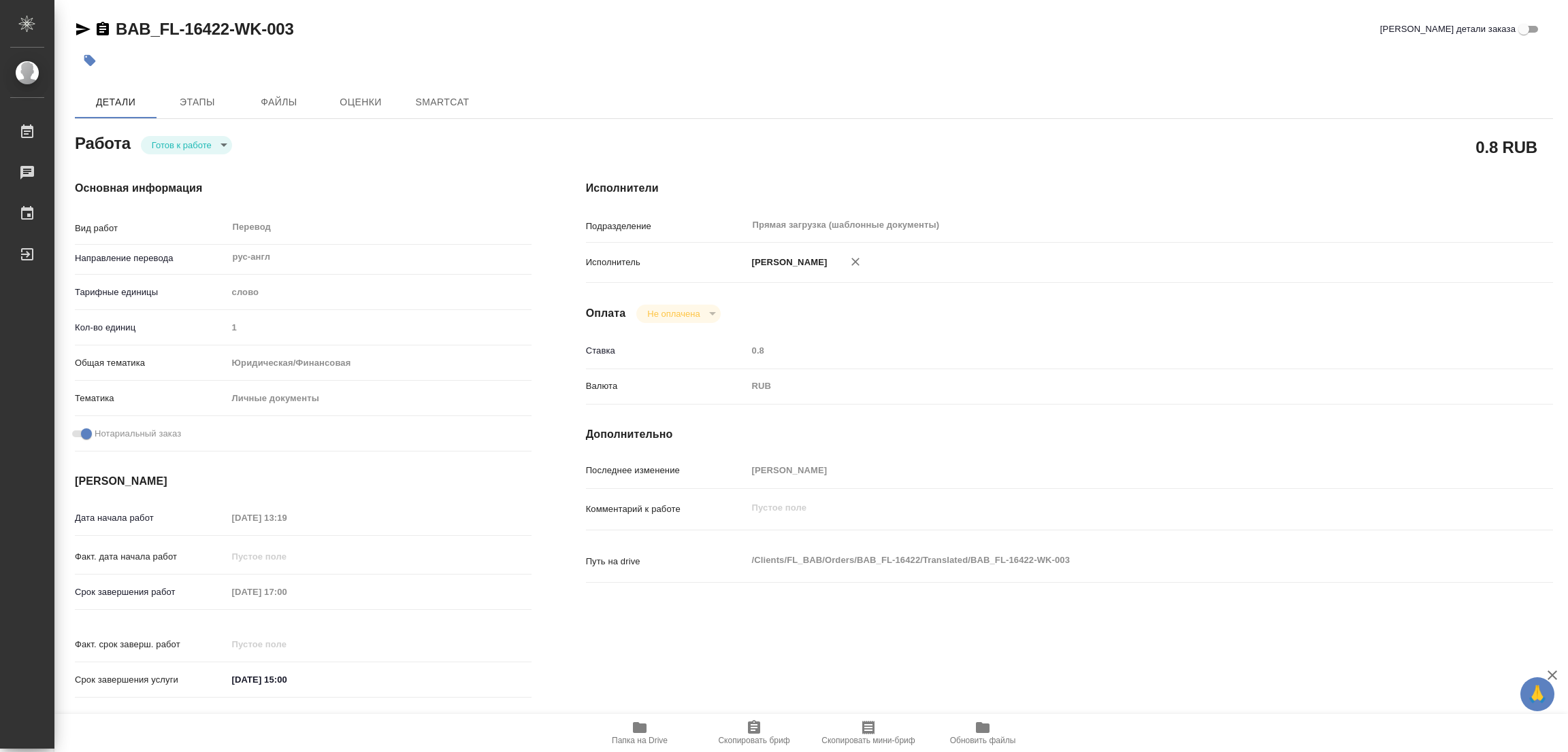
type textarea "x"
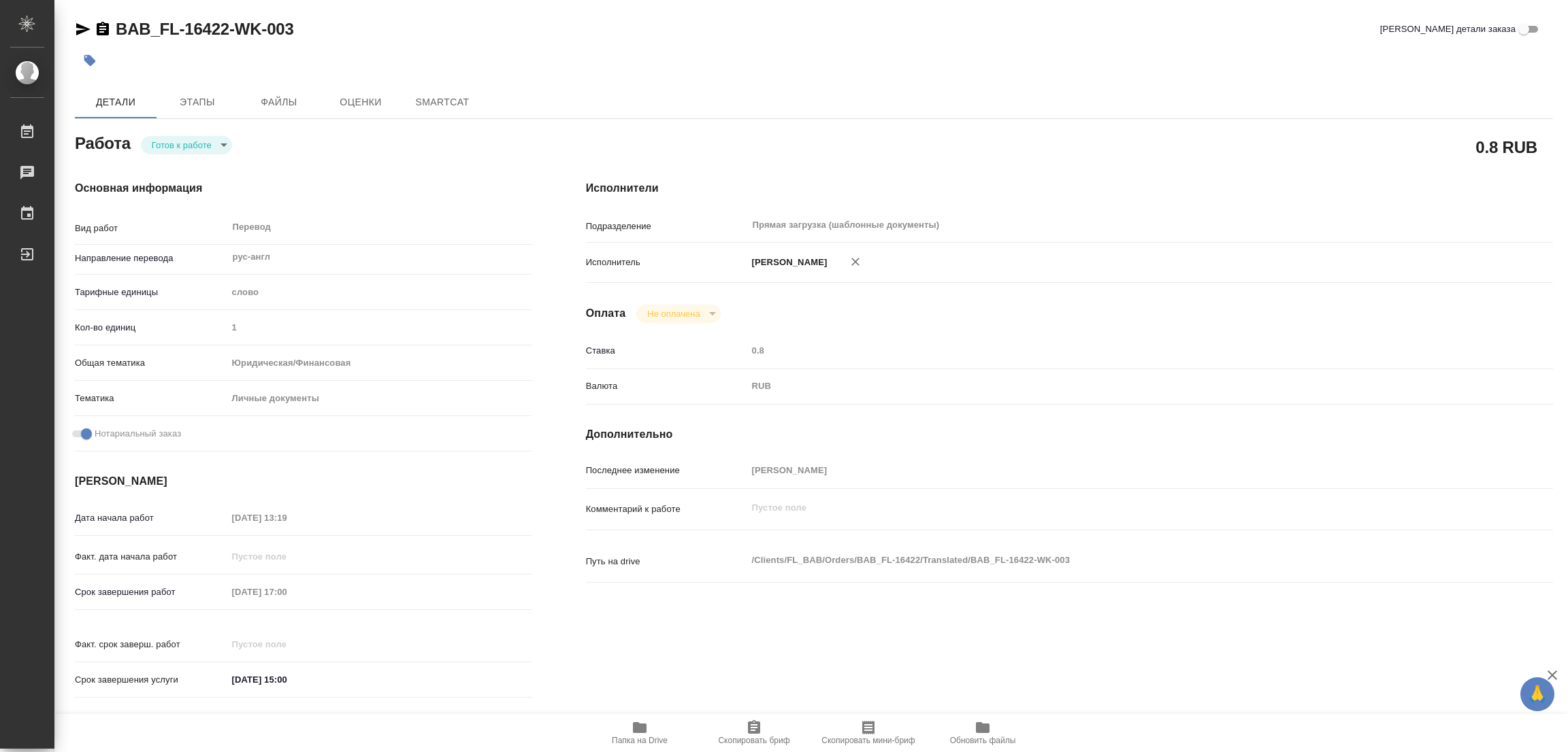
type textarea "x"
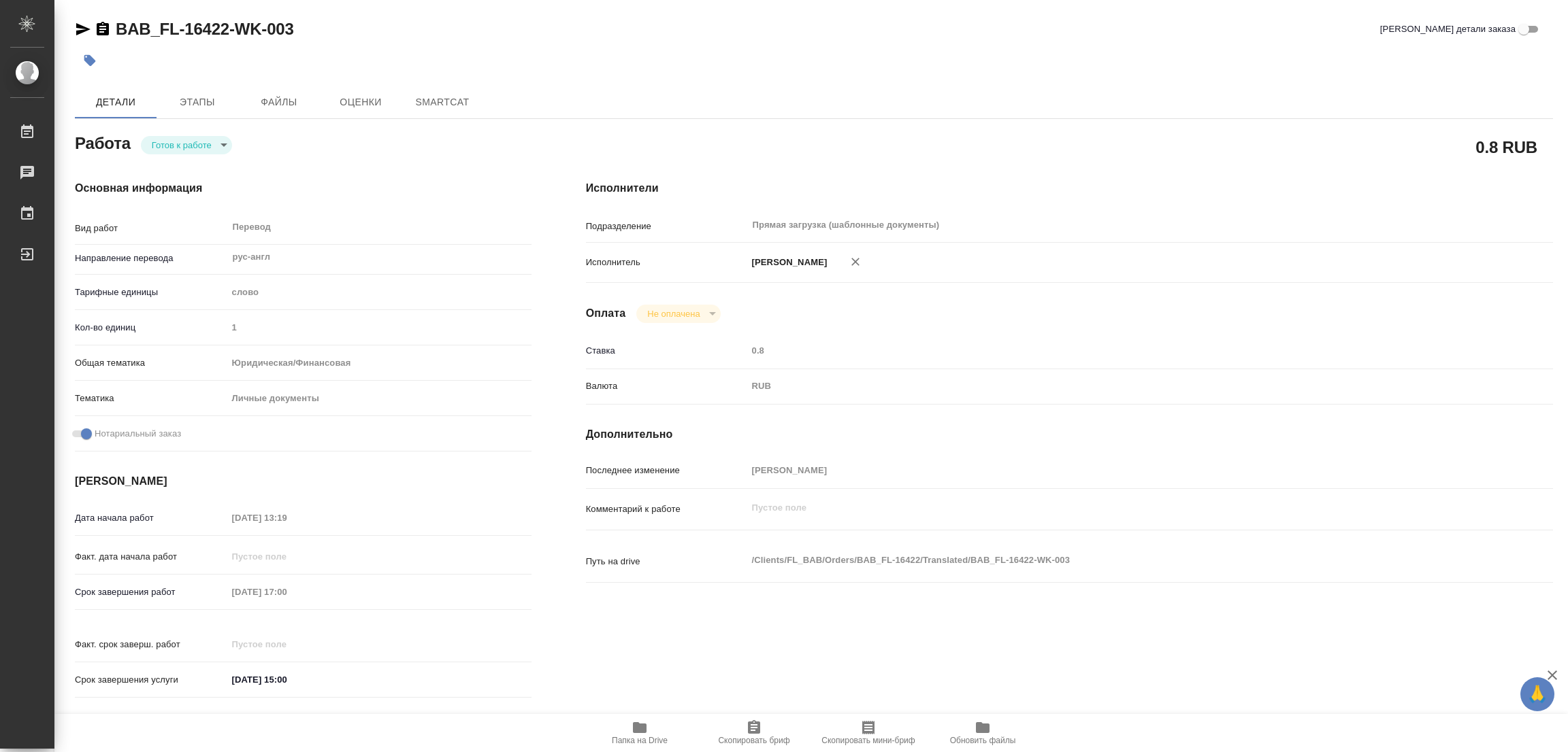
type textarea "x"
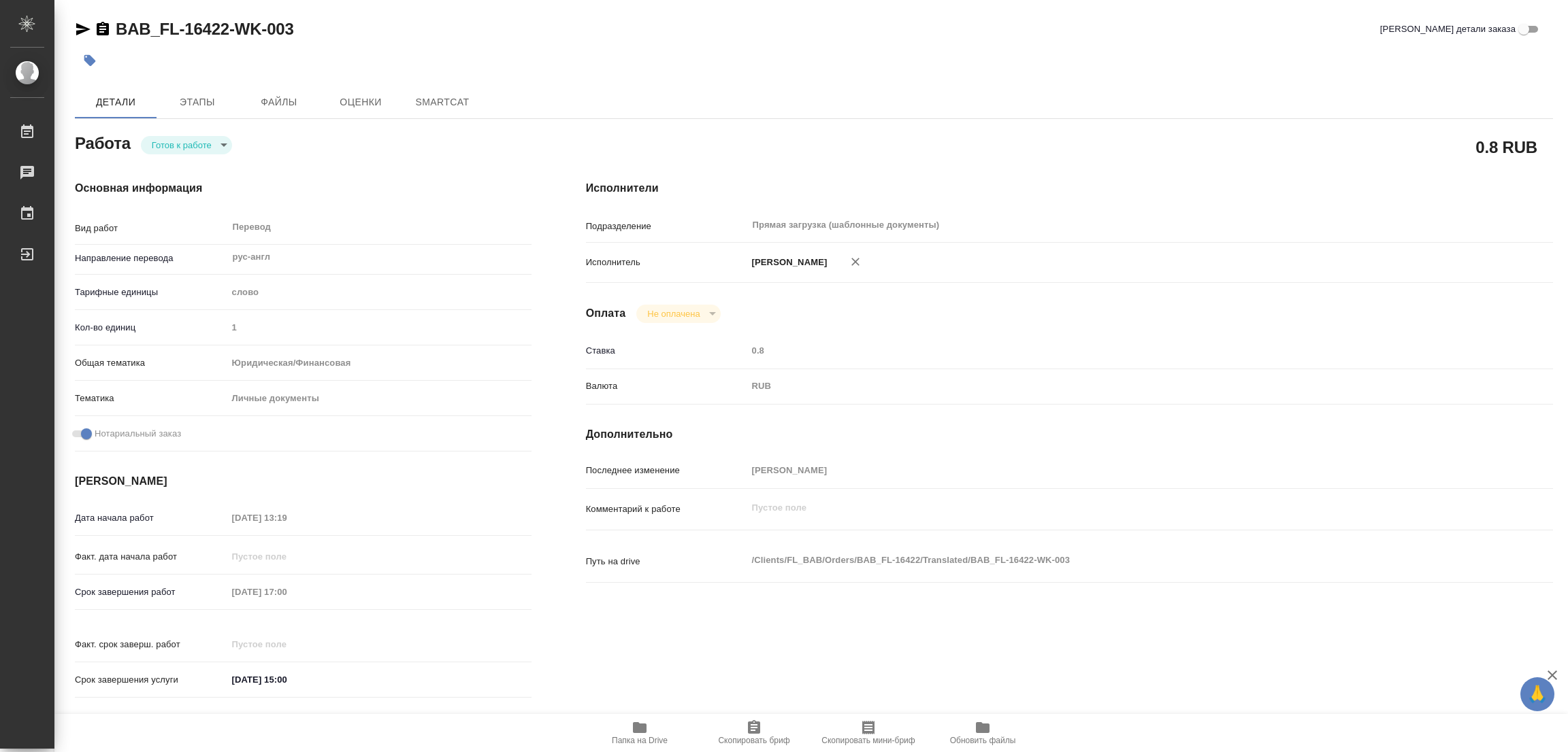
type textarea "x"
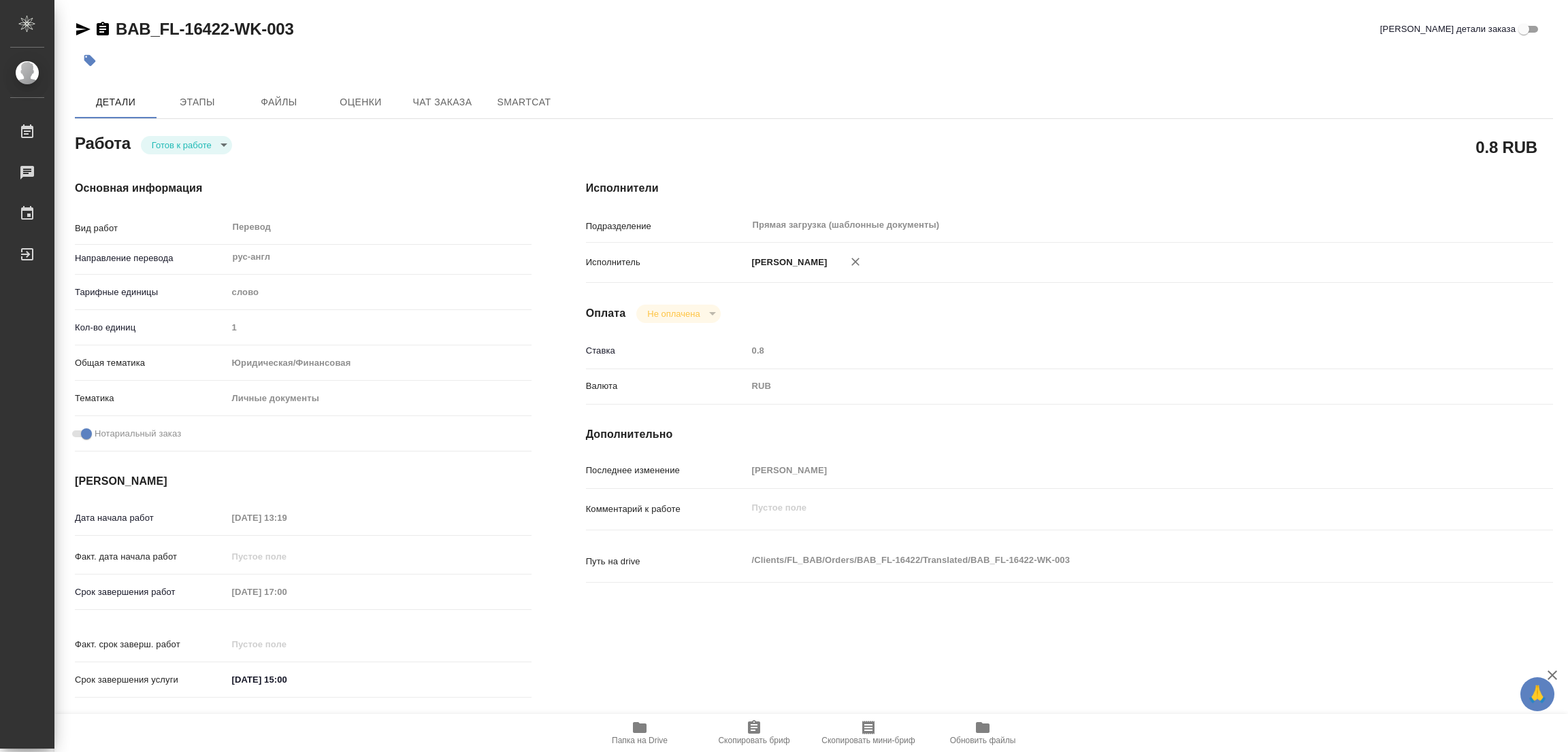
type textarea "x"
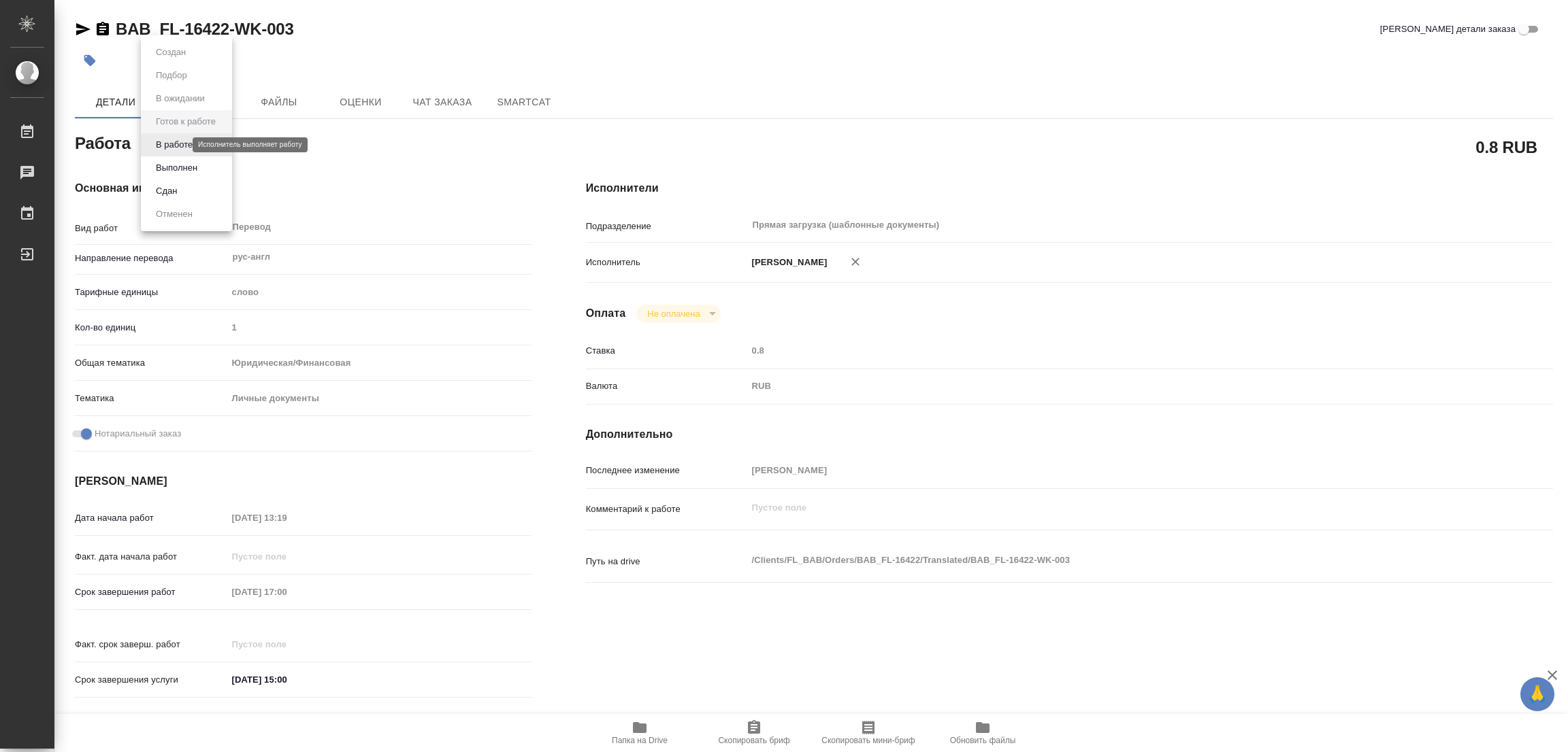
click at [172, 145] on body "🙏 .cls-1 fill:#fff; AWATERA Popova Galina Работы Чаты График Выйти BAB_FL-16422…" at bounding box center [784, 376] width 1568 height 752
click at [172, 145] on button "В работе" at bounding box center [173, 145] width 45 height 15
type textarea "x"
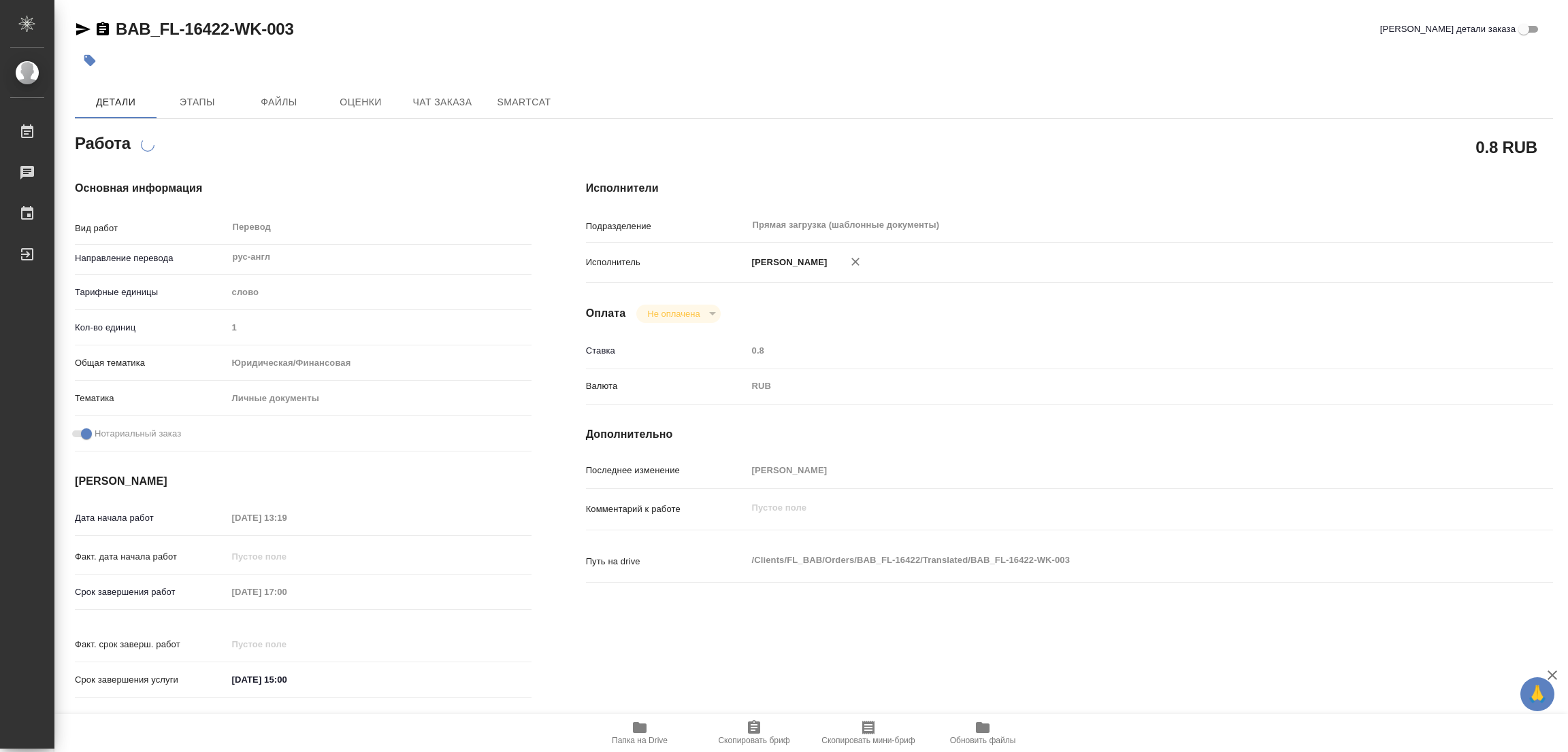
type textarea "x"
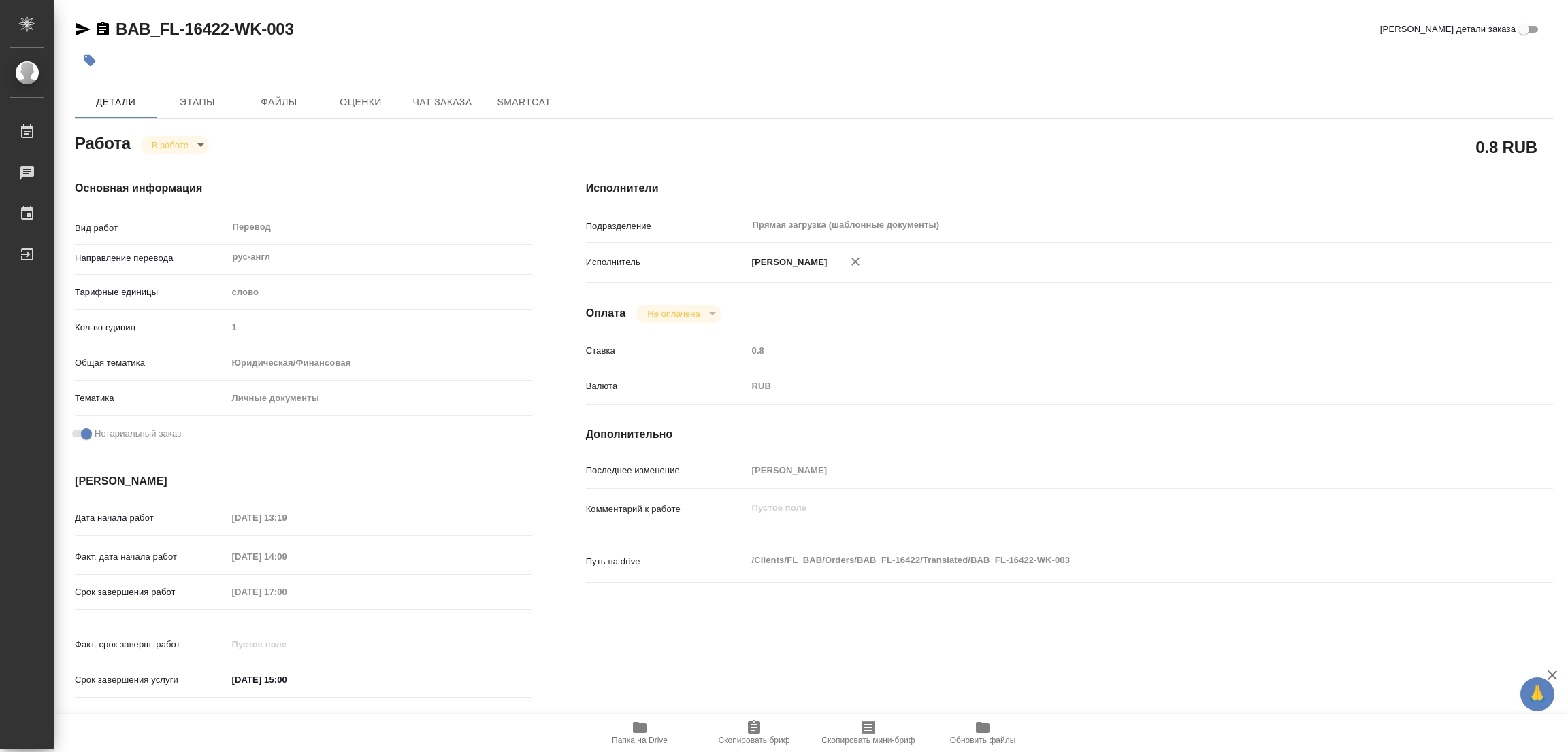
type textarea "x"
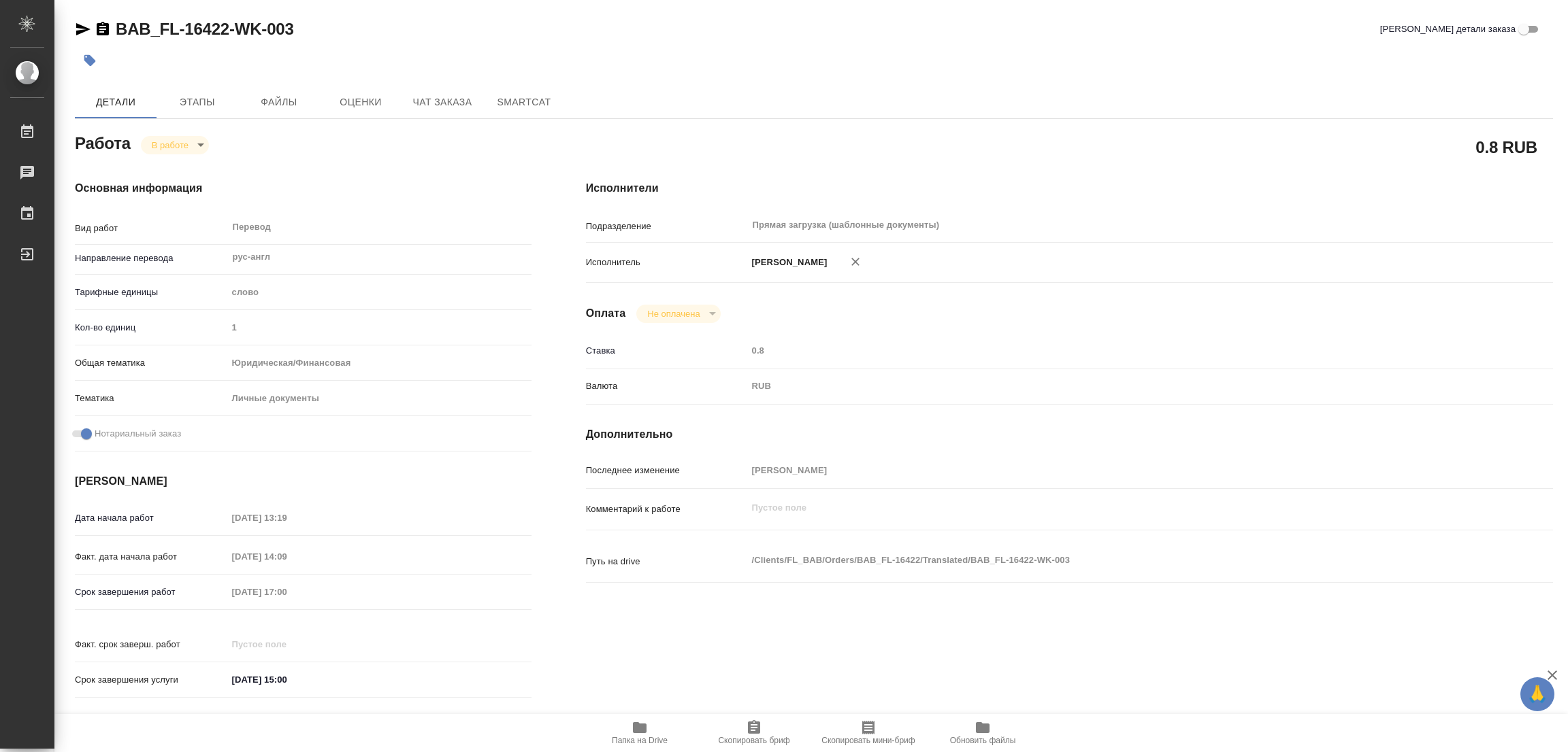
type textarea "x"
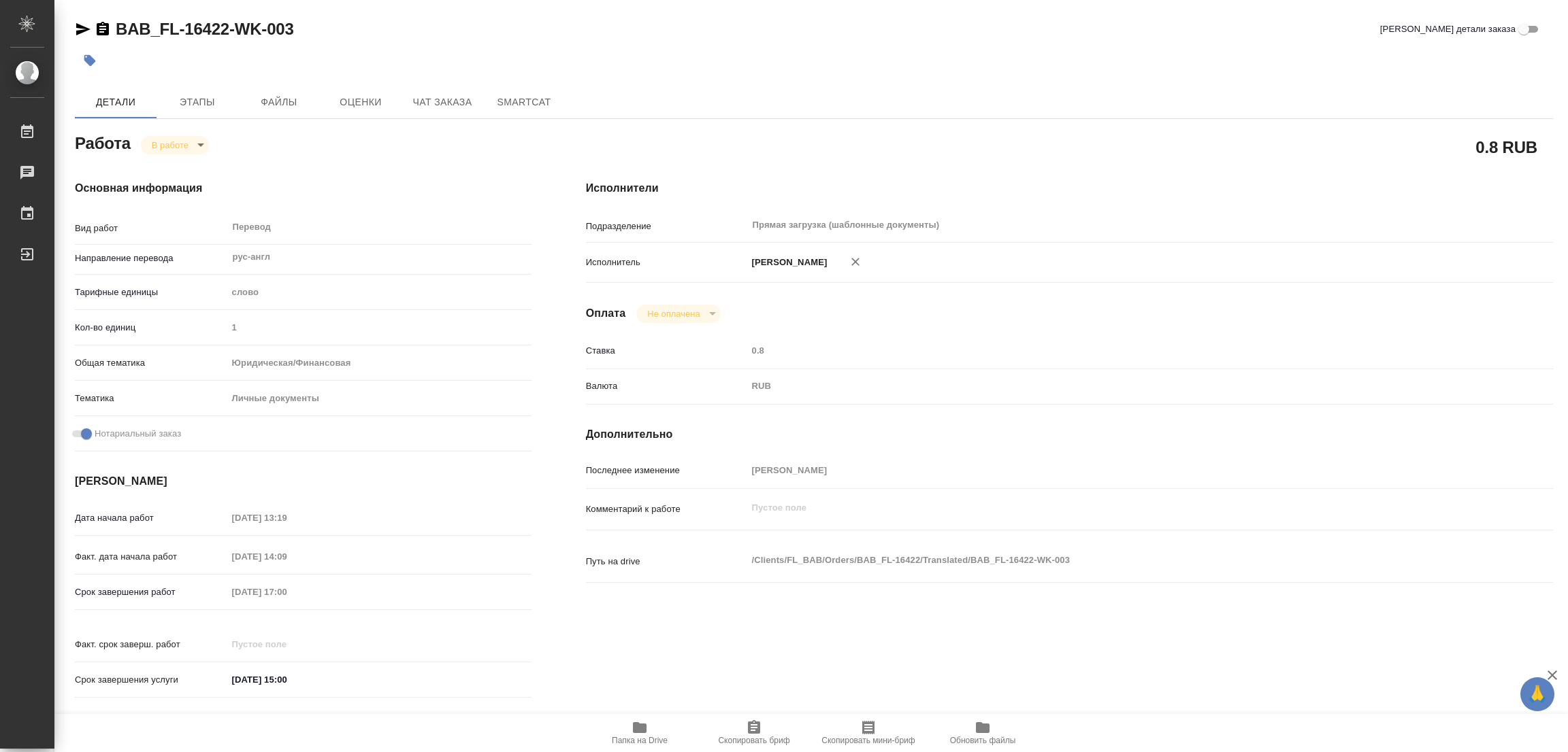
type textarea "x"
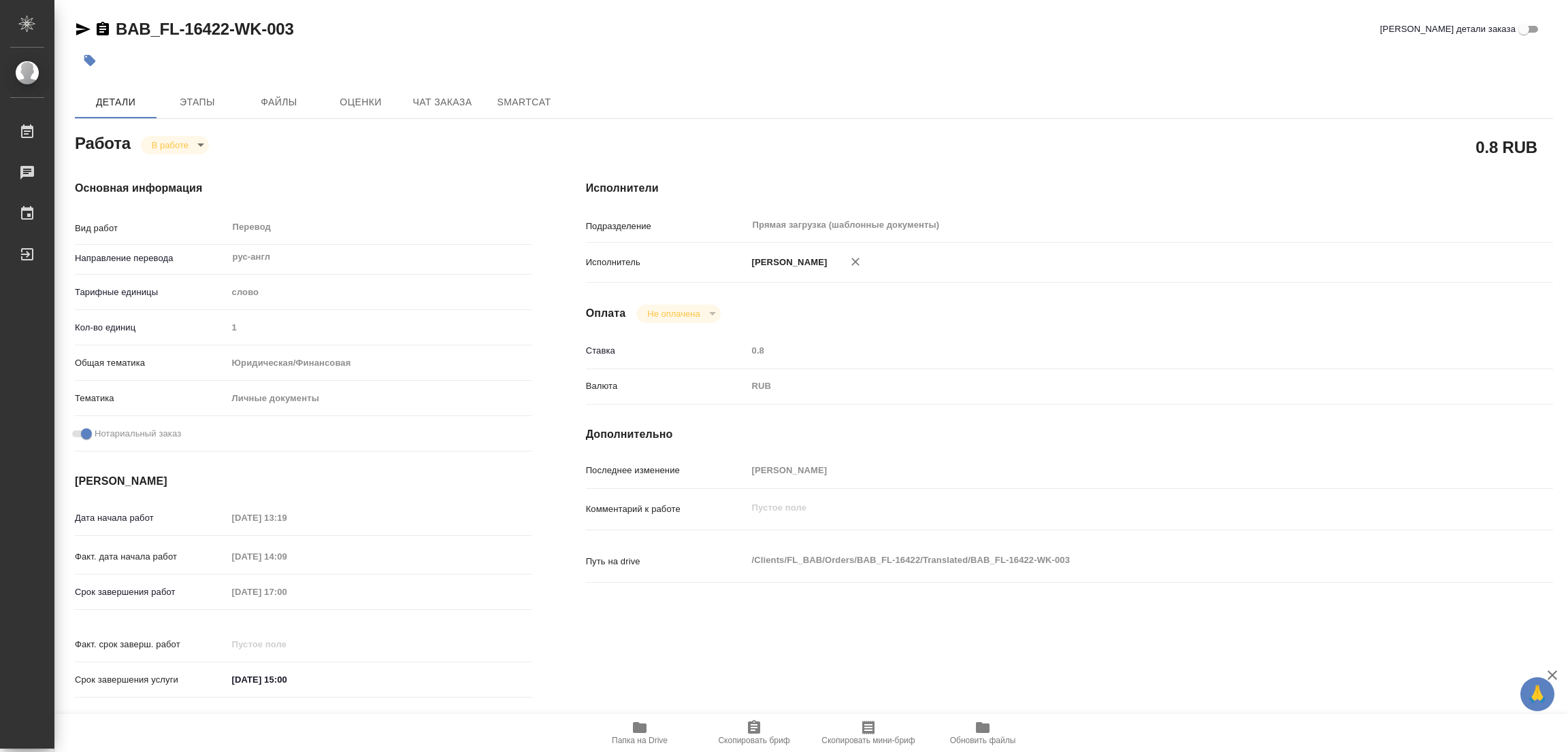
type textarea "x"
drag, startPoint x: 114, startPoint y: 12, endPoint x: 229, endPoint y: 30, distance: 116.4
click at [229, 30] on div "BAB_FL-16422-WK-003 Кратко детали заказа Детали Этапы Файлы Оценки Чат заказа S…" at bounding box center [814, 570] width 1493 height 1141
copy link "BAB_FL-16422"
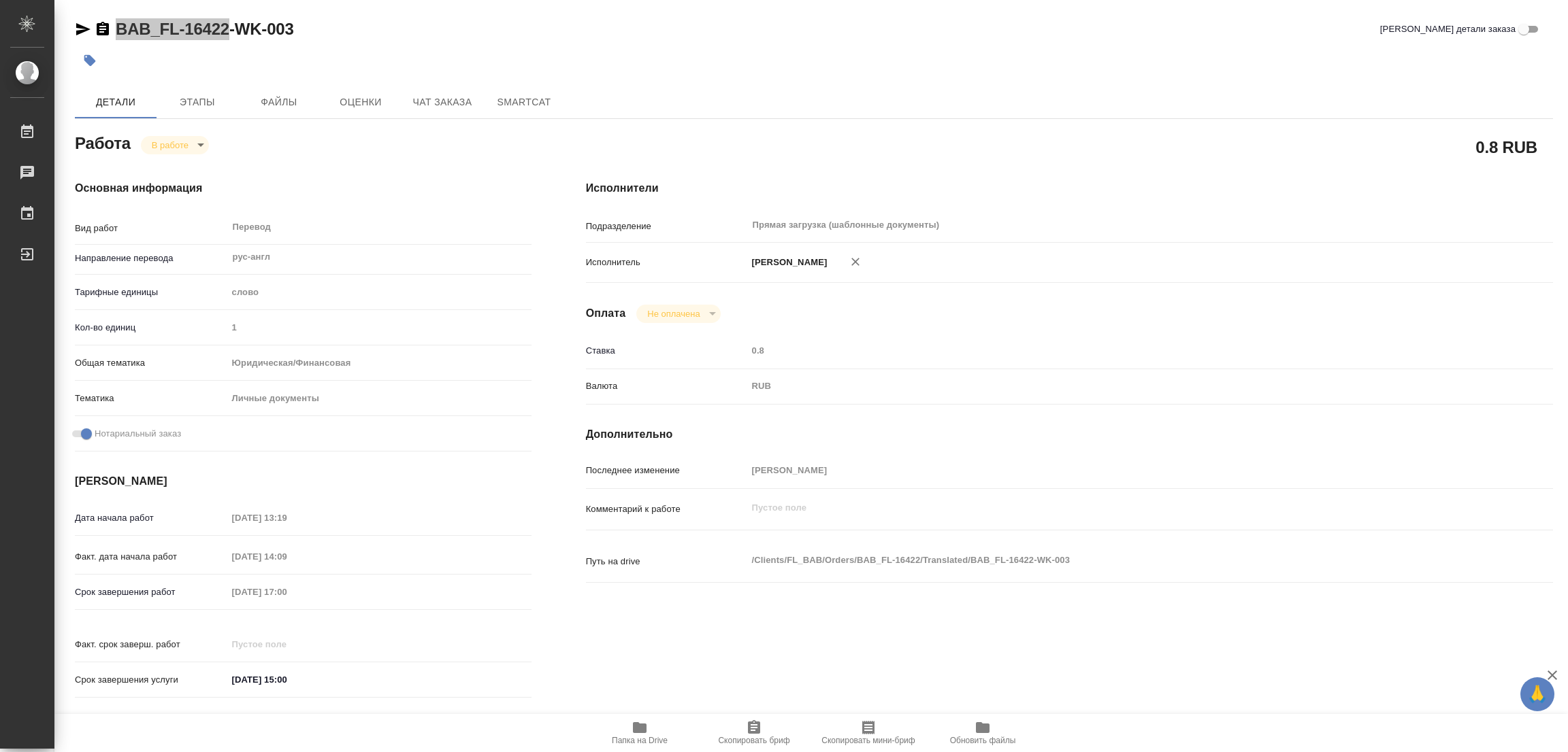
type textarea "x"
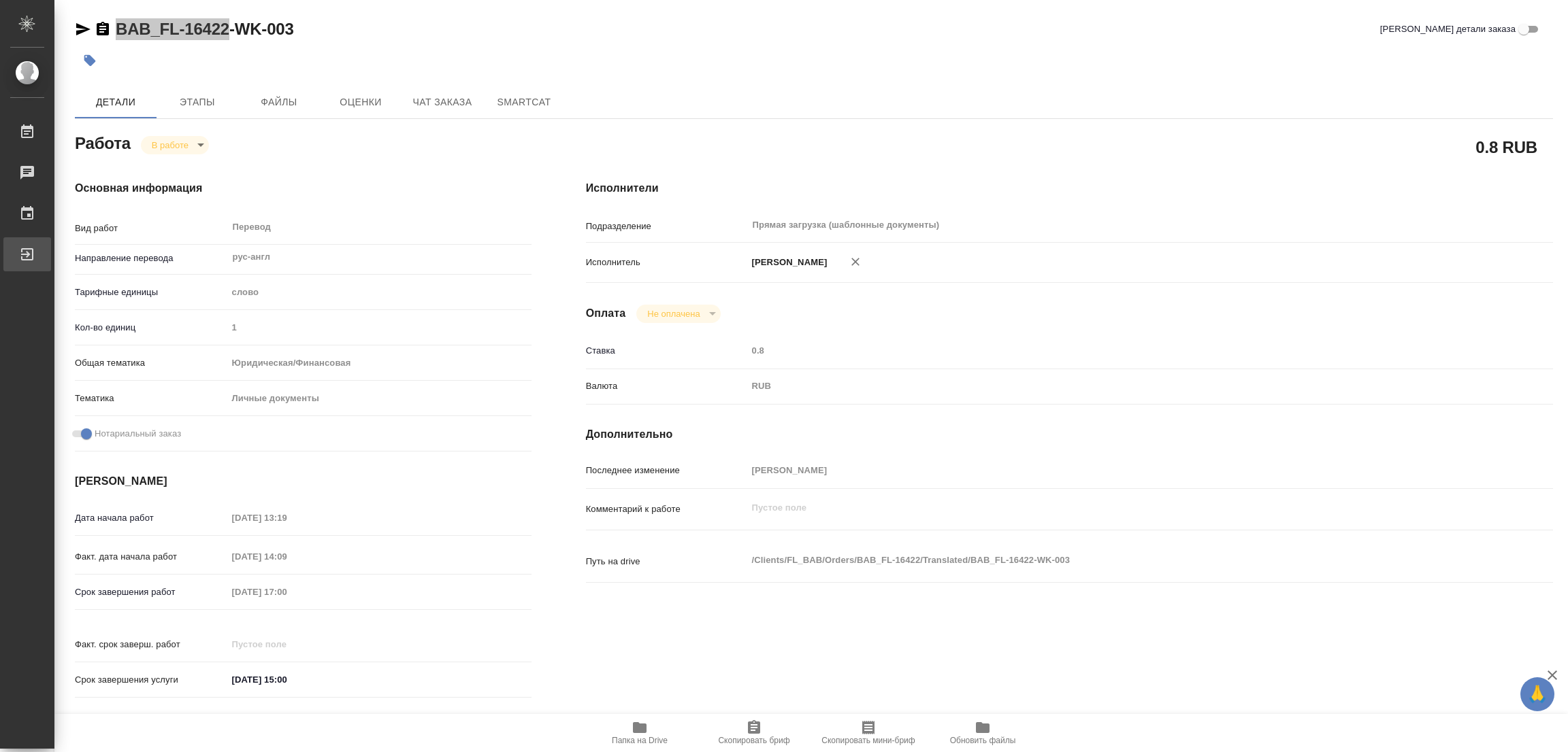
type textarea "x"
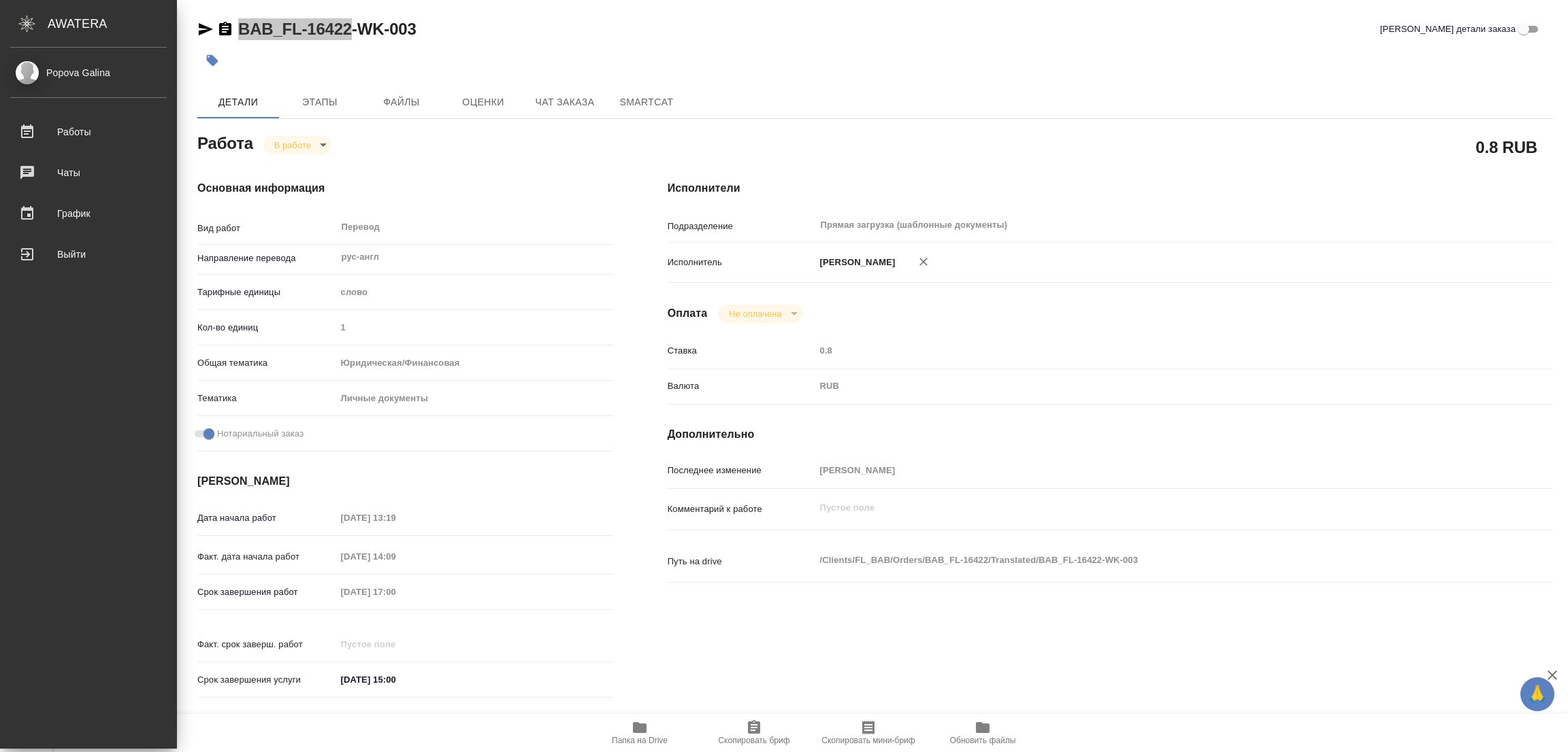
type textarea "x"
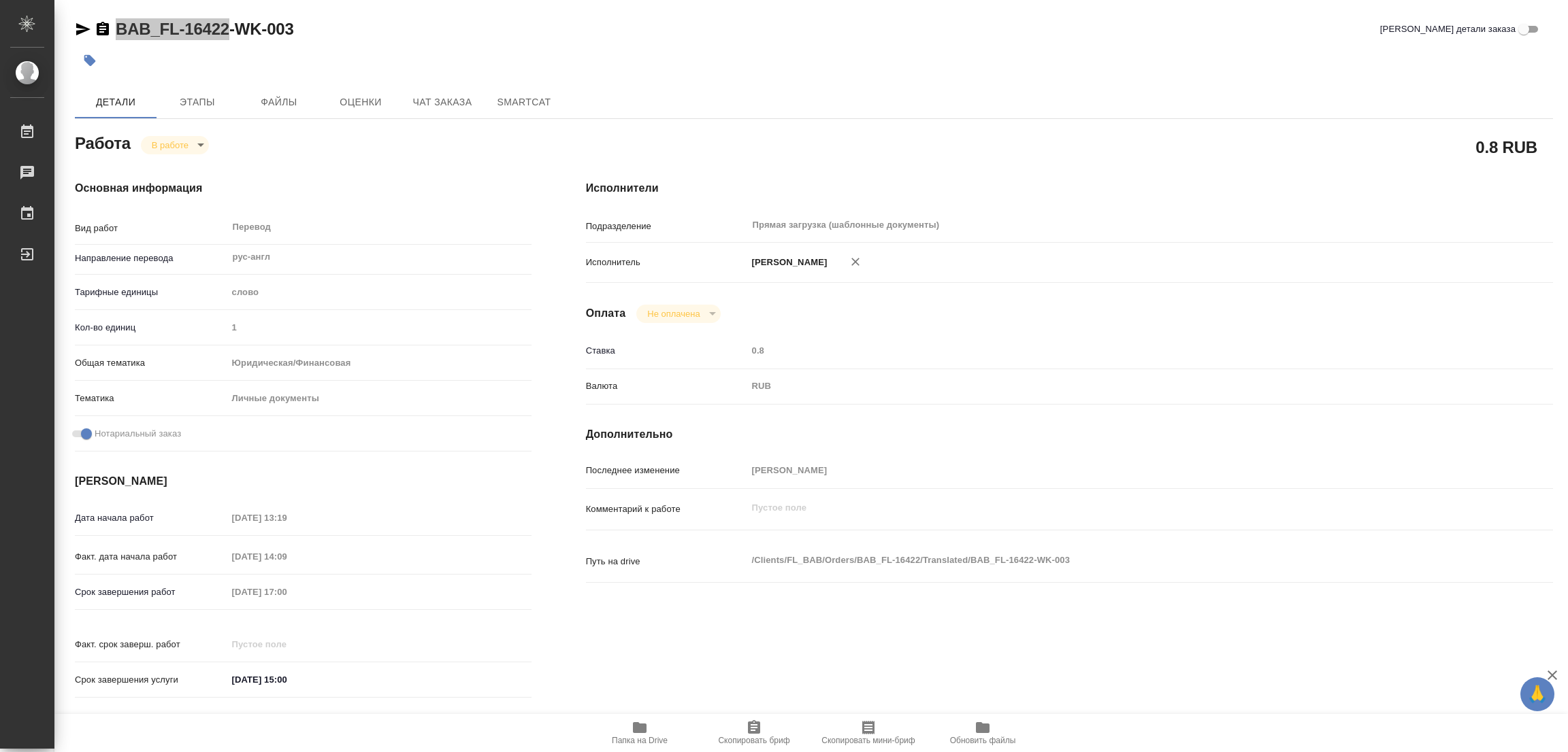
type textarea "x"
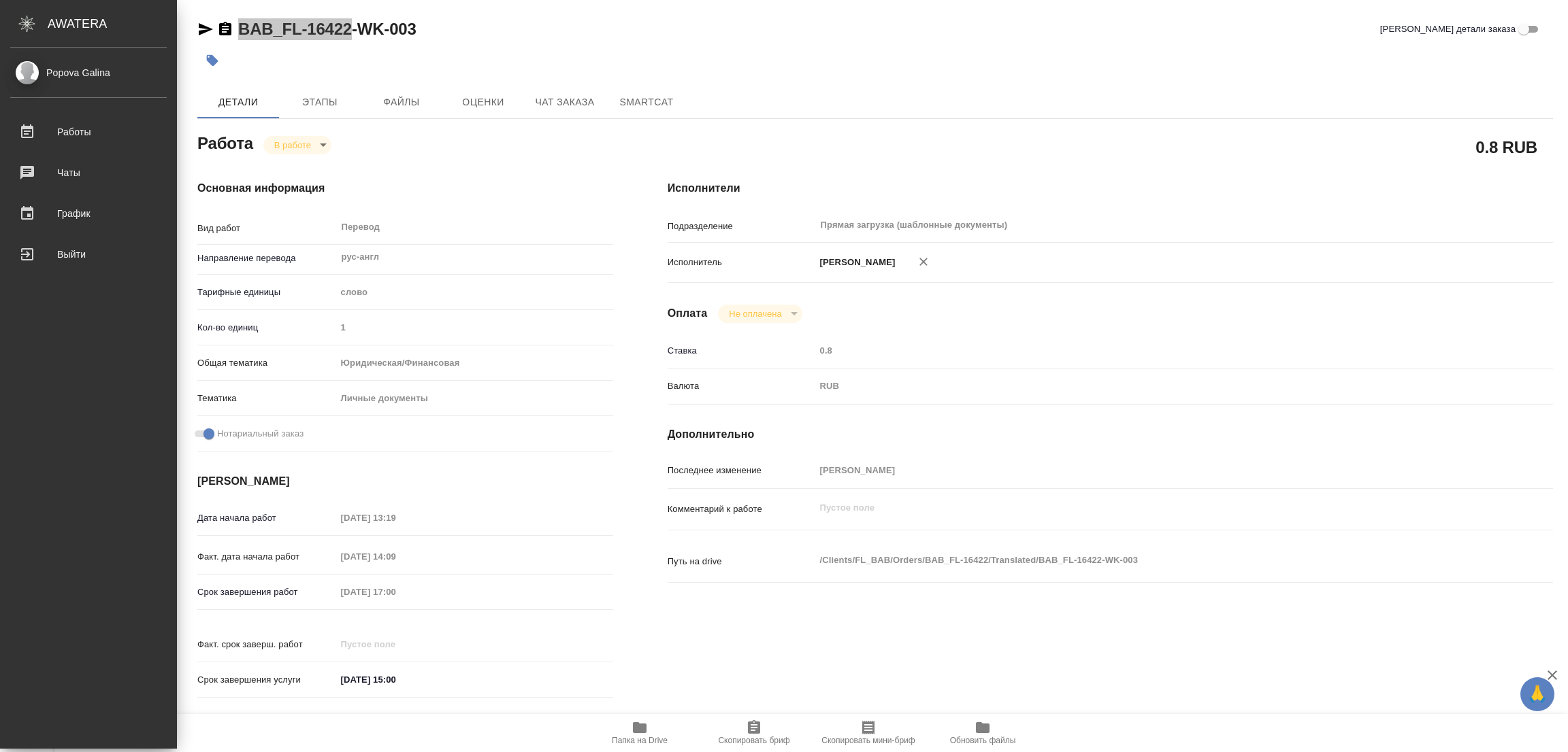
type textarea "x"
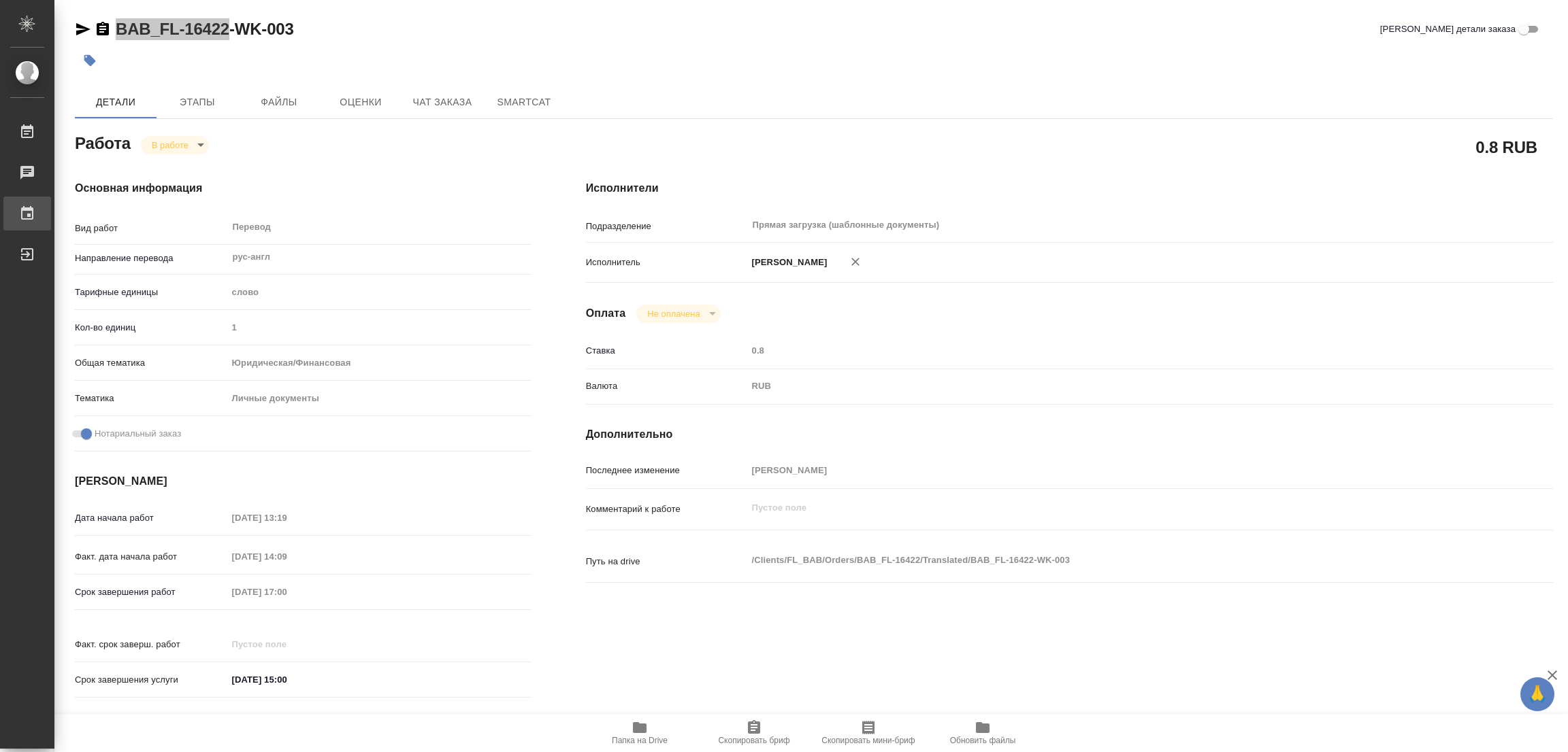
type textarea "x"
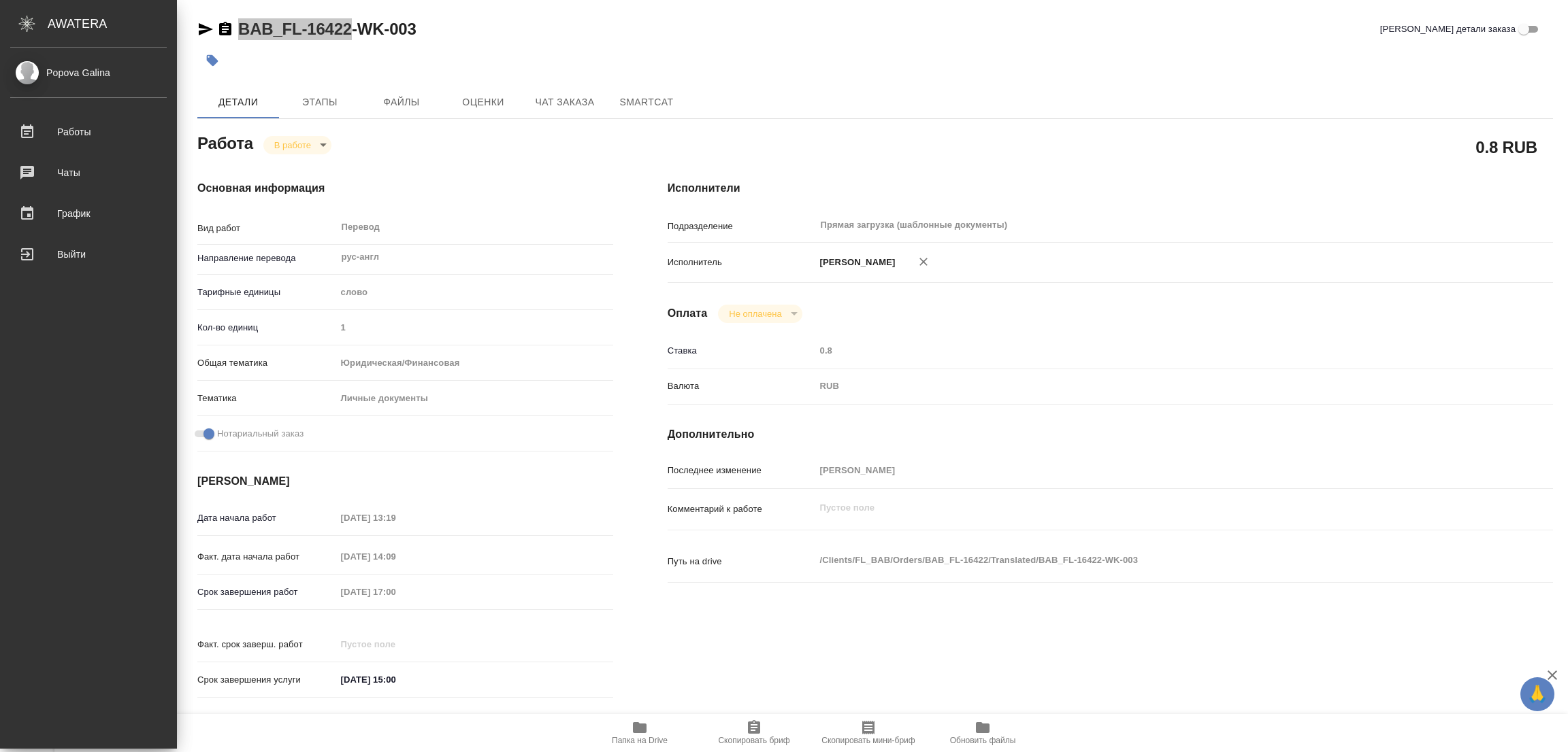
type textarea "x"
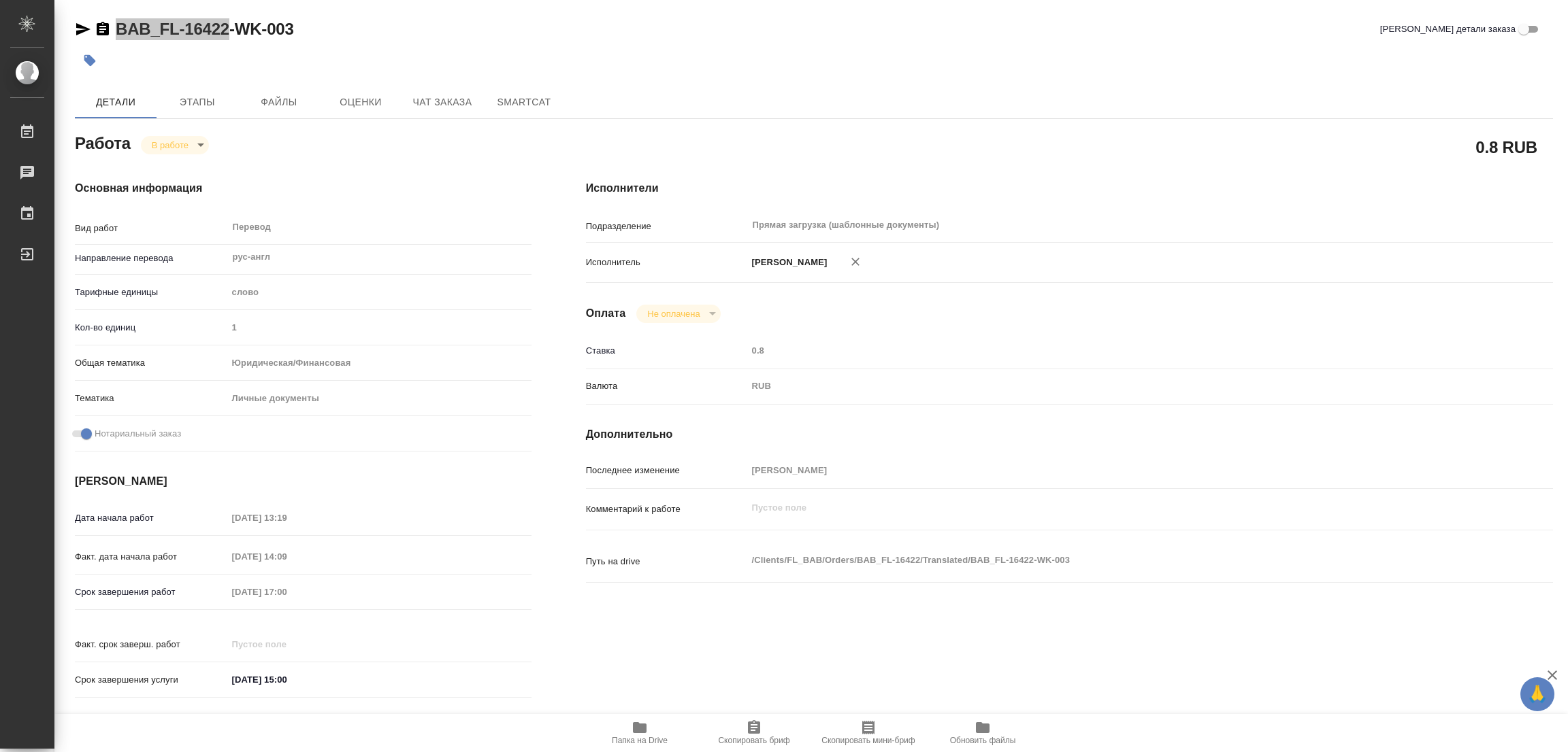
type textarea "x"
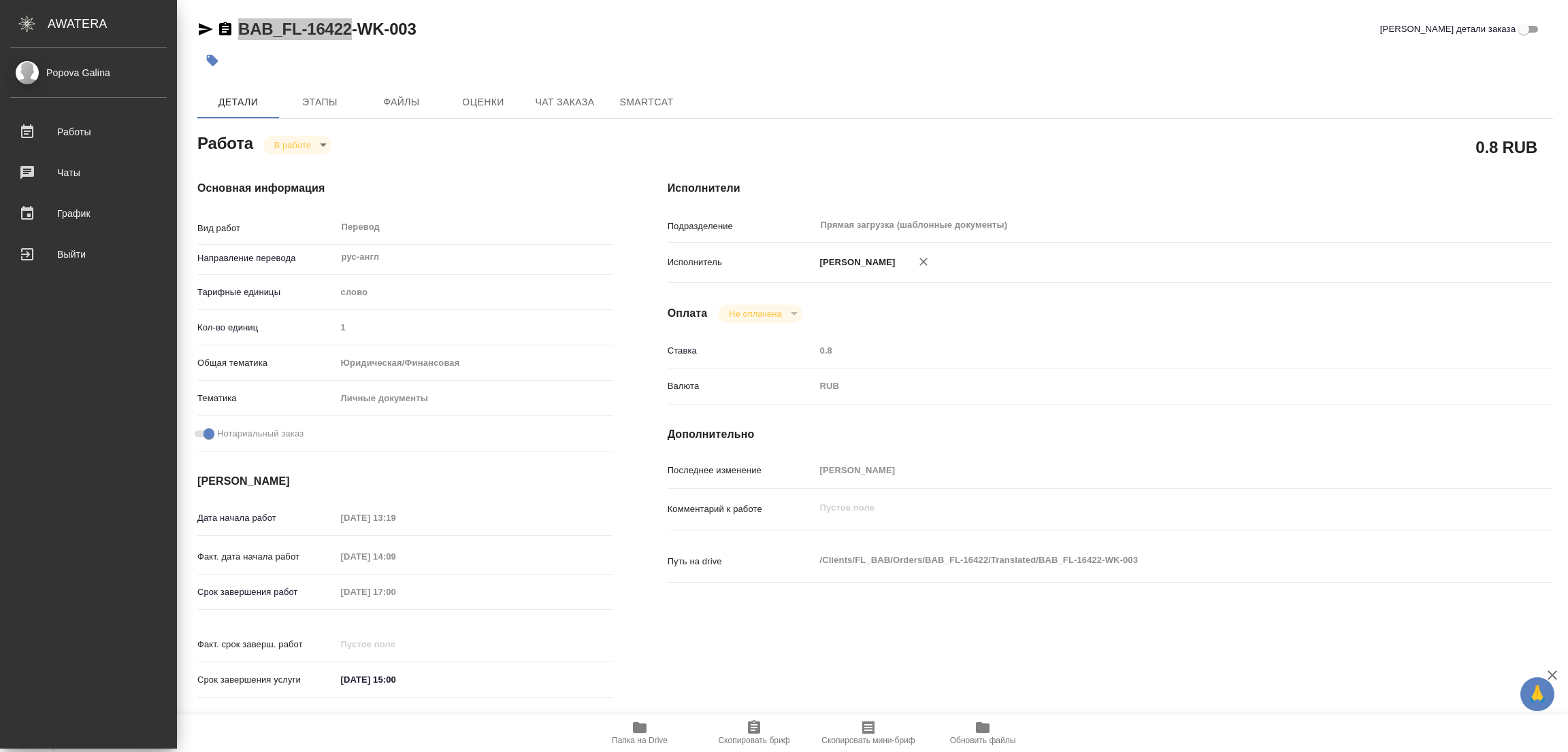
type textarea "x"
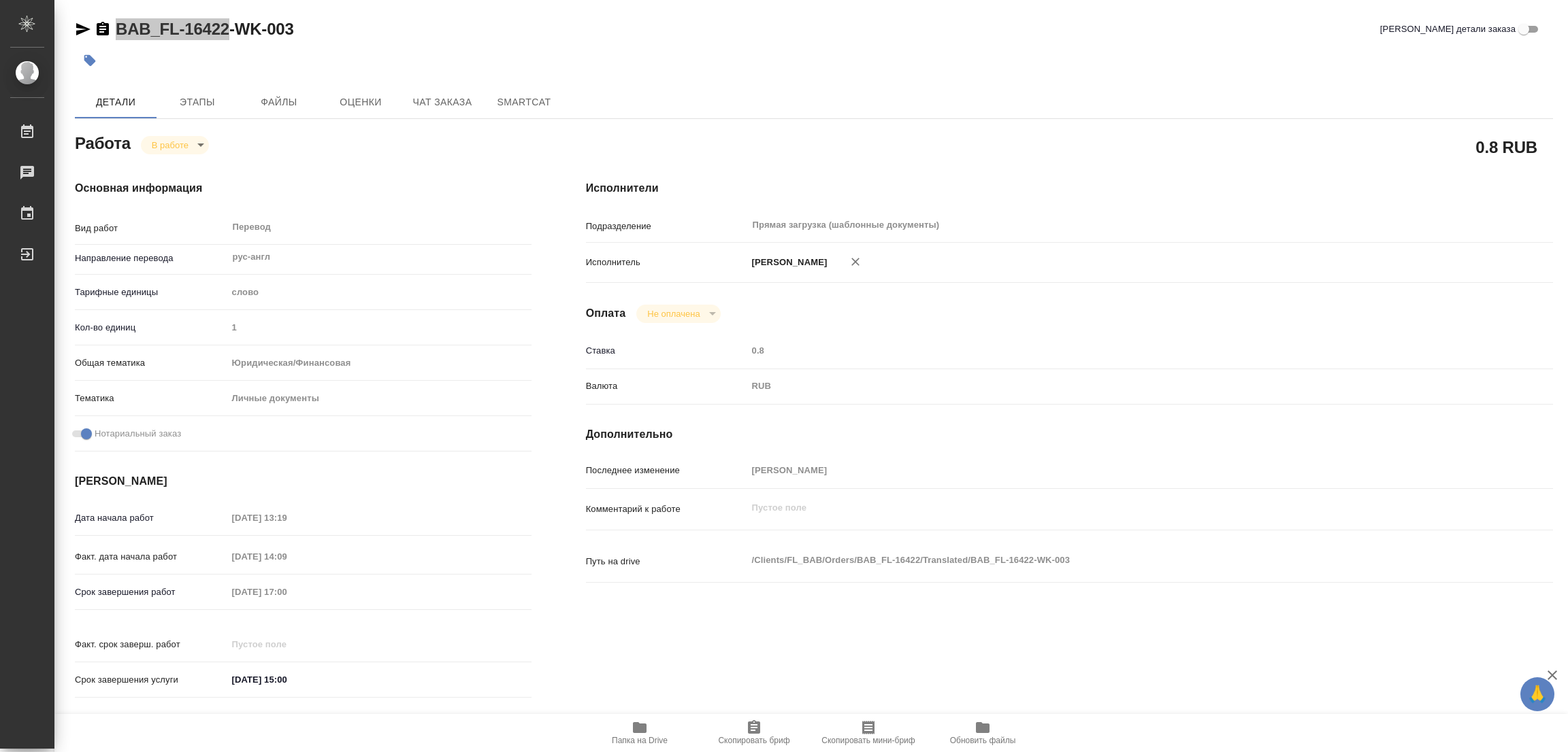
type textarea "x"
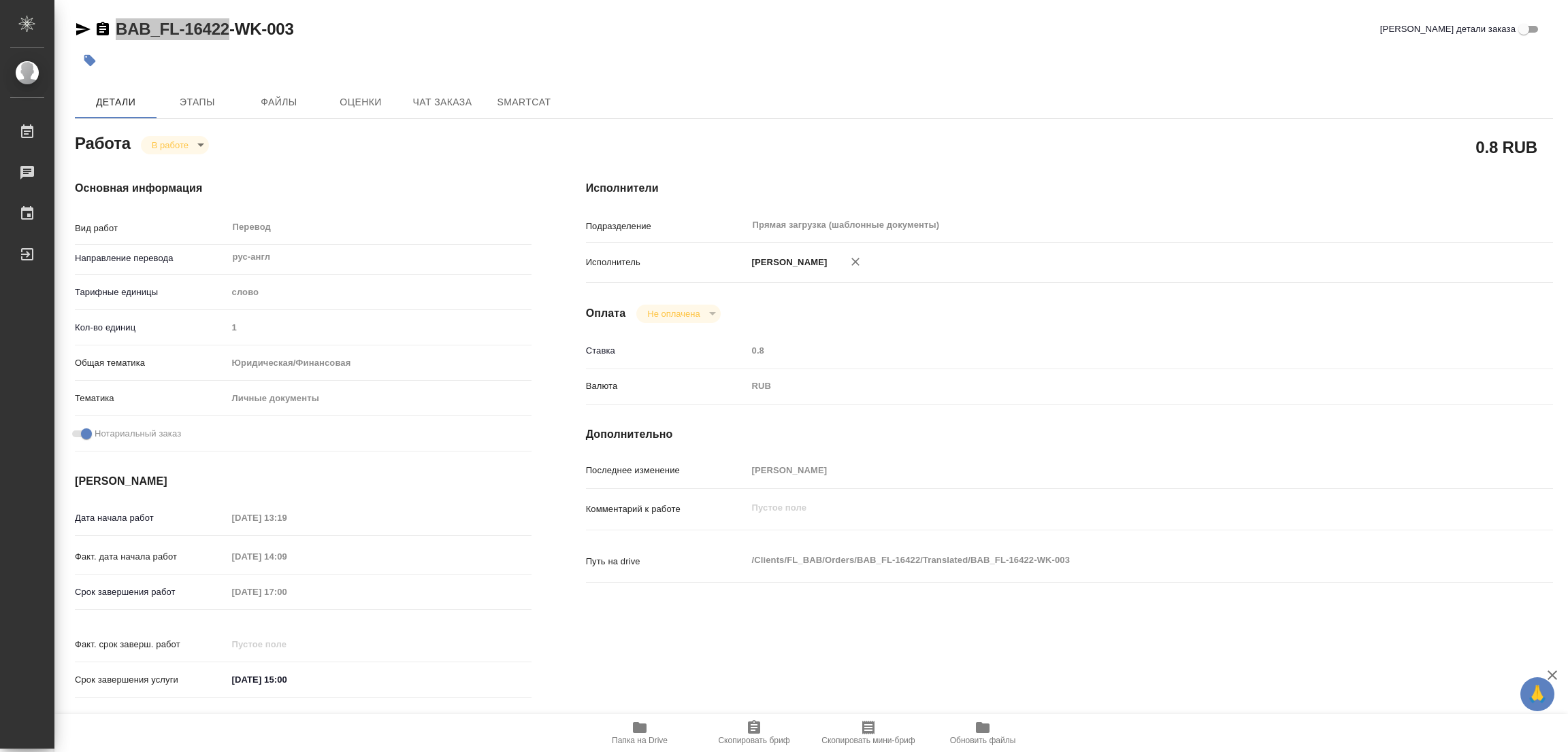
type textarea "x"
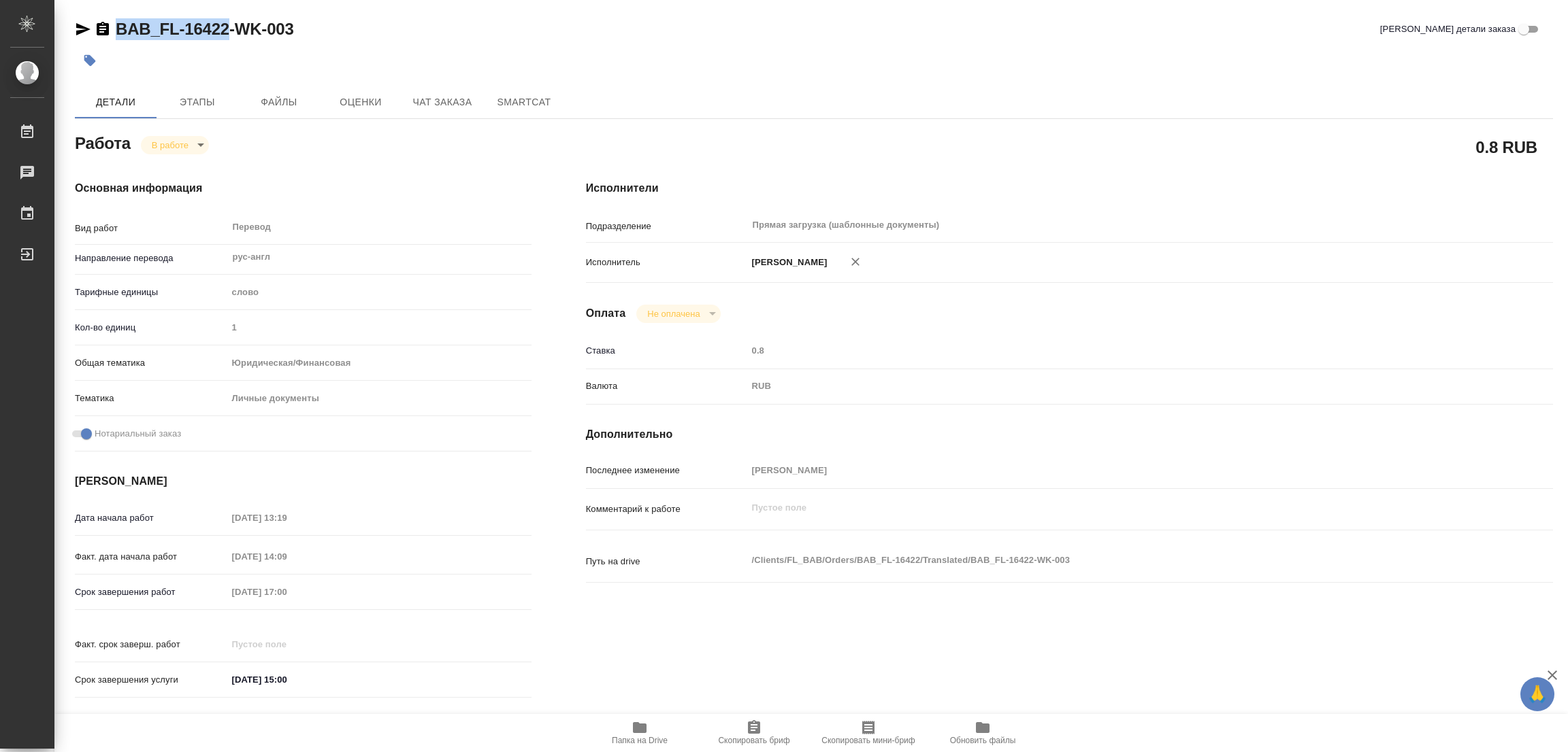
click at [753, 740] on span "Скопировать бриф" at bounding box center [753, 741] width 71 height 9
copy link "BAB_FL-16422"
click at [997, 325] on div "Исполнители Подразделение Прямая загрузка (шаблонные документы) ​ Исполнитель П…" at bounding box center [1070, 443] width 1021 height 581
type textarea "x"
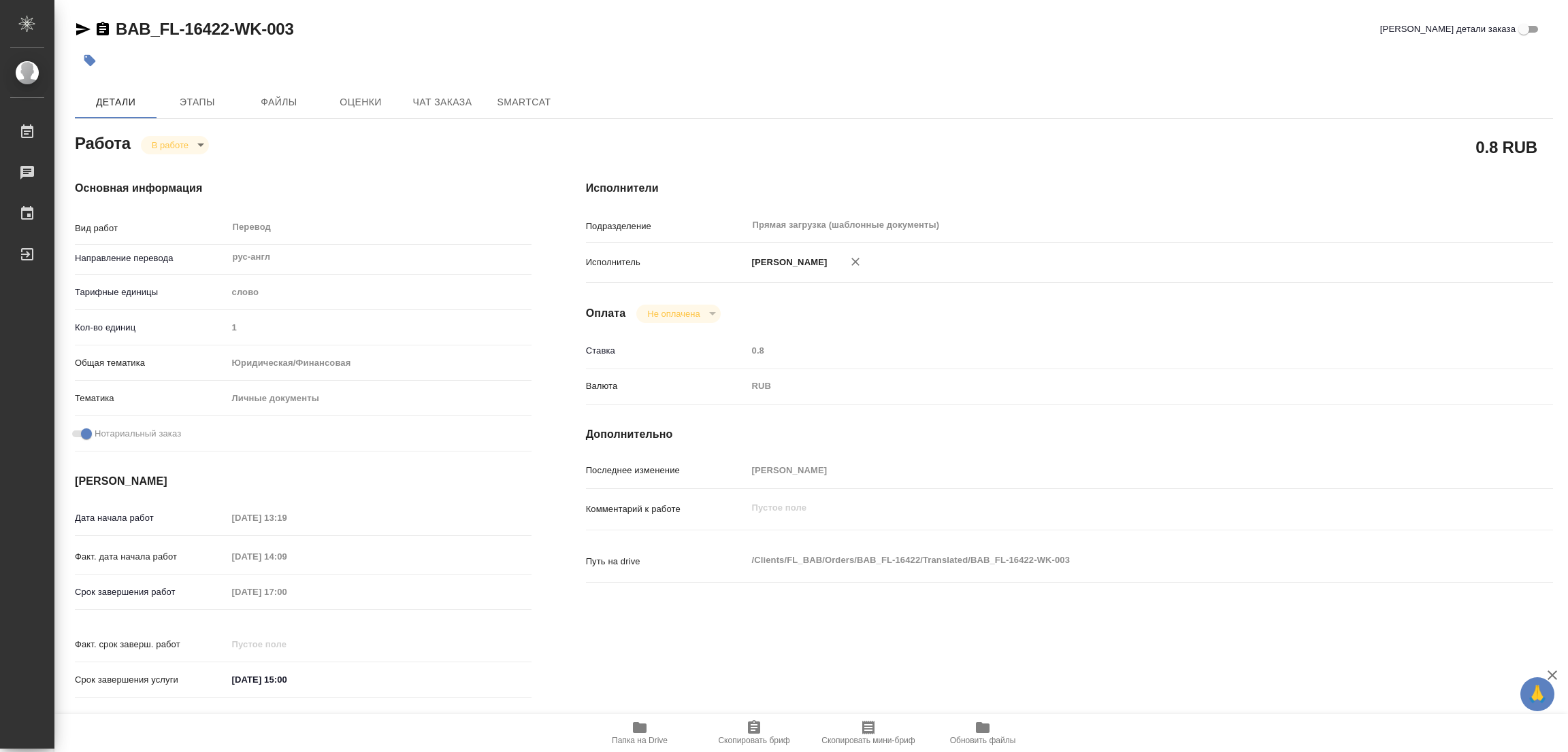
type textarea "x"
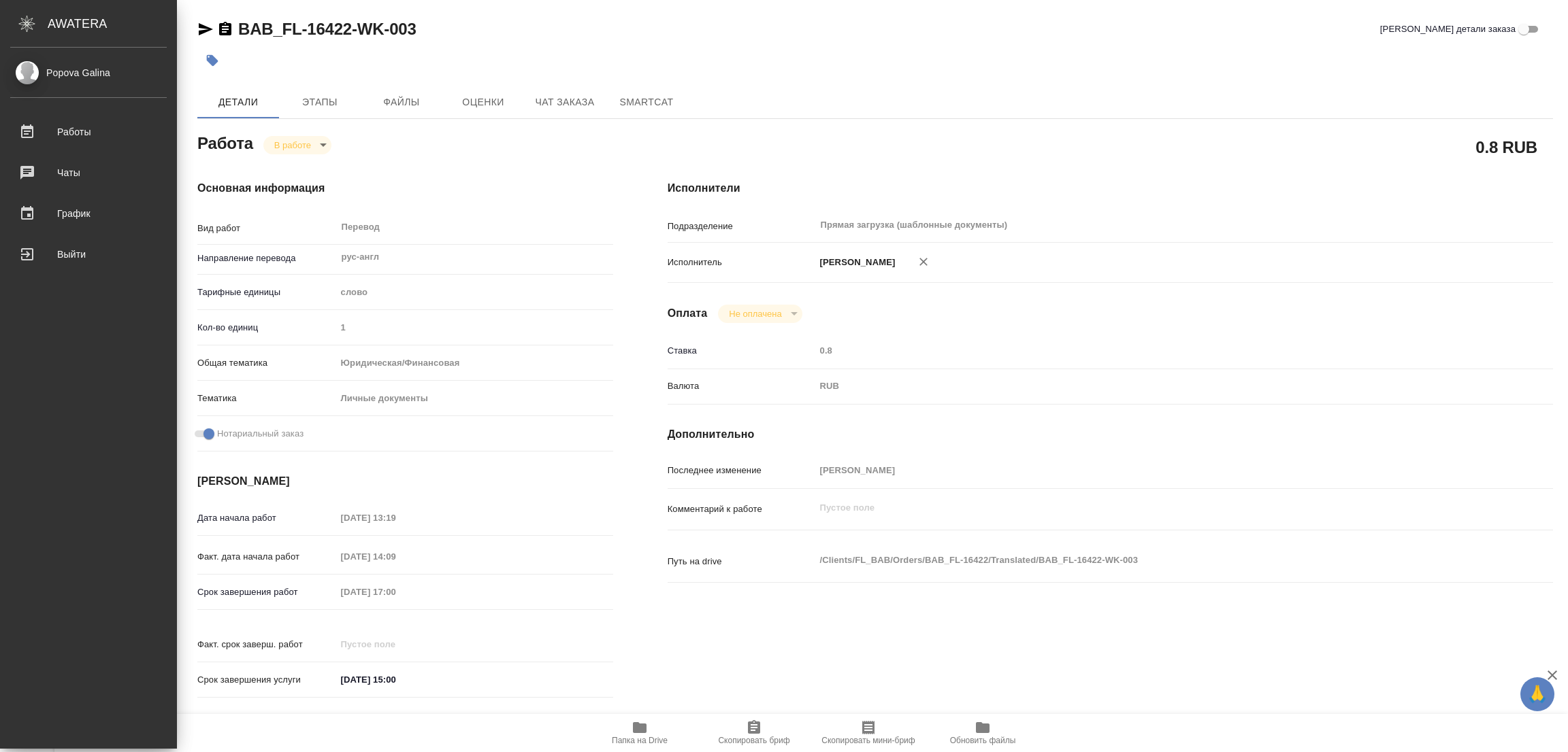
type textarea "x"
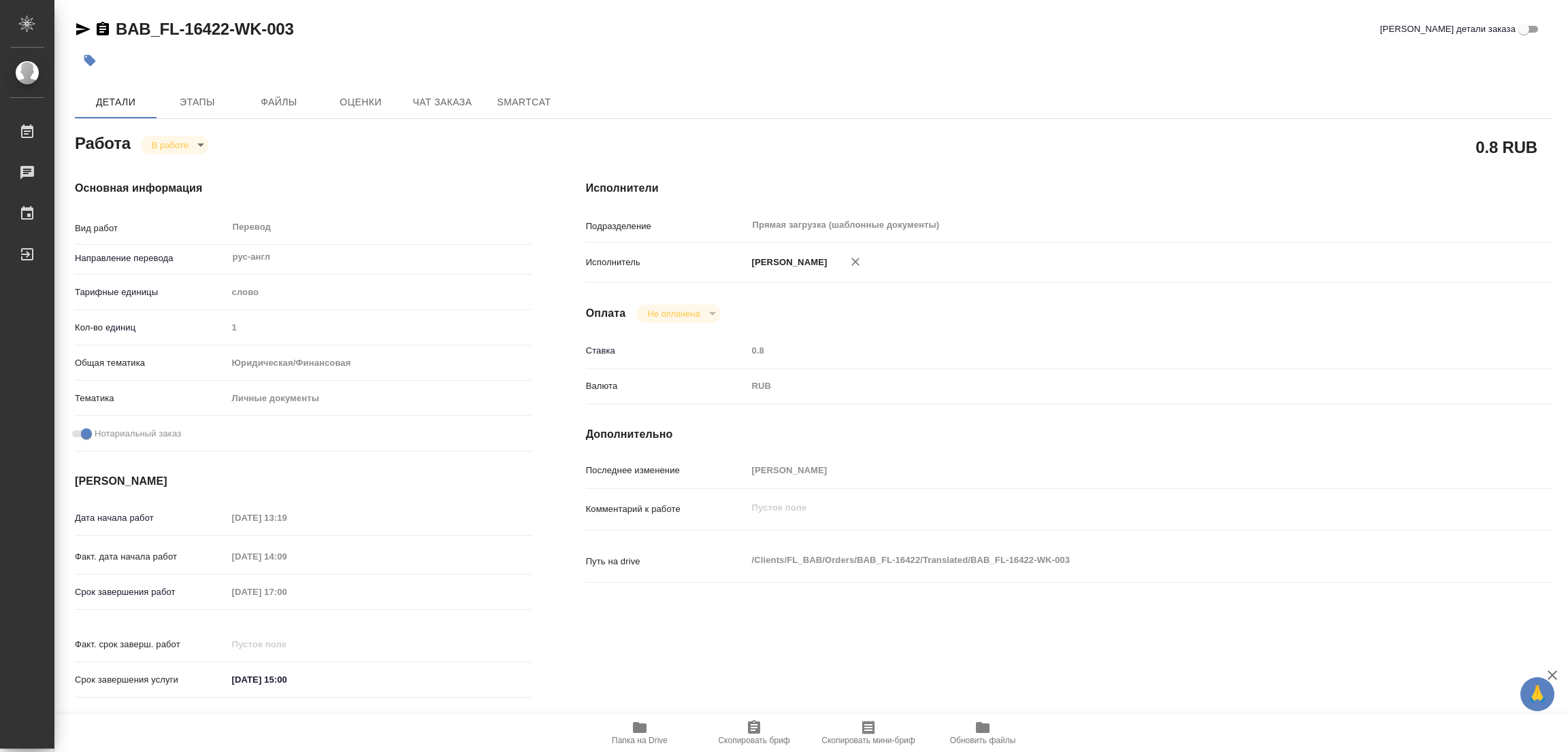
type textarea "x"
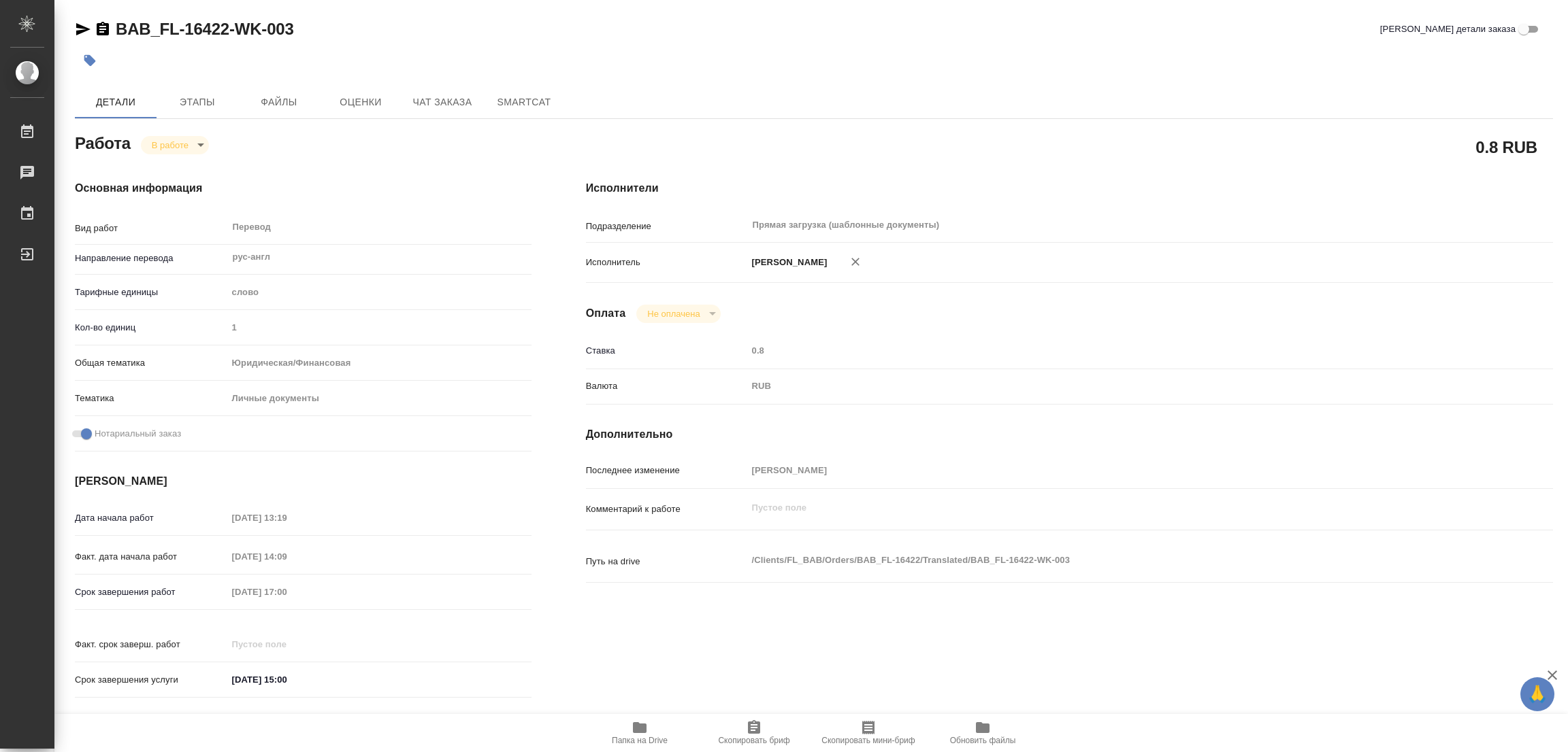
type textarea "x"
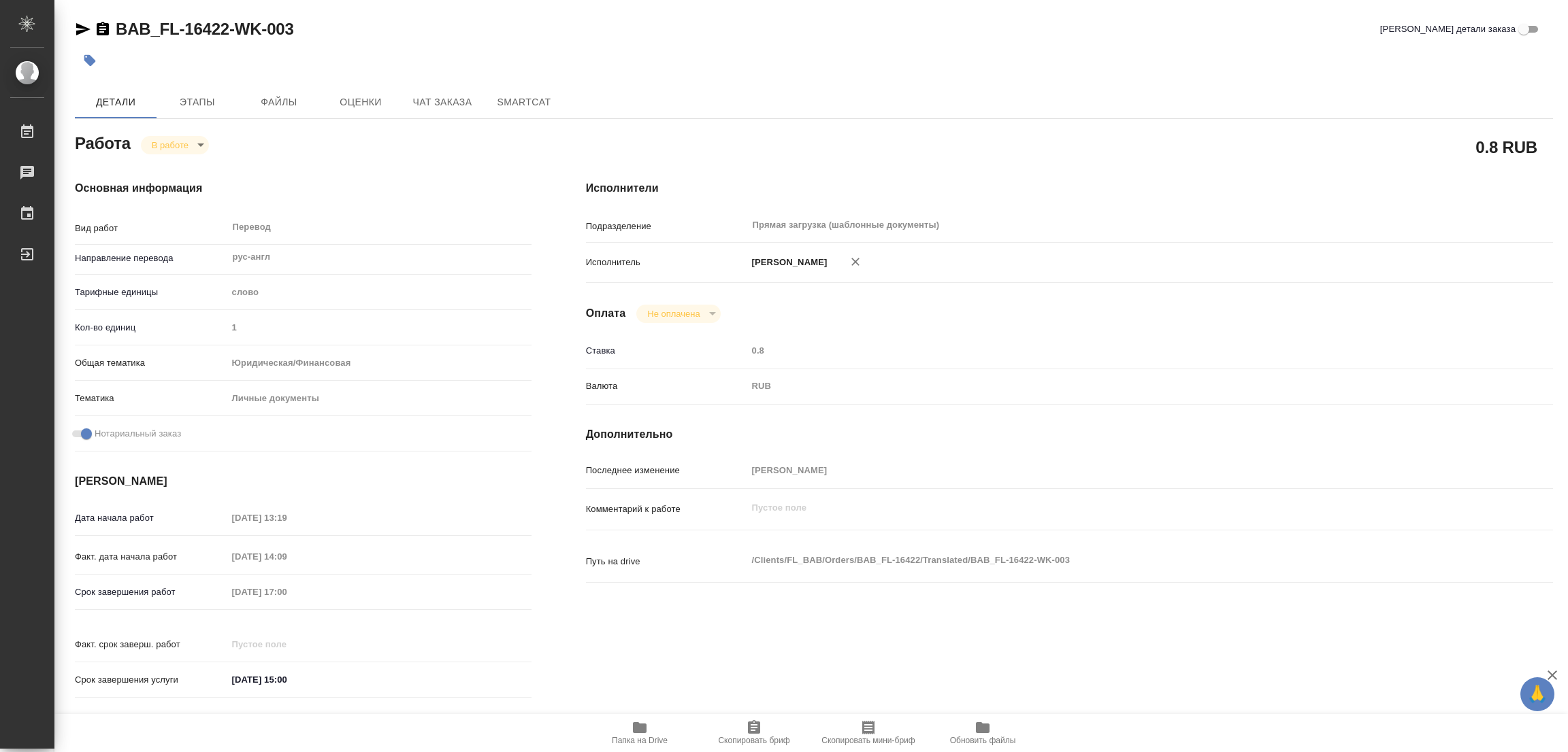
type textarea "x"
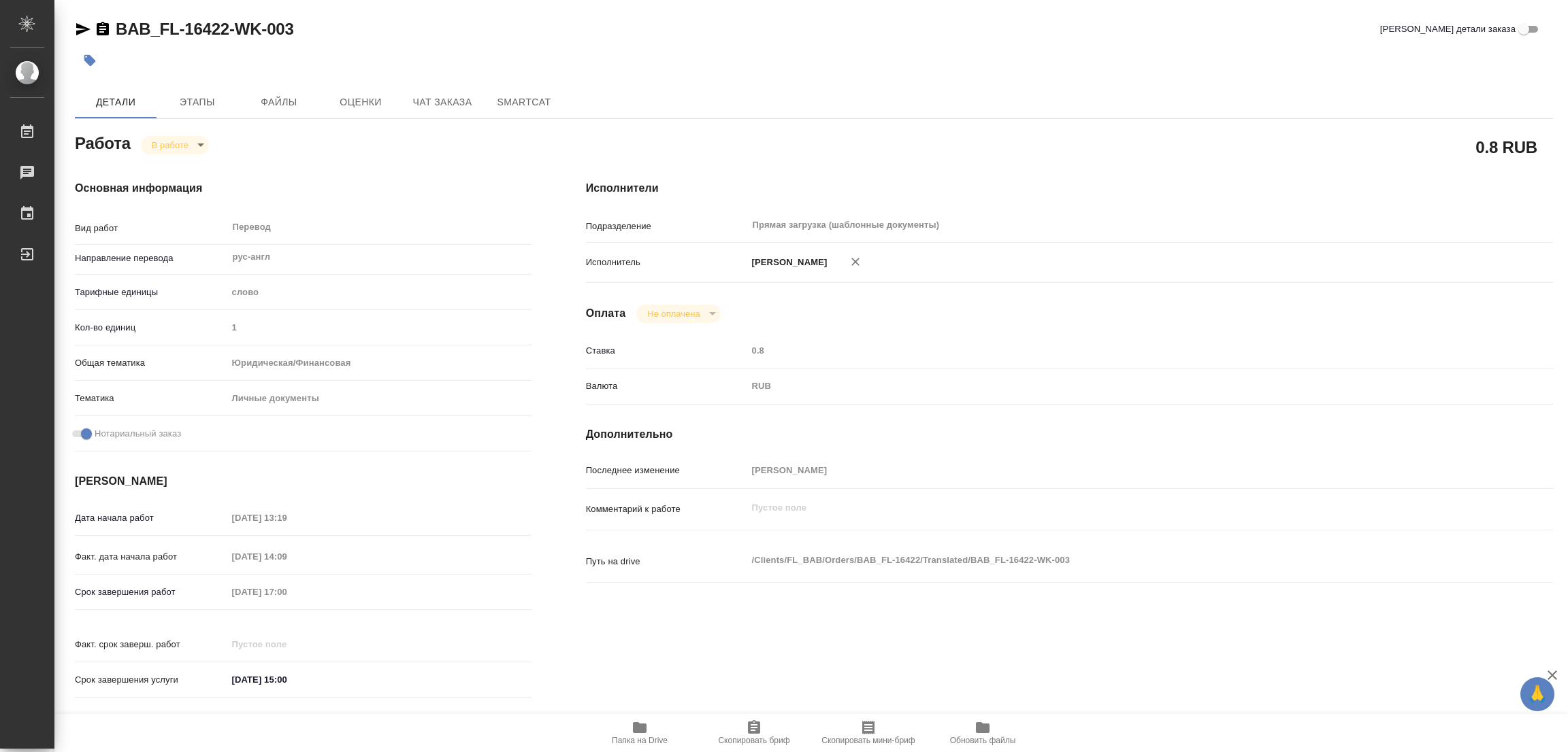
type textarea "x"
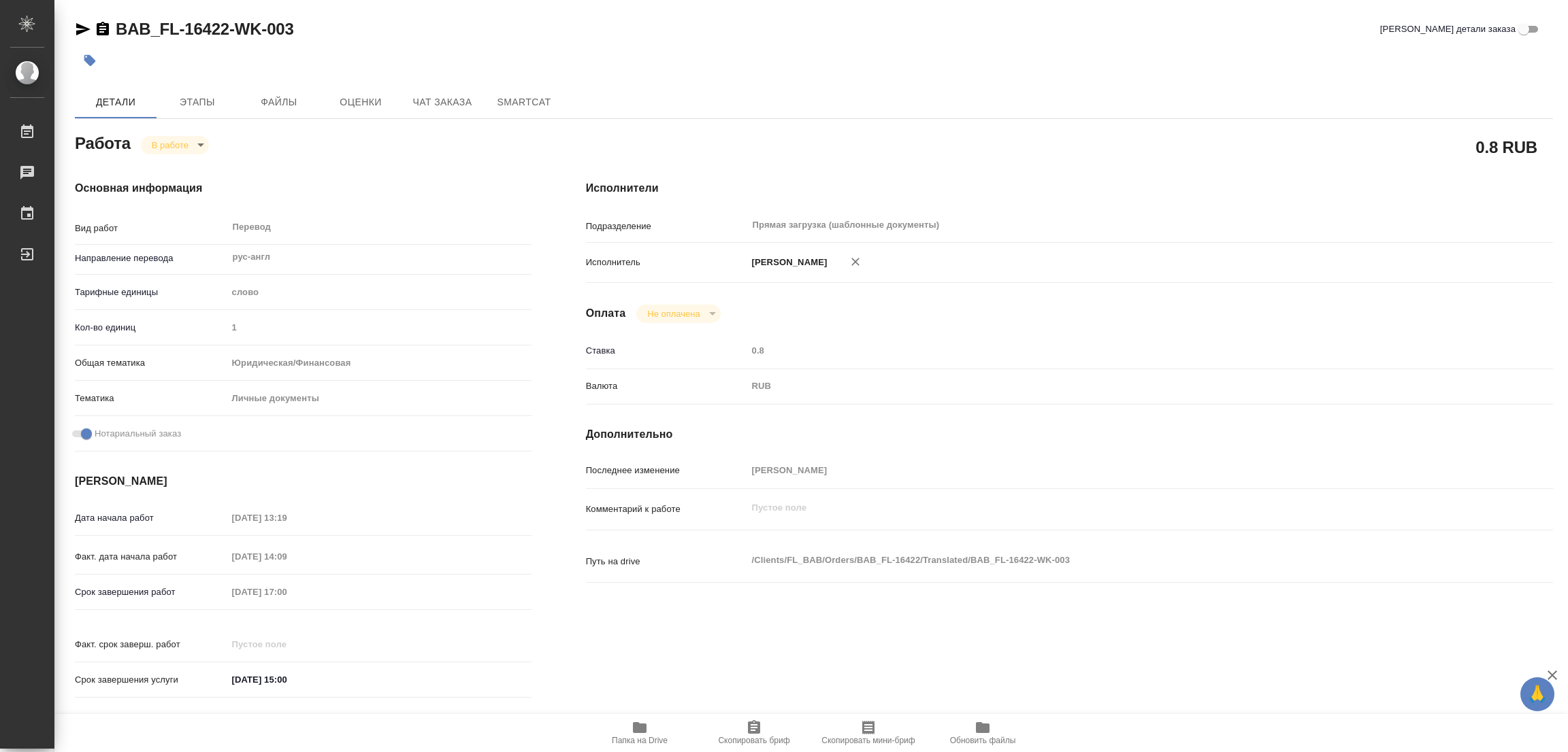
click at [1040, 331] on div "Исполнители Подразделение Прямая загрузка (шаблонные документы) ​ Исполнитель П…" at bounding box center [1070, 443] width 1021 height 581
type textarea "x"
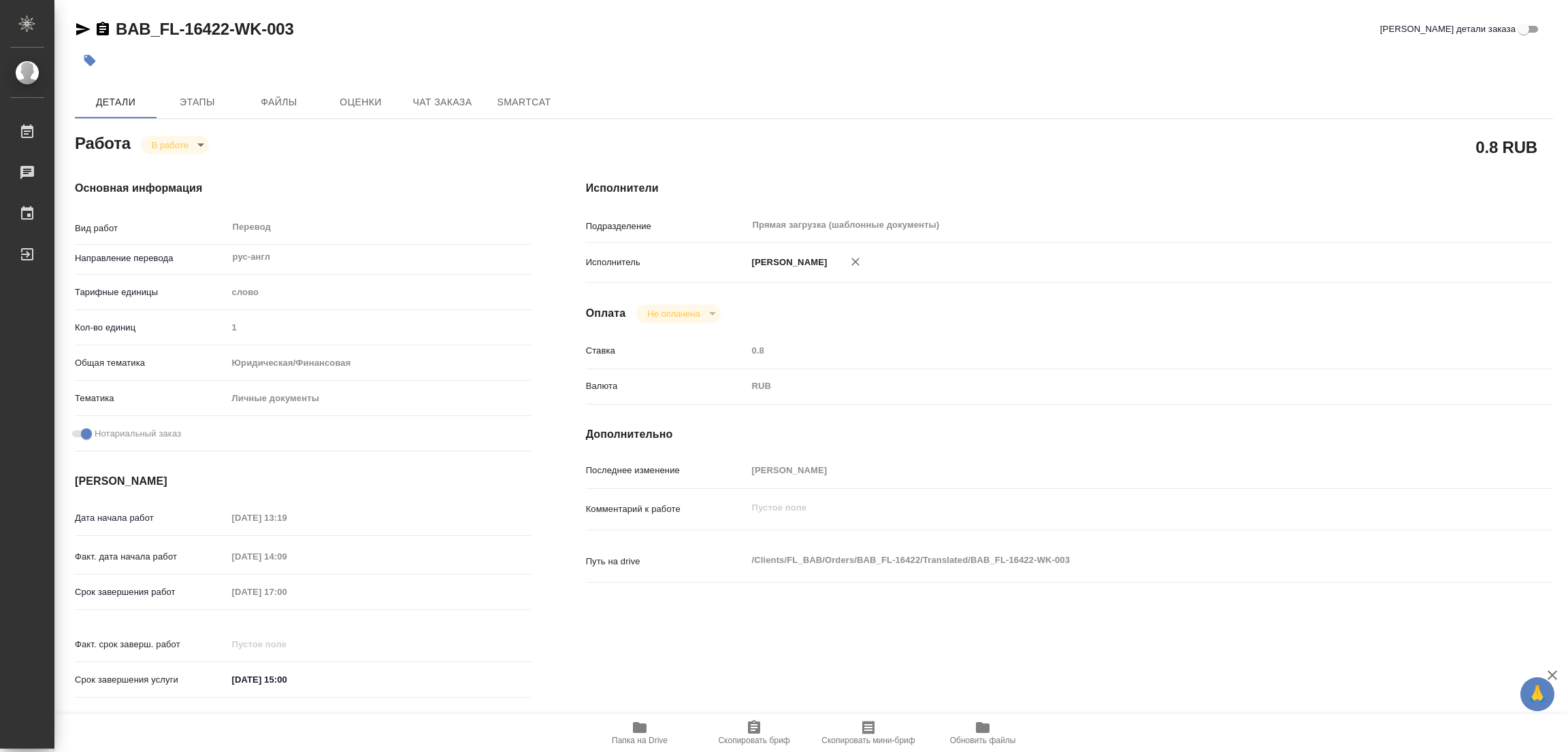
type textarea "x"
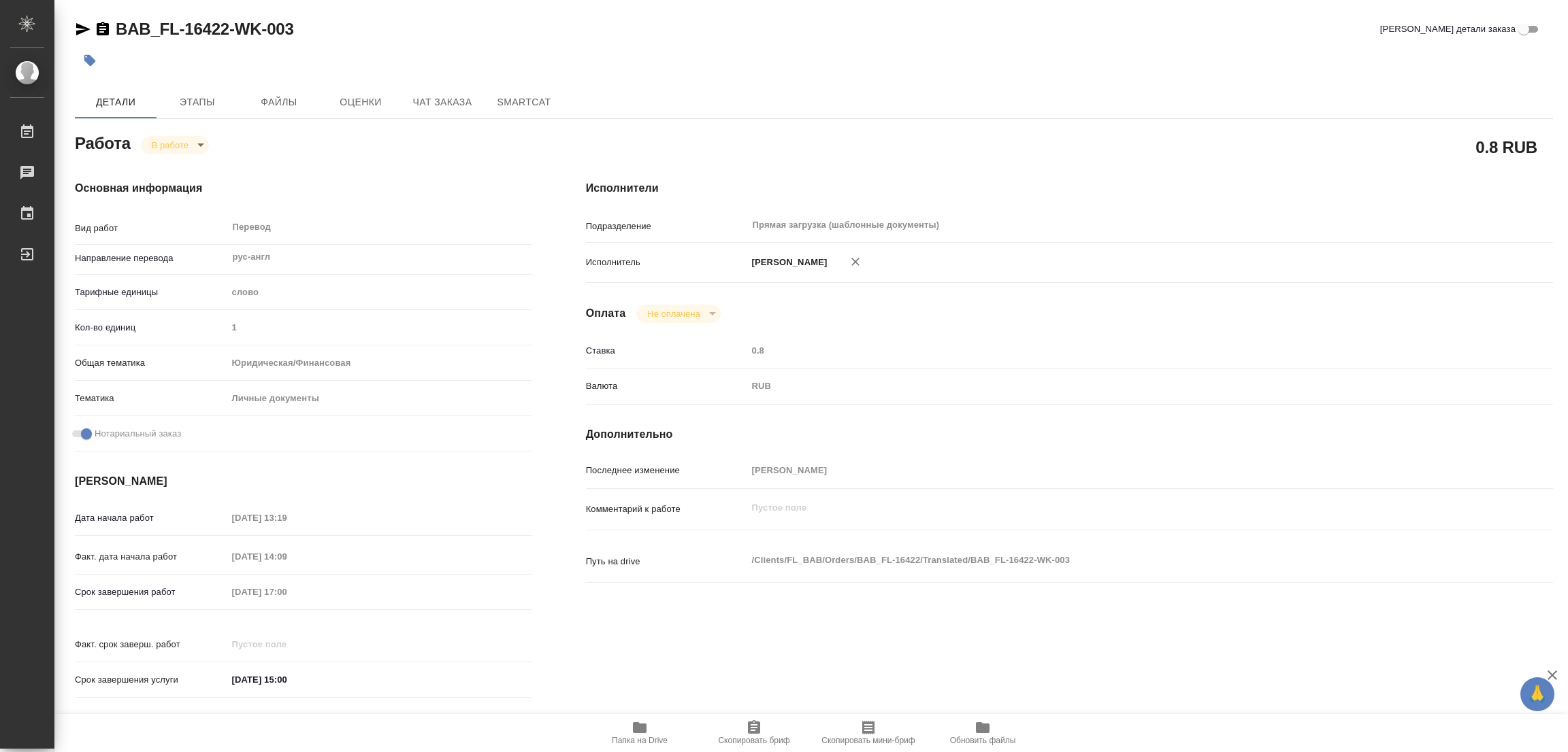
type textarea "x"
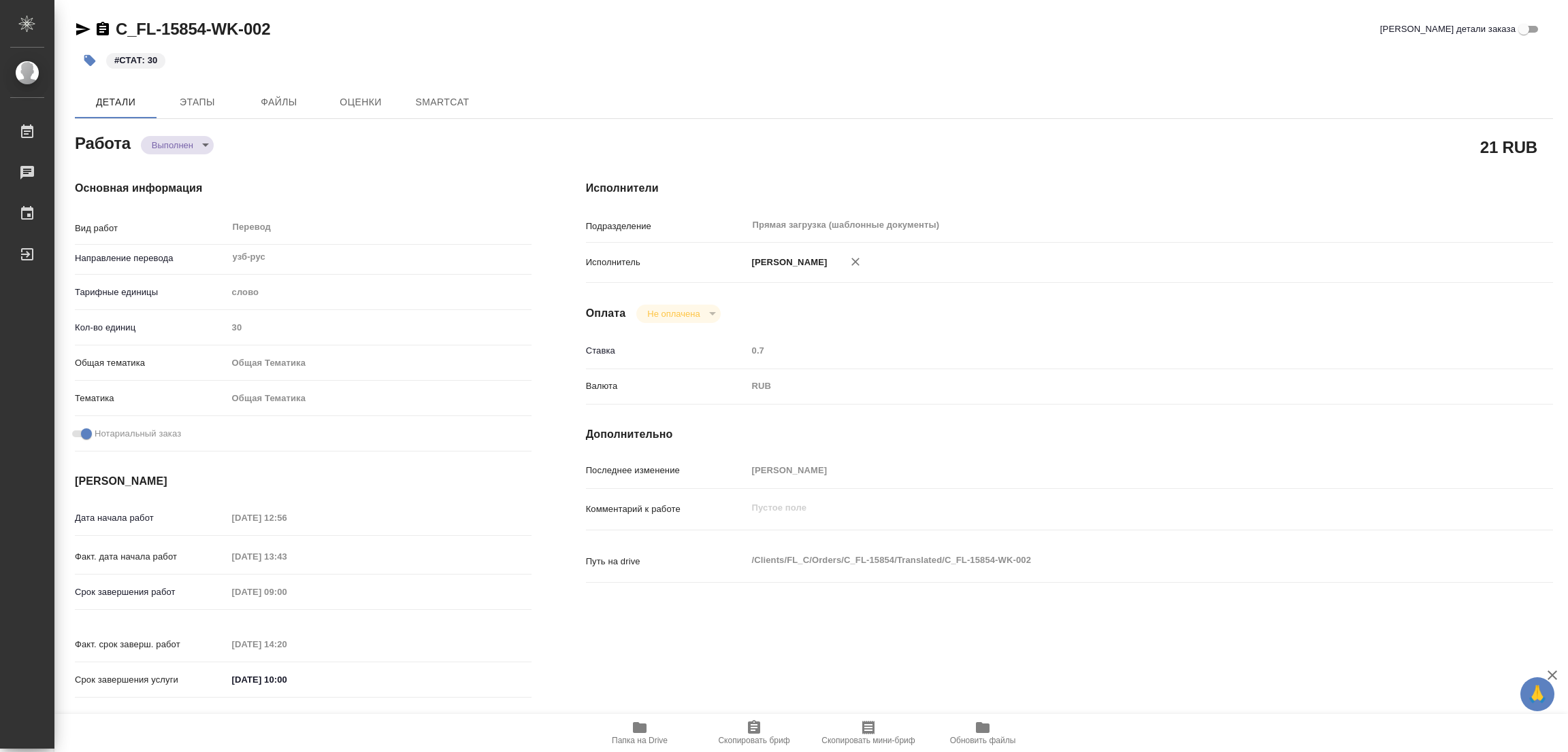
type textarea "x"
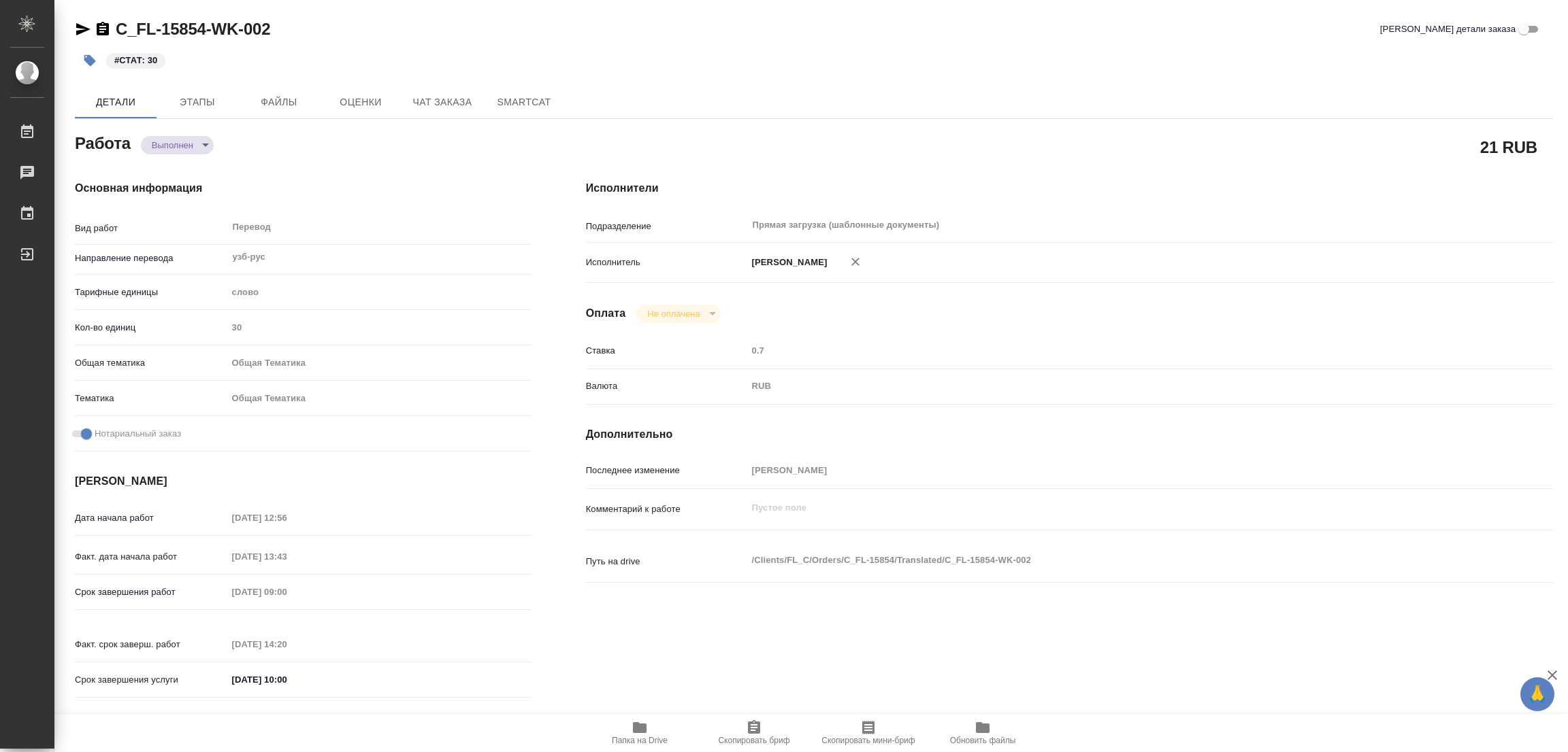
type textarea "x"
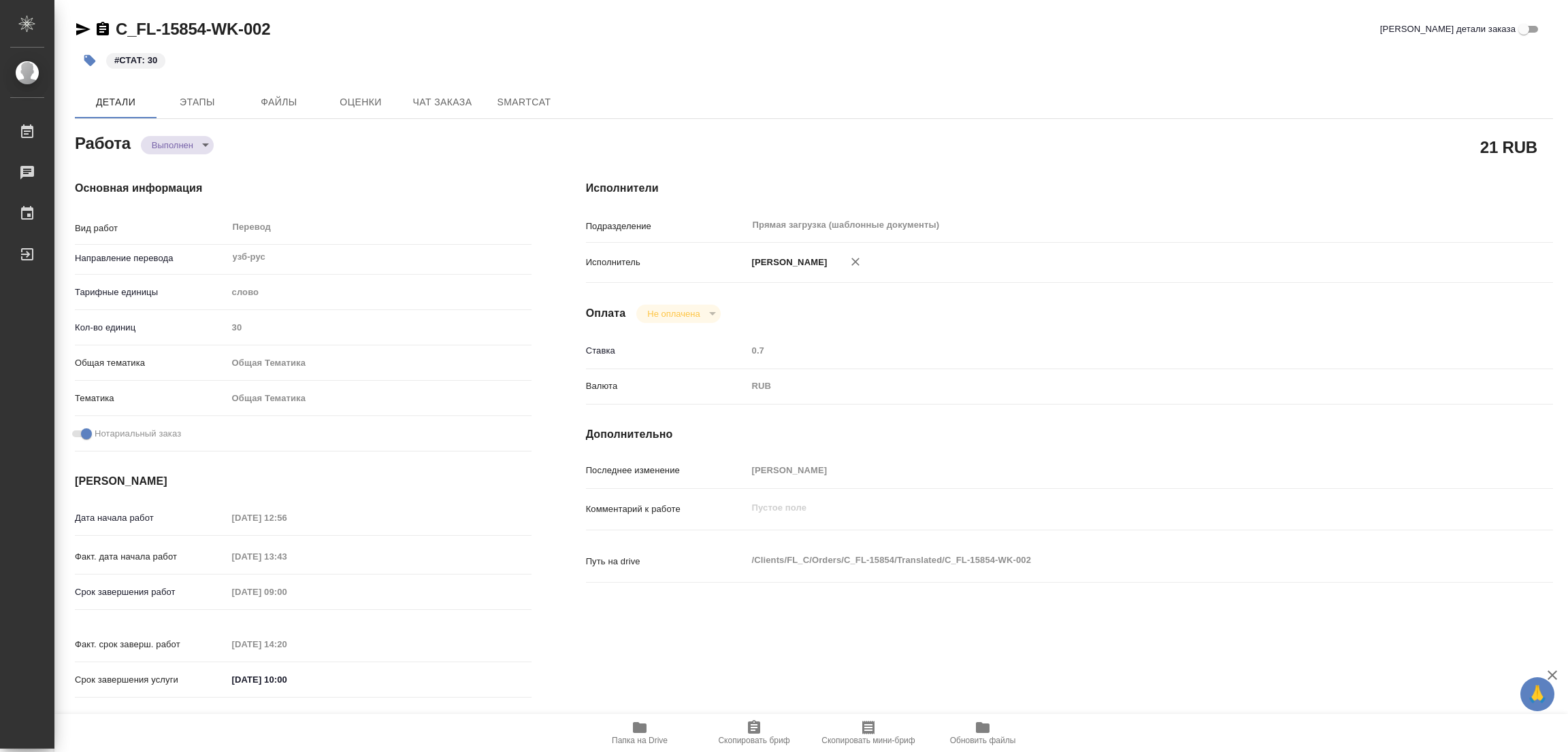
type textarea "x"
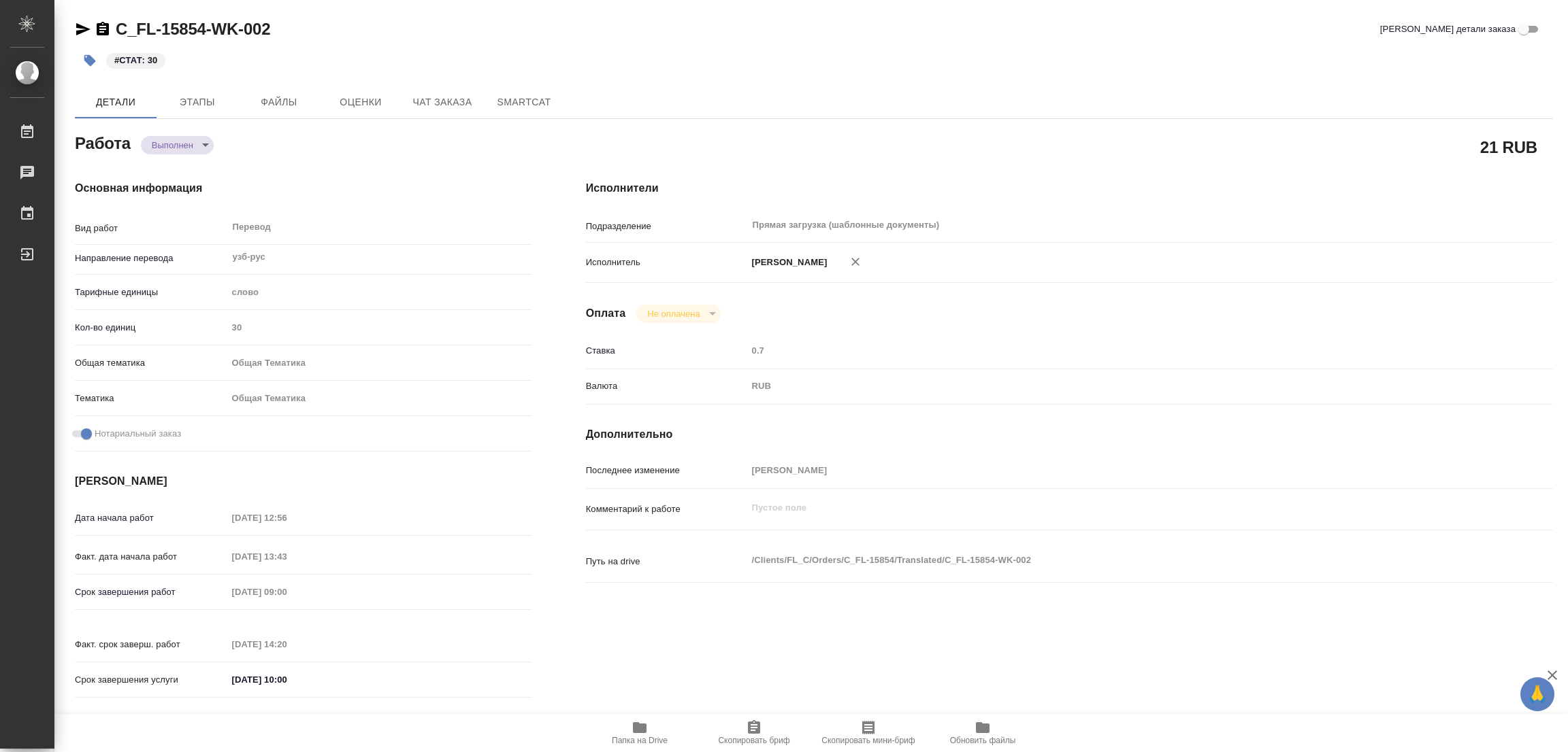
type textarea "x"
drag, startPoint x: 604, startPoint y: 50, endPoint x: 1308, endPoint y: 242, distance: 729.7
click at [1308, 242] on hr at bounding box center [1069, 242] width 967 height 1
click at [409, 21] on div "C_FL-15854-WK-002 Кратко детали заказа #СТАТ: 30 Детали Этапы Файлы Оценки Чат …" at bounding box center [814, 570] width 1493 height 1141
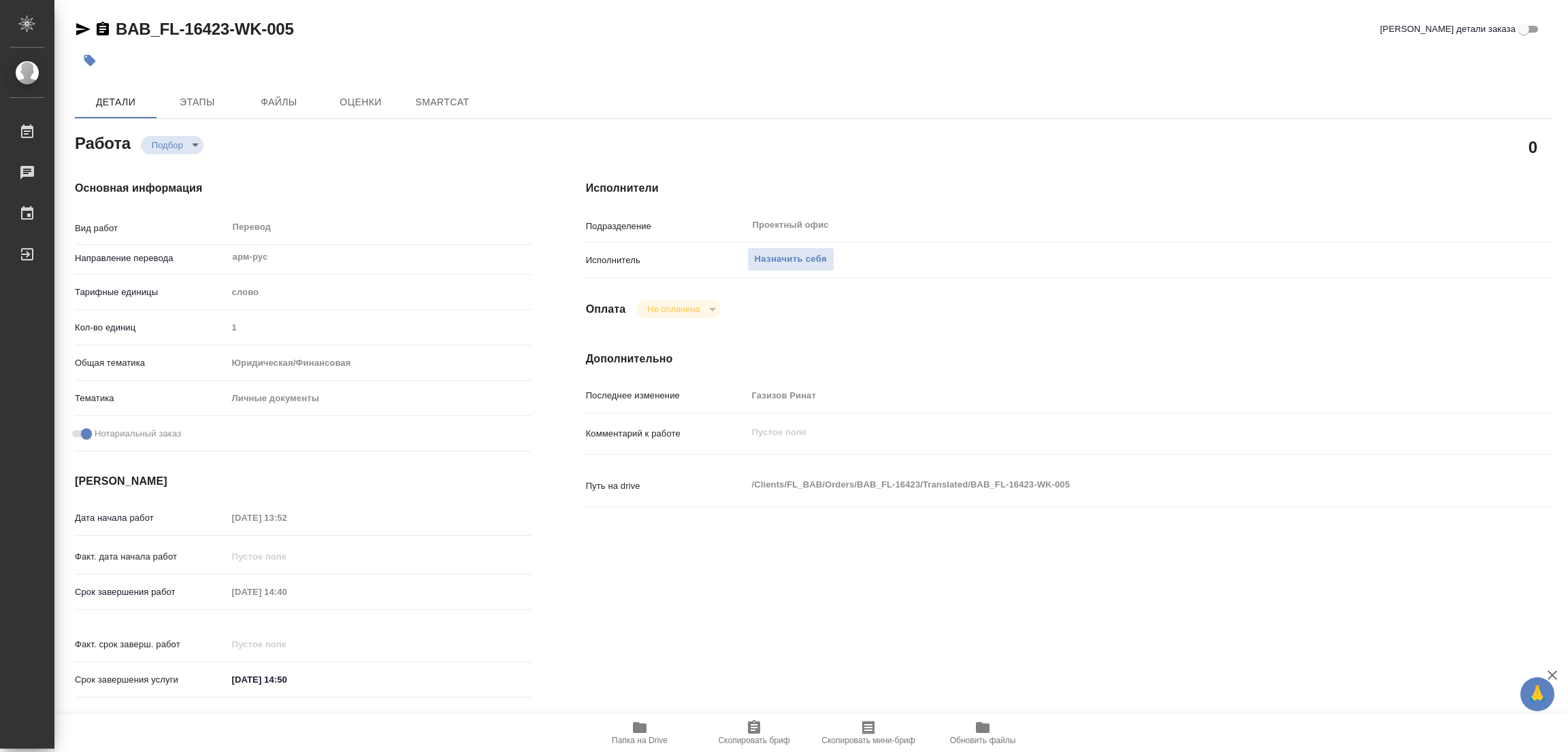
type textarea "x"
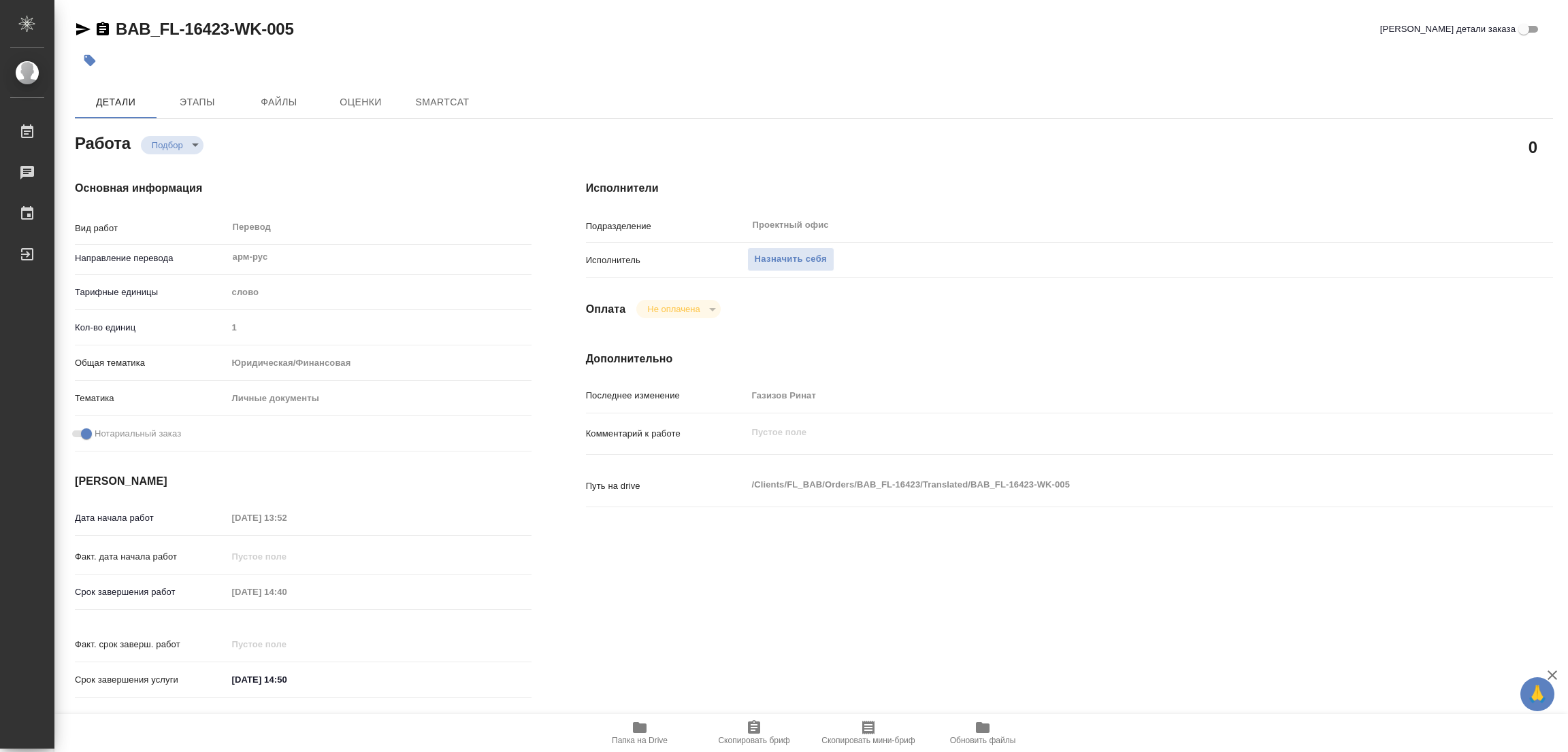
type textarea "x"
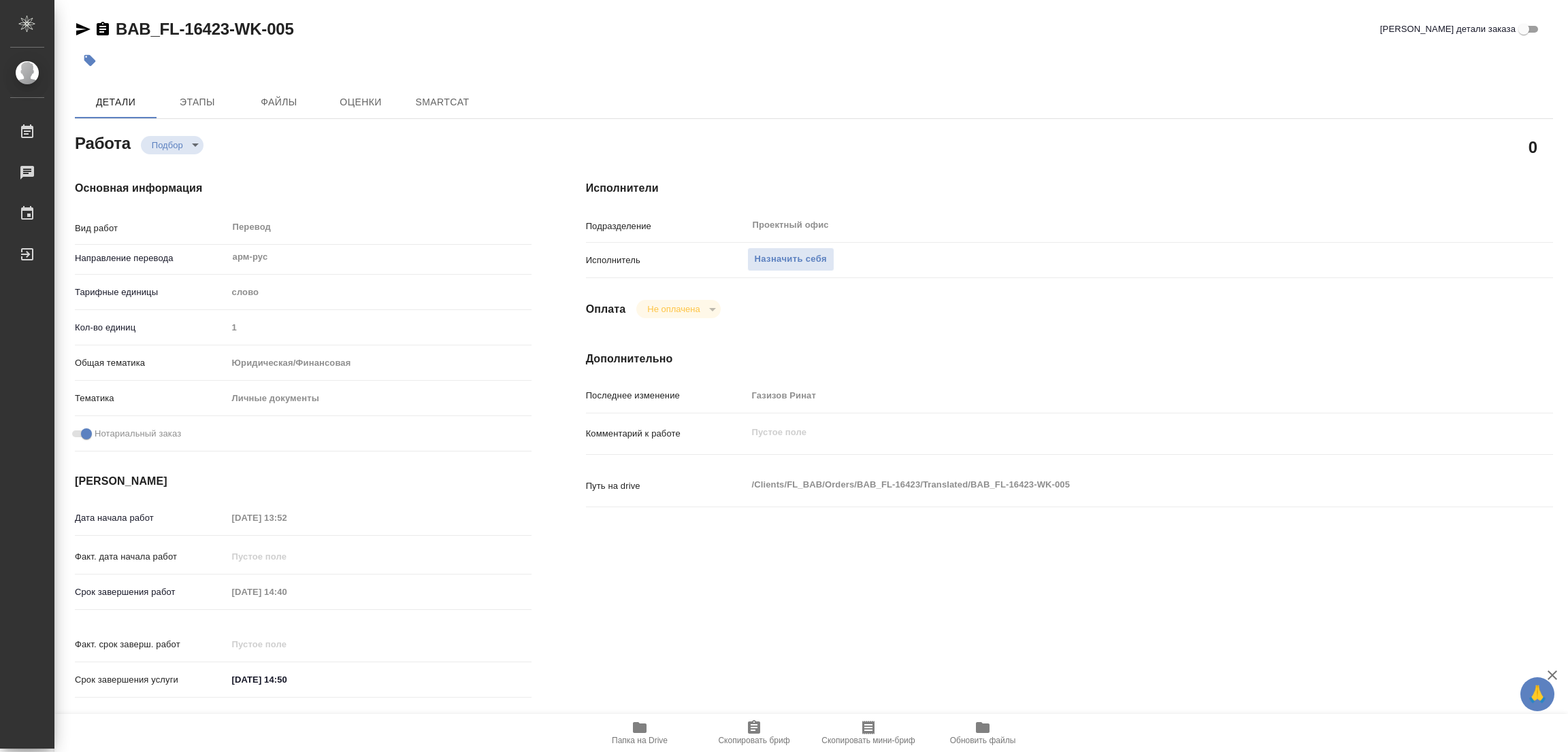
type textarea "x"
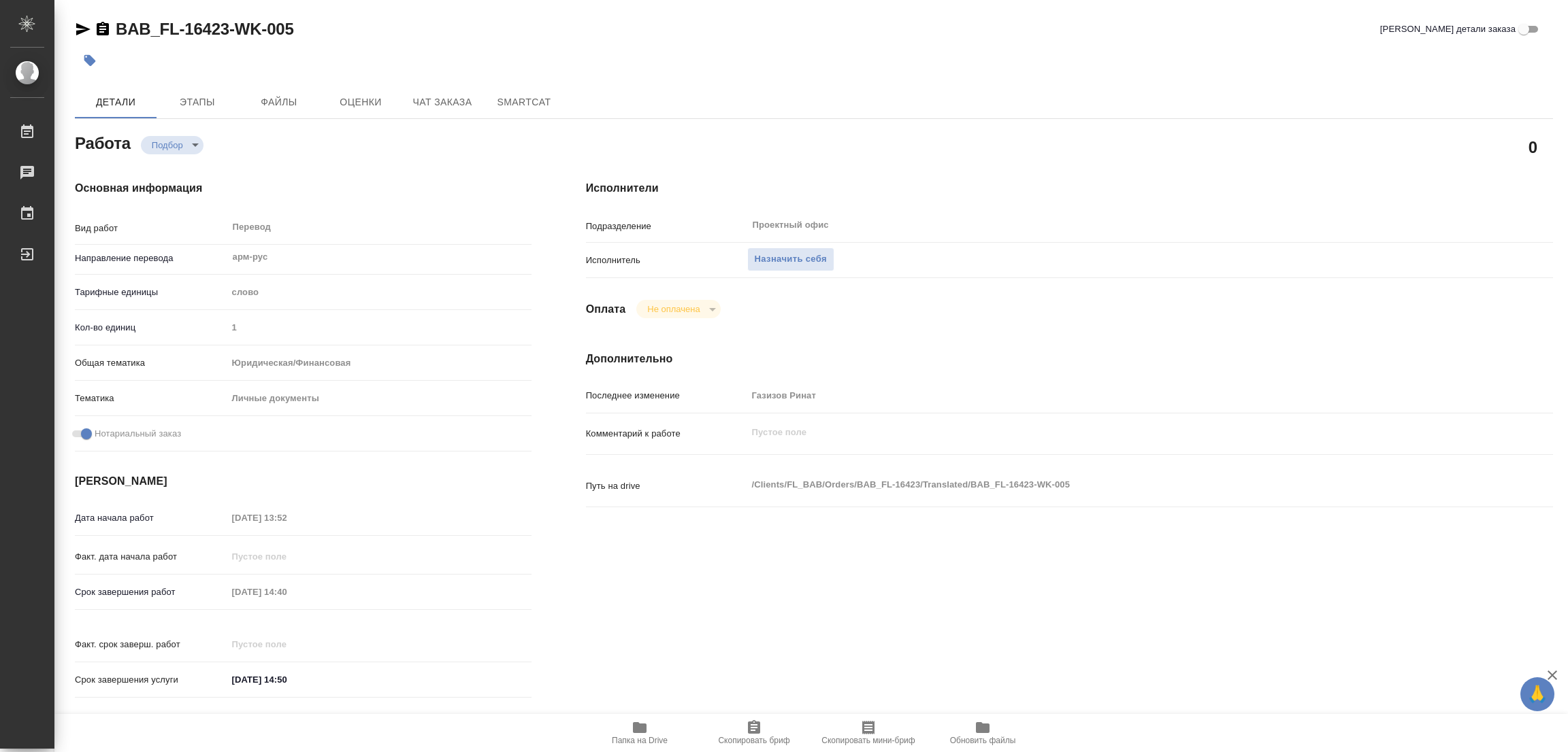
type textarea "x"
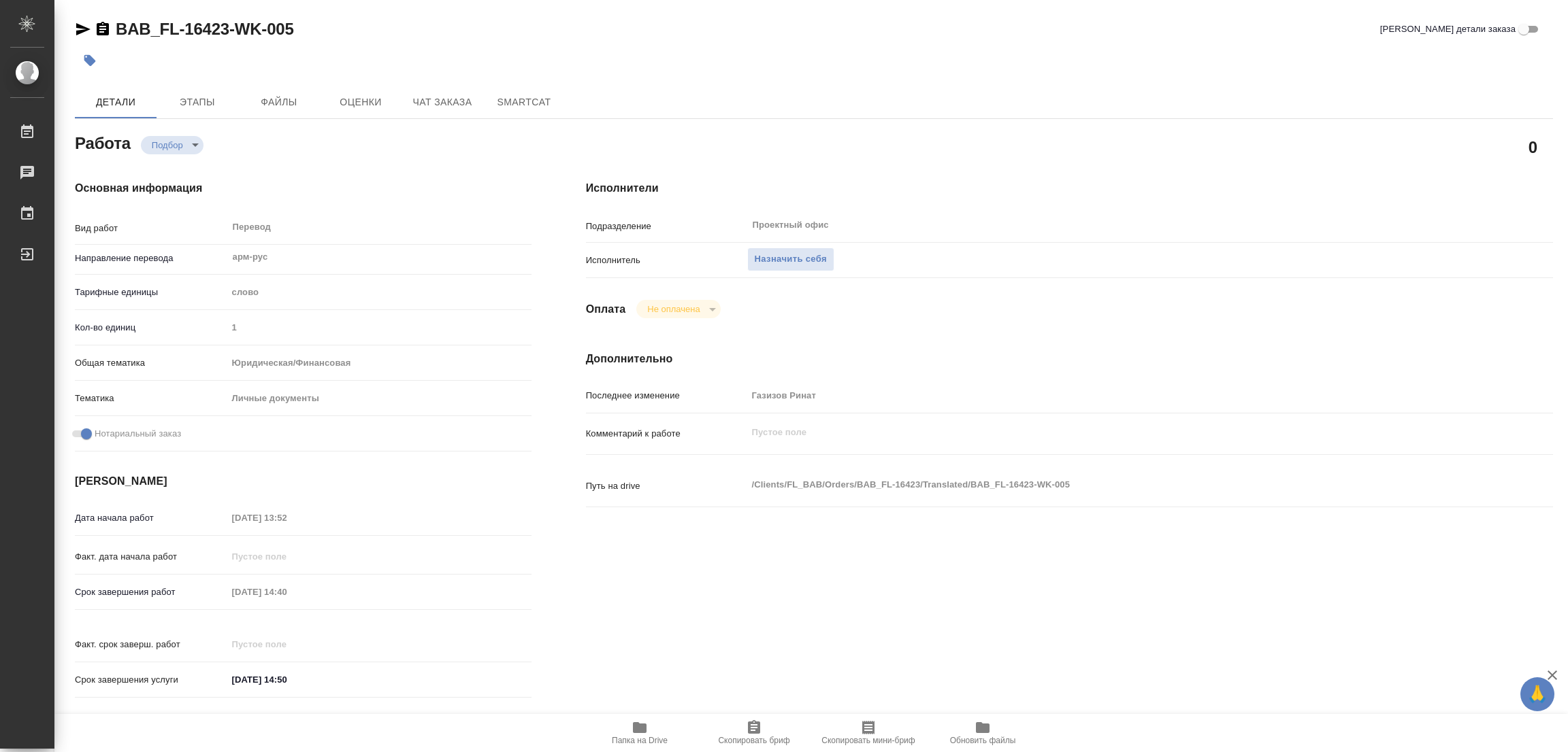
scroll to position [374, 0]
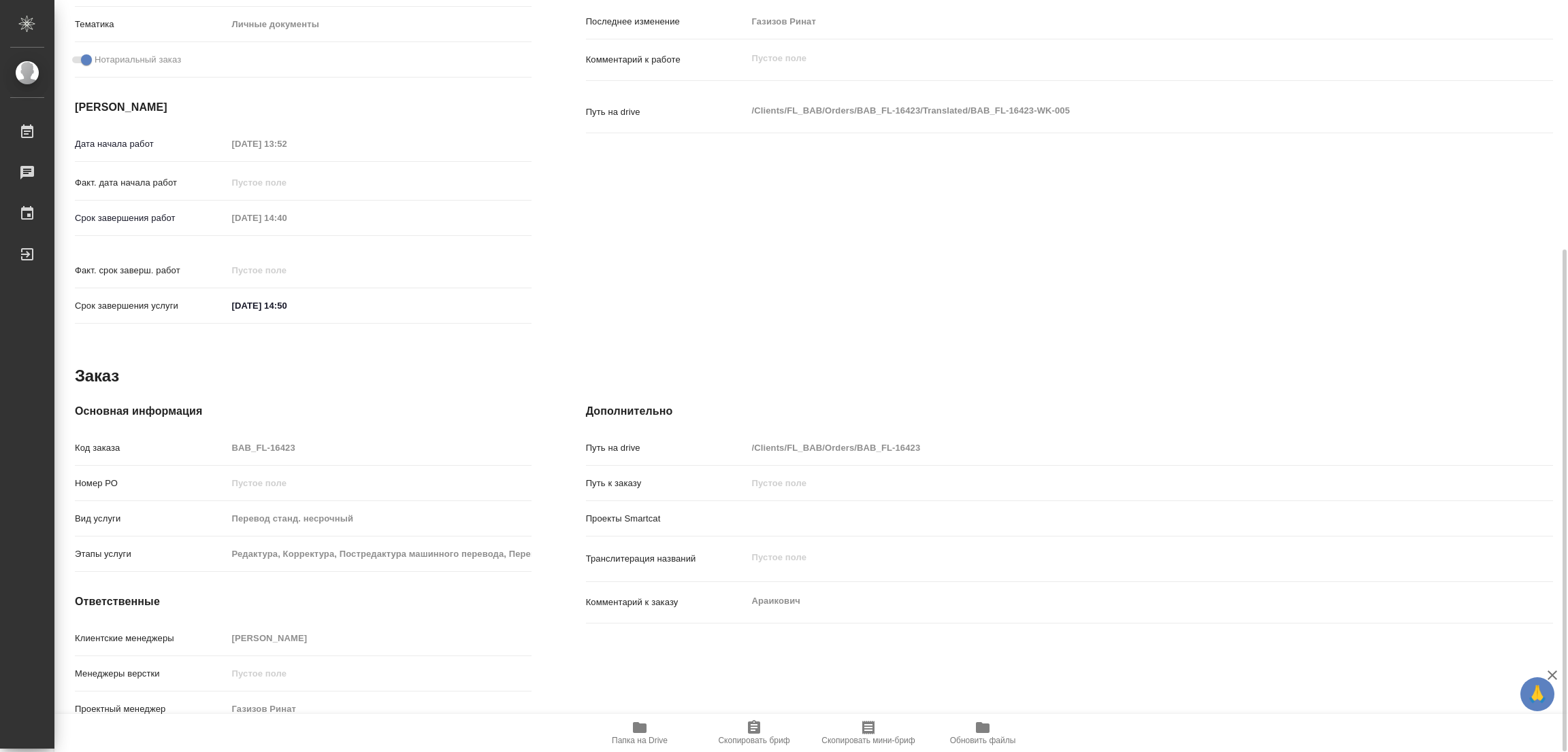
type textarea "x"
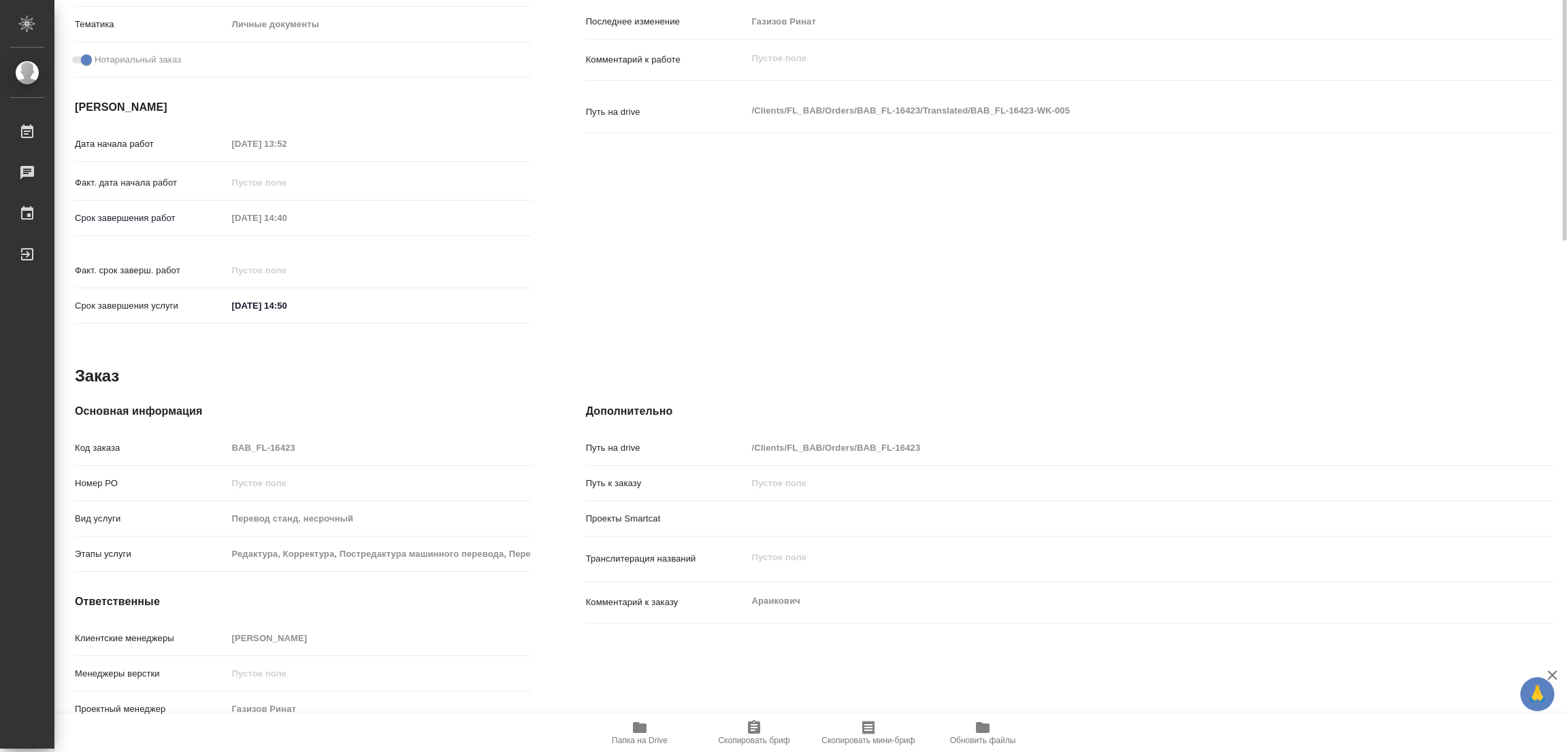
scroll to position [0, 0]
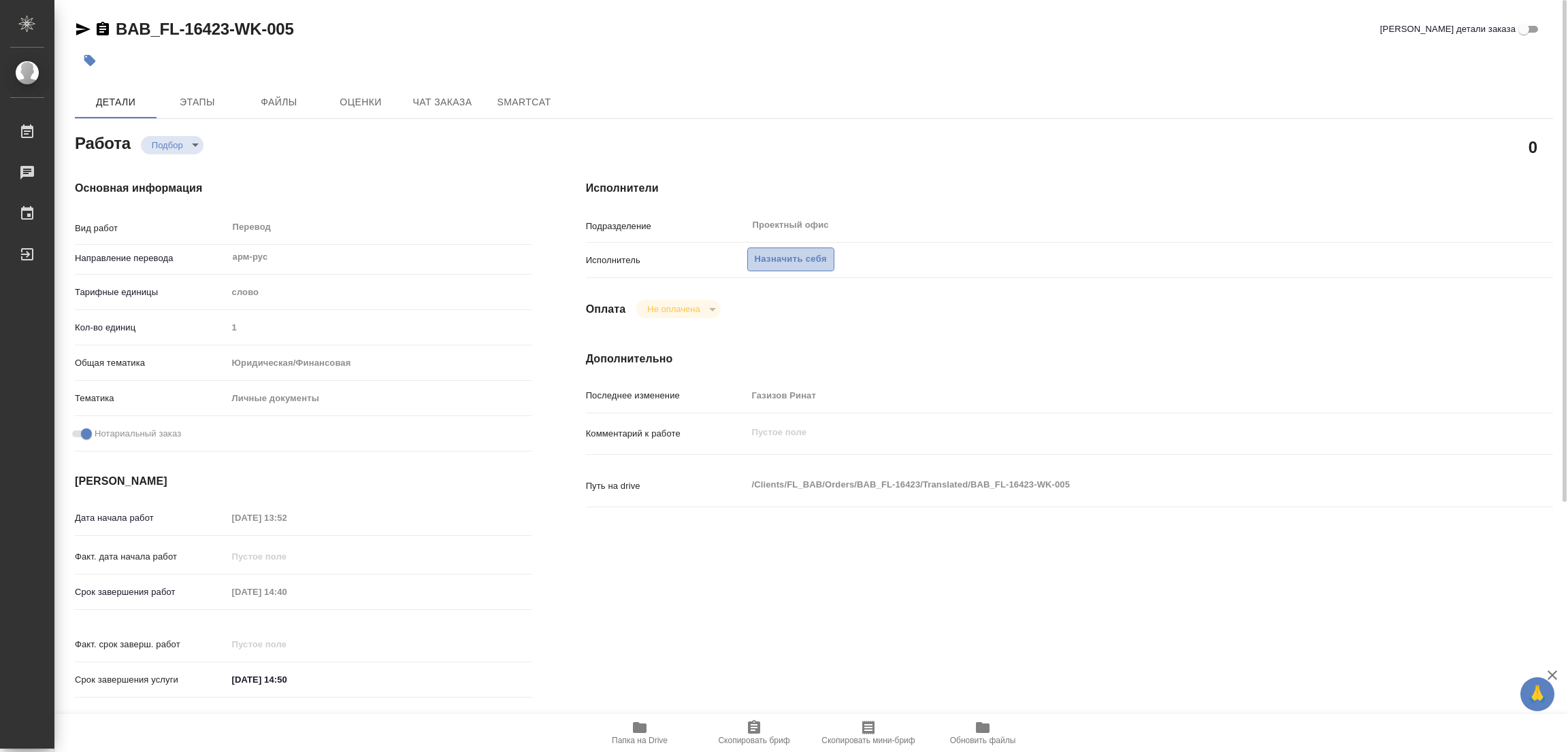
click at [818, 257] on span "Назначить себя" at bounding box center [791, 260] width 72 height 16
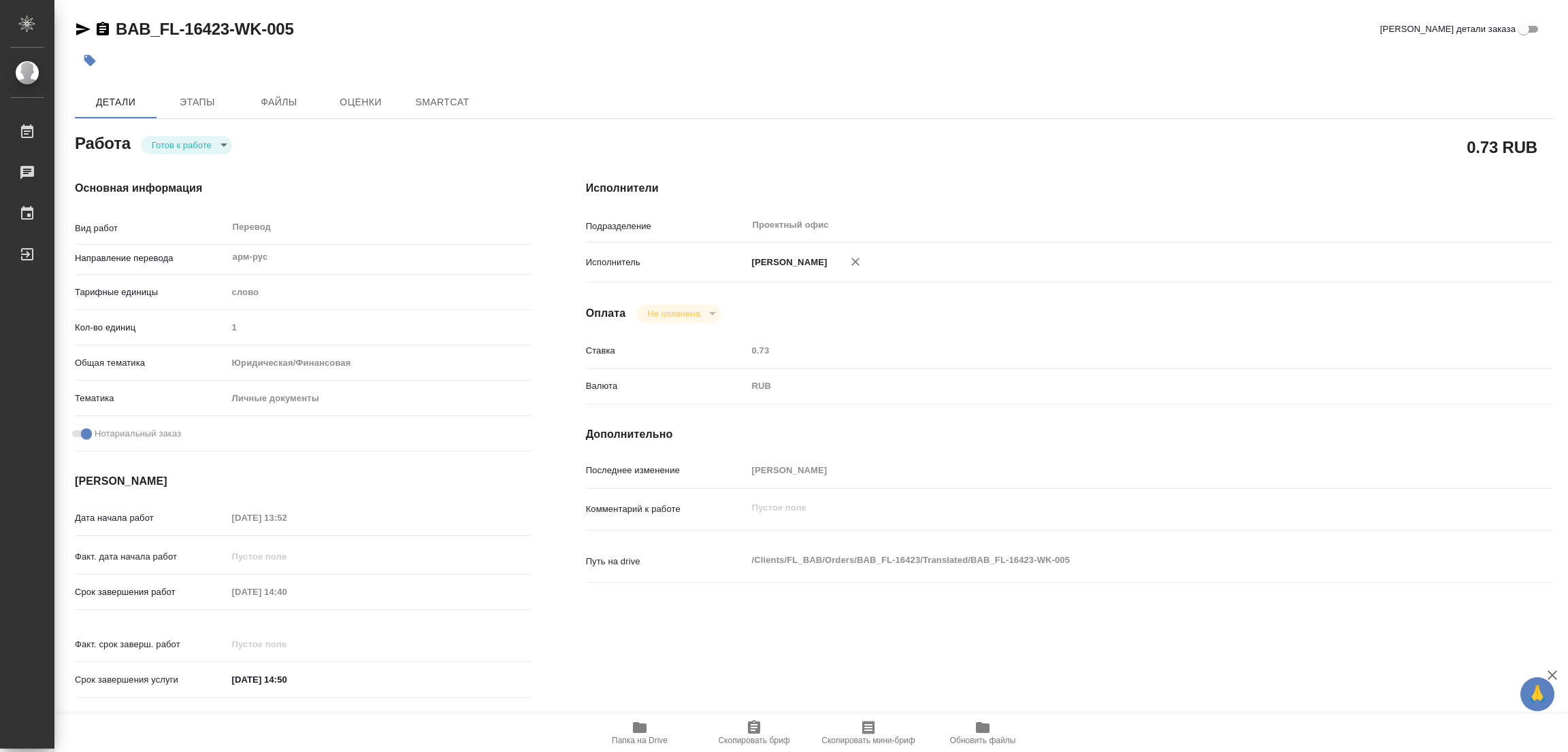
type textarea "x"
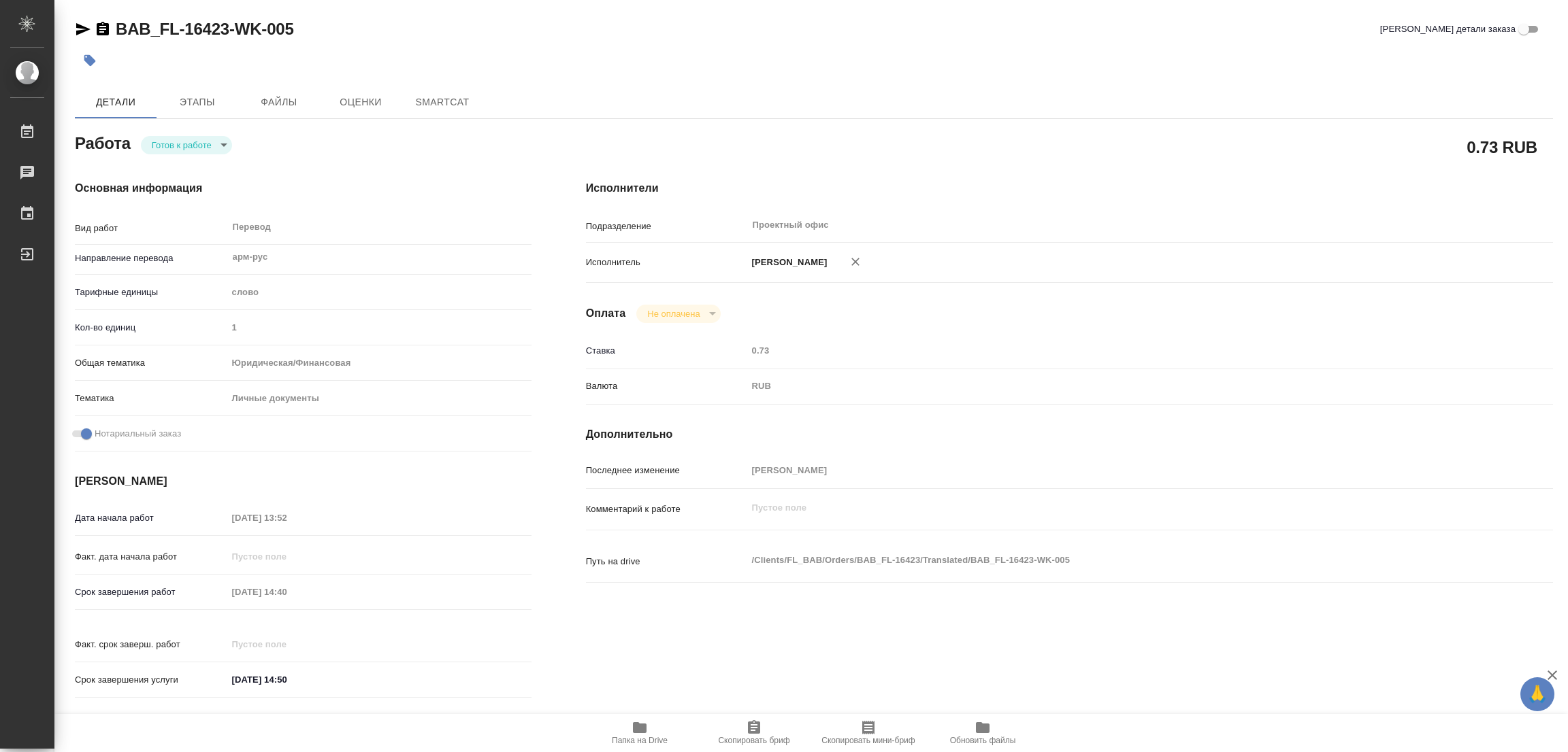
type textarea "x"
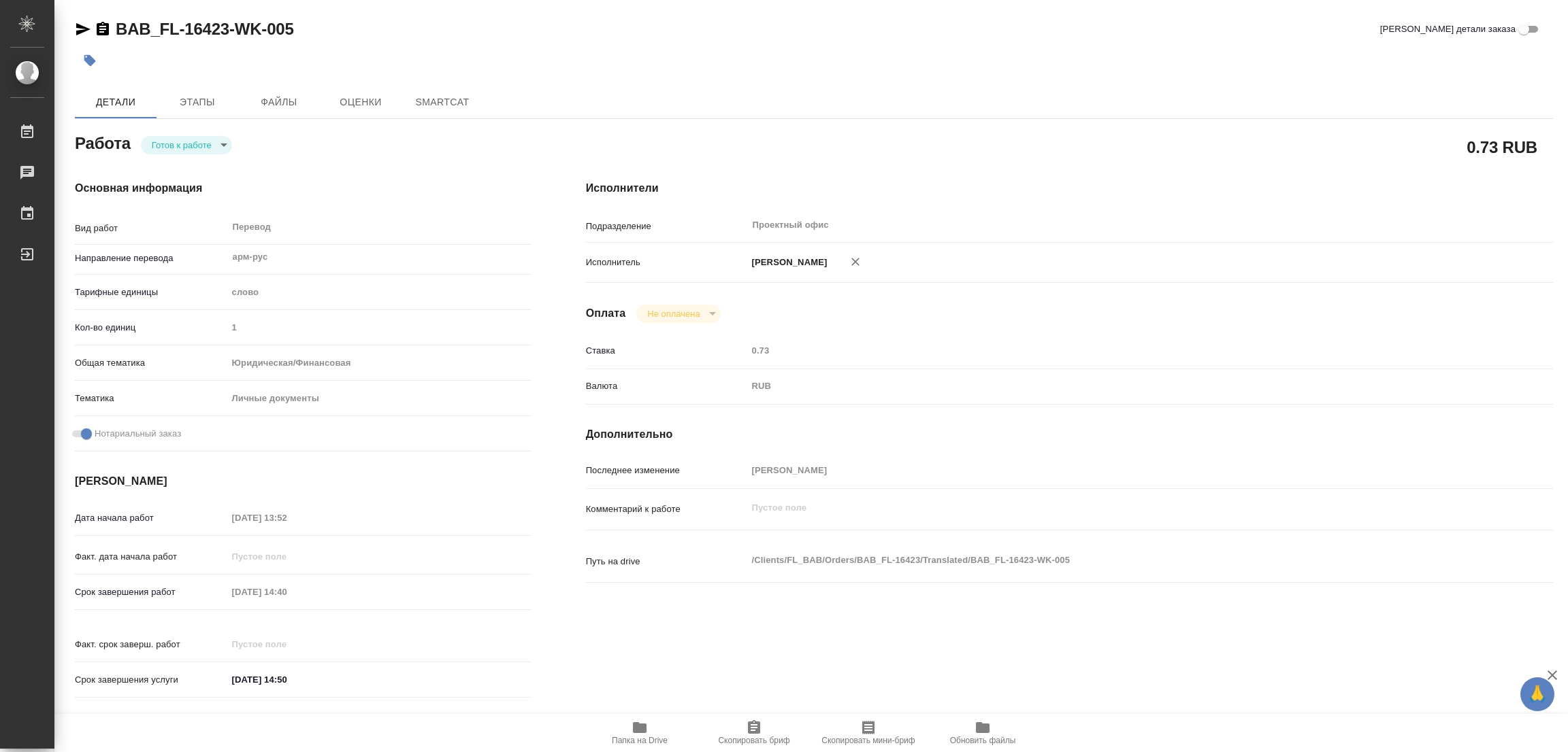
type textarea "x"
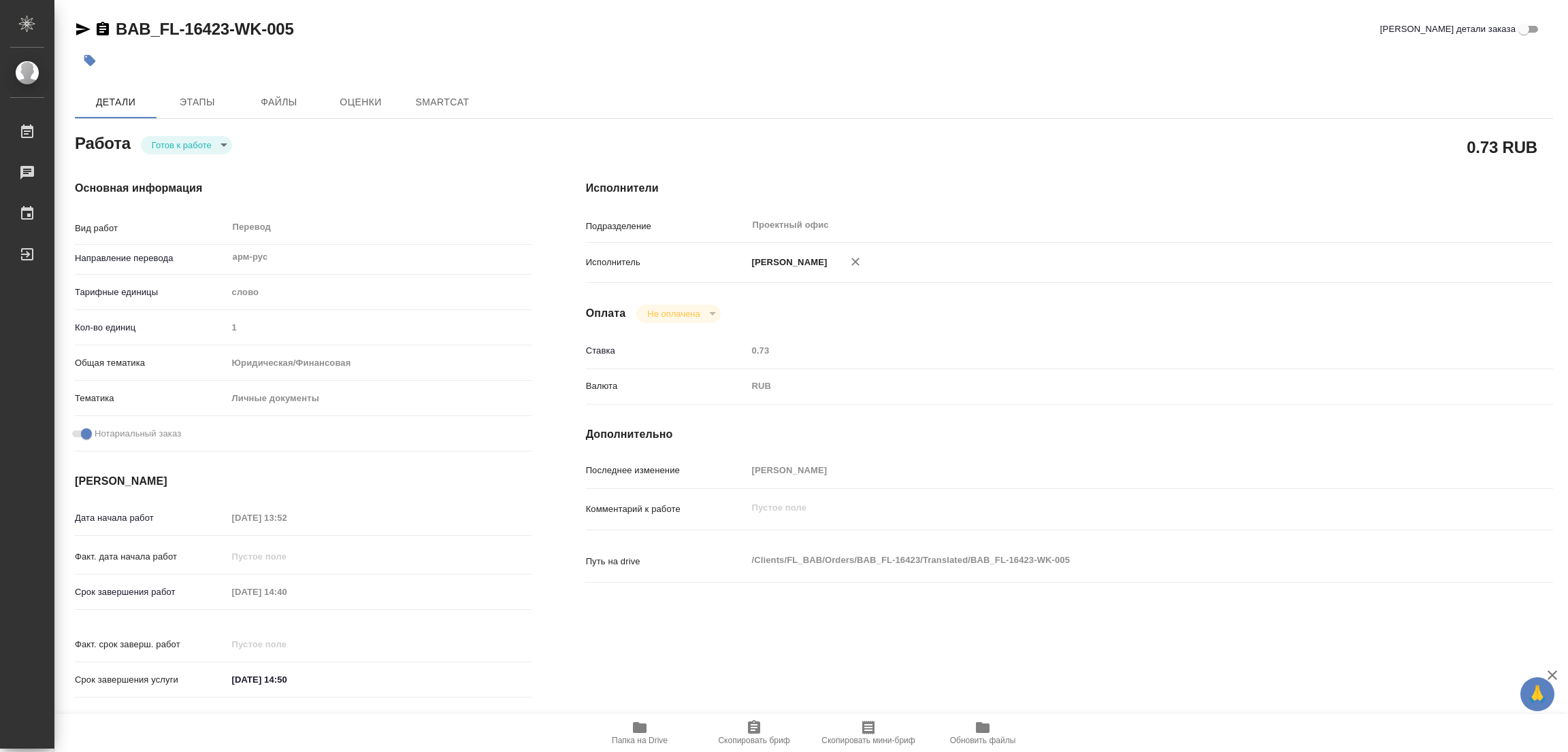
type textarea "x"
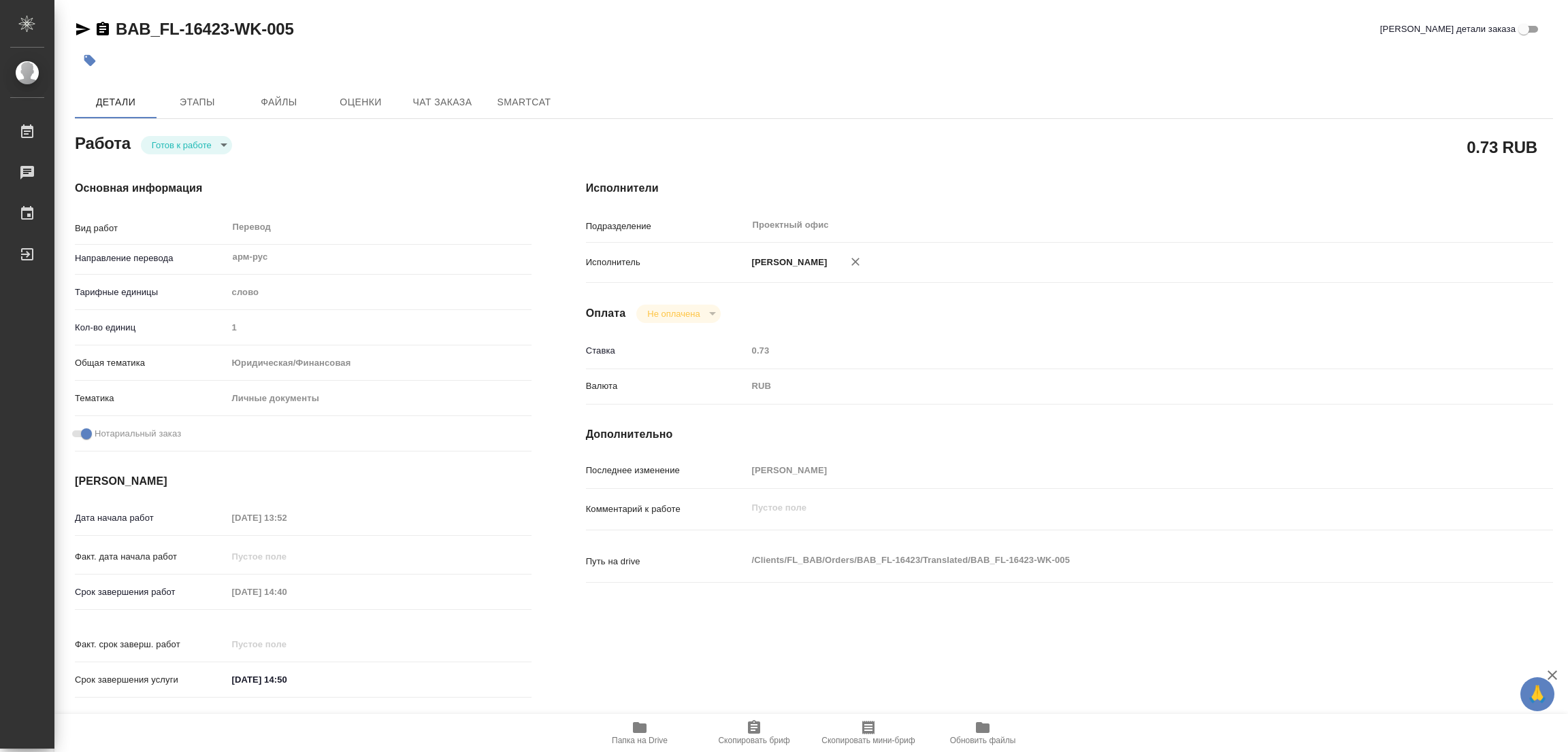
type textarea "x"
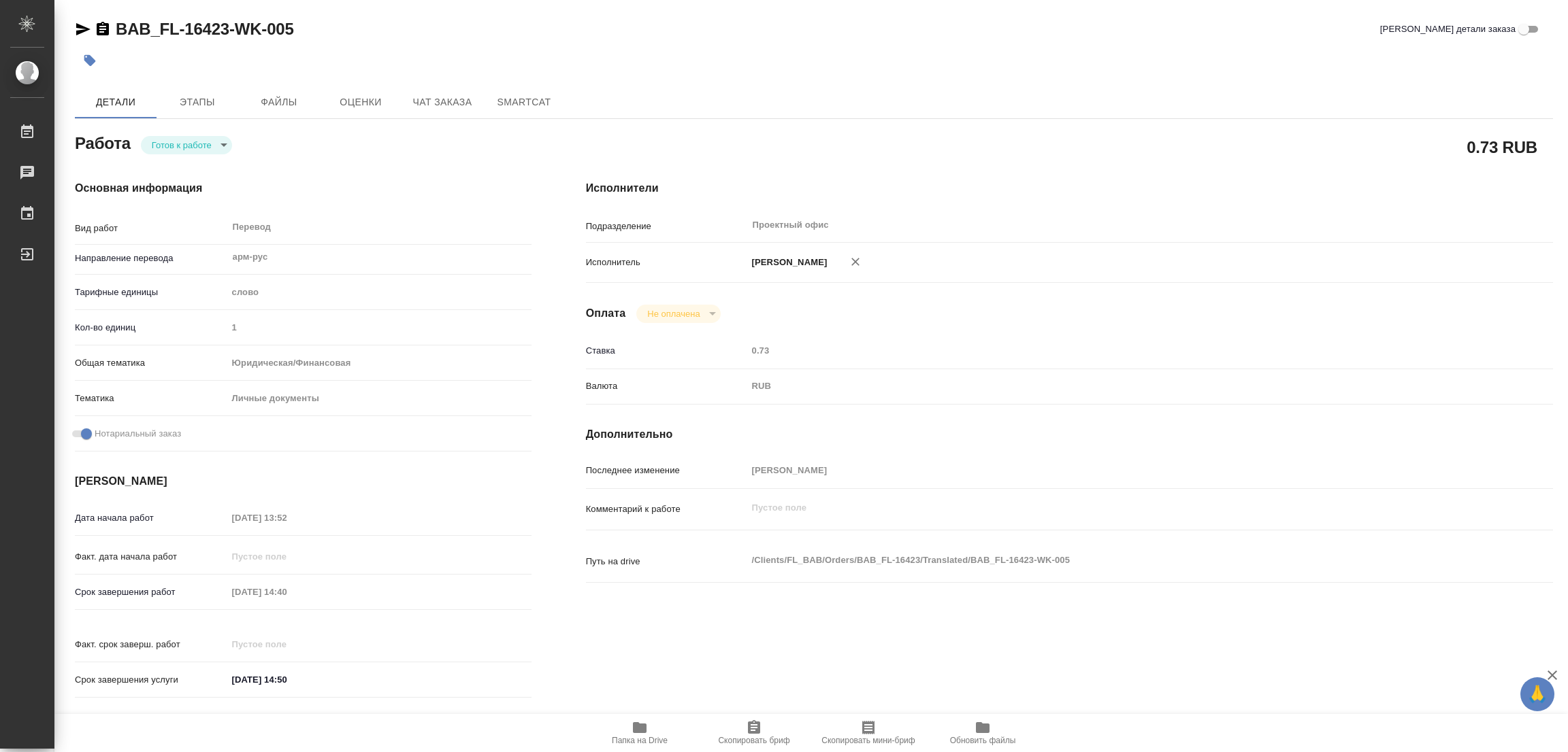
type textarea "x"
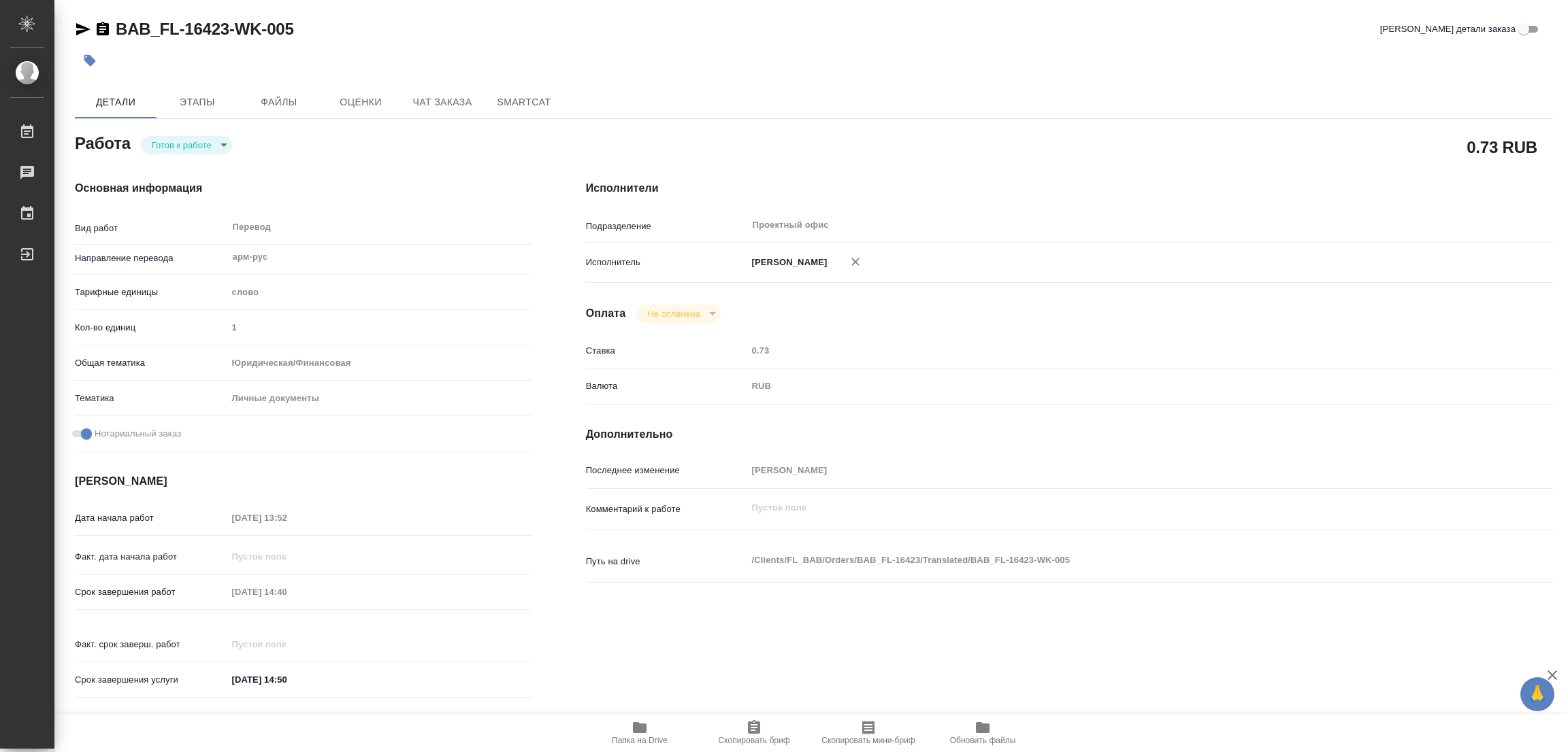
type textarea "x"
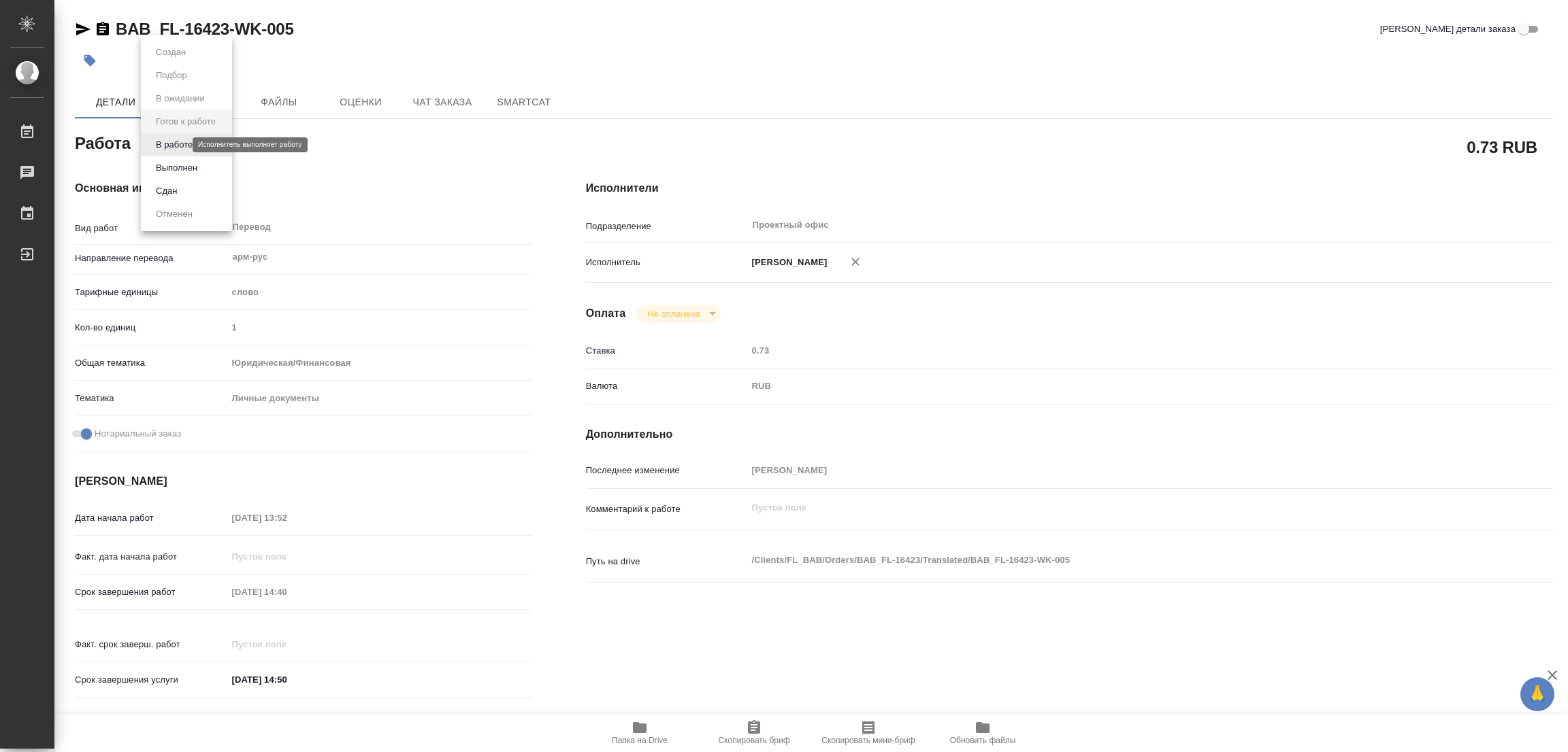
click at [178, 147] on body "🙏 .cls-1 fill:#fff; AWATERA [PERSON_NAME] Работы 0 Чаты График Выйти BAB_FL-164…" at bounding box center [784, 376] width 1568 height 752
click at [178, 145] on button "В работе" at bounding box center [173, 145] width 45 height 15
type textarea "x"
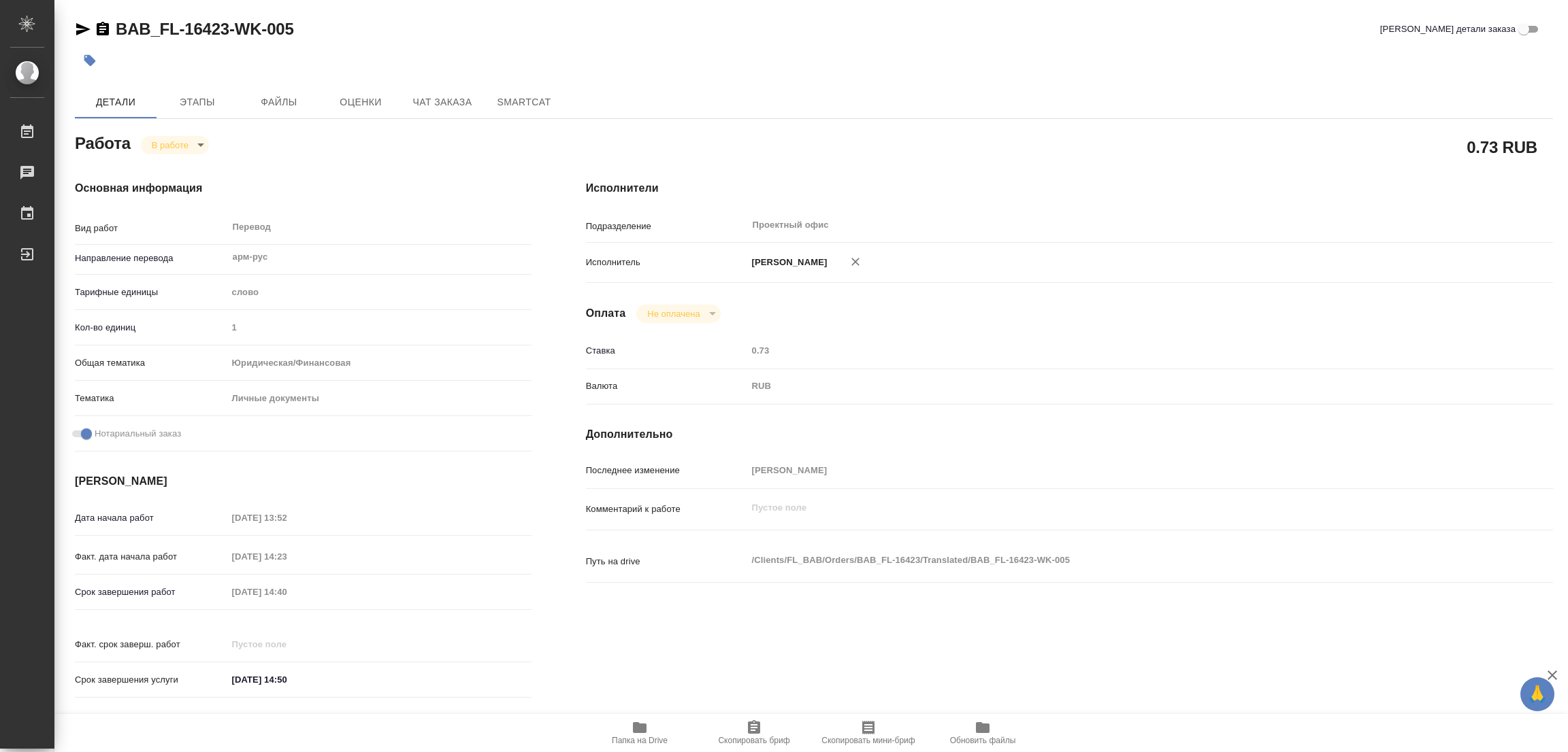
type textarea "x"
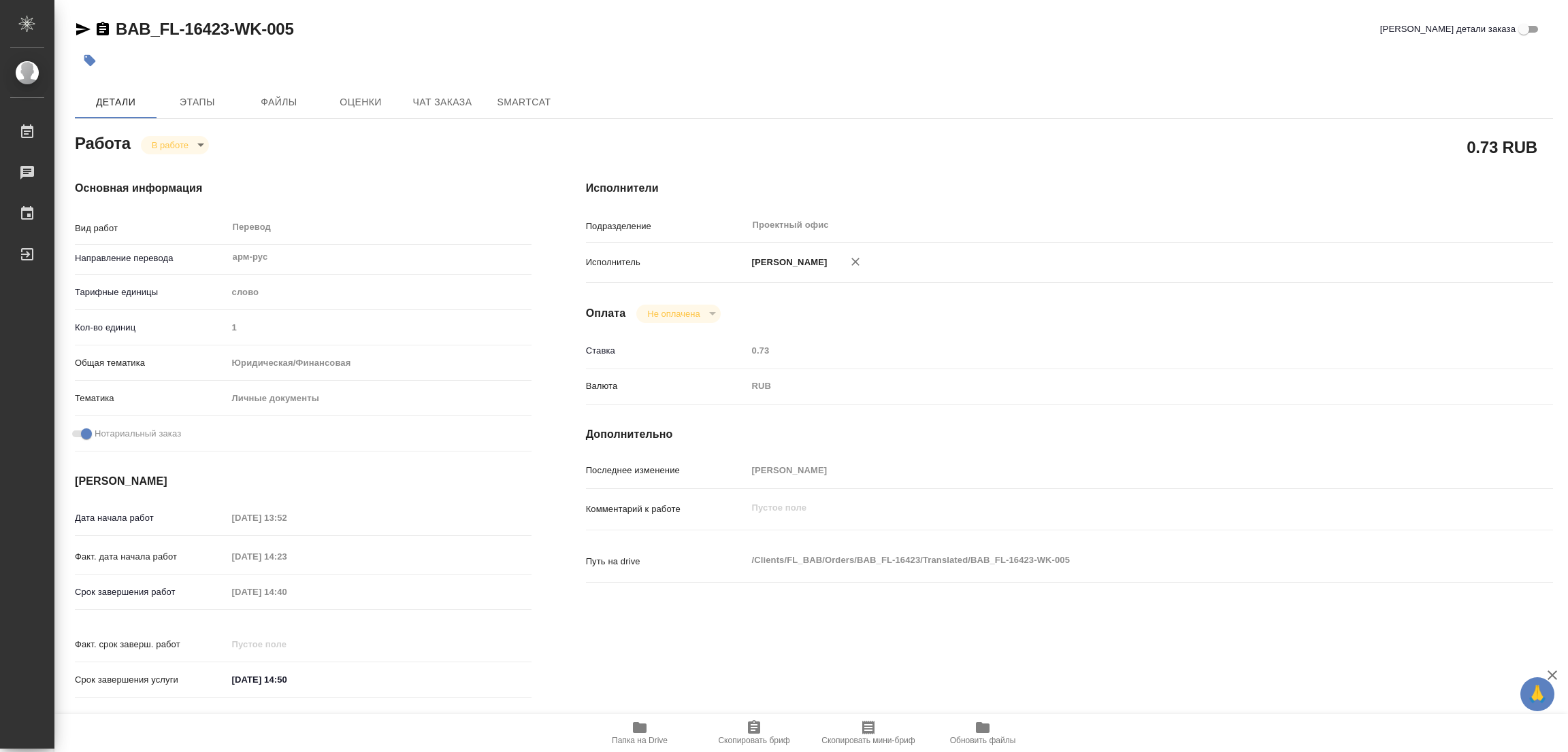
type textarea "x"
click at [642, 733] on icon "button" at bounding box center [640, 727] width 13 height 10
type textarea "x"
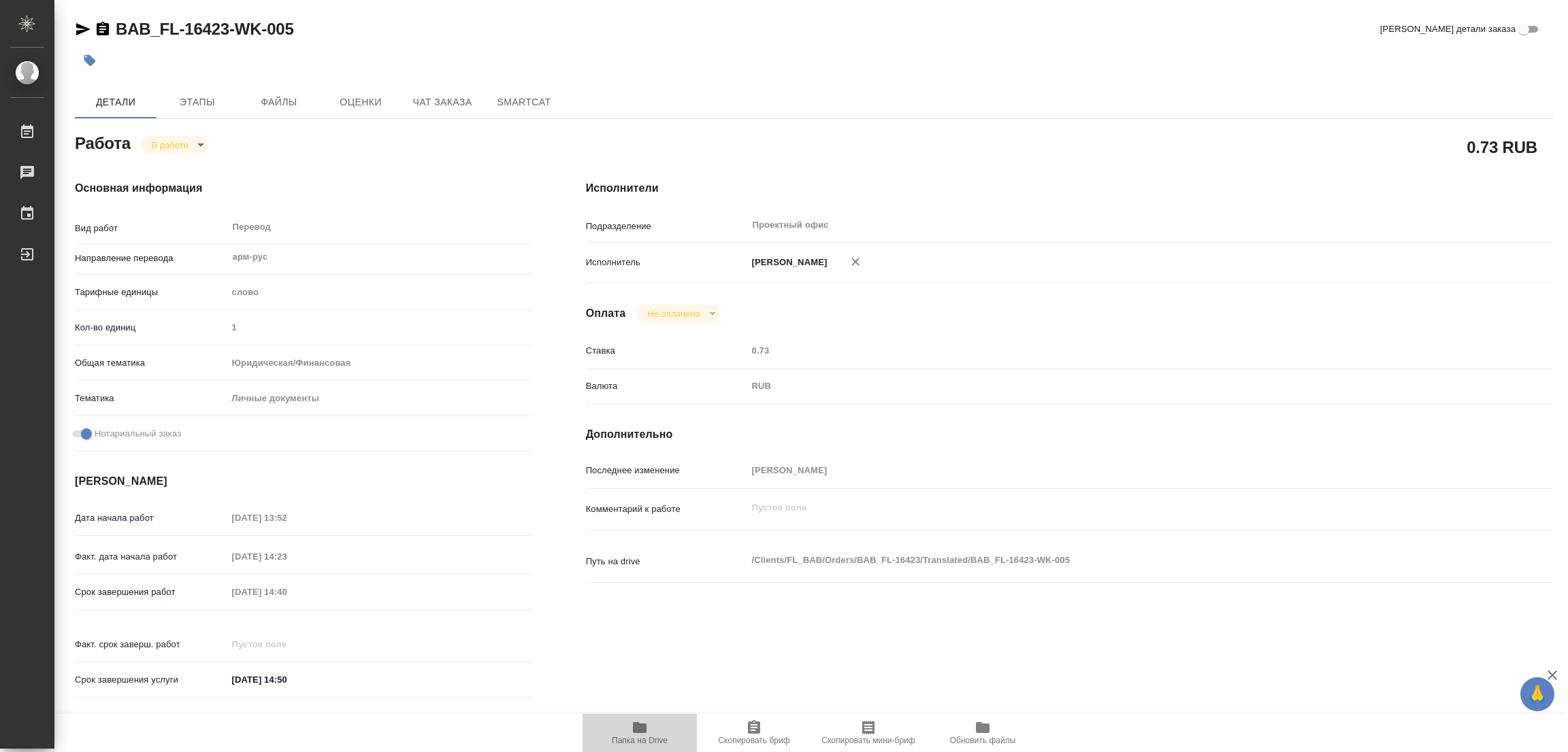
type textarea "x"
drag, startPoint x: 109, startPoint y: 16, endPoint x: 228, endPoint y: 26, distance: 119.4
click at [228, 26] on div "BAB_FL-16423-WK-005 Кратко детали заказа Детали Этапы Файлы Оценки Чат заказа S…" at bounding box center [814, 570] width 1493 height 1141
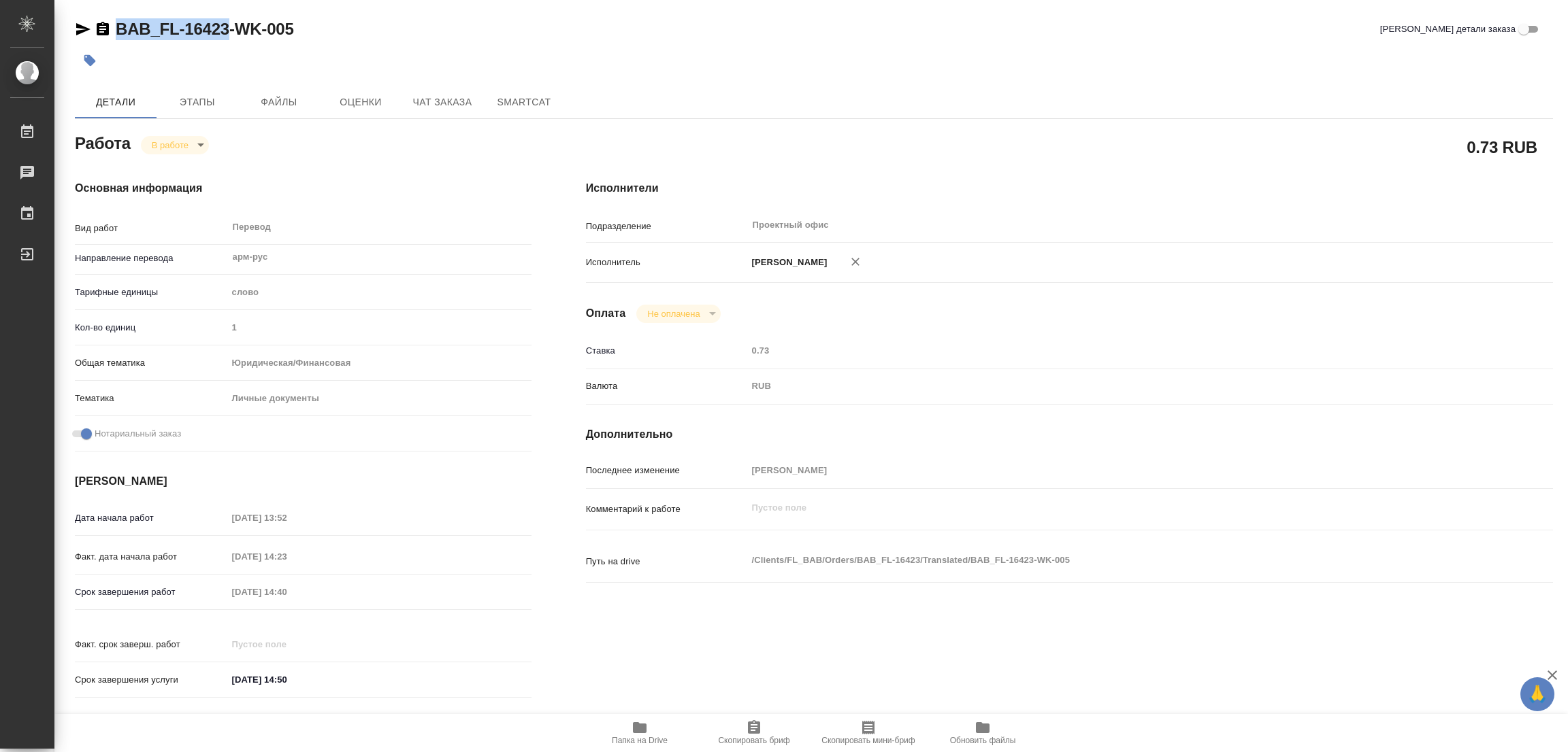
copy link "BAB_FL-16423"
click at [730, 728] on span "Скопировать бриф" at bounding box center [753, 732] width 98 height 26
copy link "BAB_FL-16423"
click at [202, 588] on div "Срок завершения работ 29.08.2025 14:40" at bounding box center [303, 592] width 457 height 24
click at [405, 170] on div "Основная информация Вид работ Перевод x ​ Направление перевода арм-рус ​ Тарифн…" at bounding box center [302, 443] width 511 height 581
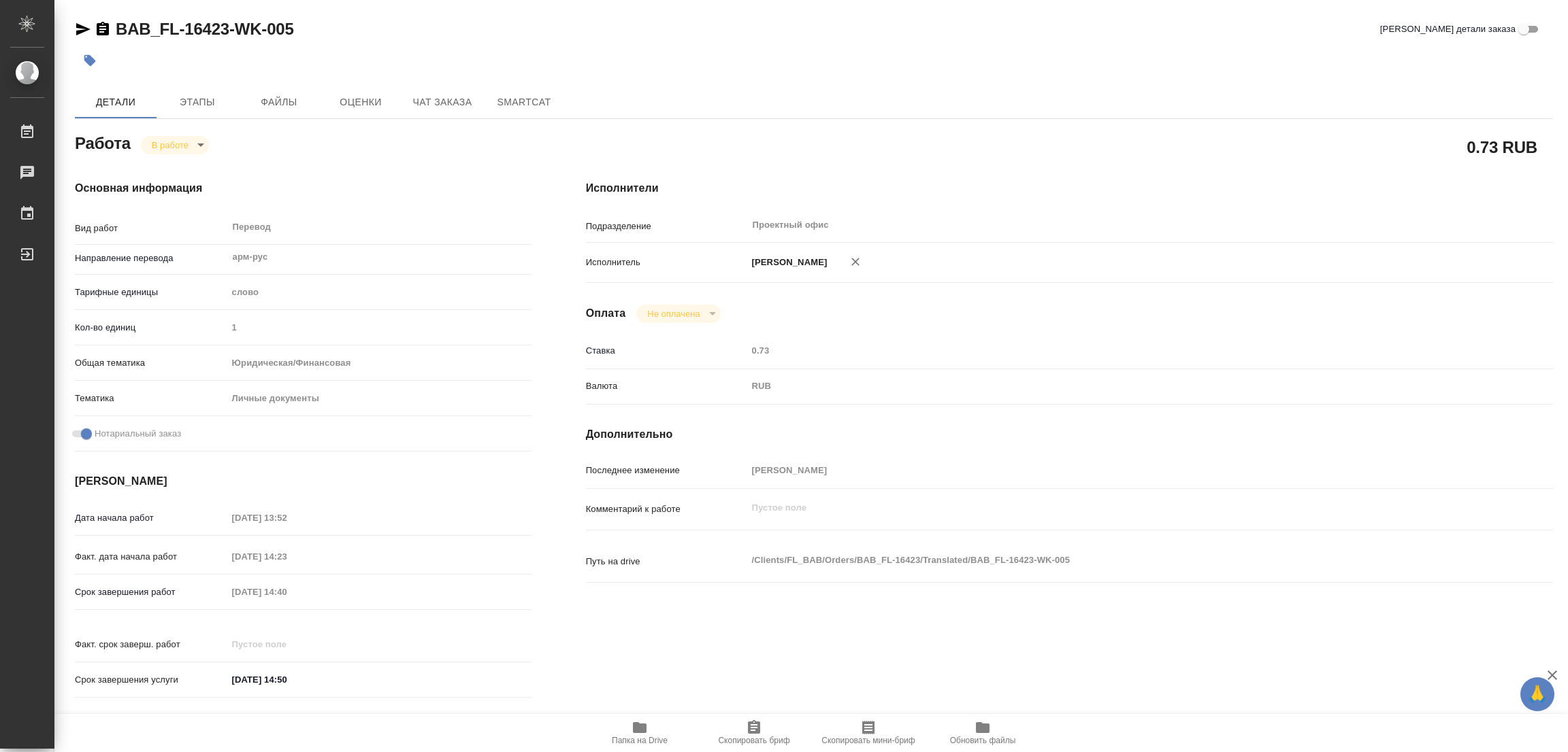
click at [797, 77] on div "BAB_FL-16423-WK-005 Кратко детали заказа Детали Этапы Файлы Оценки Чат заказа S…" at bounding box center [814, 570] width 1493 height 1141
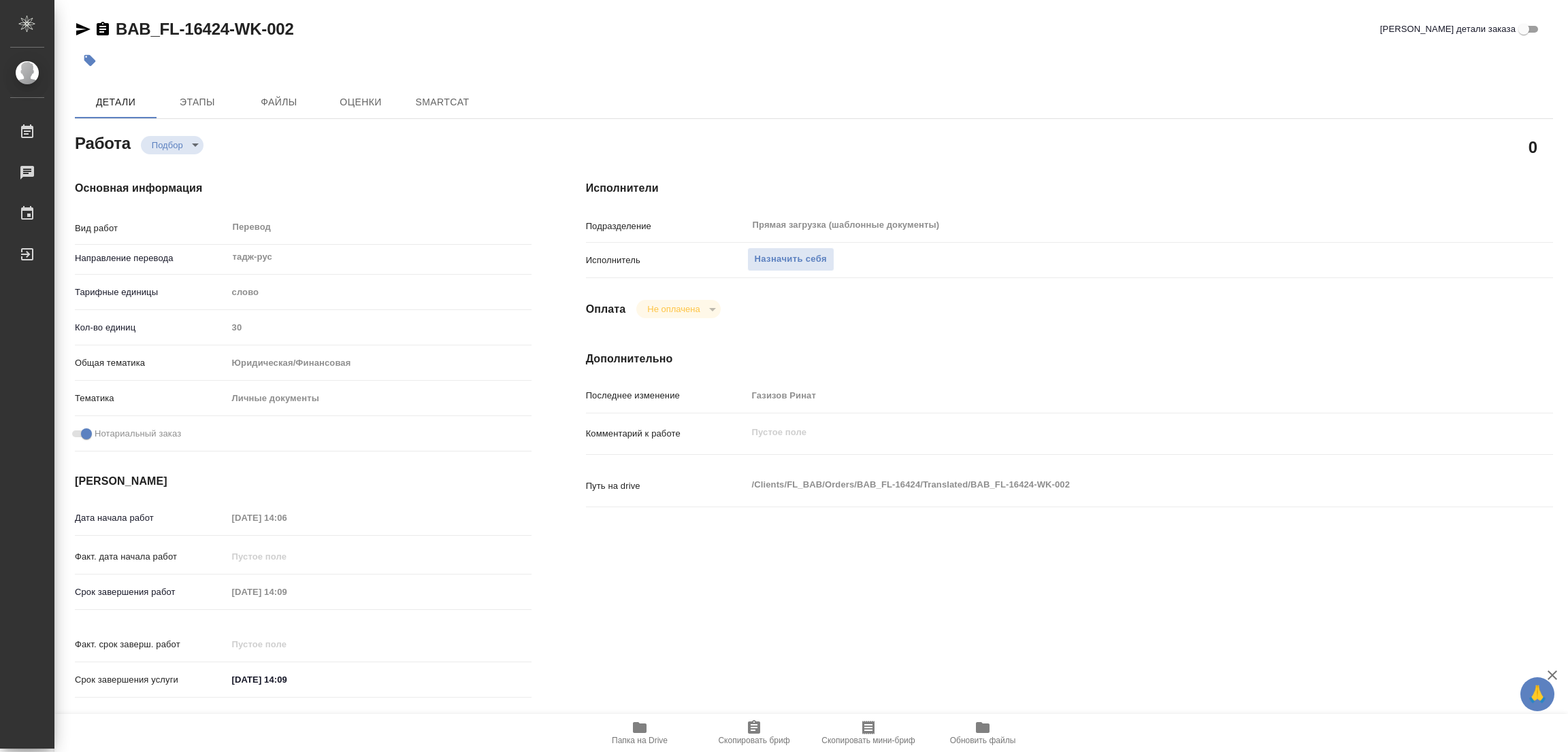
type textarea "x"
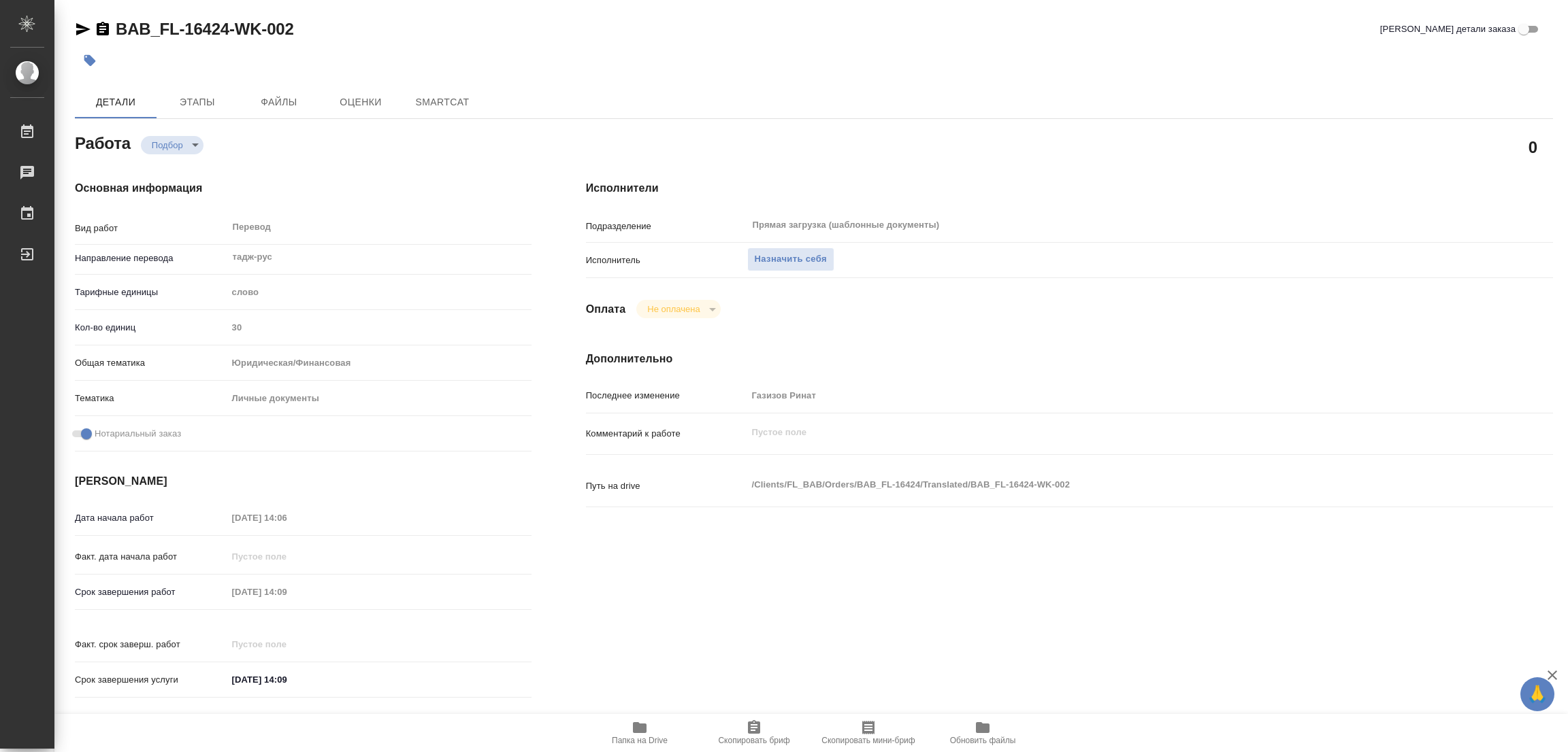
type textarea "x"
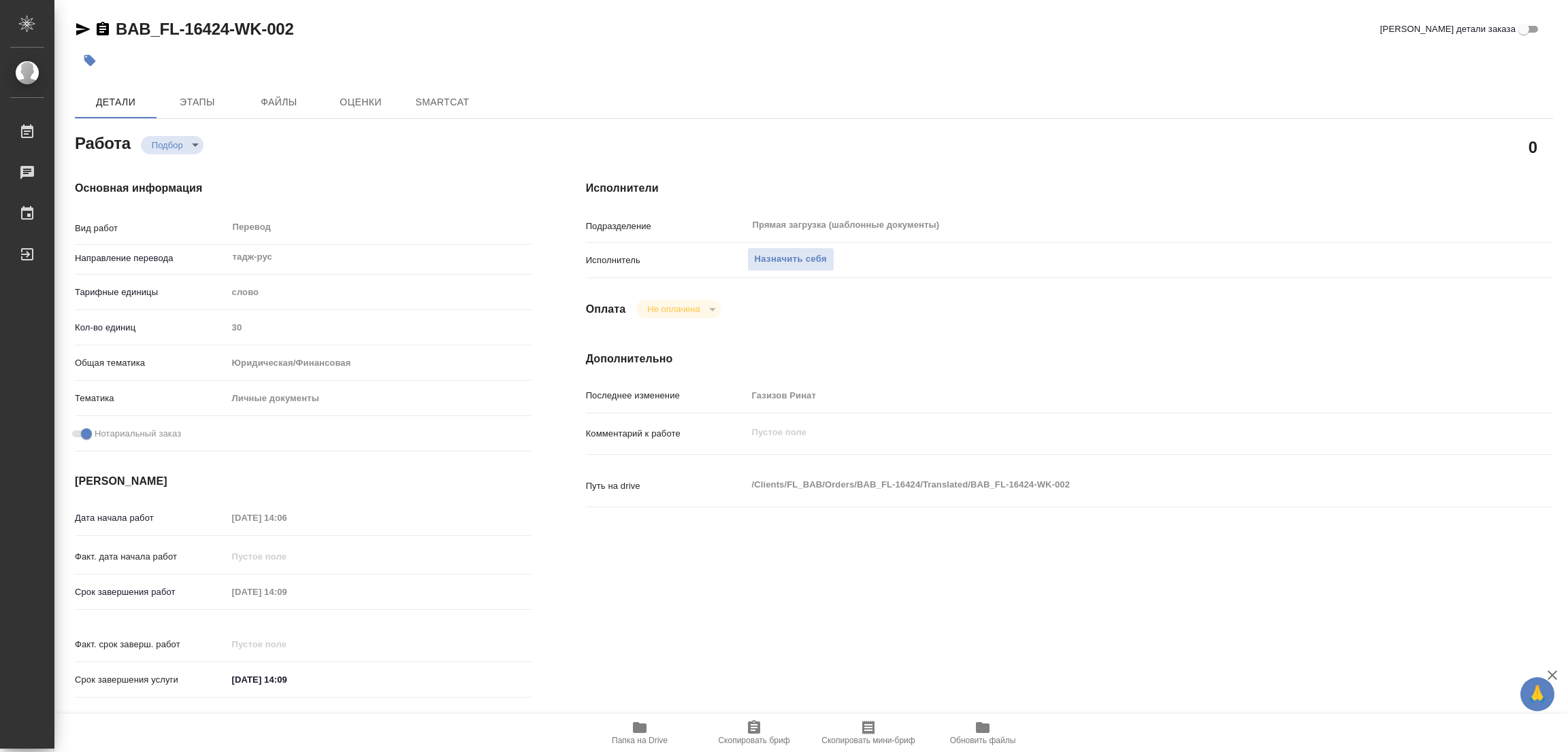
type textarea "x"
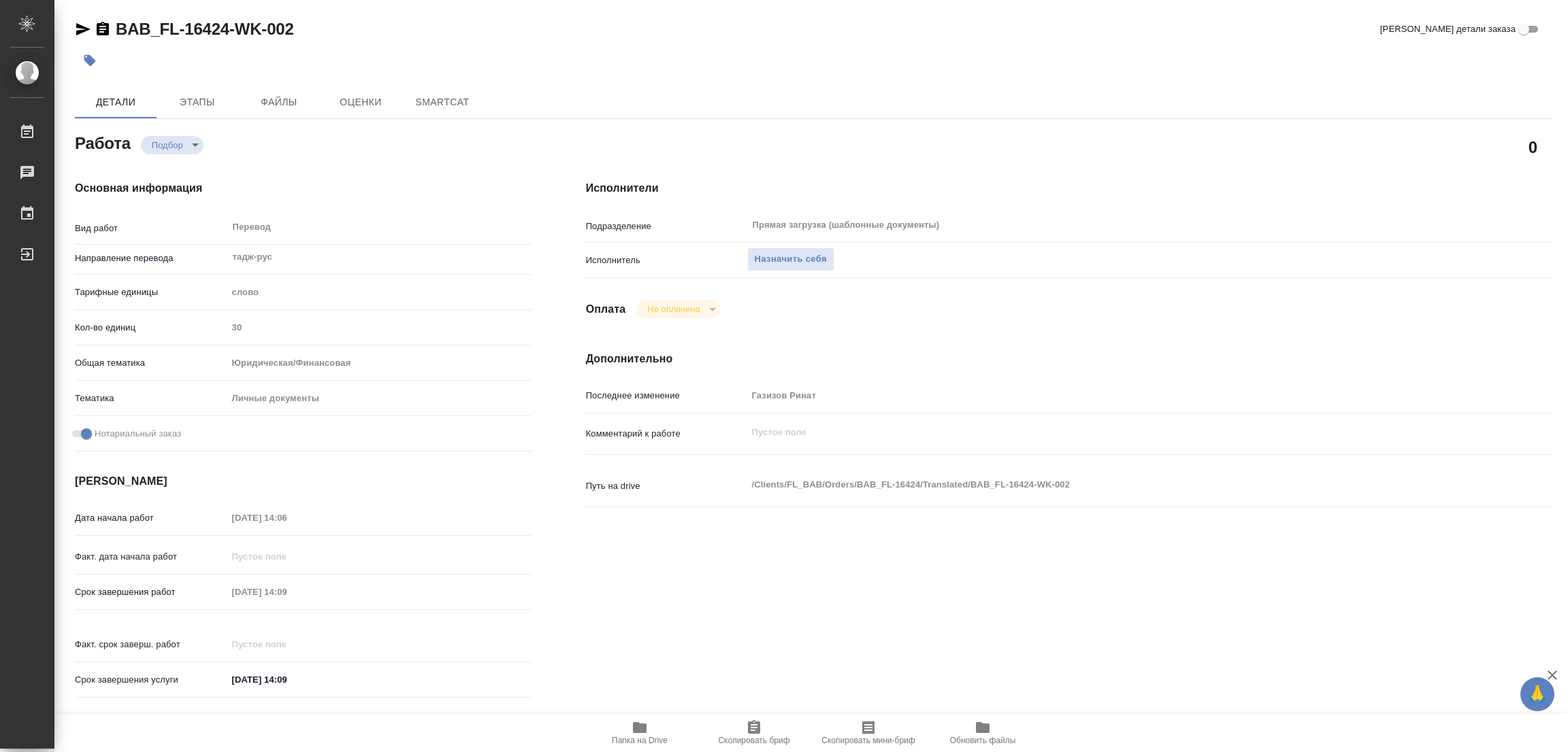
type textarea "x"
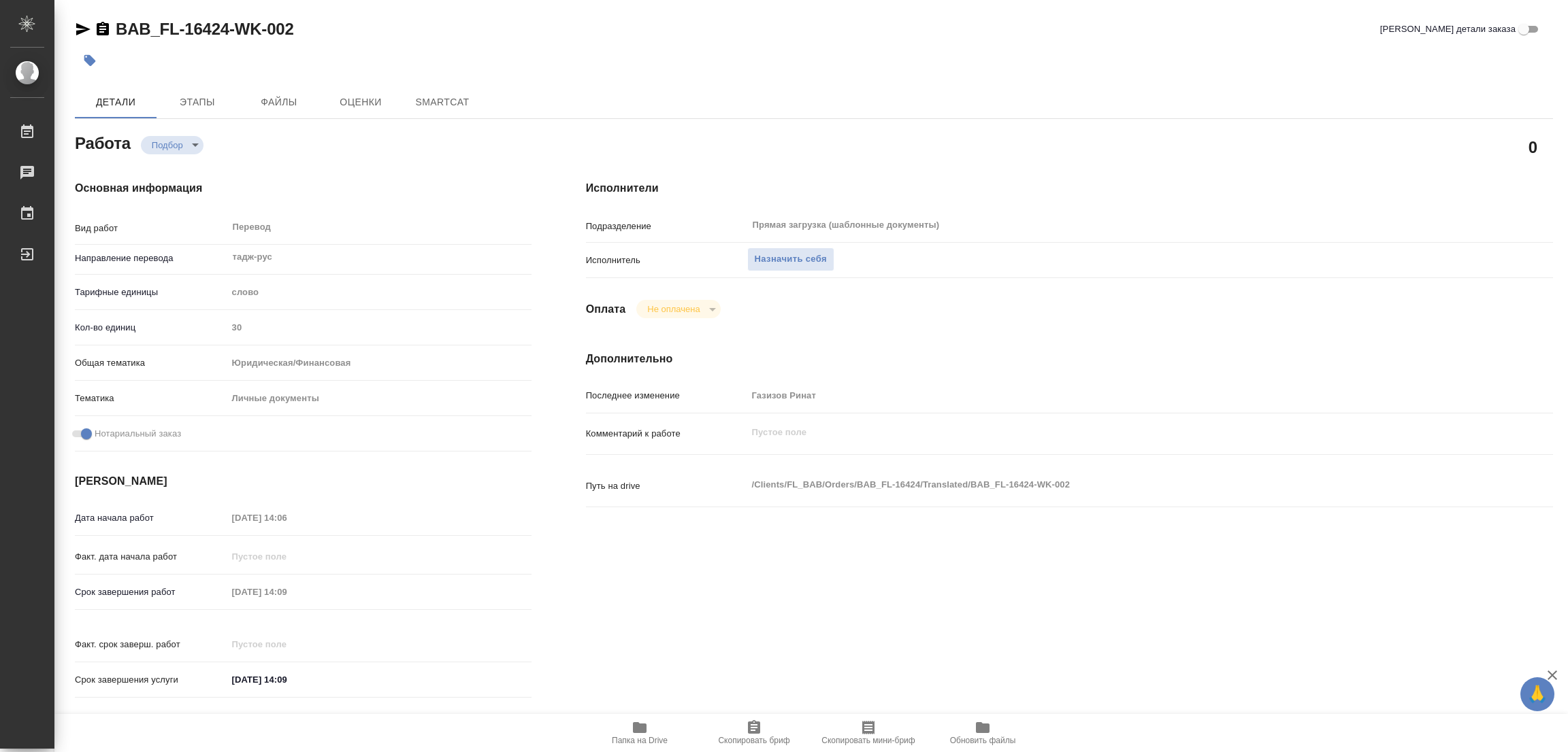
type textarea "x"
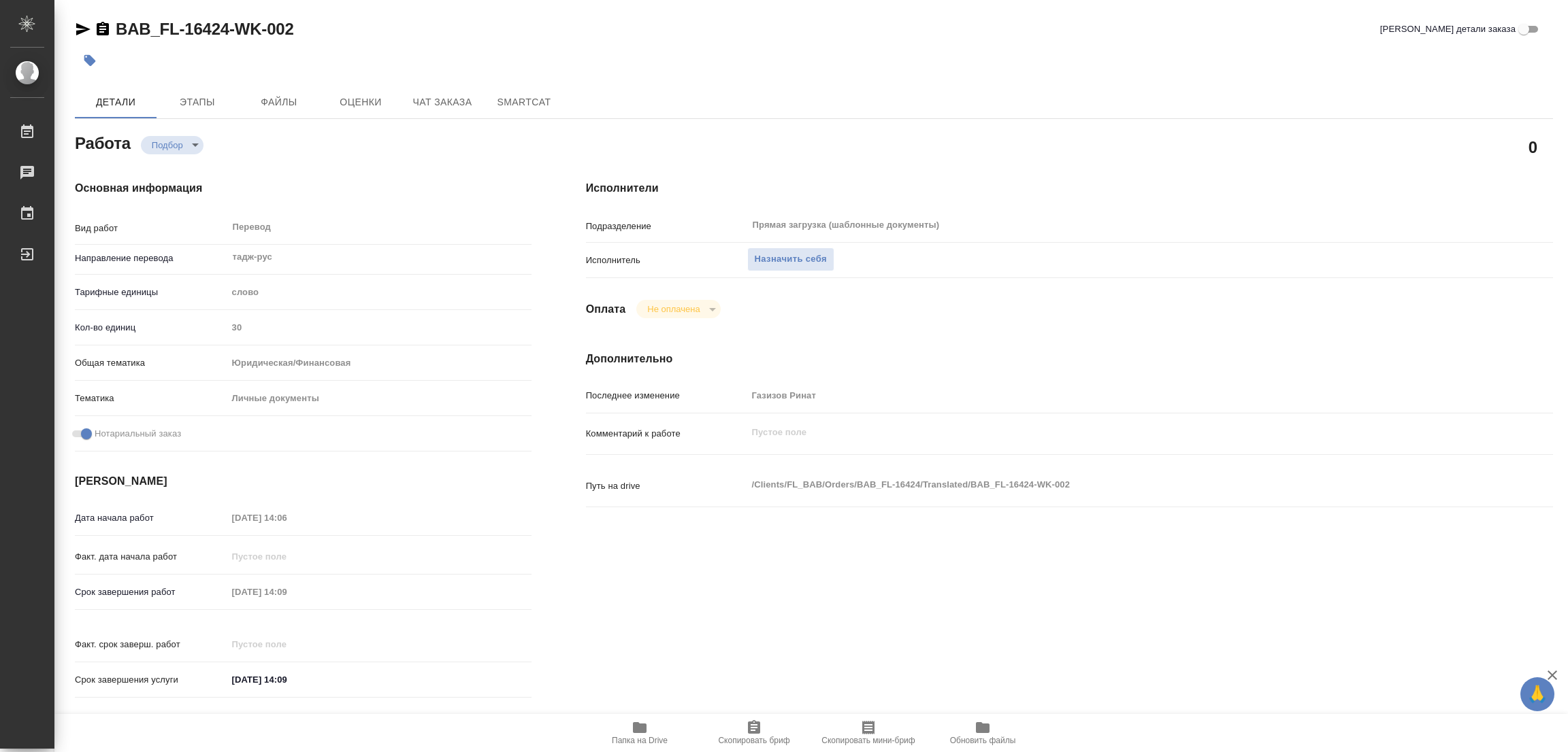
scroll to position [374, 0]
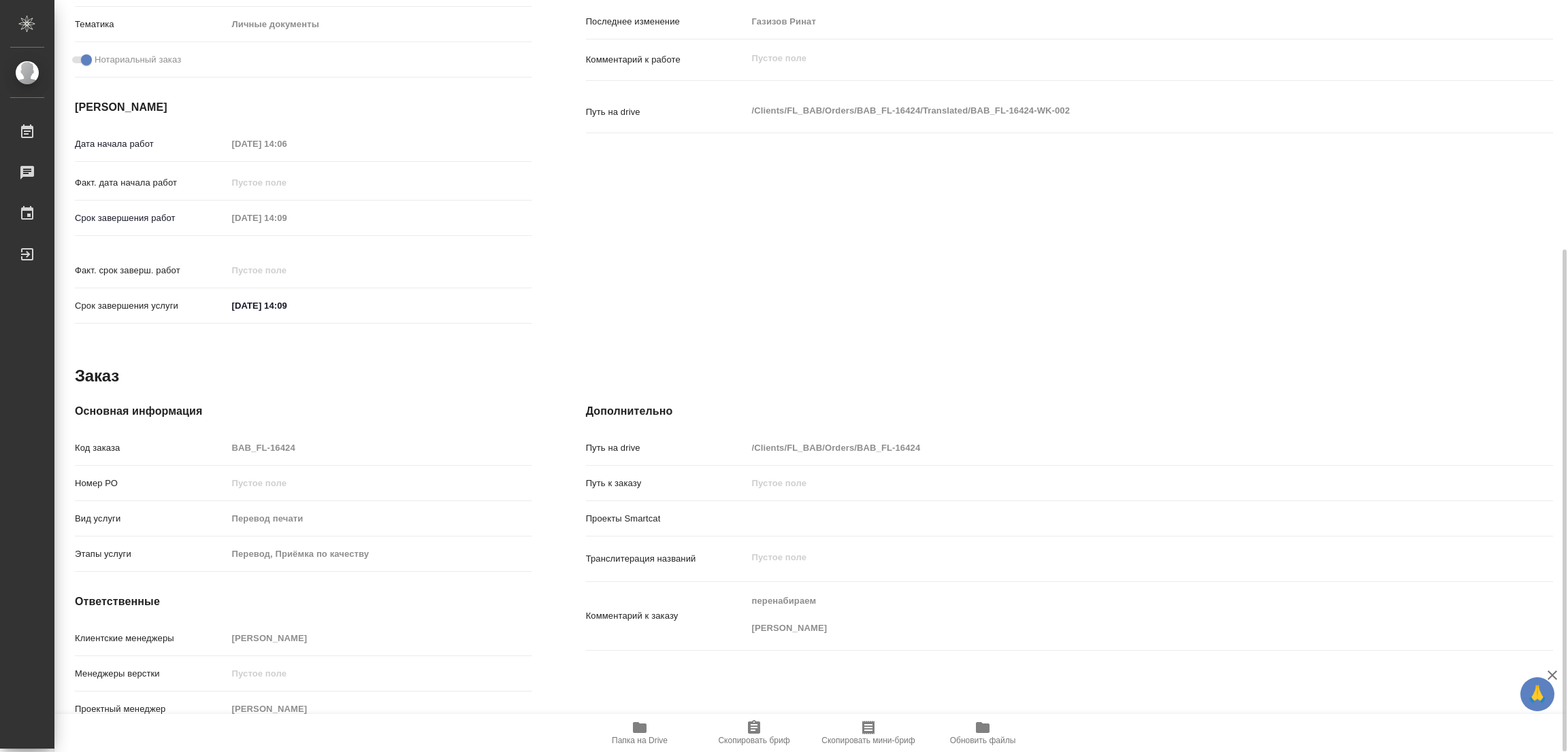
type textarea "x"
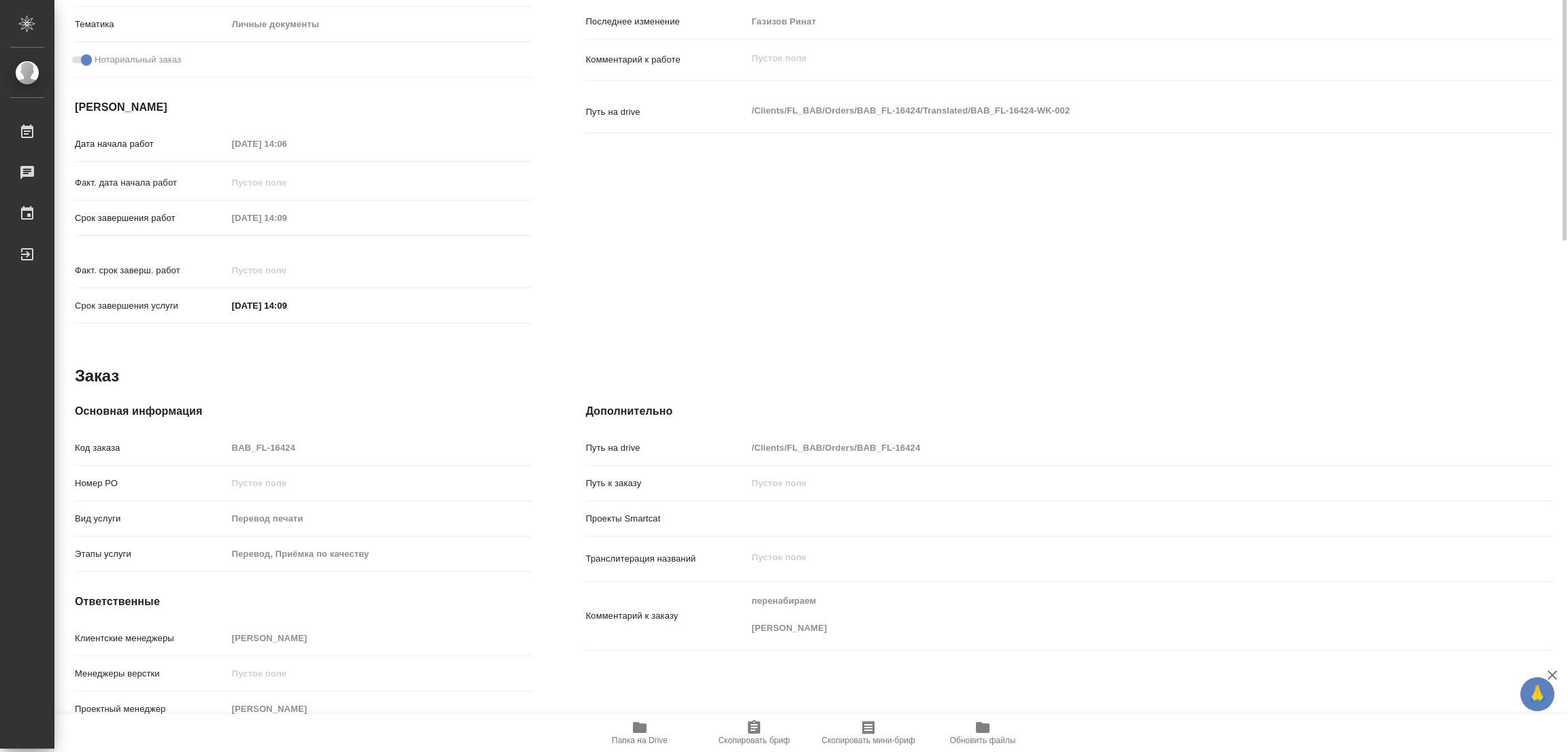
scroll to position [68, 0]
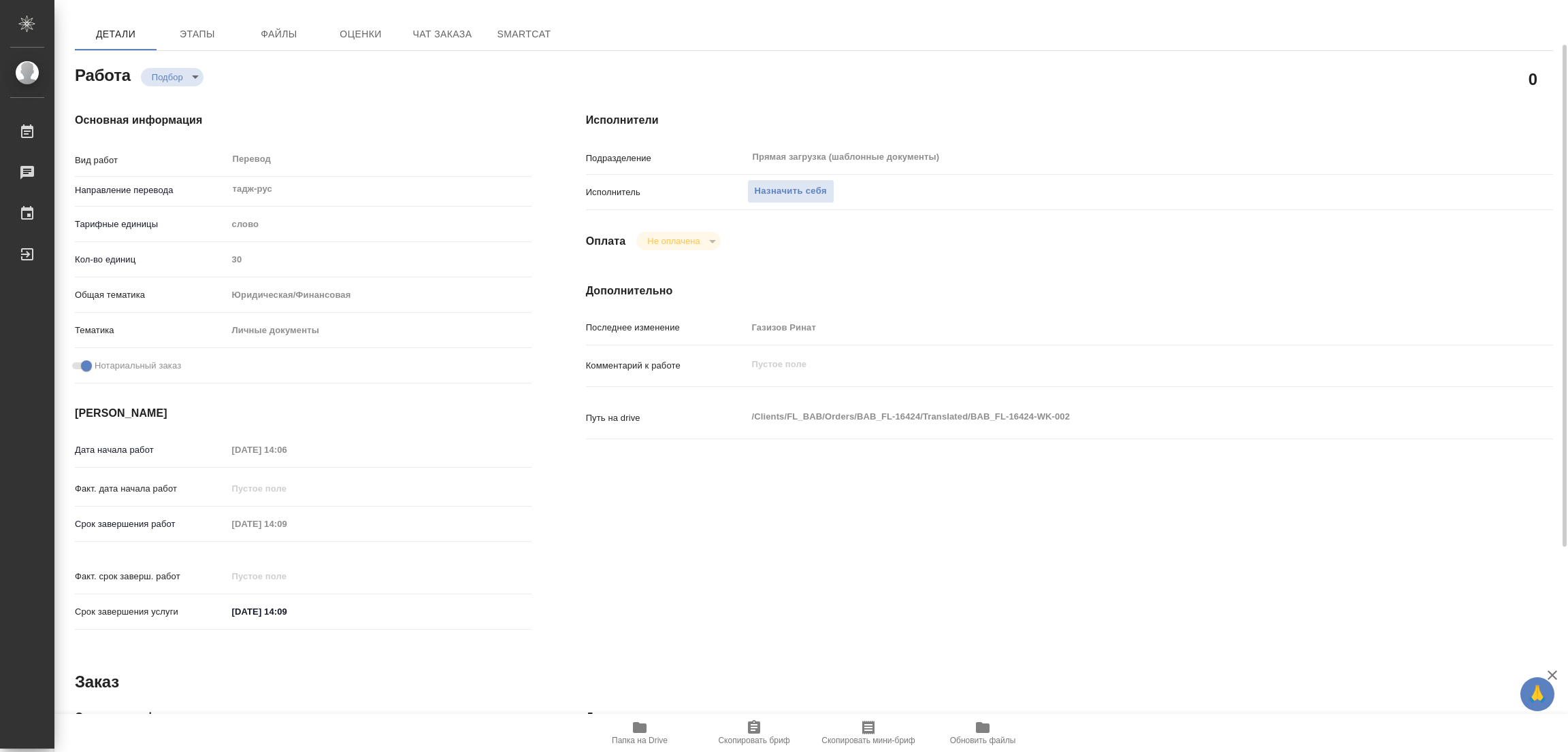
type textarea "x"
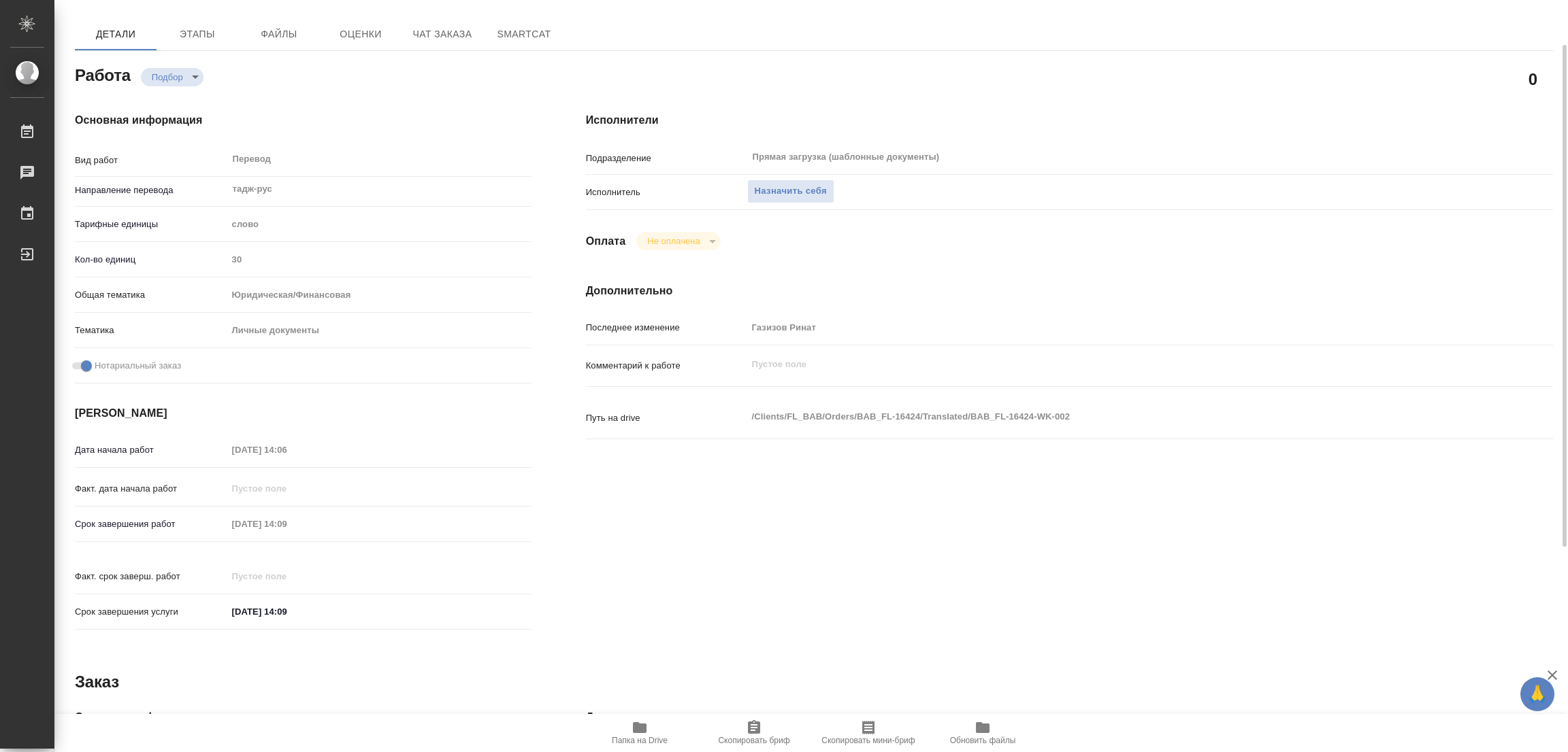
scroll to position [0, 0]
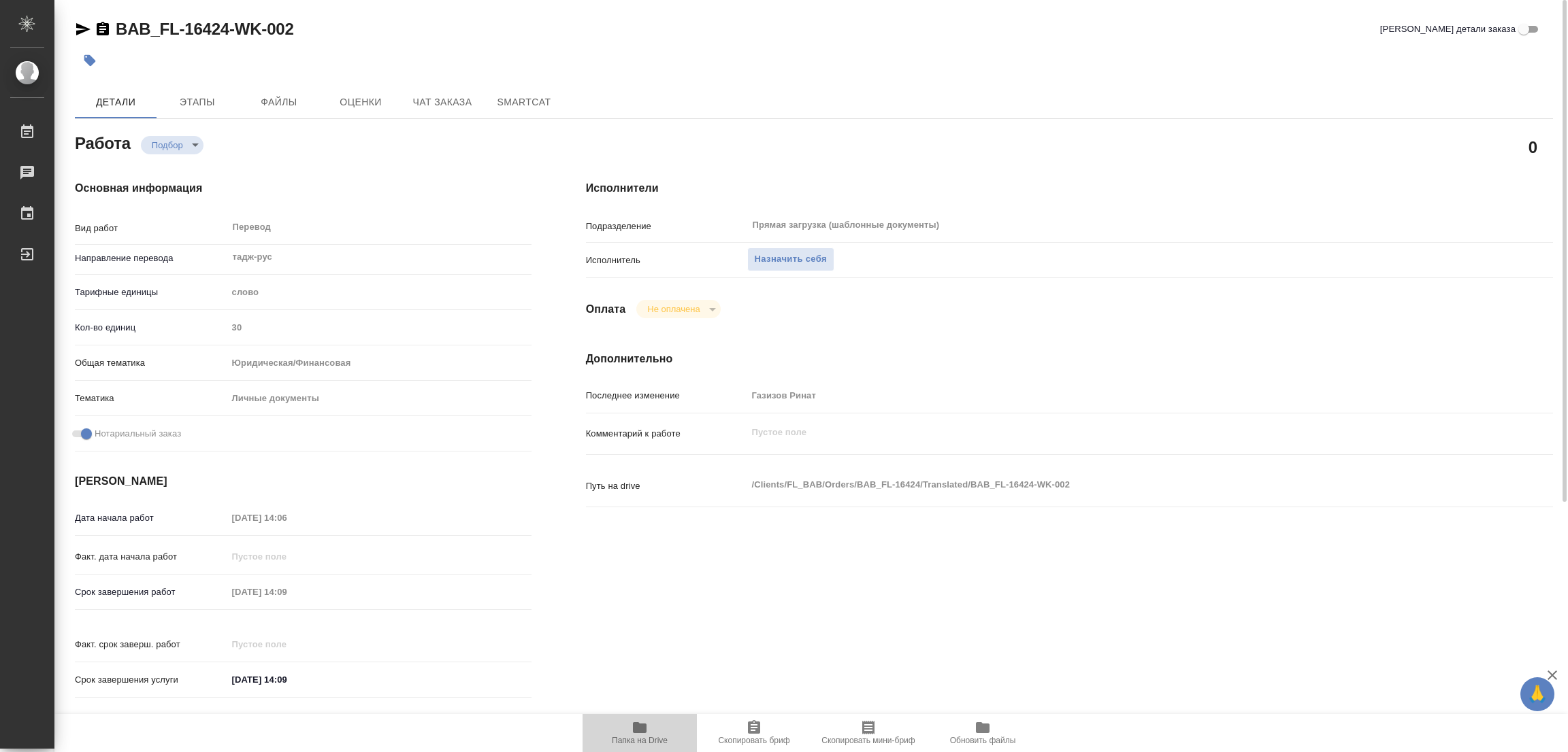
click at [632, 733] on icon "button" at bounding box center [640, 727] width 16 height 16
click at [789, 260] on span "Назначить себя" at bounding box center [791, 260] width 72 height 16
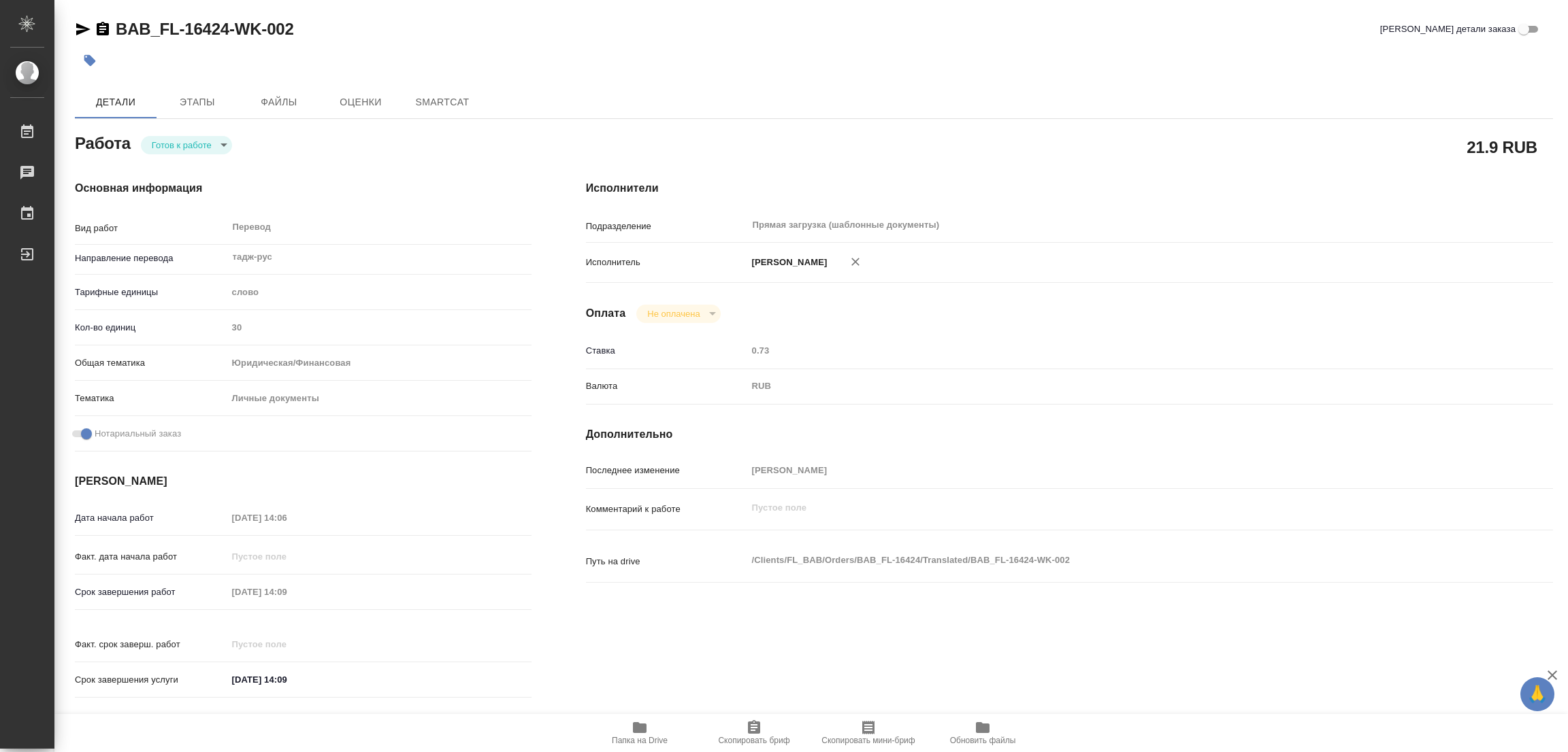
type textarea "x"
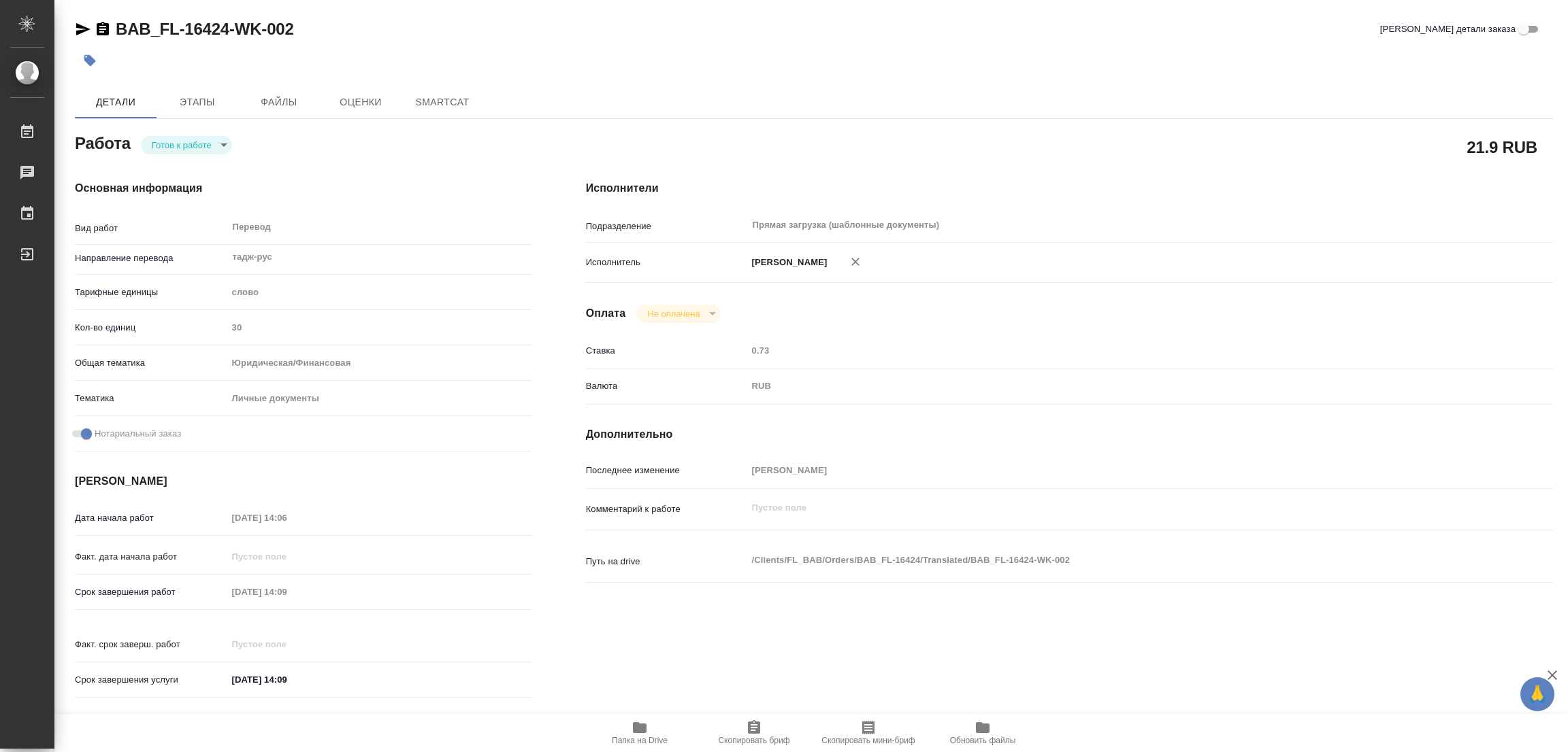
type textarea "x"
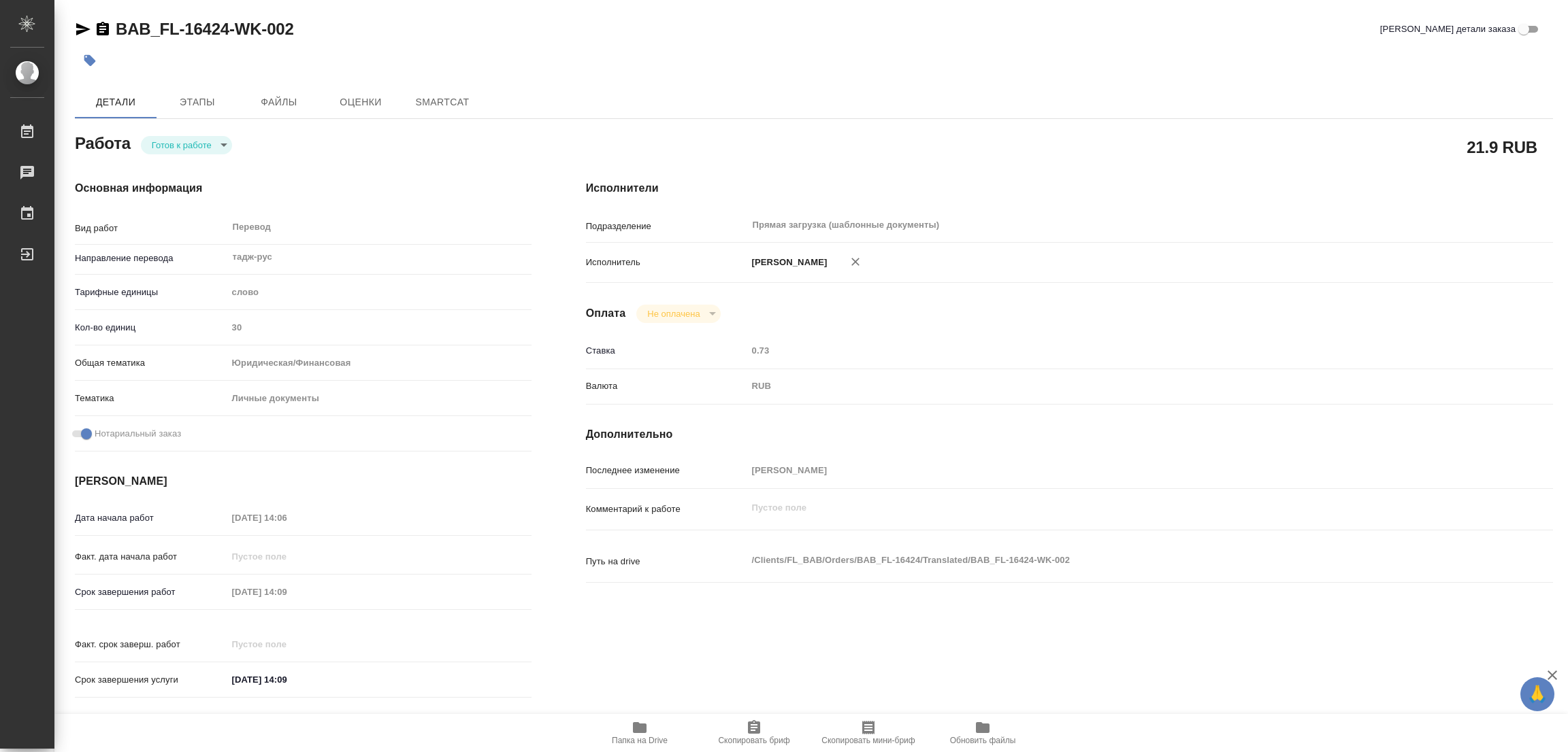
type textarea "x"
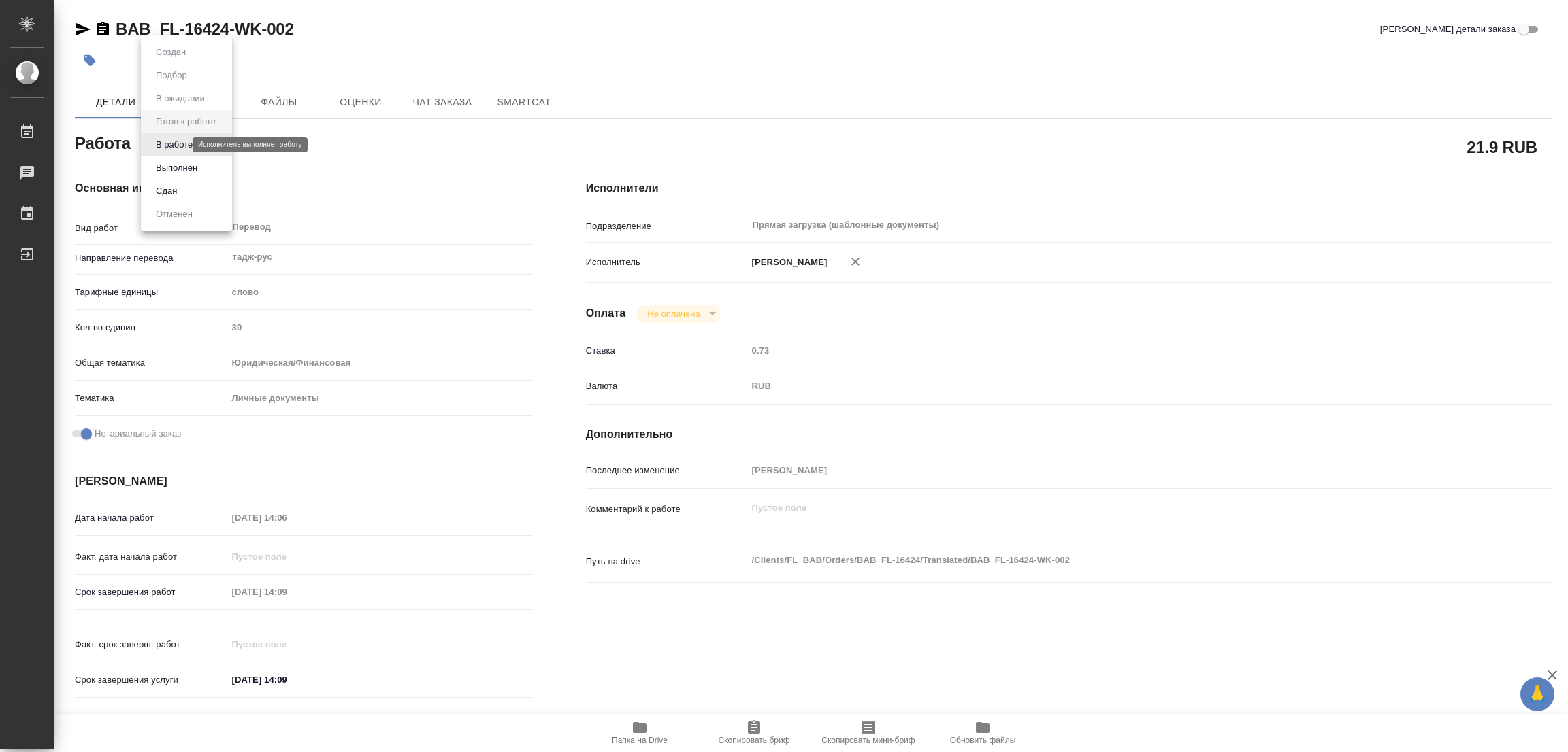
click at [171, 146] on body "🙏 .cls-1 fill:#fff; AWATERA [PERSON_NAME] Работы Чаты График Выйти BAB_FL-16424…" at bounding box center [784, 376] width 1568 height 752
click at [171, 144] on button "В работе" at bounding box center [173, 145] width 45 height 15
type textarea "x"
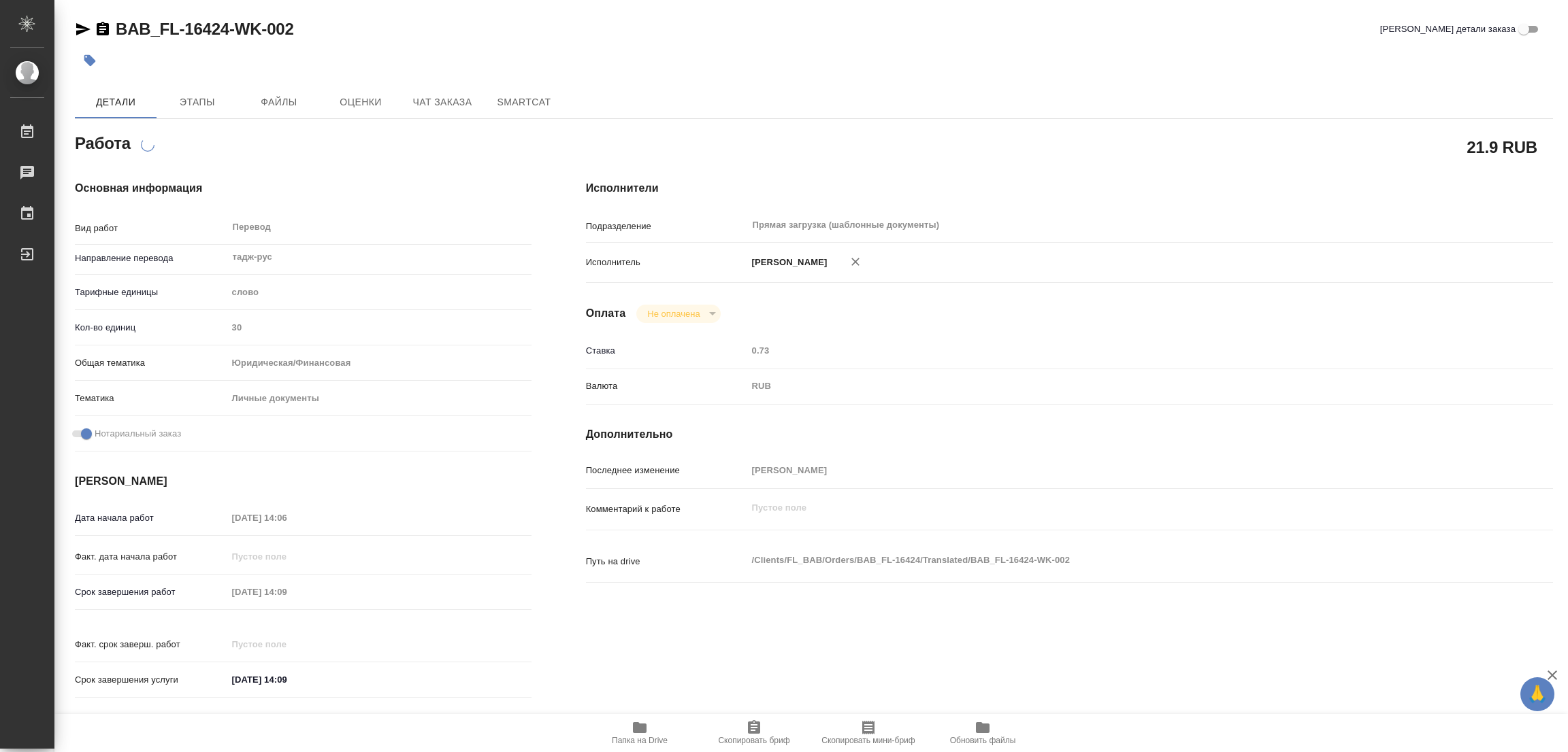
type textarea "x"
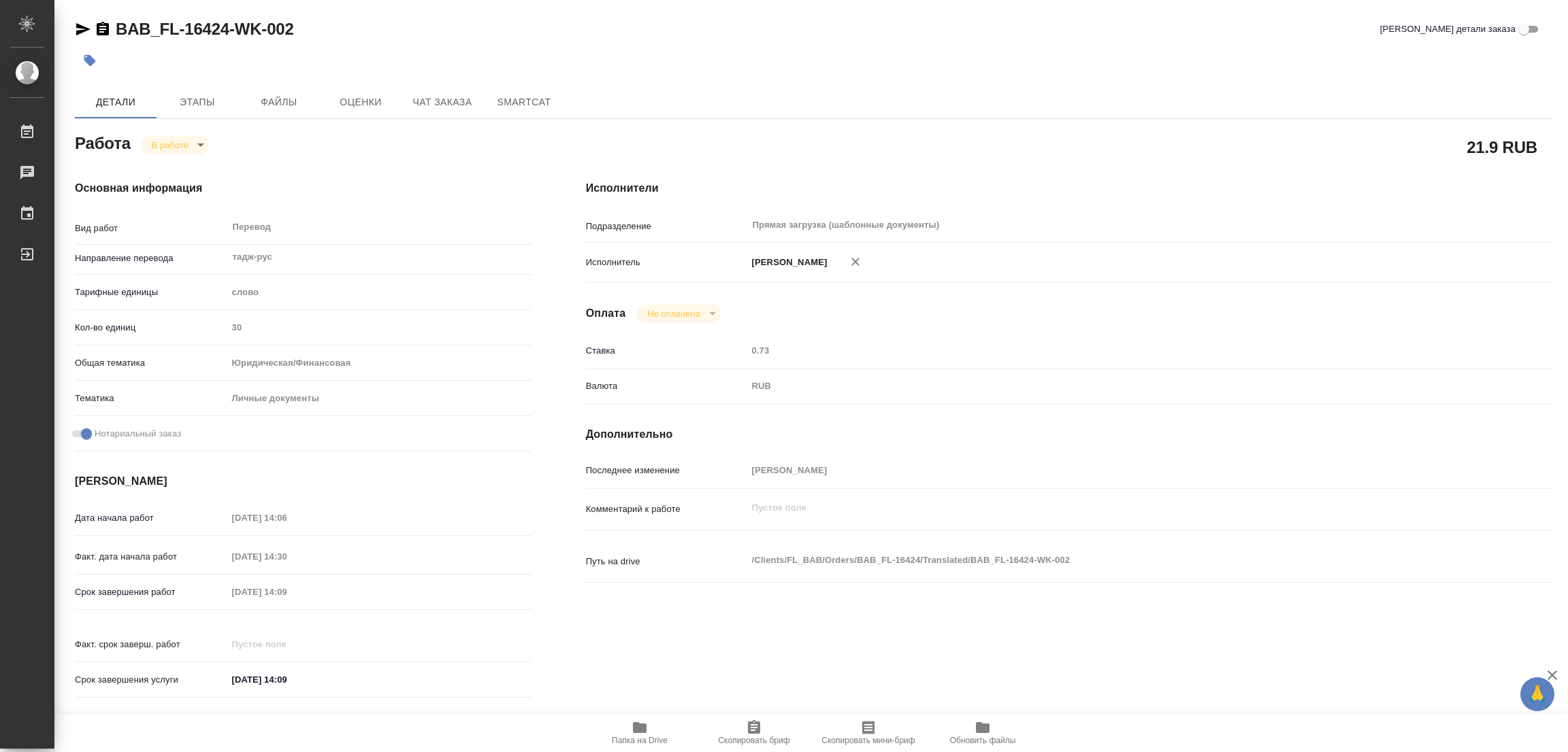
type textarea "x"
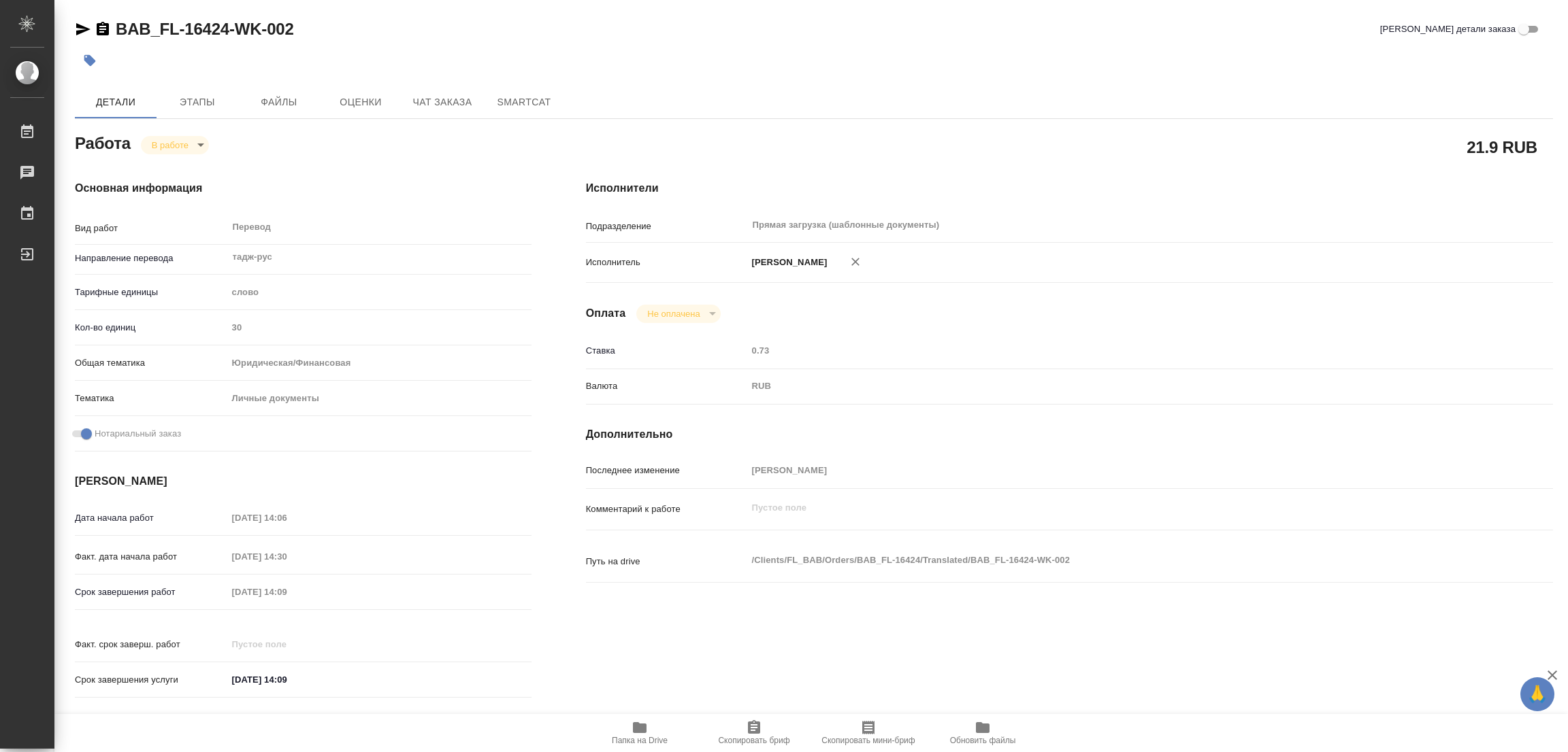
type textarea "x"
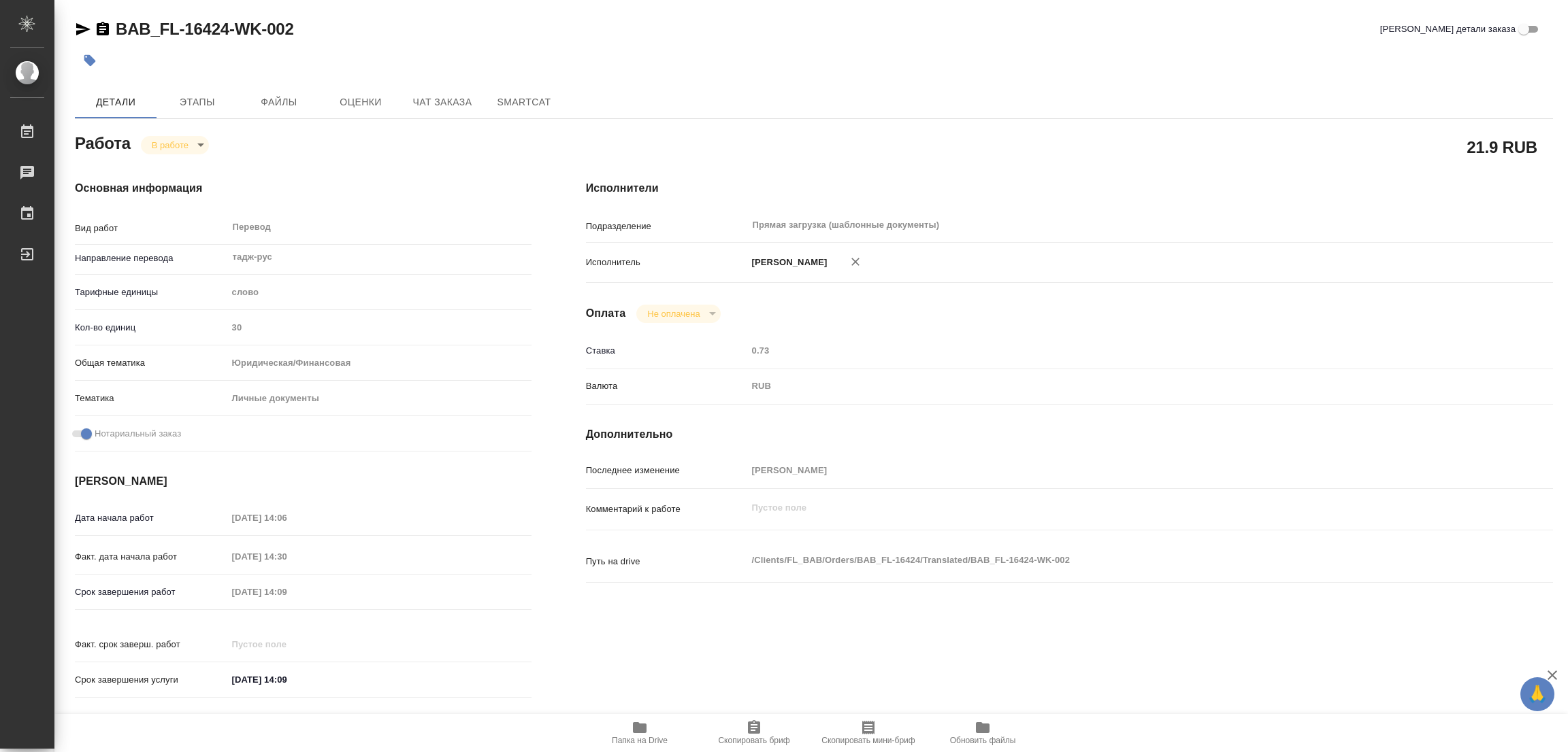
type textarea "x"
drag, startPoint x: 108, startPoint y: 11, endPoint x: 226, endPoint y: 30, distance: 119.5
click at [226, 30] on div "BAB_FL-16424-WK-002 Кратко детали заказа Детали Этапы Файлы Оценки Чат заказа S…" at bounding box center [814, 570] width 1493 height 1141
copy link "BAB_FL-16424"
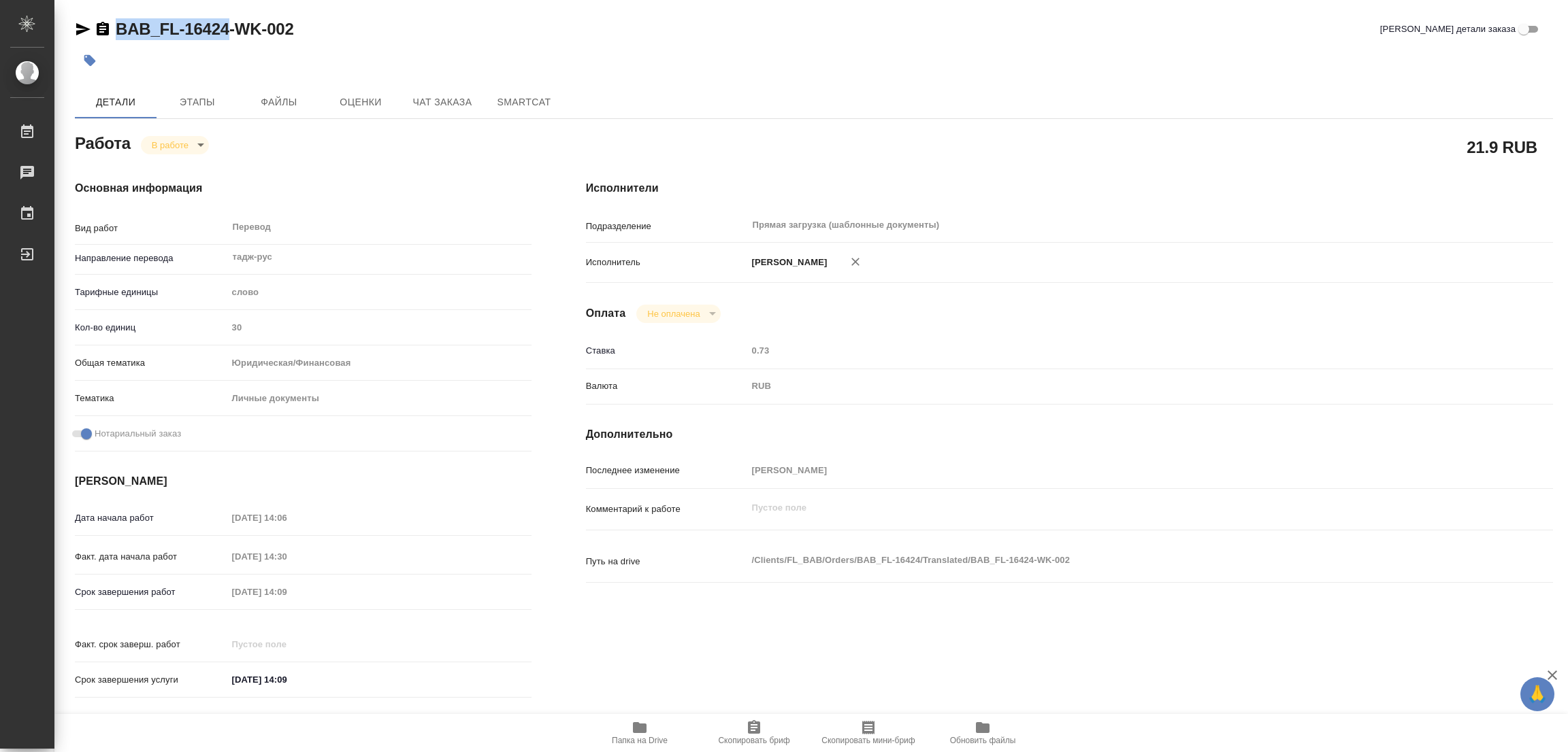
click at [766, 727] on span "Скопировать бриф" at bounding box center [753, 732] width 98 height 26
copy link "BAB_FL-16424"
click at [1059, 387] on div "RUB" at bounding box center [1110, 386] width 726 height 23
click at [187, 573] on div "Дата начала работ 29.08.2025 14:06 Факт. дата начала работ 29.08.2025 14:30 Сро…" at bounding box center [303, 606] width 457 height 201
click at [1432, 170] on div "Исполнители Подразделение Прямая загрузка (шаблонные документы) ​ Исполнитель П…" at bounding box center [1070, 443] width 1021 height 581
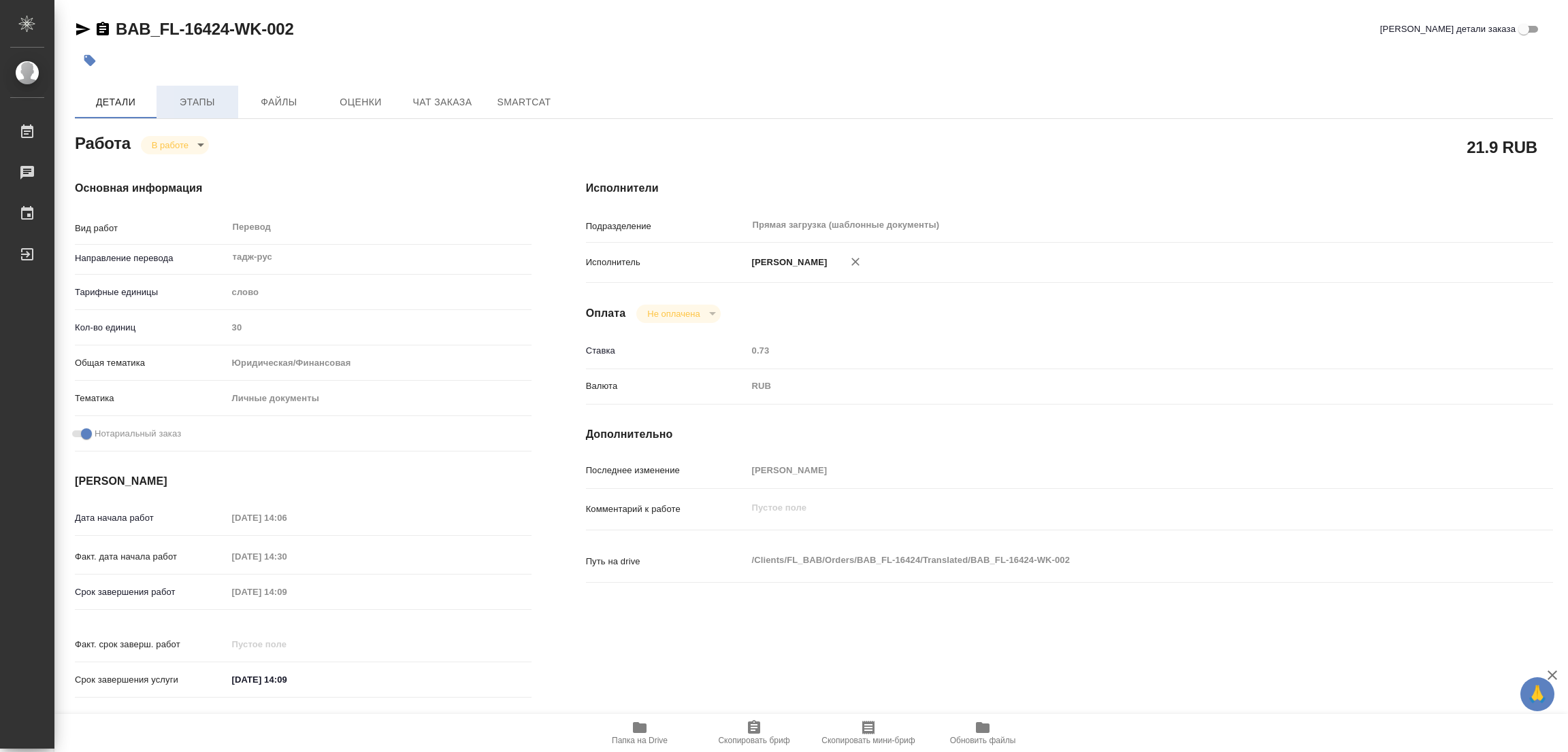
click at [178, 101] on span "Этапы" at bounding box center [197, 102] width 65 height 17
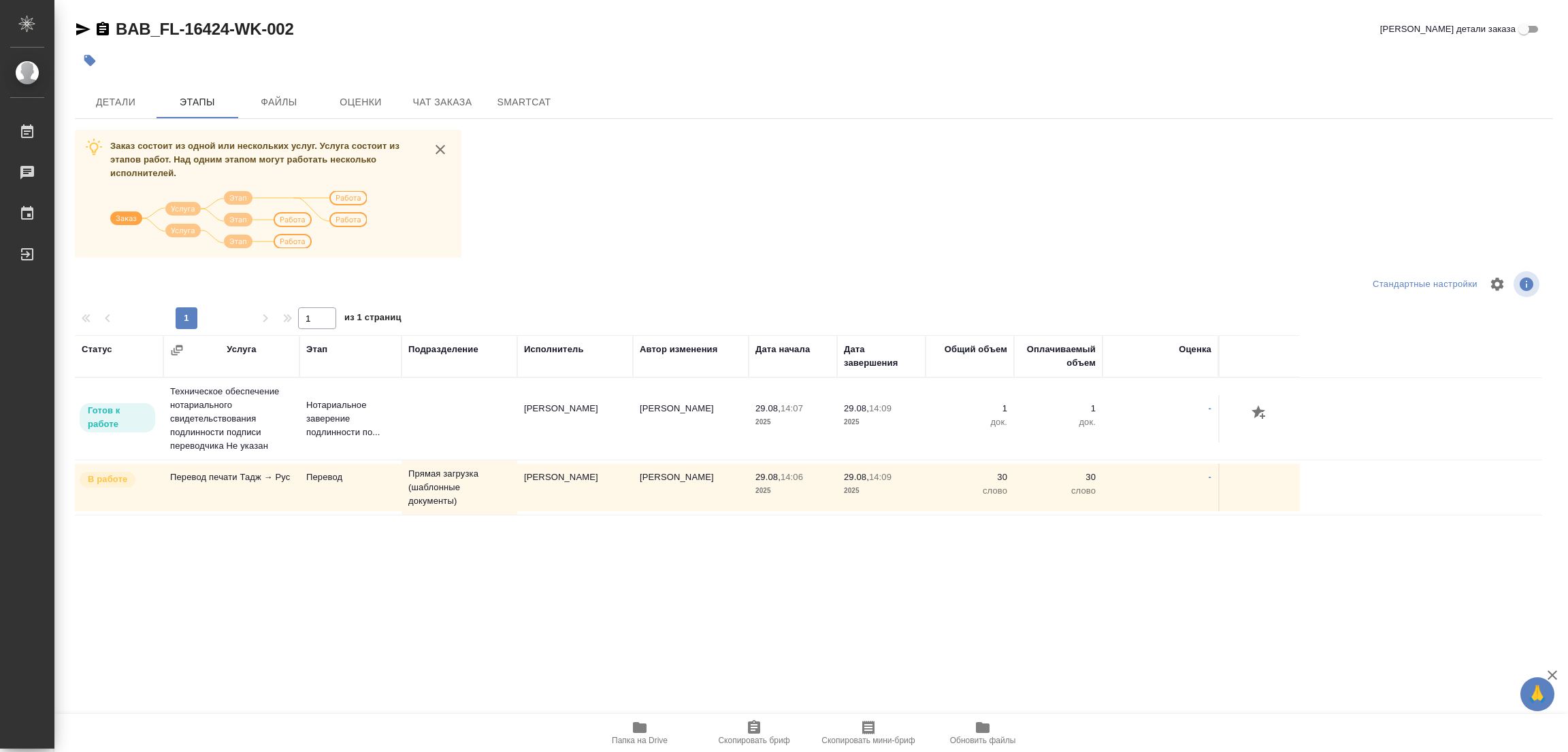
click at [377, 575] on div "Статус Услуга Этап Подразделение Исполнитель Автор изменения Дата начала Дата з…" at bounding box center [808, 488] width 1467 height 306
click at [680, 153] on div "Заказ состоит из одной или нескольких услуг. Услуга состоит из этапов работ. На…" at bounding box center [814, 385] width 1478 height 511
click at [109, 104] on span "Детали" at bounding box center [116, 102] width 65 height 17
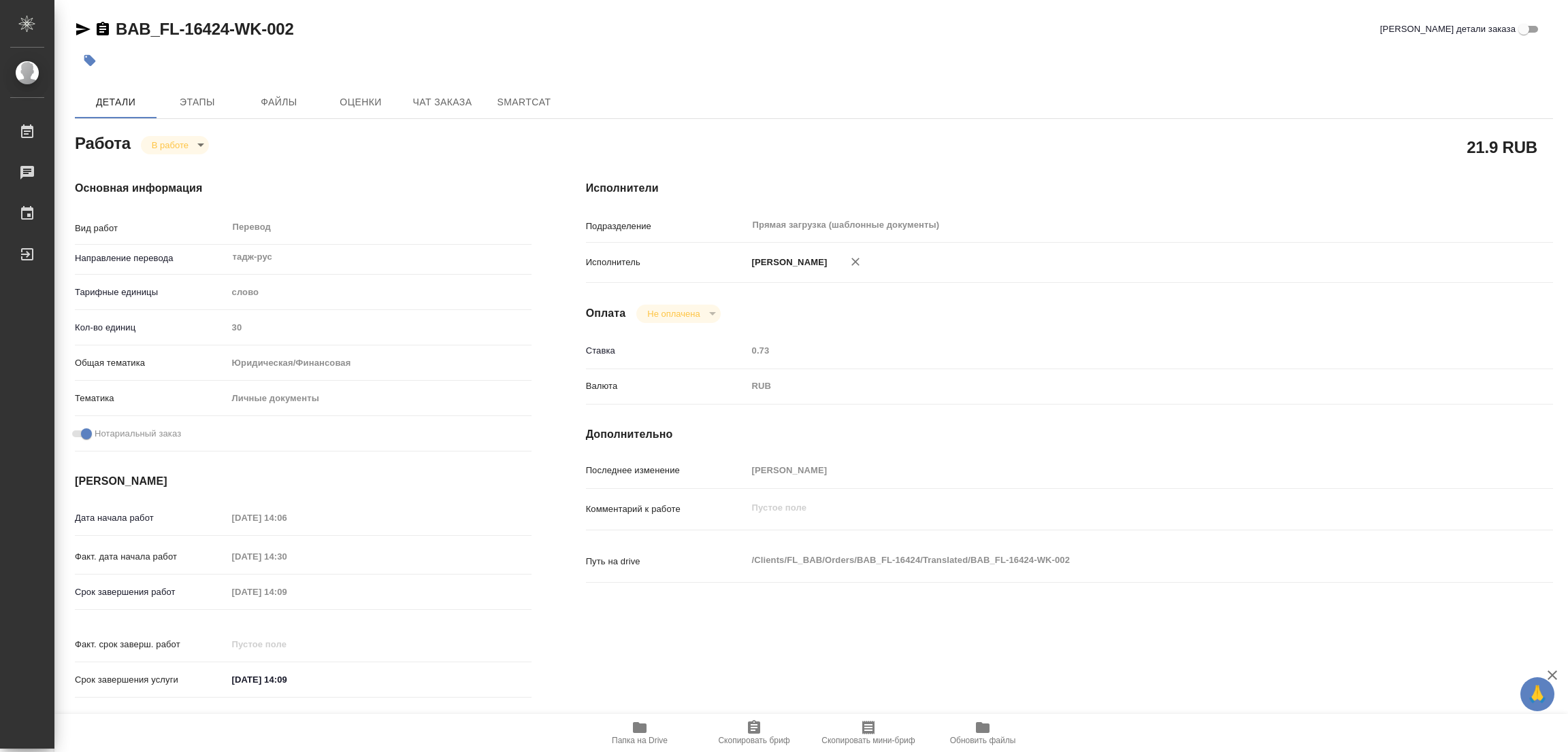
type textarea "x"
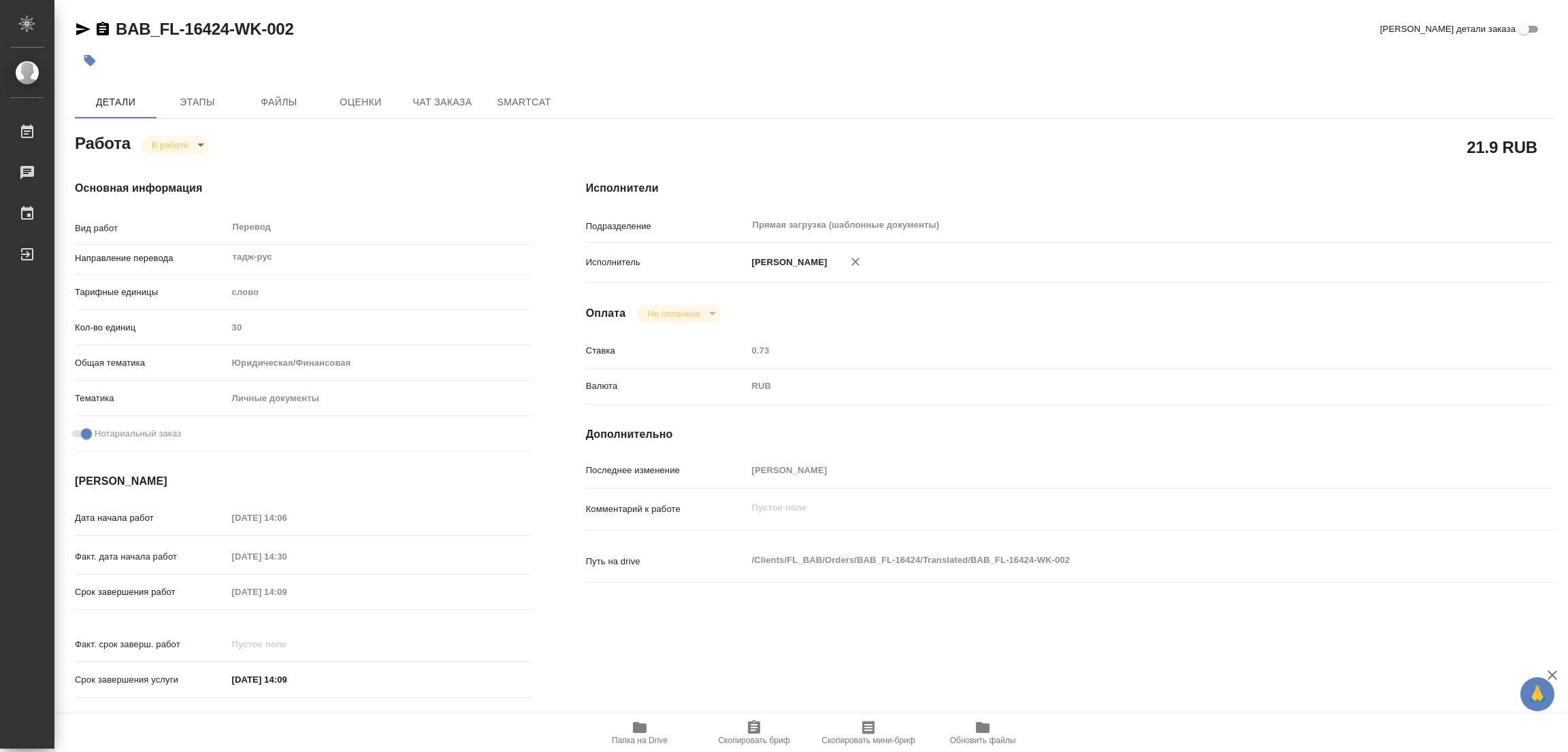
type textarea "x"
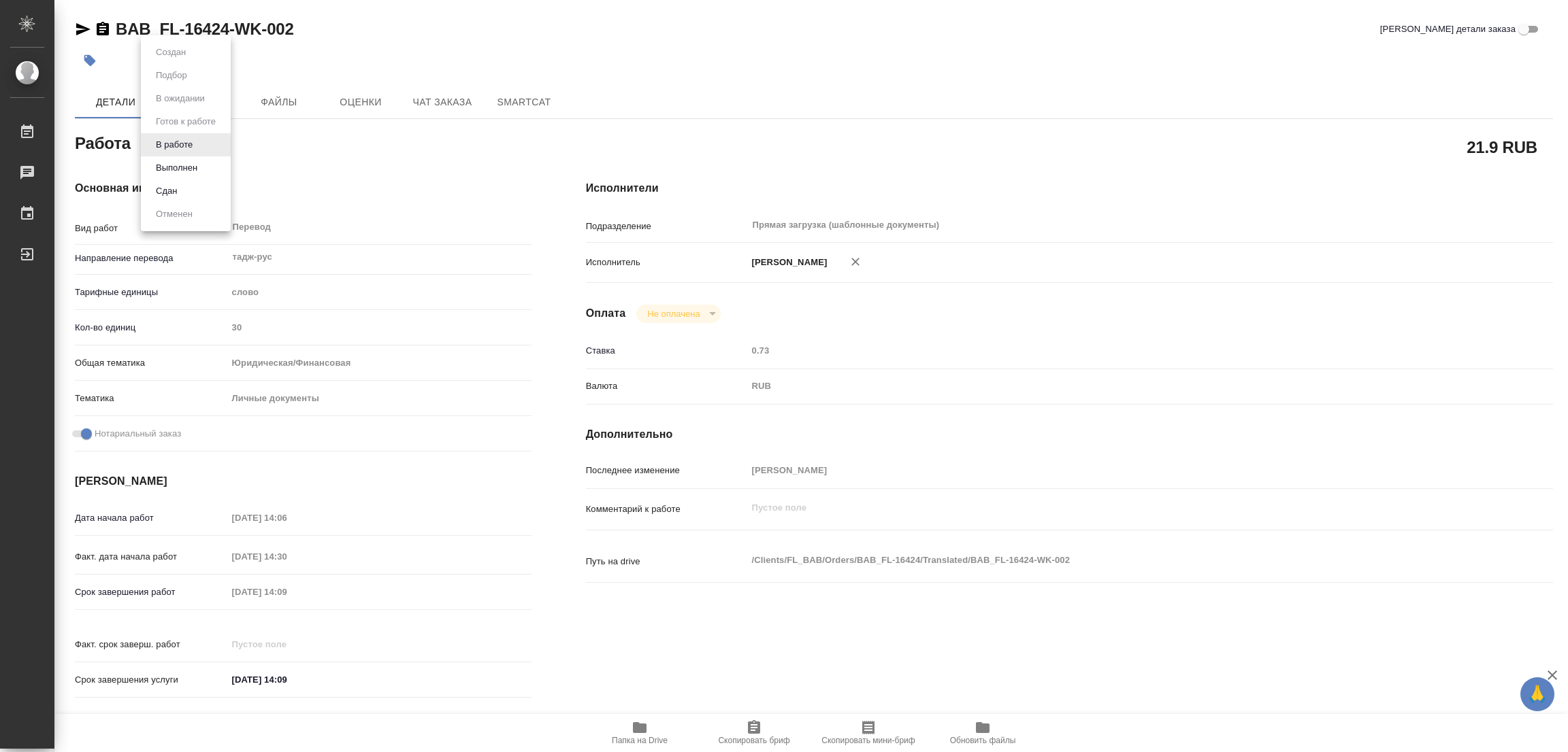
click at [193, 144] on body "🙏 .cls-1 fill:#fff; AWATERA Popova Galina Работы 0 Чаты График Выйти BAB_FL-164…" at bounding box center [784, 376] width 1568 height 752
type textarea "x"
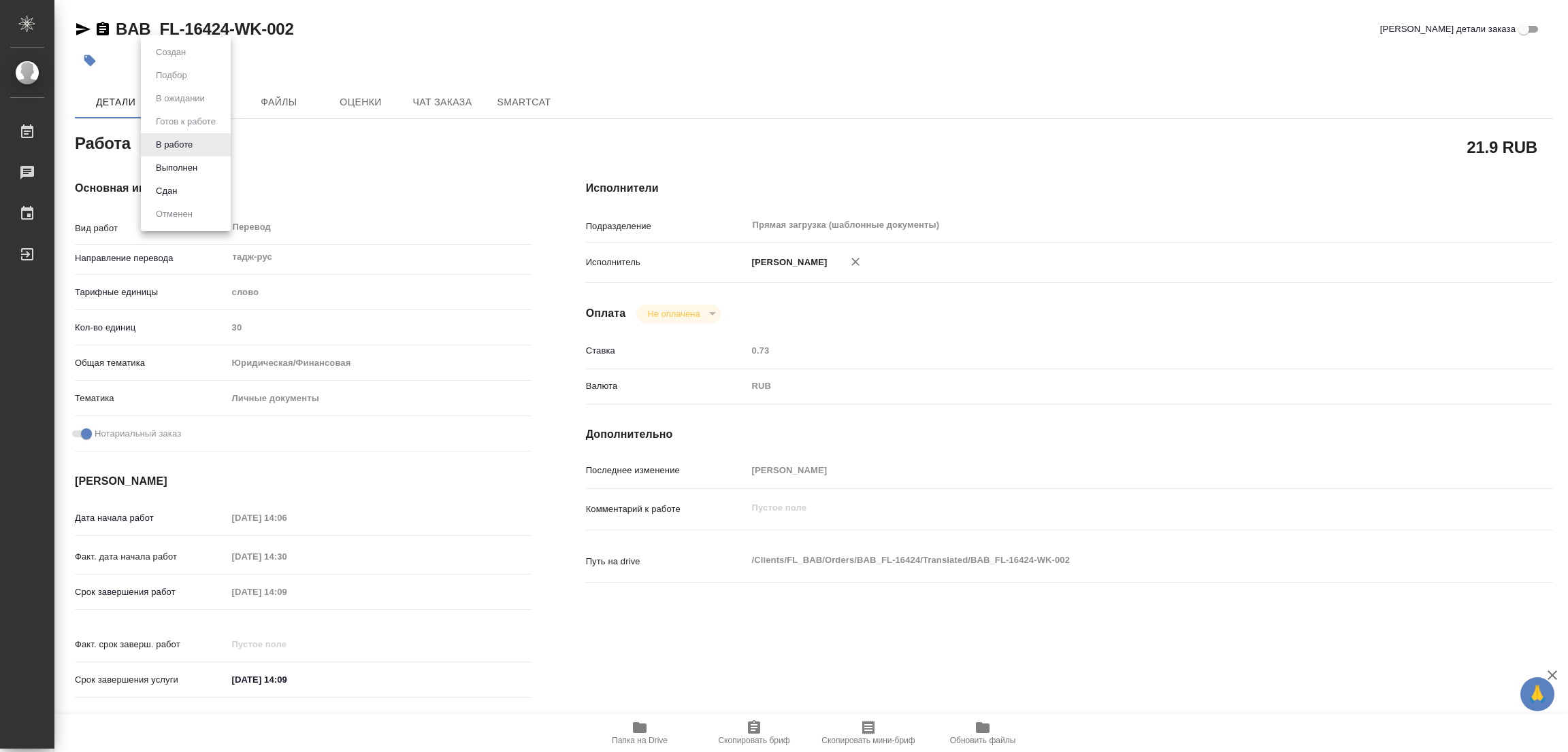
type textarea "x"
click at [176, 168] on button "Выполнен" at bounding box center [176, 168] width 49 height 15
type textarea "x"
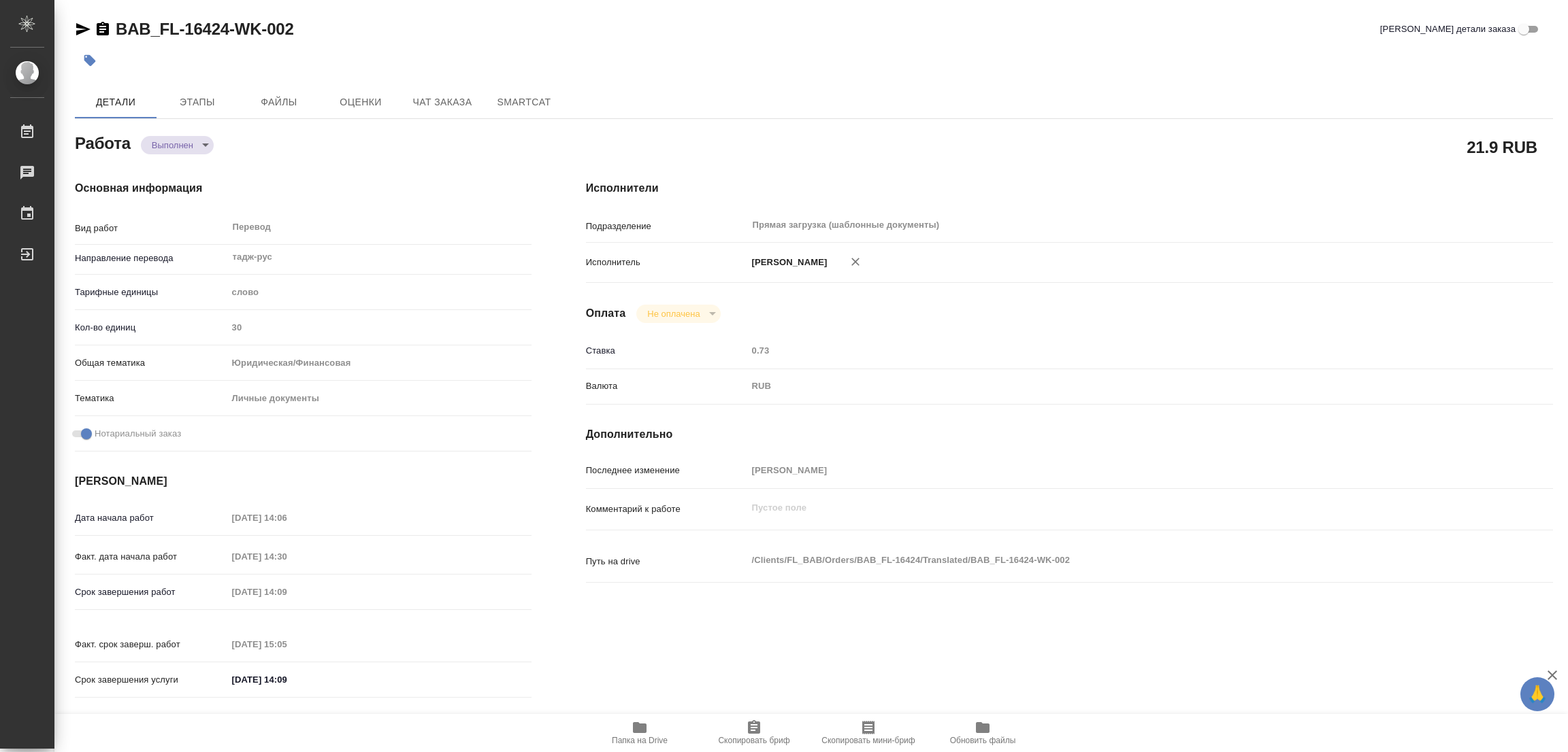
type textarea "x"
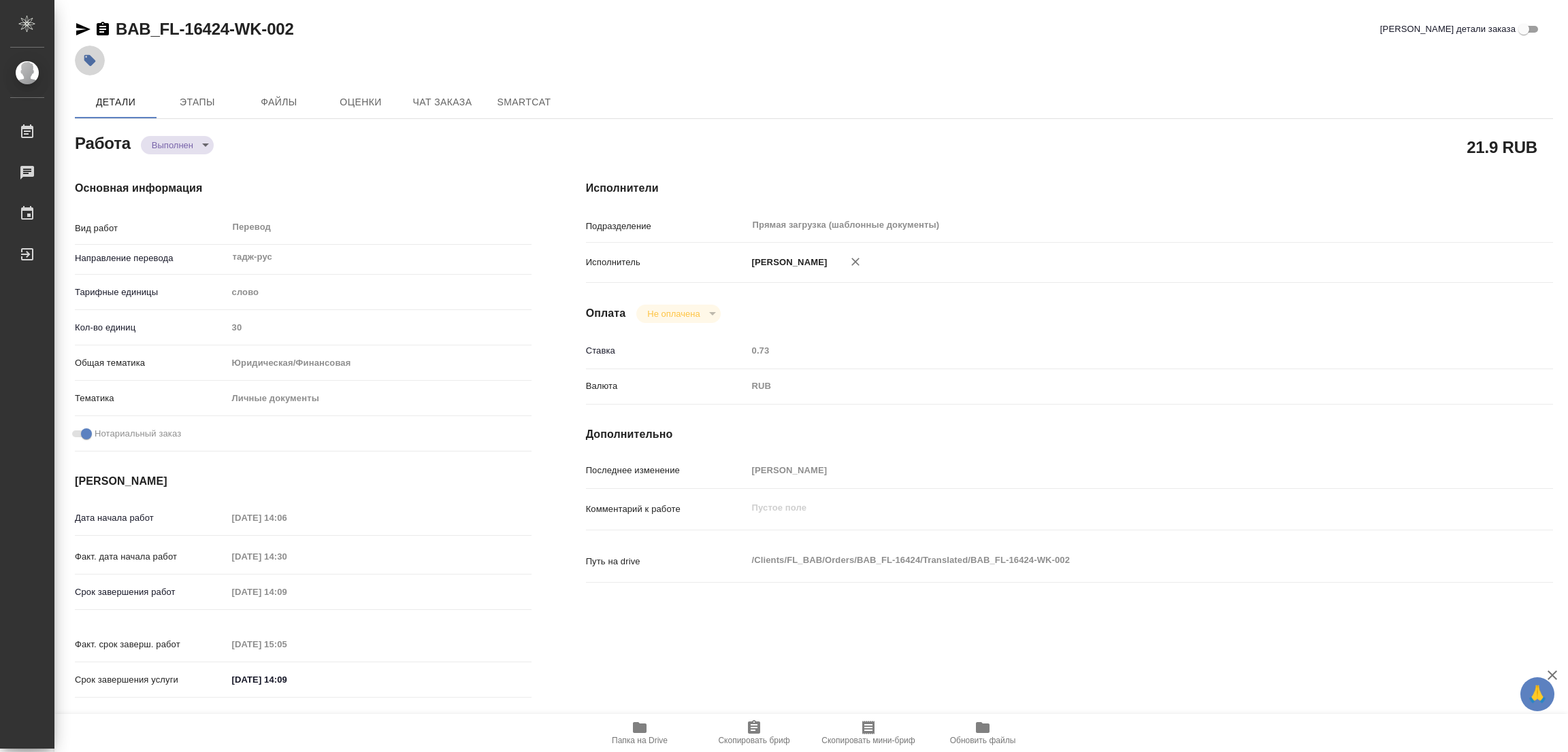
type textarea "x"
click at [88, 59] on icon "button" at bounding box center [90, 61] width 11 height 11
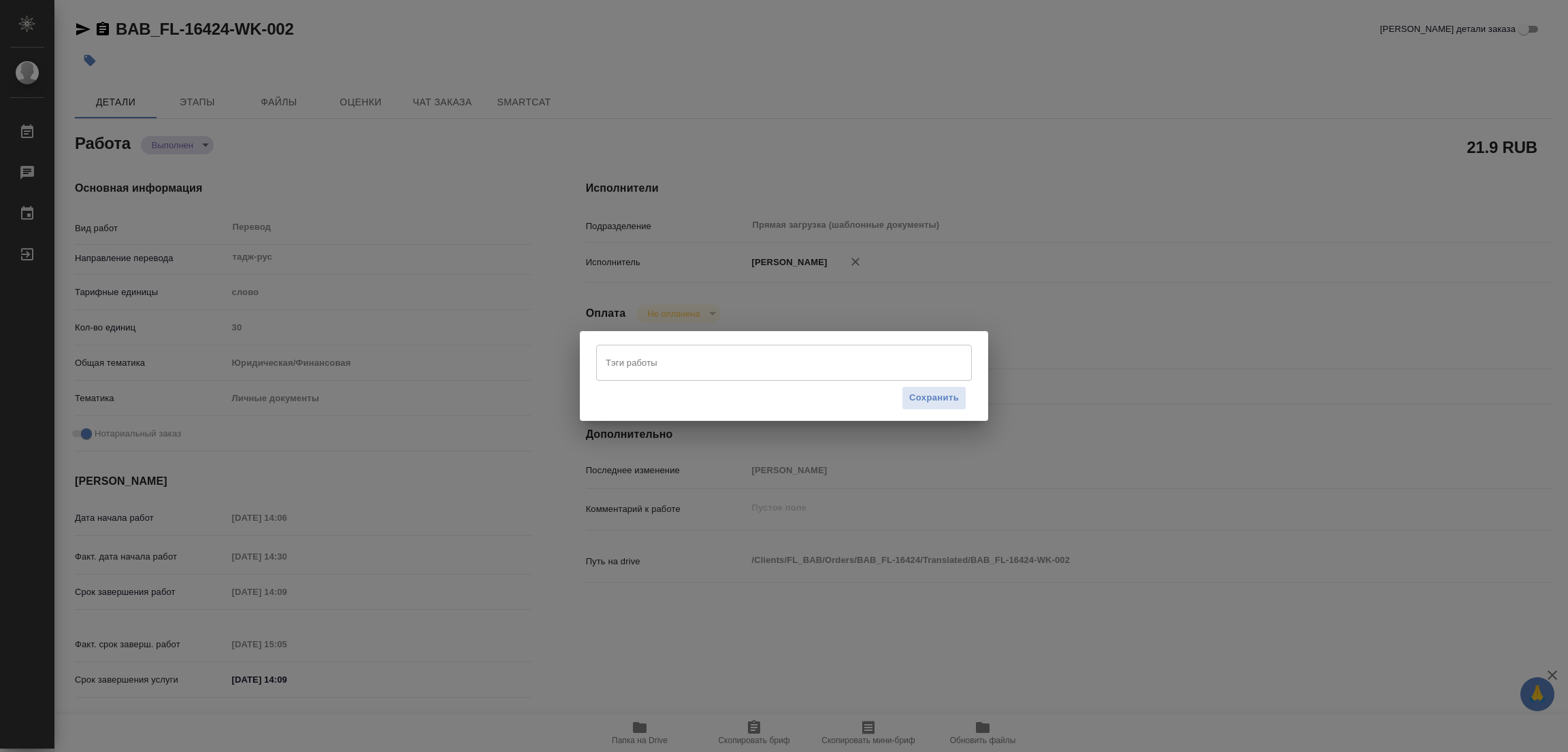
type textarea "x"
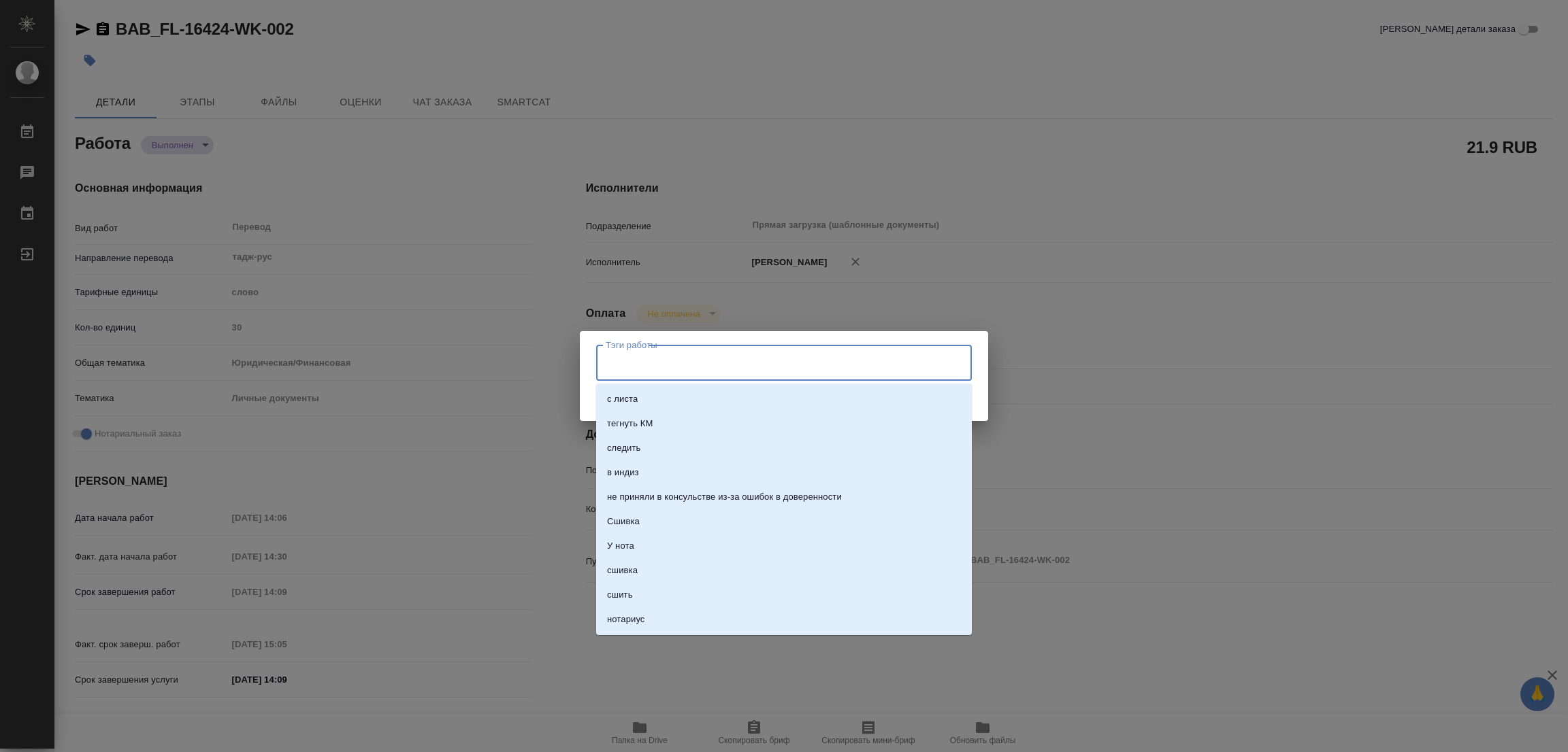
click at [619, 363] on input "Тэги работы" at bounding box center [771, 363] width 337 height 23
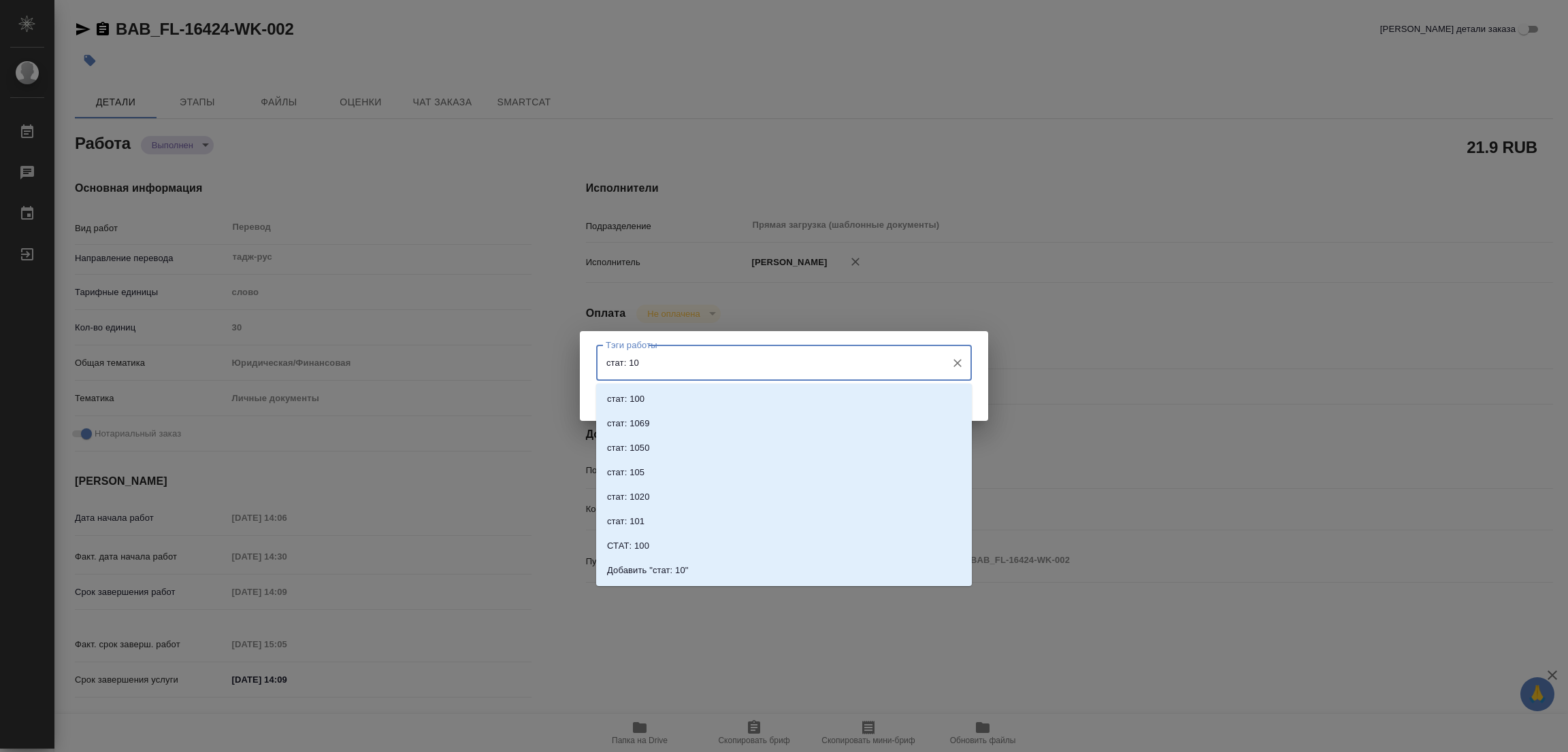
type input "стат: 100"
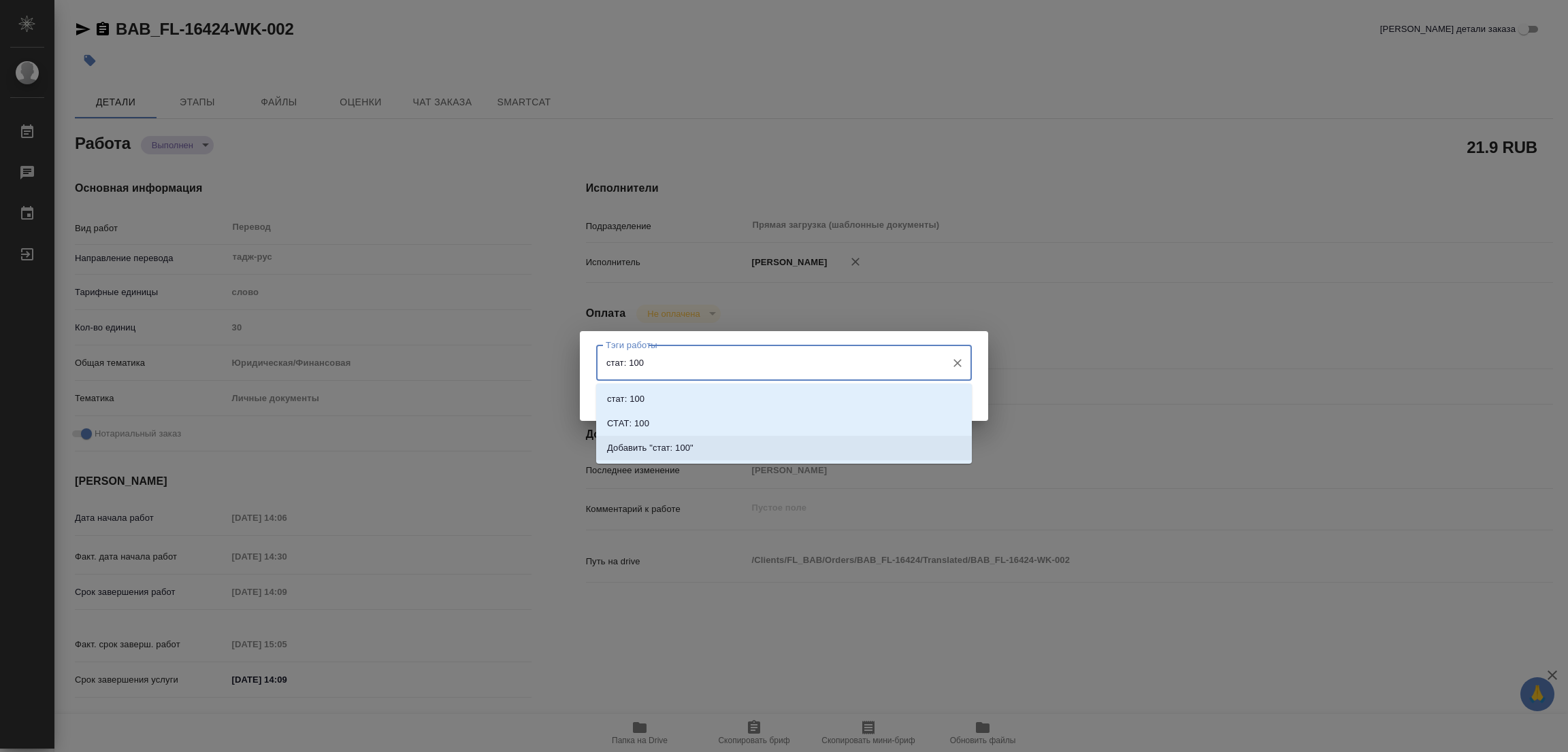
click at [660, 441] on p "Добавить "стат: 100"" at bounding box center [650, 448] width 86 height 13
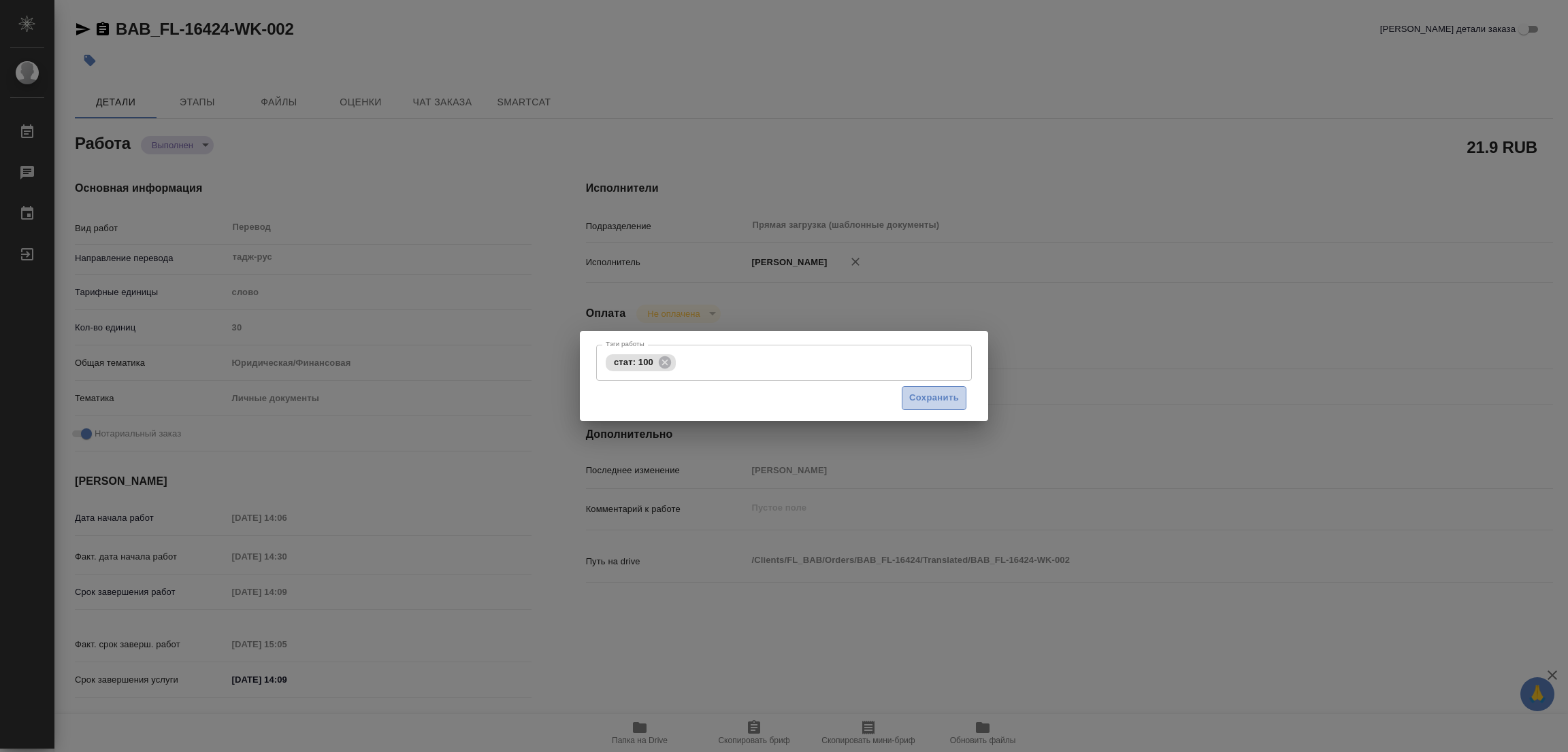
click at [928, 397] on span "Сохранить" at bounding box center [934, 398] width 49 height 16
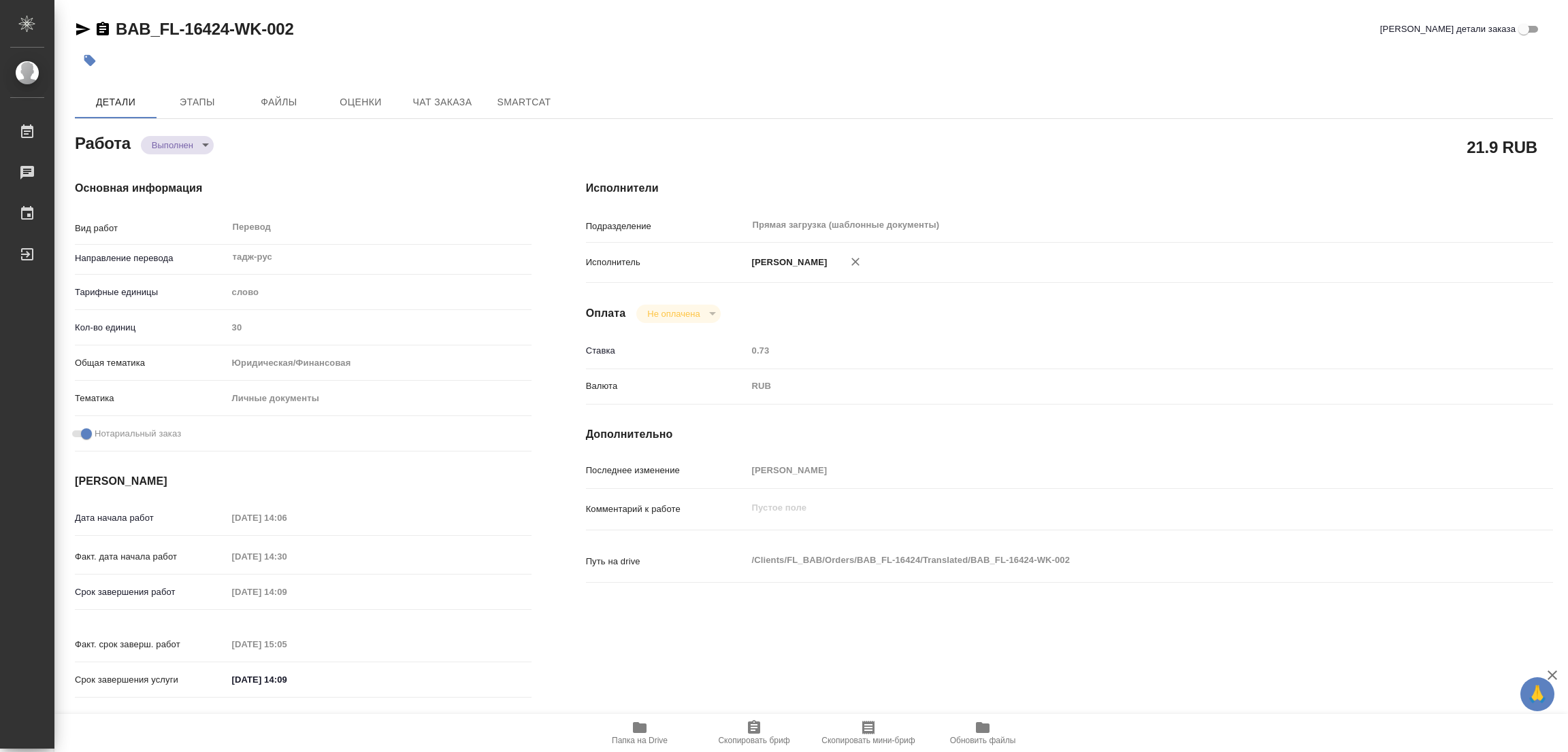
type input "completed"
type textarea "Перевод"
type textarea "x"
type input "тадж-рус"
type input "5a8b1489cc6b4906c91bfd90"
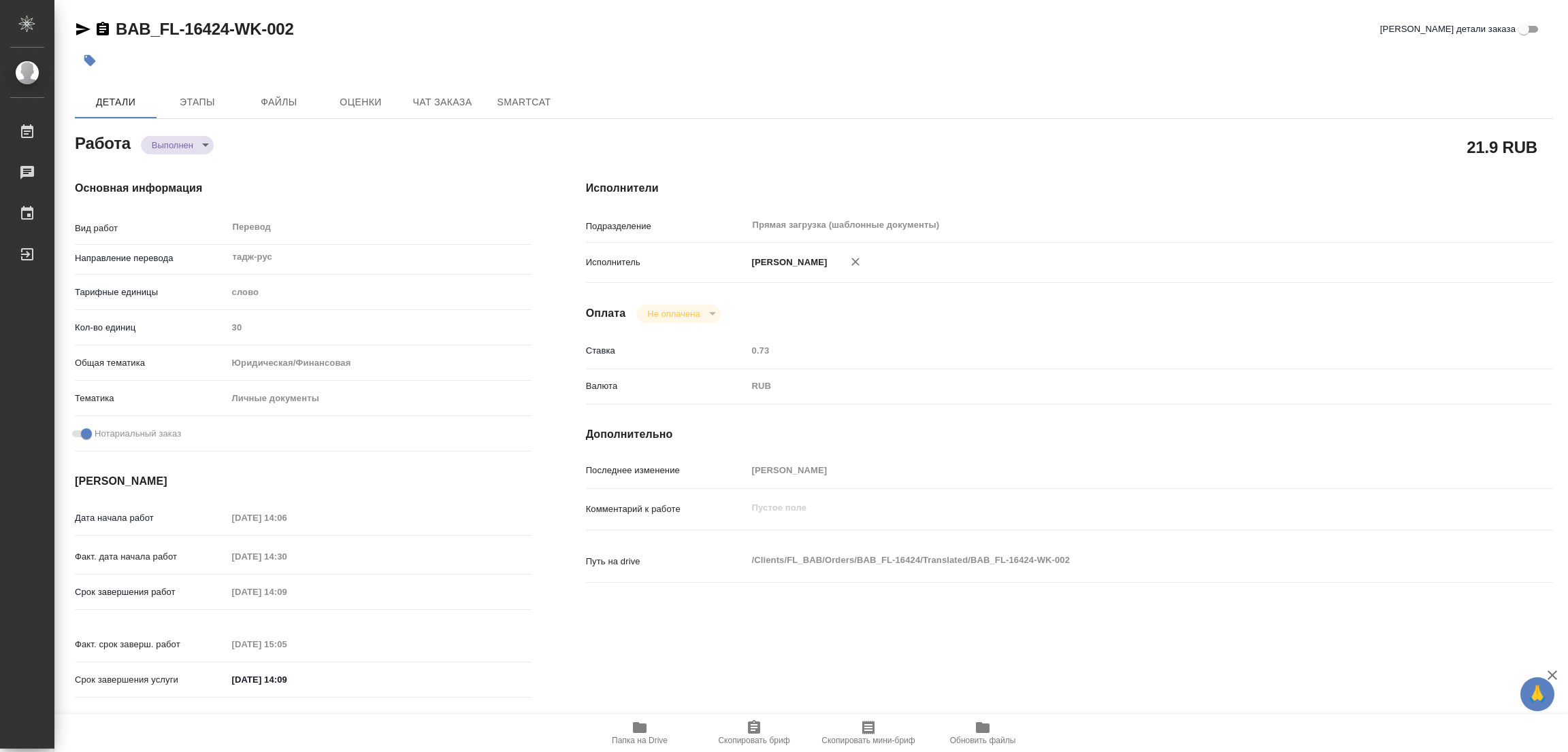
type input "30"
type input "yr-fn"
type input "5a8b8b956a9677013d343cfe"
checkbox input "true"
type input "29.08.2025 14:06"
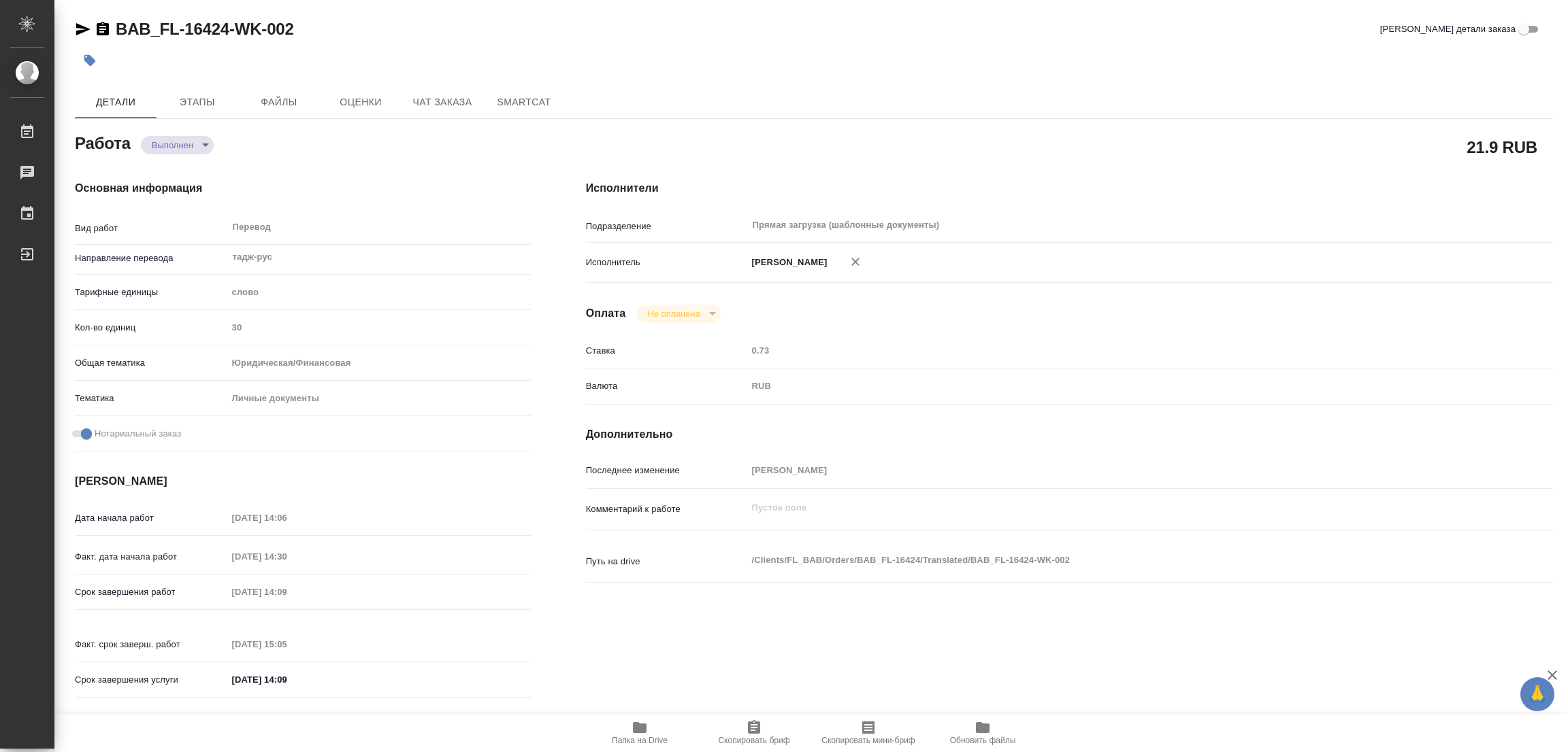
type input "29.08.2025 14:30"
type input "29.08.2025 14:09"
type input "29.08.2025 15:05"
type input "29.08.2025 14:09"
type input "Прямая загрузка (шаблонные документы)"
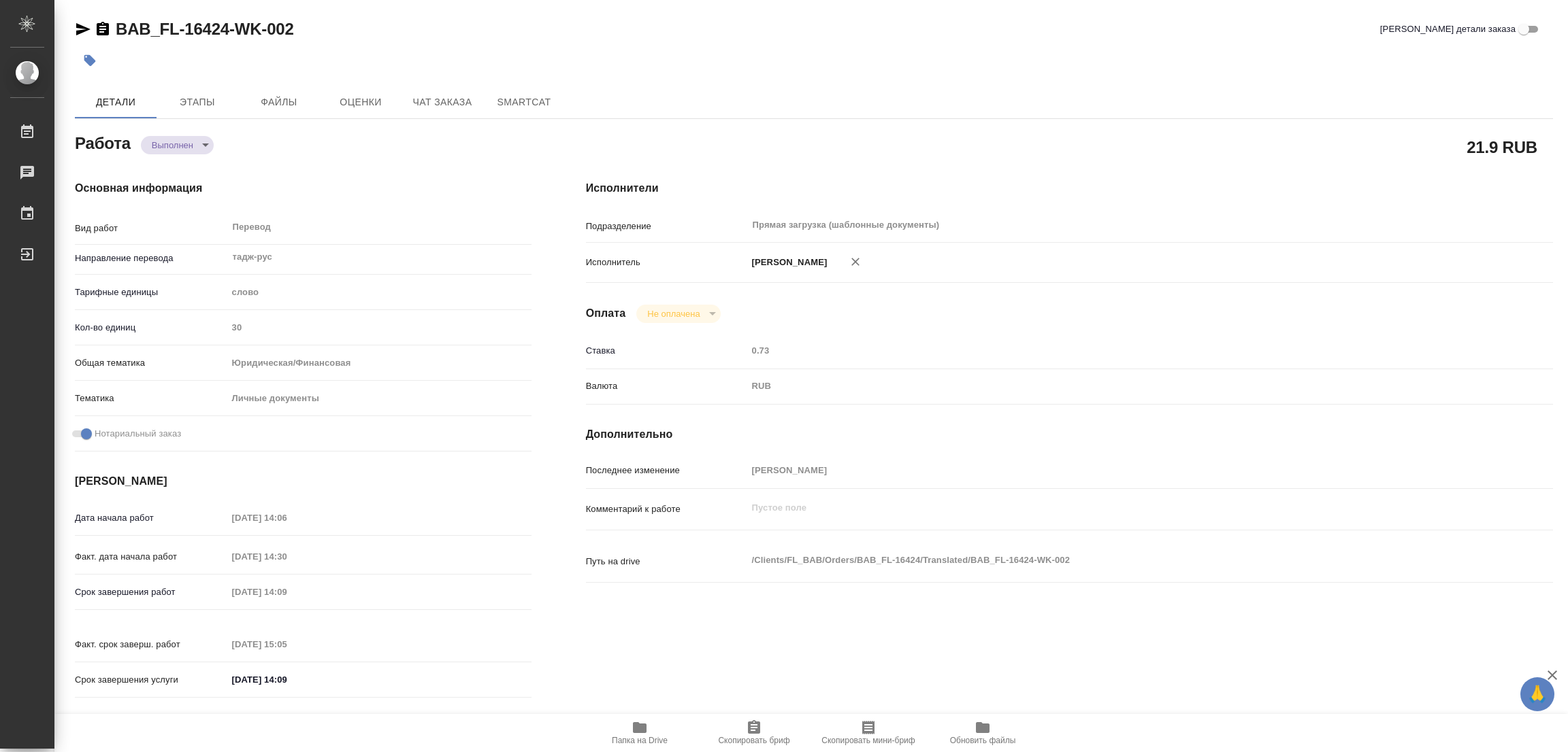
type input "notPayed"
type input "0.73"
type input "RUB"
type input "[PERSON_NAME]"
type textarea "x"
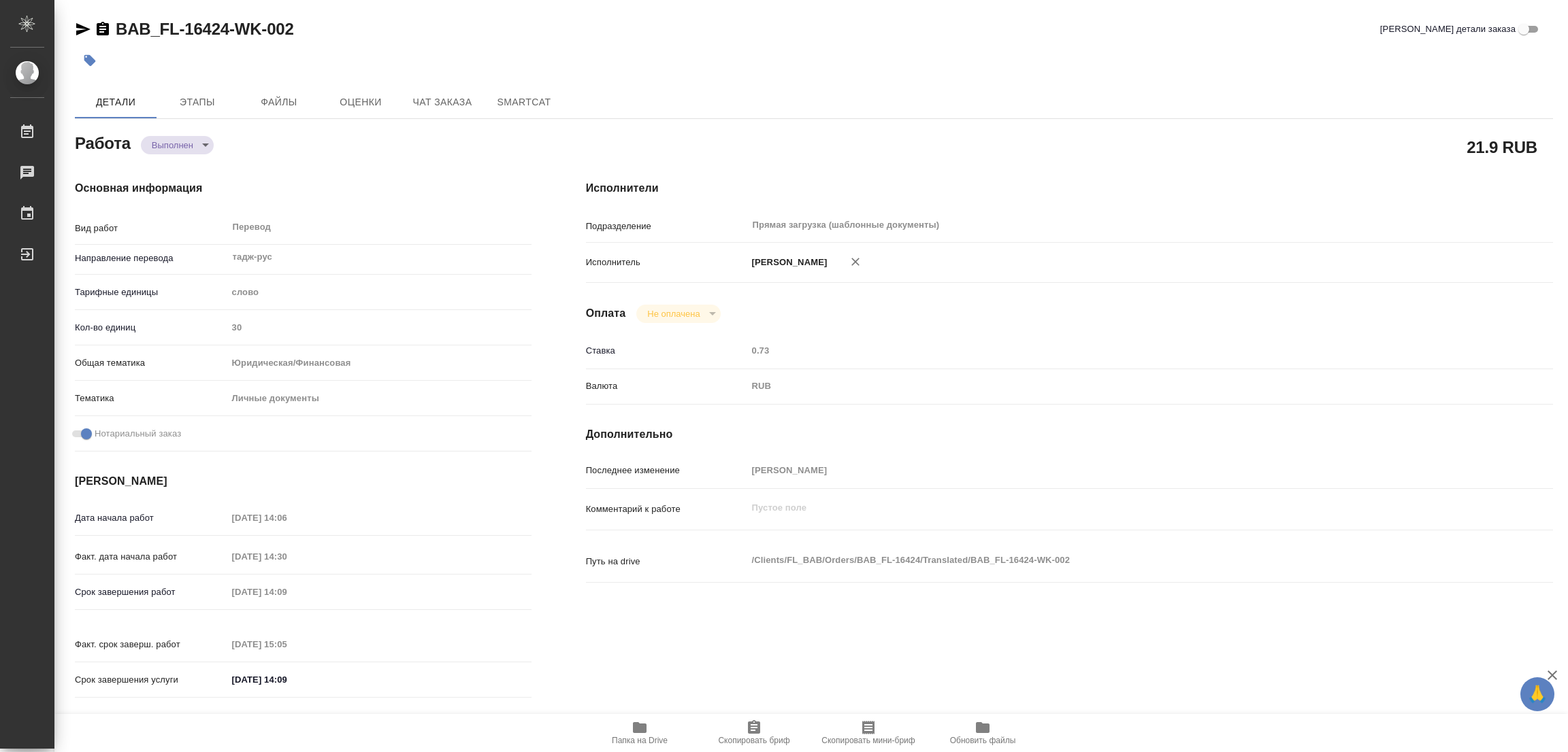
type textarea "/Clients/FL_BAB/Orders/BAB_FL-16424/Translated/BAB_FL-16424-WK-002"
type textarea "x"
type input "BAB_FL-16424"
type input "Перевод печати"
type input "Перевод, Приёмка по качеству"
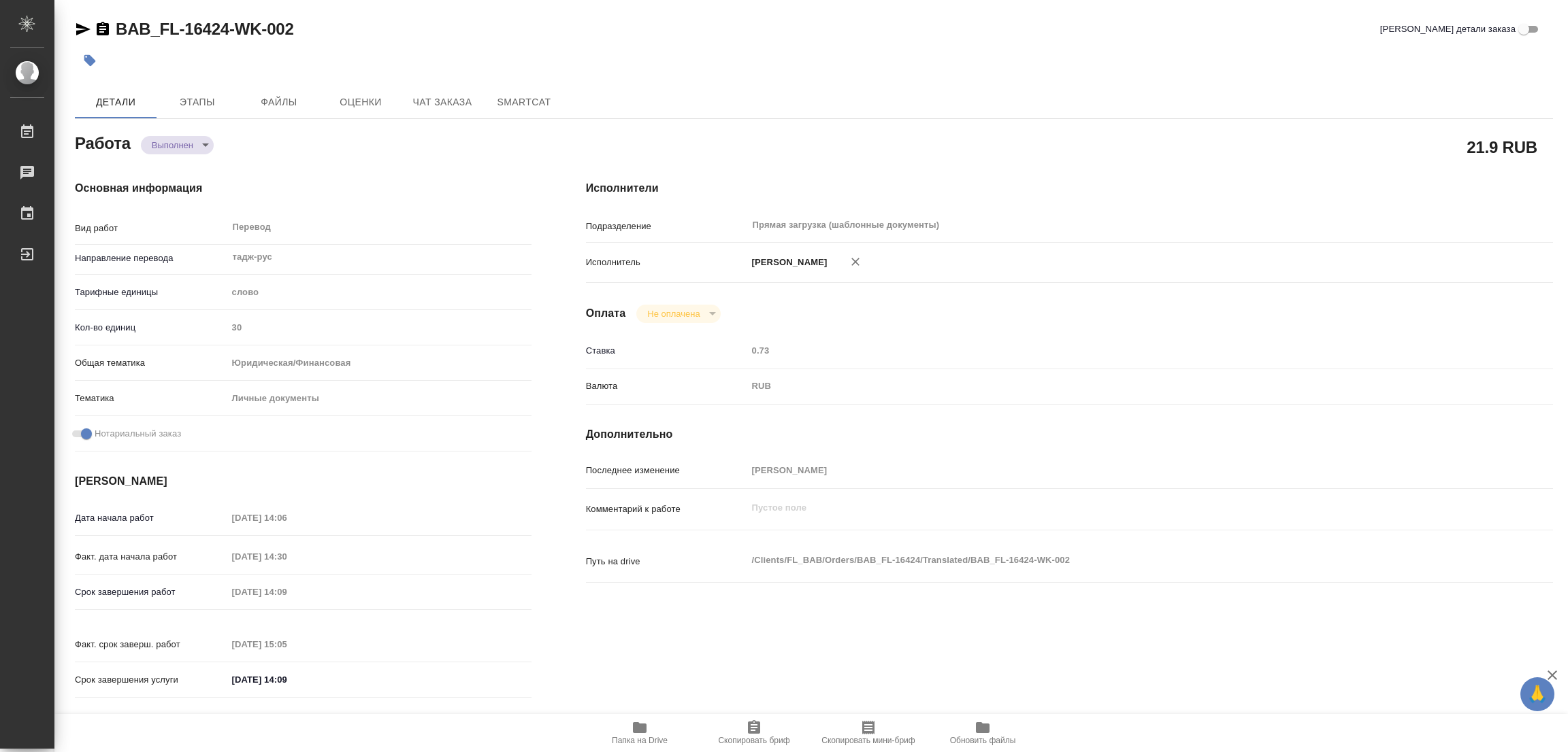
type input "[PERSON_NAME]"
type input "/Clients/FL_BAB/Orders/BAB_FL-16424"
type textarea "x"
type textarea "перенабираем Сахарово"
type textarea "x"
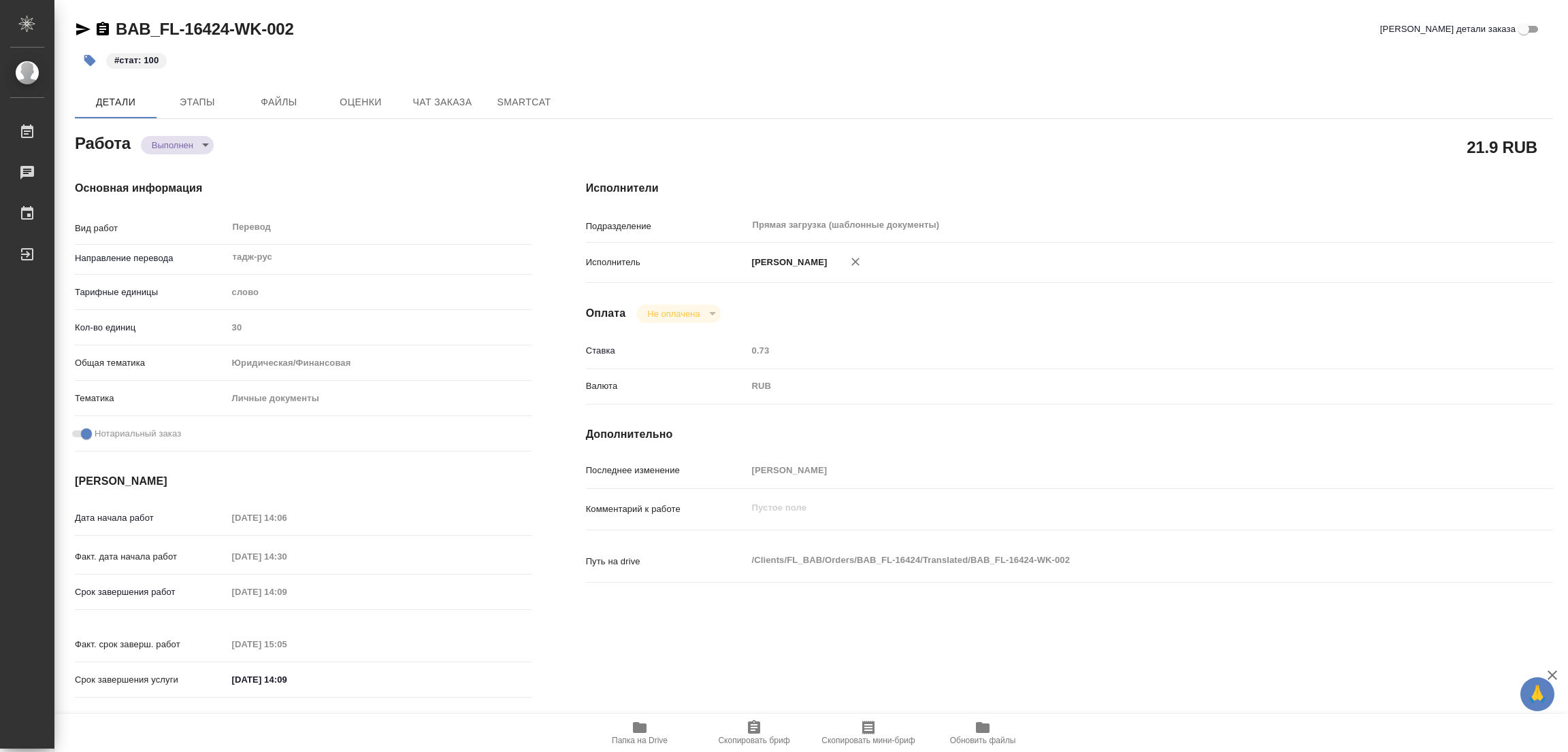
type textarea "x"
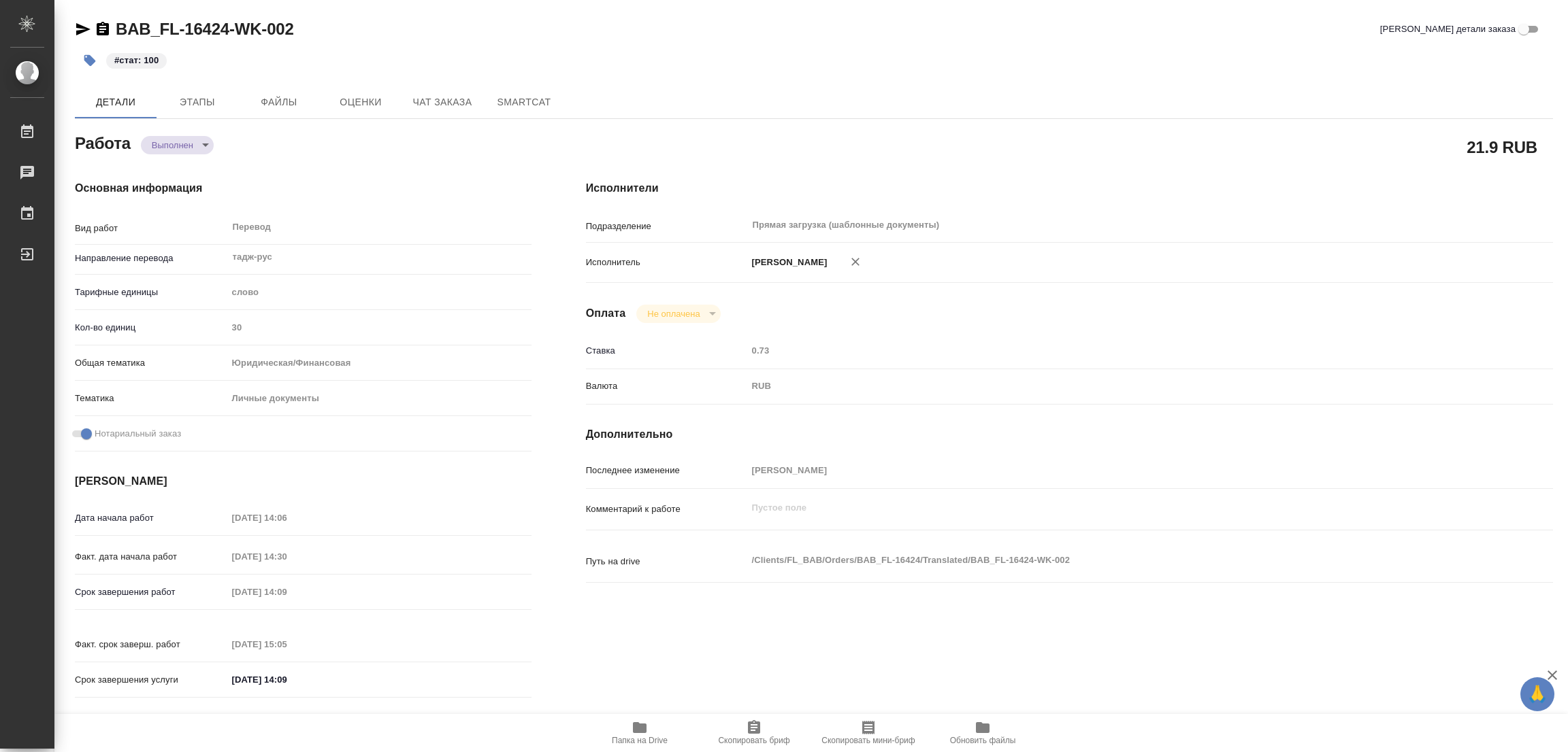
type textarea "x"
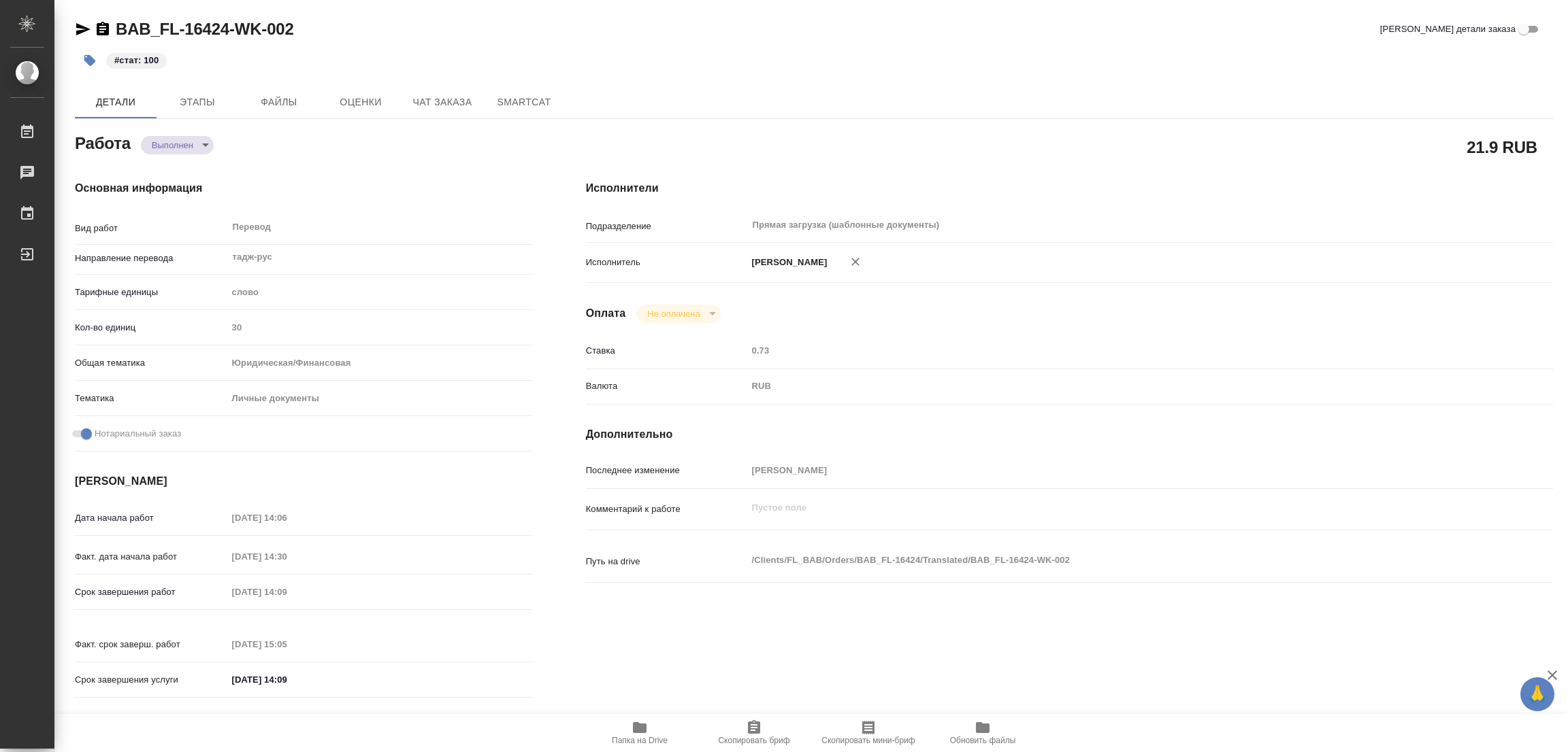
type textarea "x"
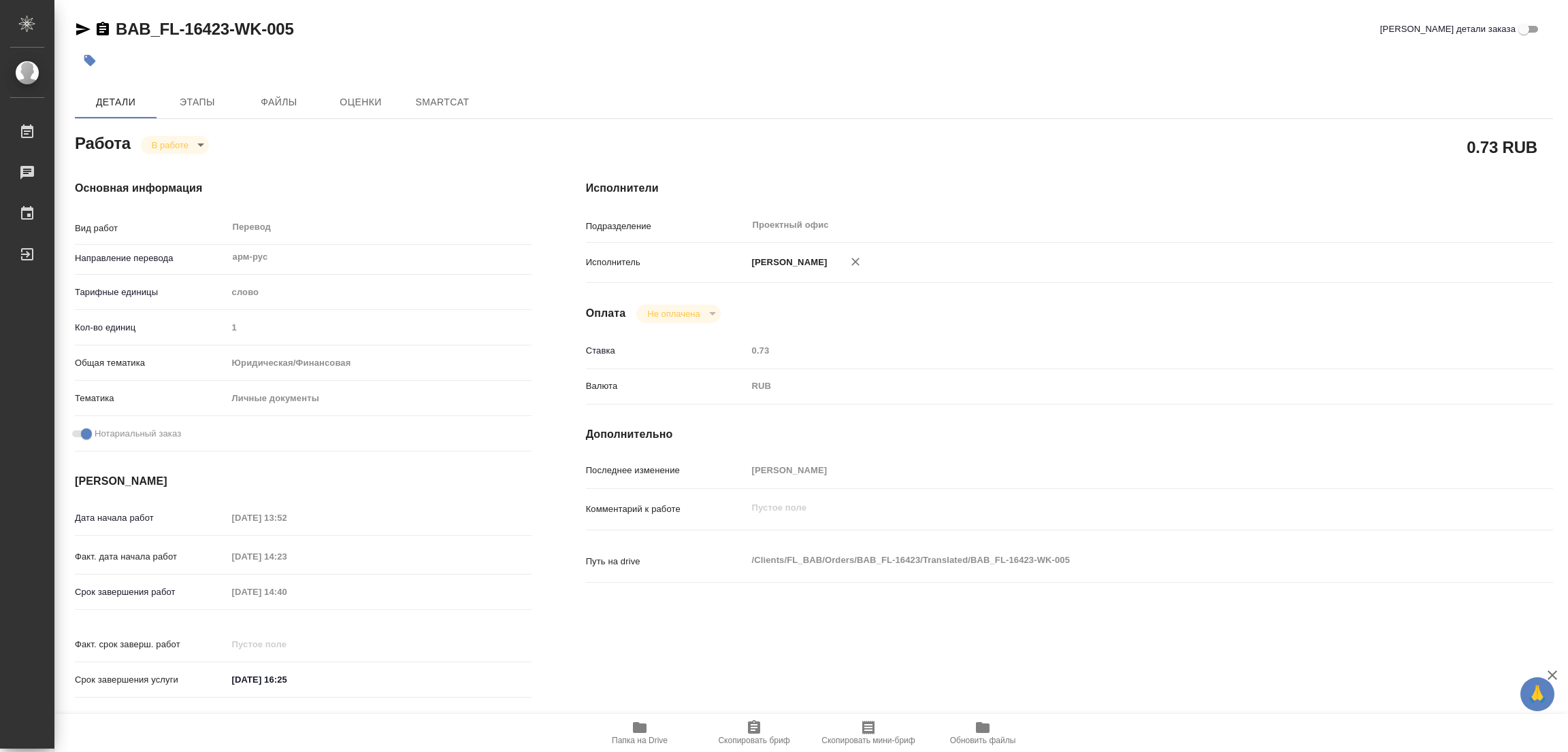
type textarea "x"
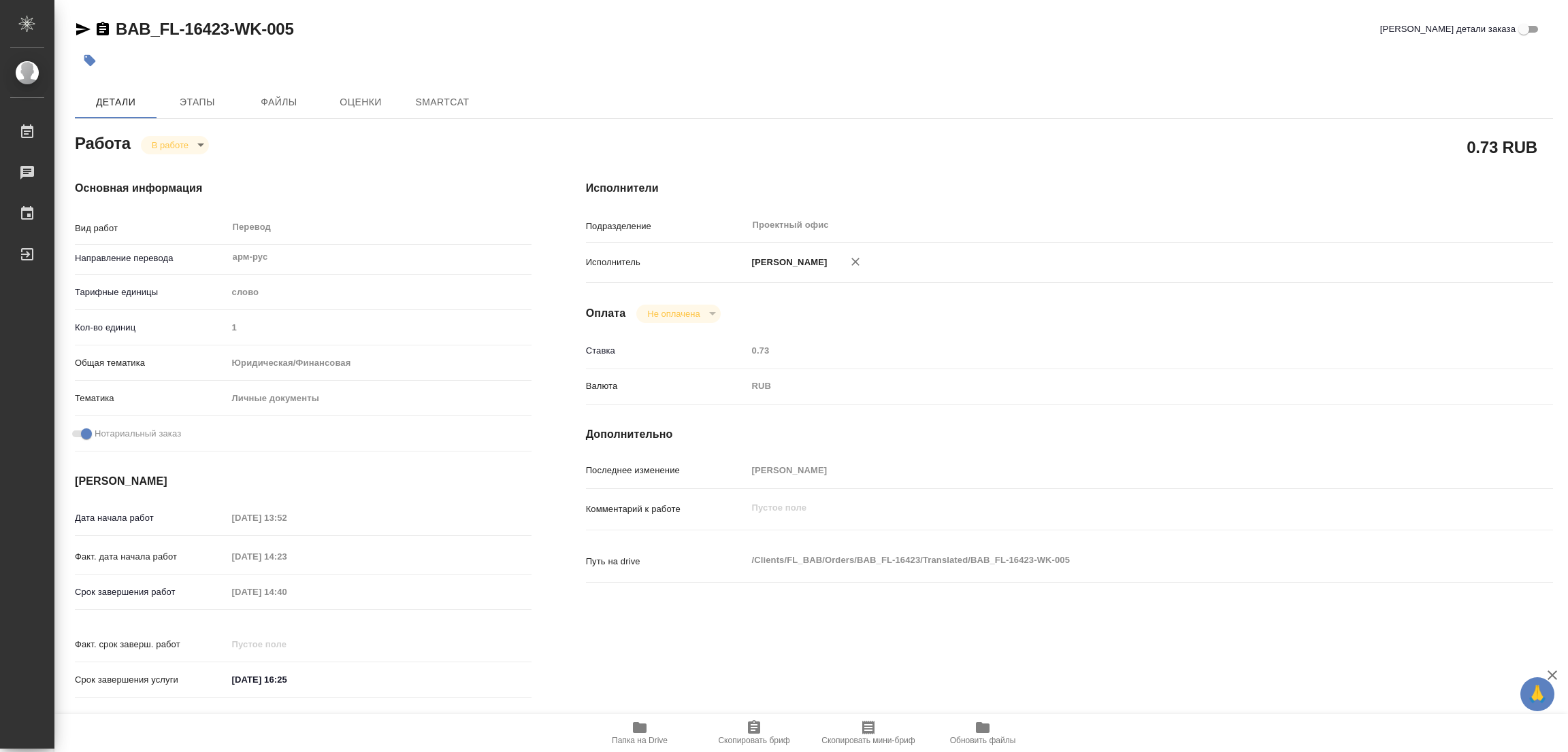
type textarea "x"
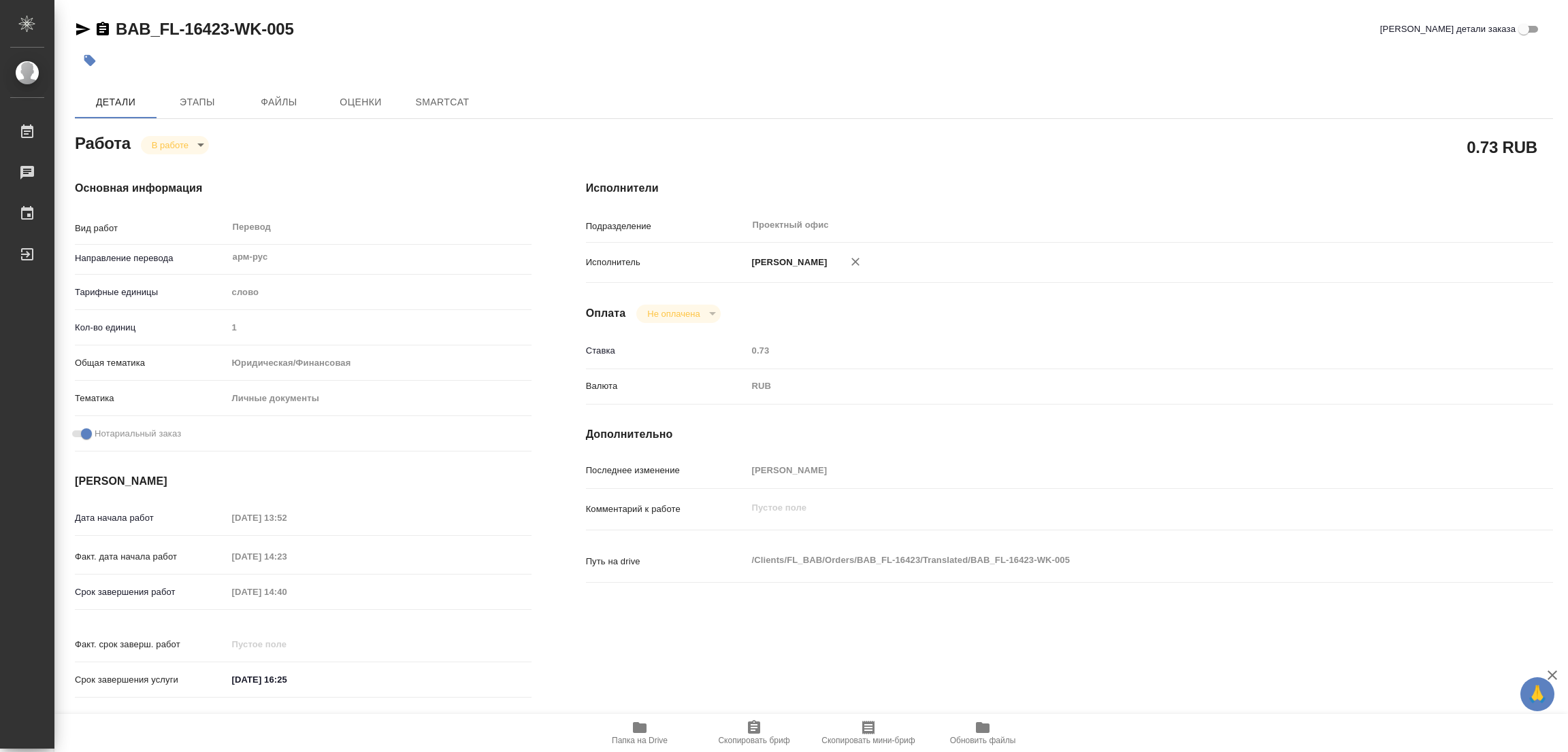
type textarea "x"
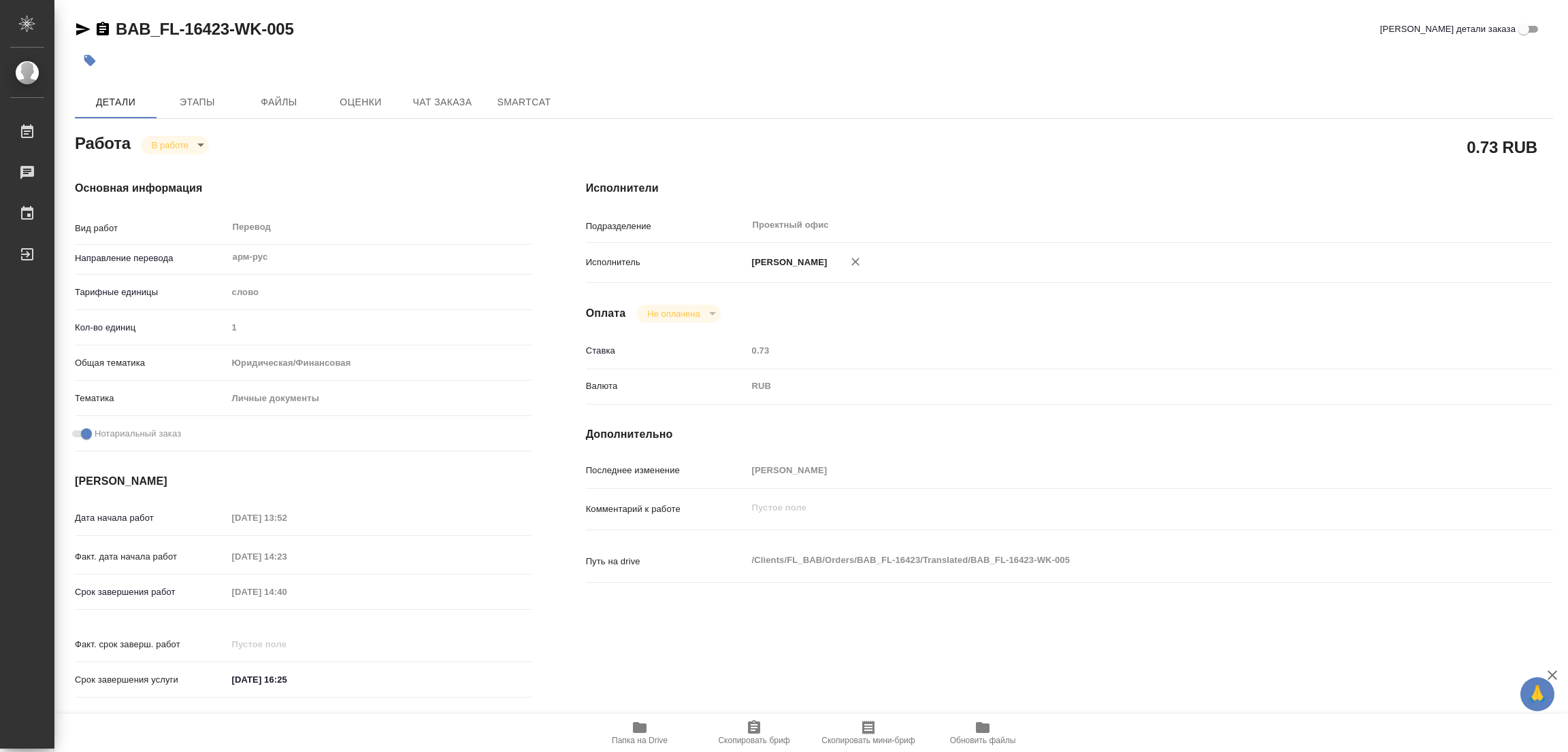
type textarea "x"
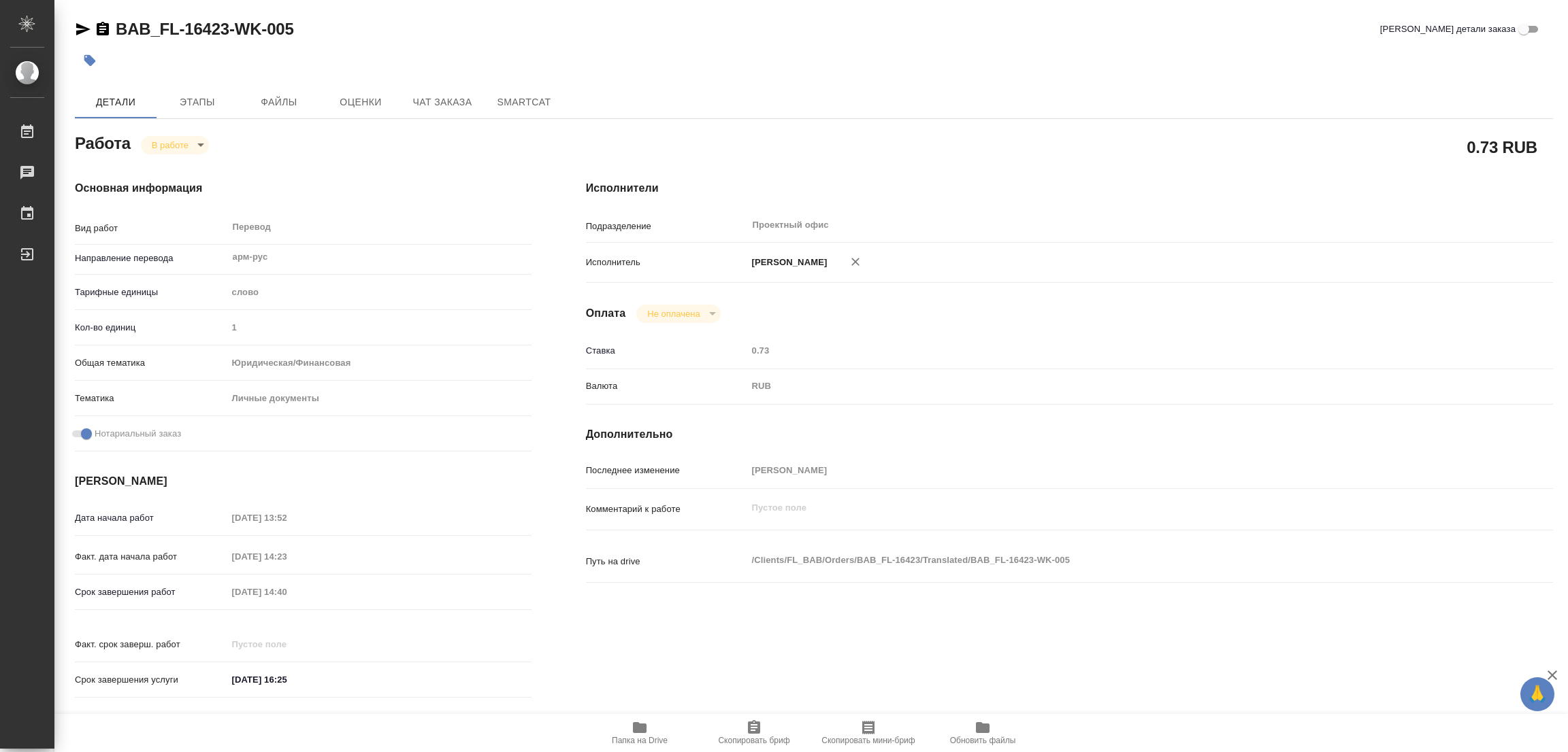
type textarea "x"
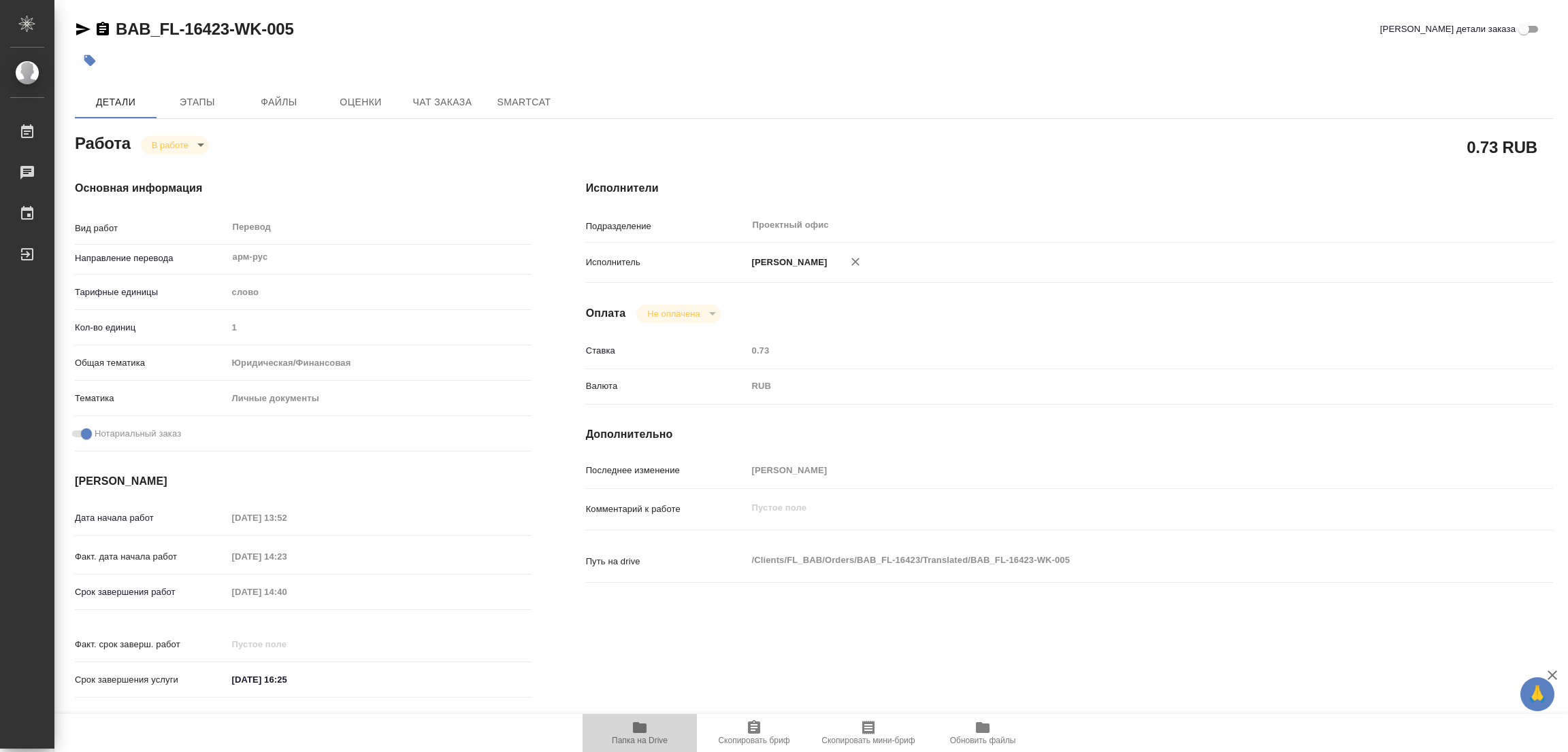
click at [640, 731] on icon "button" at bounding box center [640, 727] width 13 height 10
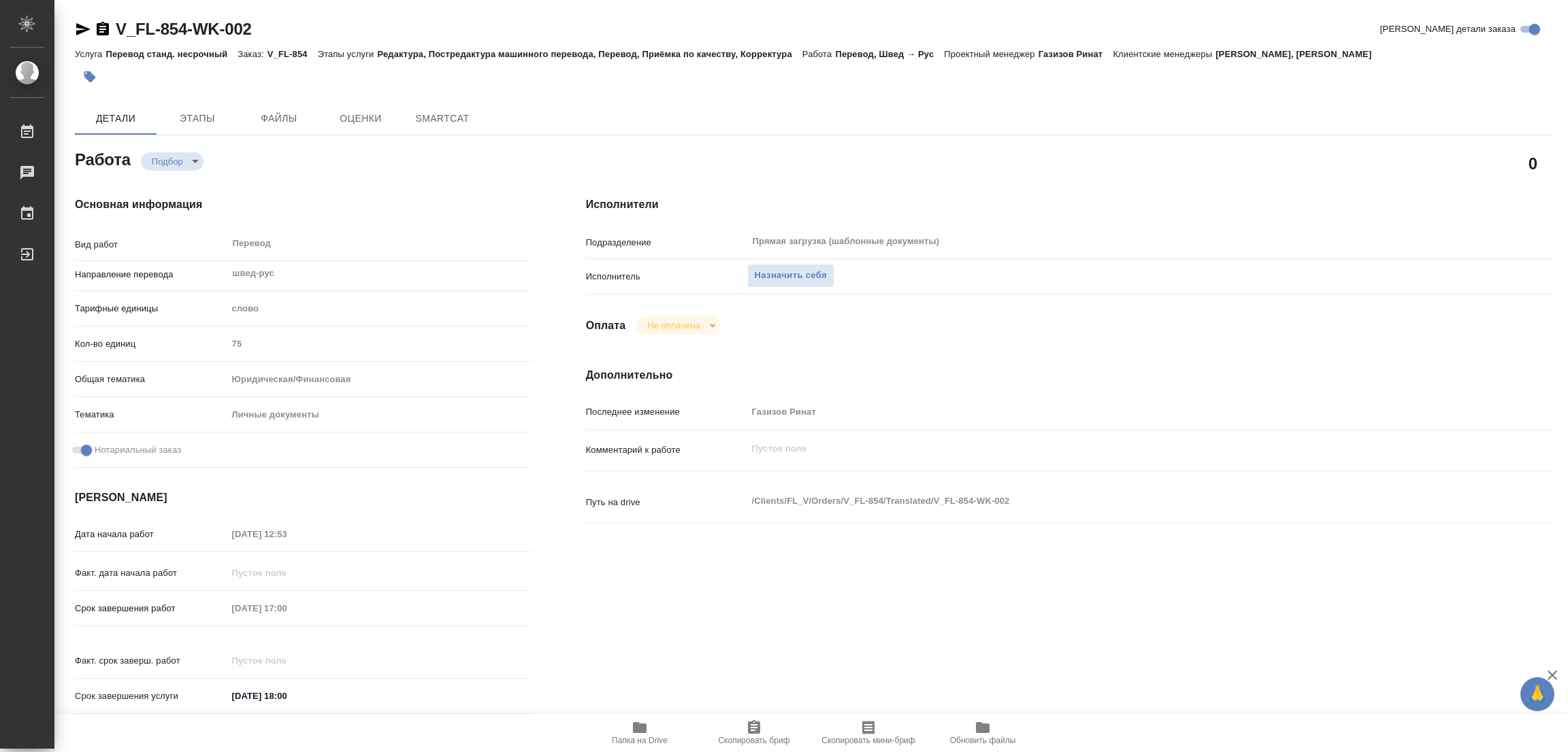
type textarea "x"
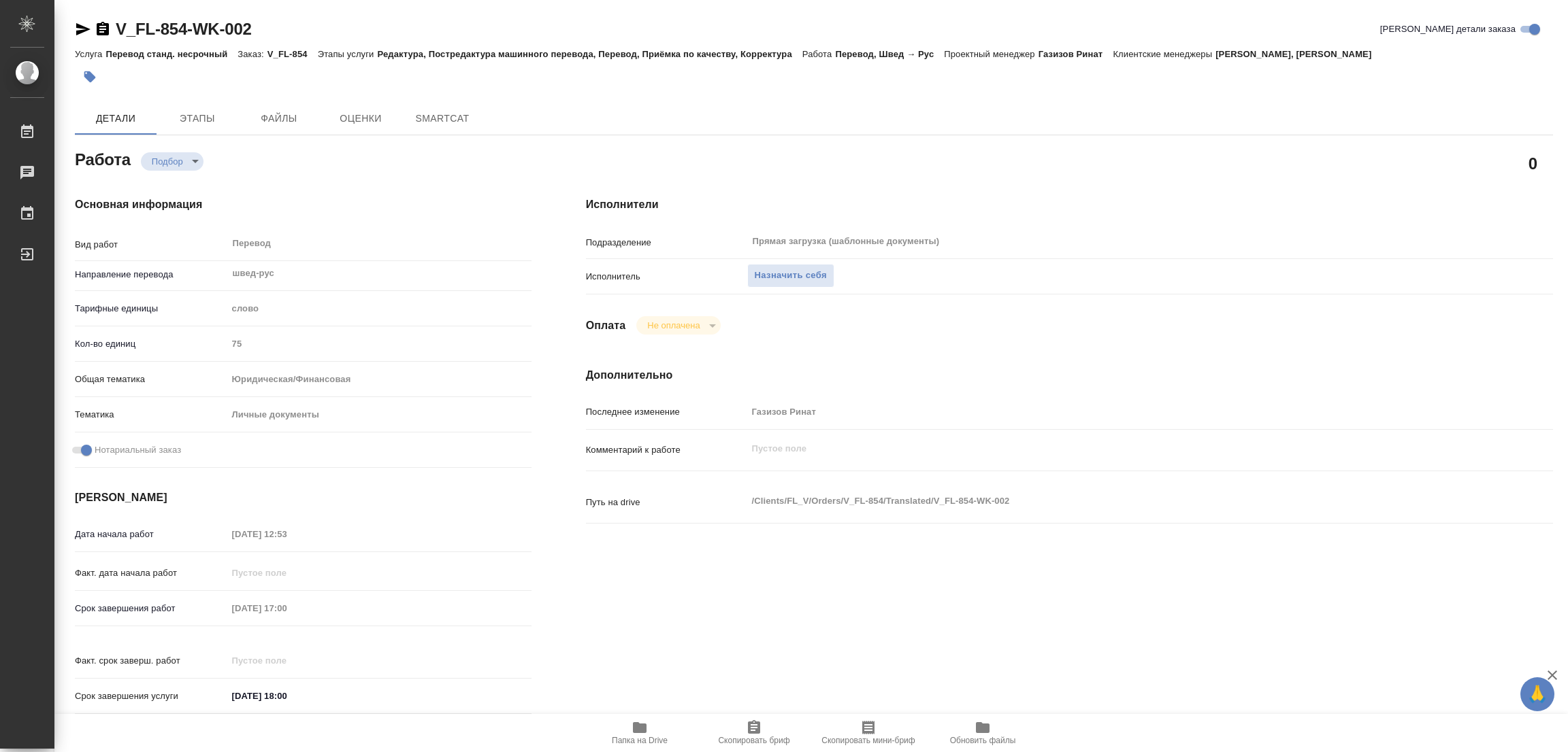
type textarea "x"
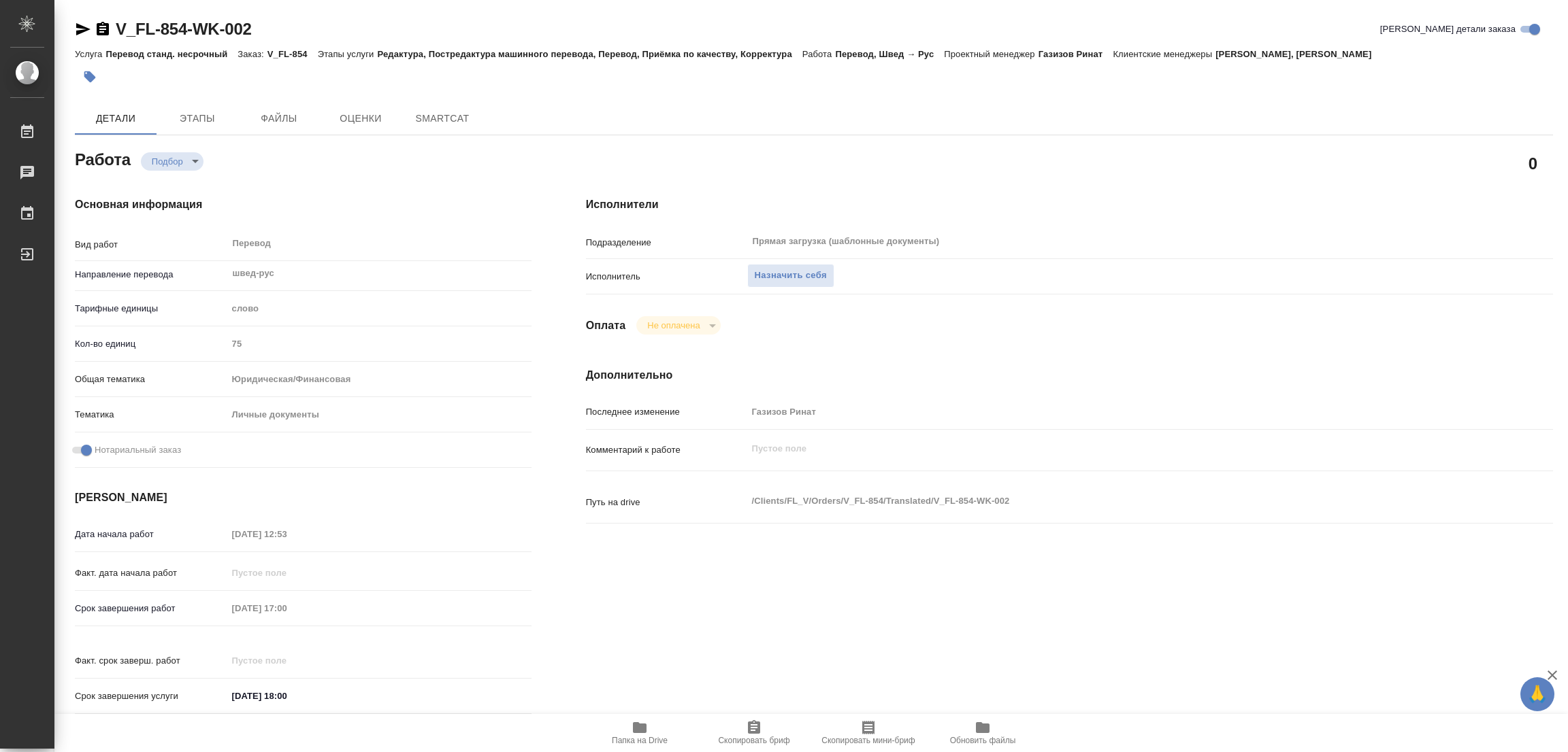
type textarea "x"
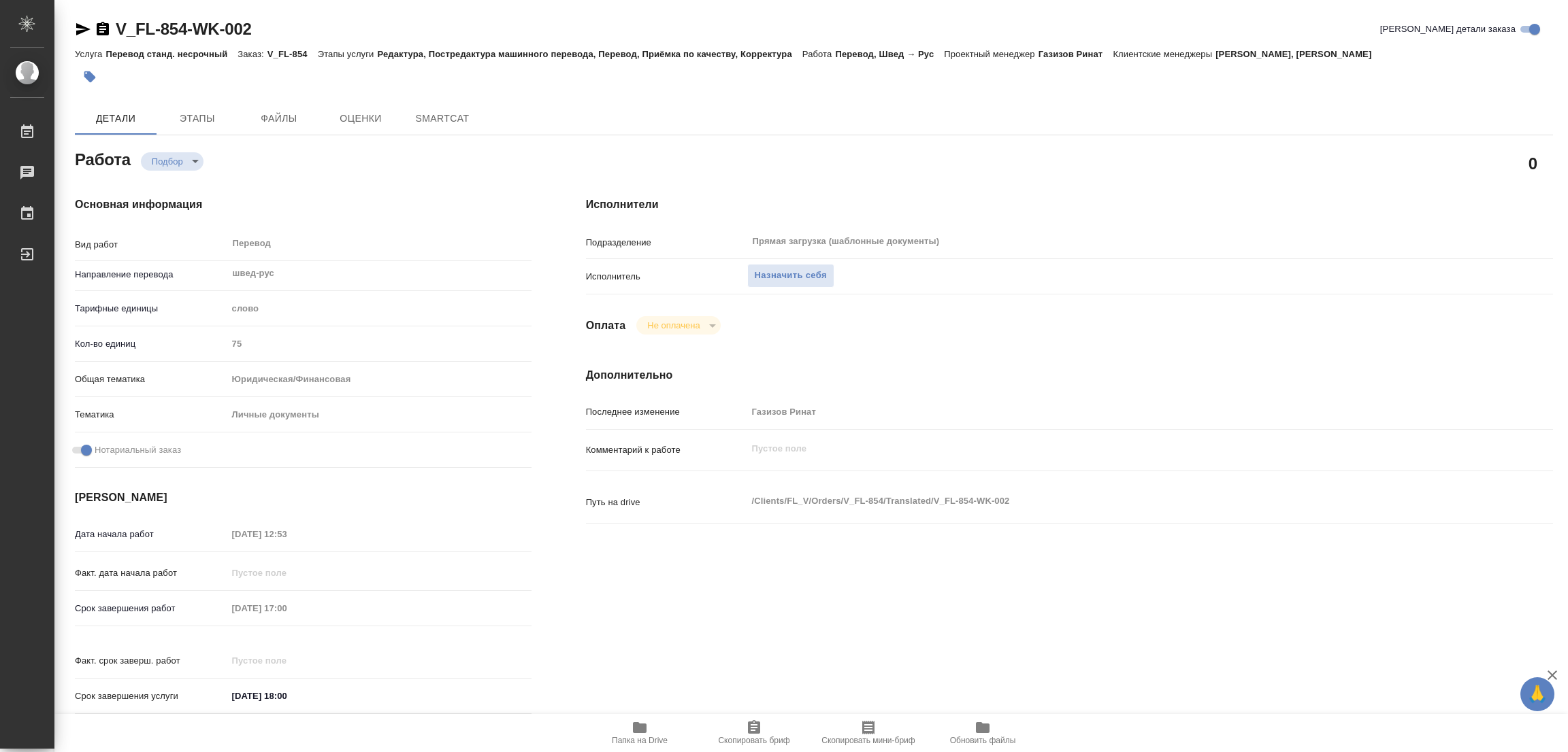
type textarea "x"
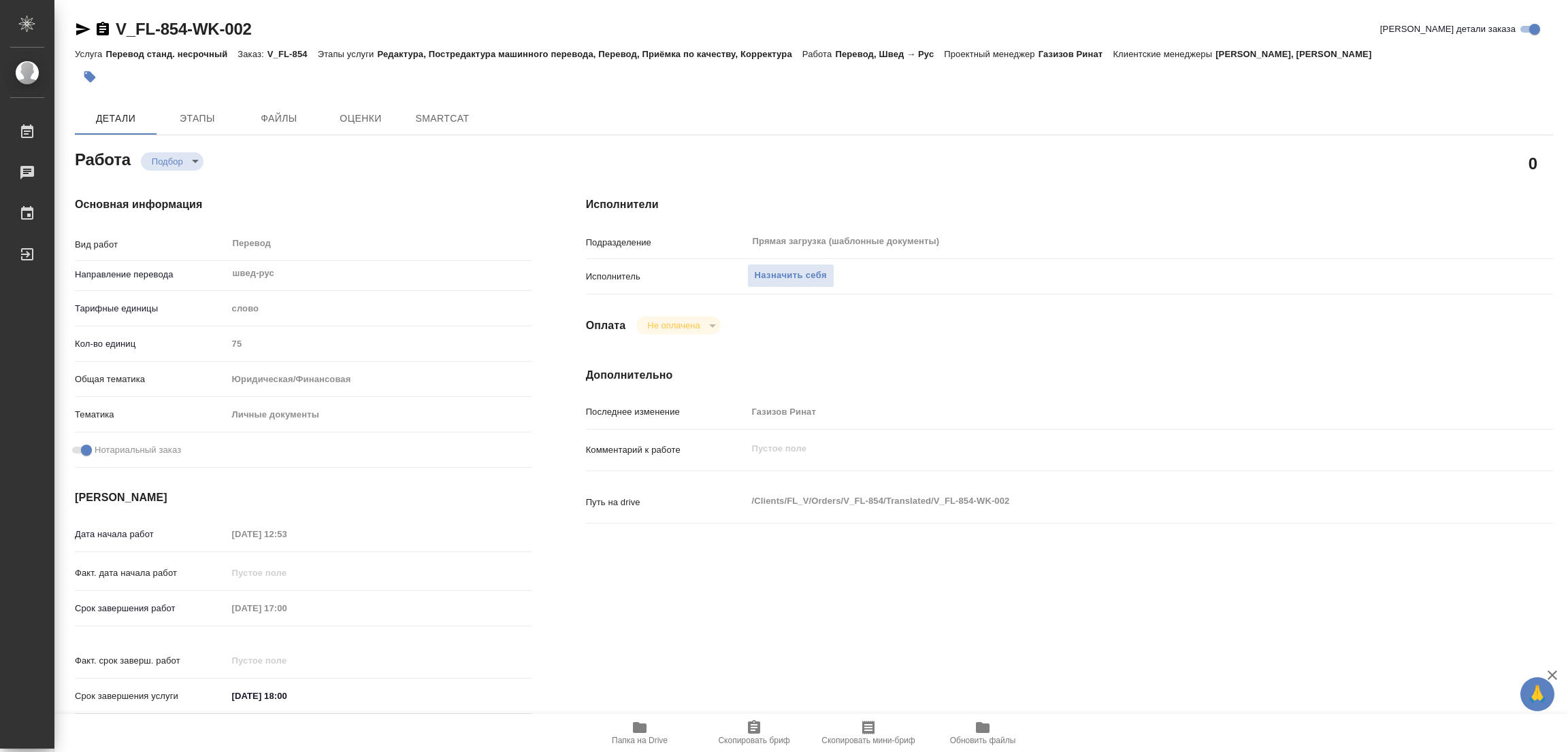
type textarea "x"
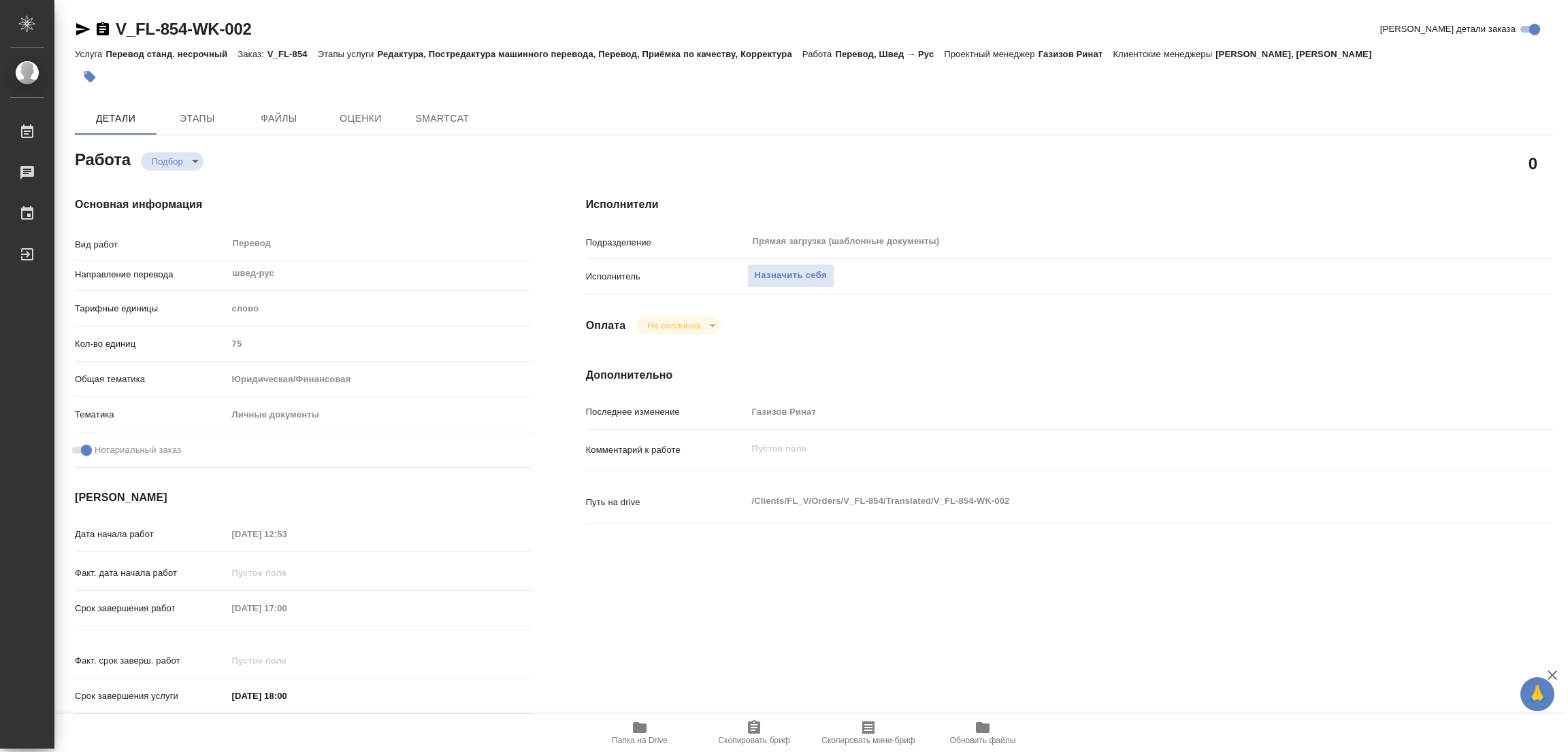
type textarea "x"
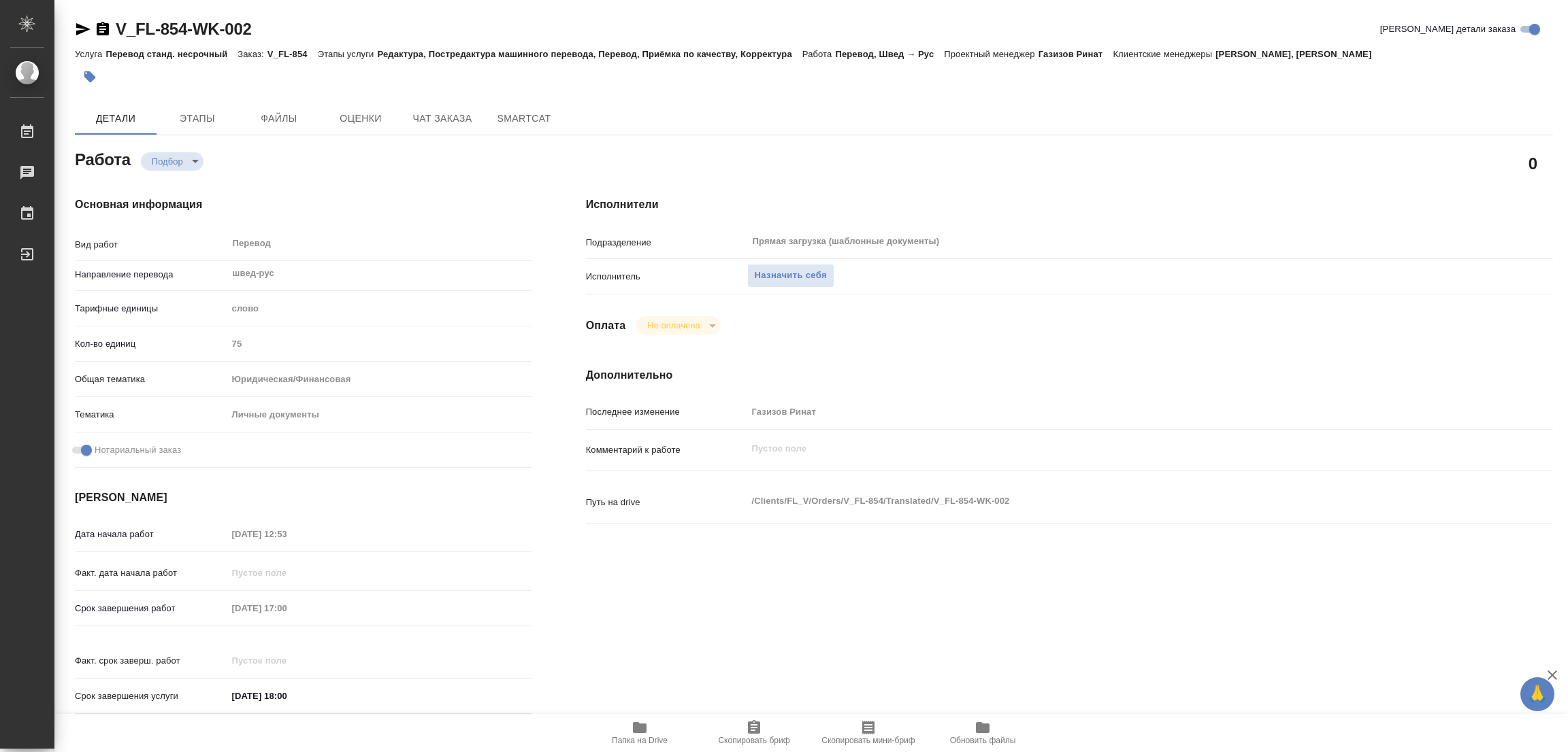
type textarea "x"
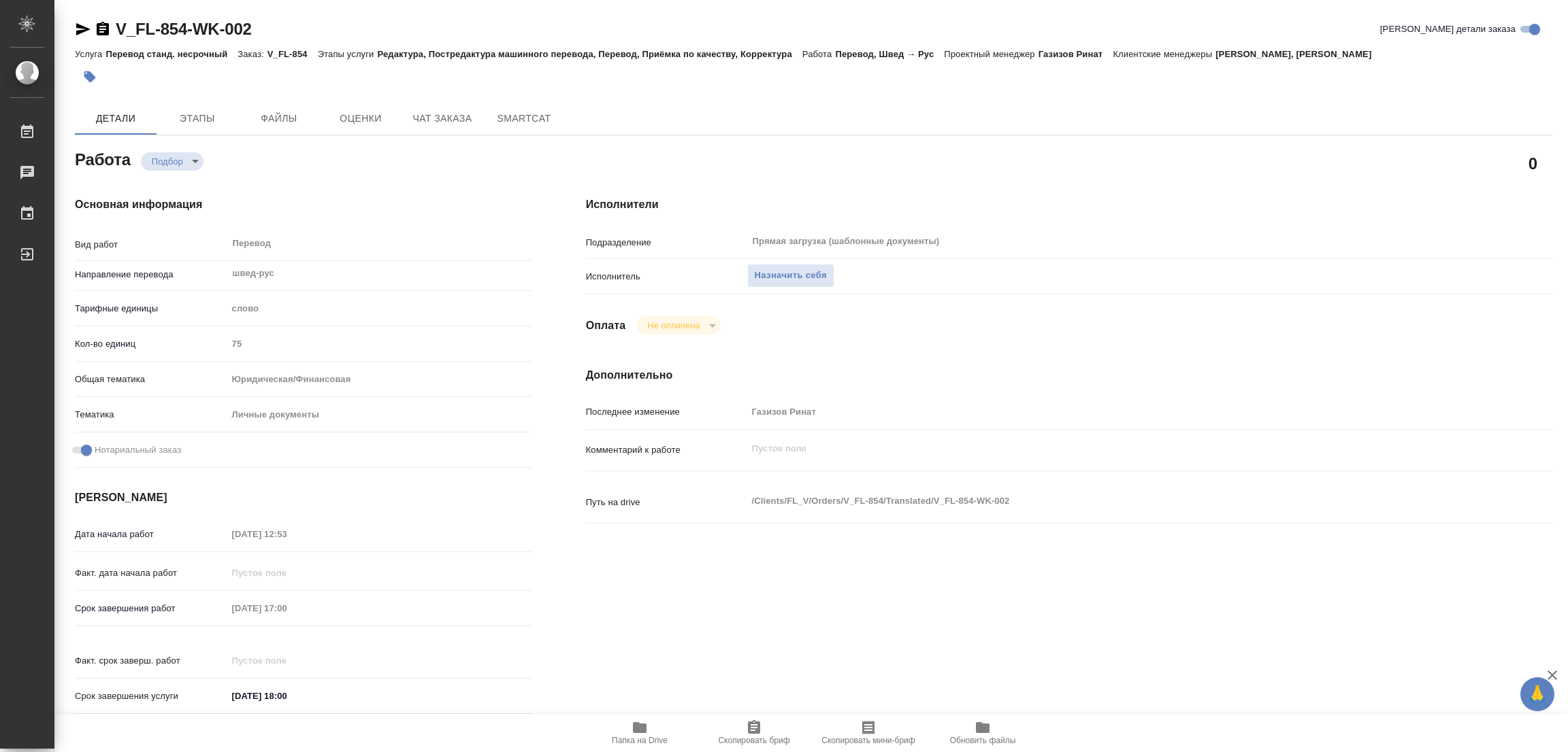
type textarea "x"
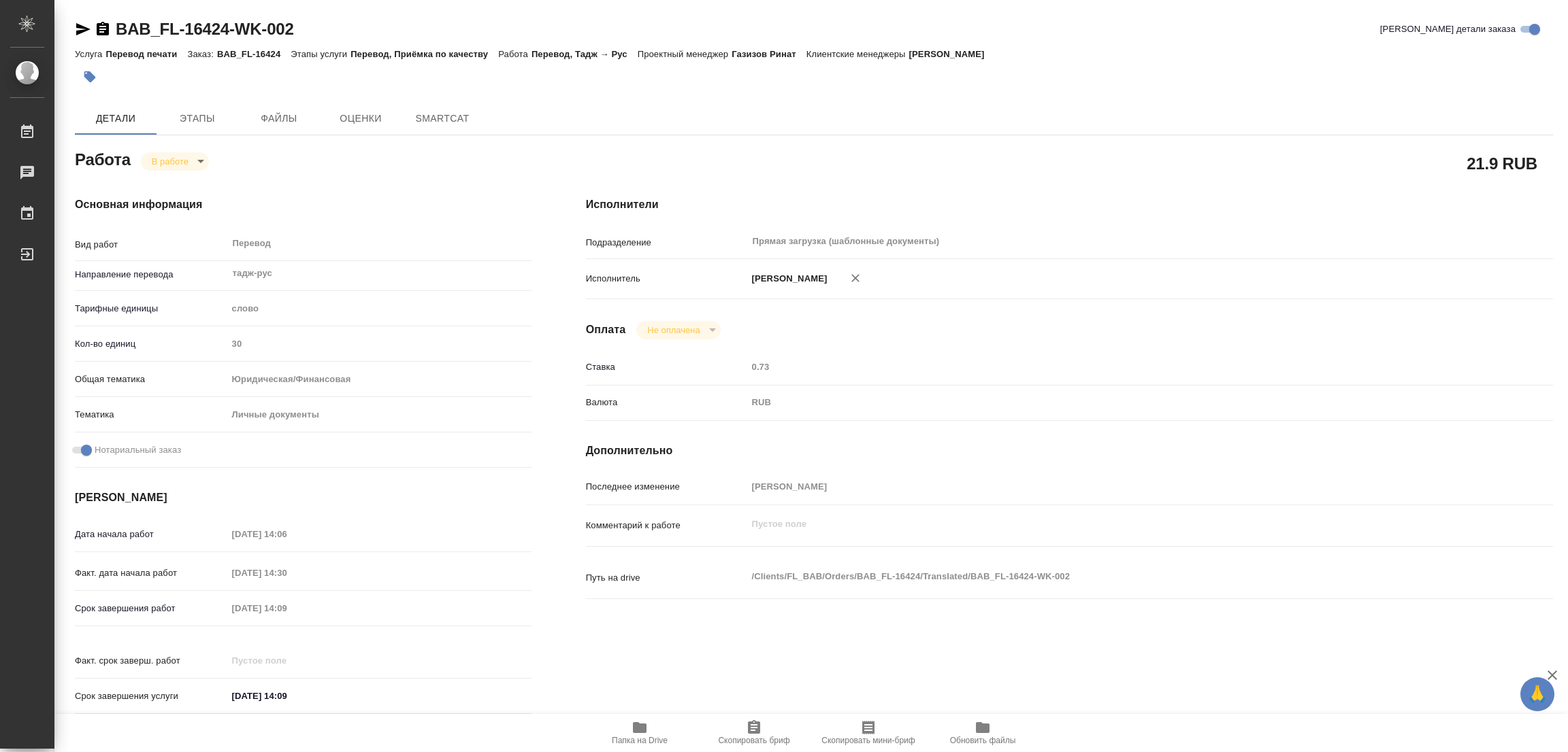
type textarea "x"
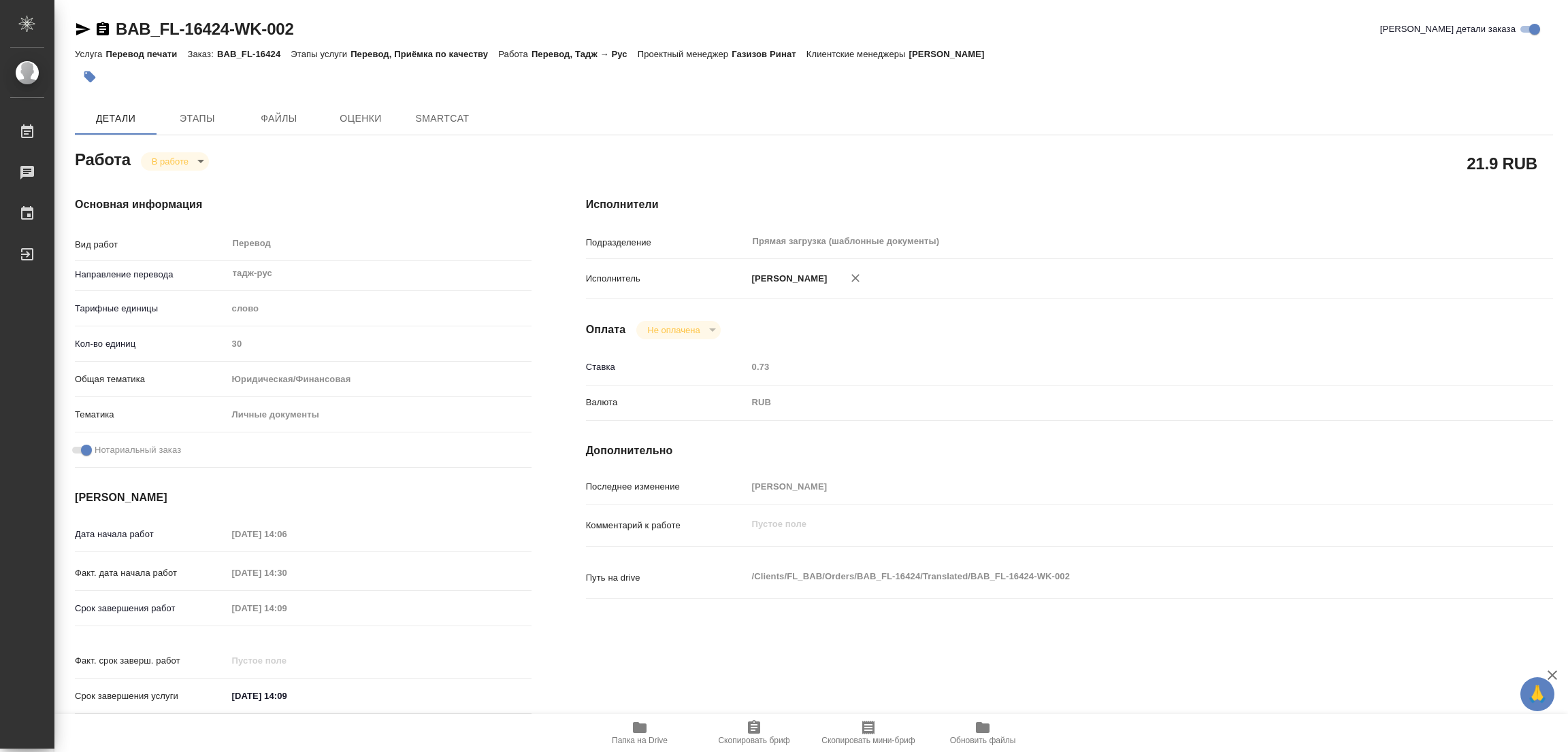
type textarea "x"
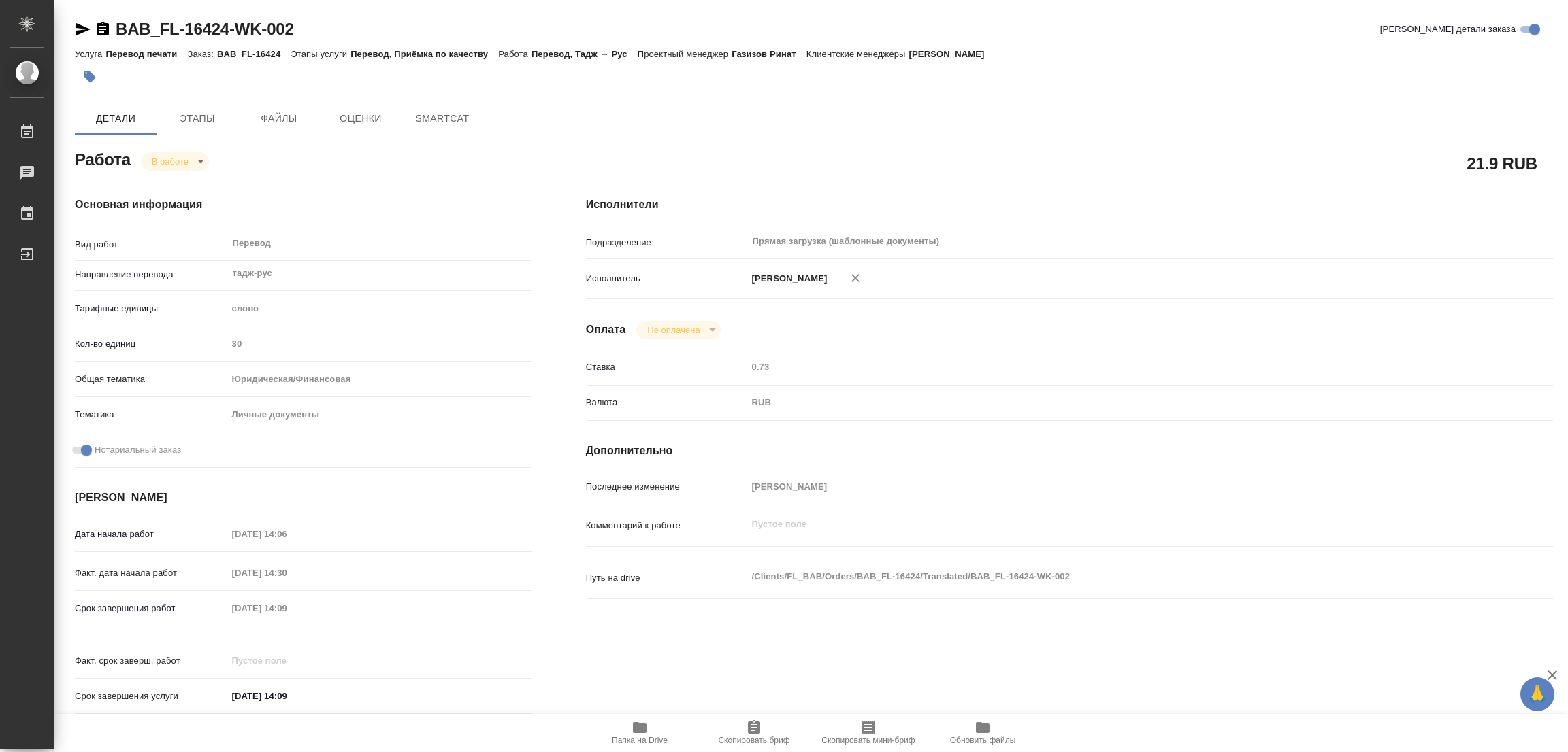
type textarea "x"
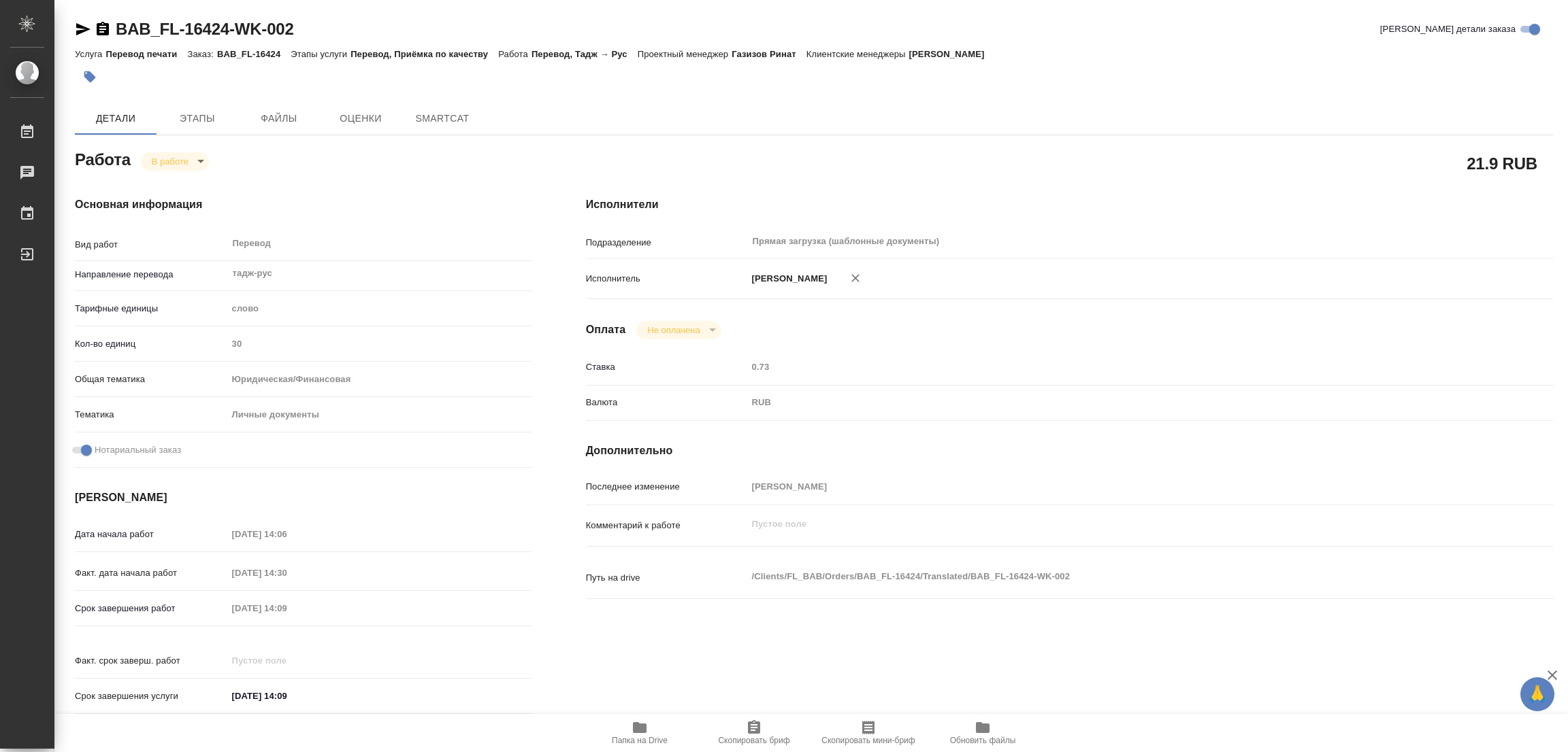
type textarea "x"
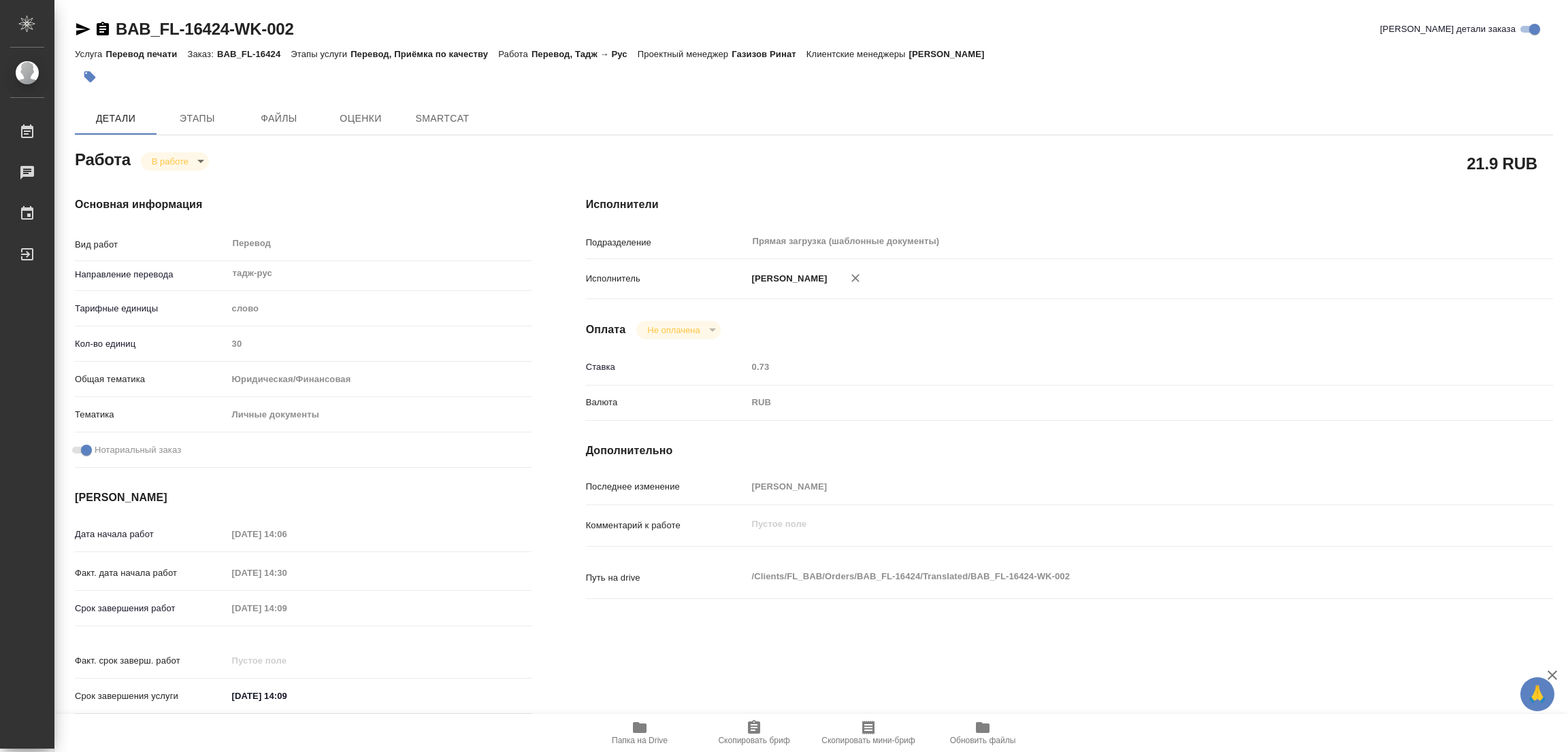
type textarea "x"
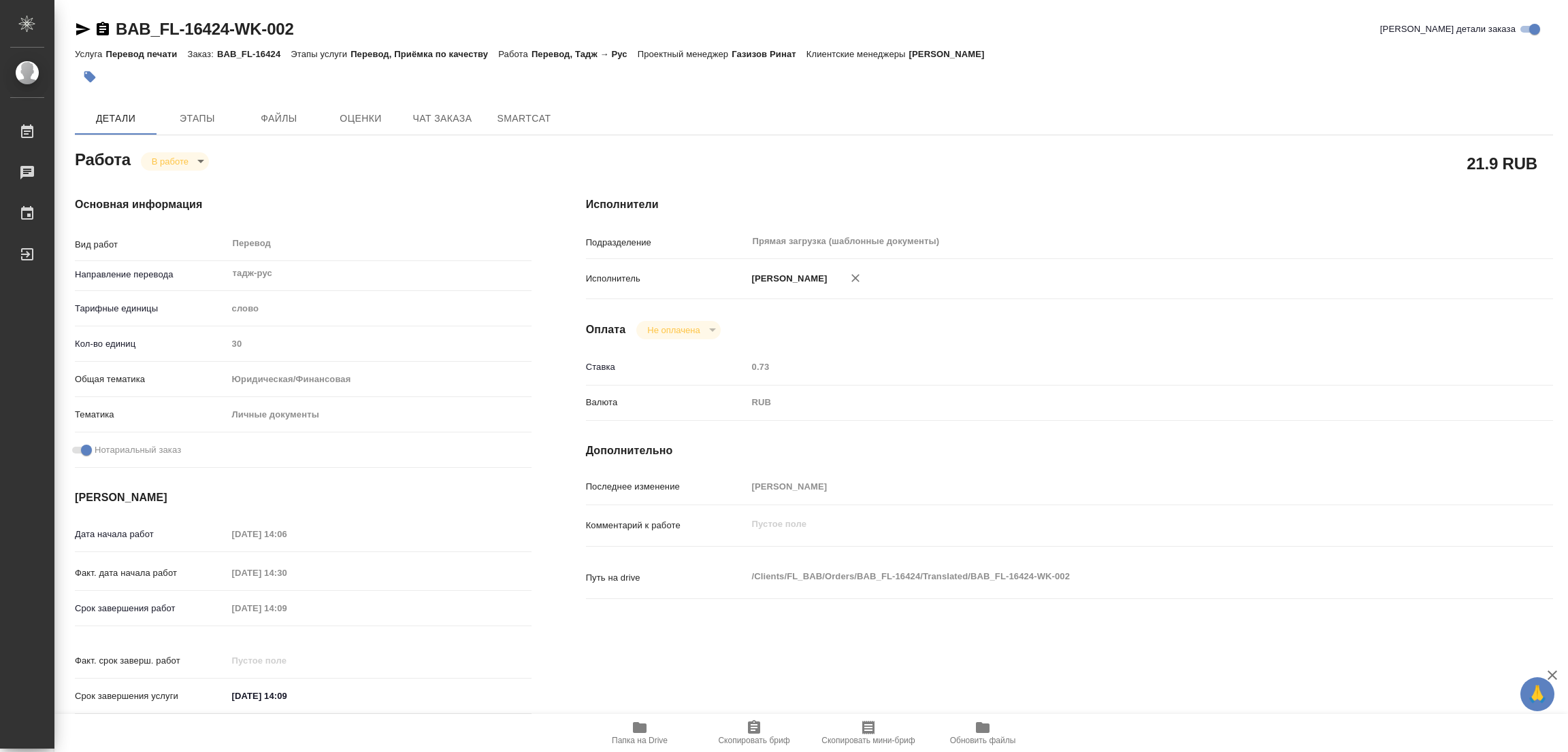
type textarea "x"
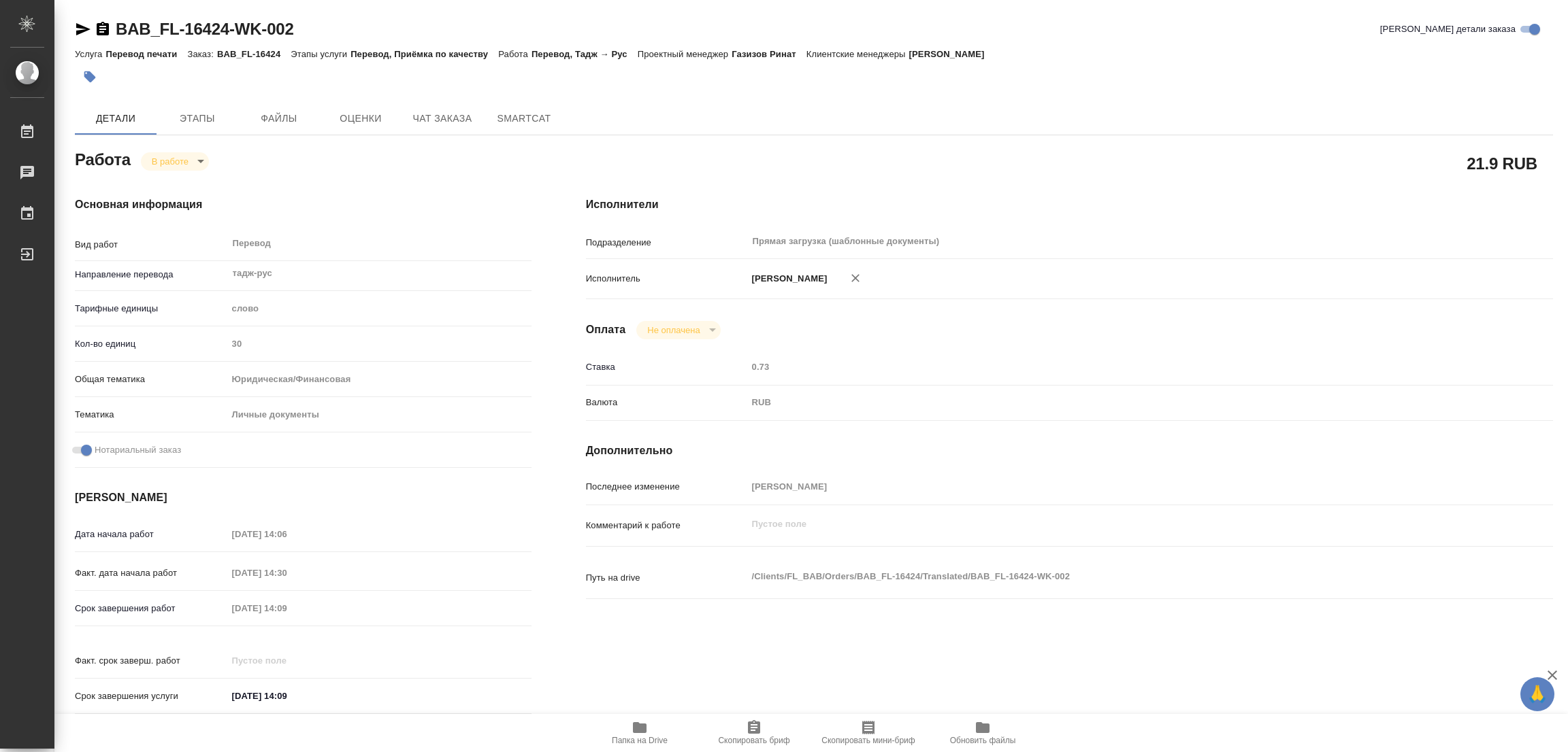
type textarea "x"
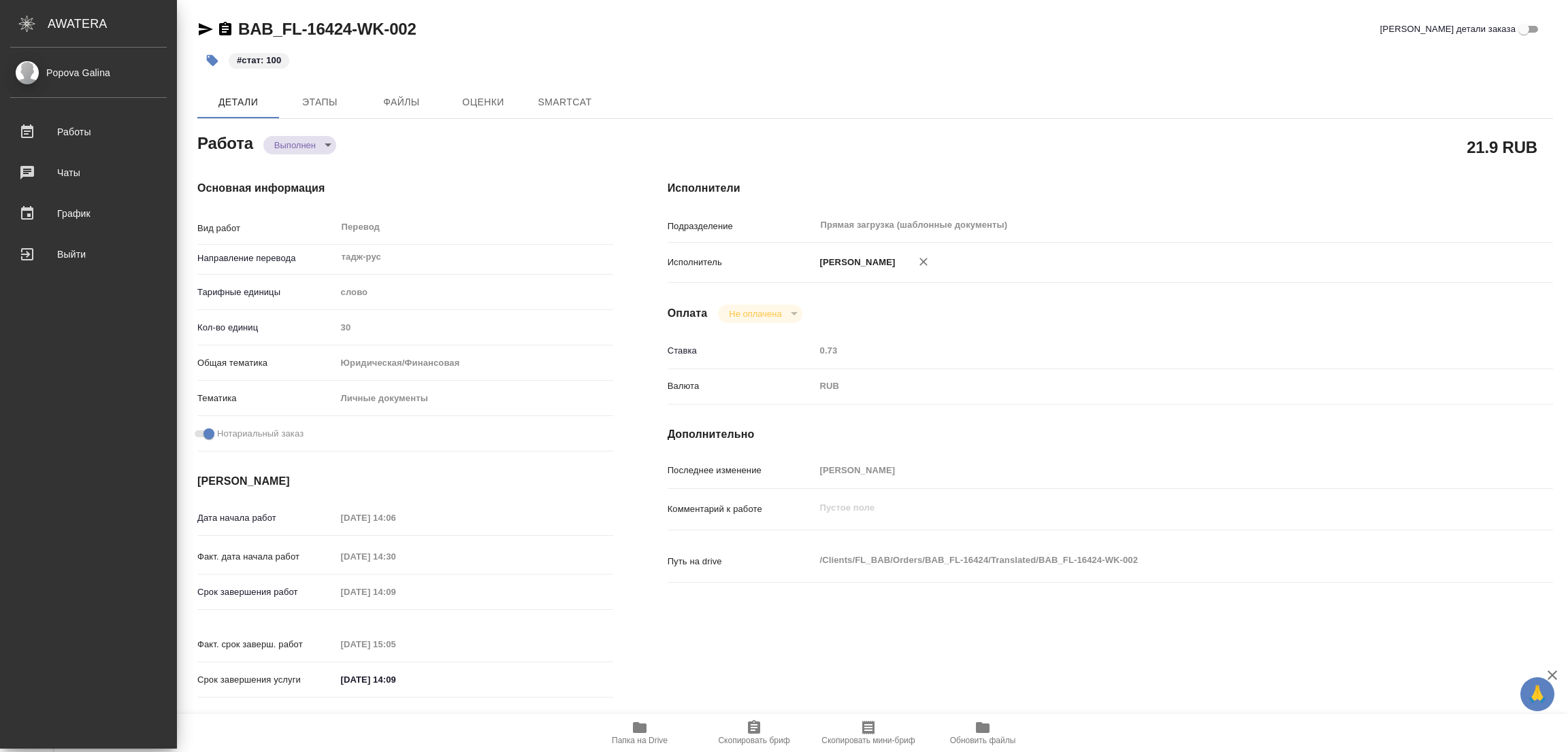
type textarea "x"
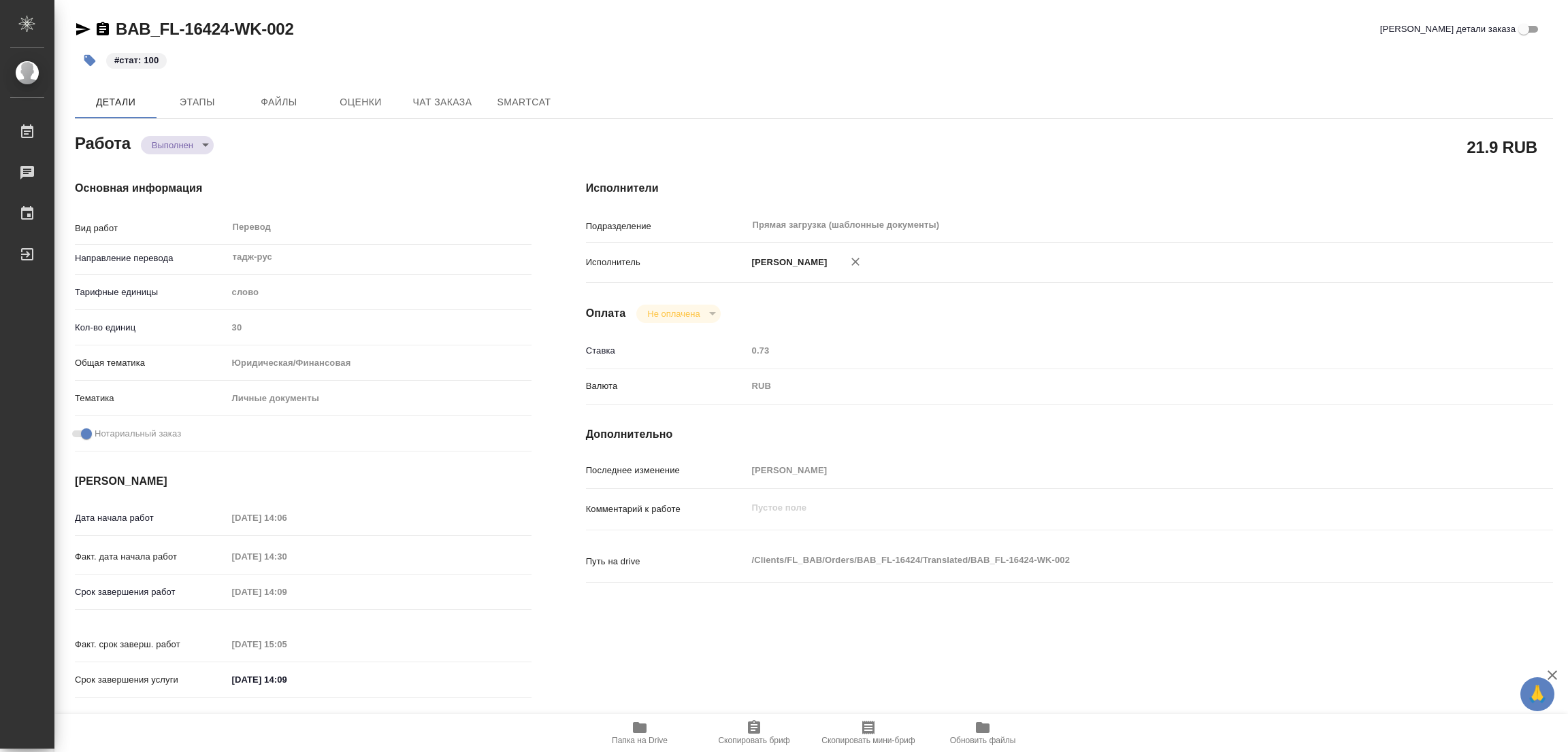
type textarea "x"
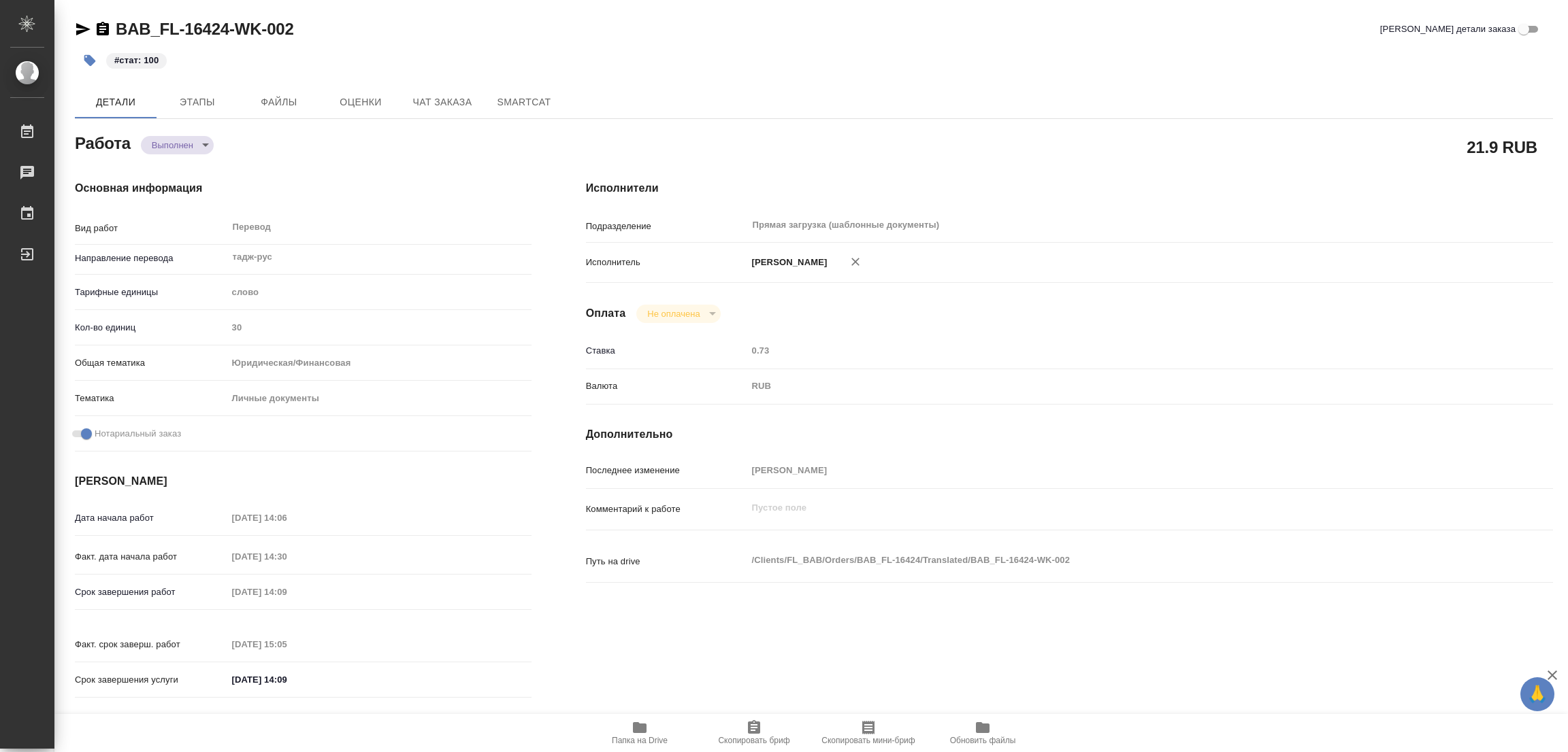
type textarea "x"
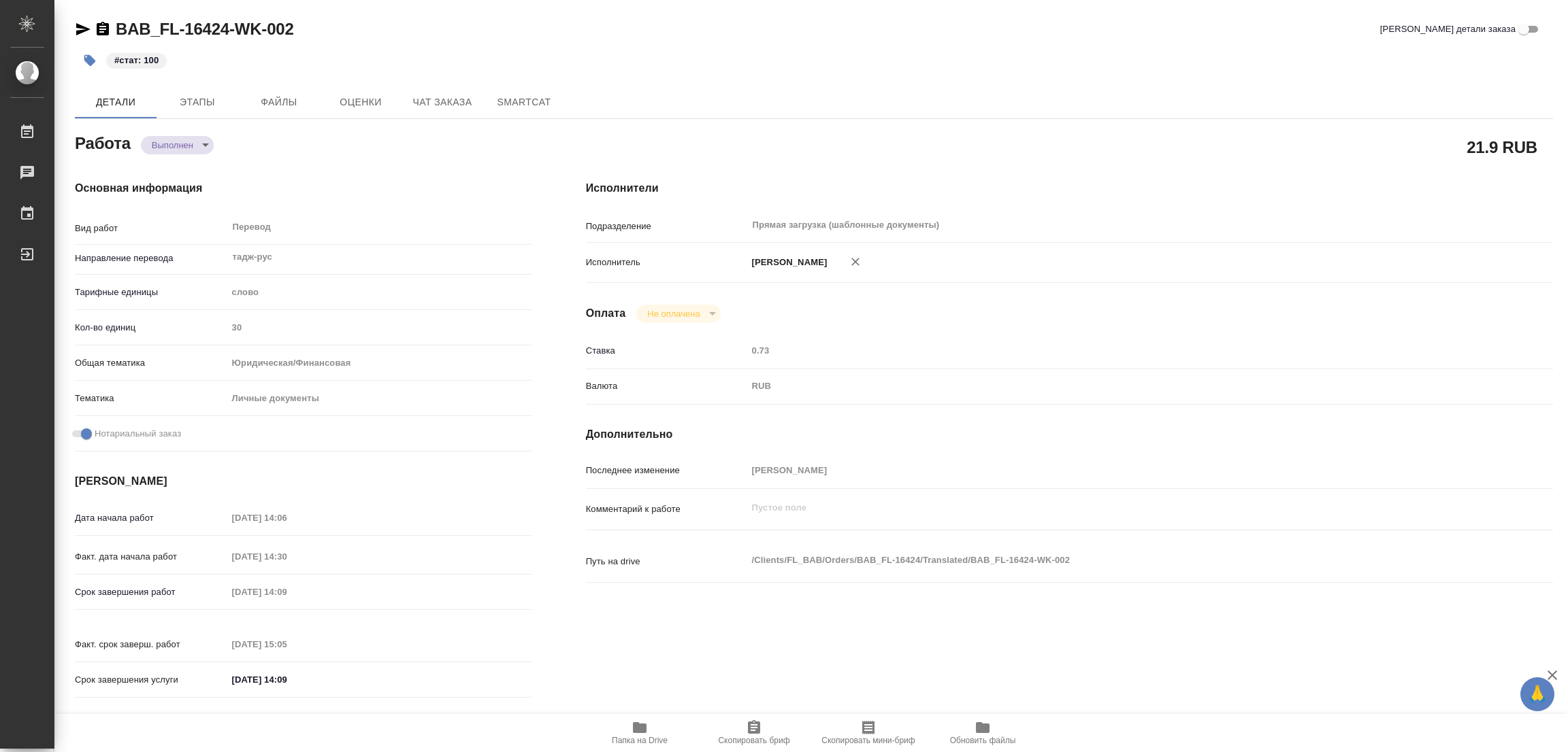
click at [695, 63] on div "#стат: 100" at bounding box center [568, 61] width 985 height 30
type textarea "x"
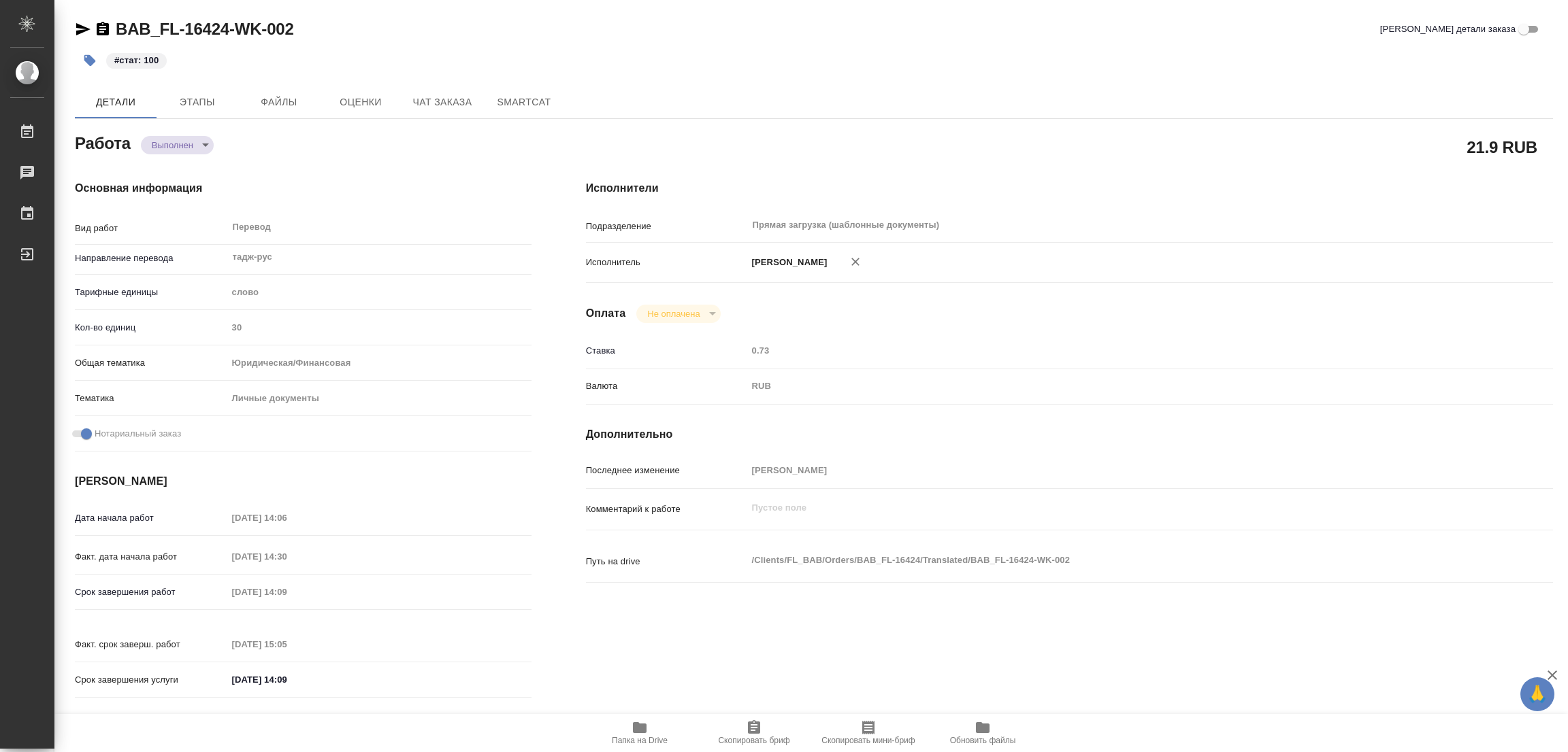
type textarea "x"
click at [641, 730] on icon "button" at bounding box center [640, 727] width 13 height 10
click at [172, 147] on body "🙏 .cls-1 fill:#fff; AWATERA [PERSON_NAME] Работы 0 Чаты График Выйти BAB_FL-164…" at bounding box center [784, 376] width 1568 height 752
click at [172, 163] on button "Выполнен" at bounding box center [176, 168] width 49 height 15
type textarea "x"
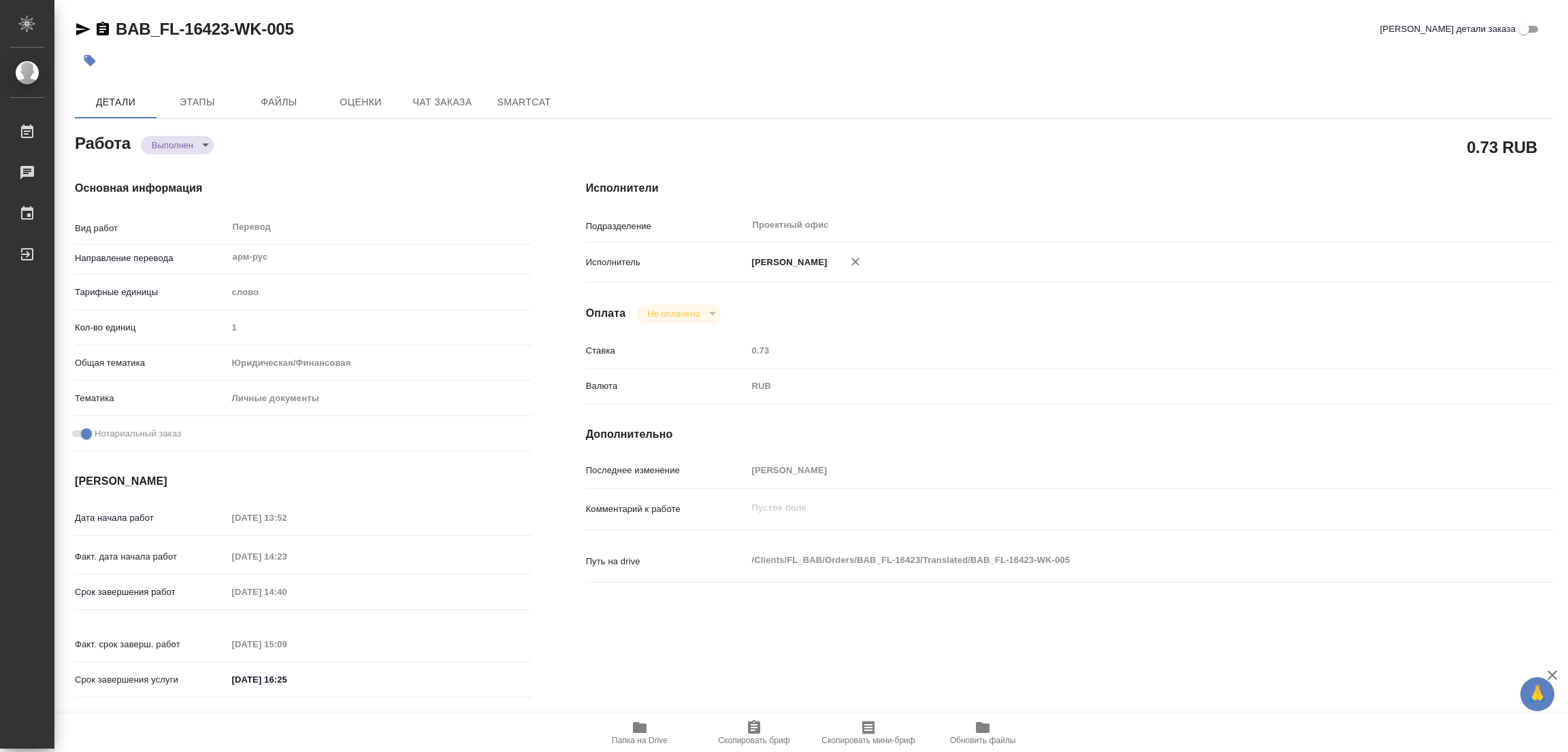
type textarea "x"
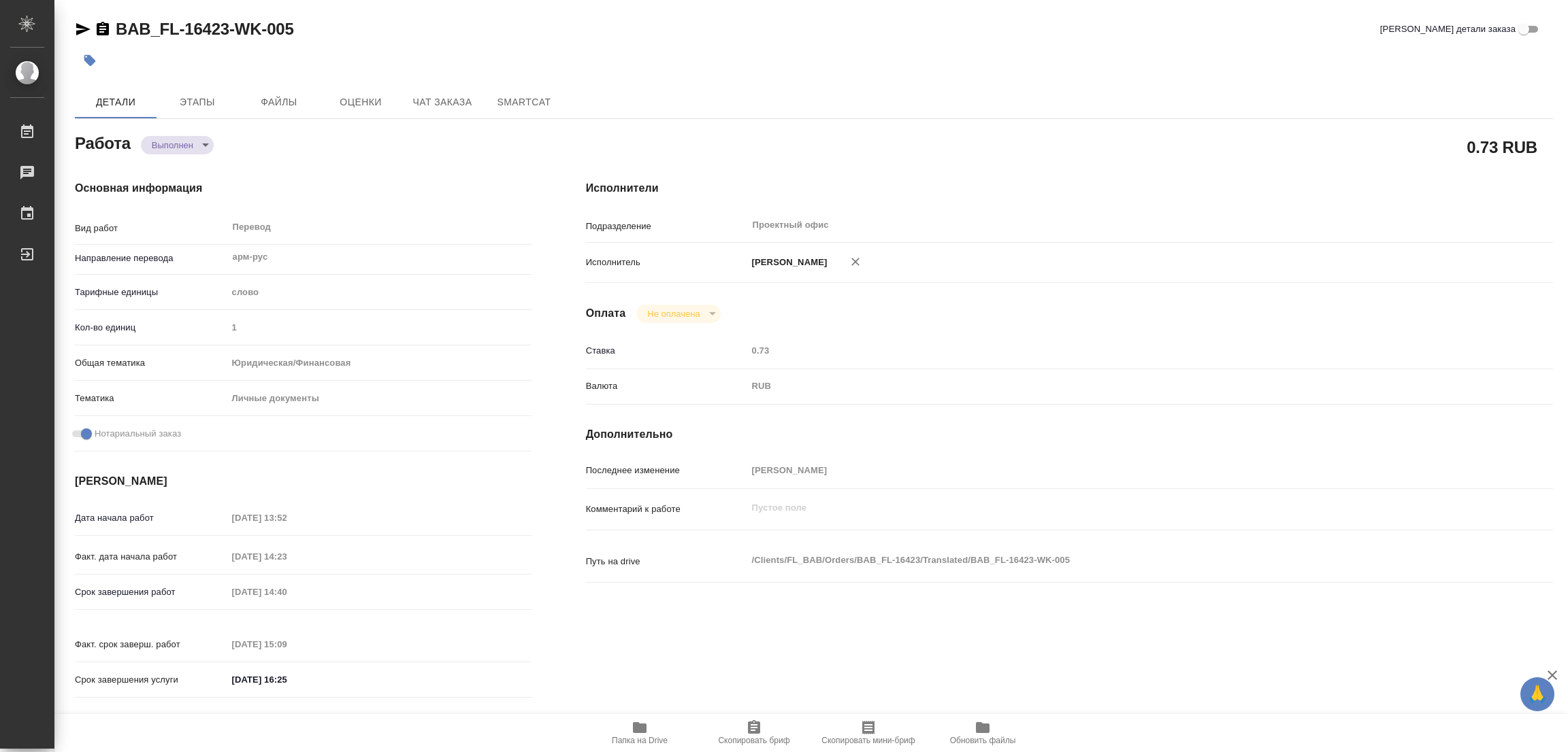
type textarea "x"
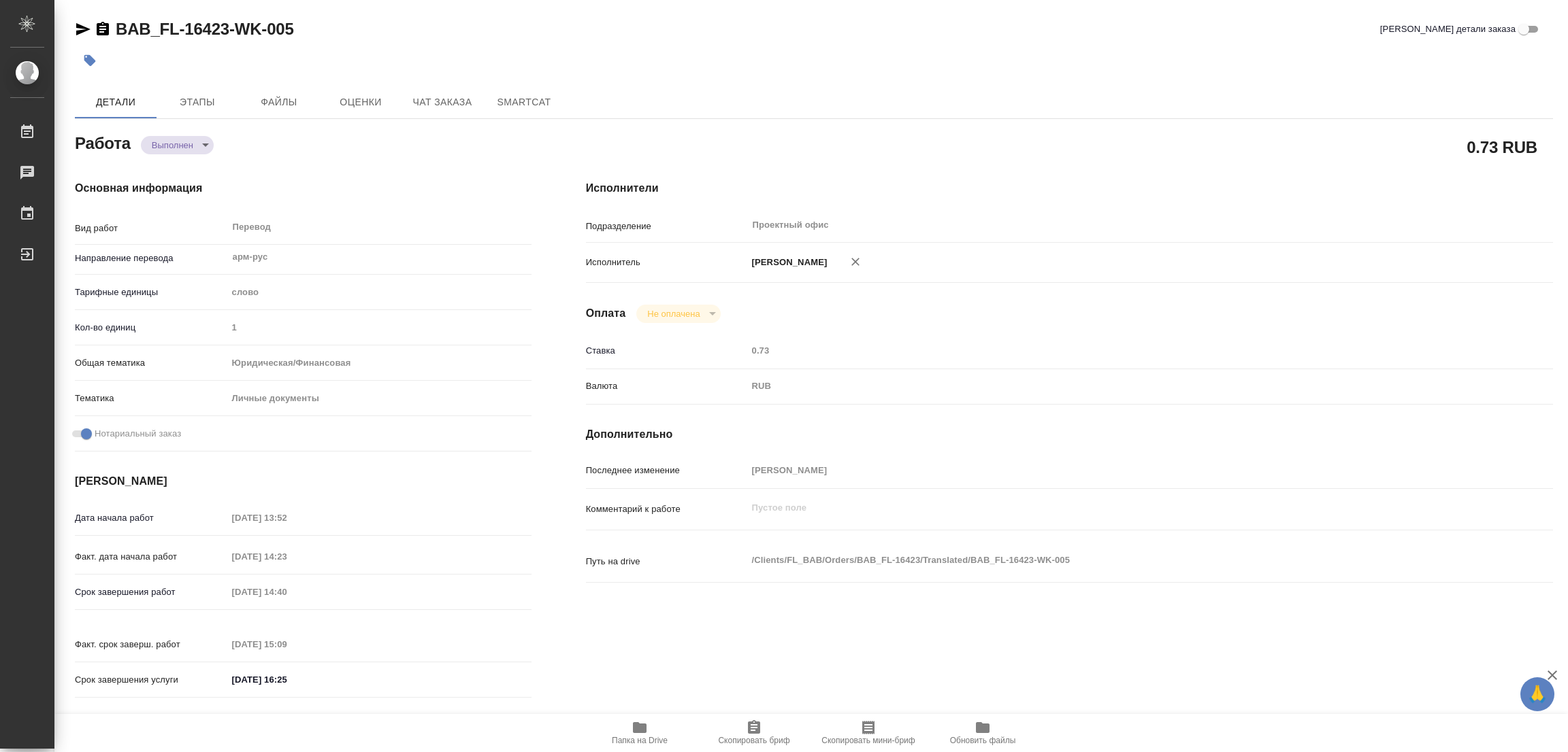
type textarea "x"
click at [88, 63] on icon "button" at bounding box center [90, 61] width 11 height 11
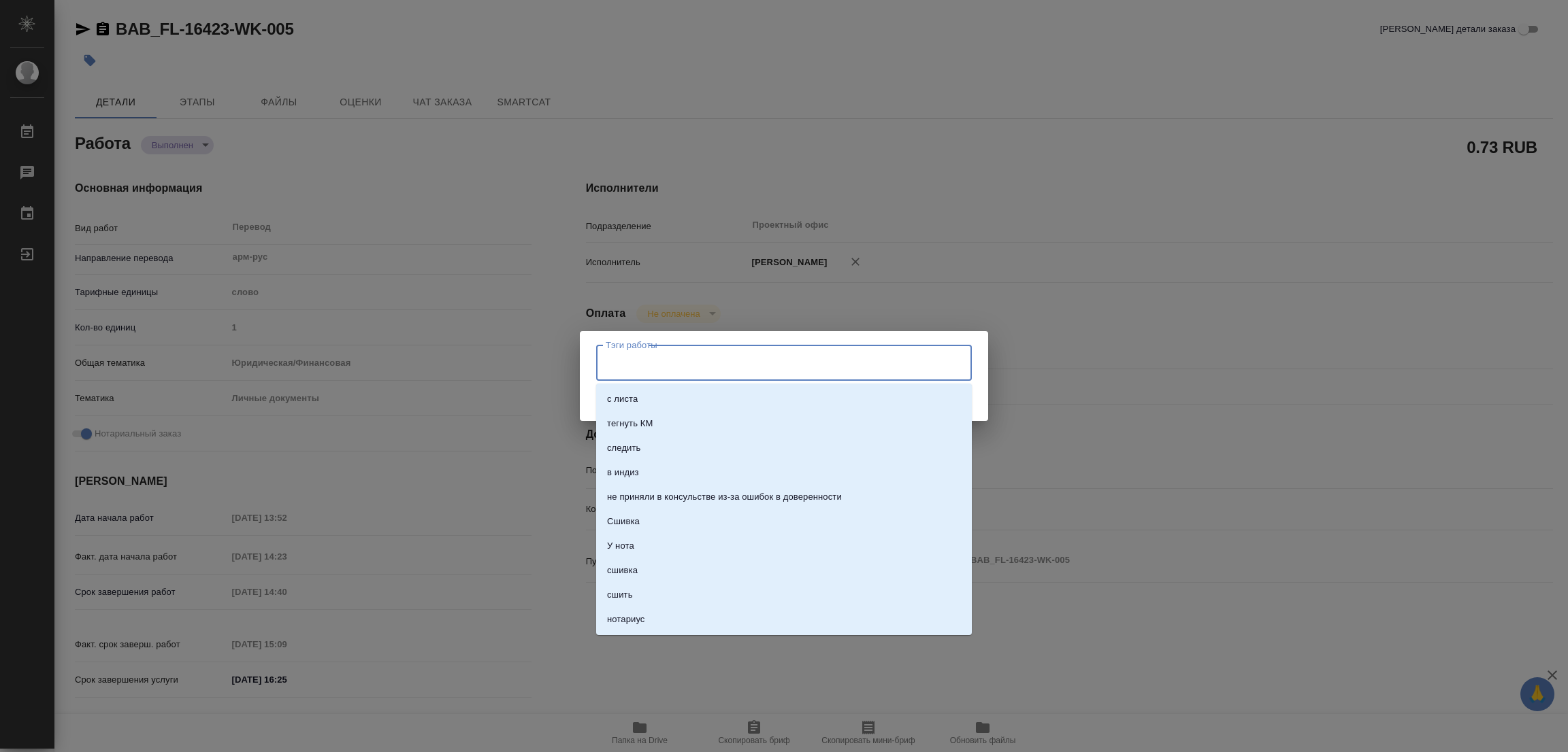
click at [622, 366] on input "Тэги работы" at bounding box center [771, 363] width 337 height 23
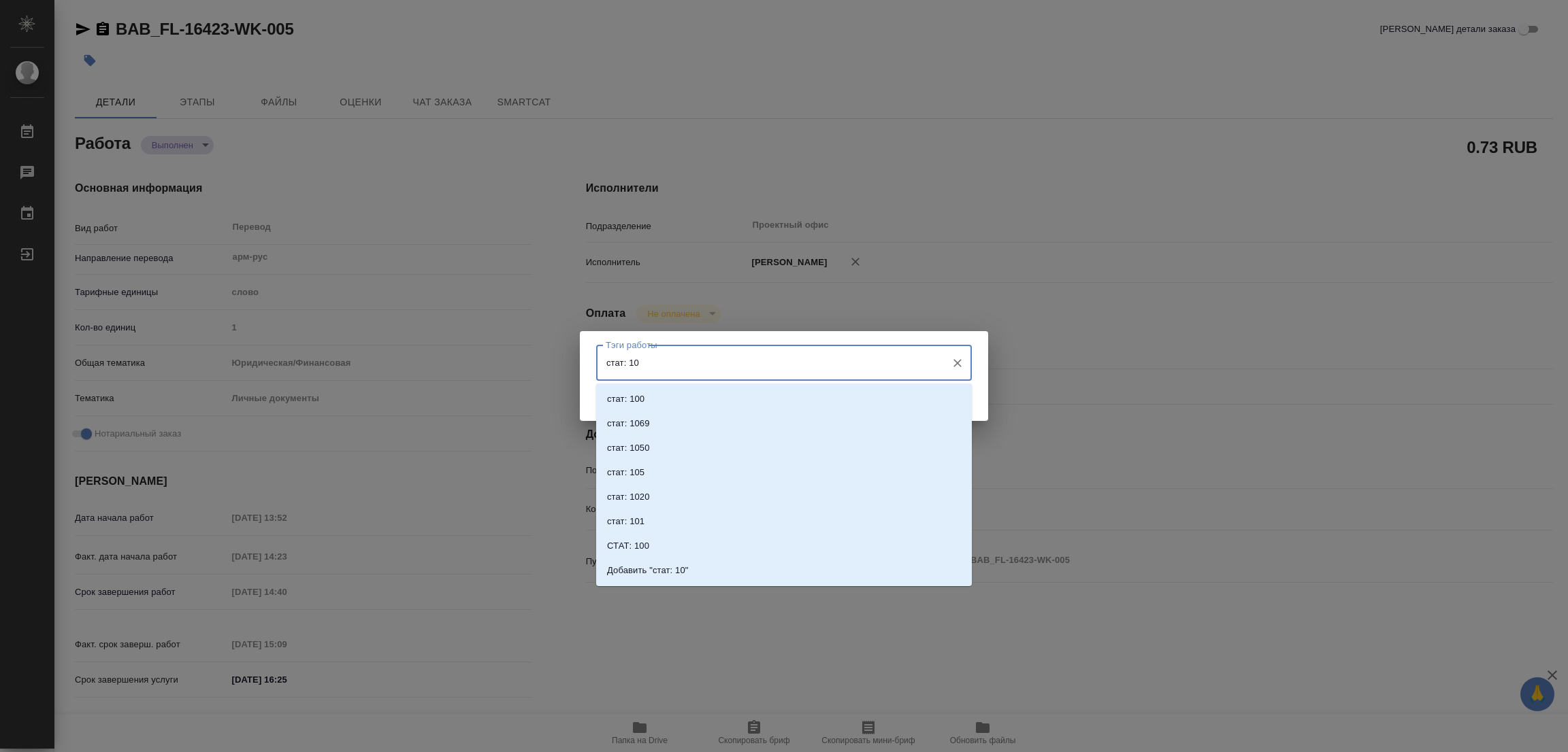
type input "стат: 100"
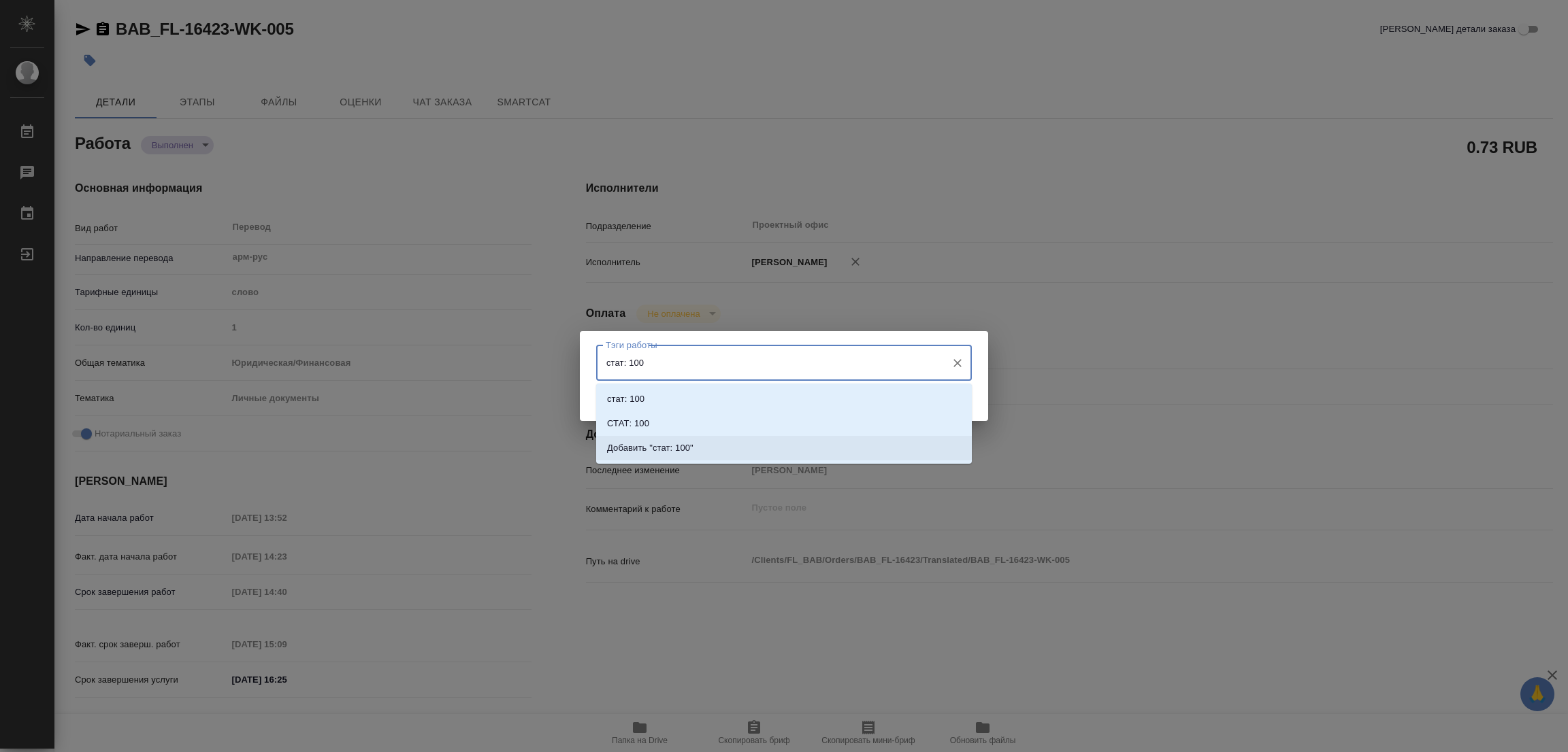
click at [669, 443] on p "Добавить "стат: 100"" at bounding box center [650, 448] width 86 height 13
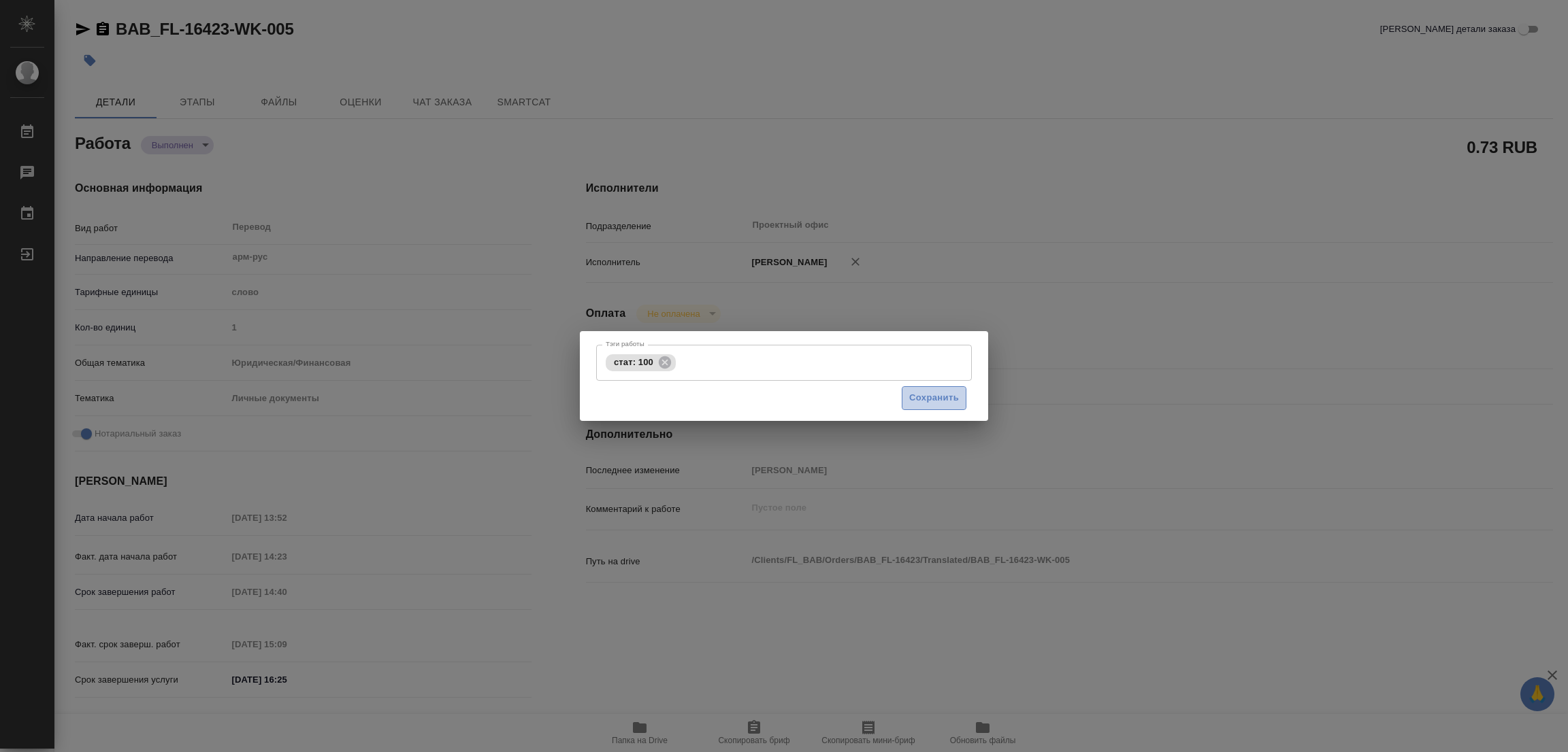
click at [930, 402] on span "Сохранить" at bounding box center [934, 398] width 49 height 16
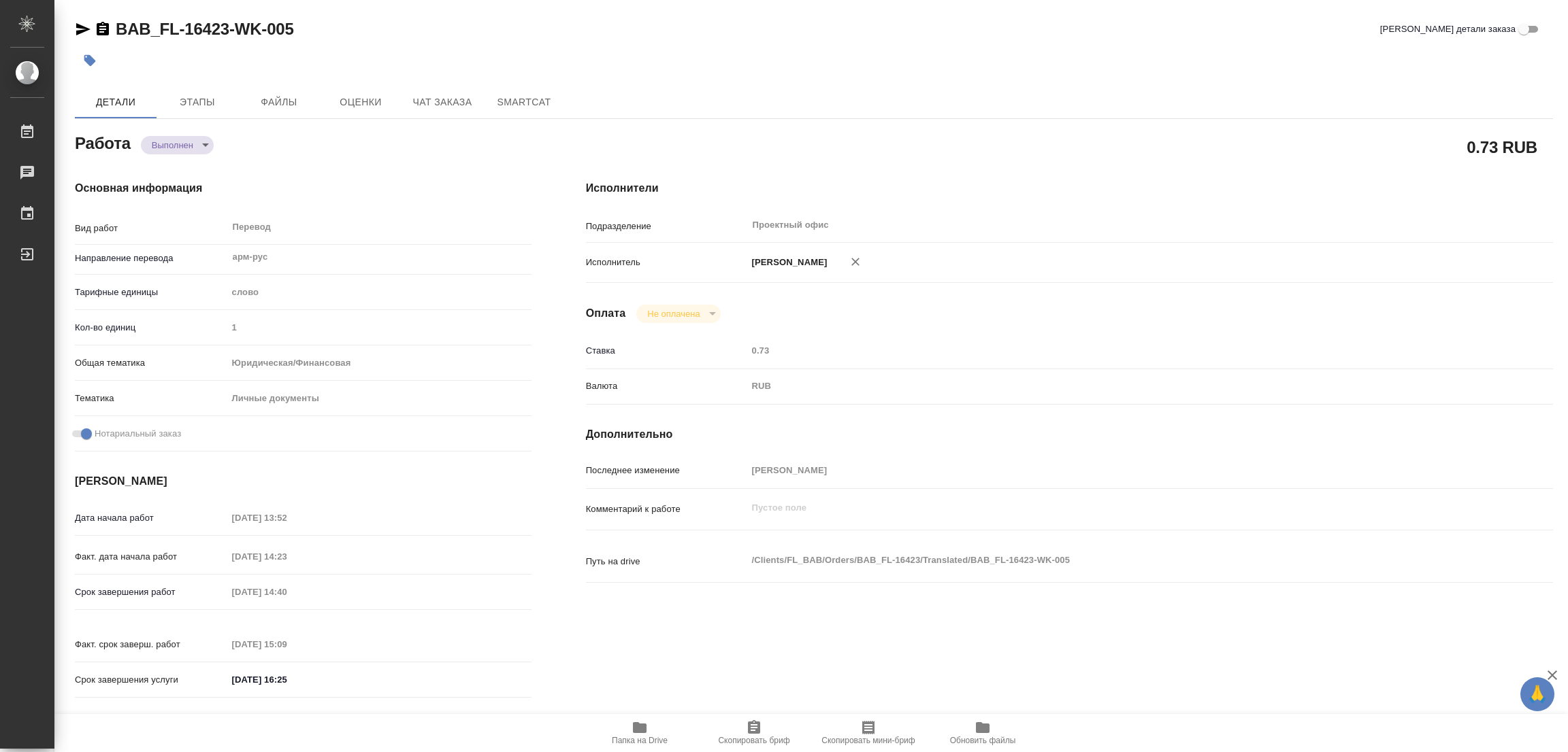
type input "completed"
type textarea "Перевод"
type textarea "x"
type input "арм-рус"
type input "5a8b1489cc6b4906c91bfd90"
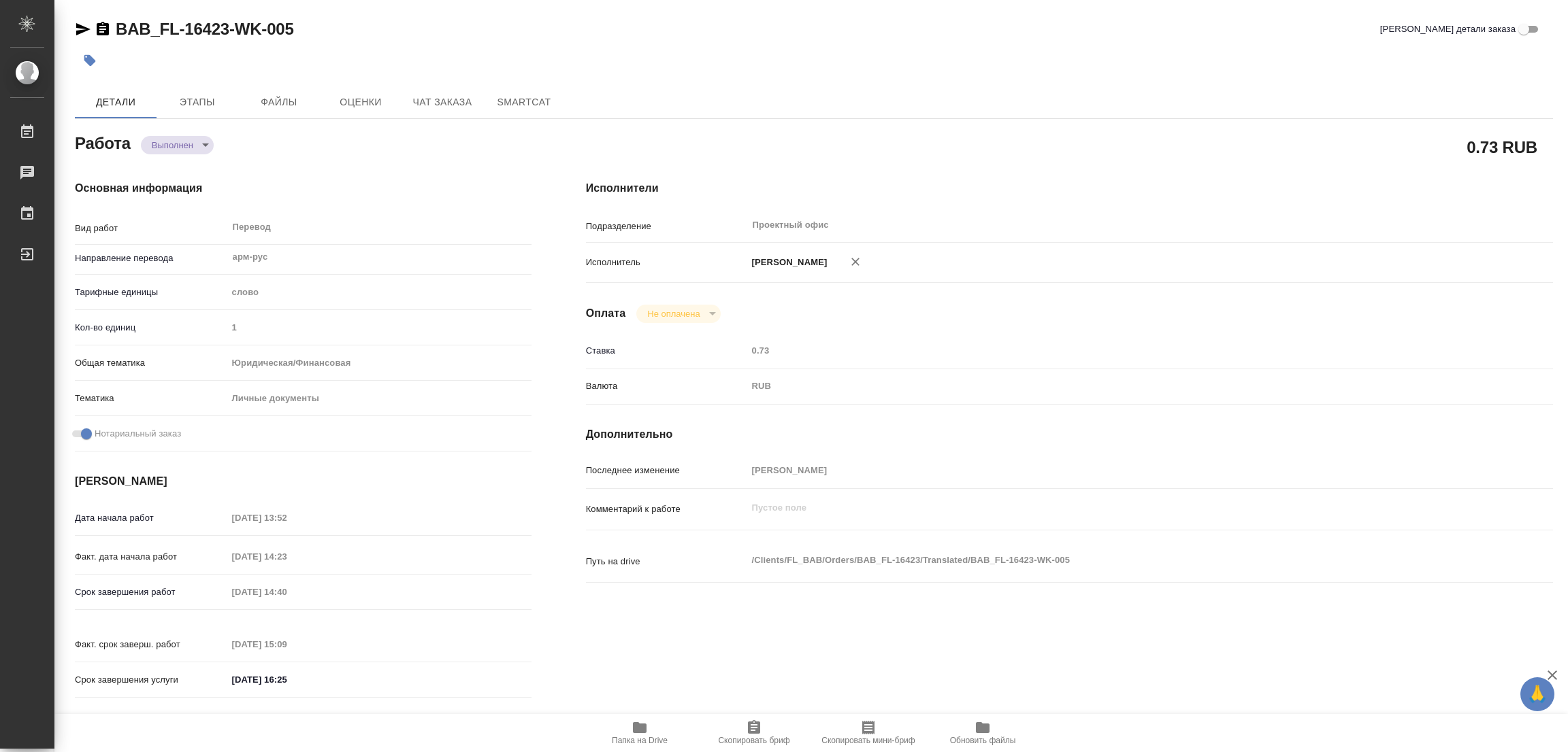
type input "1"
type input "yr-fn"
type input "5a8b8b956a9677013d343cfe"
checkbox input "true"
type input "[DATE] 13:52"
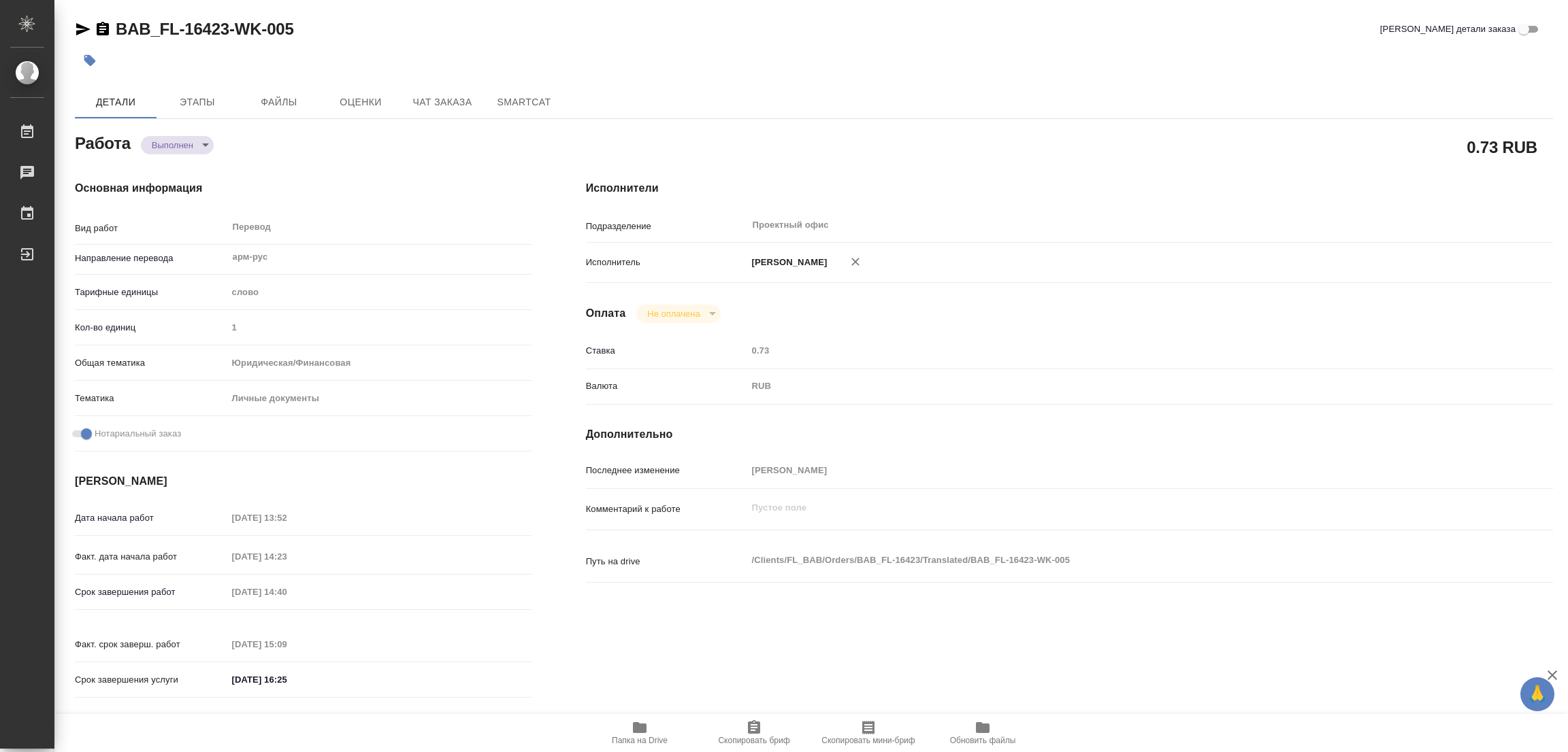
type input "[DATE] 14:23"
type input "[DATE] 14:40"
type input "[DATE] 15:09"
type input "[DATE] 16:25"
type input "Проектный офис"
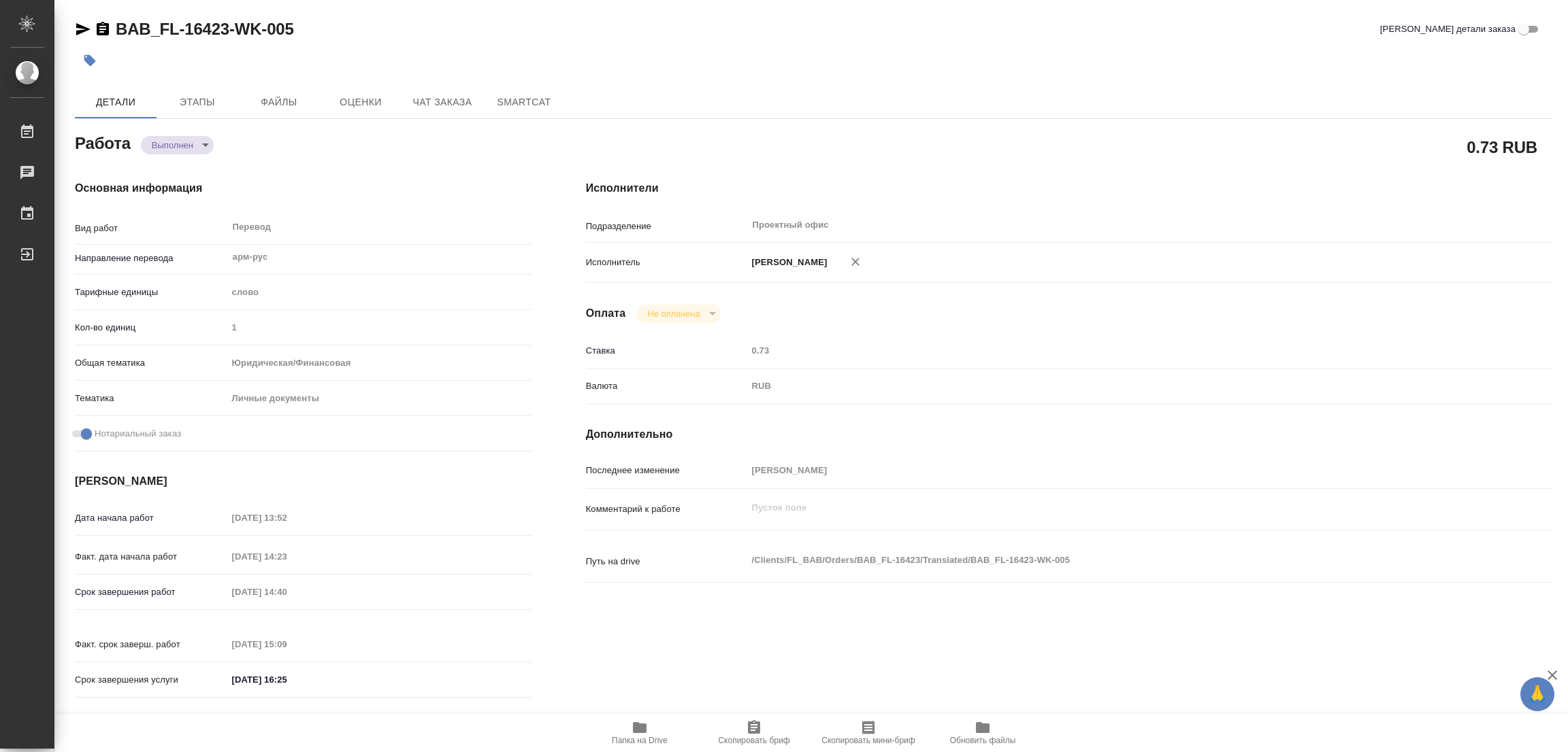
type input "notPayed"
type input "0.73"
type input "RUB"
type input "[PERSON_NAME]"
type textarea "x"
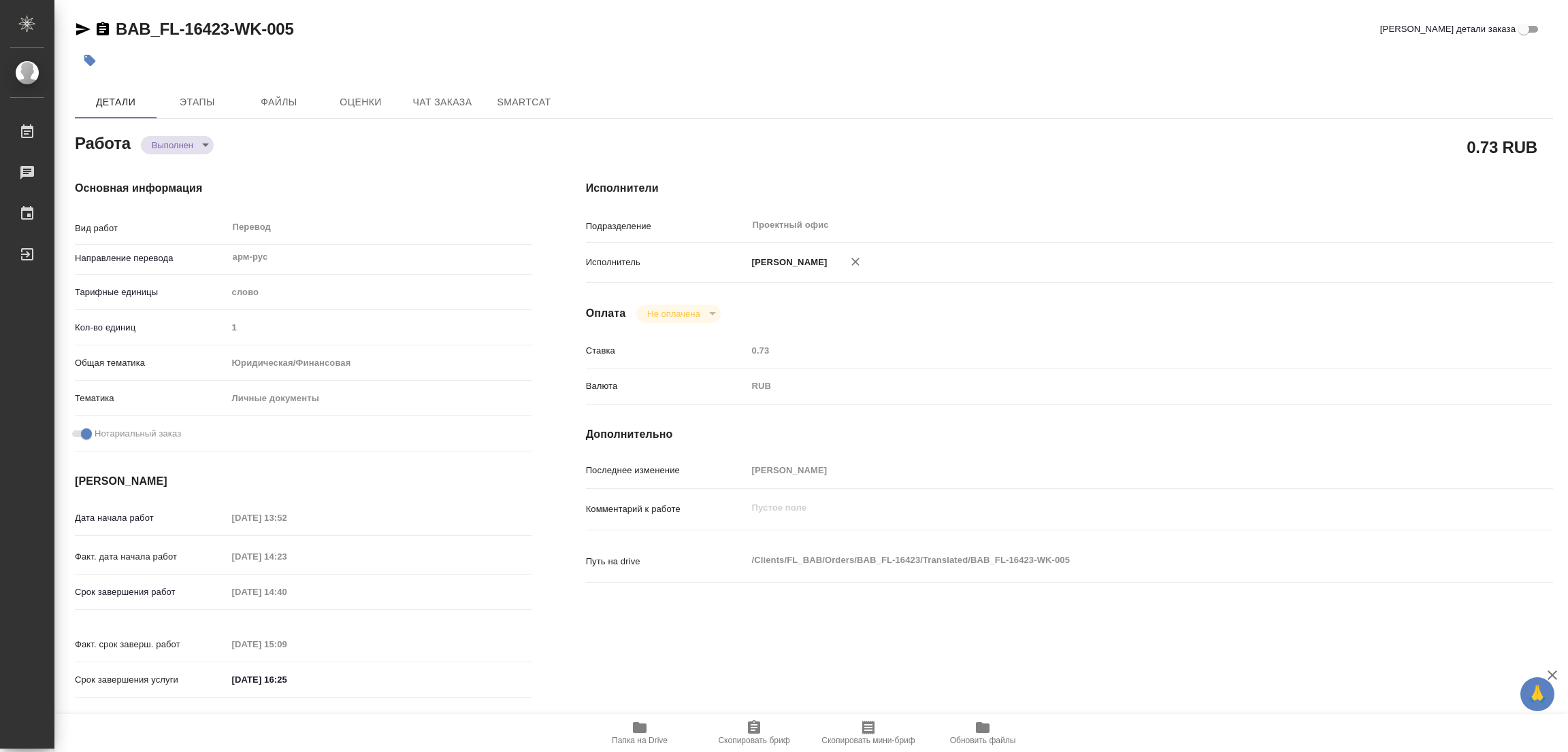
type textarea "/Clients/FL_BAB/Orders/BAB_FL-16423/Translated/BAB_FL-16423-WK-005"
type textarea "x"
type input "BAB_FL-16423"
type input "Перевод станд. несрочный"
type input "Редактура, Корректура, Постредактура машинного перевода, Перевод, Приёмка по ка…"
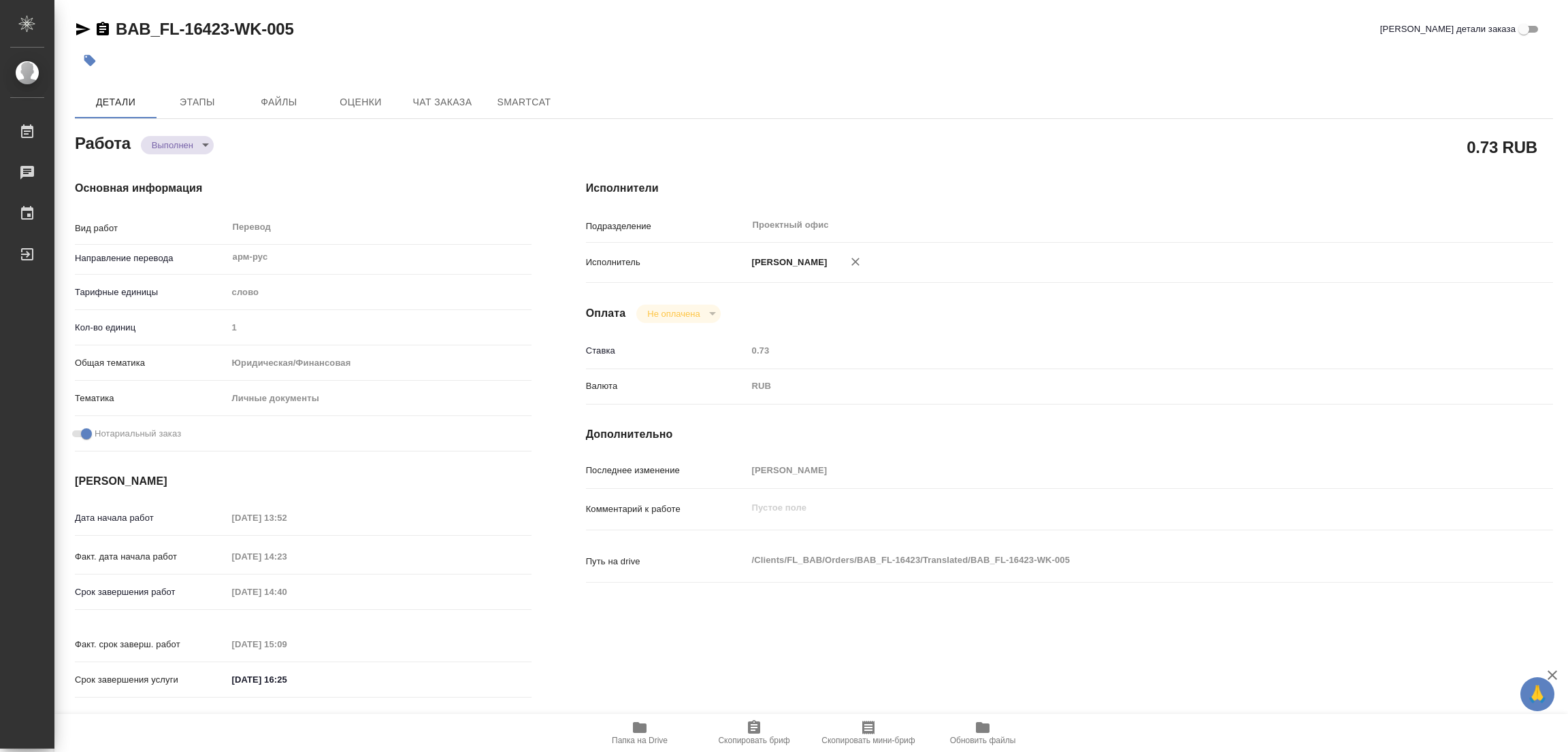
type input "[PERSON_NAME]"
type input "/Clients/FL_BAB/Orders/BAB_FL-16423"
type textarea "x"
type textarea "Араикович"
type textarea "x"
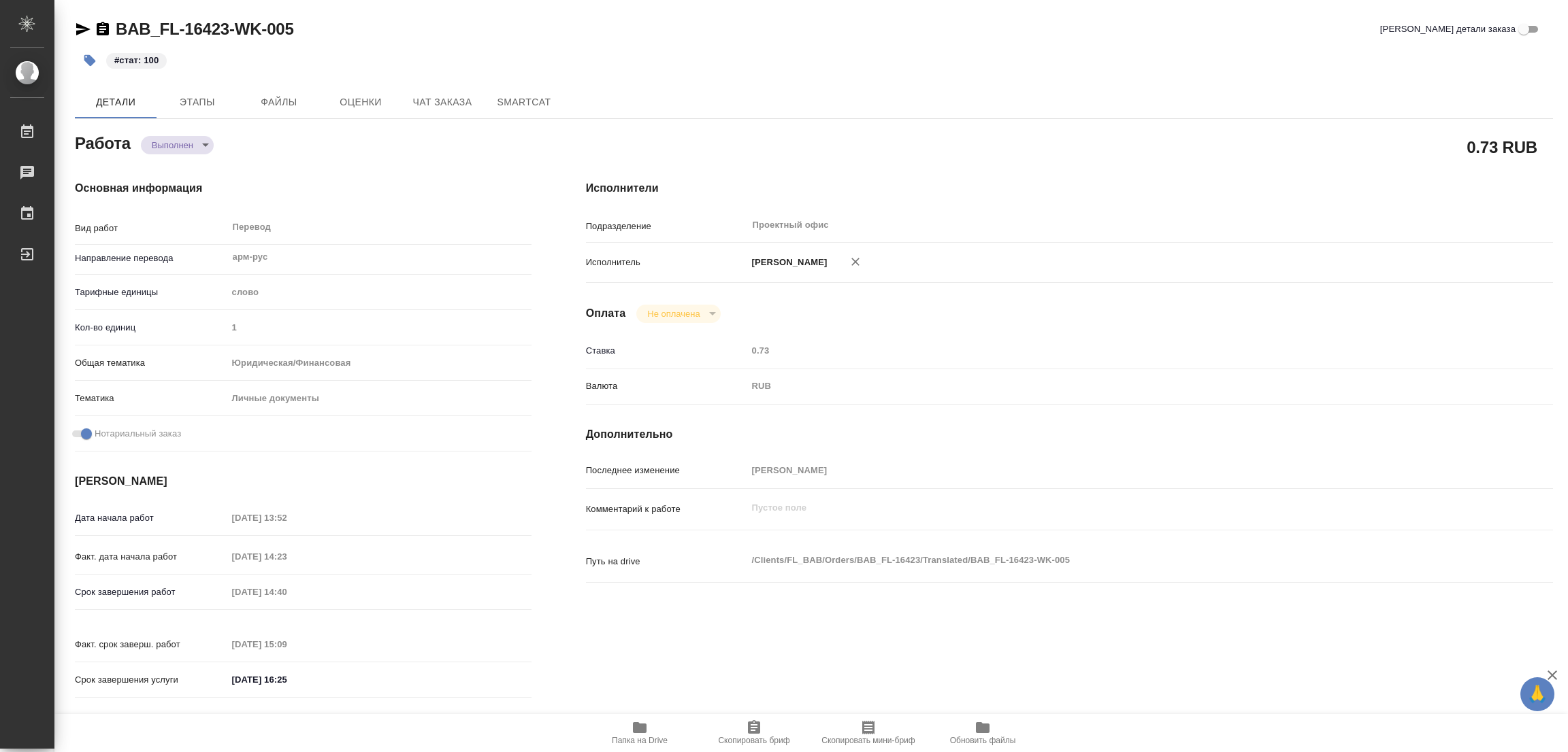
type textarea "x"
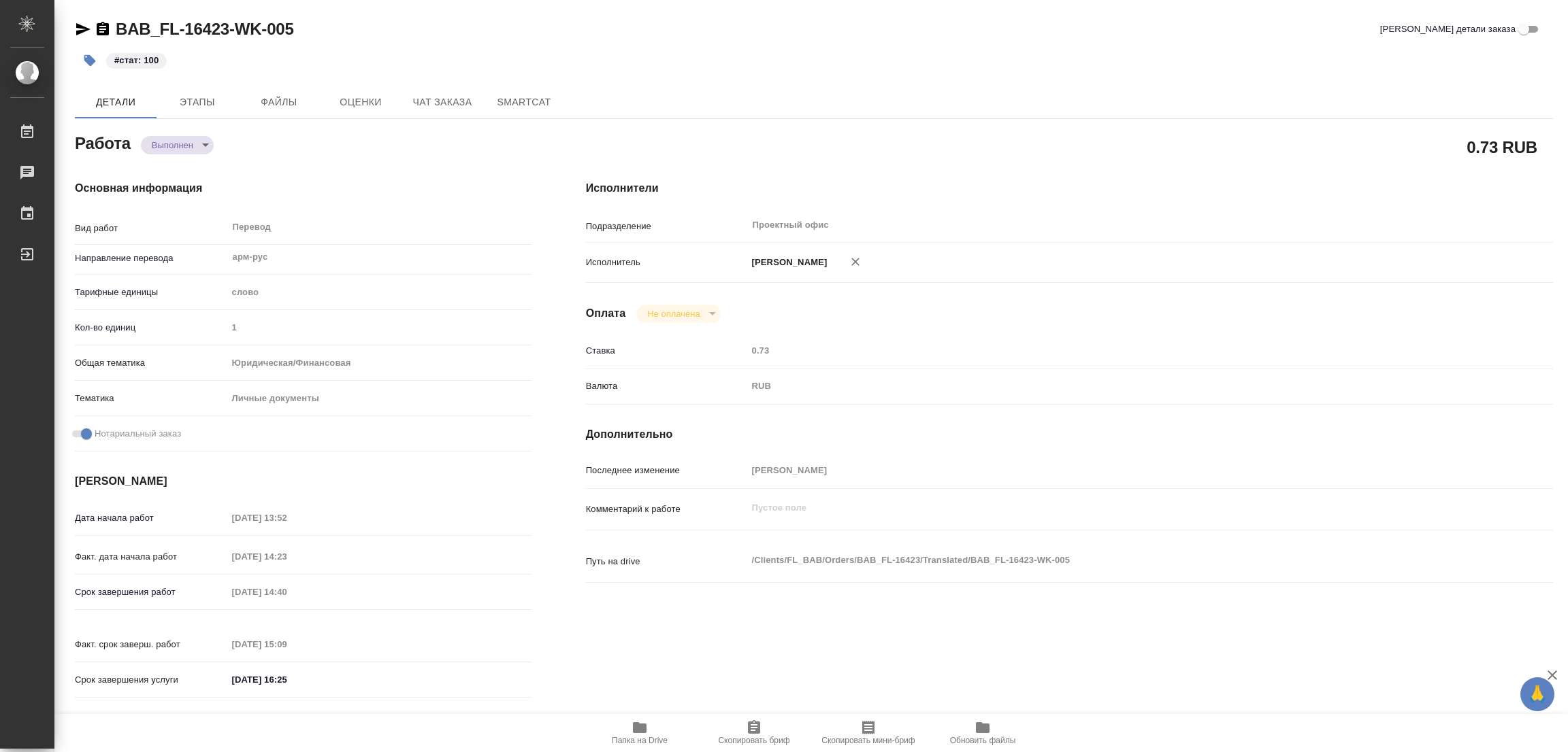
type textarea "x"
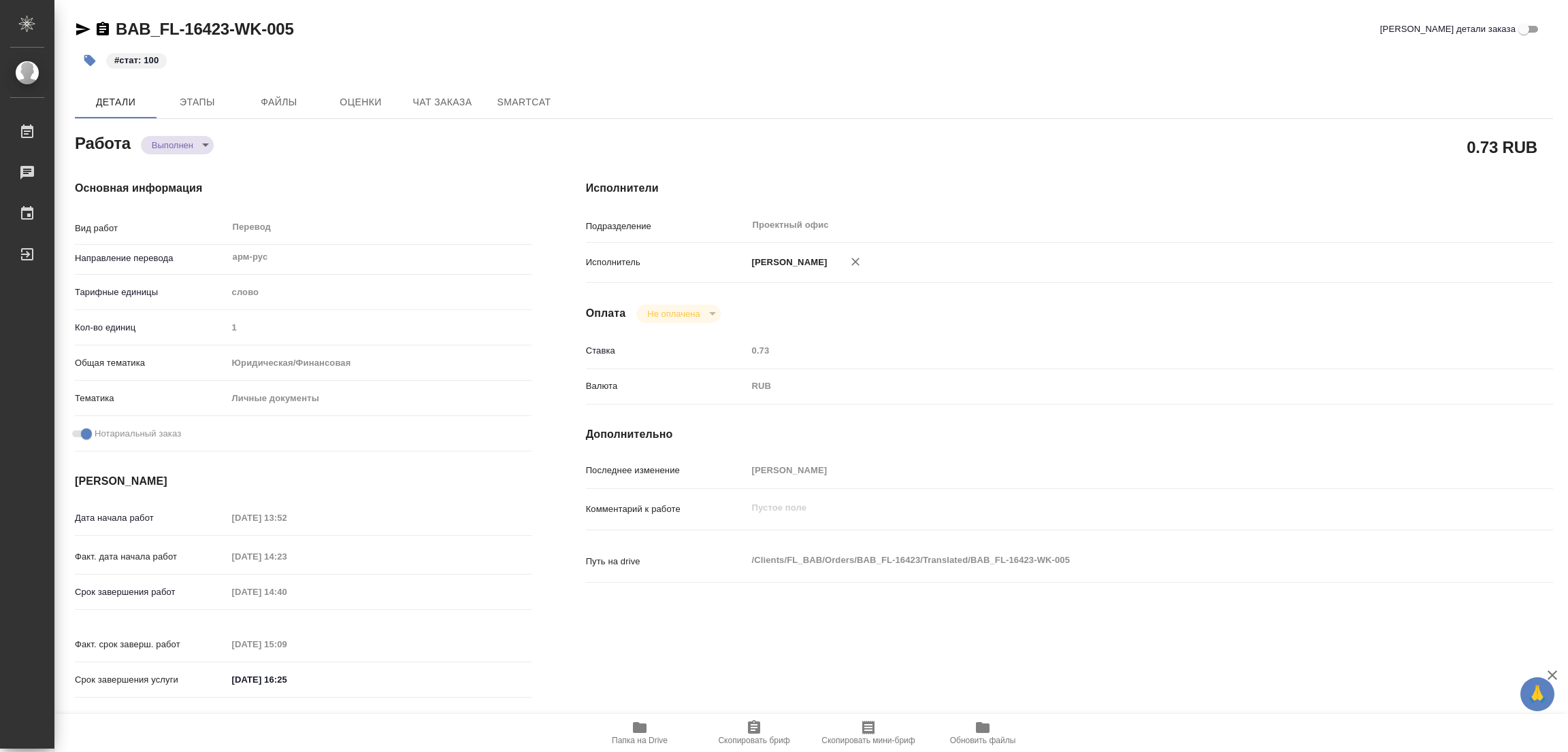
click at [860, 83] on div "BAB_FL-16423-WK-005 Кратко детали заказа #стат: 100 Детали Этапы Файлы Оценки Ч…" at bounding box center [814, 570] width 1493 height 1141
type textarea "x"
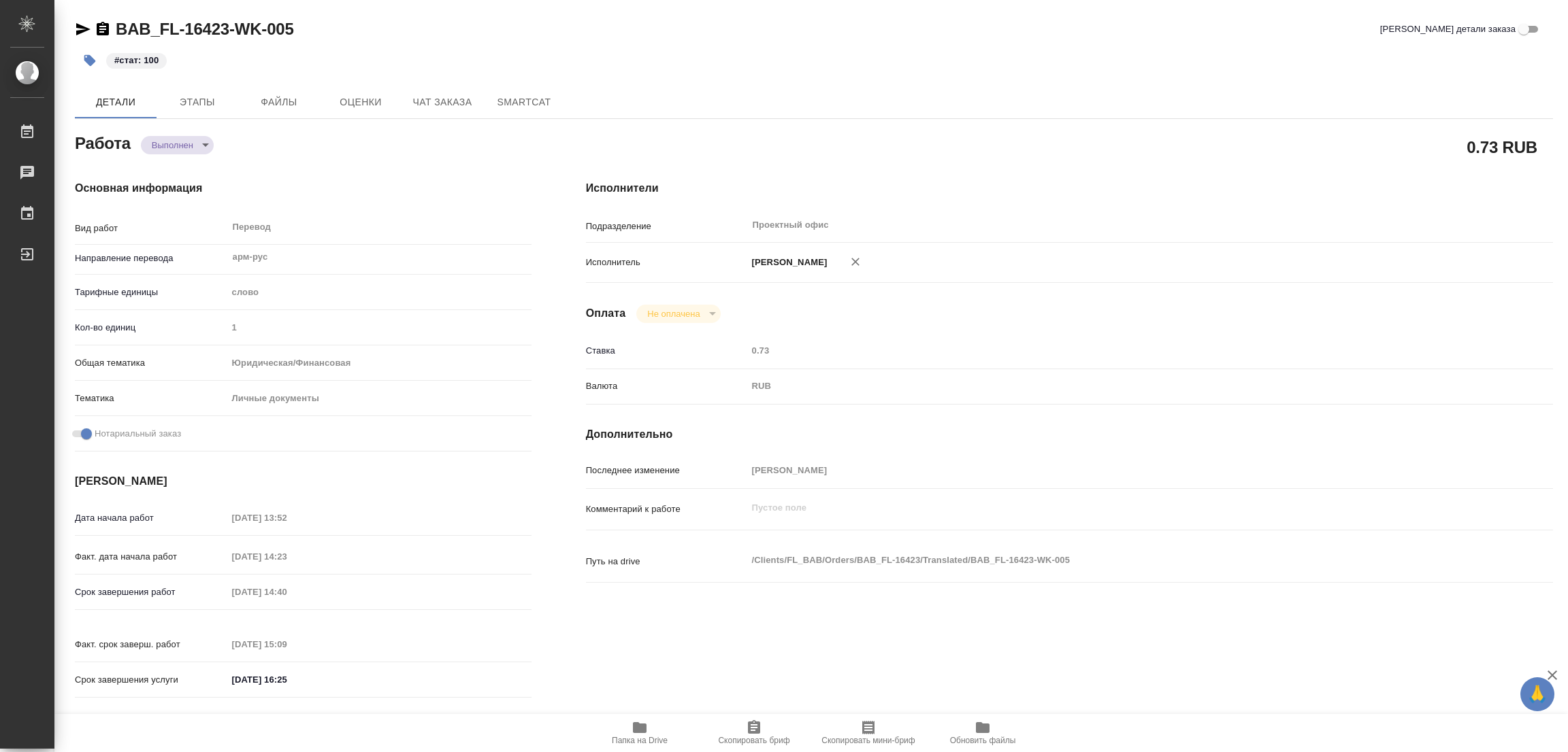
type textarea "x"
click at [768, 80] on div "BAB_FL-16423-WK-005 Кратко детали заказа #стат: 100 Детали Этапы Файлы Оценки Ч…" at bounding box center [814, 570] width 1493 height 1141
